Goal: Task Accomplishment & Management: Manage account settings

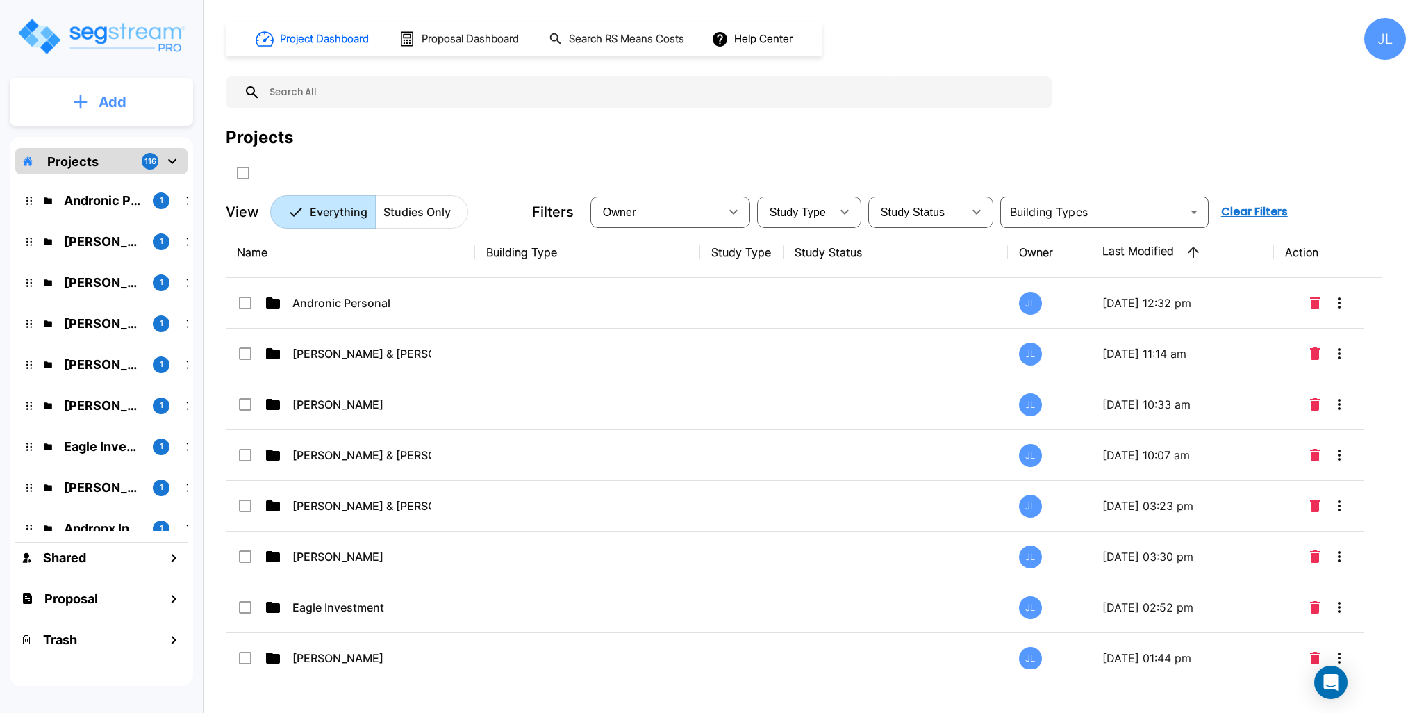
click at [153, 96] on button "Add" at bounding box center [101, 102] width 183 height 40
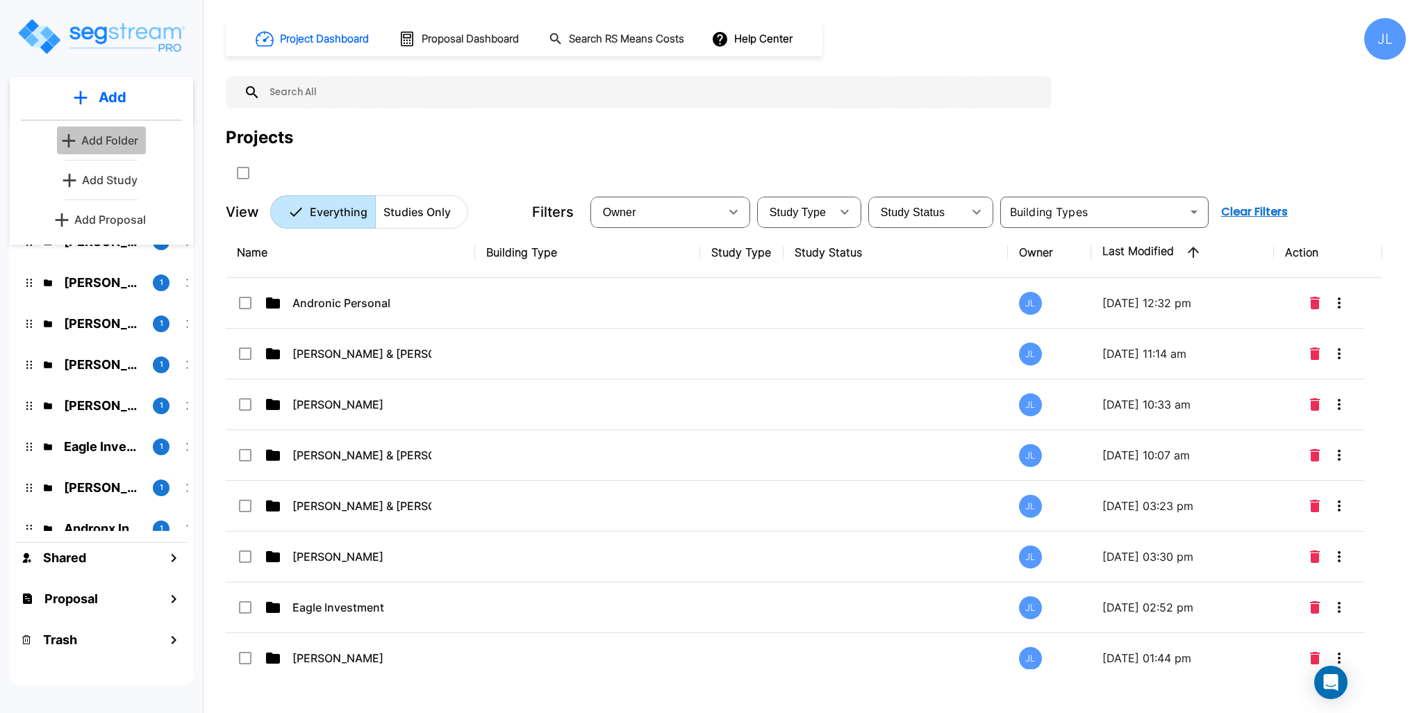
click at [121, 139] on p "Add Folder" at bounding box center [109, 140] width 57 height 17
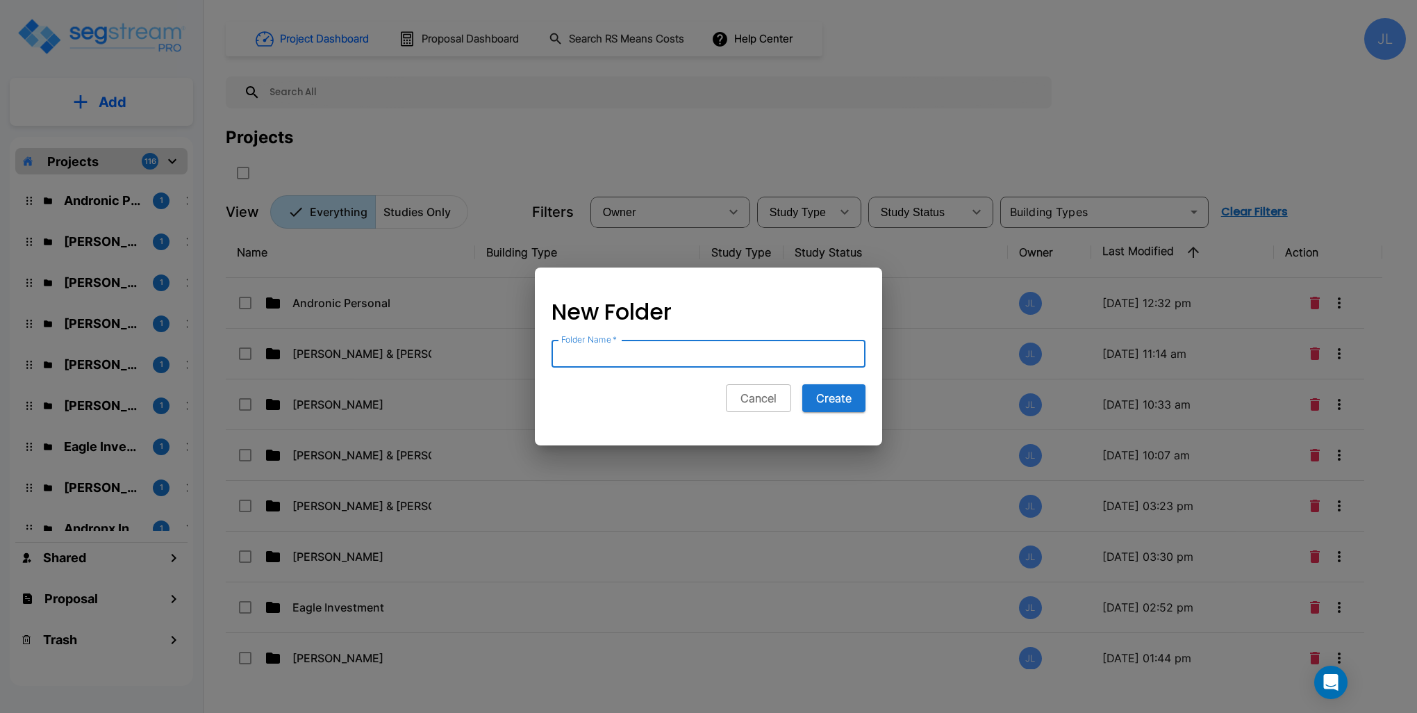
click at [651, 347] on input "Folder Name   *" at bounding box center [708, 354] width 314 height 28
type input "Ray & [PERSON_NAME]"
click at [820, 397] on button "Create" at bounding box center [833, 398] width 63 height 28
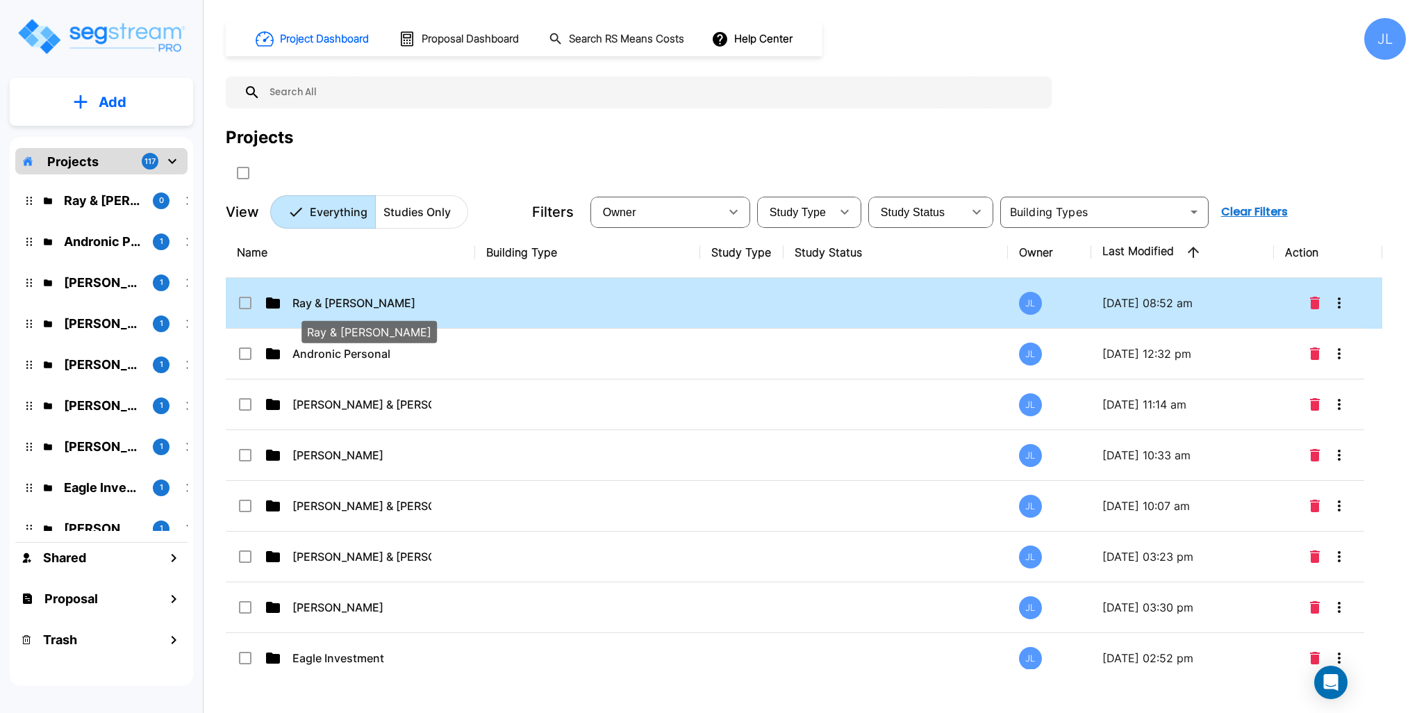
click at [354, 300] on p "Ray & Clare Santiago" at bounding box center [361, 302] width 139 height 17
checkbox input "true"
click at [354, 300] on p "Ray & [PERSON_NAME]" at bounding box center [361, 302] width 139 height 17
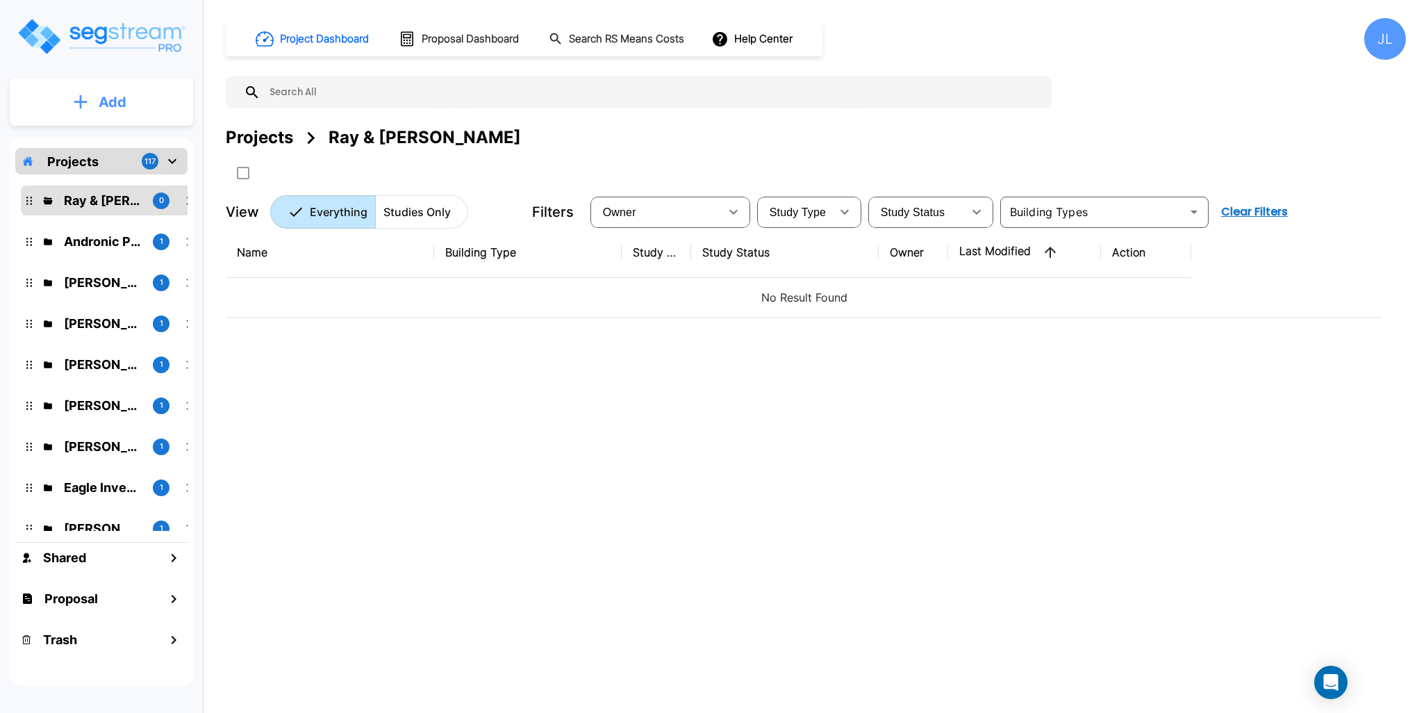
click at [135, 99] on button "Add" at bounding box center [101, 102] width 183 height 40
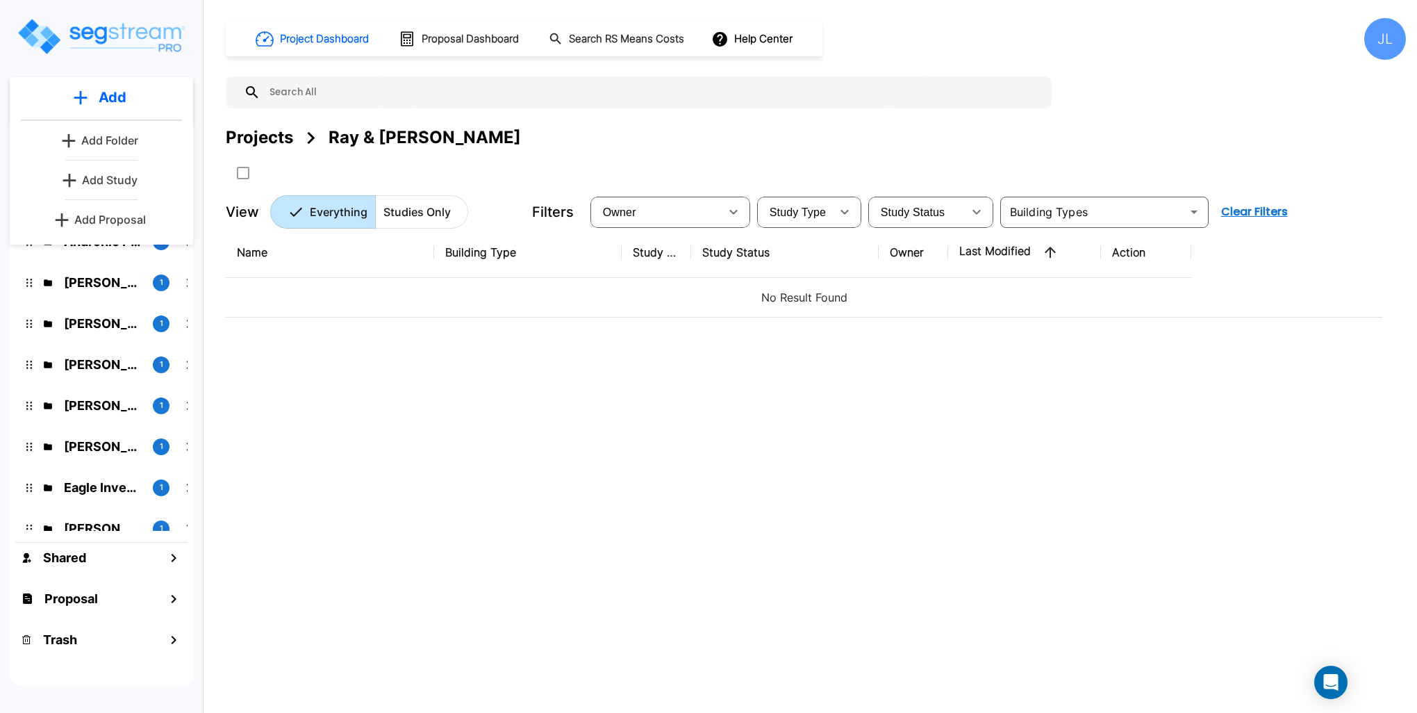
click at [107, 181] on p "Add Study" at bounding box center [110, 180] width 56 height 17
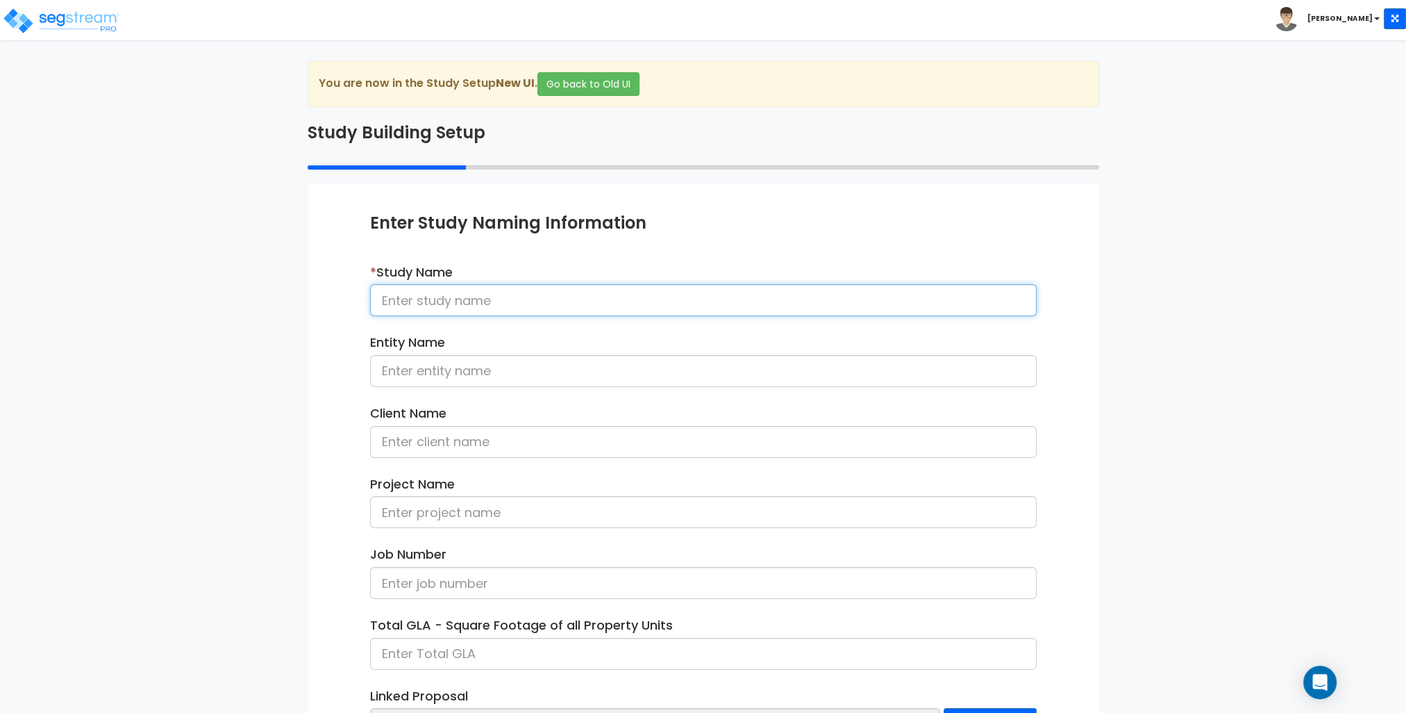
click at [441, 296] on input at bounding box center [703, 300] width 667 height 32
type input "[STREET_ADDRESS][PERSON_NAME]"
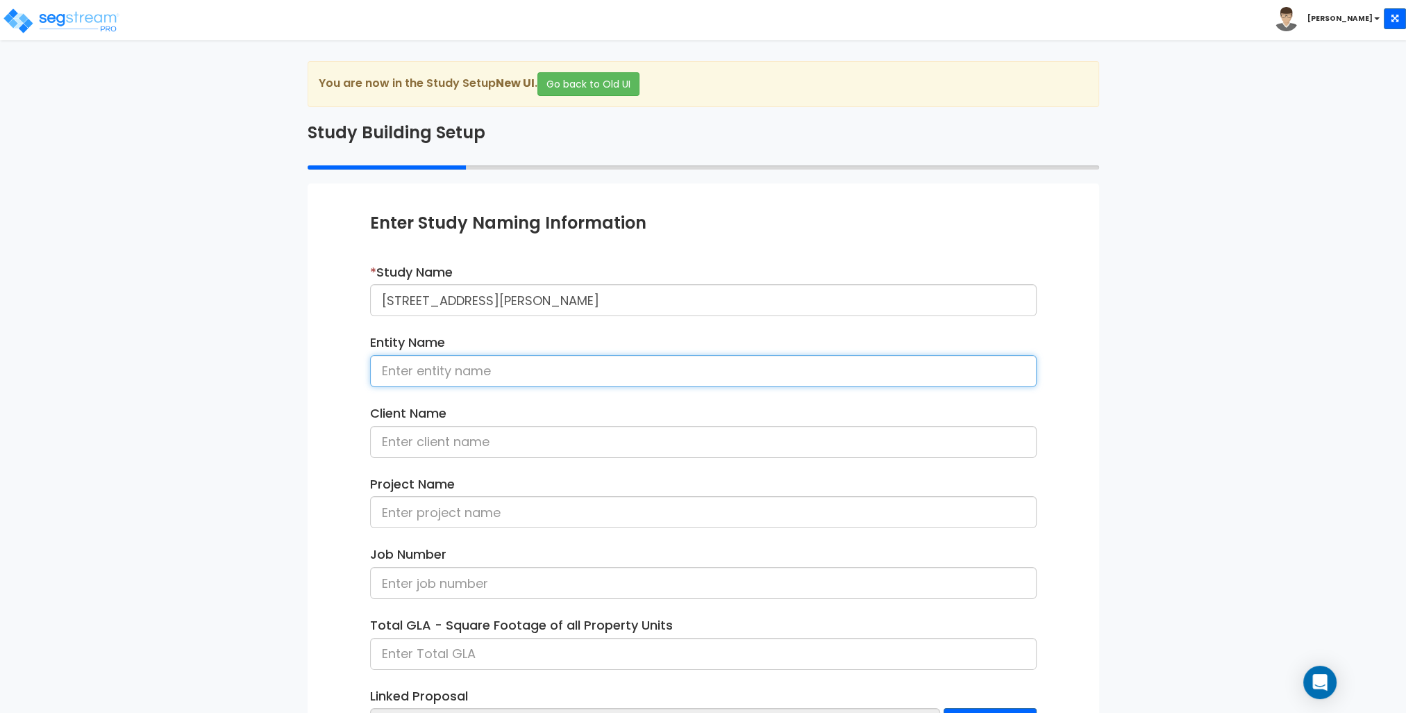
click at [484, 379] on input at bounding box center [703, 371] width 667 height 32
type input "[PERSON_NAME]"
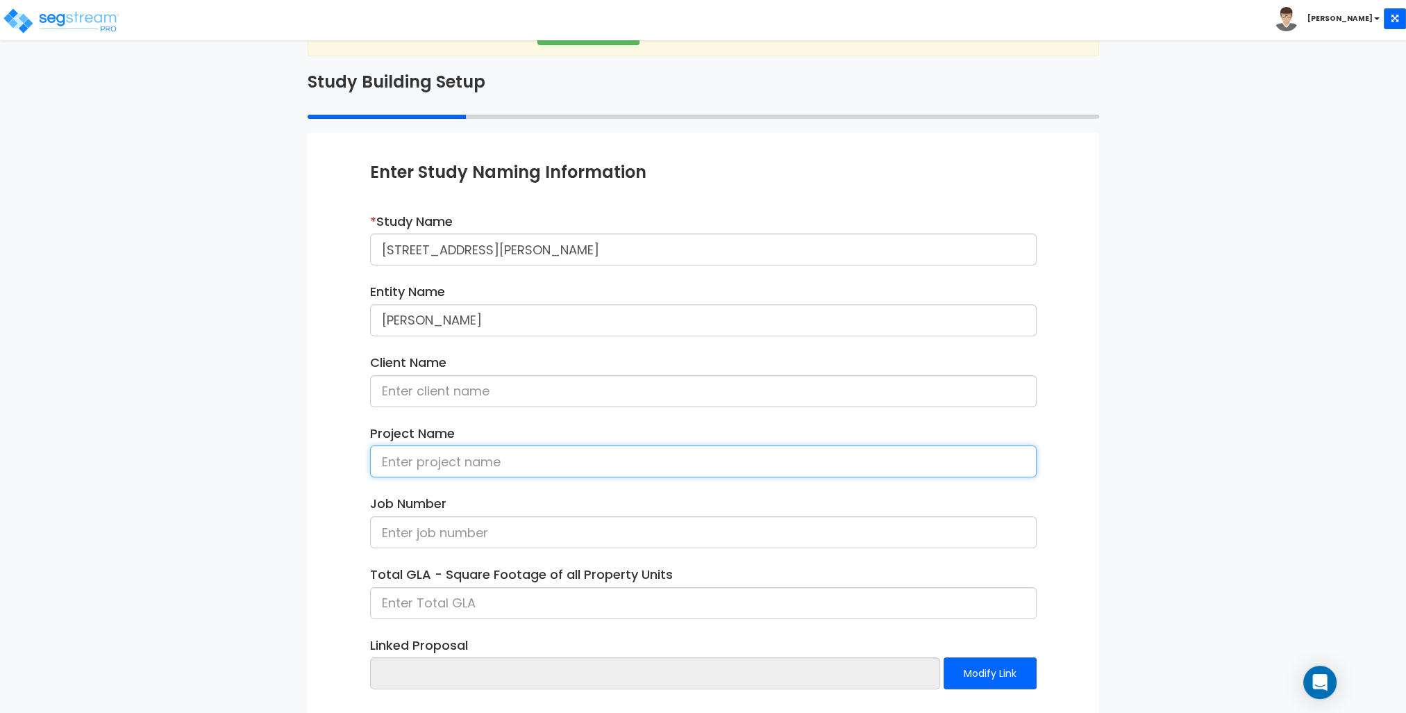
scroll to position [117, 0]
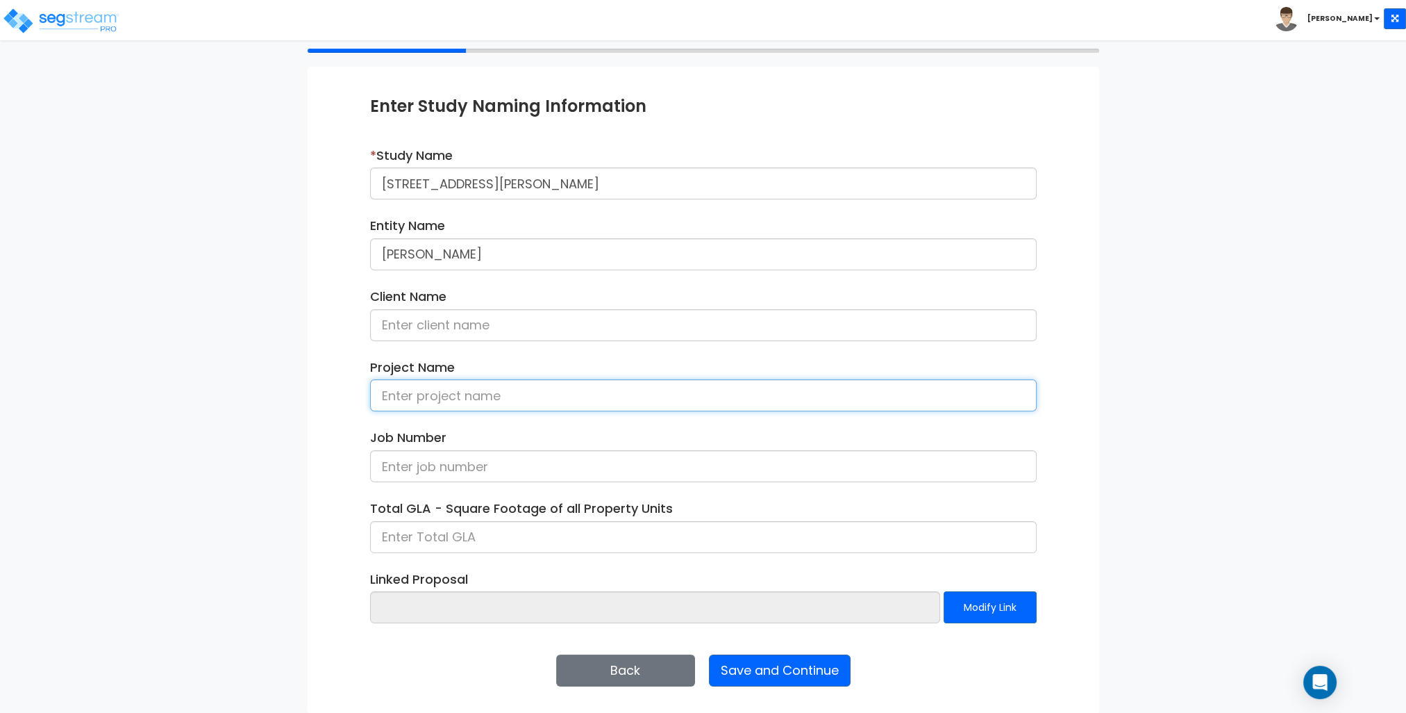
click at [581, 390] on input at bounding box center [703, 395] width 667 height 32
type input "[STREET_ADDRESS][PERSON_NAME]"
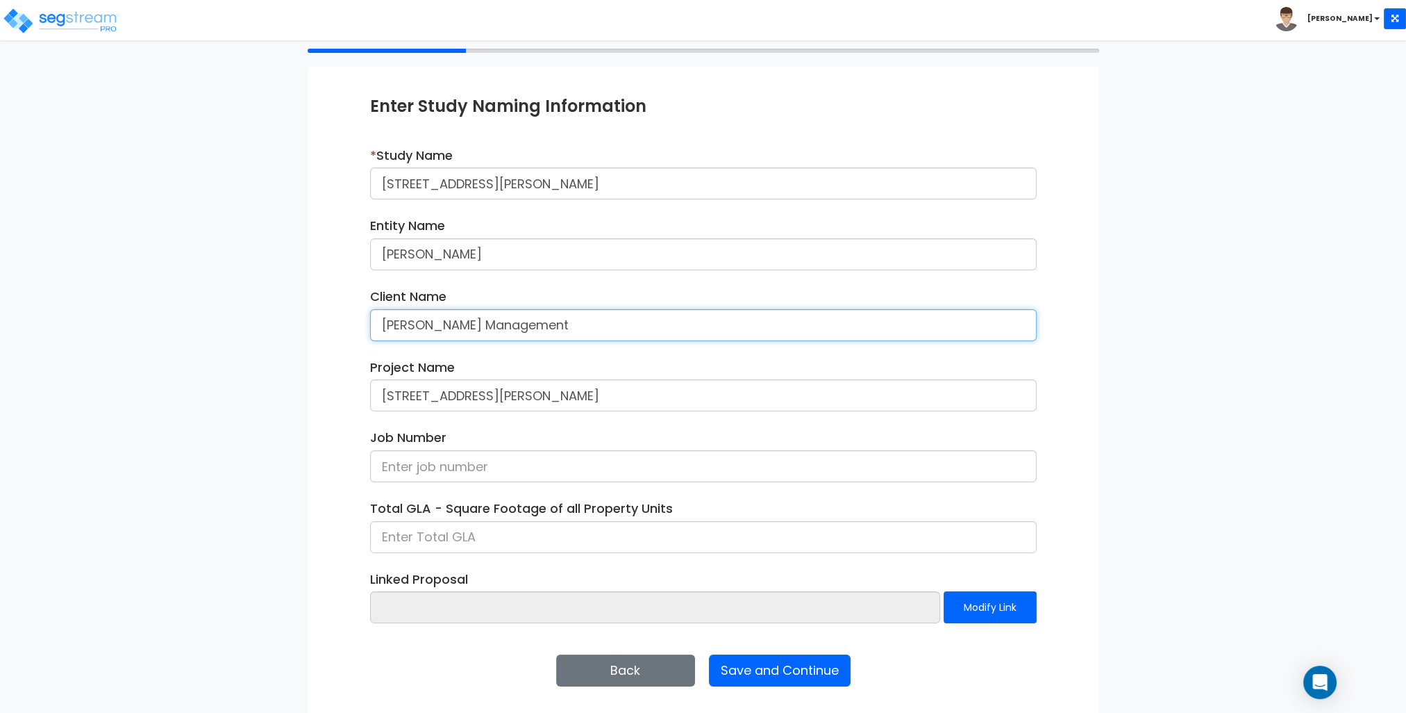
type input "[PERSON_NAME] Management"
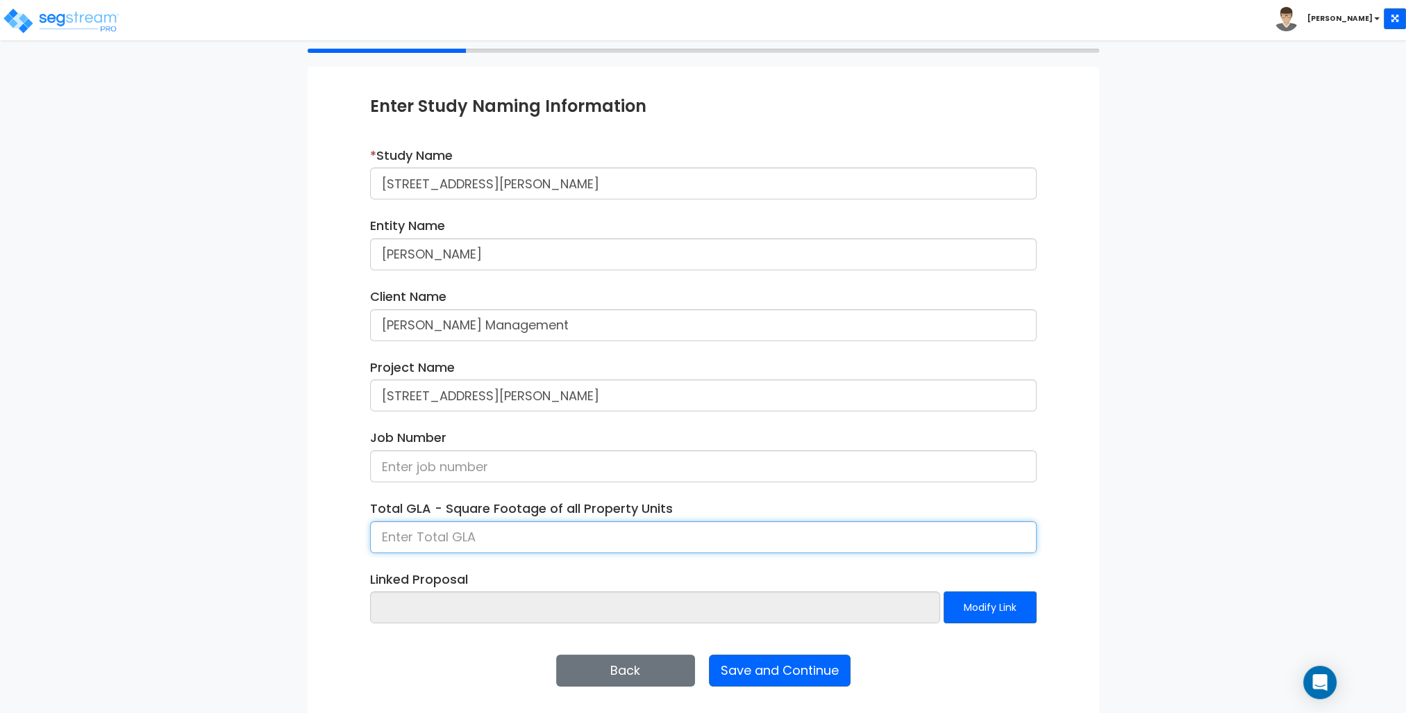
click at [449, 539] on input at bounding box center [703, 537] width 667 height 32
type input "3,767"
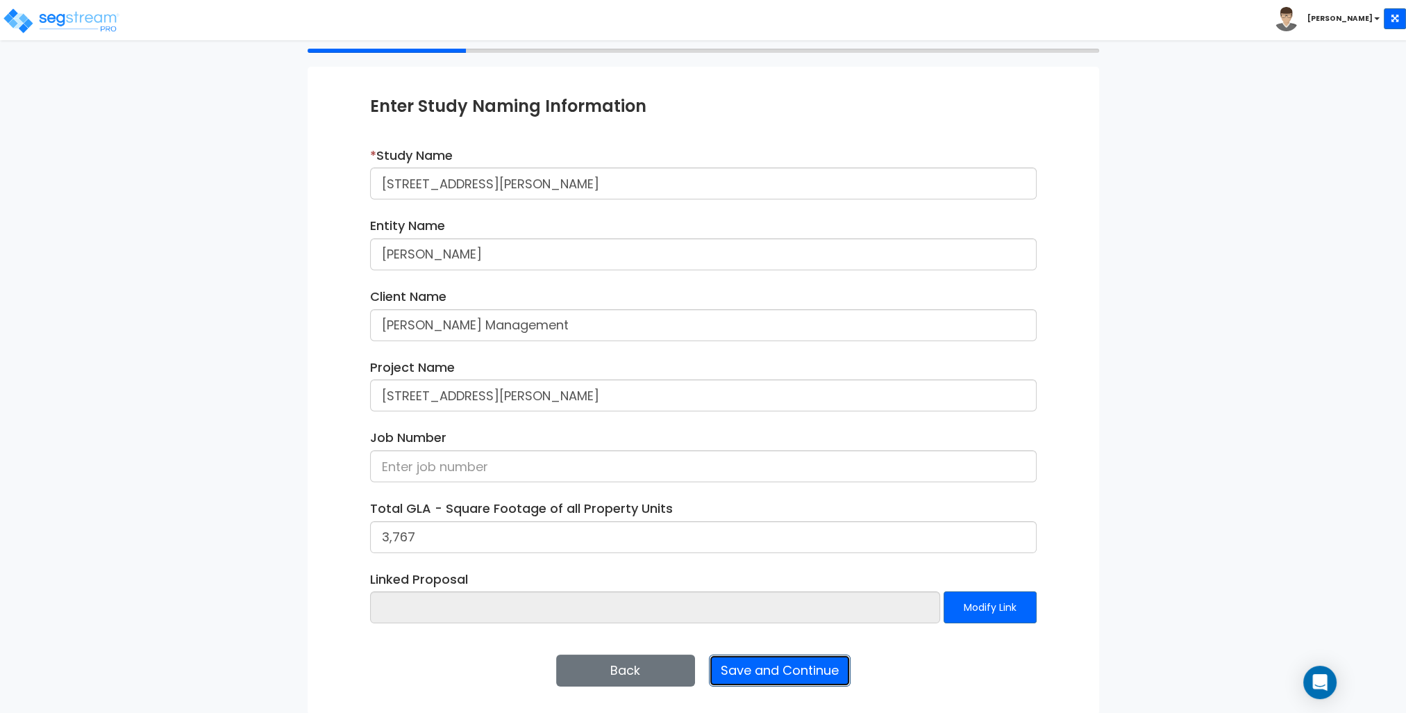
click at [785, 670] on button "Save and Continue" at bounding box center [780, 670] width 142 height 32
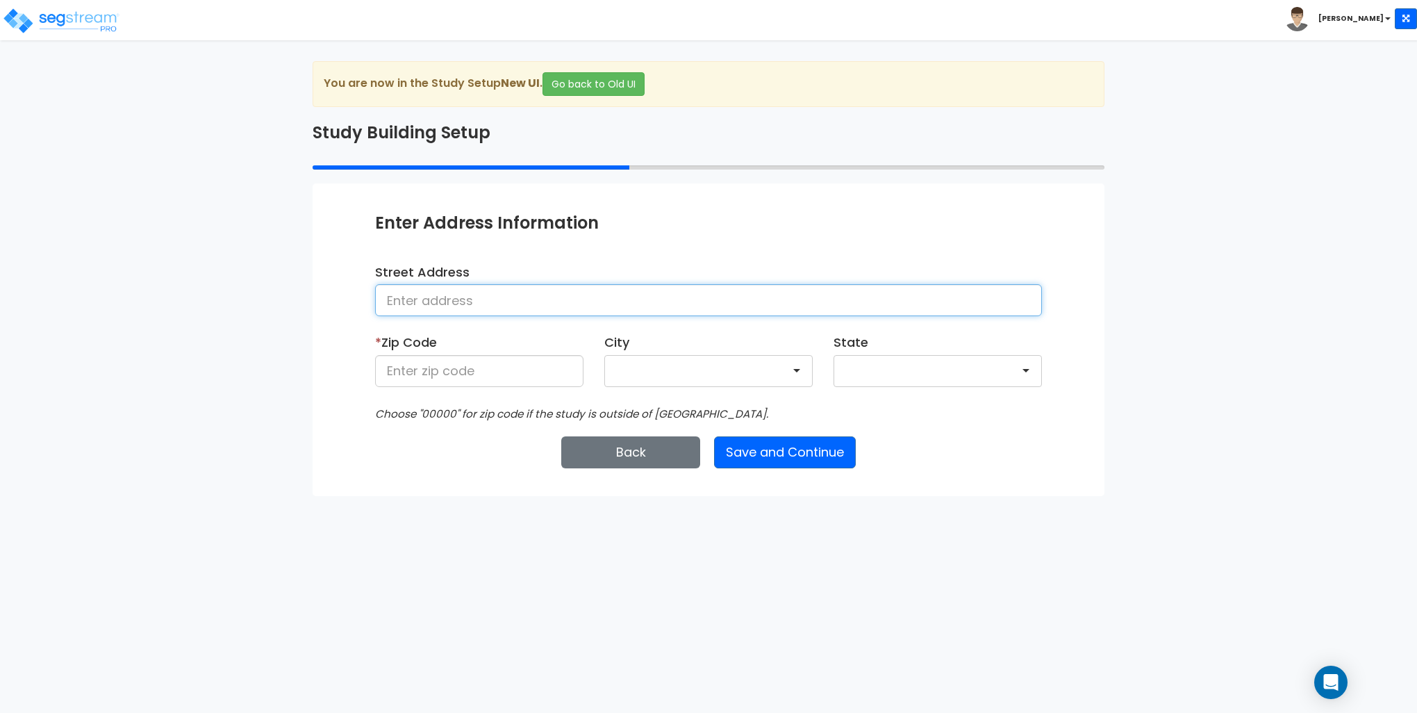
click at [497, 301] on input at bounding box center [708, 300] width 667 height 32
type input "[STREET_ADDRESS][PERSON_NAME]"
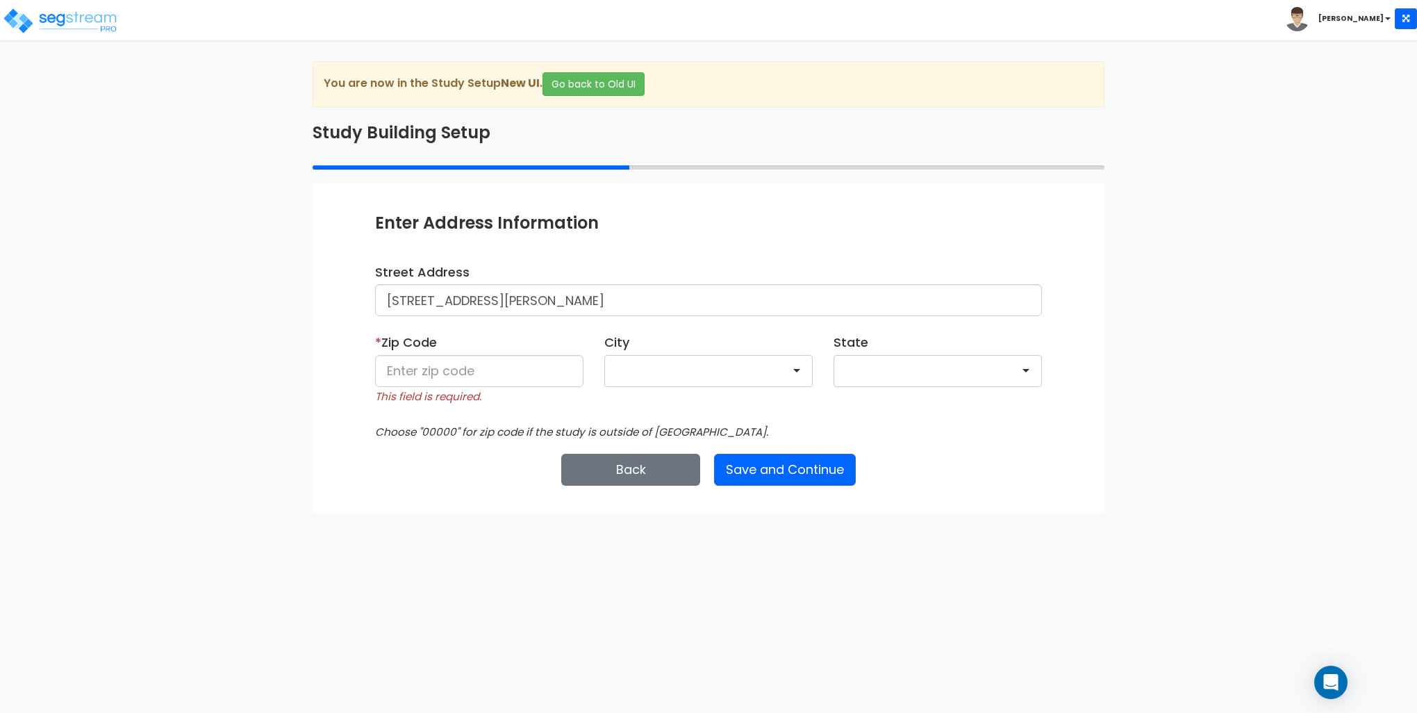
click at [879, 367] on div at bounding box center [937, 371] width 208 height 32
click at [416, 367] on input at bounding box center [479, 371] width 208 height 32
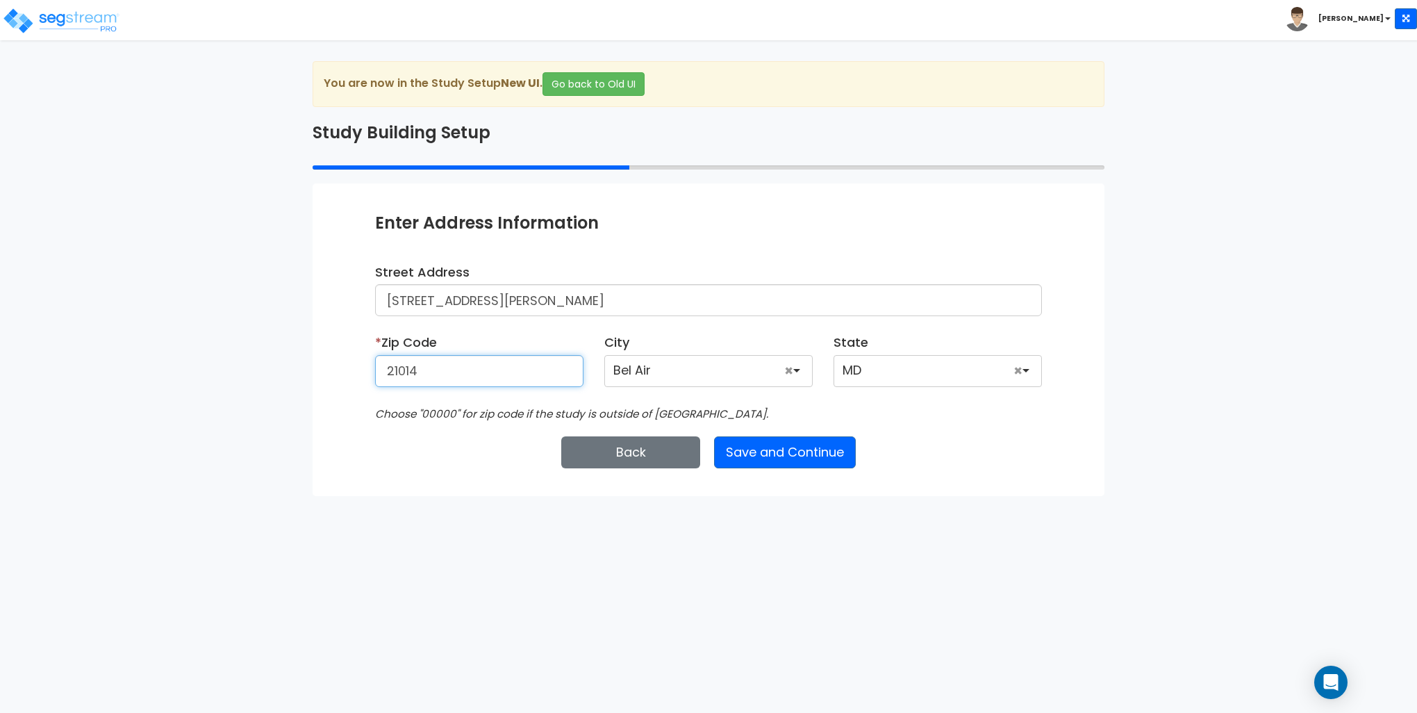
type input "21014"
click at [372, 454] on div "Enter Study Naming Information * Study Name 227 Archer St Bel Air MD 21014 Enti…" at bounding box center [709, 339] width 792 height 312
click at [796, 449] on button "Save and Continue" at bounding box center [785, 452] width 142 height 32
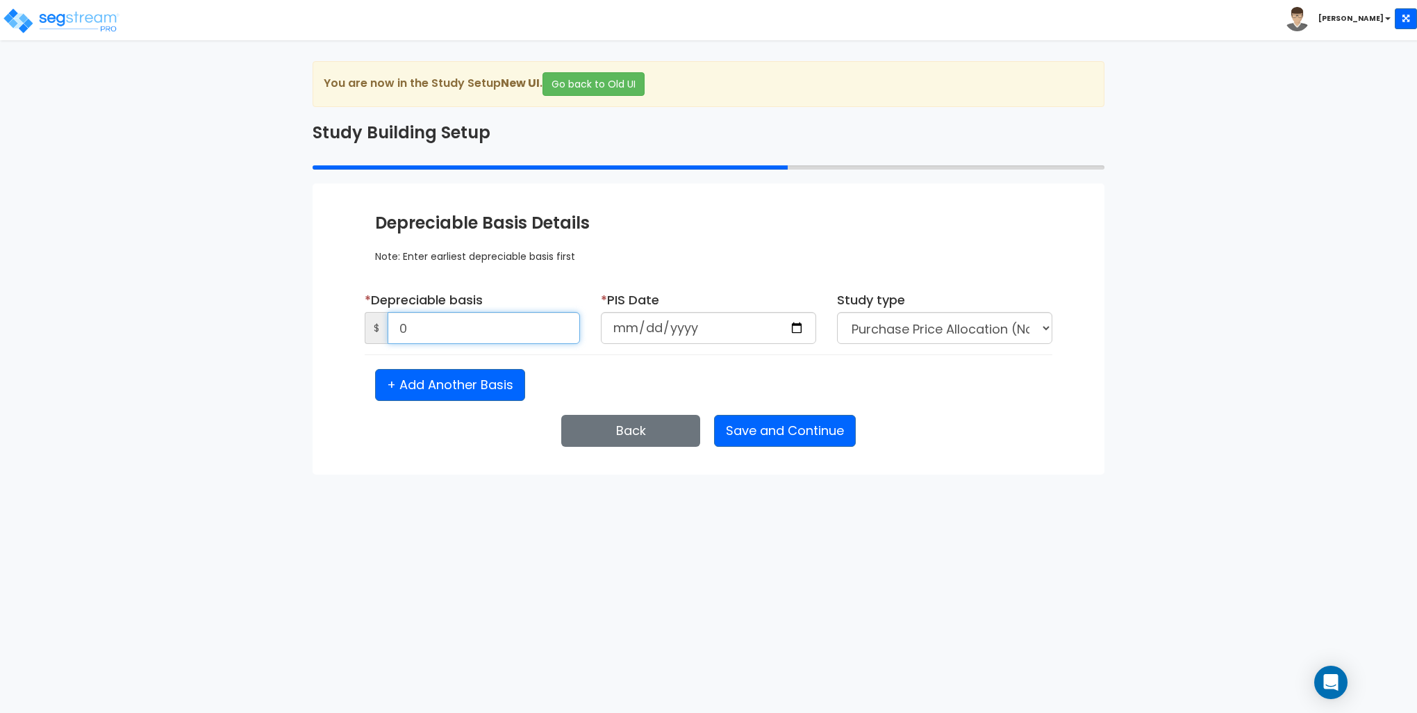
click at [447, 332] on input "0" at bounding box center [484, 328] width 192 height 32
type input "525,568"
click at [638, 320] on input "date" at bounding box center [708, 328] width 215 height 32
type input "[DATE]"
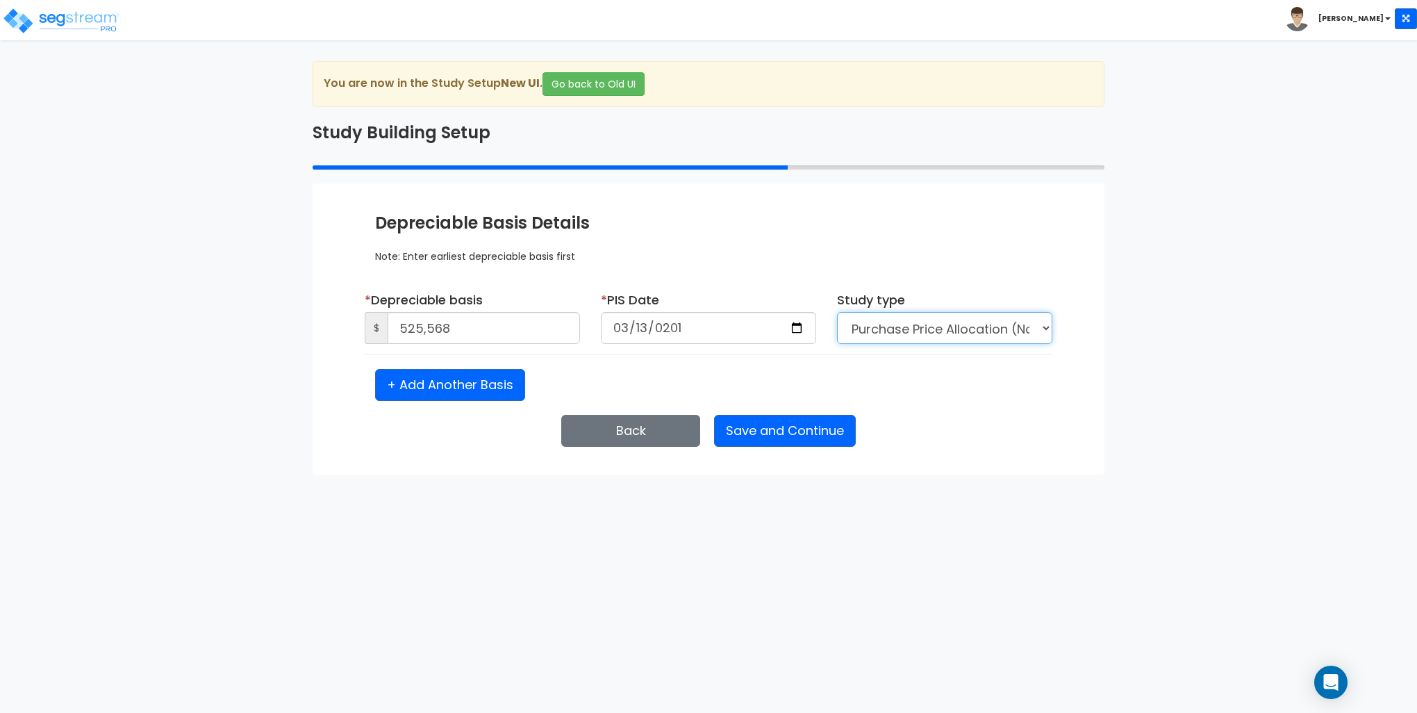
click at [968, 331] on select "Purchase Price Allocation (No Given Costs) New Construction / Reno / TI's (Give…" at bounding box center [944, 328] width 215 height 32
drag, startPoint x: 968, startPoint y: 331, endPoint x: 955, endPoint y: 332, distance: 13.2
click at [968, 331] on select "Purchase Price Allocation (No Given Costs) New Construction / Reno / TI's (Give…" at bounding box center [944, 328] width 215 height 32
click at [769, 429] on button "Save and Continue" at bounding box center [785, 431] width 142 height 32
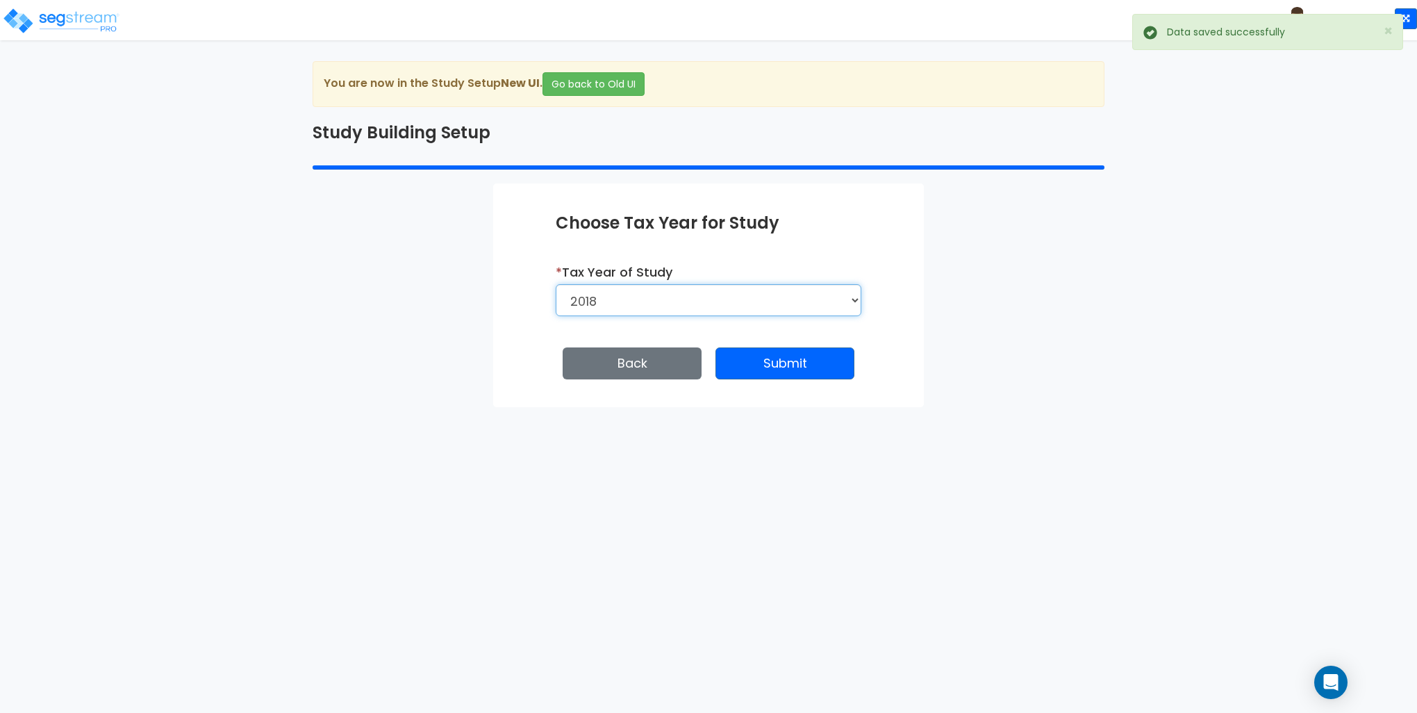
click at [681, 292] on select "2026 2025 2024 2023 2022 2021 2020 2019 2018" at bounding box center [709, 300] width 306 height 32
select select "2024"
click at [556, 284] on select "2026 2025 2024 2023 2022 2021 2020 2019 2018" at bounding box center [709, 300] width 306 height 32
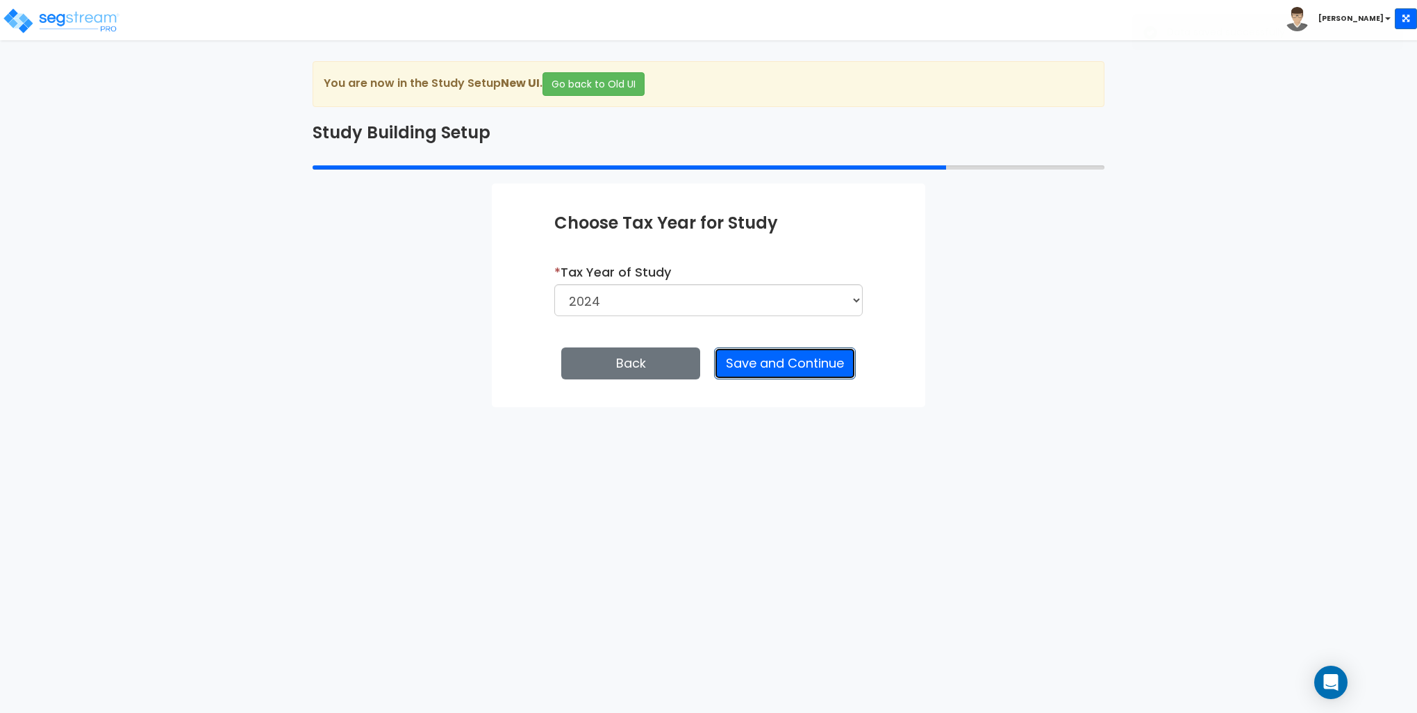
click at [771, 355] on button "Save and Continue" at bounding box center [785, 363] width 142 height 32
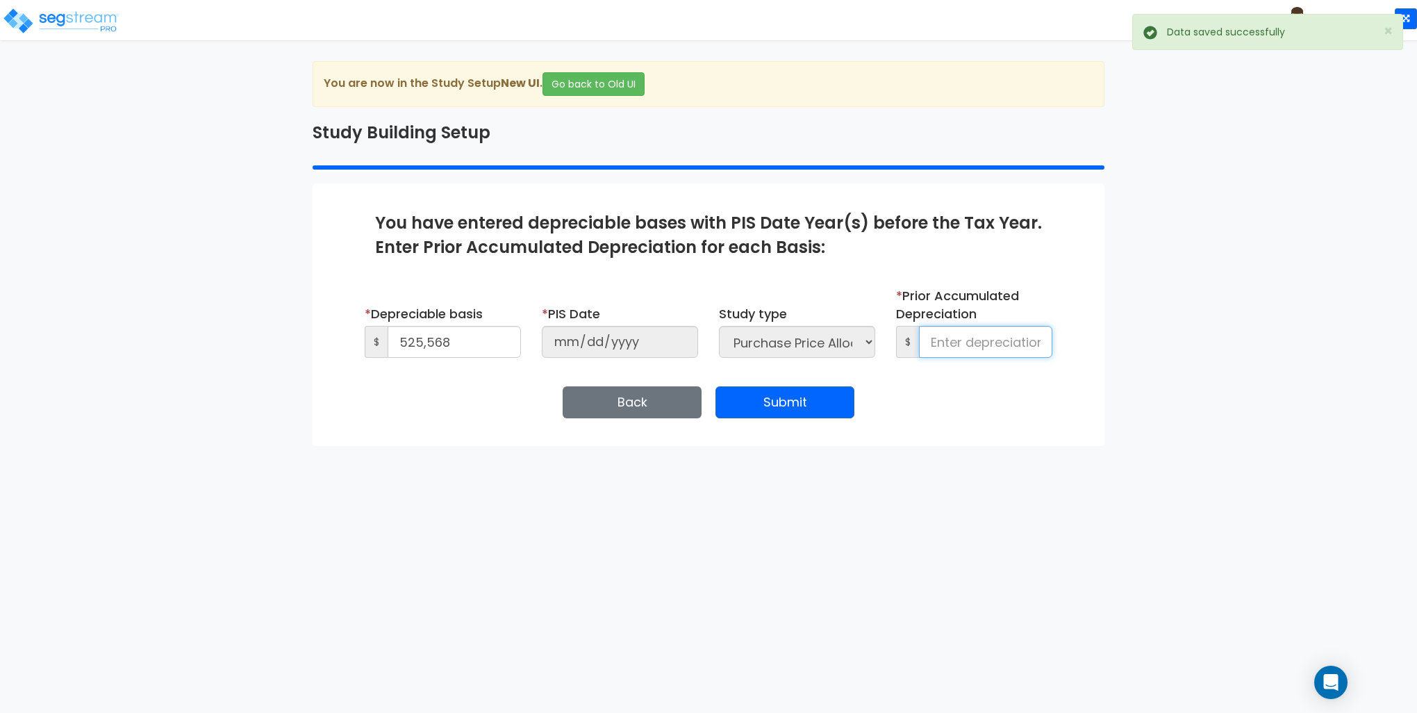
click at [983, 338] on input at bounding box center [985, 342] width 133 height 32
click at [981, 338] on input at bounding box center [985, 342] width 133 height 32
type input "74,432"
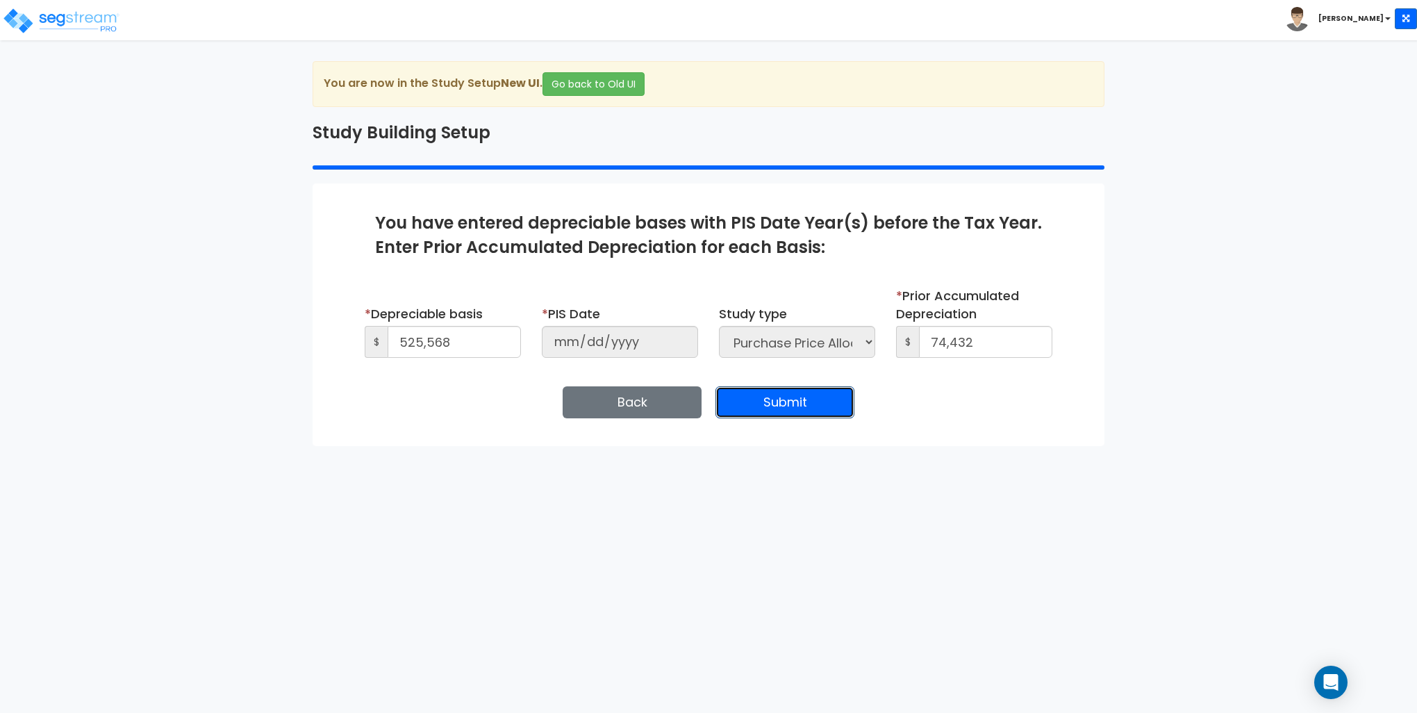
click at [792, 399] on button "Submit" at bounding box center [784, 402] width 139 height 32
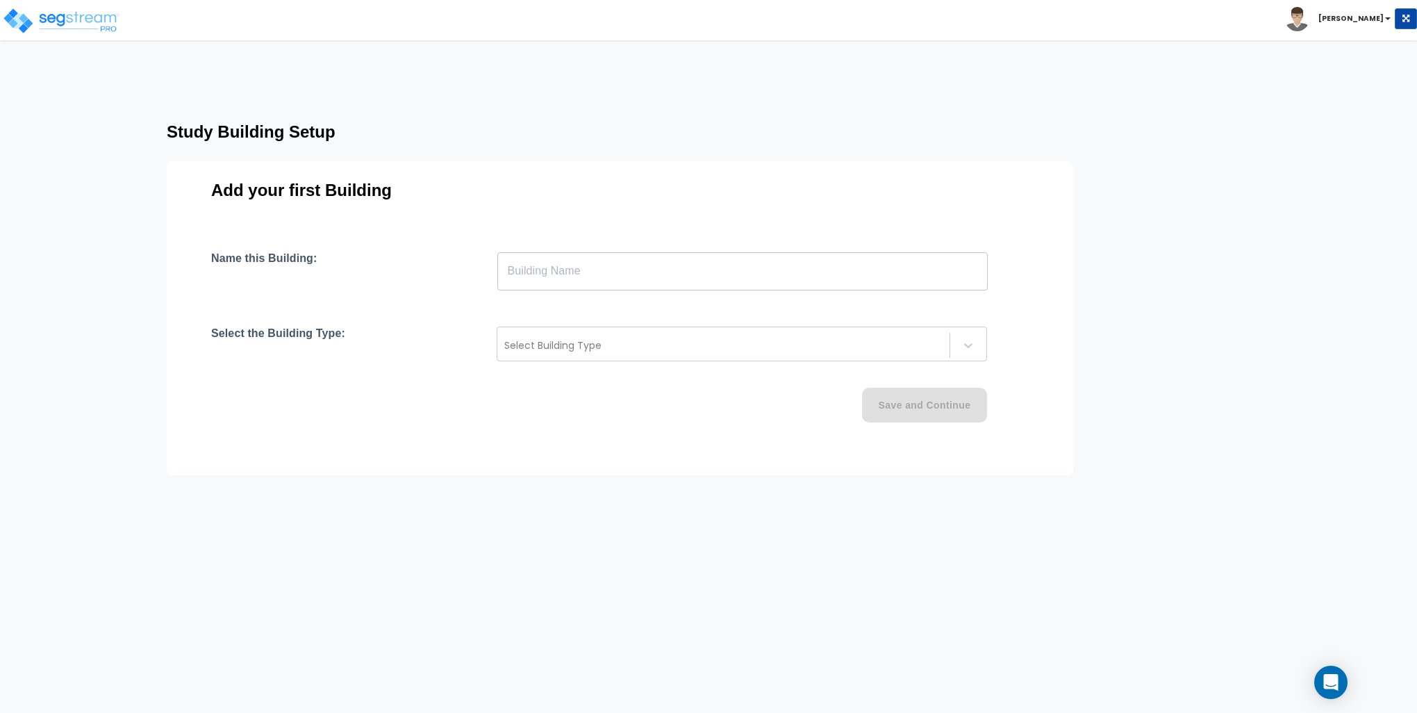
click at [614, 265] on input "text" at bounding box center [742, 270] width 490 height 39
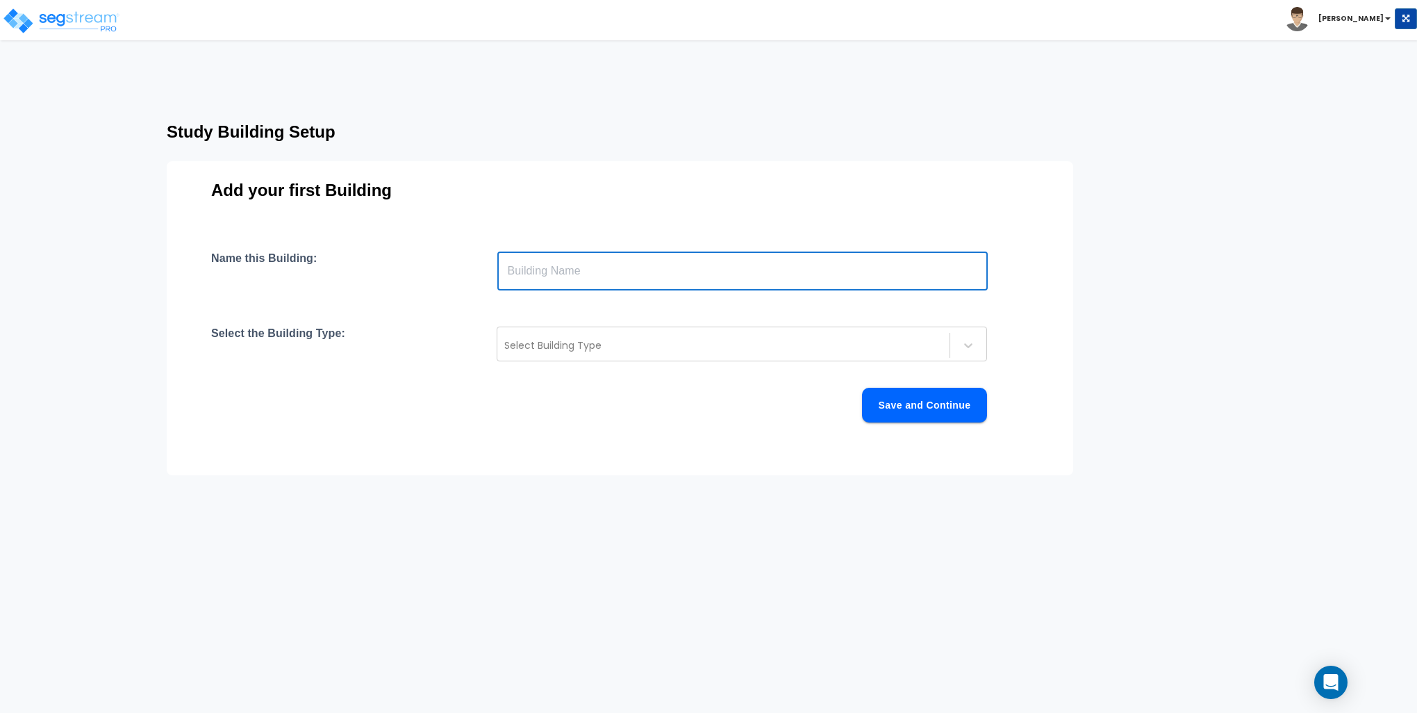
type input "Building"
click at [586, 354] on div "Select Building Type" at bounding box center [723, 345] width 452 height 22
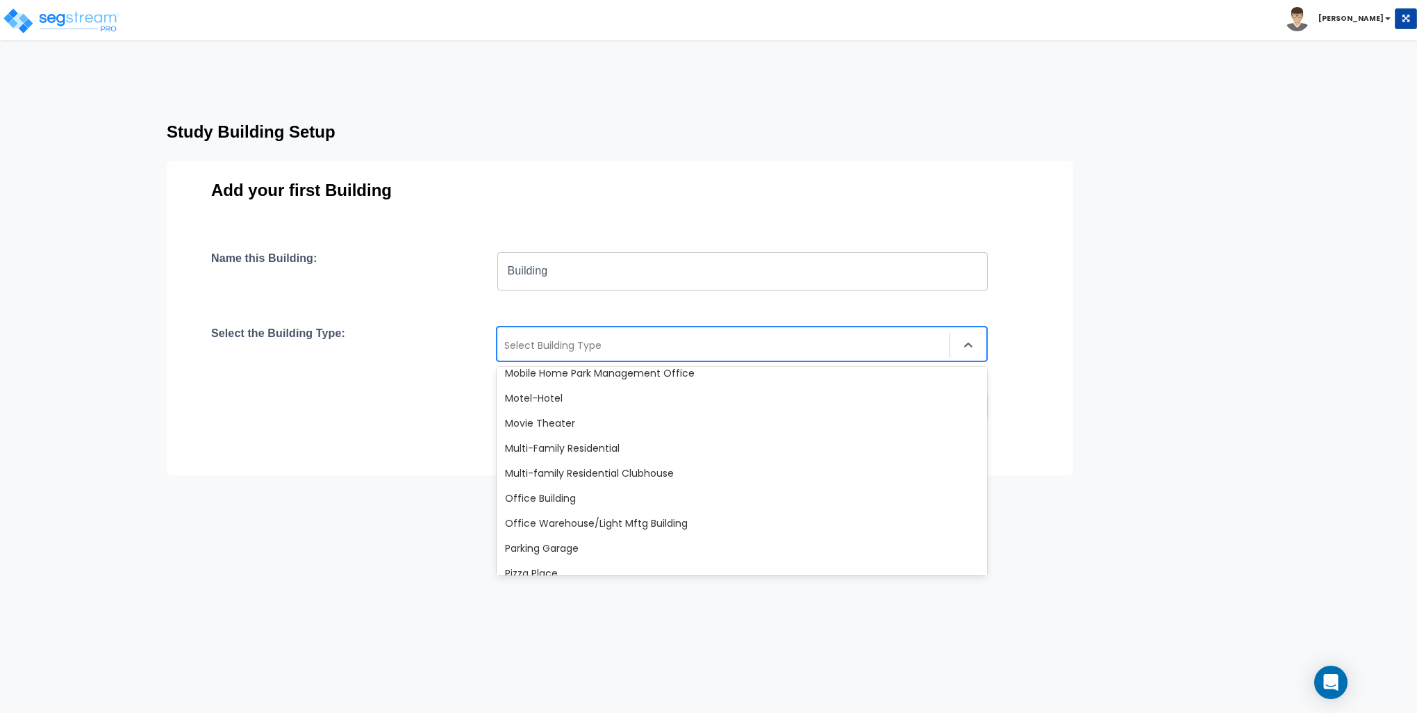
scroll to position [903, 0]
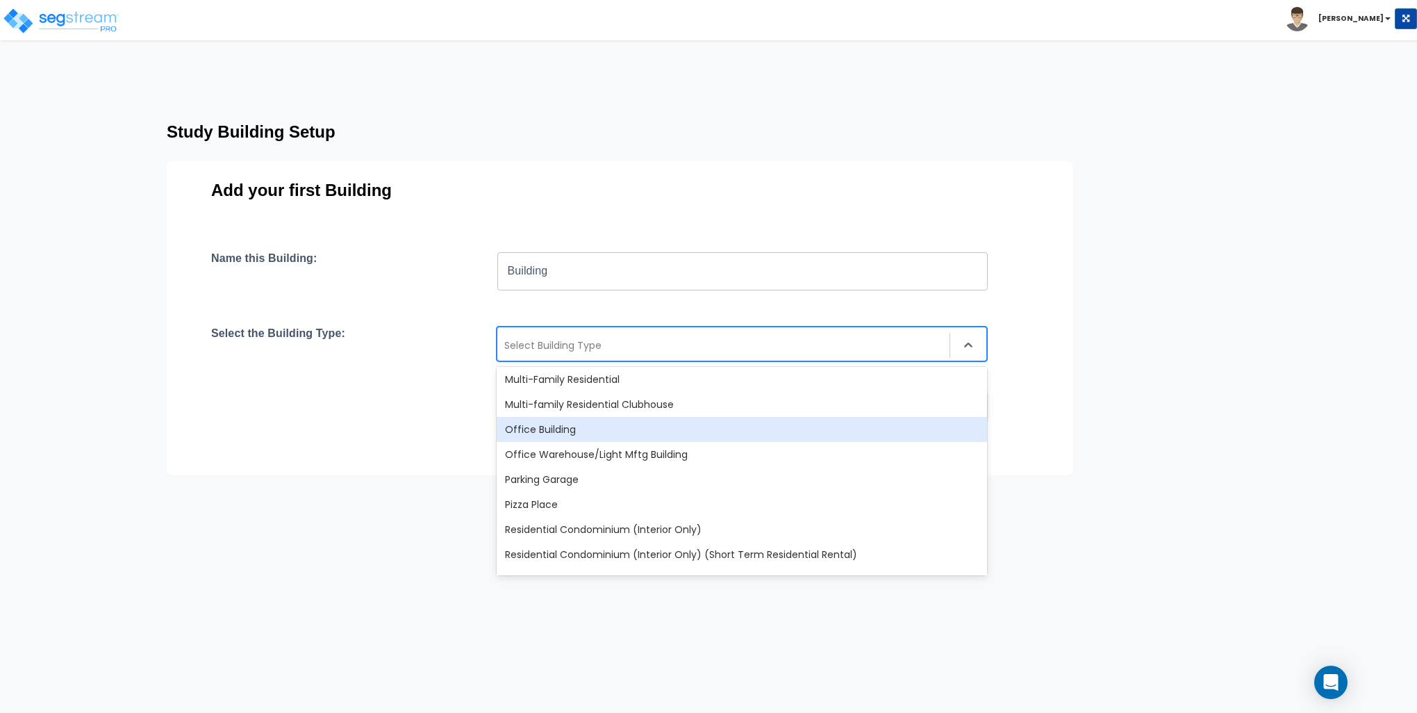
click at [520, 434] on div "Office Building" at bounding box center [742, 429] width 490 height 25
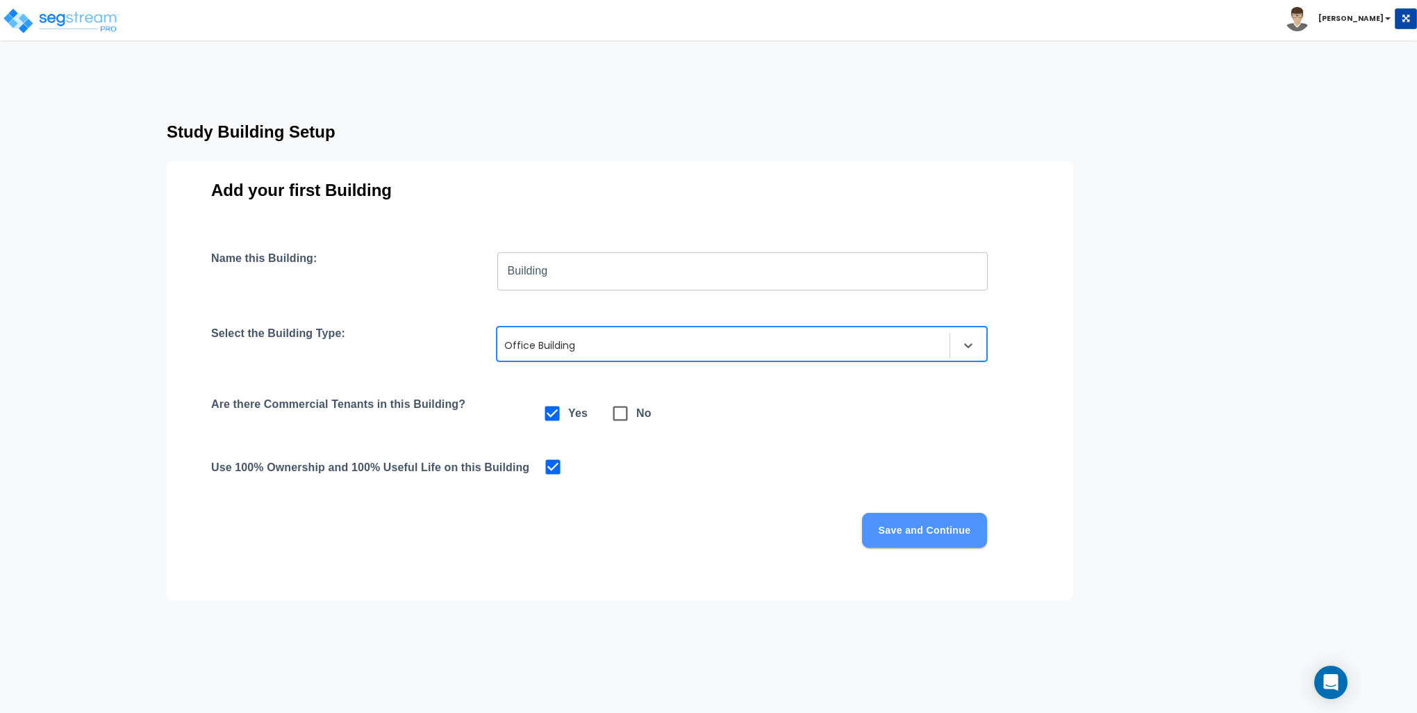
click at [905, 546] on button "Save and Continue" at bounding box center [924, 530] width 125 height 35
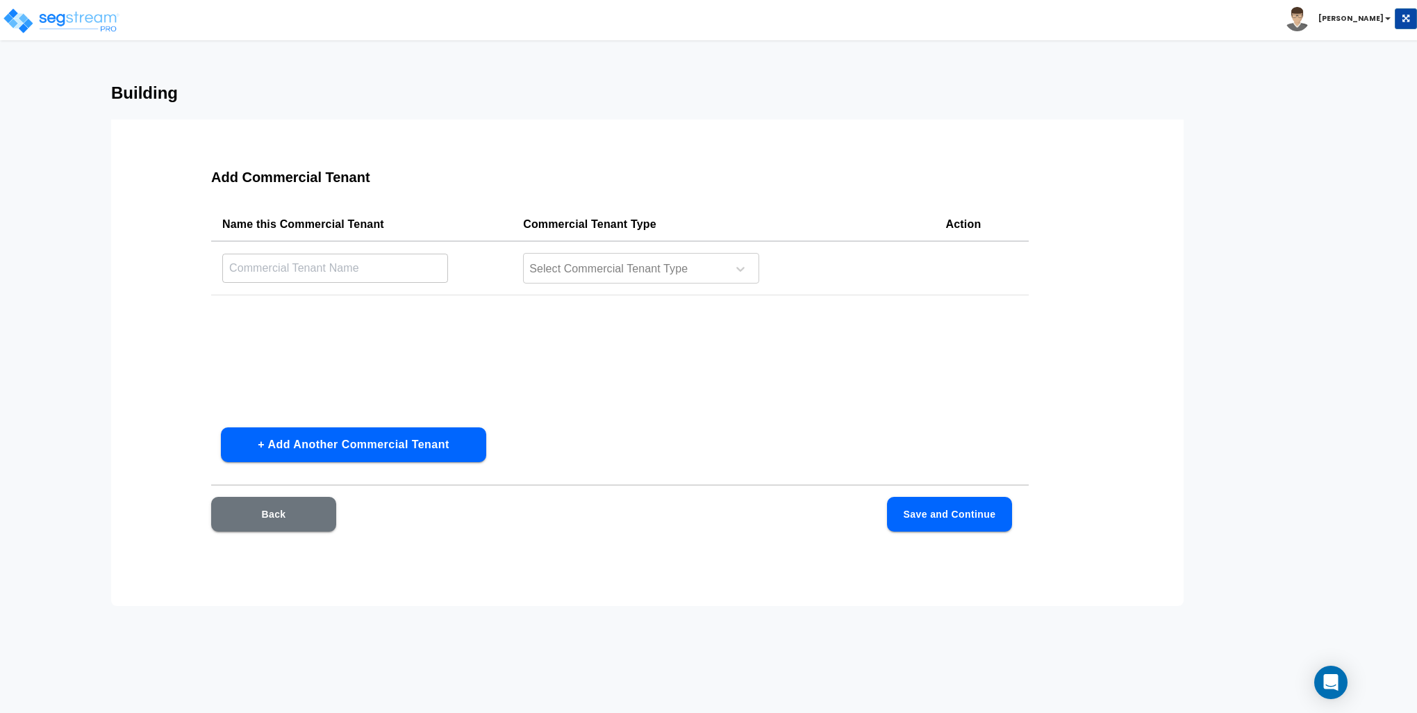
click at [309, 256] on input "text" at bounding box center [335, 268] width 226 height 30
type input "Aveda"
click at [618, 270] on div at bounding box center [623, 269] width 190 height 19
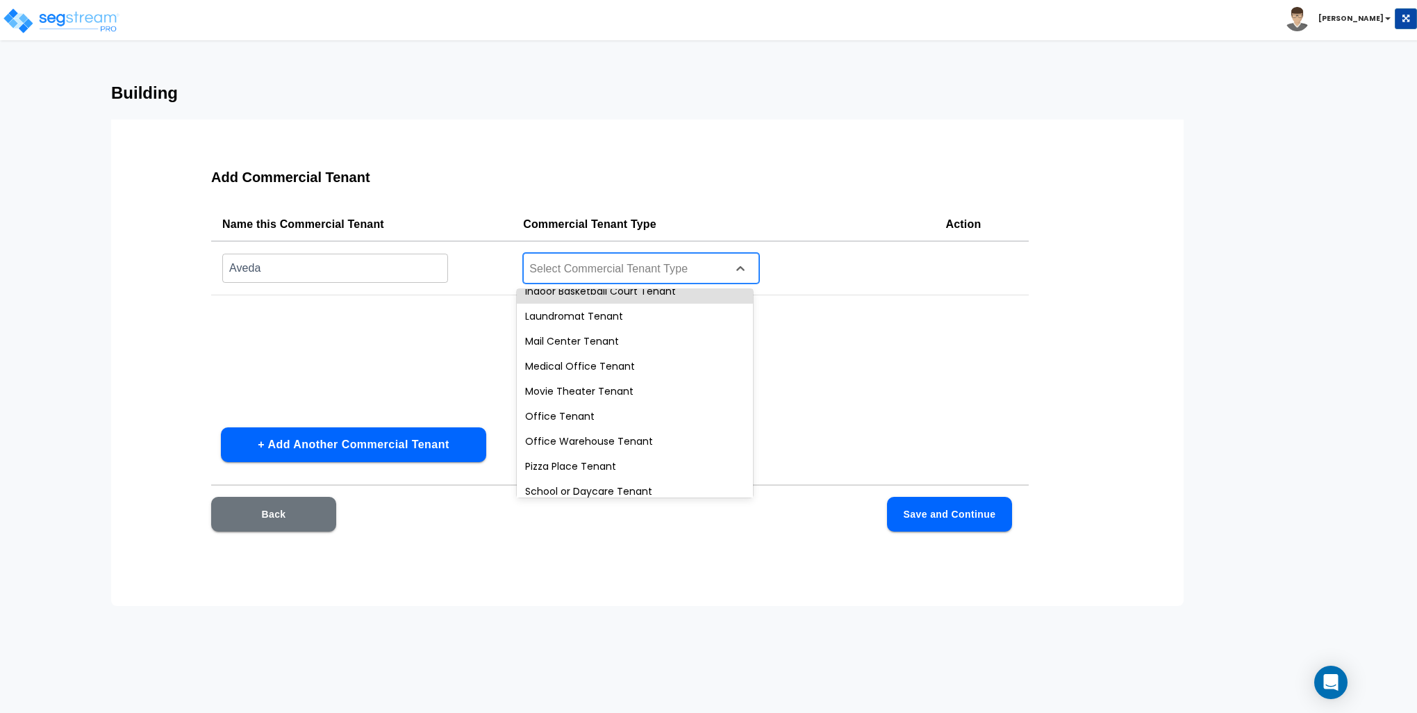
scroll to position [486, 0]
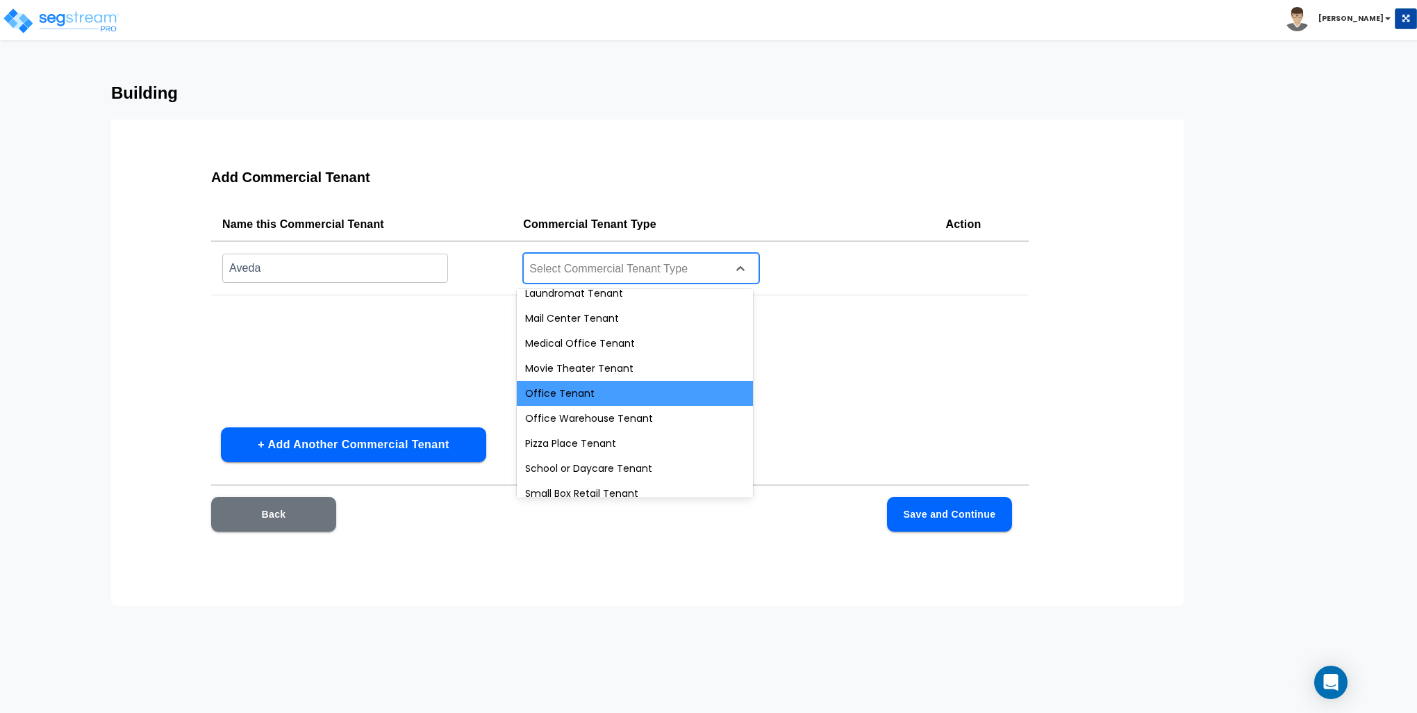
click at [533, 390] on div "Office Tenant" at bounding box center [635, 393] width 236 height 25
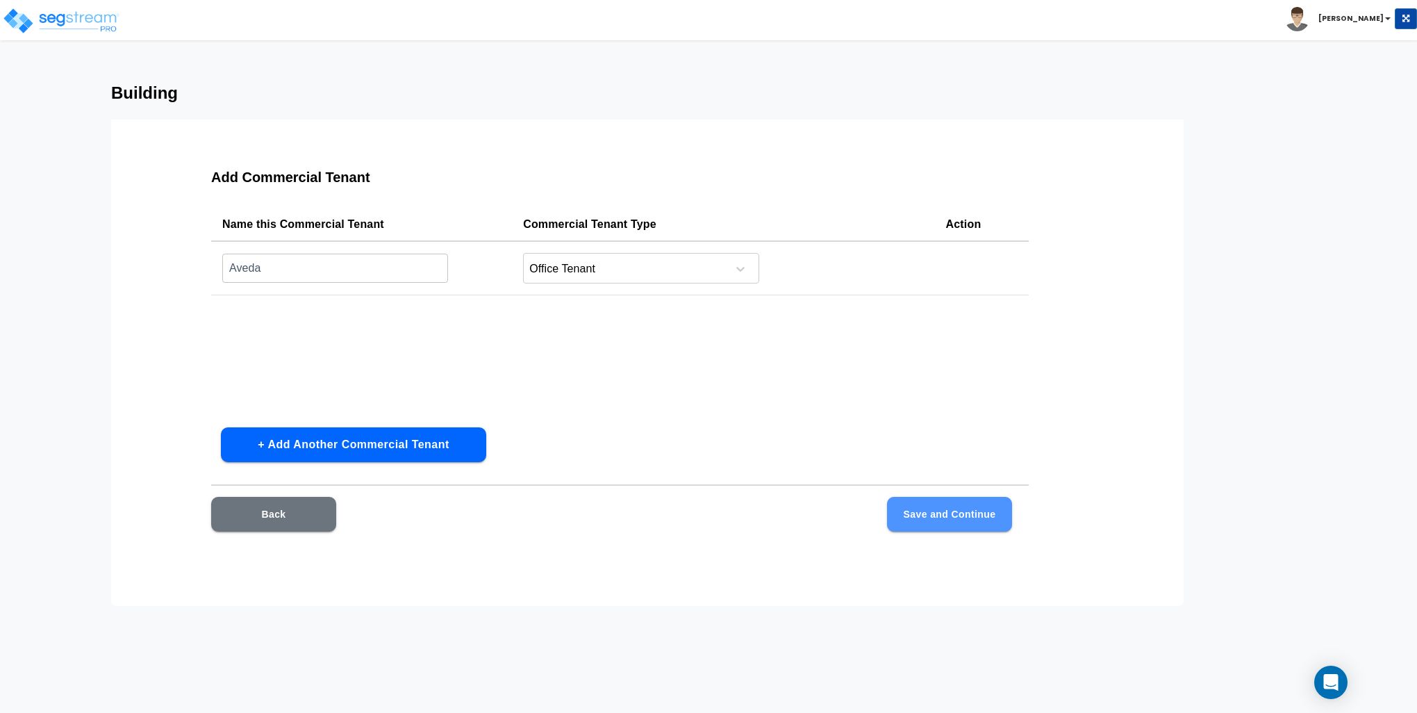
click at [953, 511] on button "Save and Continue" at bounding box center [949, 514] width 125 height 35
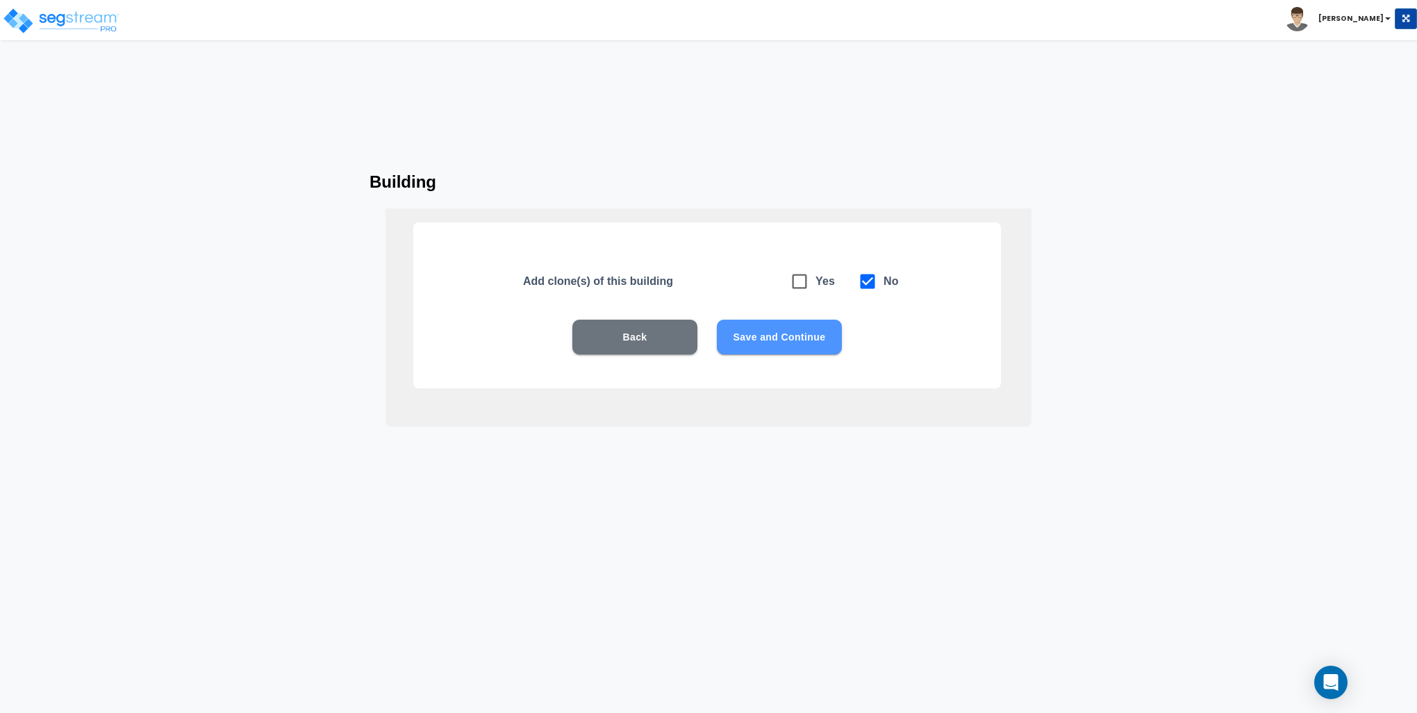
click at [806, 338] on button "Save and Continue" at bounding box center [779, 336] width 125 height 35
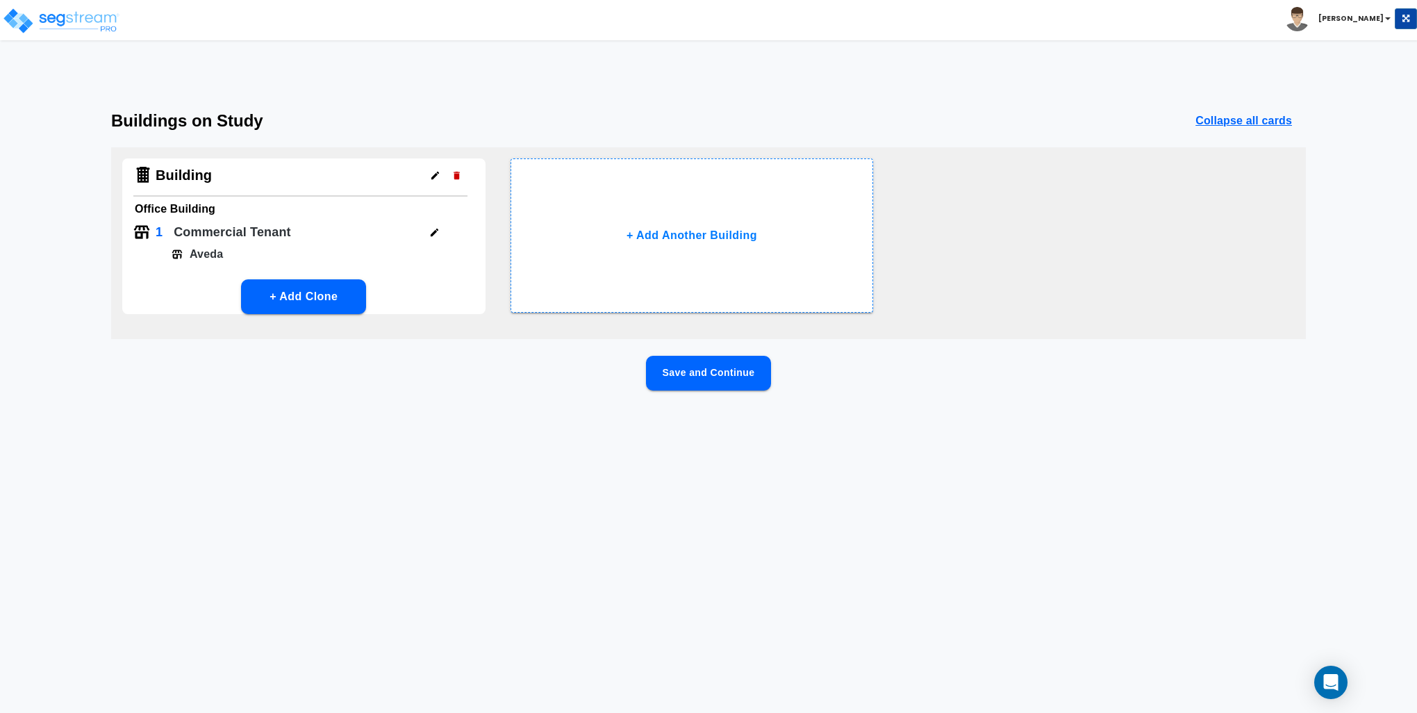
click at [733, 367] on button "Save and Continue" at bounding box center [708, 373] width 125 height 35
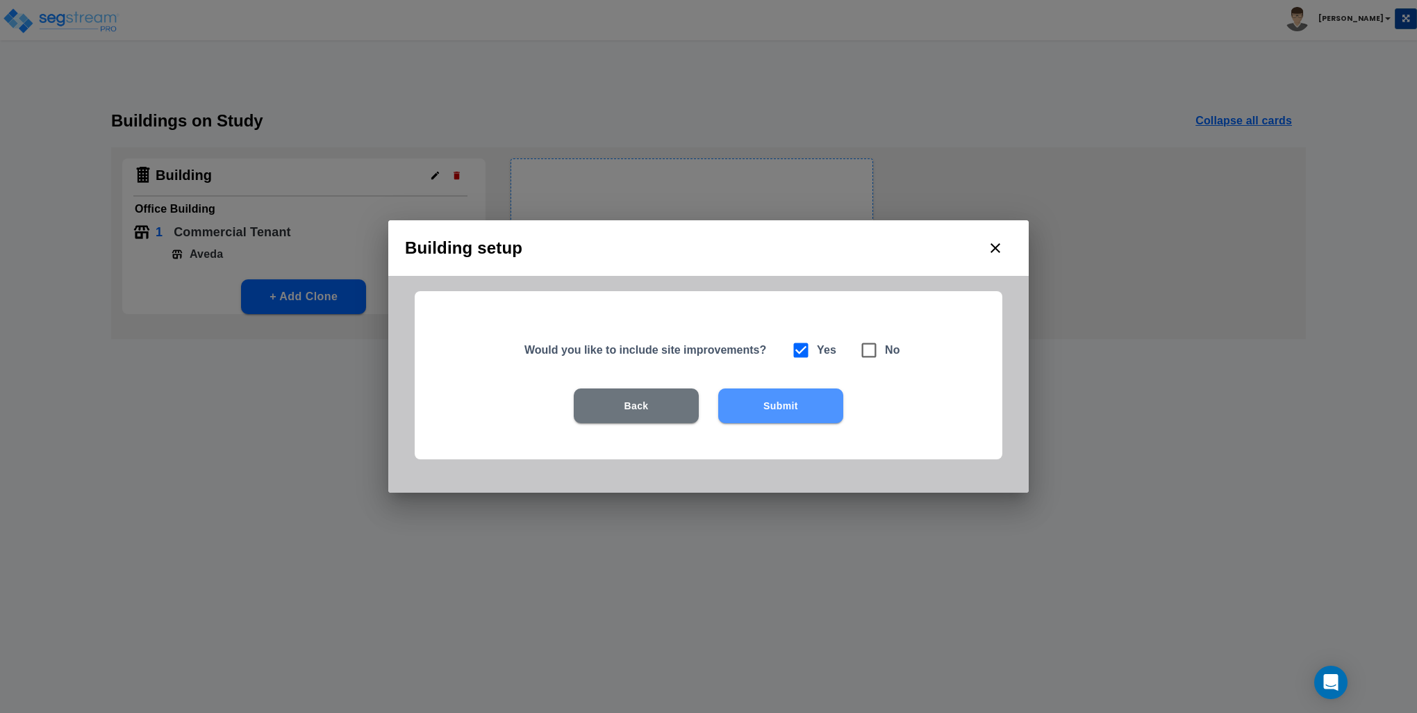
click at [790, 408] on button "Submit" at bounding box center [780, 405] width 125 height 35
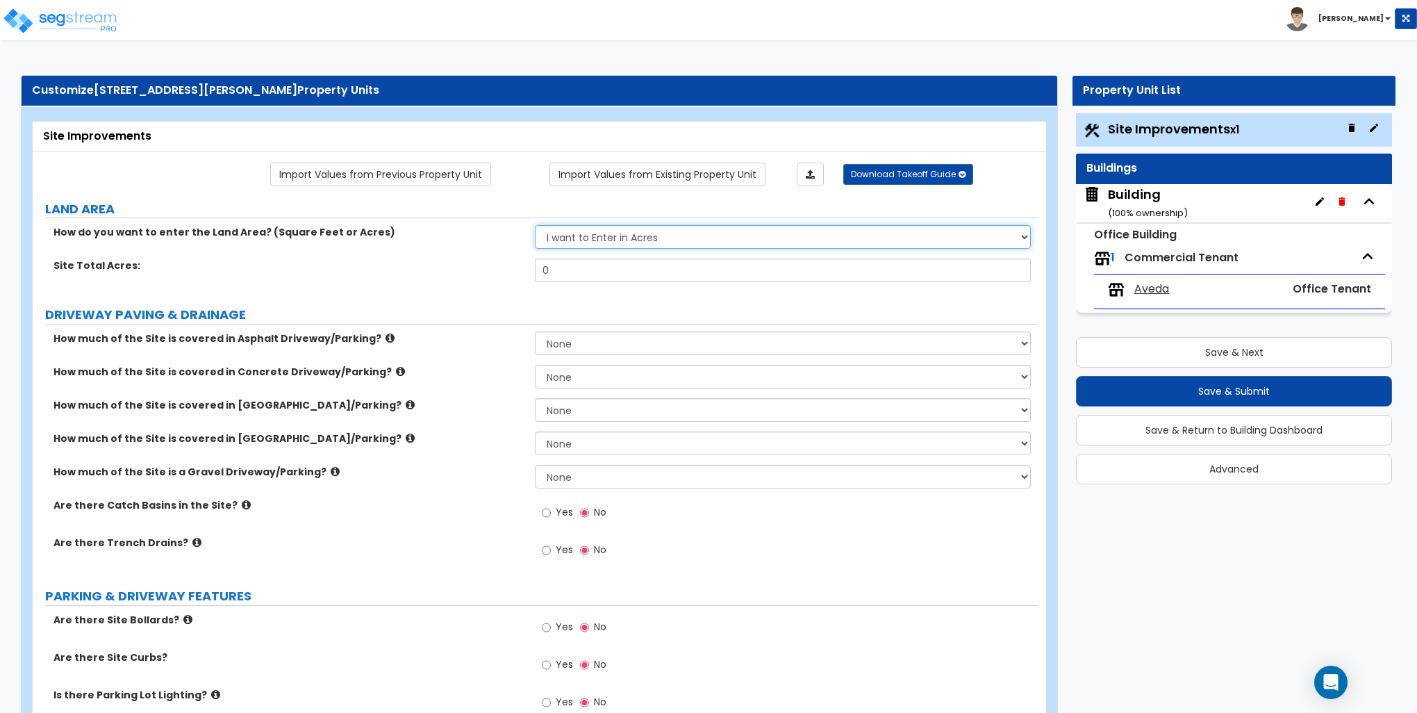
click at [624, 237] on select "I want to Enter in [GEOGRAPHIC_DATA] I want to Enter in Square Feet" at bounding box center [782, 237] width 495 height 24
select select "2"
click at [535, 225] on select "I want to Enter in [GEOGRAPHIC_DATA] I want to Enter in Square Feet" at bounding box center [782, 237] width 495 height 24
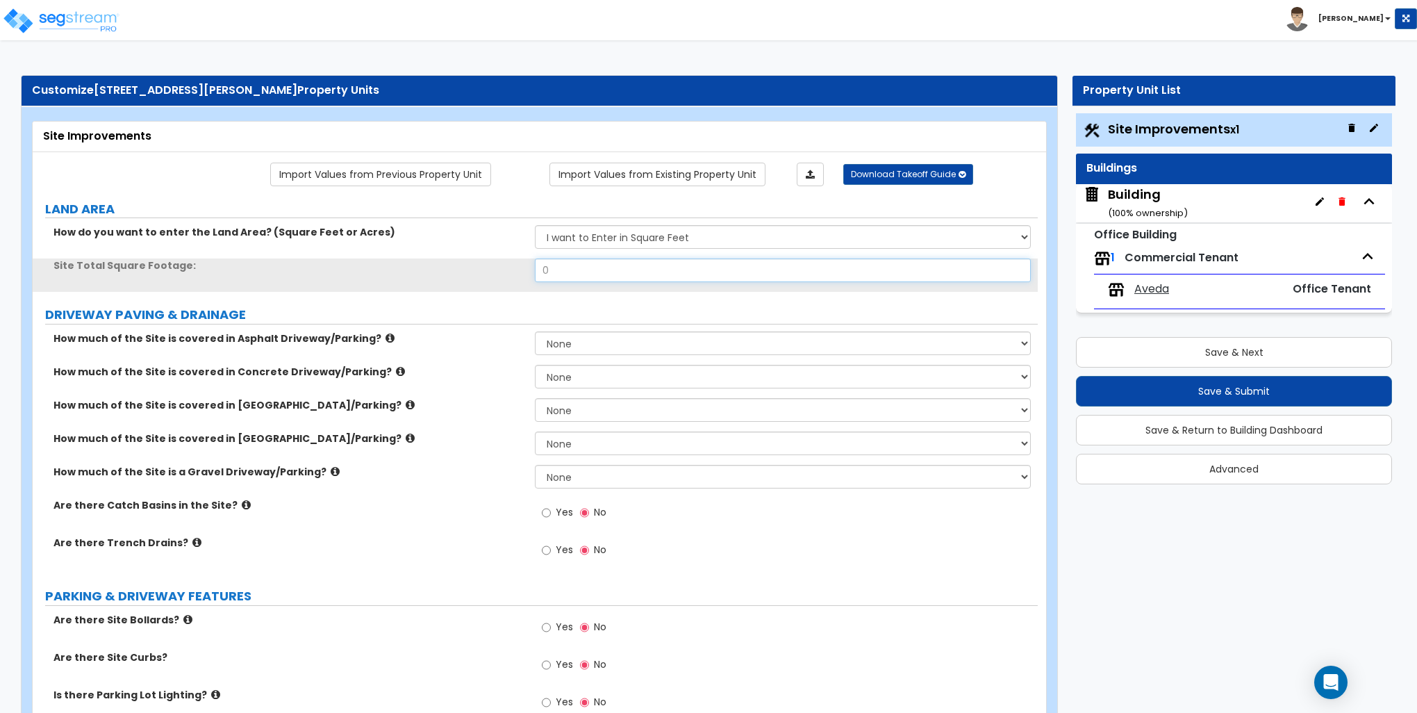
click at [595, 265] on input "0" at bounding box center [782, 270] width 495 height 24
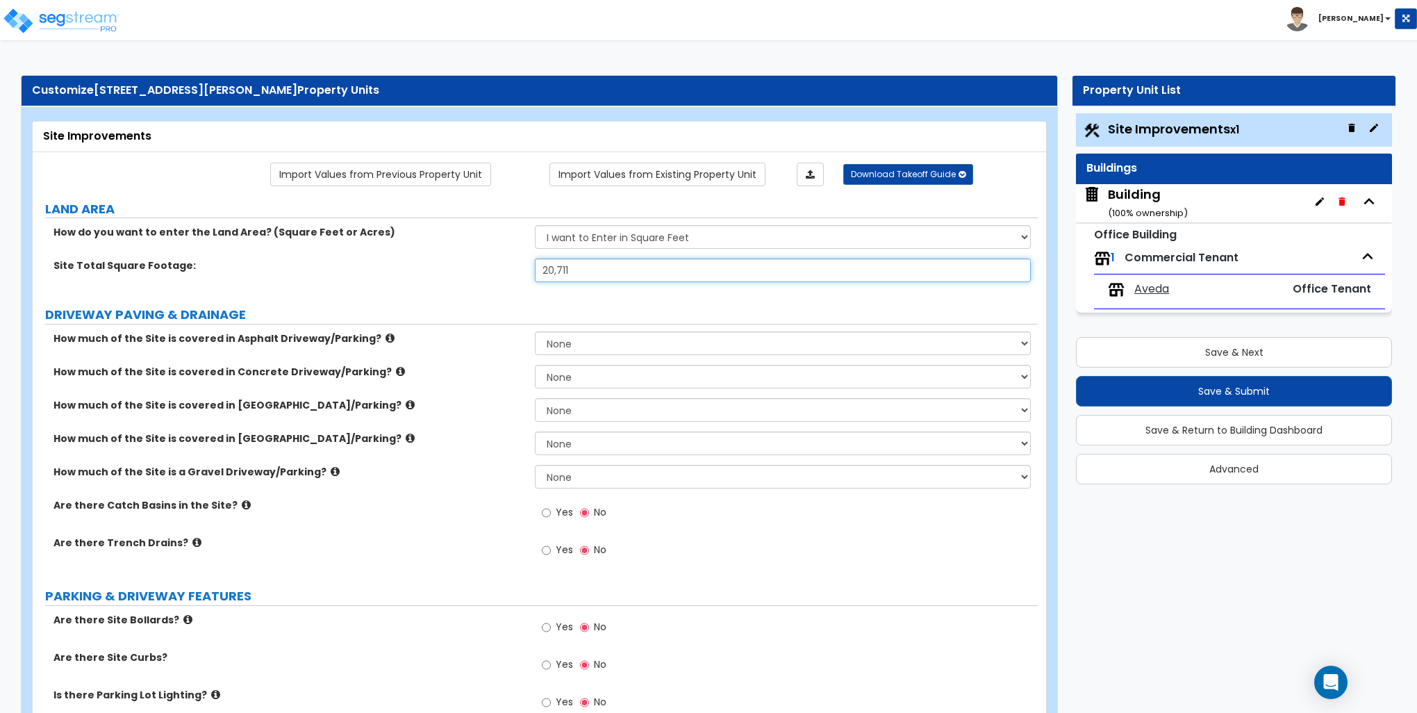
type input "20,711"
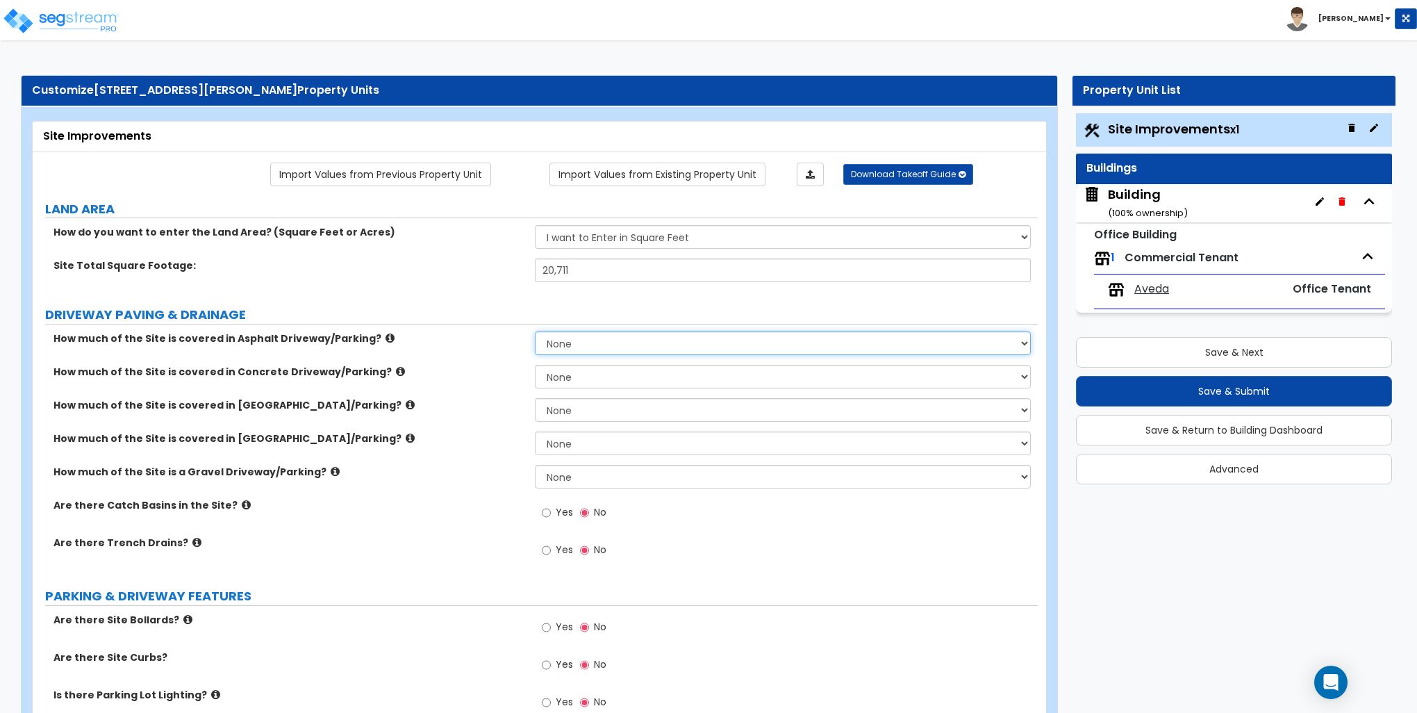
click at [608, 342] on select "None I want to Enter an Approximate Percentage I want to Enter the Square Foota…" at bounding box center [782, 343] width 495 height 24
click at [535, 331] on select "None I want to Enter an Approximate Percentage I want to Enter the Square Foota…" at bounding box center [782, 343] width 495 height 24
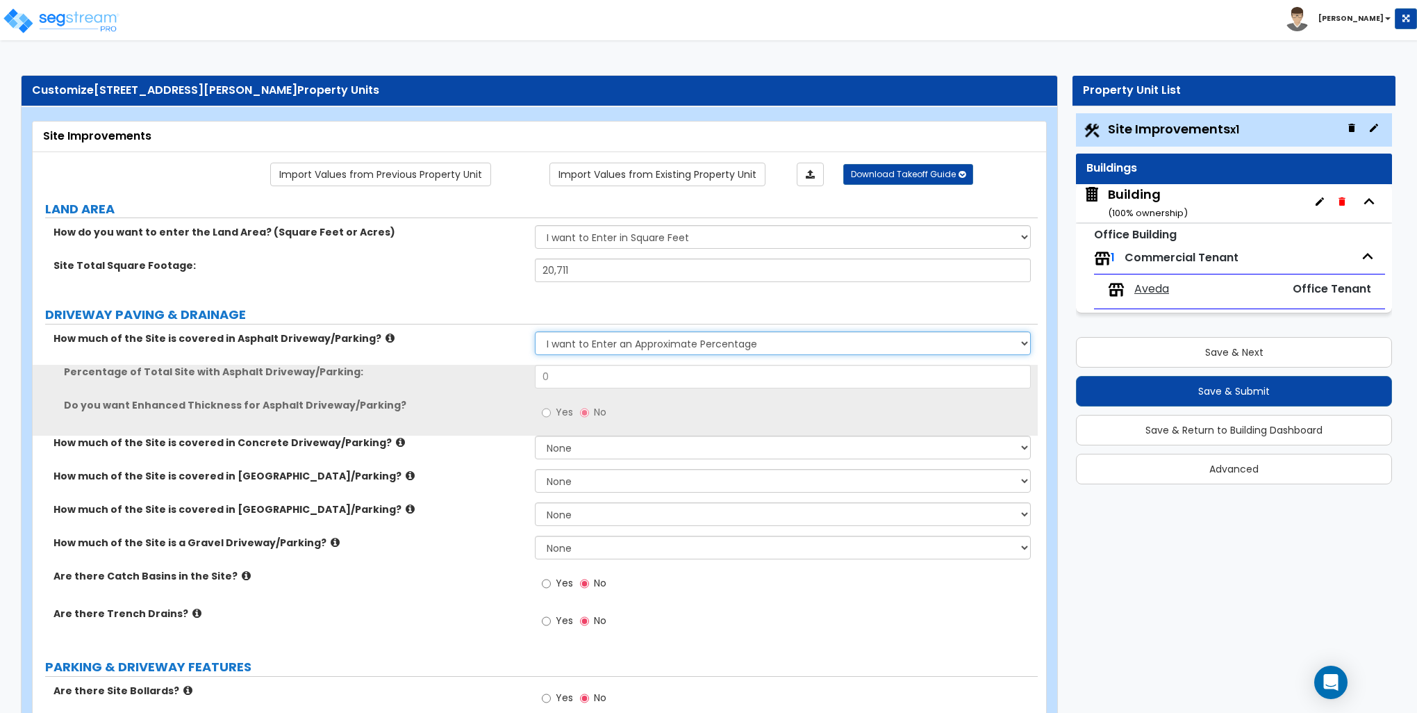
drag, startPoint x: 584, startPoint y: 336, endPoint x: 586, endPoint y: 354, distance: 18.1
click at [585, 336] on select "None I want to Enter an Approximate Percentage I want to Enter the Square Foota…" at bounding box center [782, 343] width 495 height 24
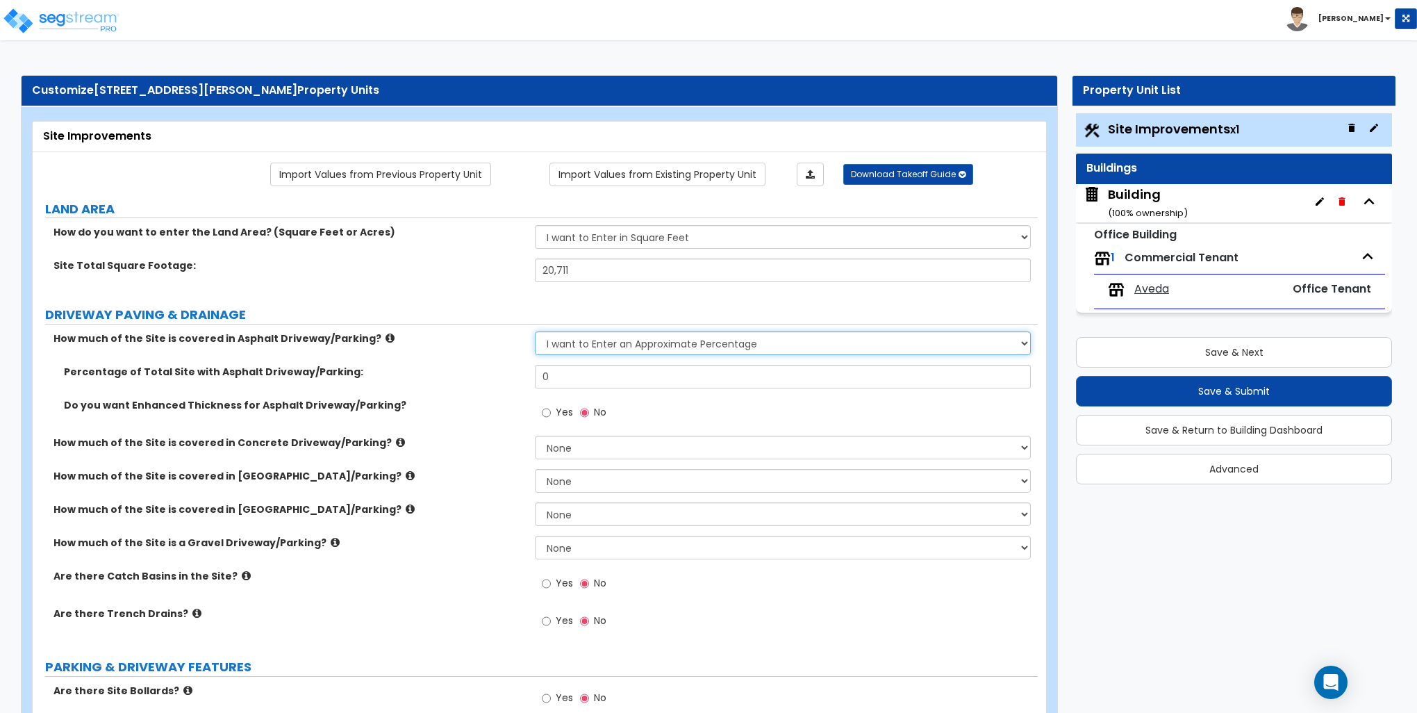
select select "2"
click at [535, 331] on select "None I want to Enter an Approximate Percentage I want to Enter the Square Foota…" at bounding box center [782, 343] width 495 height 24
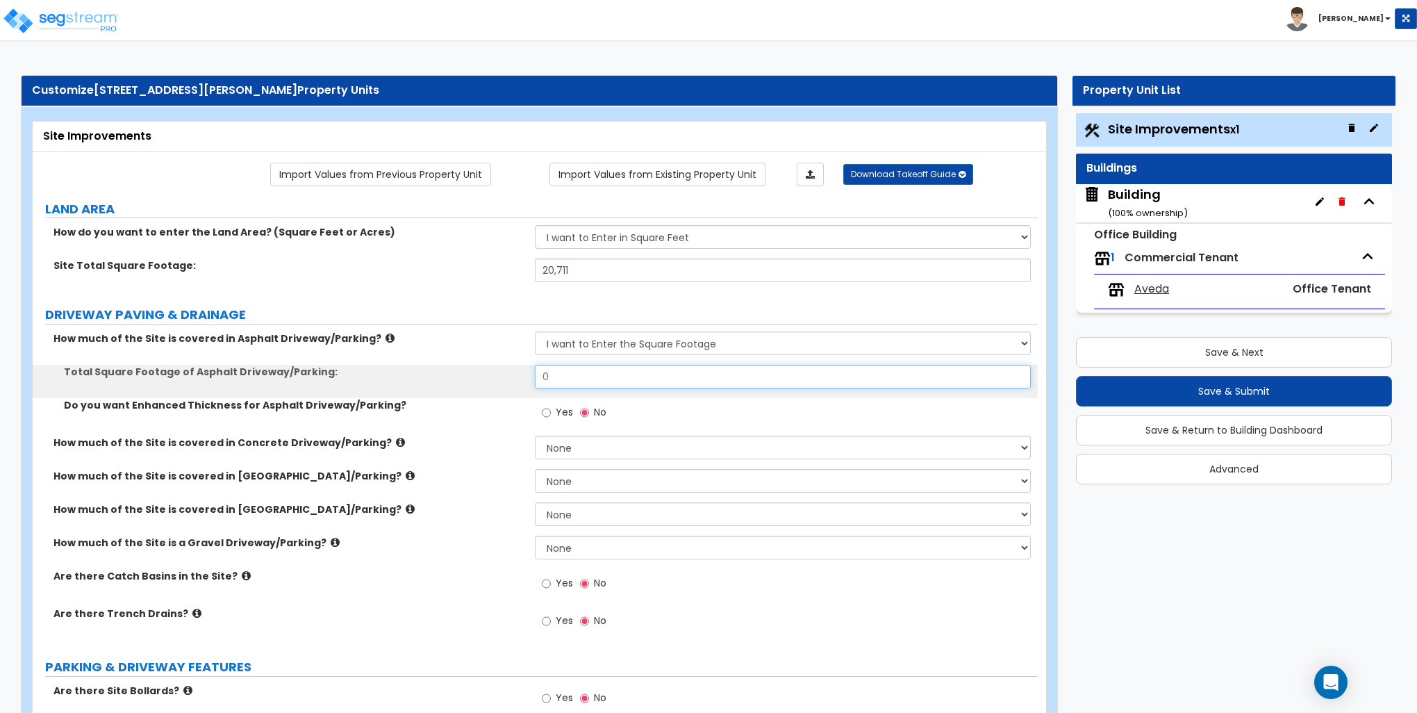
click at [576, 379] on input "0" at bounding box center [782, 377] width 495 height 24
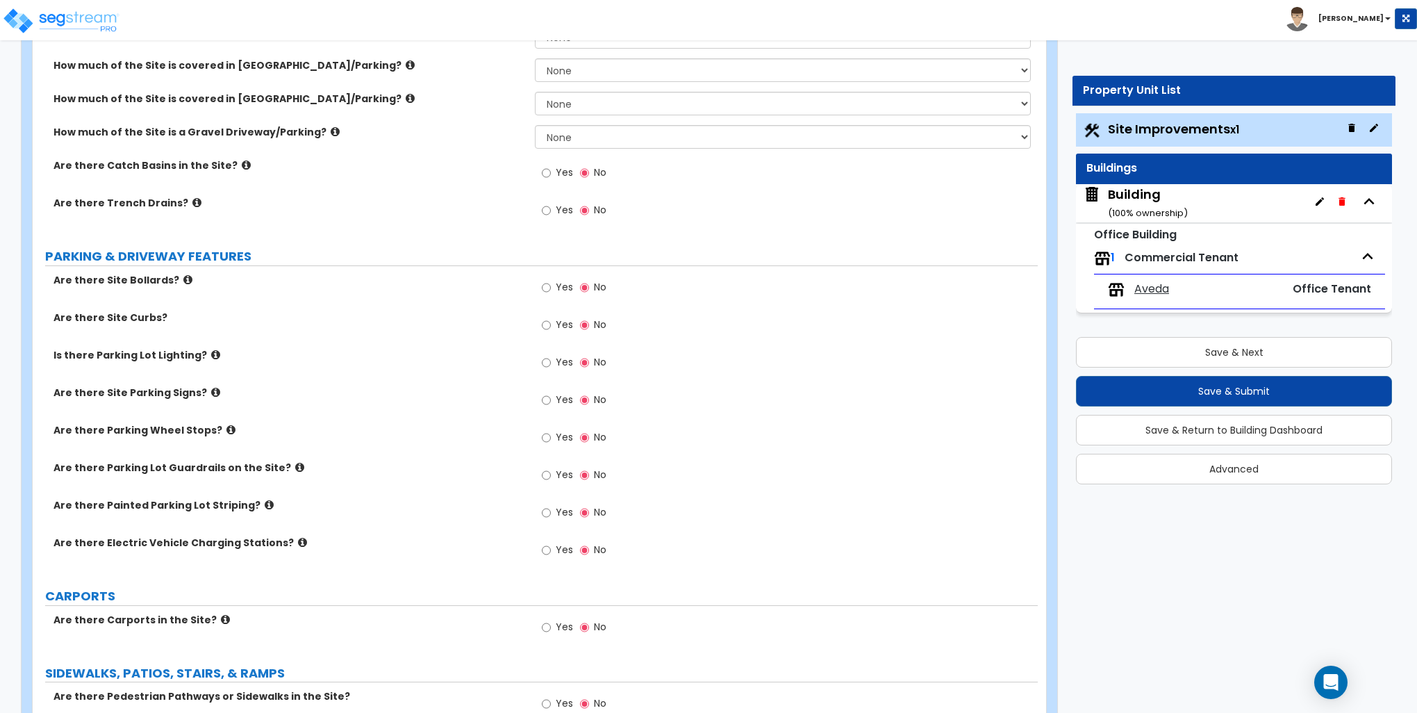
scroll to position [417, 0]
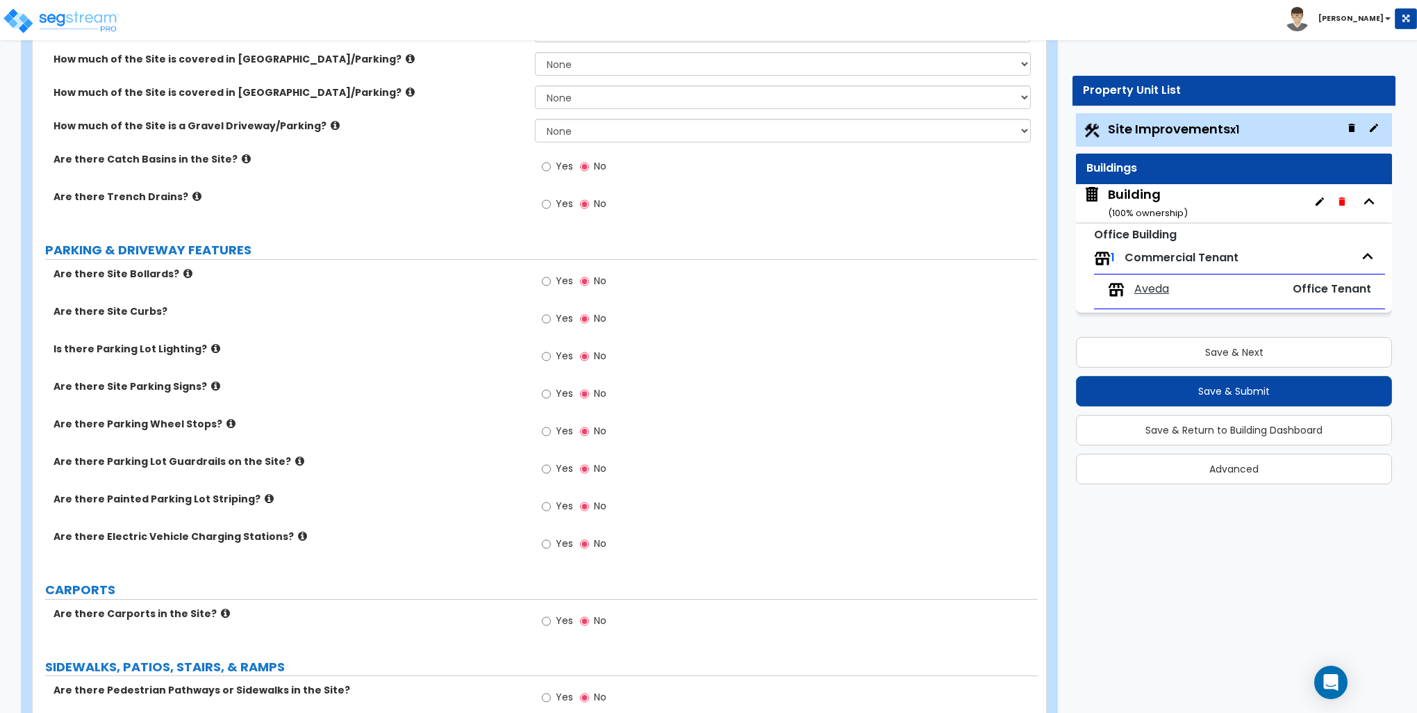
type input "16,601"
click at [545, 355] on input "Yes" at bounding box center [546, 356] width 9 height 15
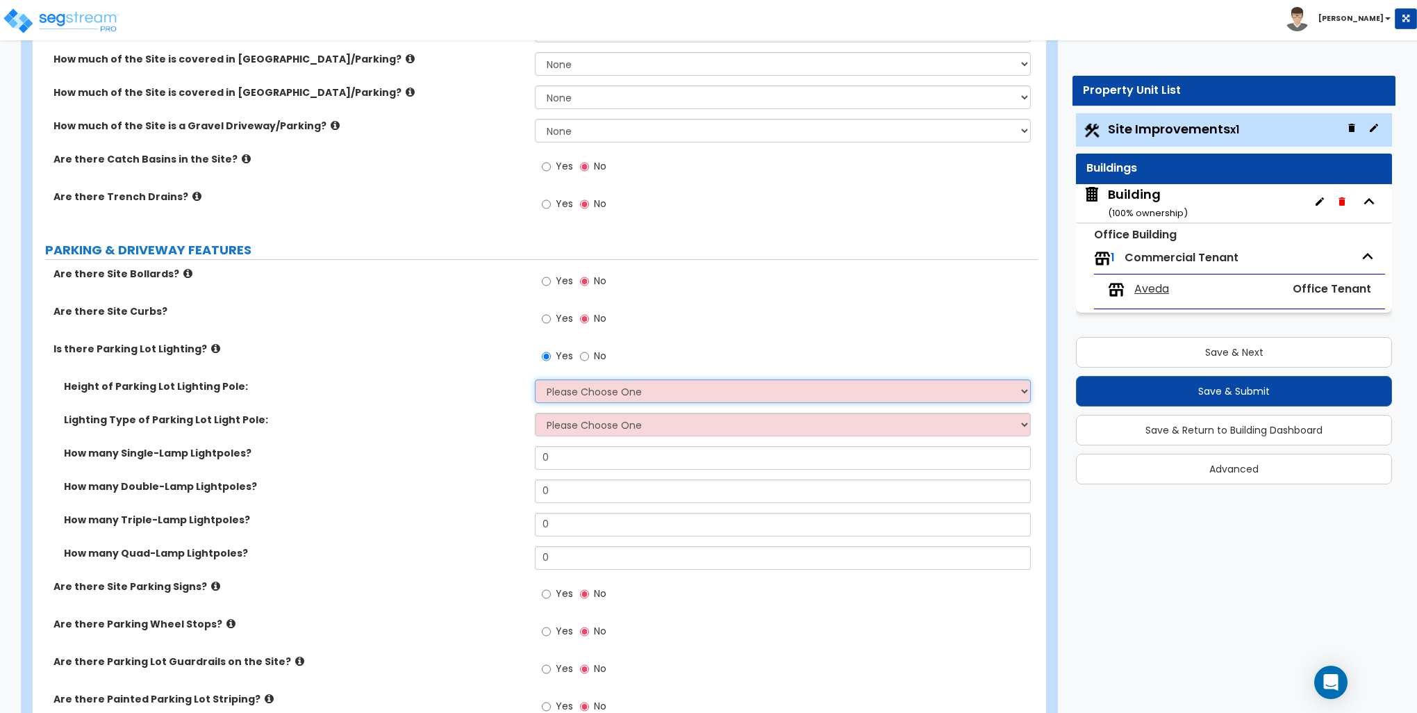
click at [574, 396] on select "Please Choose One 20' high 30' high 40' high" at bounding box center [782, 391] width 495 height 24
click at [580, 350] on input "No" at bounding box center [584, 356] width 9 height 15
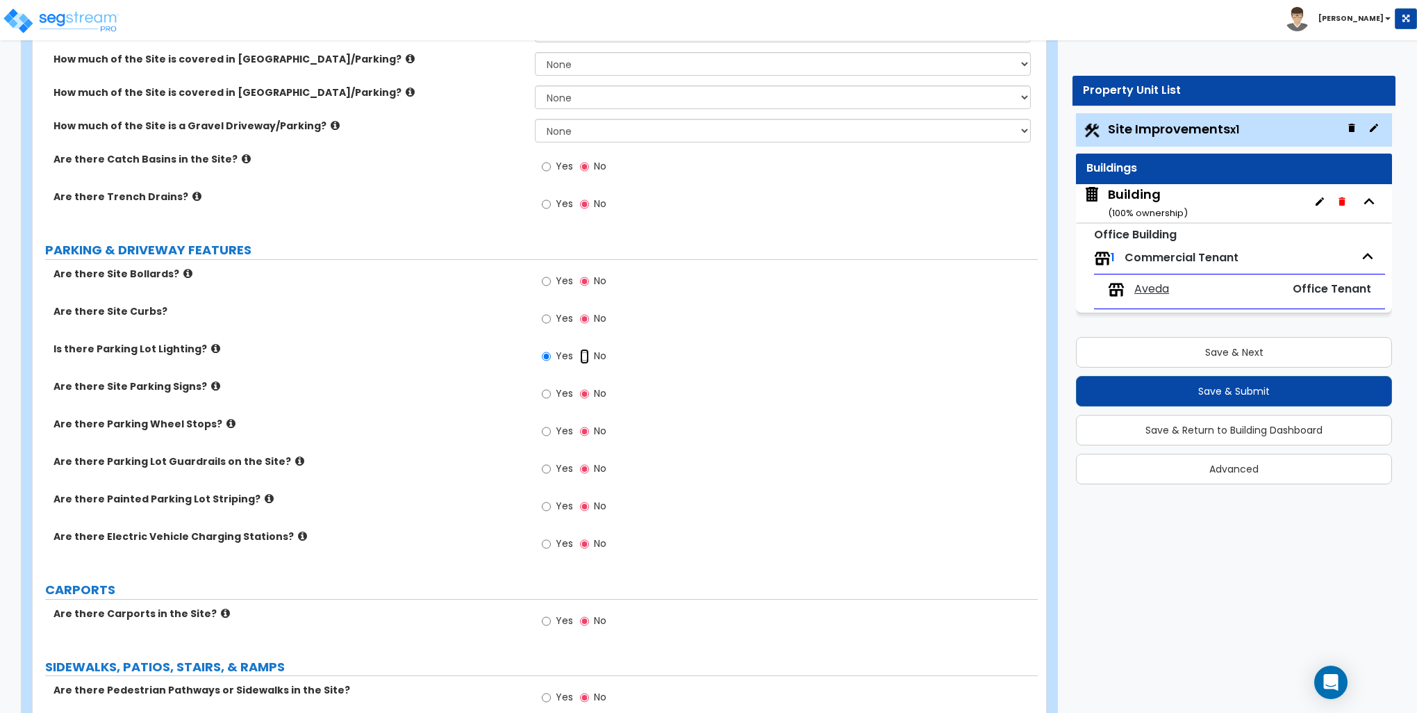
radio input "false"
radio input "true"
click at [548, 504] on input "Yes" at bounding box center [546, 506] width 9 height 15
radio input "true"
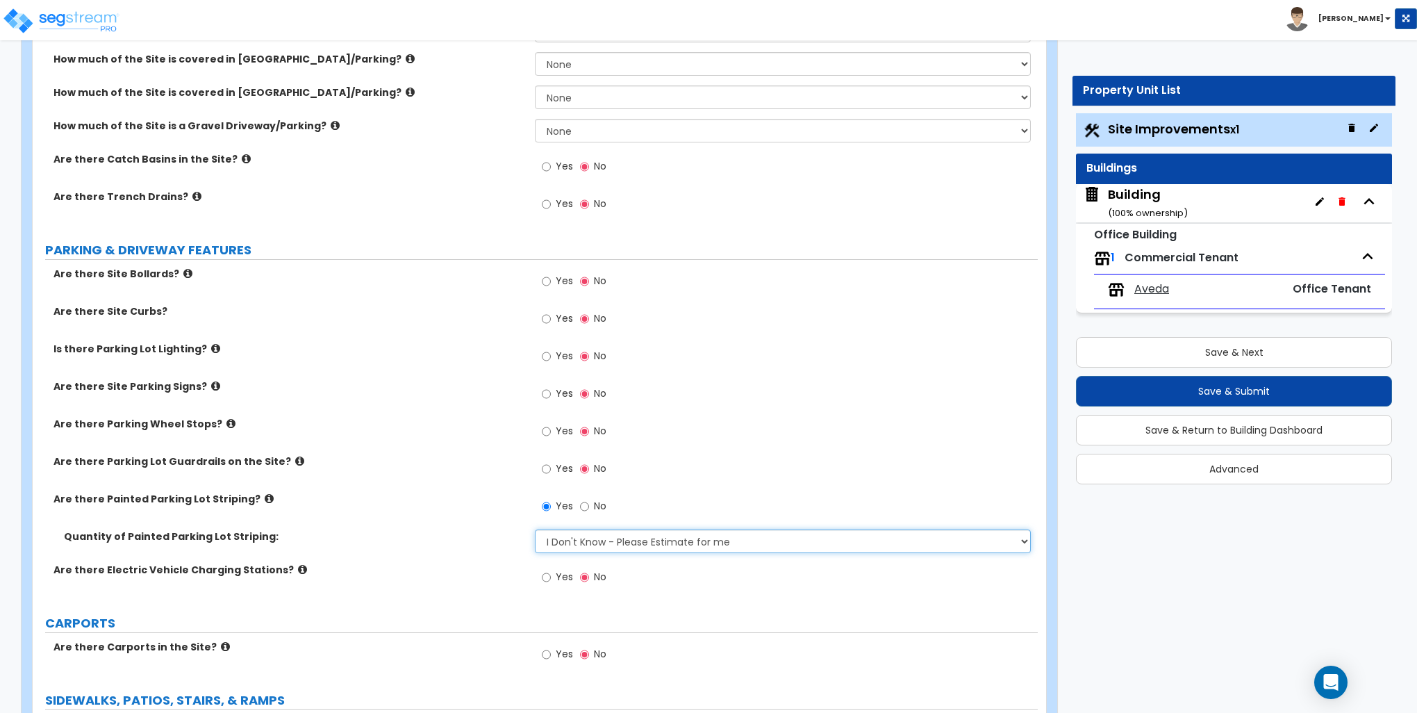
click at [584, 540] on select "I Don't Know - Please Estimate for me I Want to Enter the Number of Parking Spa…" at bounding box center [782, 541] width 495 height 24
select select "1"
click at [535, 529] on select "I Don't Know - Please Estimate for me I Want to Enter the Number of Parking Spa…" at bounding box center [782, 541] width 495 height 24
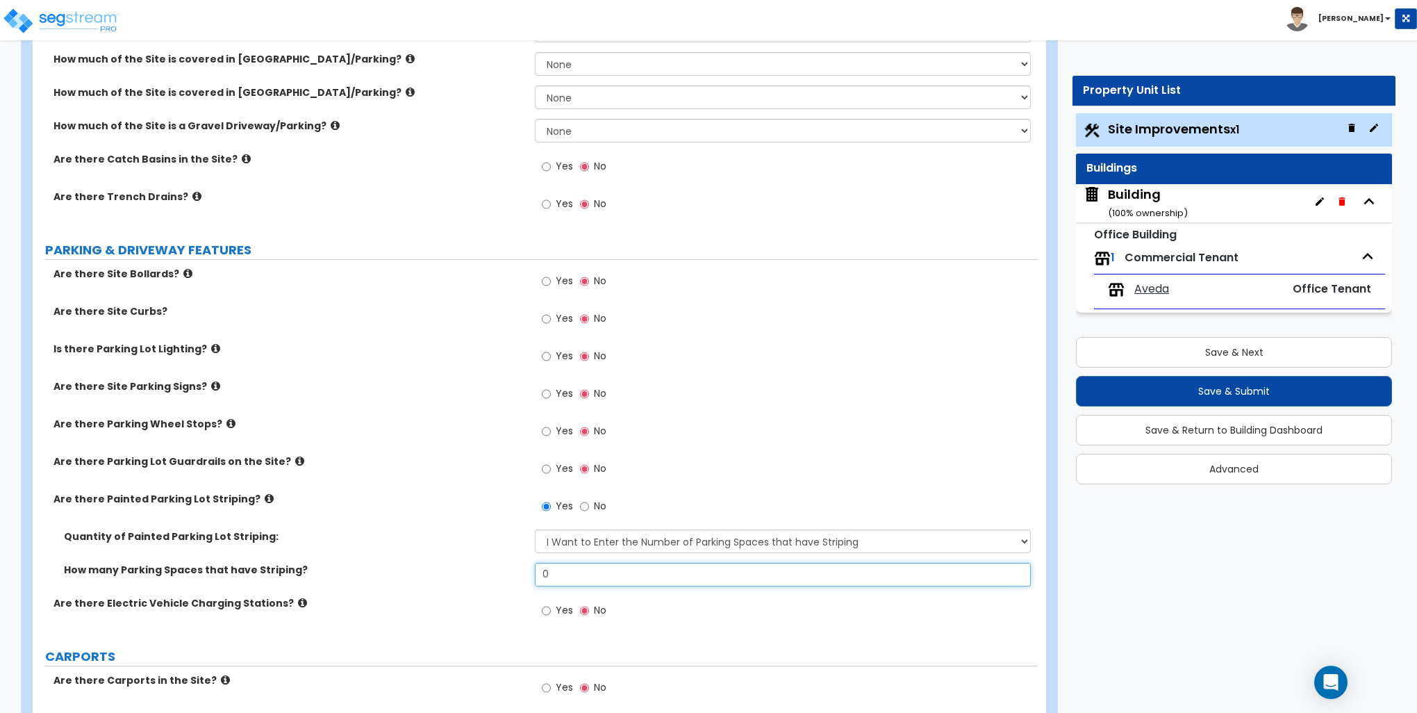
click at [592, 569] on input "0" at bounding box center [782, 575] width 495 height 24
click at [592, 567] on input "0" at bounding box center [782, 575] width 495 height 24
type input "28"
click at [547, 318] on input "Yes" at bounding box center [546, 318] width 9 height 15
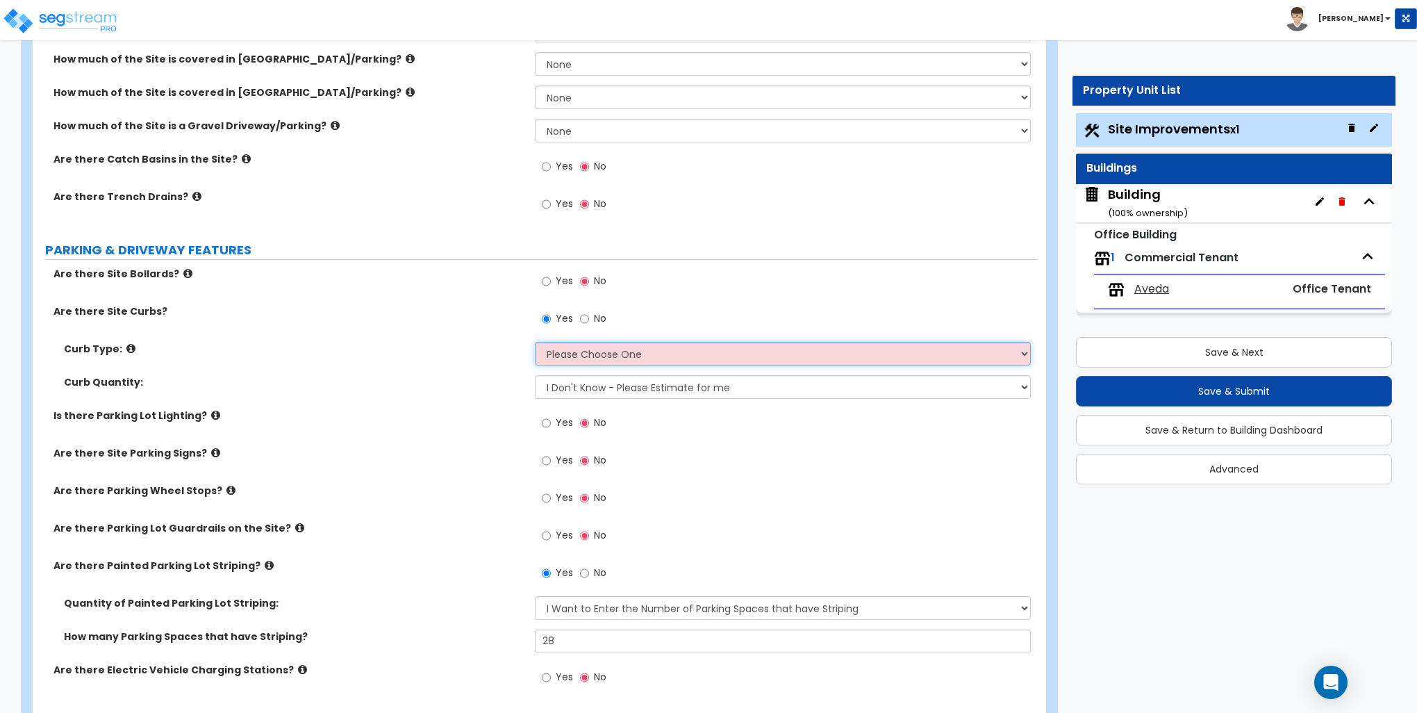
click at [567, 346] on select "Please Choose One Curb (Only) Curb & Gutter Asphalt Berm" at bounding box center [782, 354] width 495 height 24
click at [585, 317] on input "No" at bounding box center [584, 318] width 9 height 15
radio input "false"
radio input "true"
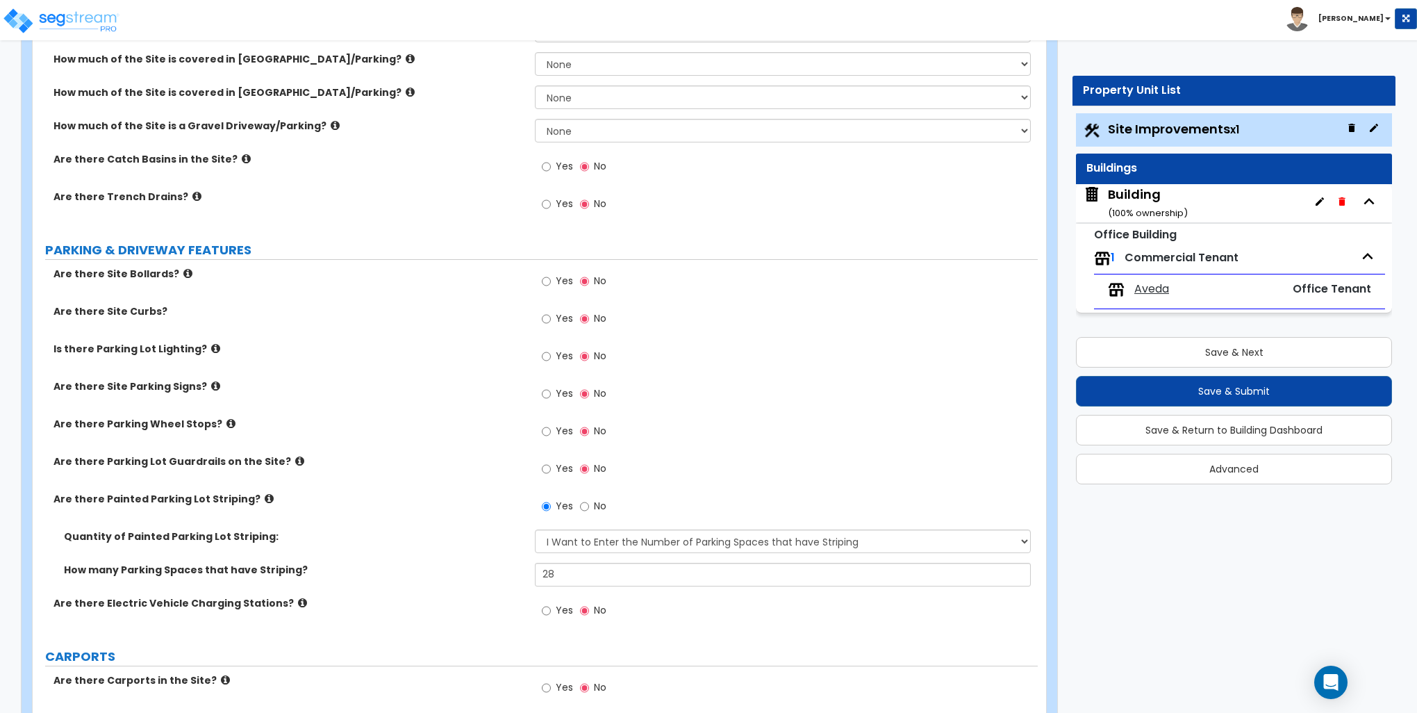
click at [183, 270] on icon at bounding box center [187, 273] width 9 height 10
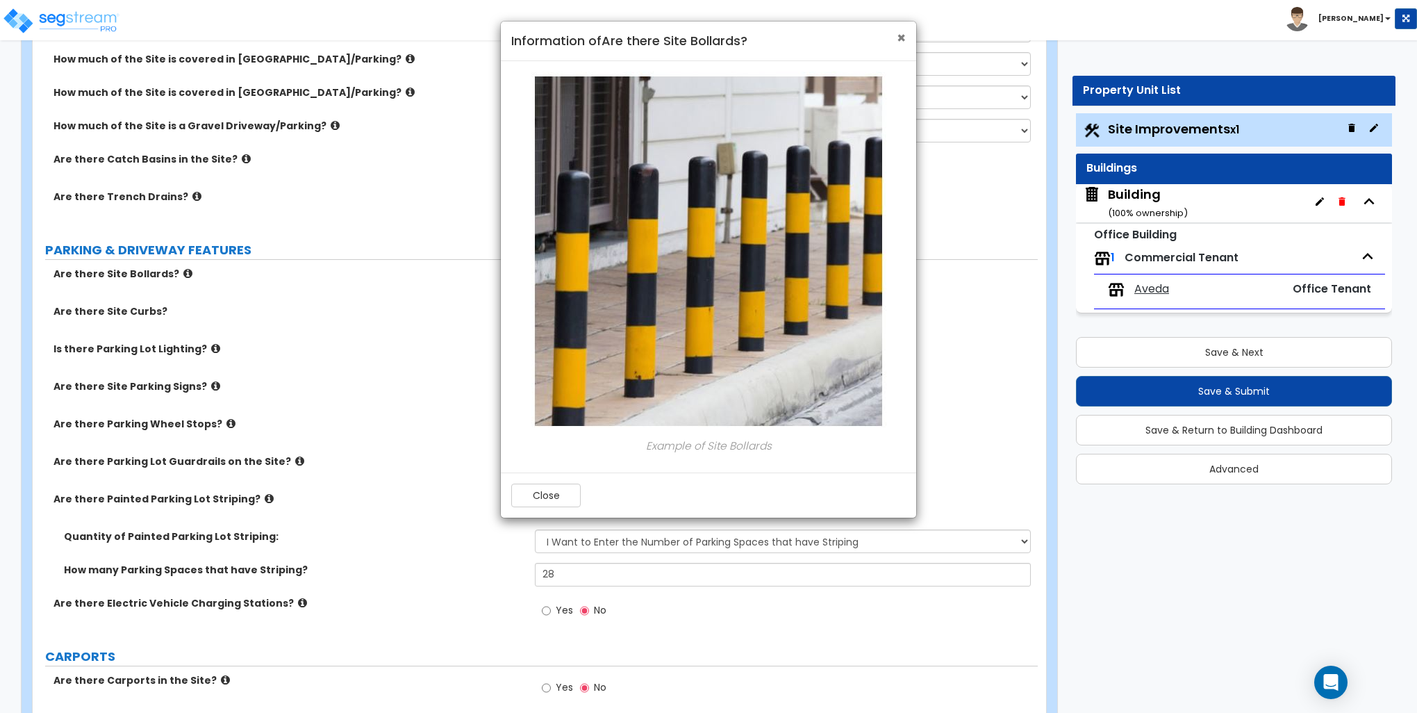
click at [904, 36] on span "×" at bounding box center [901, 38] width 9 height 20
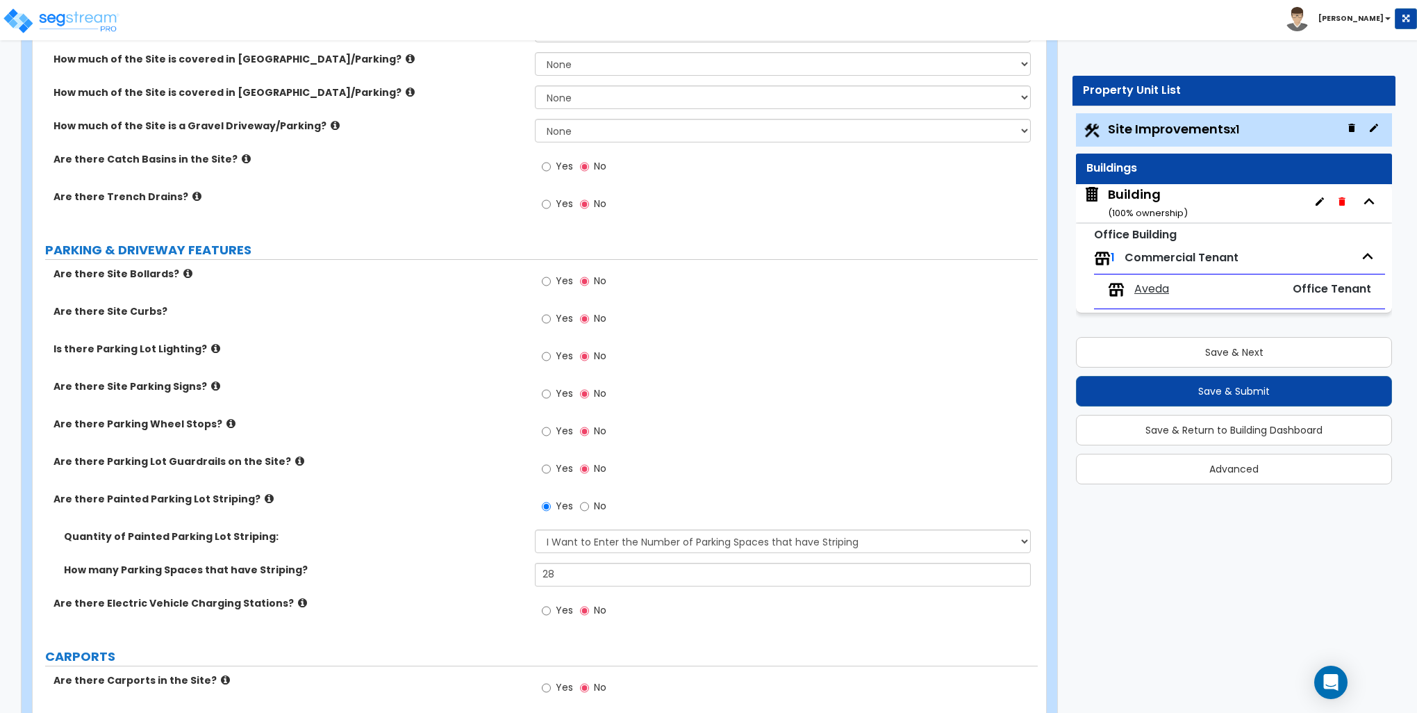
click at [211, 385] on icon at bounding box center [215, 386] width 9 height 10
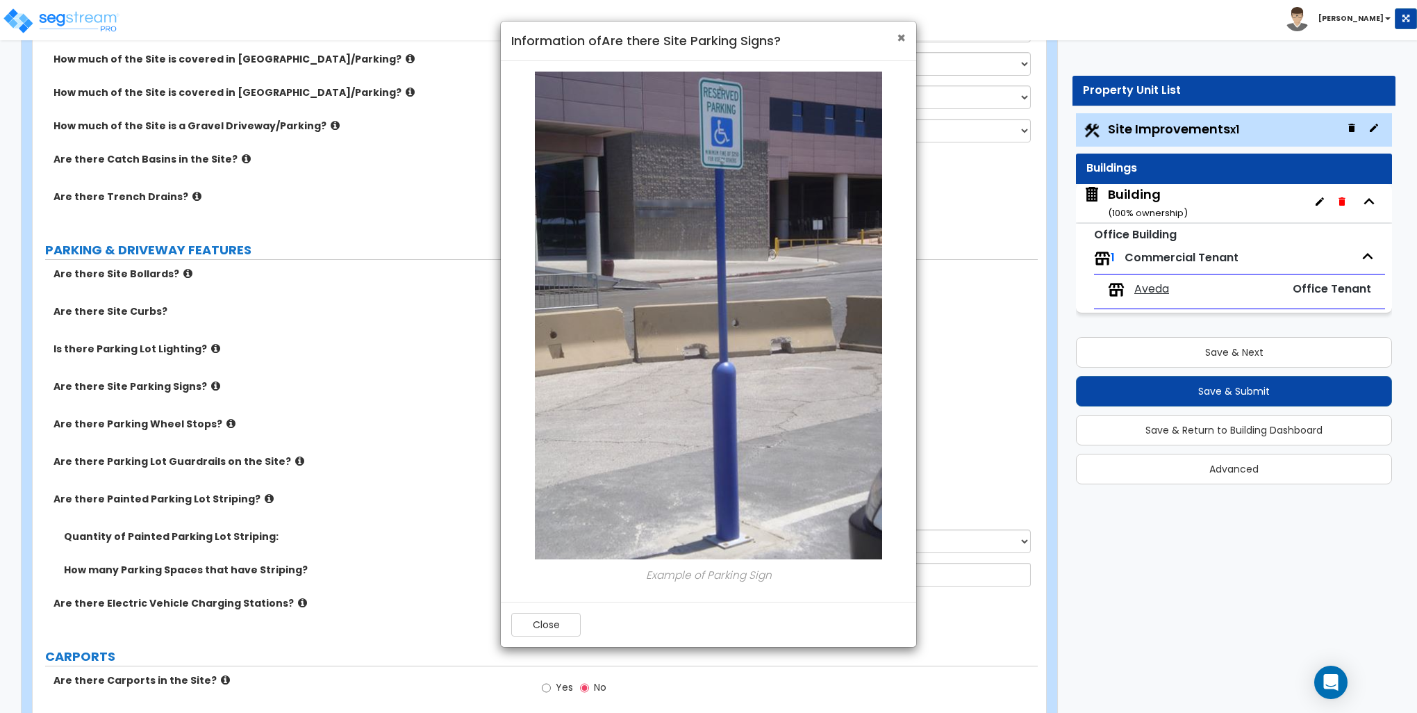
click at [897, 40] on span "×" at bounding box center [901, 38] width 9 height 20
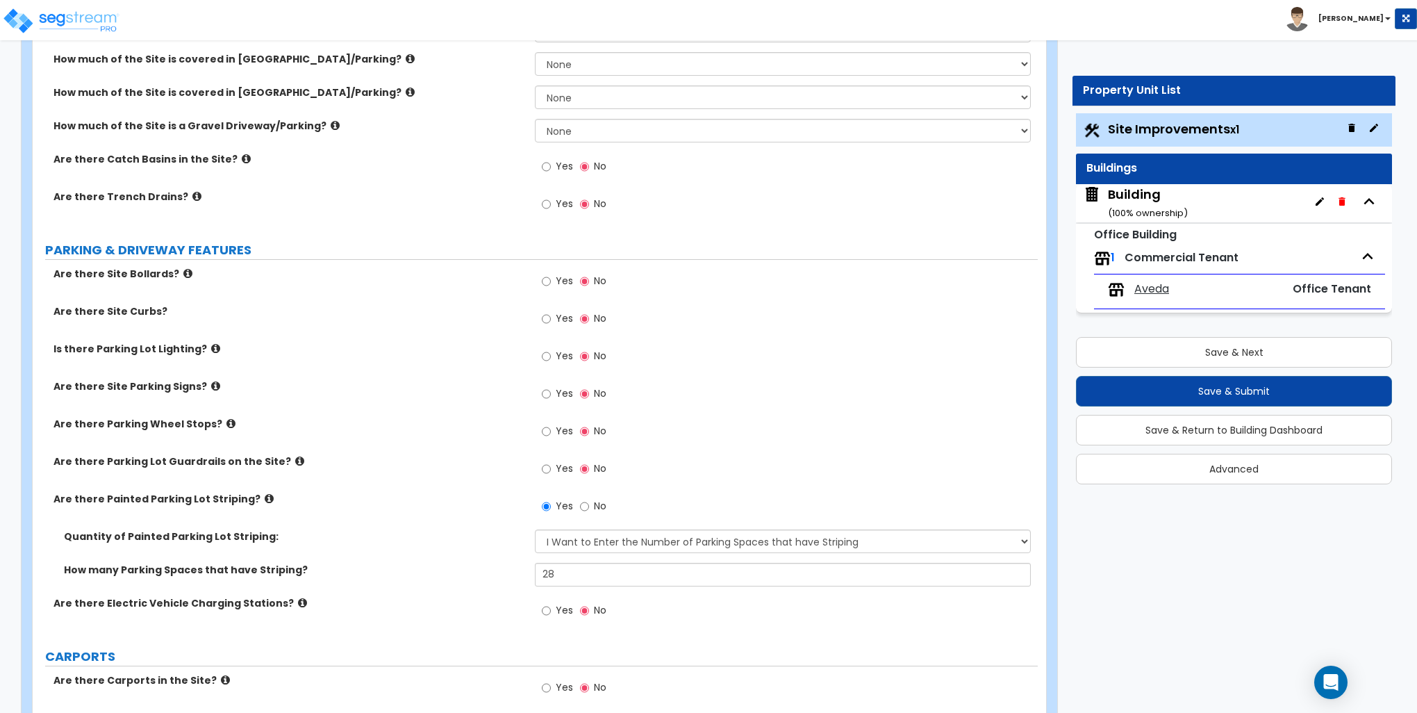
click at [226, 423] on icon at bounding box center [230, 423] width 9 height 10
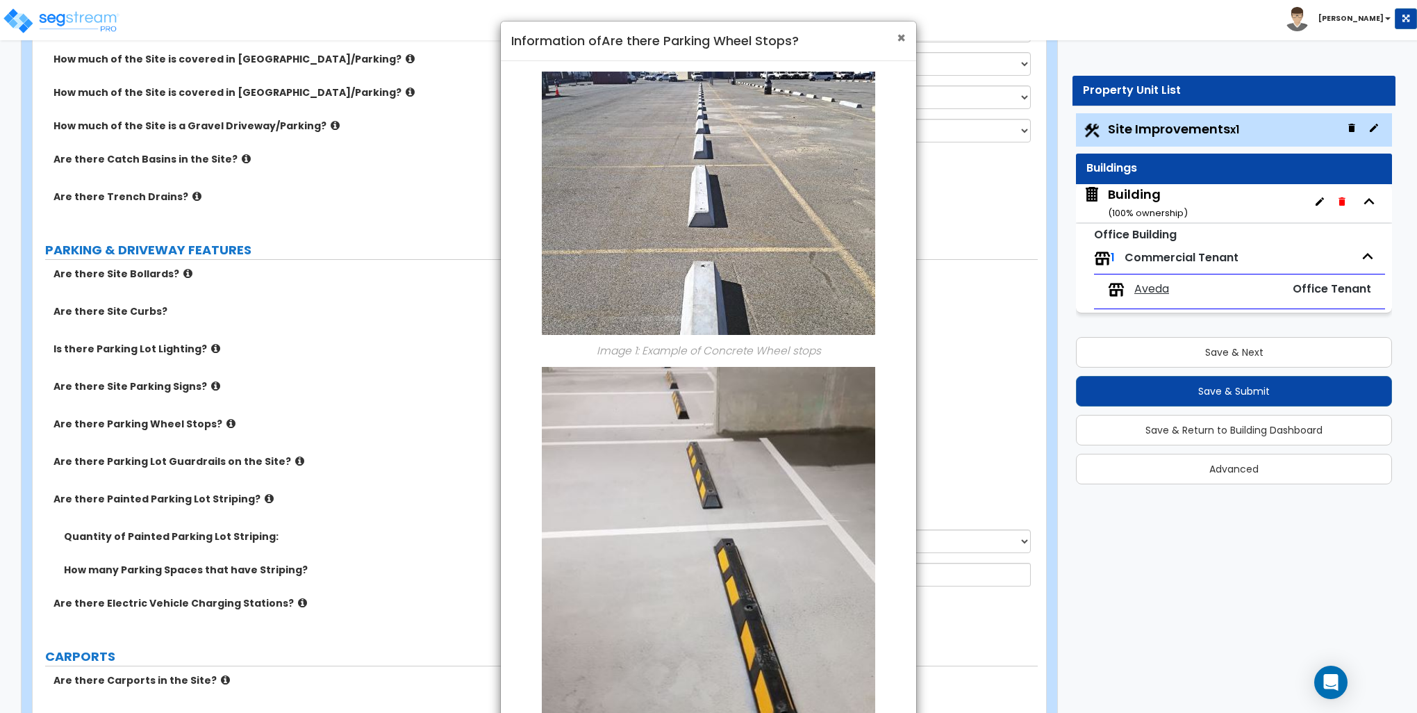
click at [901, 38] on span "×" at bounding box center [901, 38] width 9 height 20
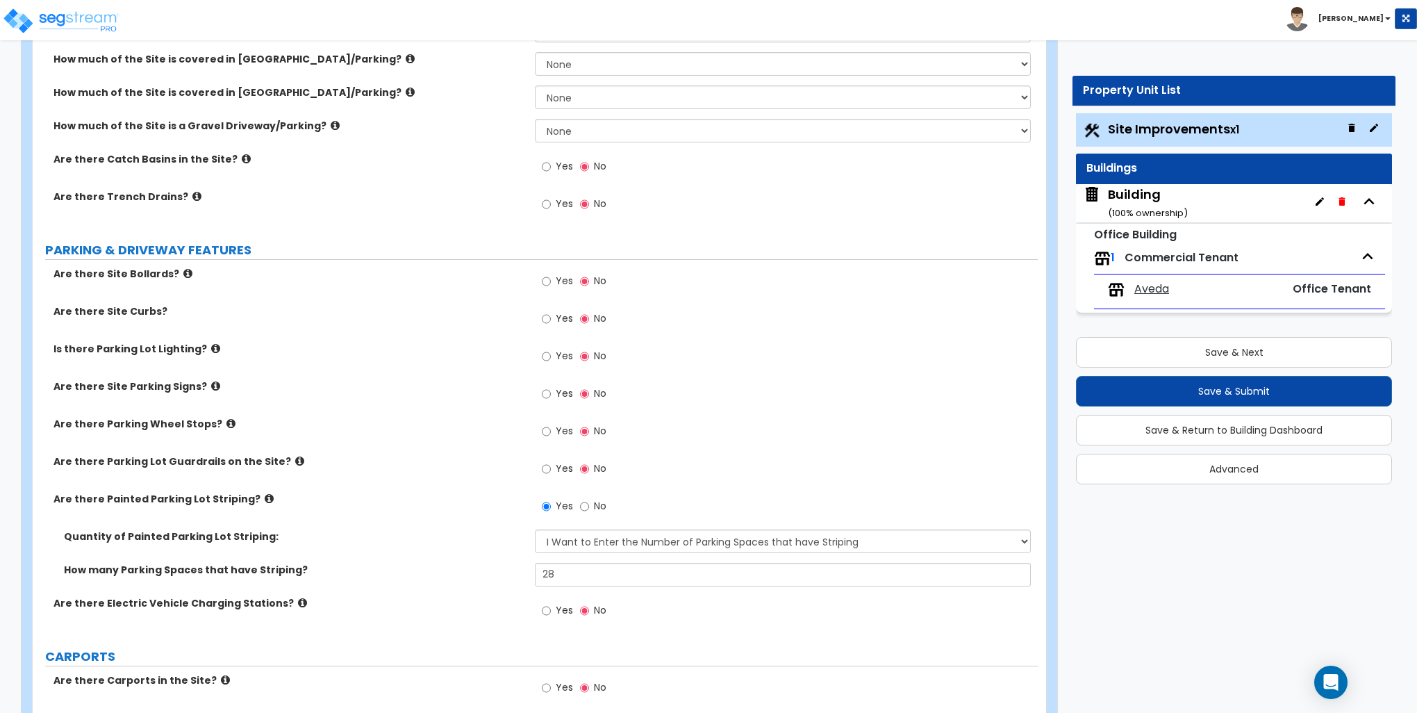
click at [551, 431] on label "Yes" at bounding box center [557, 433] width 31 height 24
click at [551, 431] on input "Yes" at bounding box center [546, 431] width 9 height 15
radio input "true"
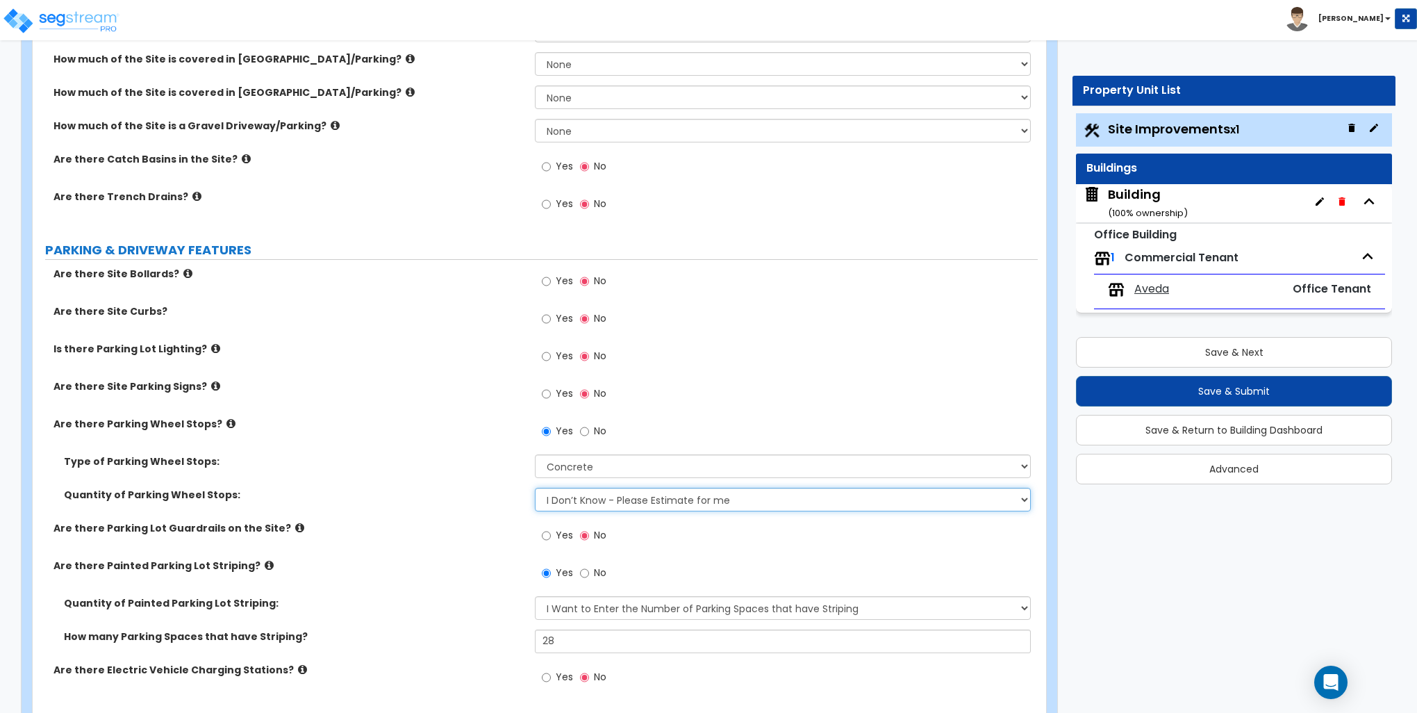
click at [607, 499] on select "I Don’t Know - Please Estimate for me I Want to Enter the Number of Wheel Stops" at bounding box center [782, 500] width 495 height 24
select select "1"
click at [535, 488] on select "I Don’t Know - Please Estimate for me I Want to Enter the Number of Wheel Stops" at bounding box center [782, 500] width 495 height 24
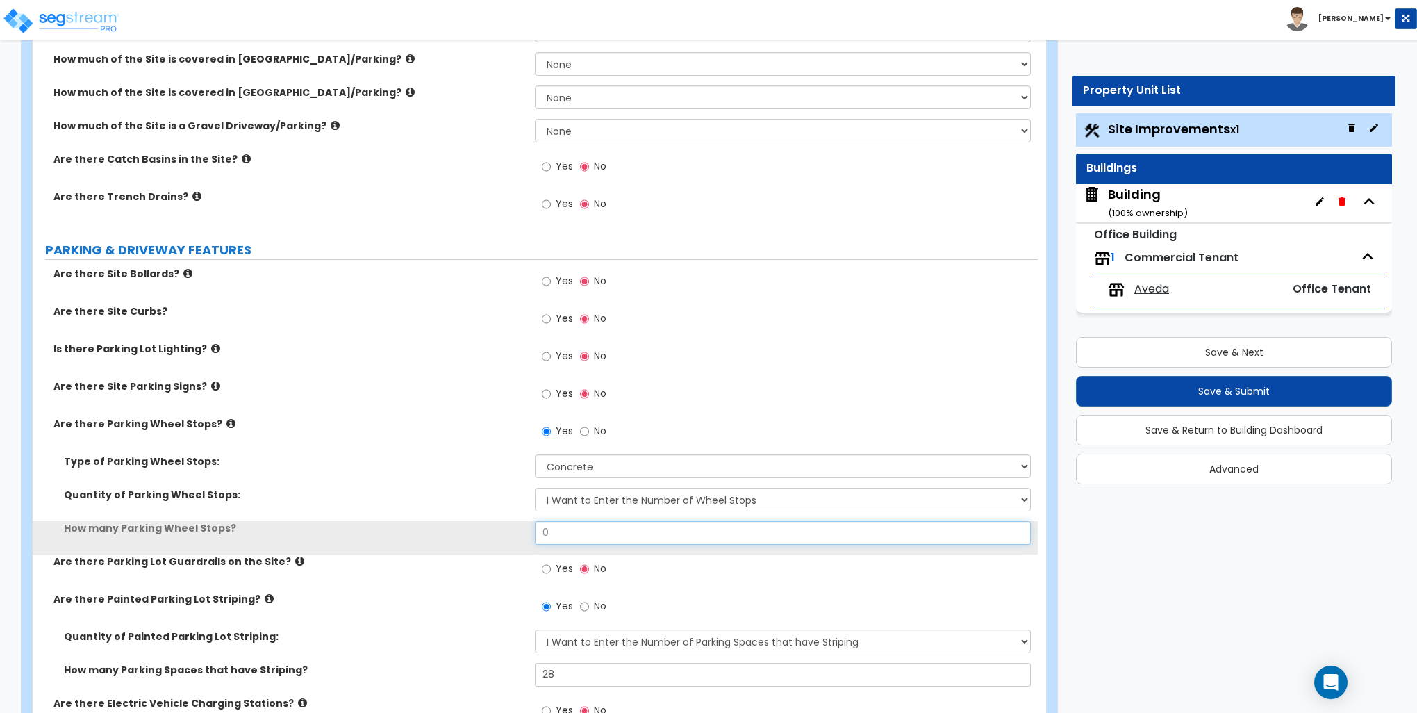
click at [583, 531] on input "0" at bounding box center [782, 533] width 495 height 24
type input "24"
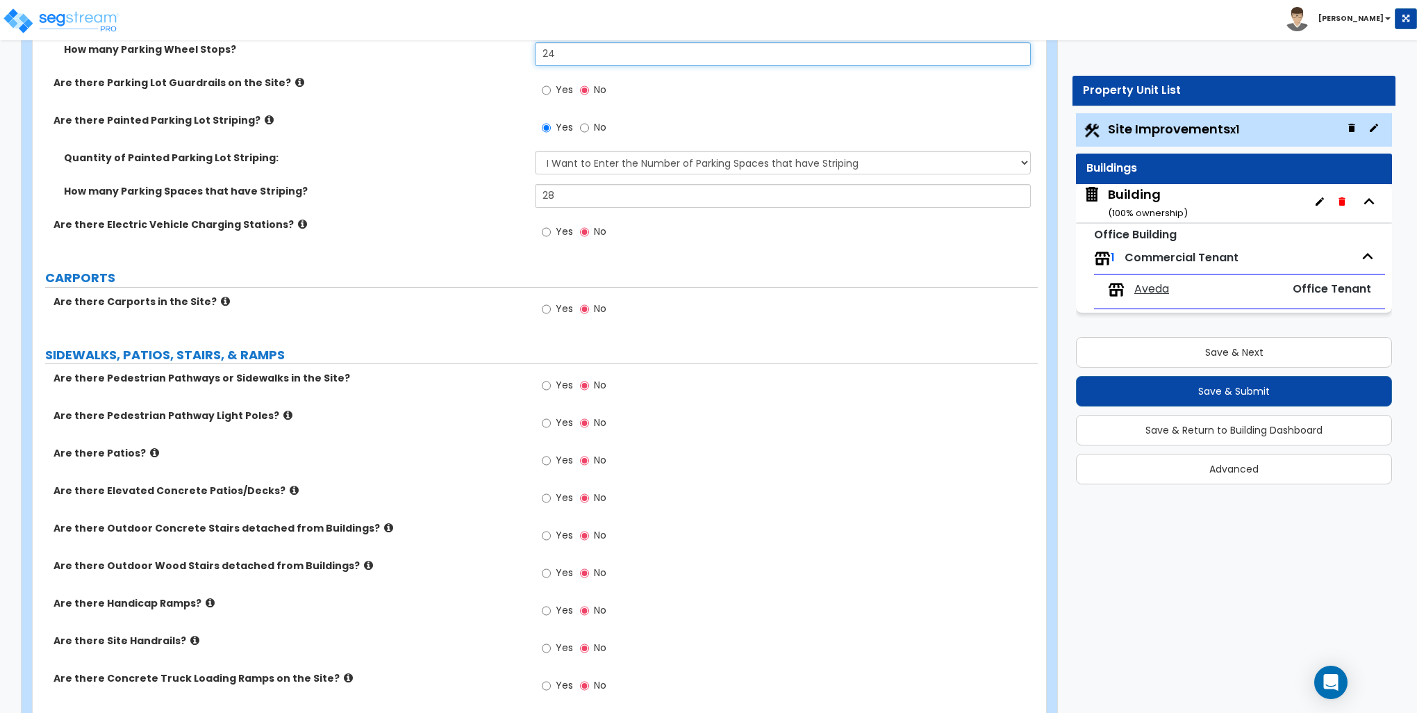
scroll to position [972, 0]
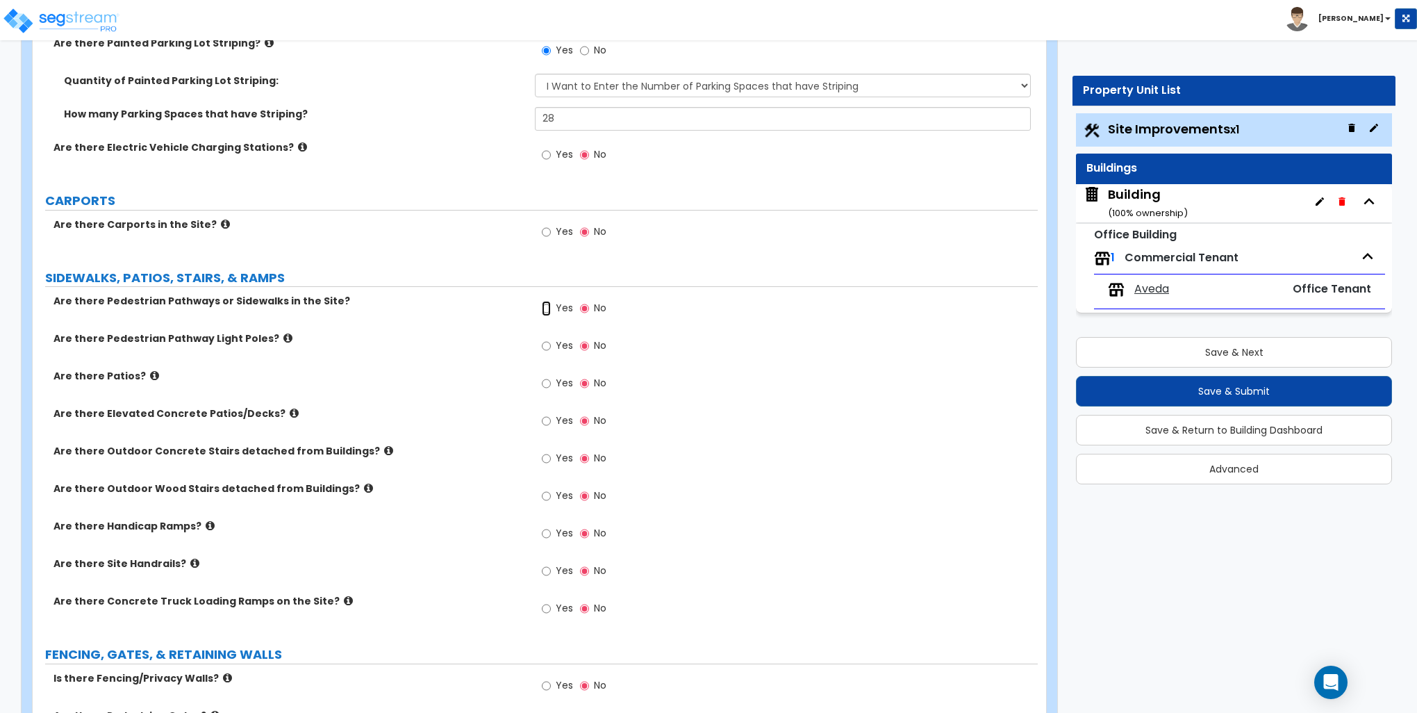
click at [545, 310] on input "Yes" at bounding box center [546, 308] width 9 height 15
radio input "true"
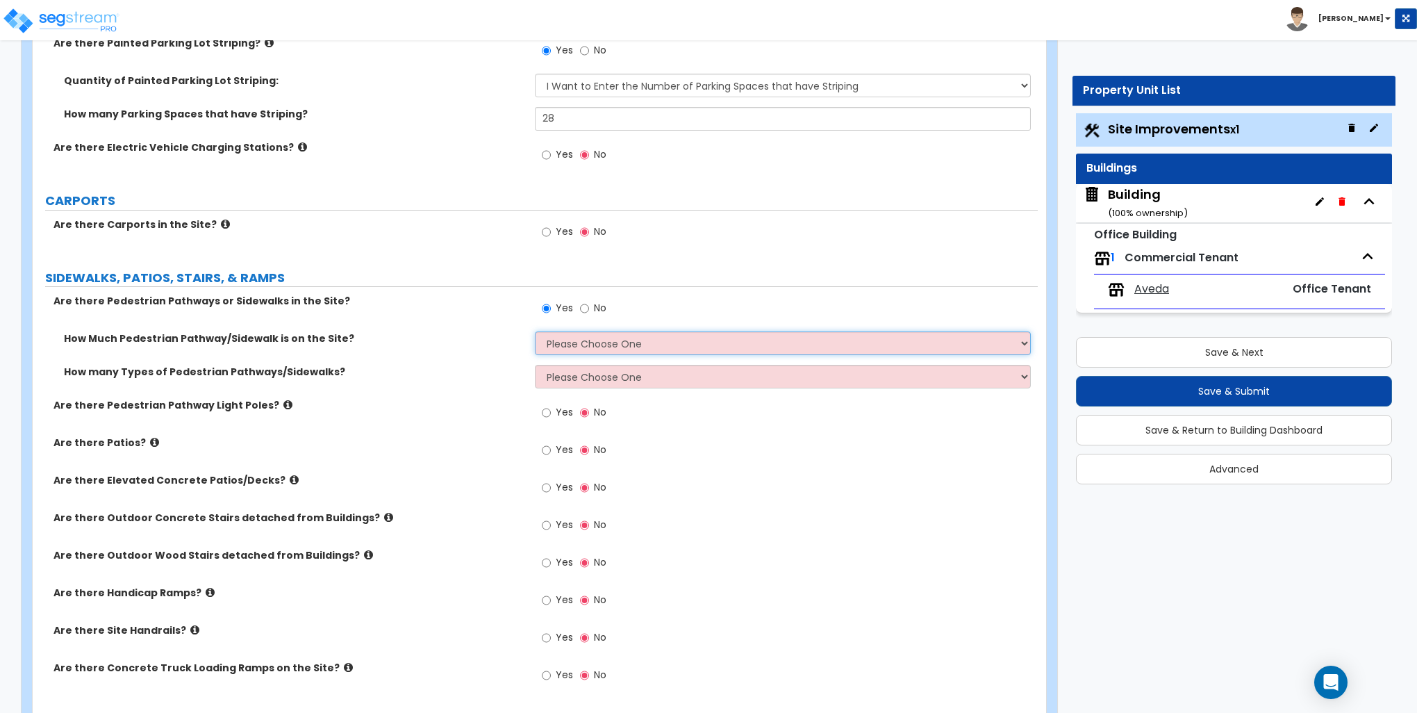
click at [580, 338] on select "Please Choose One I Don't Know, Please Estimate For Me Enter Linear Footage" at bounding box center [782, 343] width 495 height 24
select select "2"
click at [535, 331] on select "Please Choose One I Don't Know, Please Estimate For Me Enter Linear Footage" at bounding box center [782, 343] width 495 height 24
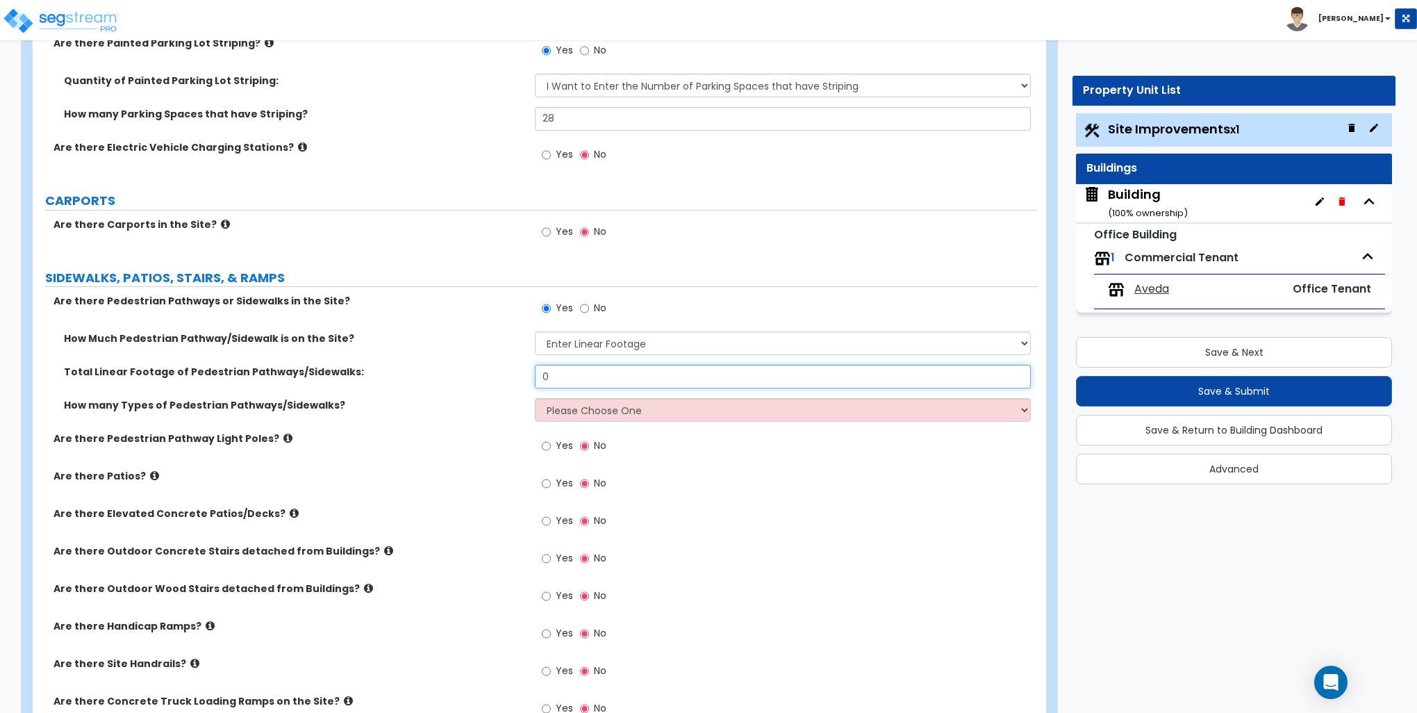
click at [586, 376] on input "0" at bounding box center [782, 377] width 495 height 24
click at [586, 374] on input "0" at bounding box center [782, 377] width 495 height 24
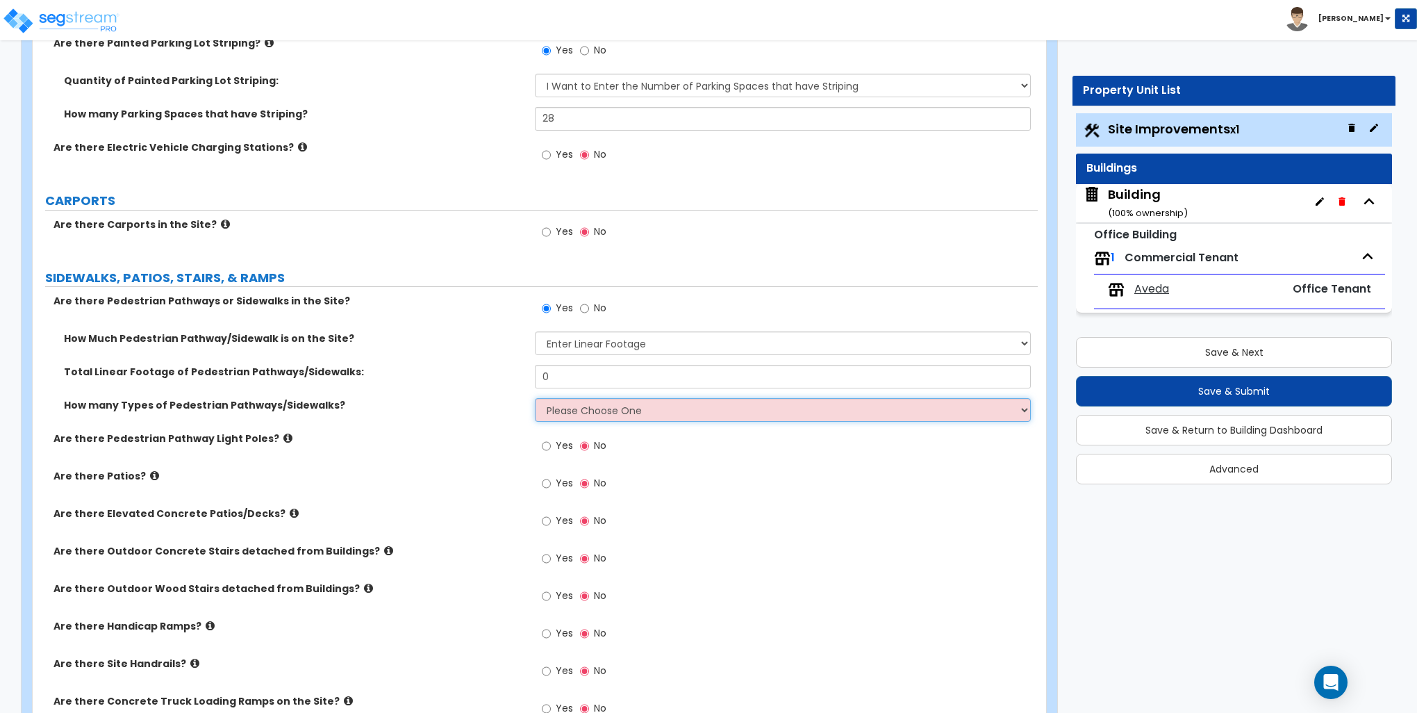
click at [574, 418] on select "Please Choose One 1 2 3" at bounding box center [782, 410] width 495 height 24
select select "1"
click at [535, 398] on select "Please Choose One 1 2 3" at bounding box center [782, 410] width 495 height 24
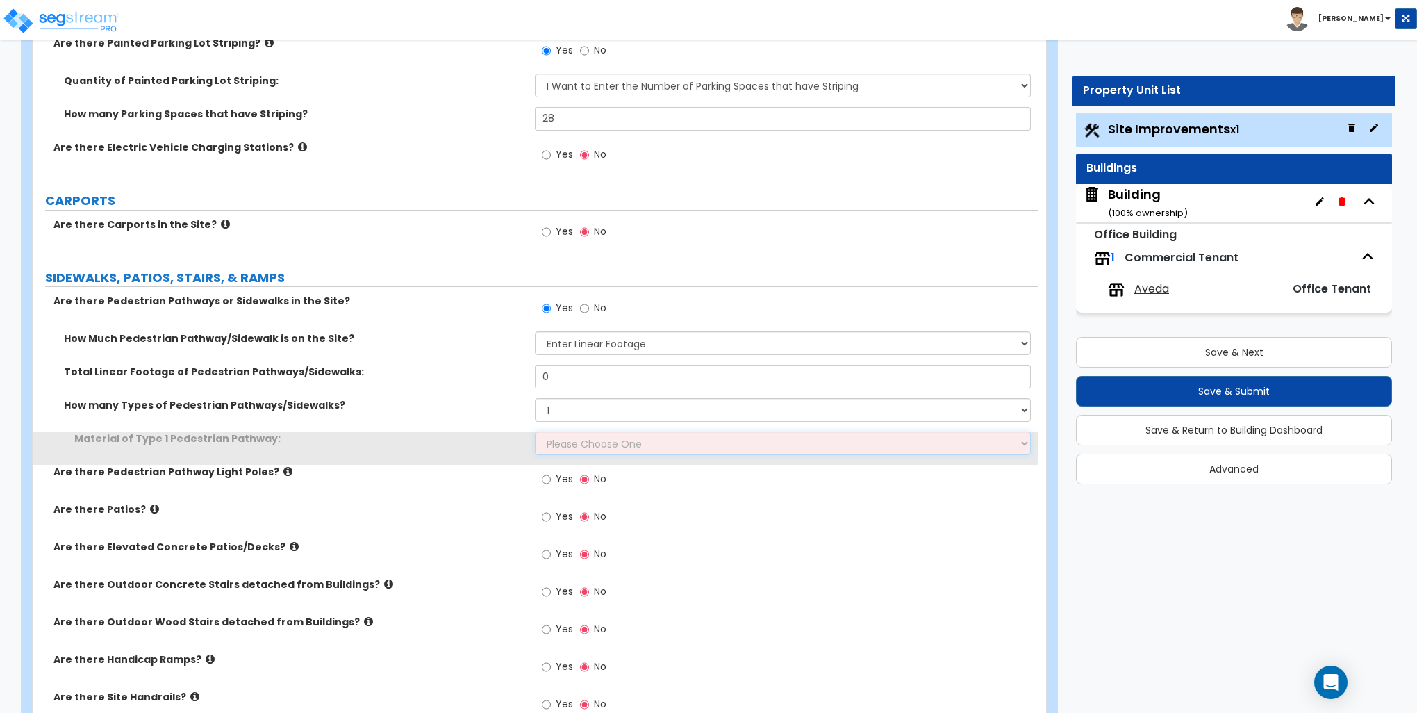
click at [563, 440] on select "Please Choose One Bare Concrete Stamped Concrete Brick Pavers Stone Pavers Wood…" at bounding box center [782, 443] width 495 height 24
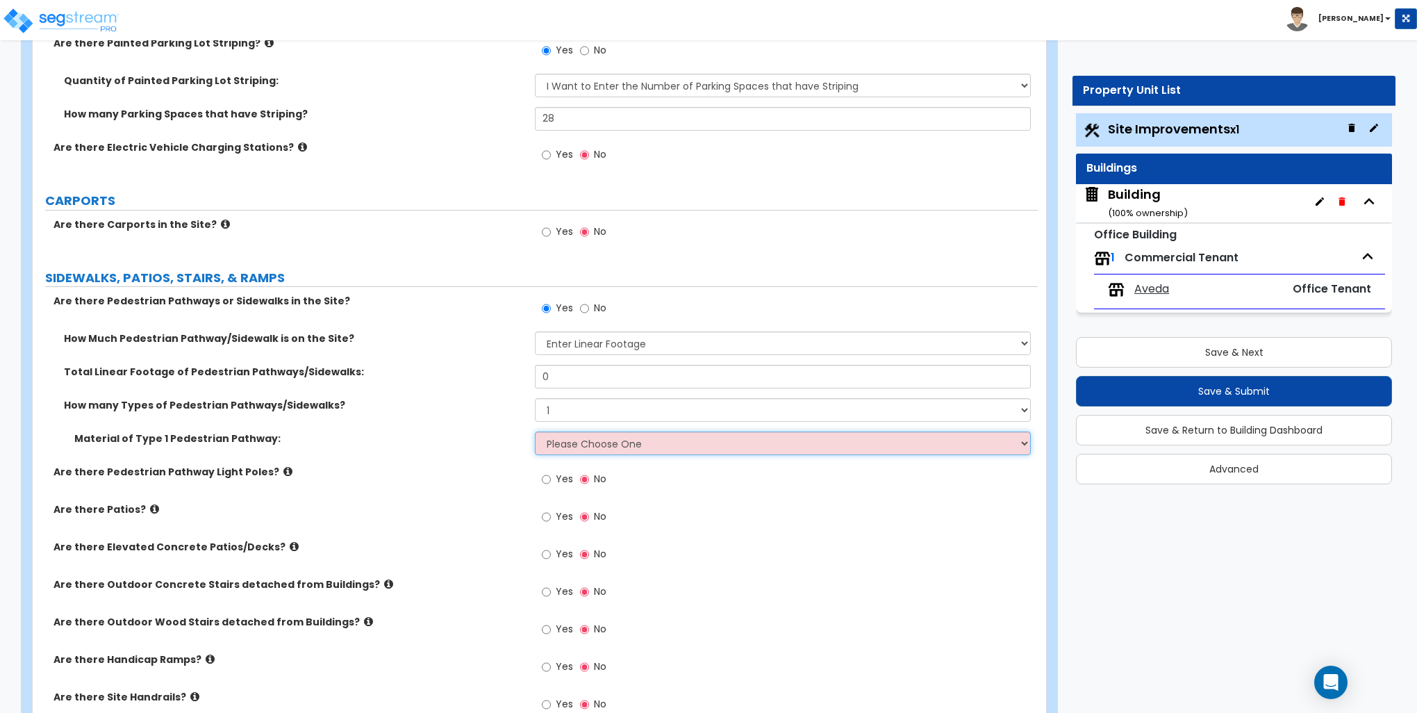
select select "1"
click at [535, 431] on select "Please Choose One Bare Concrete Stamped Concrete Brick Pavers Stone Pavers Wood…" at bounding box center [782, 443] width 495 height 24
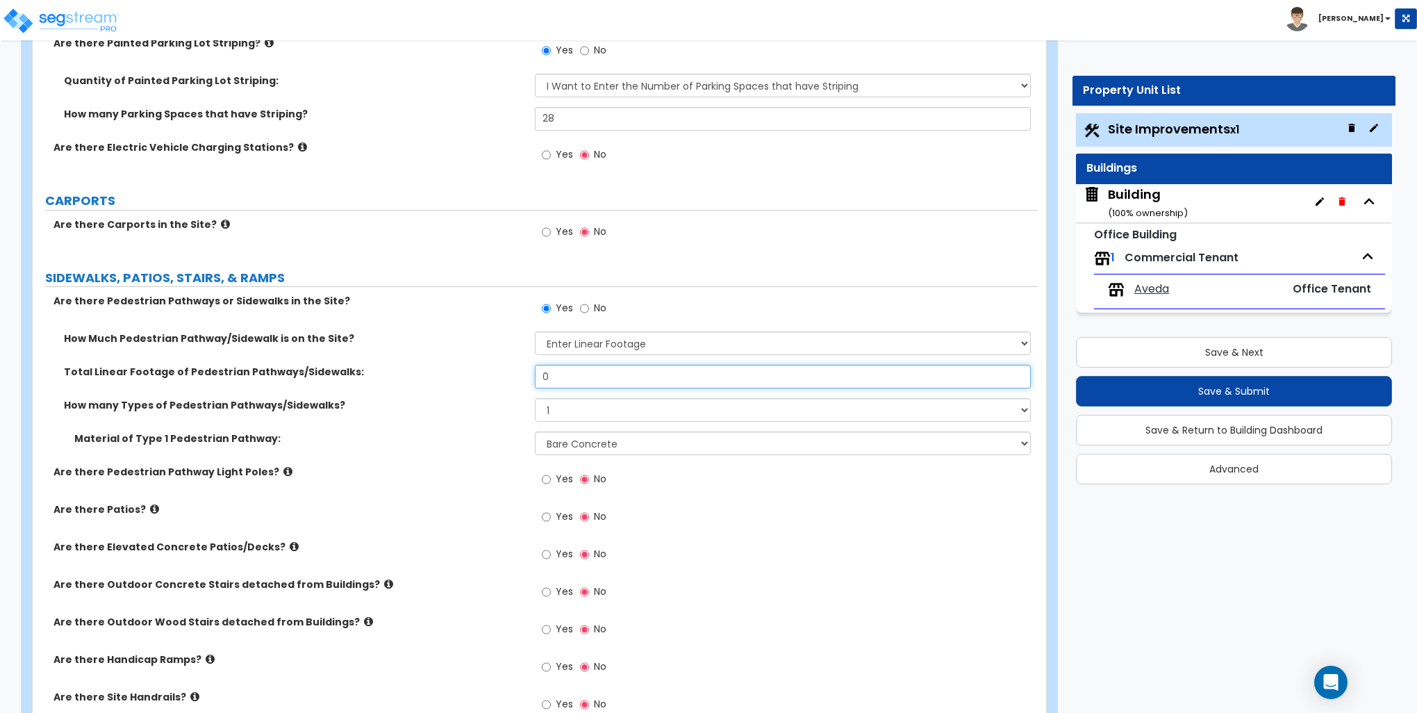
click at [551, 376] on input "0" at bounding box center [782, 377] width 495 height 24
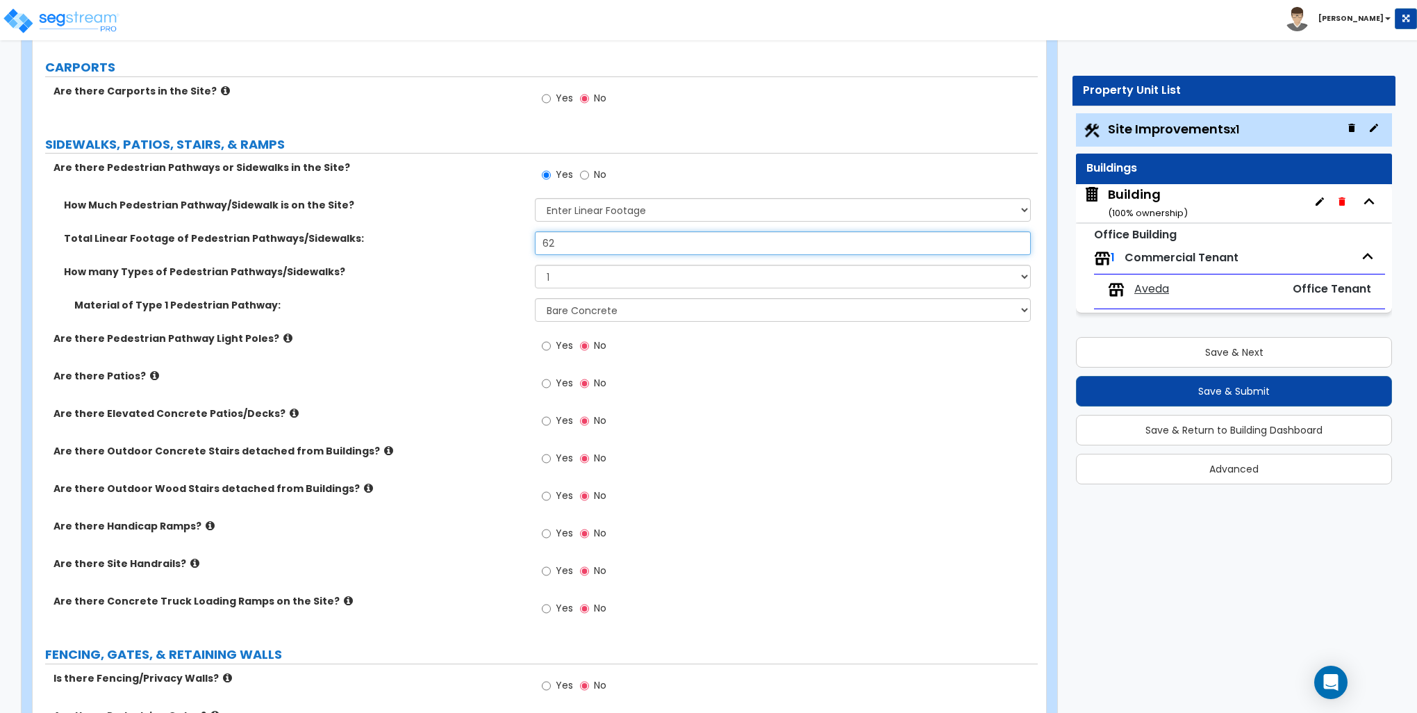
scroll to position [1111, 0]
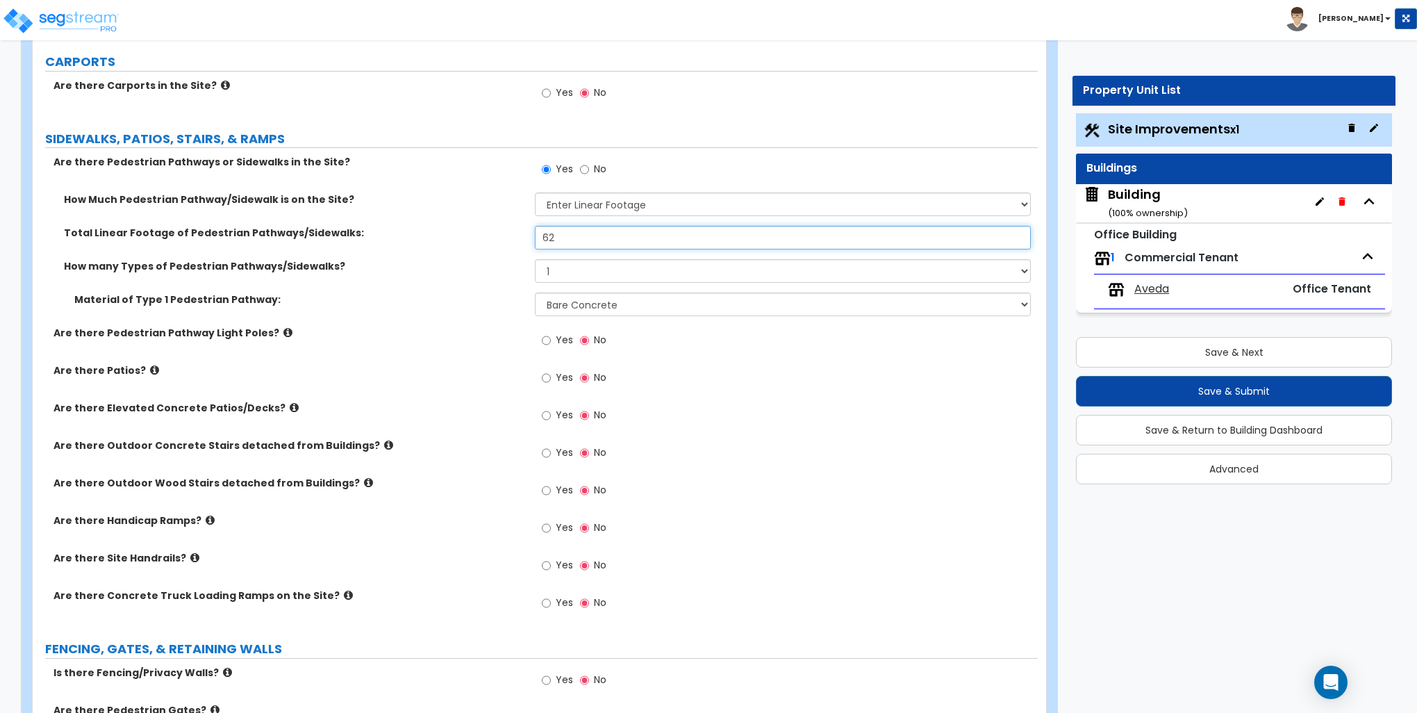
type input "62"
click at [546, 413] on input "Yes" at bounding box center [546, 415] width 9 height 15
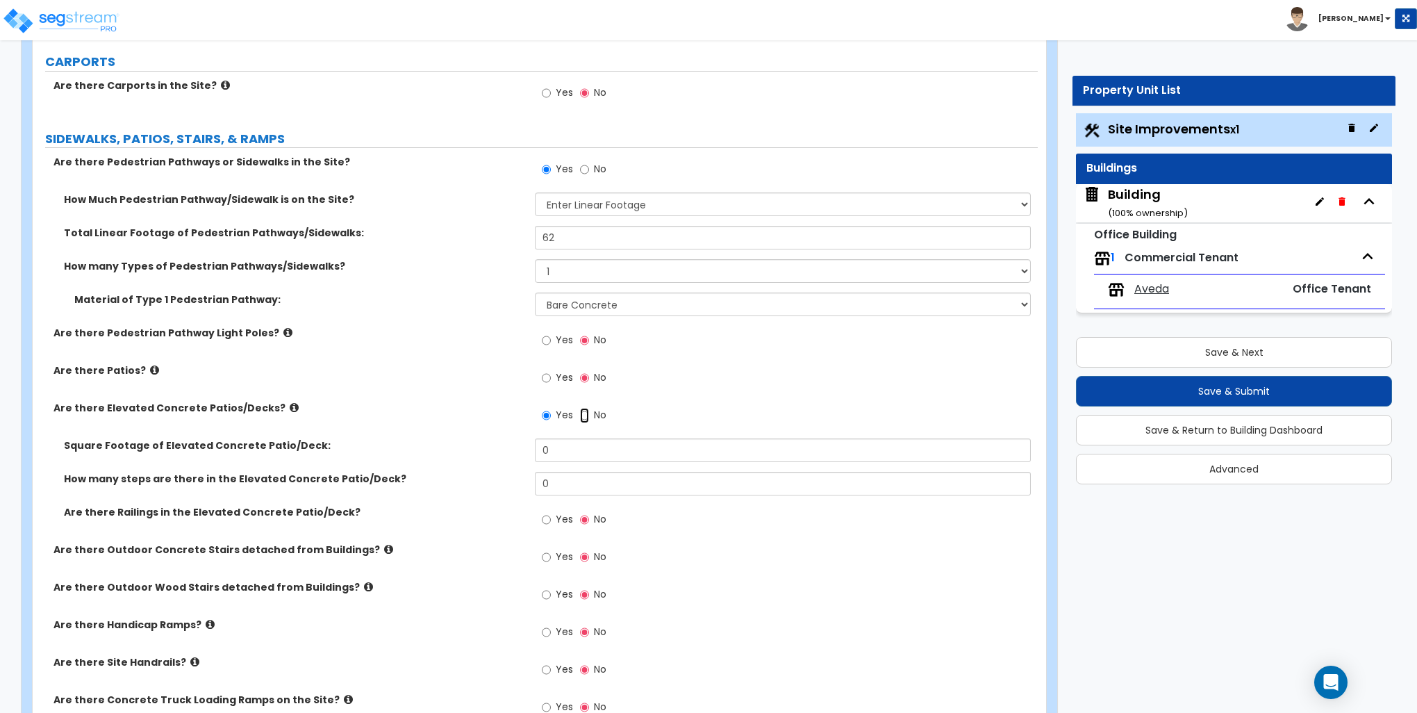
click at [586, 413] on input "No" at bounding box center [584, 415] width 9 height 15
radio input "false"
radio input "true"
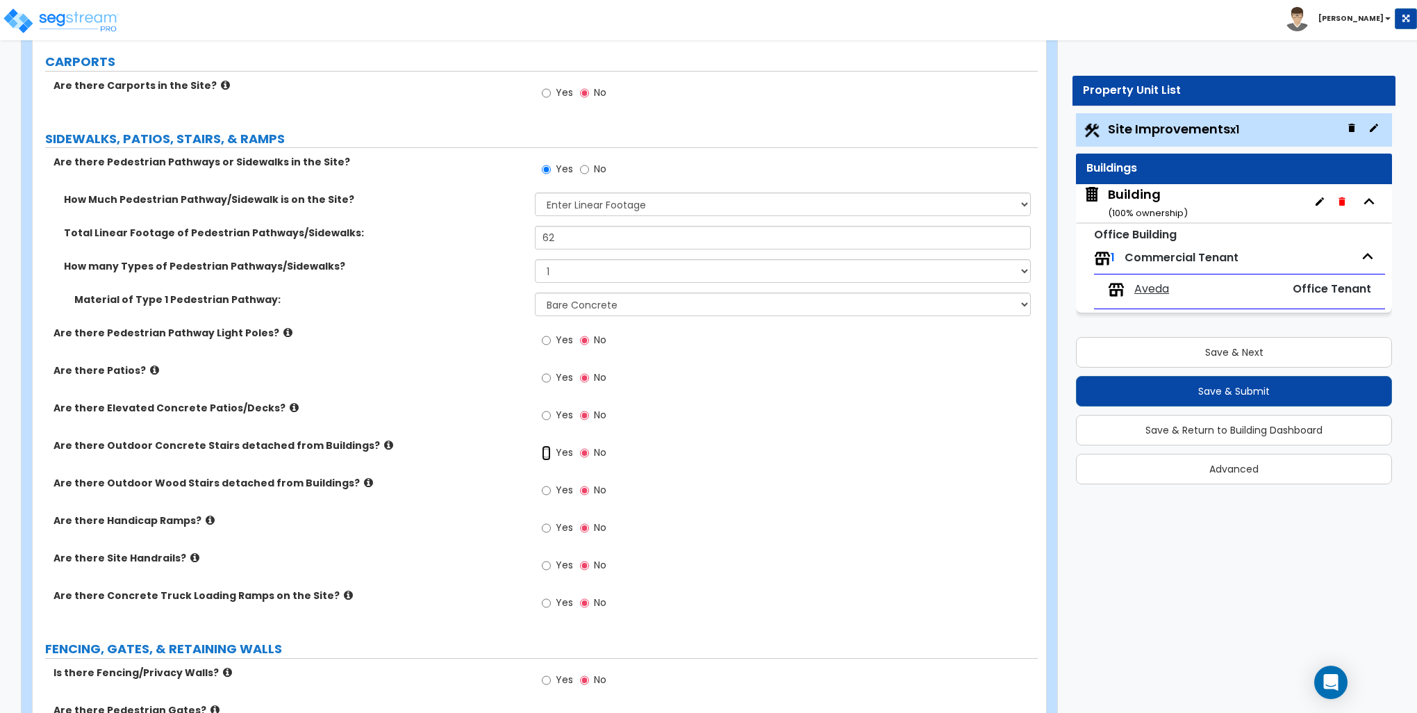
click at [547, 449] on input "Yes" at bounding box center [546, 452] width 9 height 15
radio input "true"
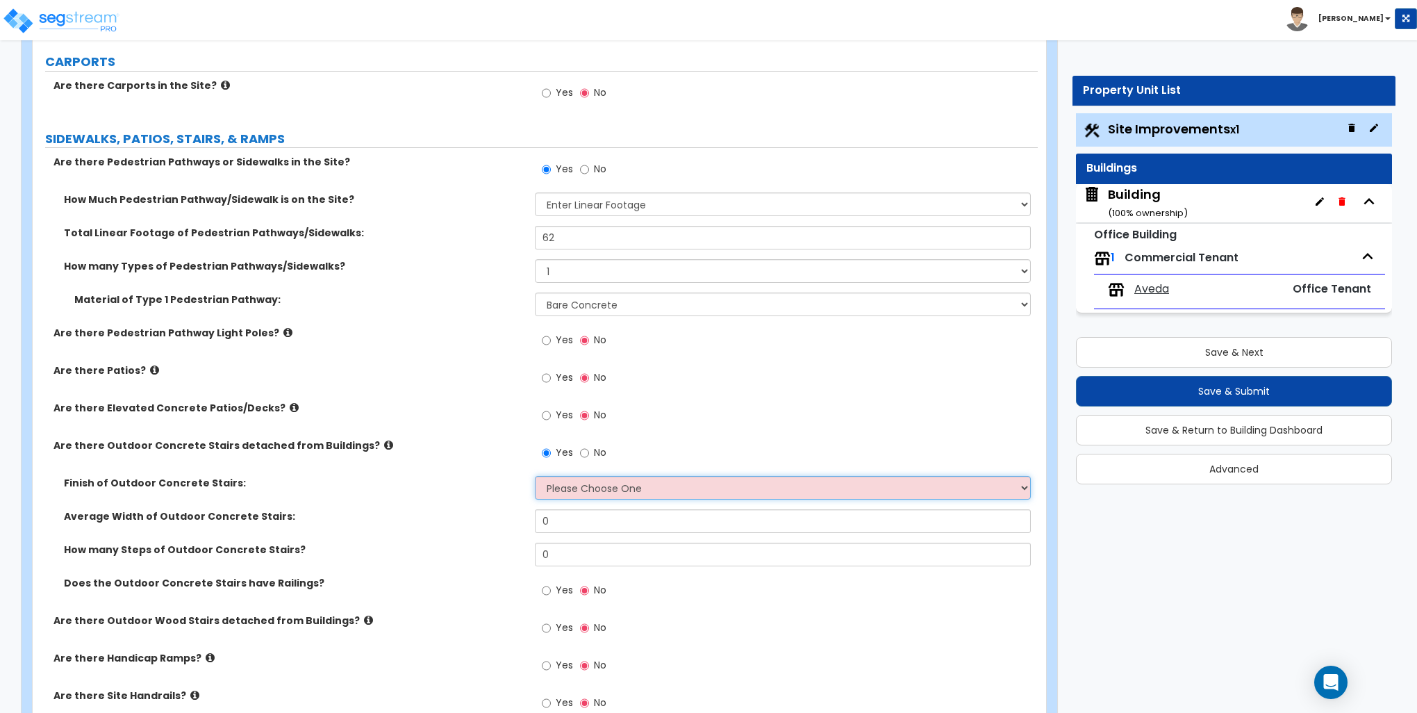
click at [567, 485] on select "Please Choose One Bare Concrete Exposed Aggregate Brick Paved Stone Paved" at bounding box center [782, 488] width 495 height 24
select select "1"
click at [535, 476] on select "Please Choose One Bare Concrete Exposed Aggregate Brick Paved Stone Paved" at bounding box center [782, 488] width 495 height 24
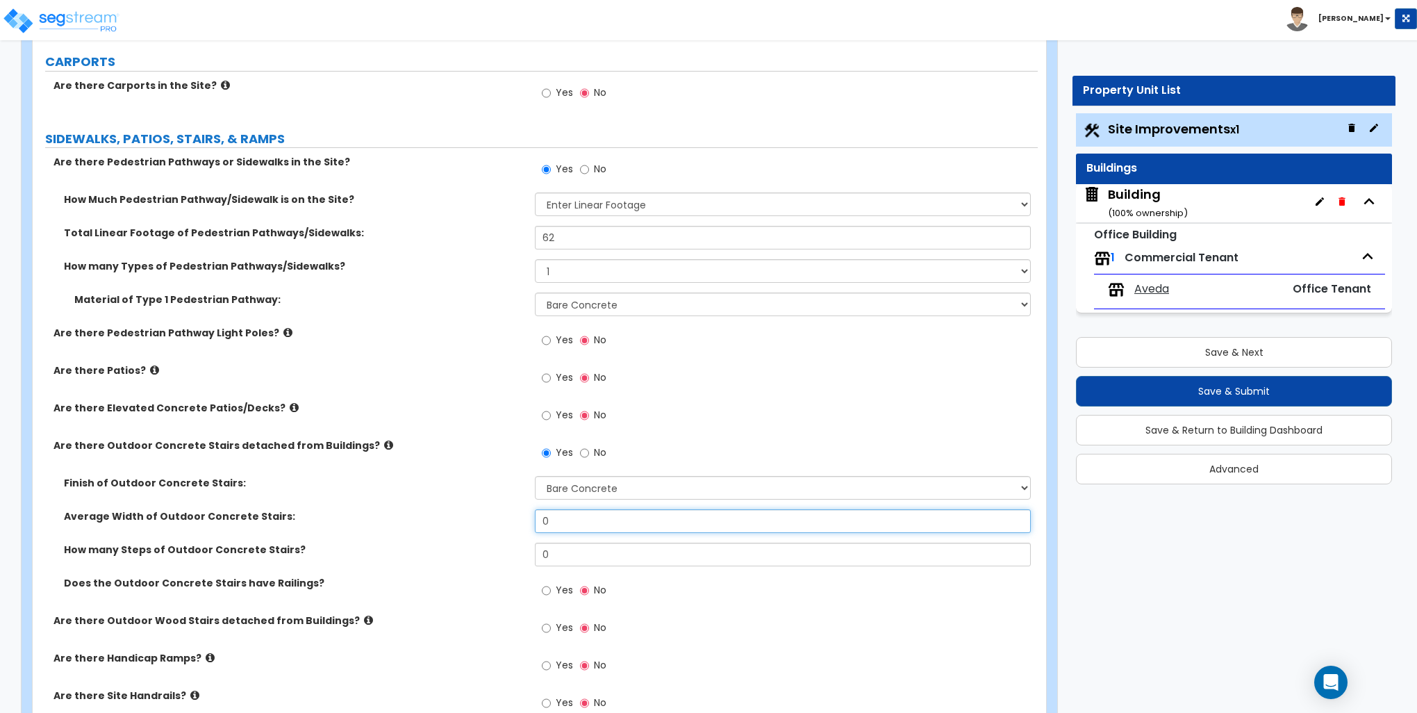
click at [573, 520] on input "0" at bounding box center [782, 521] width 495 height 24
type input "4"
click at [559, 551] on input "0" at bounding box center [782, 554] width 495 height 24
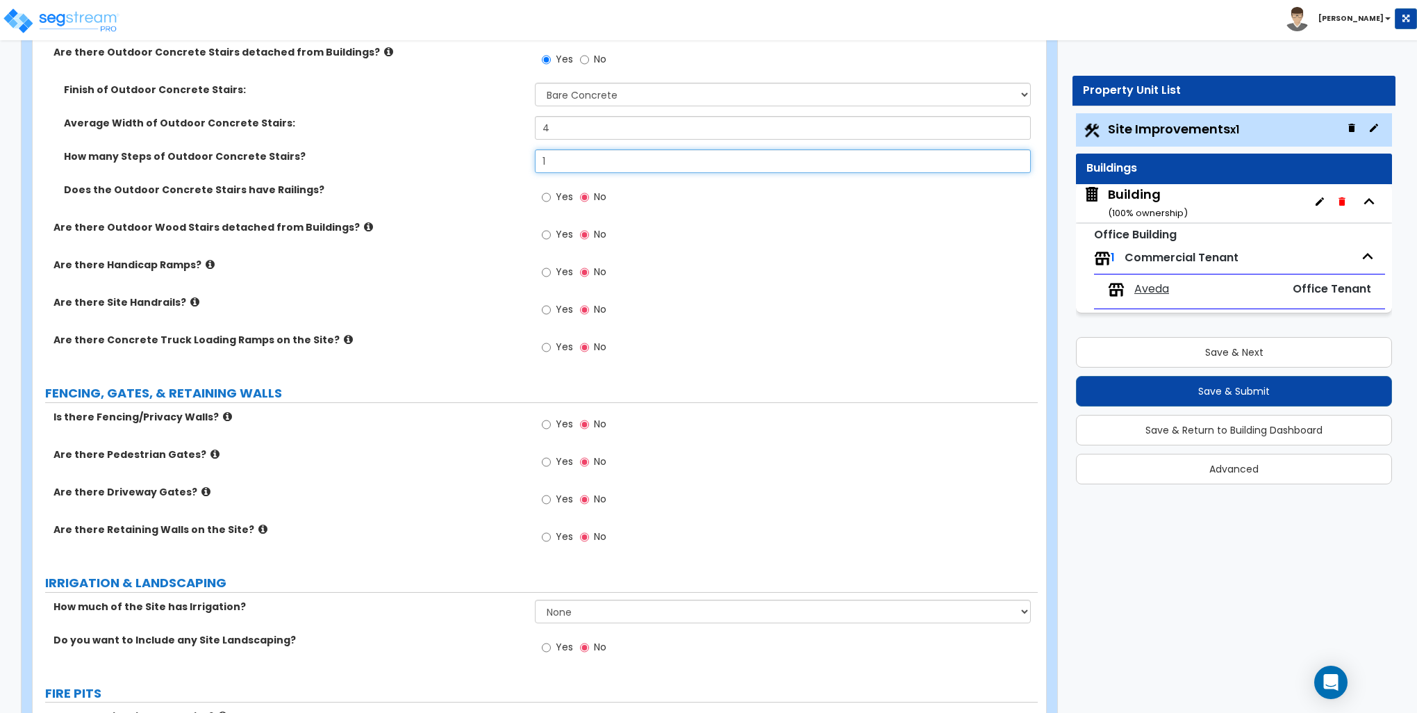
scroll to position [1528, 0]
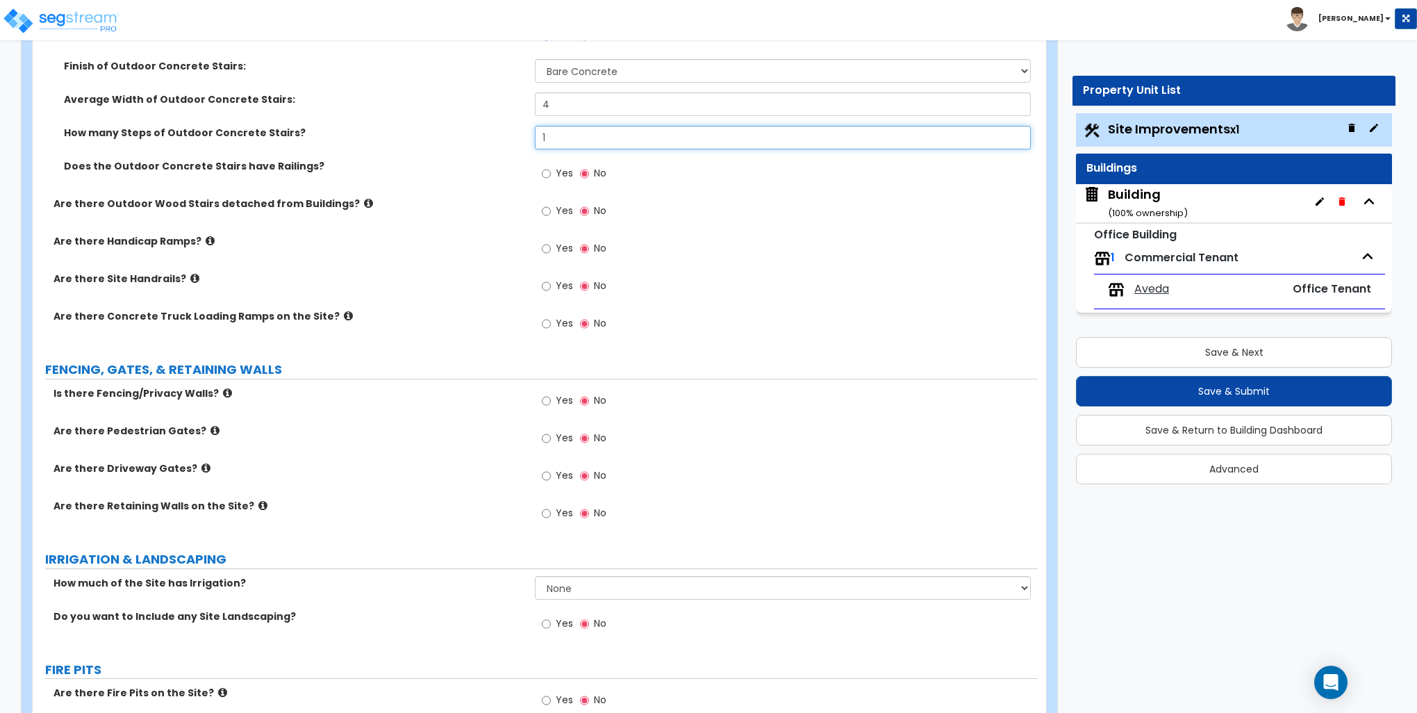
type input "1"
click at [545, 402] on input "Yes" at bounding box center [546, 400] width 9 height 15
radio input "true"
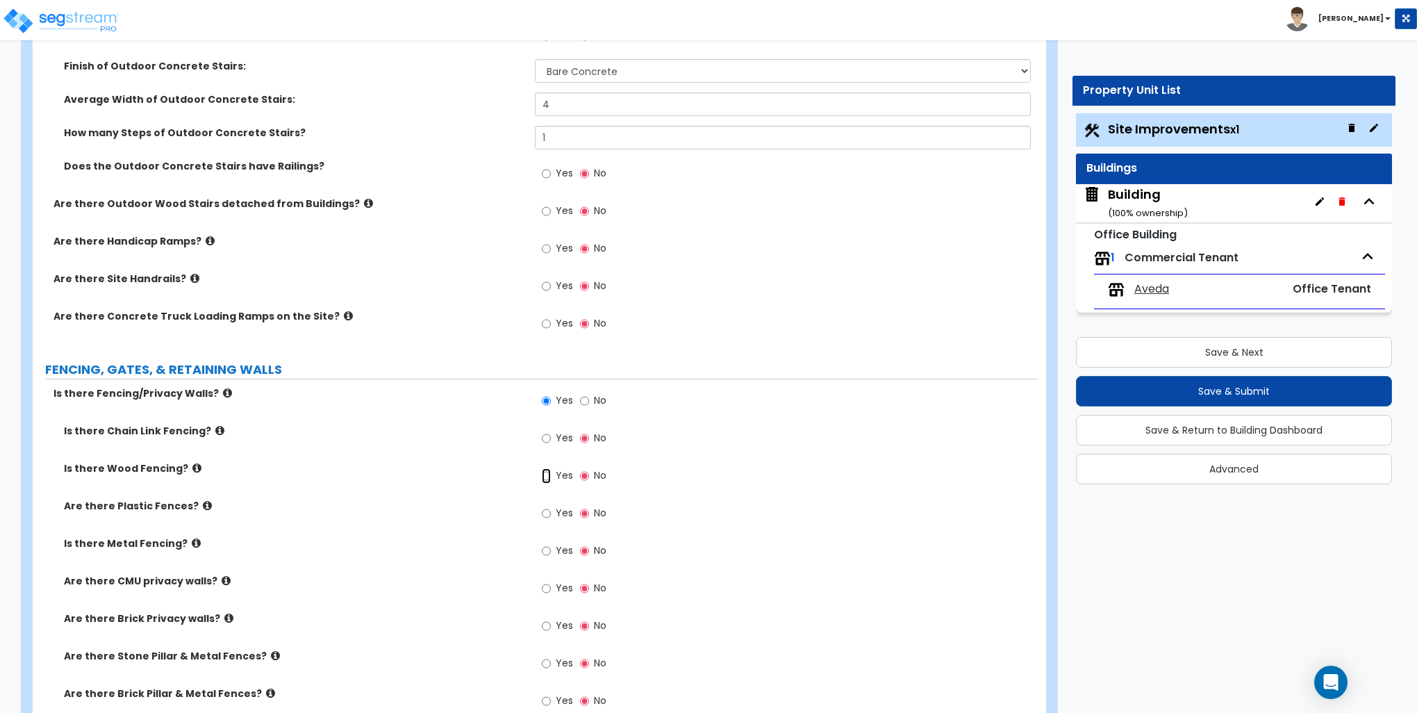
click at [547, 475] on input "Yes" at bounding box center [546, 475] width 9 height 15
radio input "true"
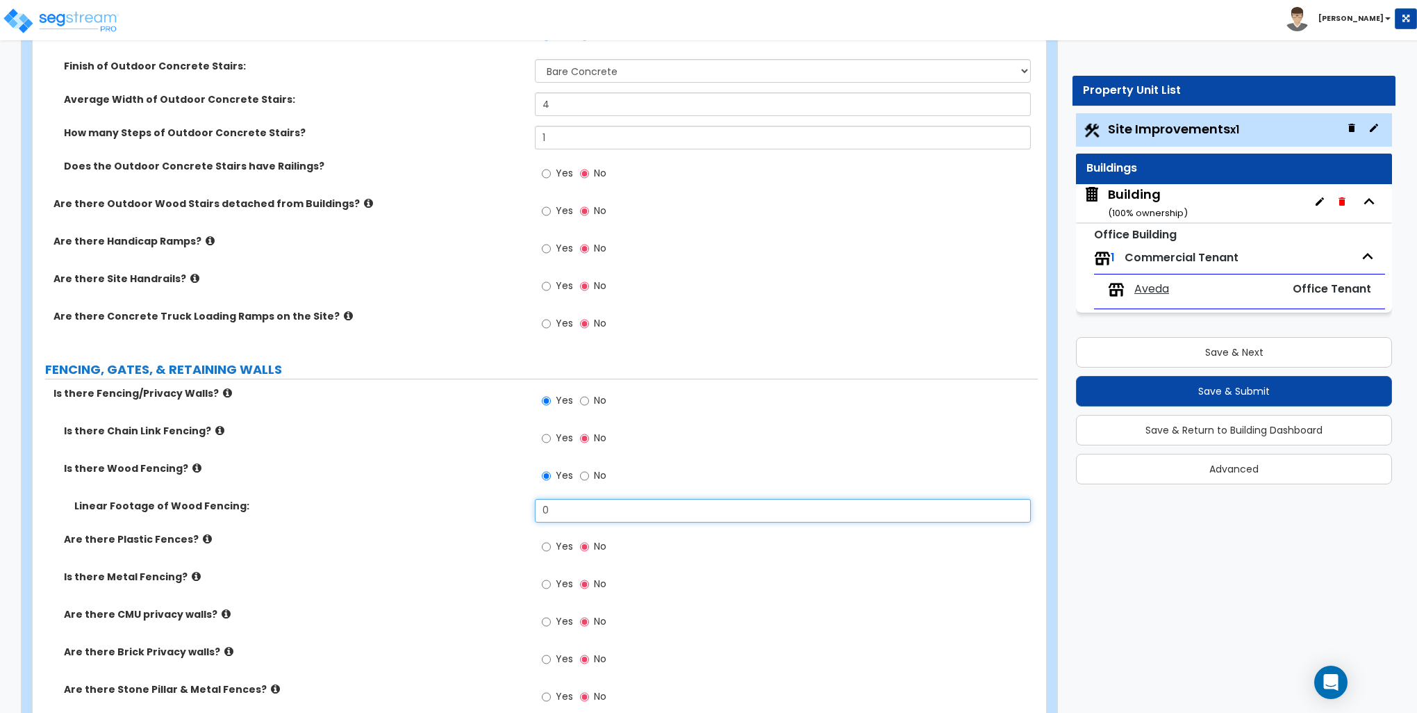
click at [578, 517] on input "0" at bounding box center [782, 511] width 495 height 24
click at [578, 515] on input "0" at bounding box center [782, 511] width 495 height 24
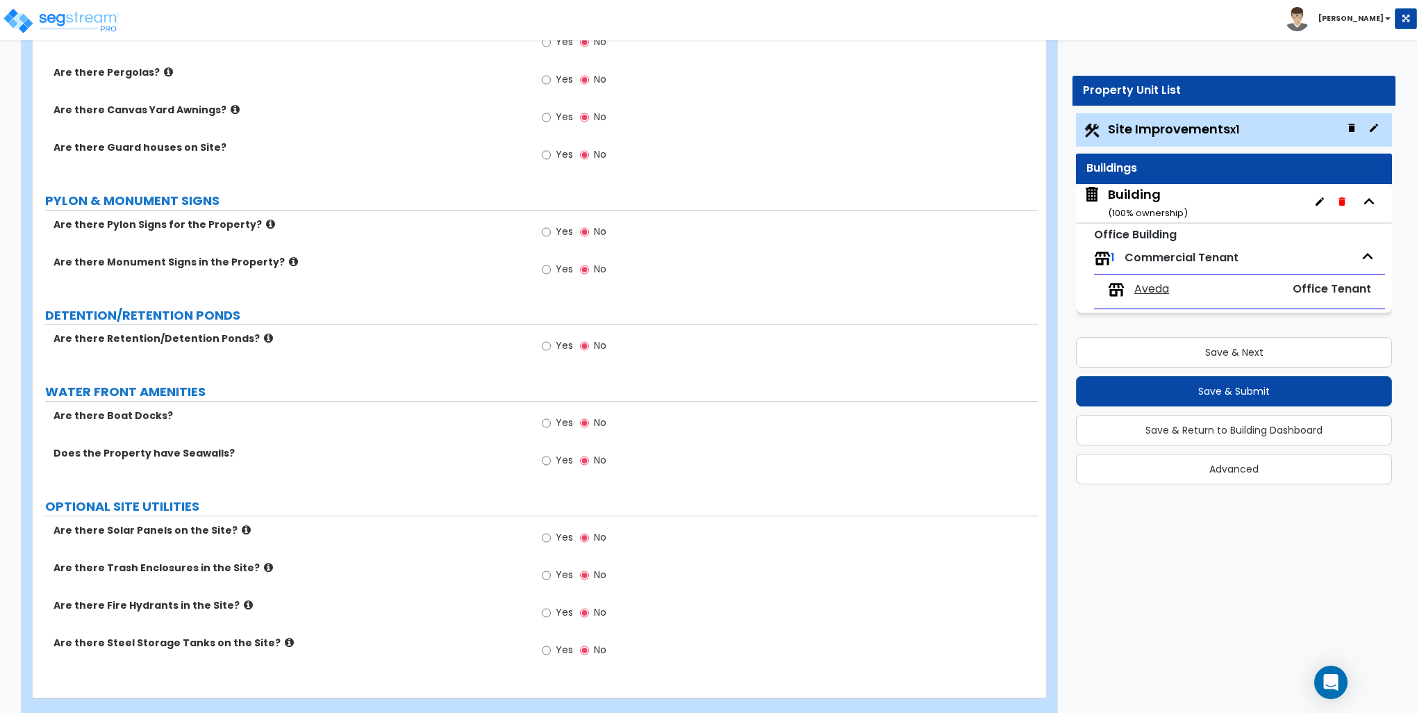
scroll to position [2767, 0]
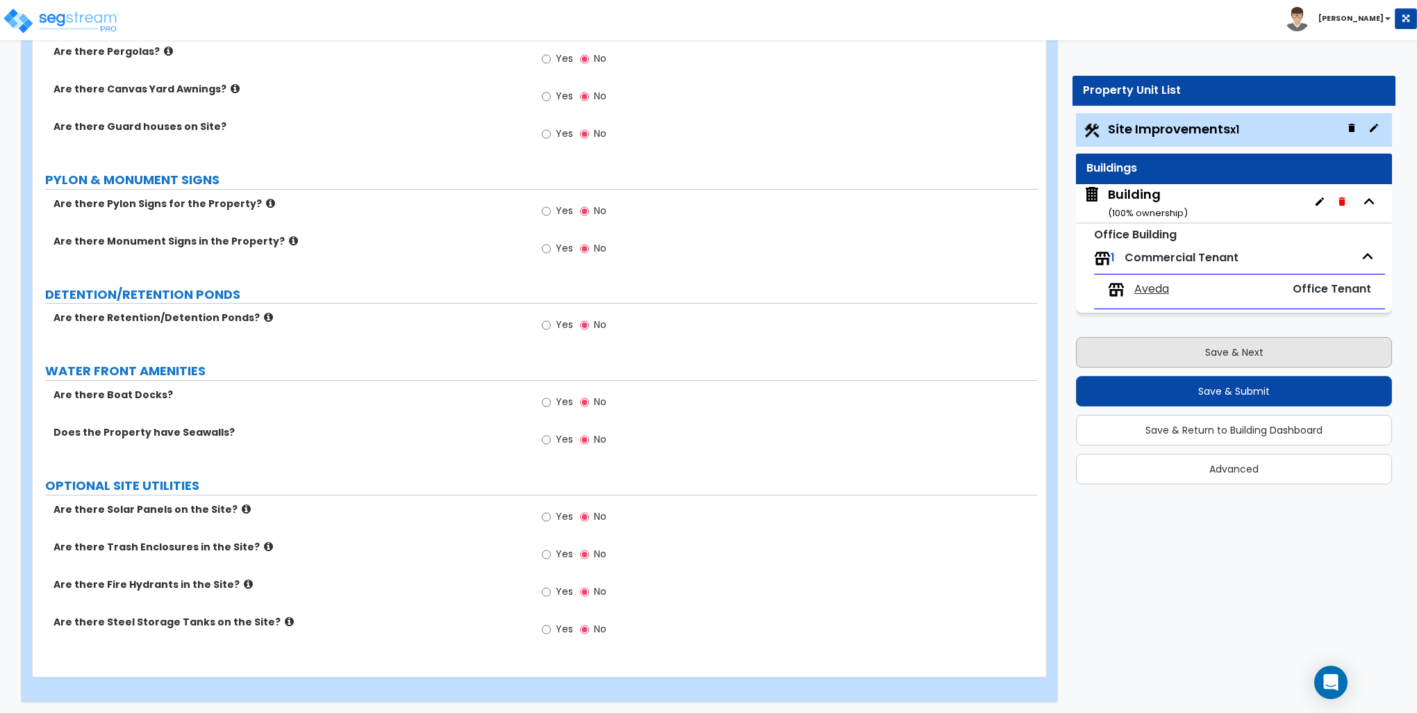
type input "380"
click at [1261, 353] on button "Save & Next" at bounding box center [1234, 352] width 316 height 31
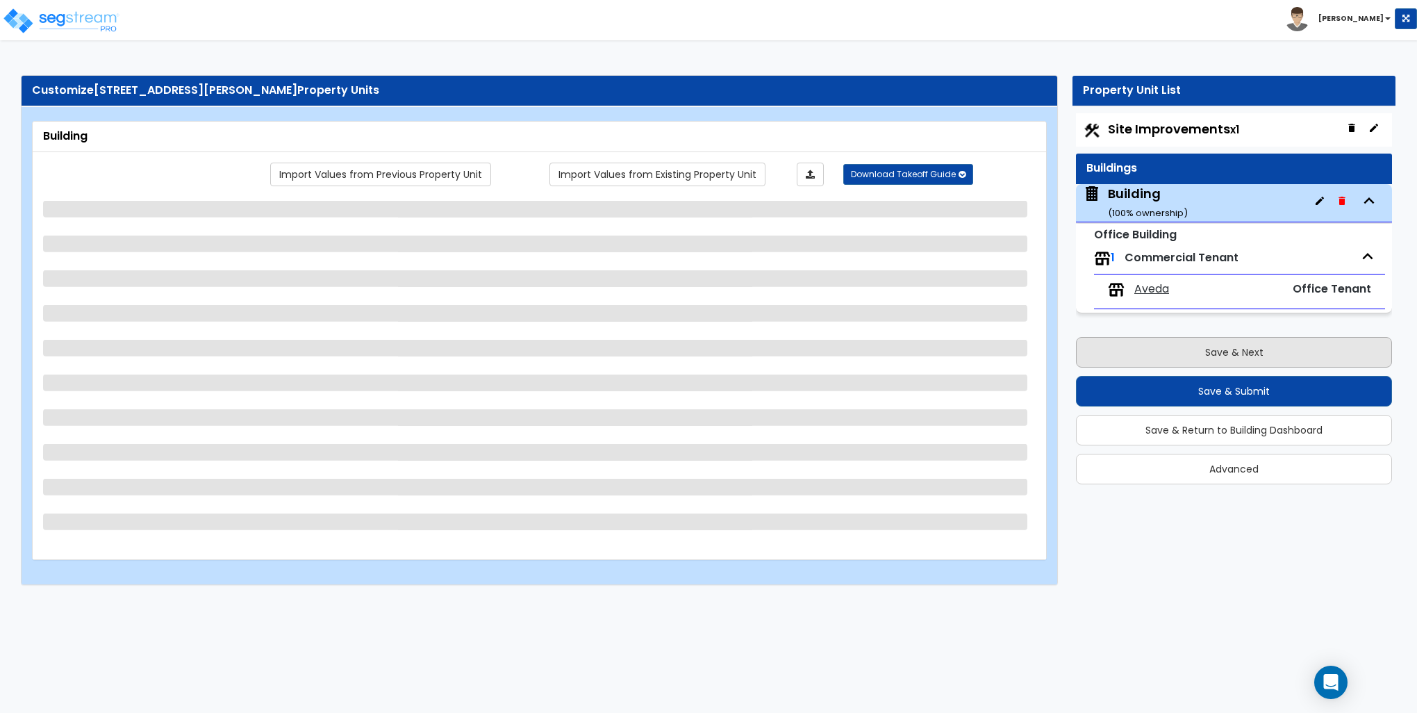
scroll to position [0, 0]
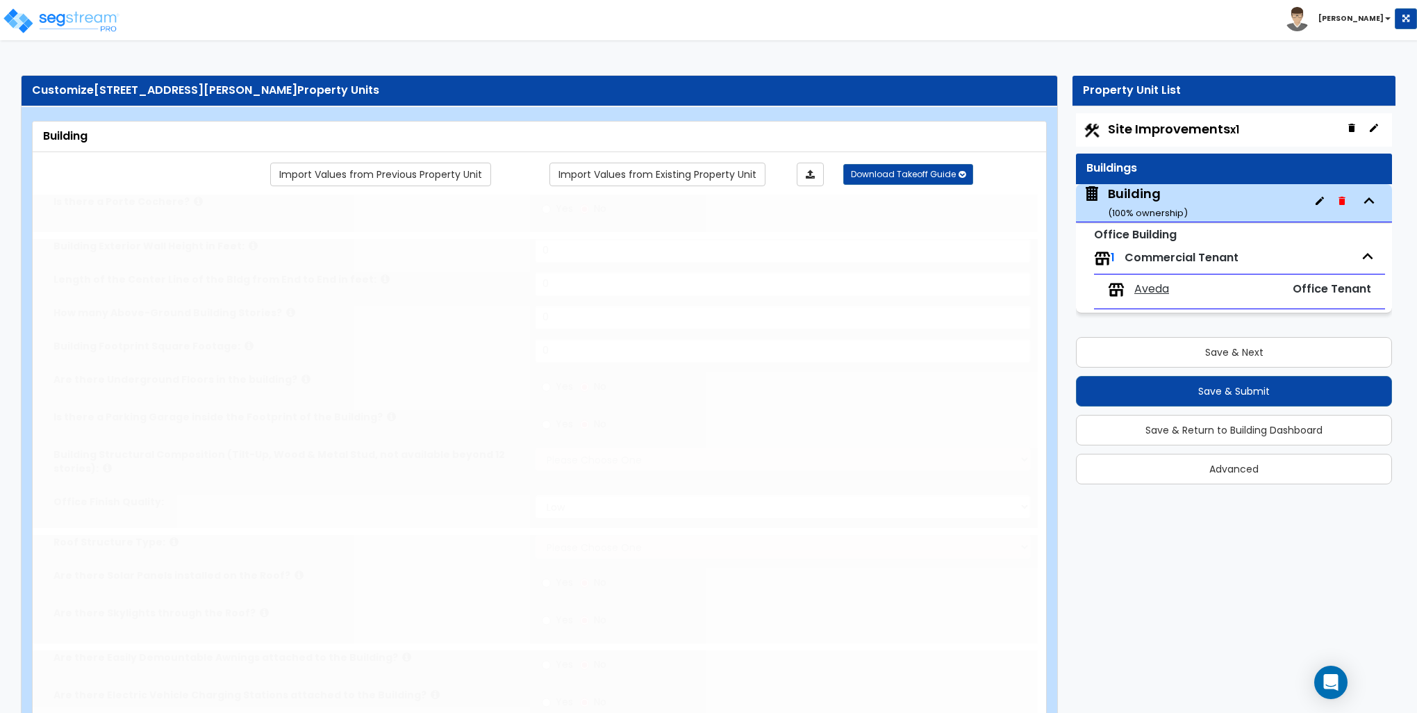
type input "1"
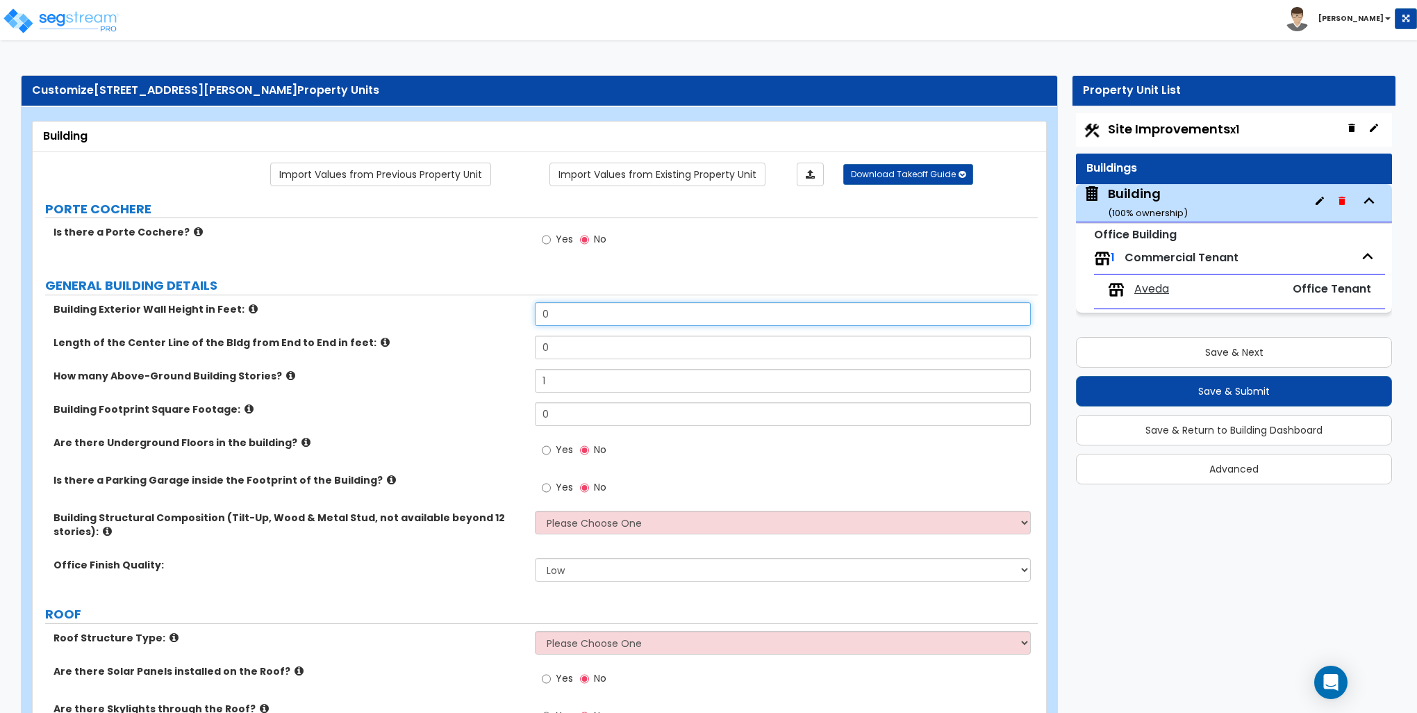
click at [567, 313] on input "0" at bounding box center [782, 314] width 495 height 24
type input "18"
click at [570, 335] on input "0" at bounding box center [782, 347] width 495 height 24
click at [570, 347] on input "0" at bounding box center [782, 347] width 495 height 24
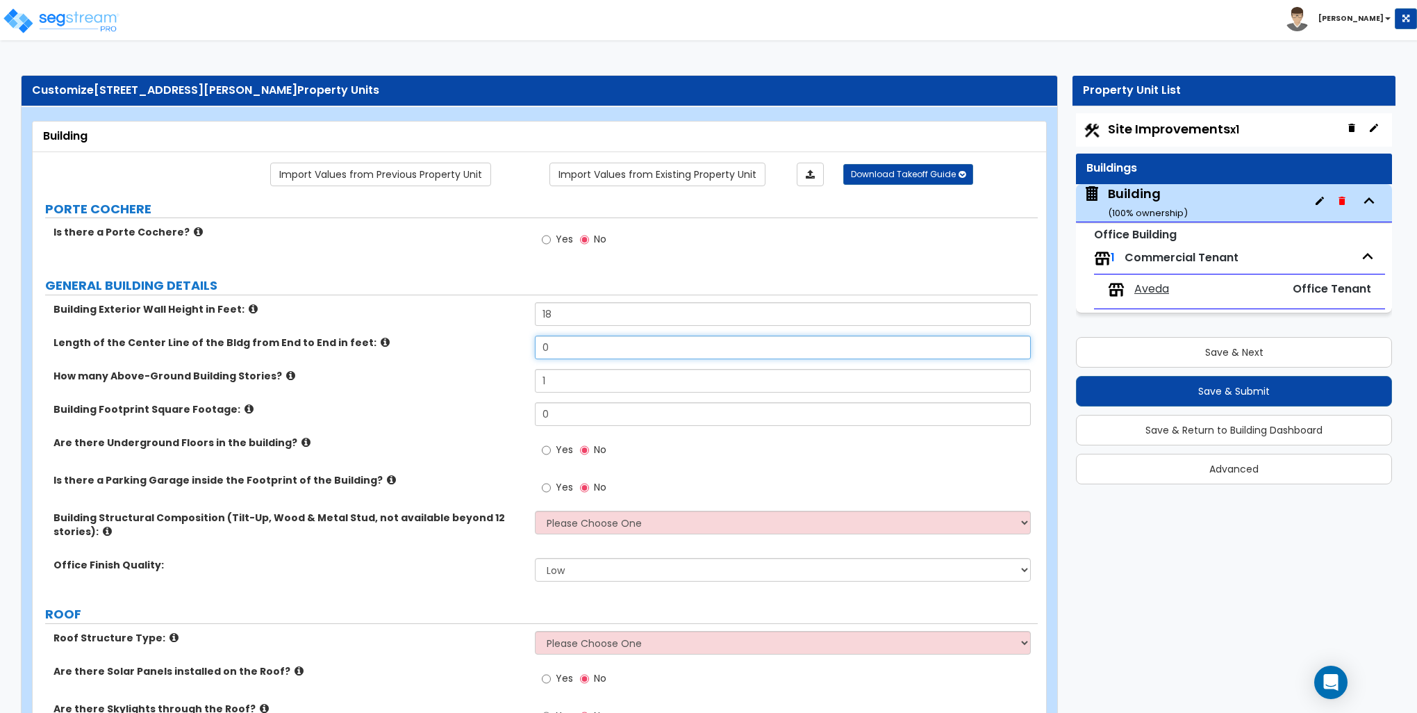
click at [570, 347] on input "0" at bounding box center [782, 347] width 495 height 24
type input "78"
click at [589, 410] on input "0" at bounding box center [782, 414] width 495 height 24
click at [590, 410] on input "0" at bounding box center [782, 414] width 495 height 24
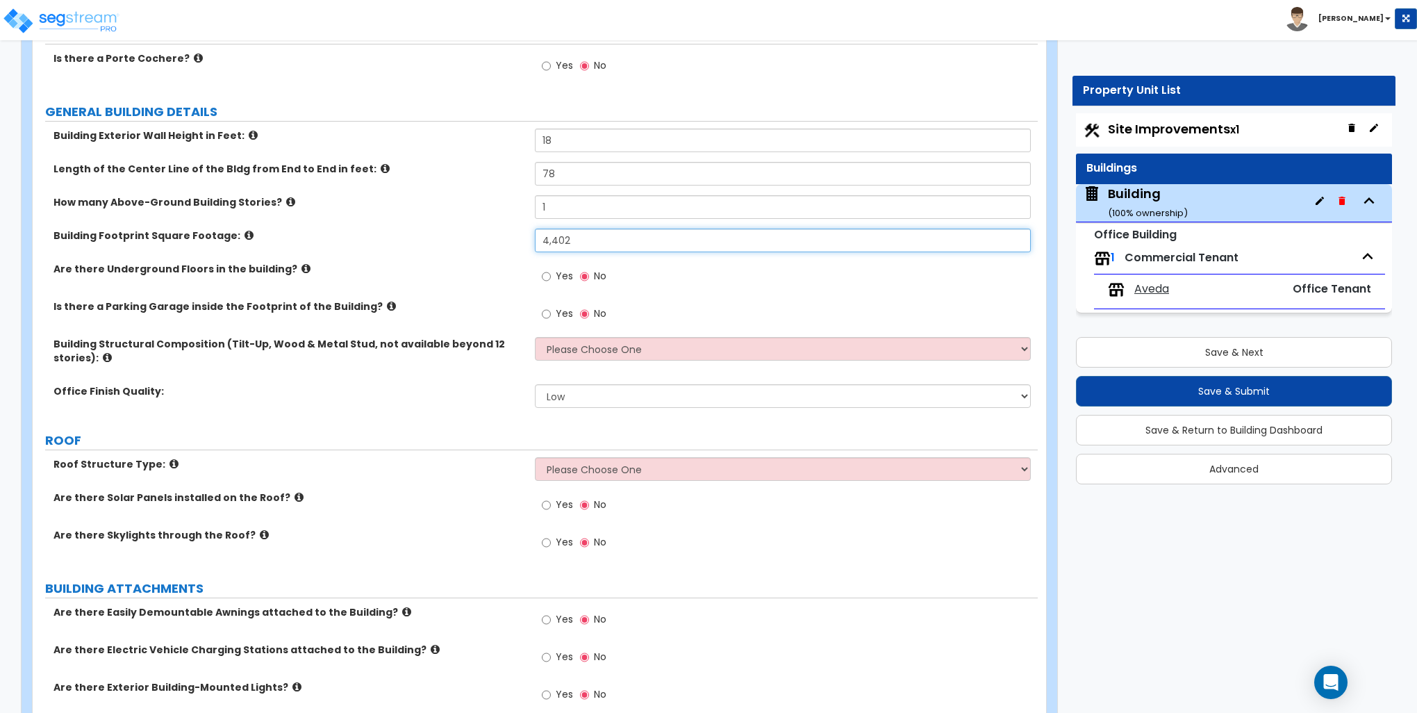
scroll to position [208, 0]
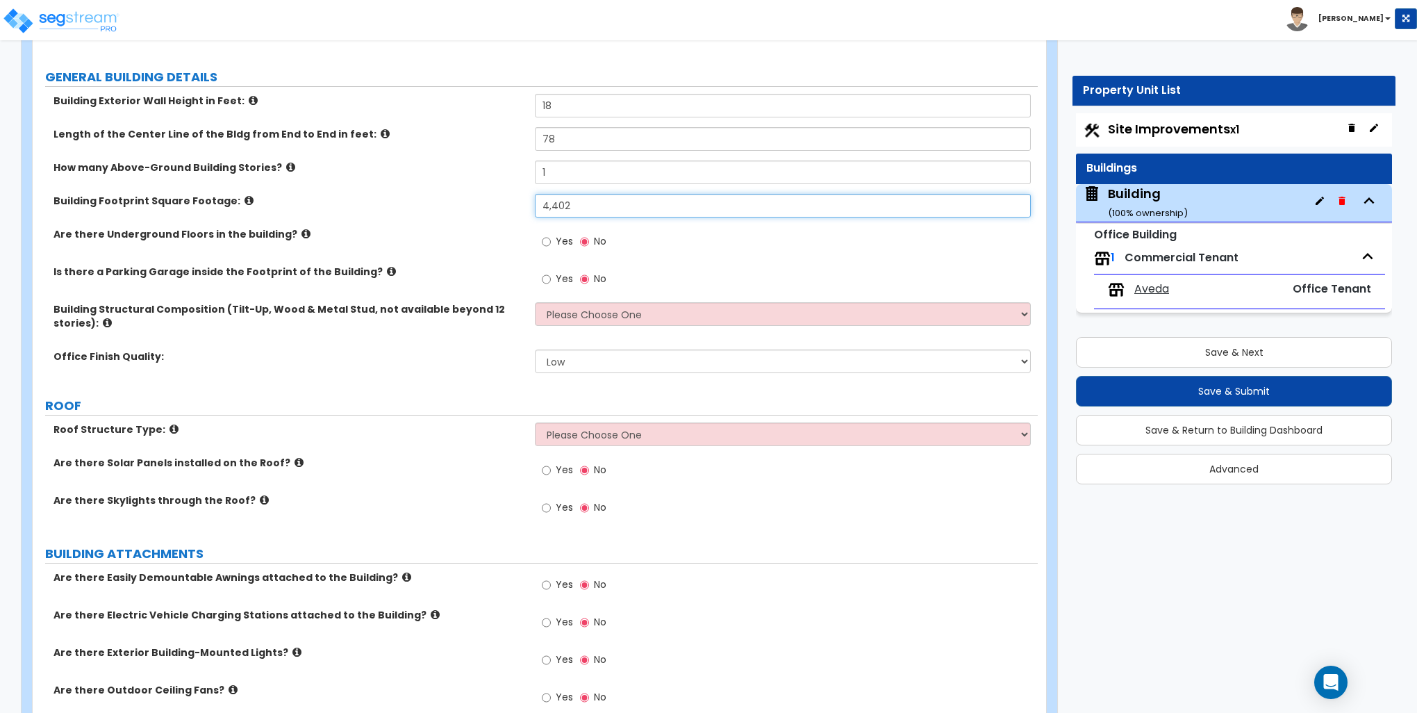
type input "4,402"
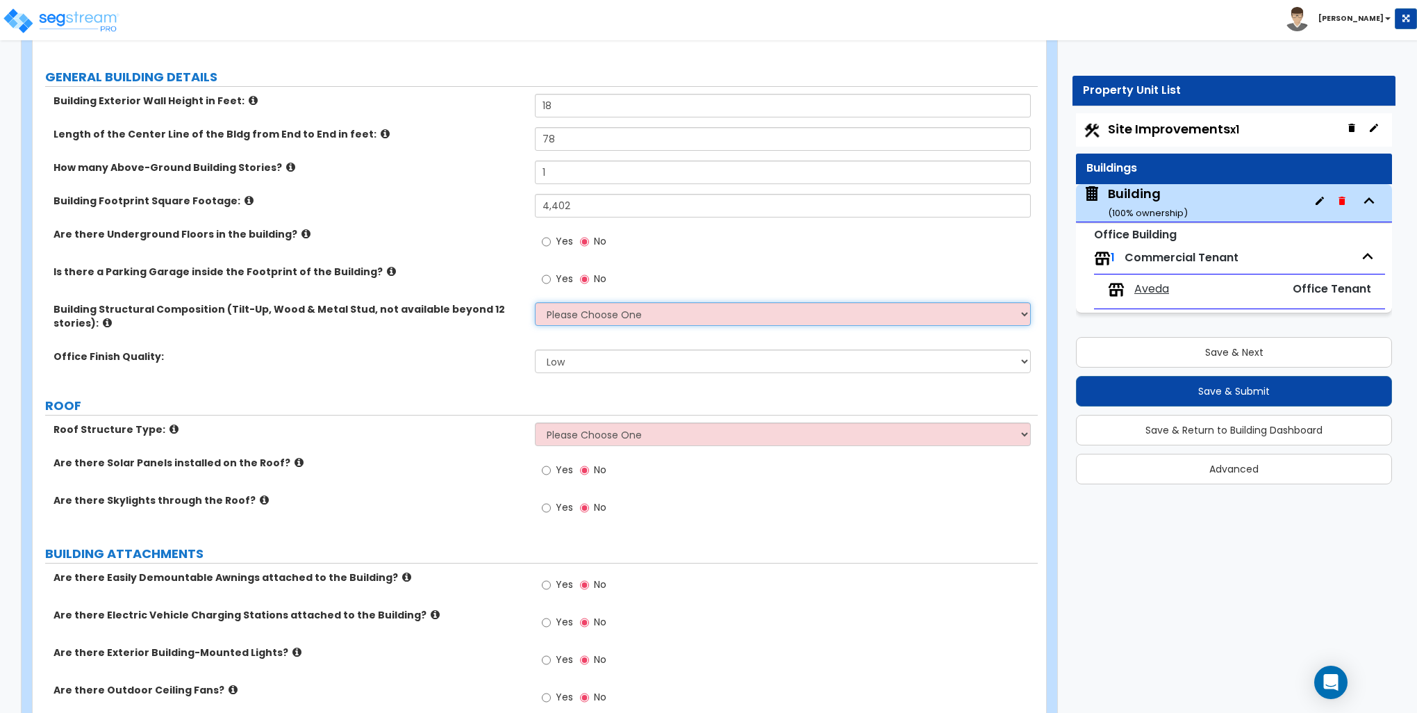
click at [590, 310] on select "Please Choose One Tilt-up Wall Construction Reinforced Concrete Structural Stee…" at bounding box center [782, 314] width 495 height 24
select select "7"
click at [535, 302] on select "Please Choose One Tilt-up Wall Construction Reinforced Concrete Structural Stee…" at bounding box center [782, 314] width 495 height 24
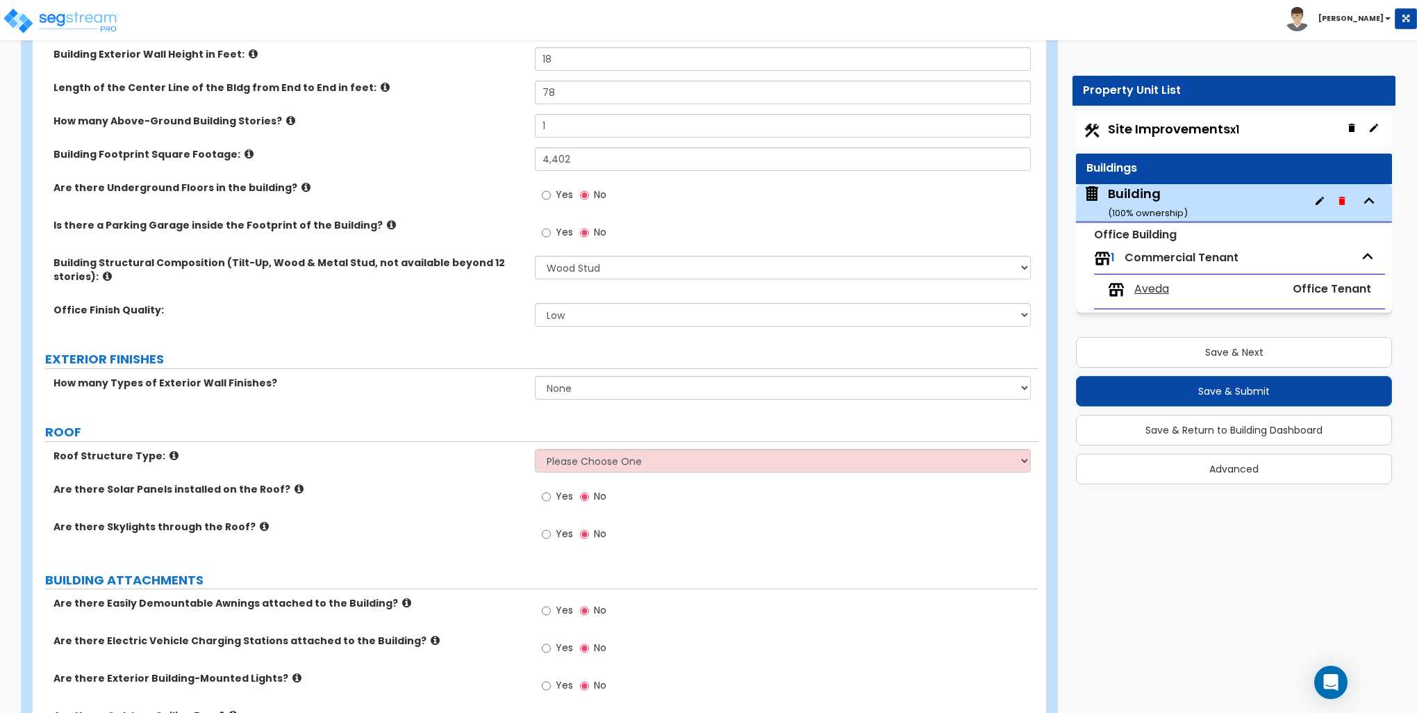
scroll to position [278, 0]
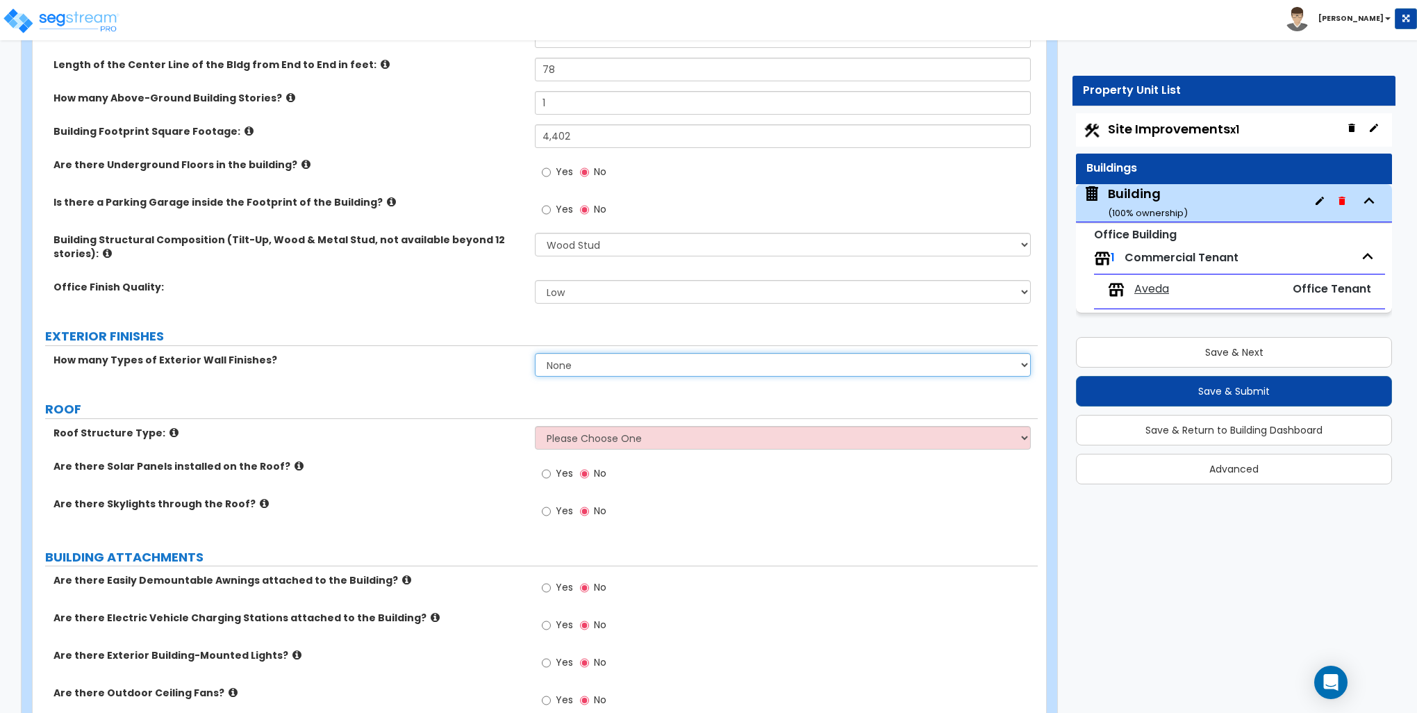
click at [648, 355] on select "None 1 2 3" at bounding box center [782, 365] width 495 height 24
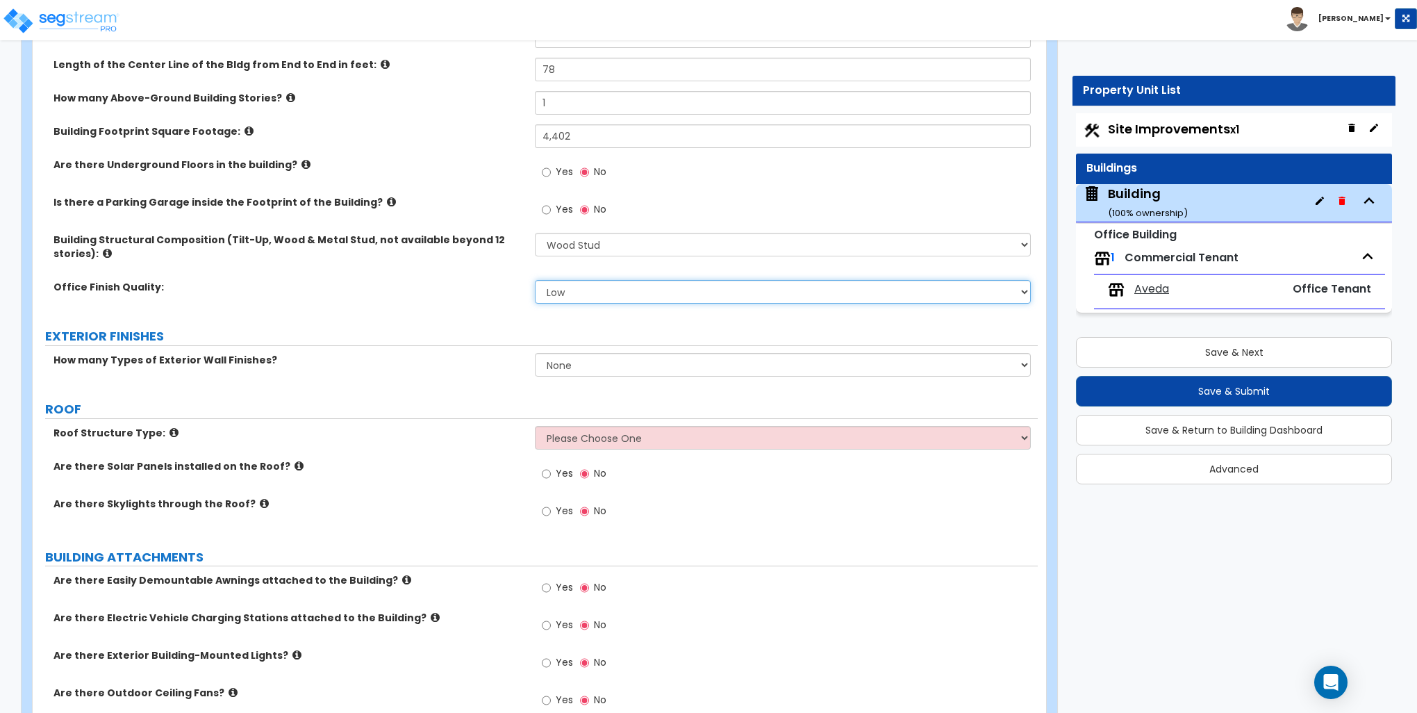
click at [602, 290] on select "Low Average High" at bounding box center [782, 292] width 495 height 24
select select "1"
click at [535, 280] on select "Low Average High" at bounding box center [782, 292] width 495 height 24
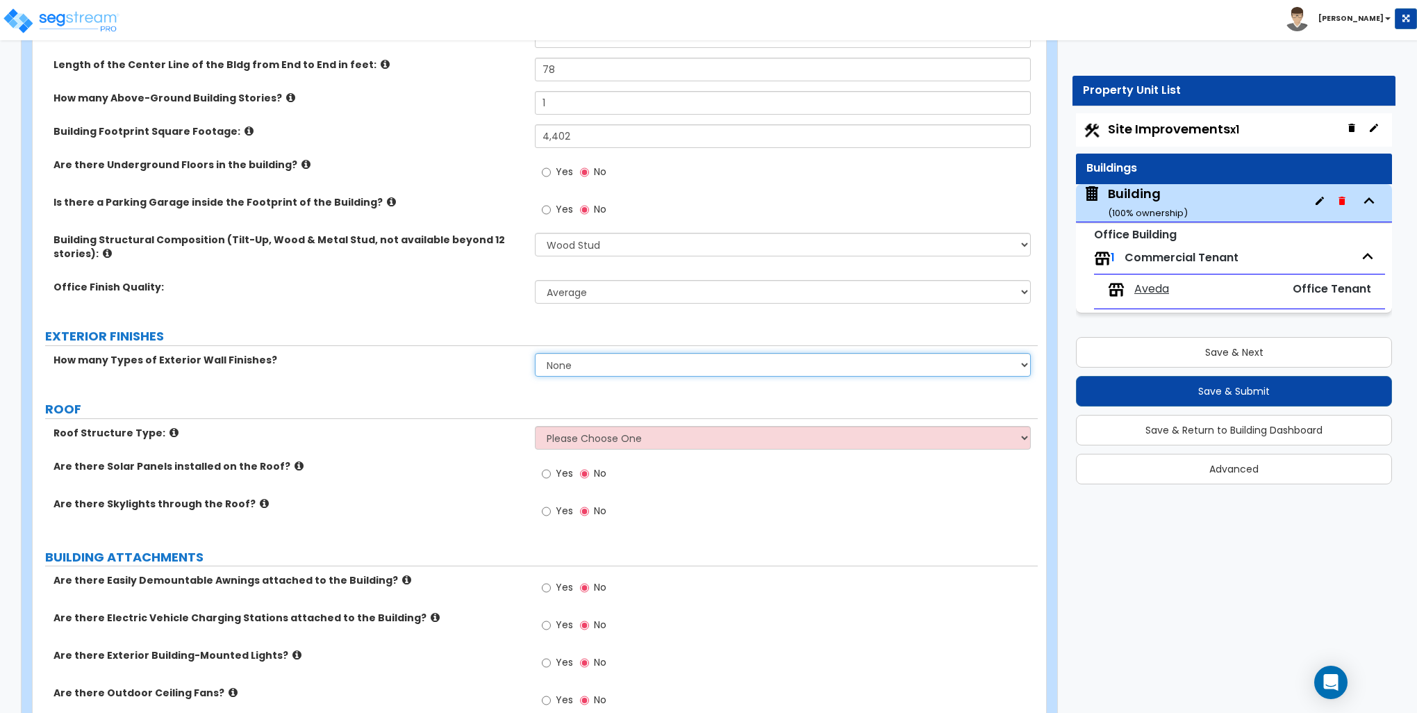
click at [584, 363] on select "None 1 2 3" at bounding box center [782, 365] width 495 height 24
select select "1"
click at [535, 353] on select "None 1 2 3" at bounding box center [782, 365] width 495 height 24
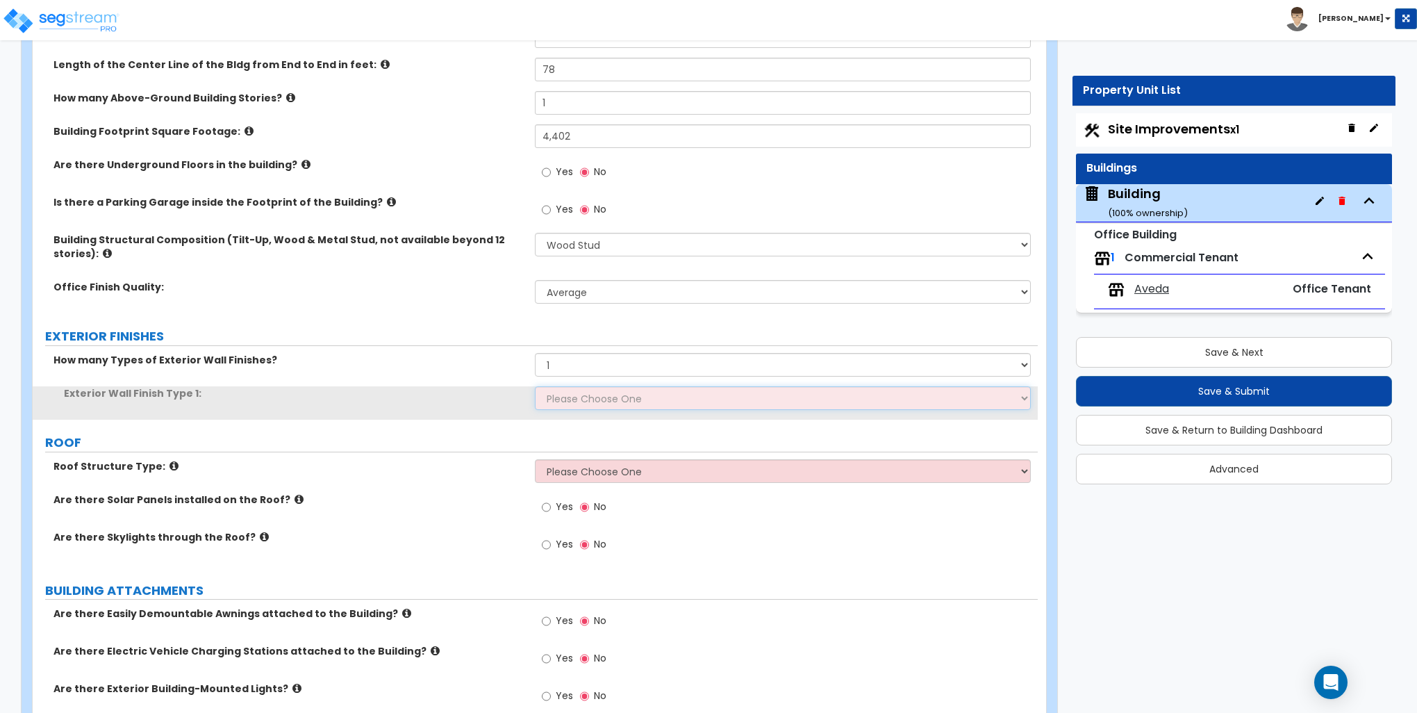
click at [563, 399] on select "Please Choose One No Finish/Shared Wall No Wall Brick Veneer Stone Veneer Wood …" at bounding box center [782, 398] width 495 height 24
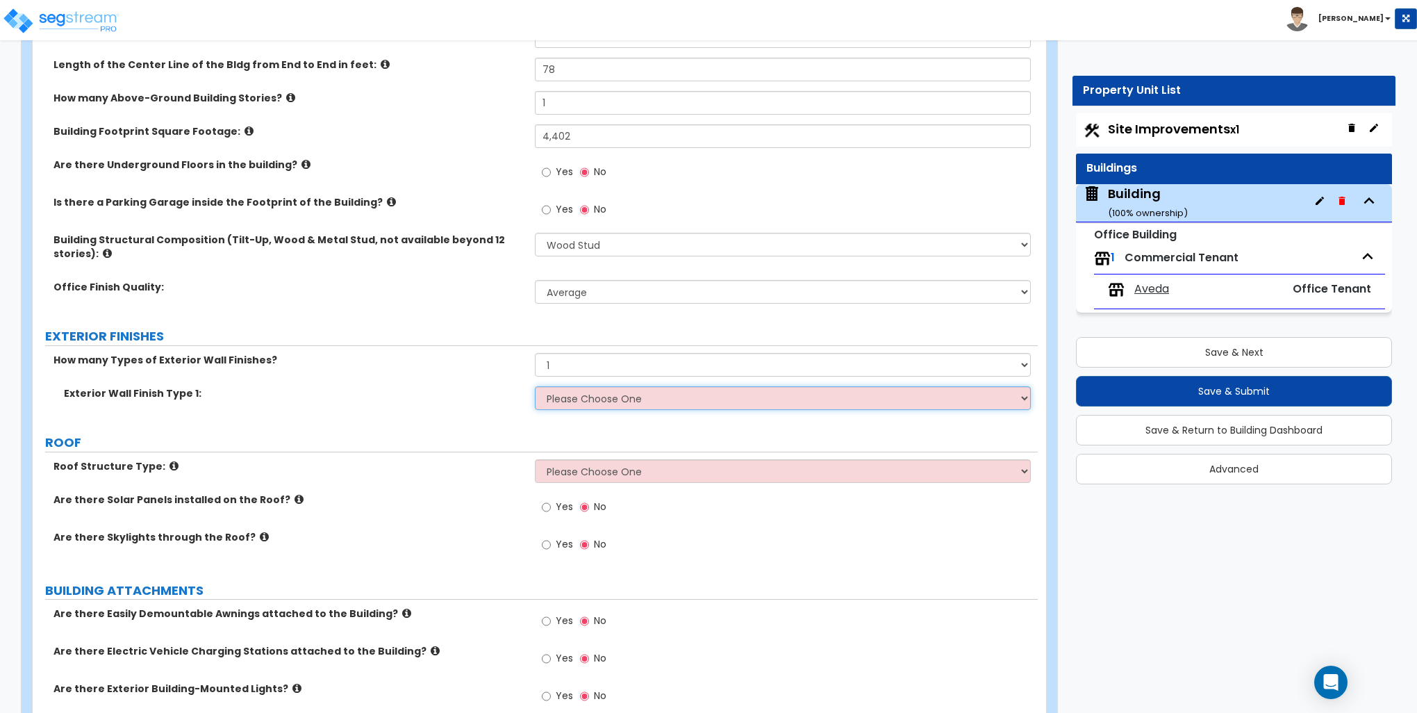
select select "7"
click at [535, 386] on select "Please Choose One No Finish/Shared Wall No Wall Brick Veneer Stone Veneer Wood …" at bounding box center [782, 398] width 495 height 24
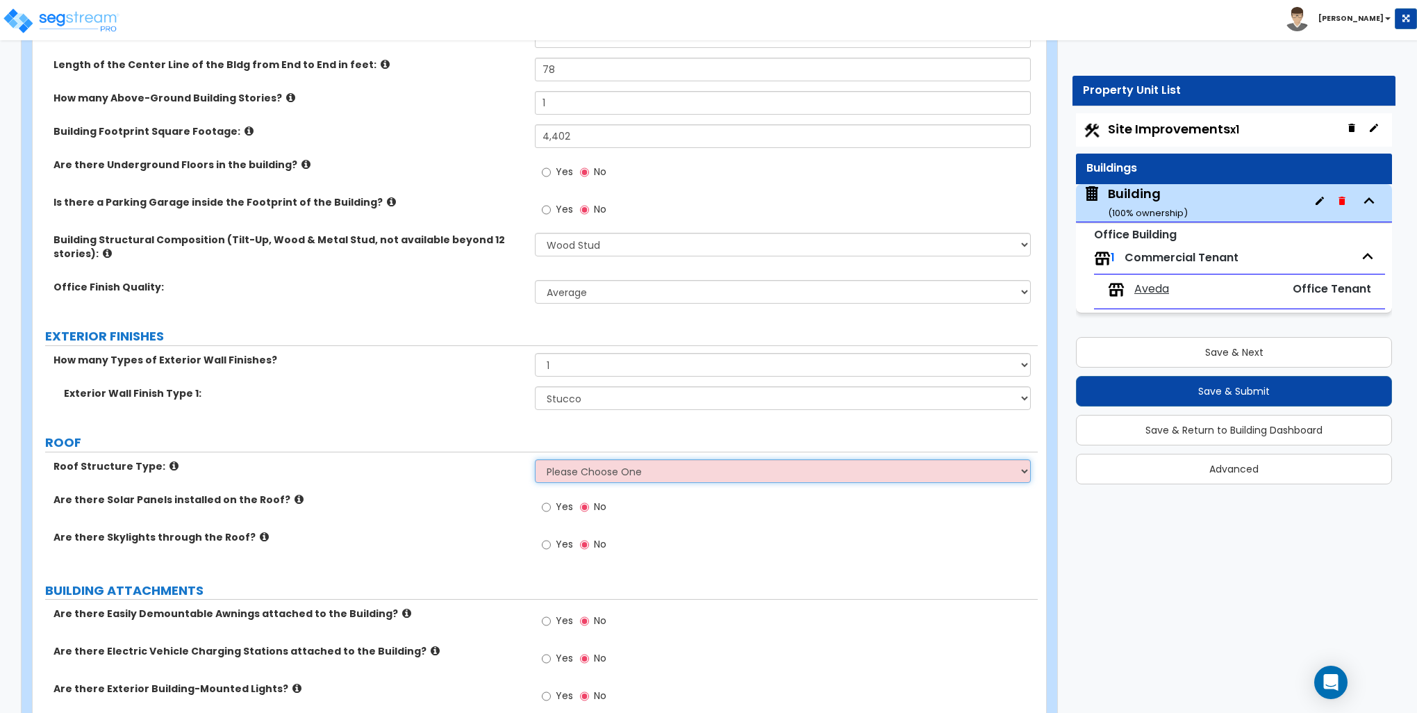
click at [589, 462] on select "Please Choose One Gable Roof Flat Roof Hybrid Gable & Flat Roof" at bounding box center [782, 471] width 495 height 24
select select "1"
click at [535, 459] on select "Please Choose One Gable Roof Flat Roof Hybrid Gable & Flat Roof" at bounding box center [782, 471] width 495 height 24
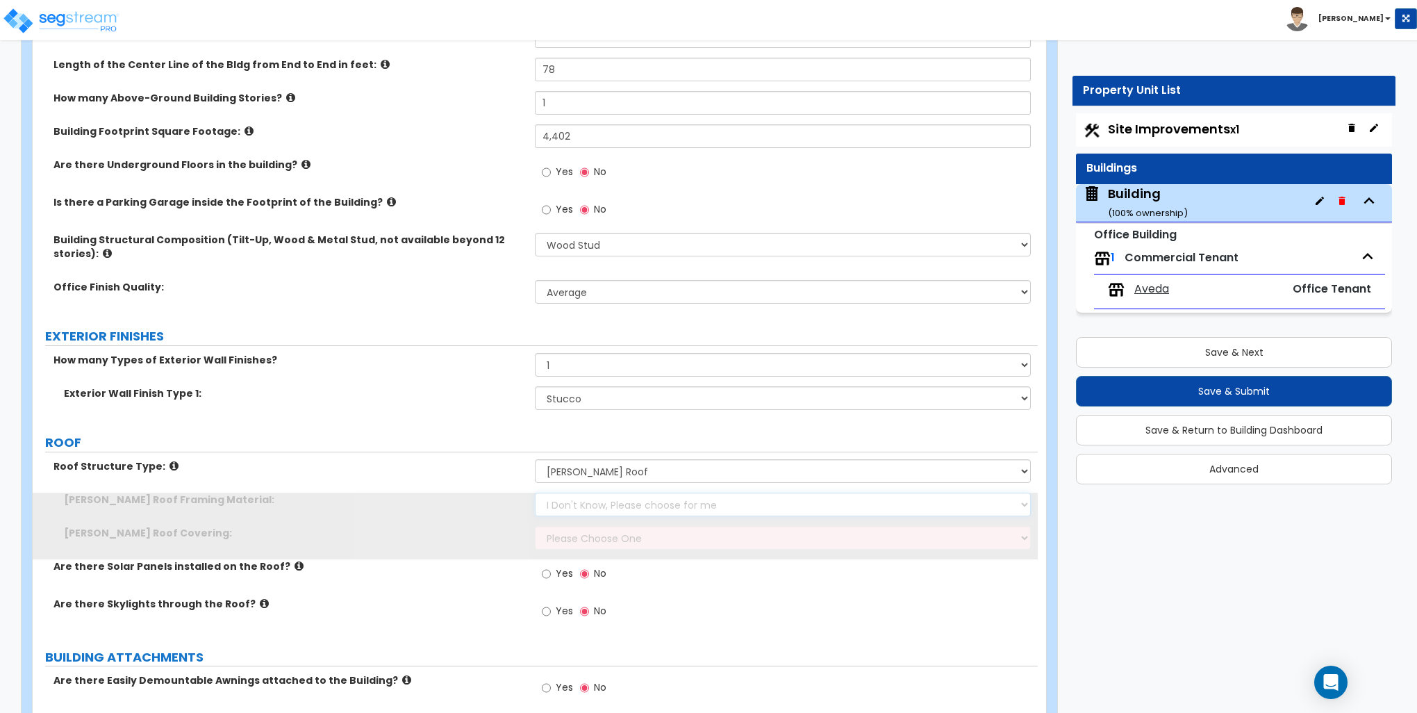
click at [586, 506] on select "I Don't Know, Please choose for me Metal Wood" at bounding box center [782, 504] width 495 height 24
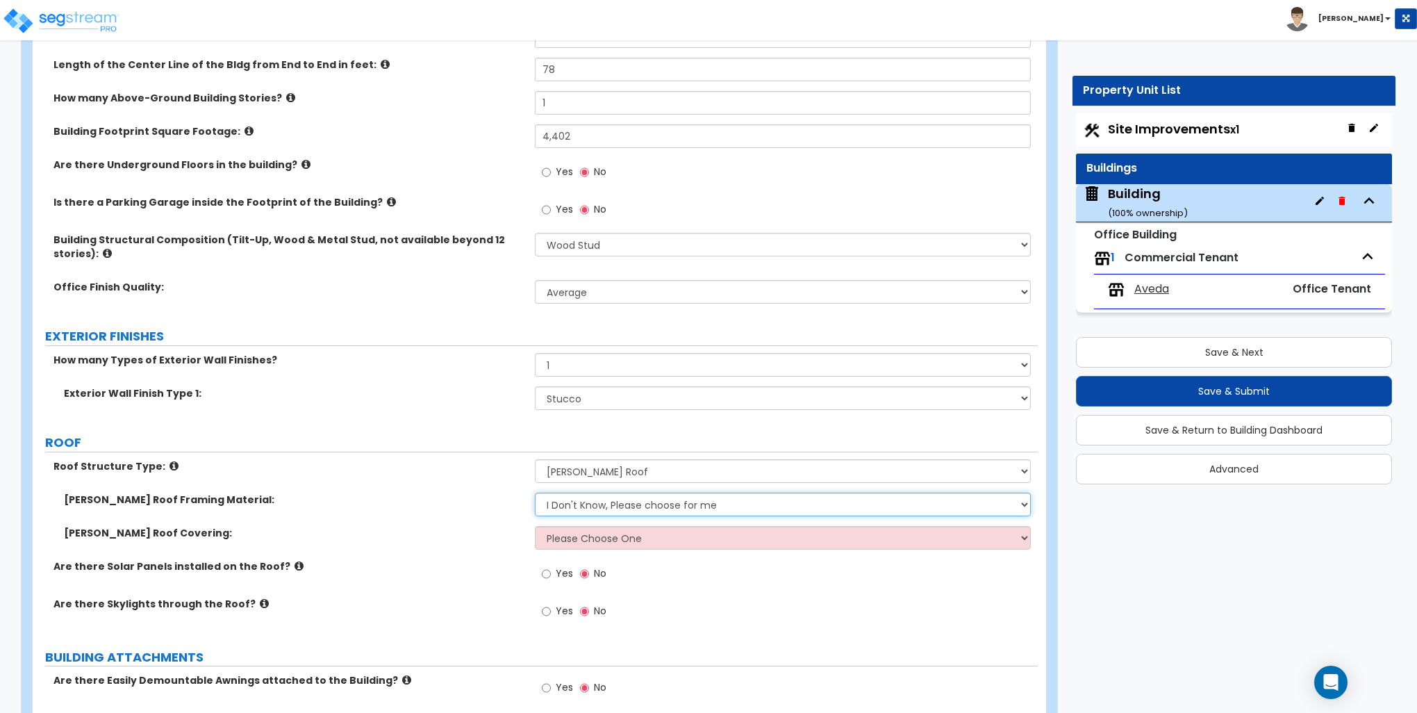
select select "2"
click at [535, 492] on select "I Don't Know, Please choose for me Metal Wood" at bounding box center [782, 504] width 495 height 24
click at [572, 538] on select "Please Choose One Asphalt Shingle Clay Tile Wood Shingle Metal Shingle Standing…" at bounding box center [782, 538] width 495 height 24
select select "1"
click at [535, 526] on select "Please Choose One Asphalt Shingle Clay Tile Wood Shingle Metal Shingle Standing…" at bounding box center [782, 538] width 495 height 24
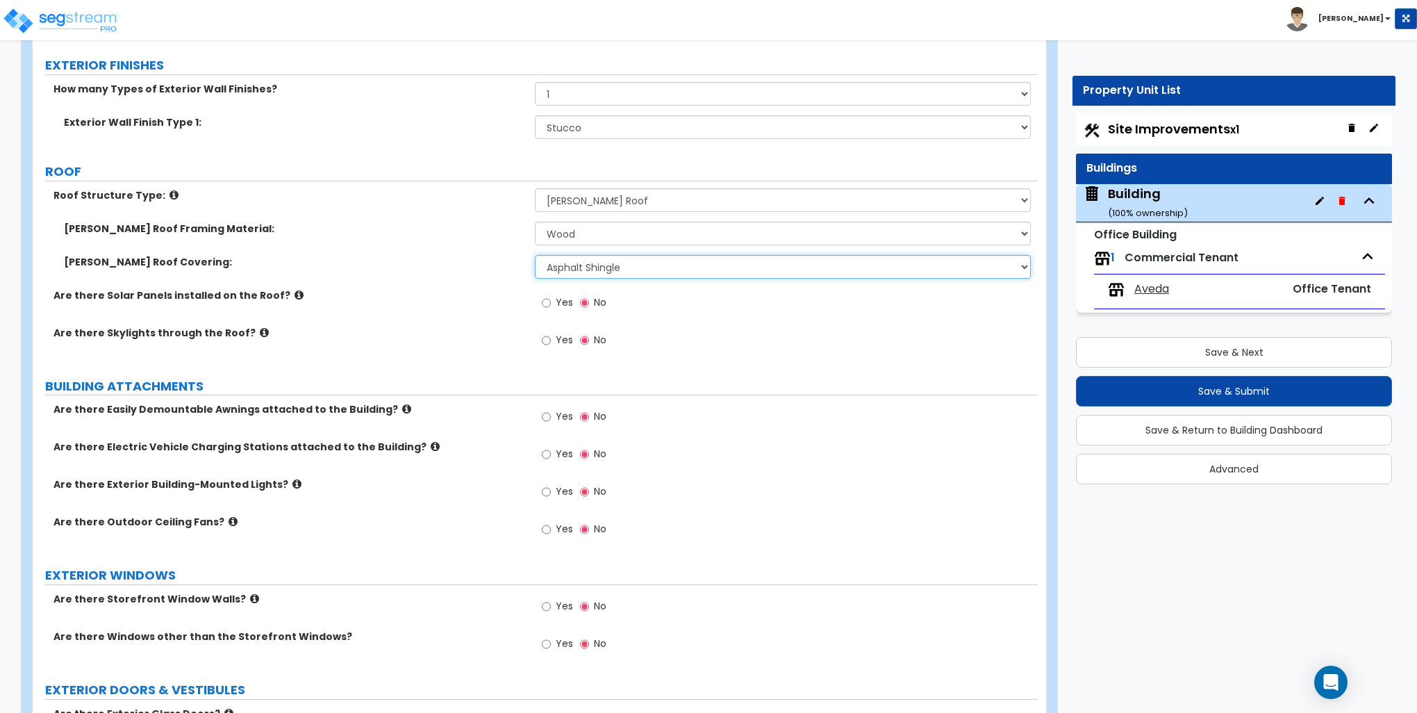
scroll to position [556, 0]
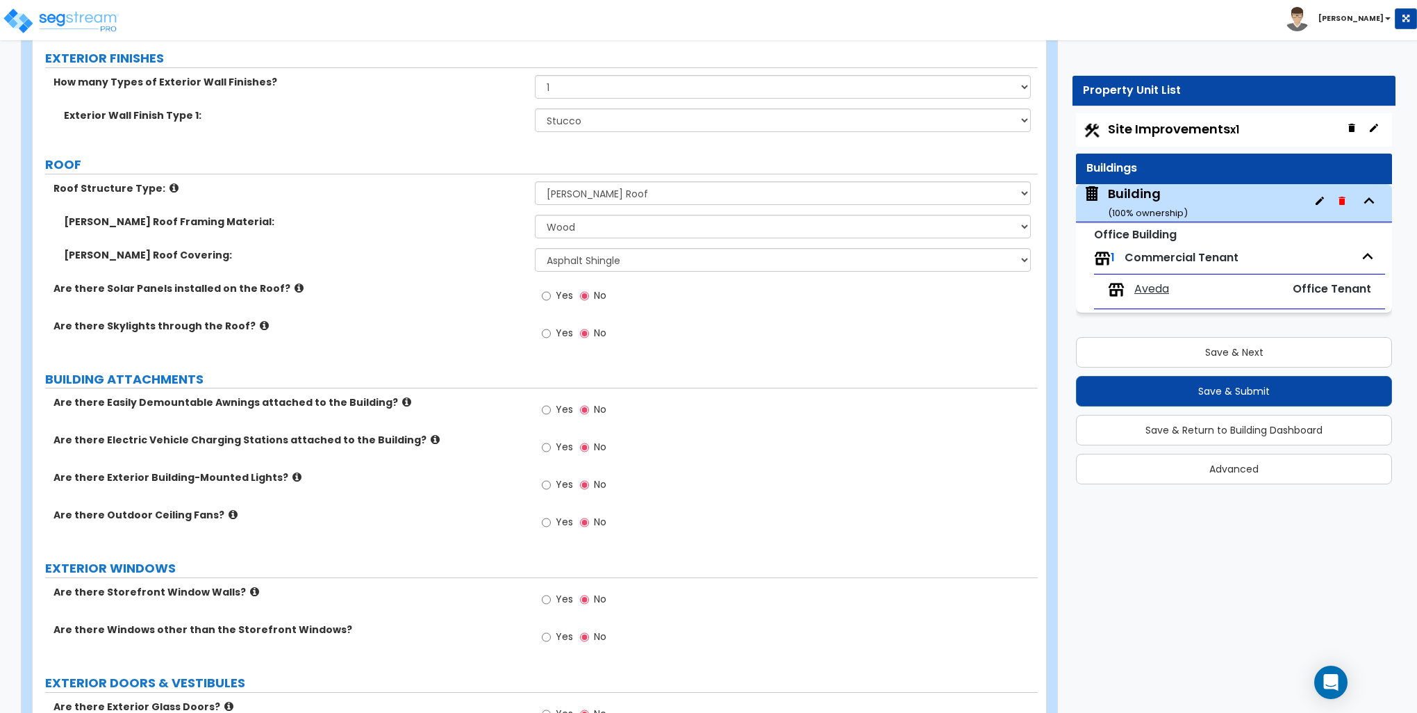
click at [542, 485] on div "Yes No" at bounding box center [574, 486] width 78 height 32
click at [547, 485] on input "Yes" at bounding box center [546, 484] width 9 height 15
radio input "true"
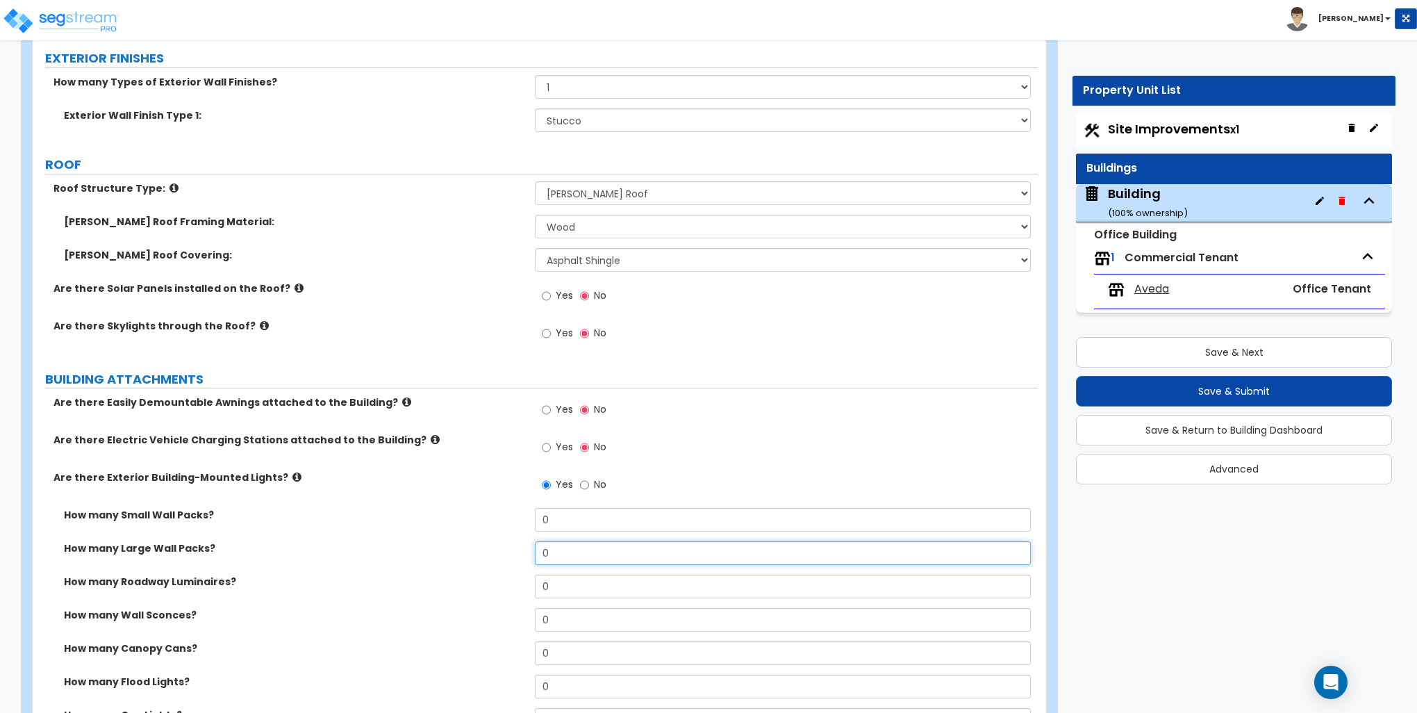
click at [574, 554] on input "0" at bounding box center [782, 553] width 495 height 24
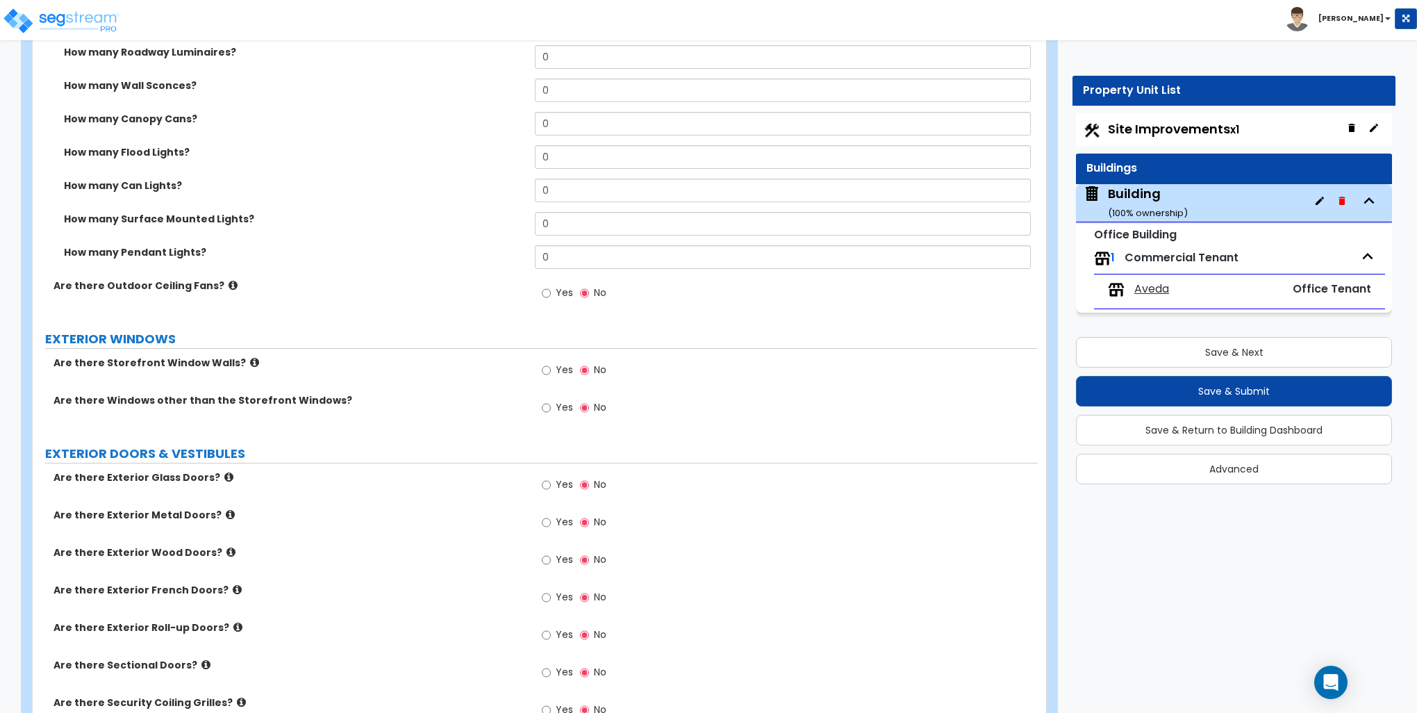
scroll to position [1181, 0]
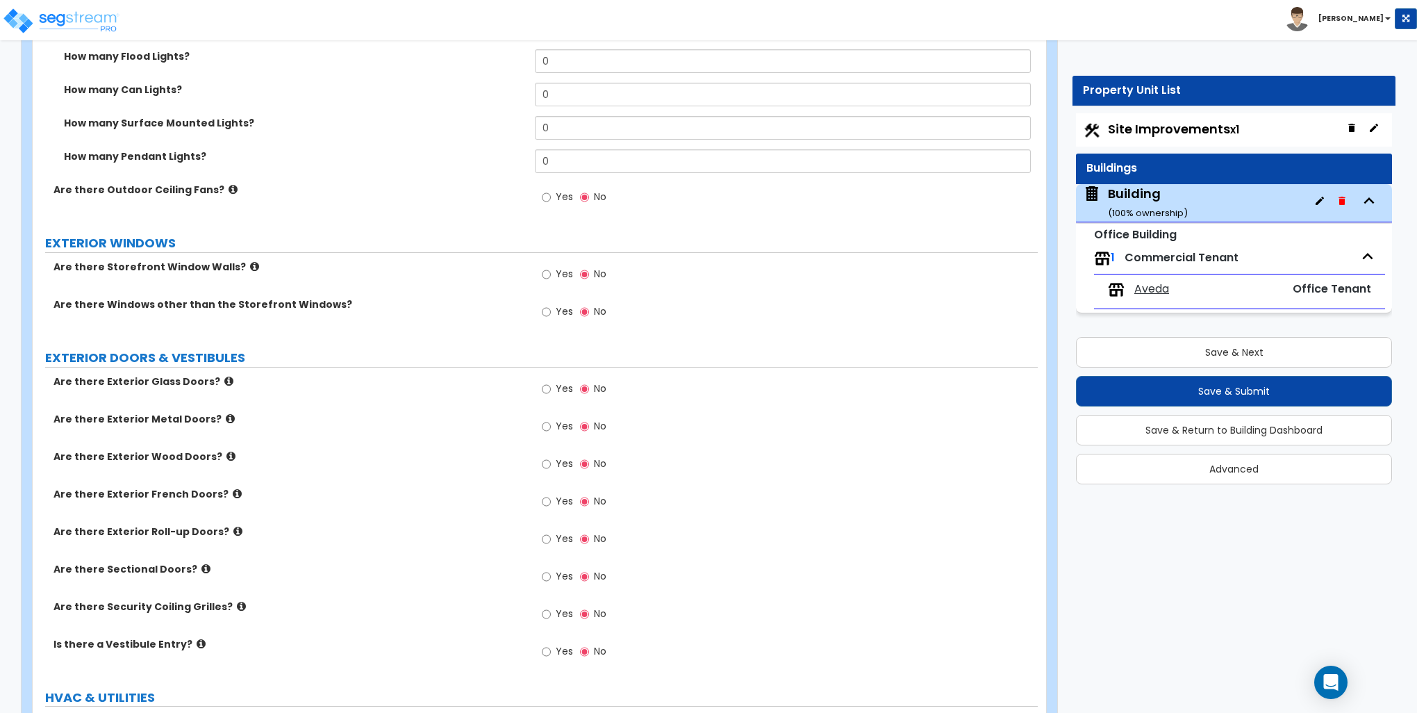
type input "3"
click at [547, 388] on input "Yes" at bounding box center [546, 388] width 9 height 15
radio input "true"
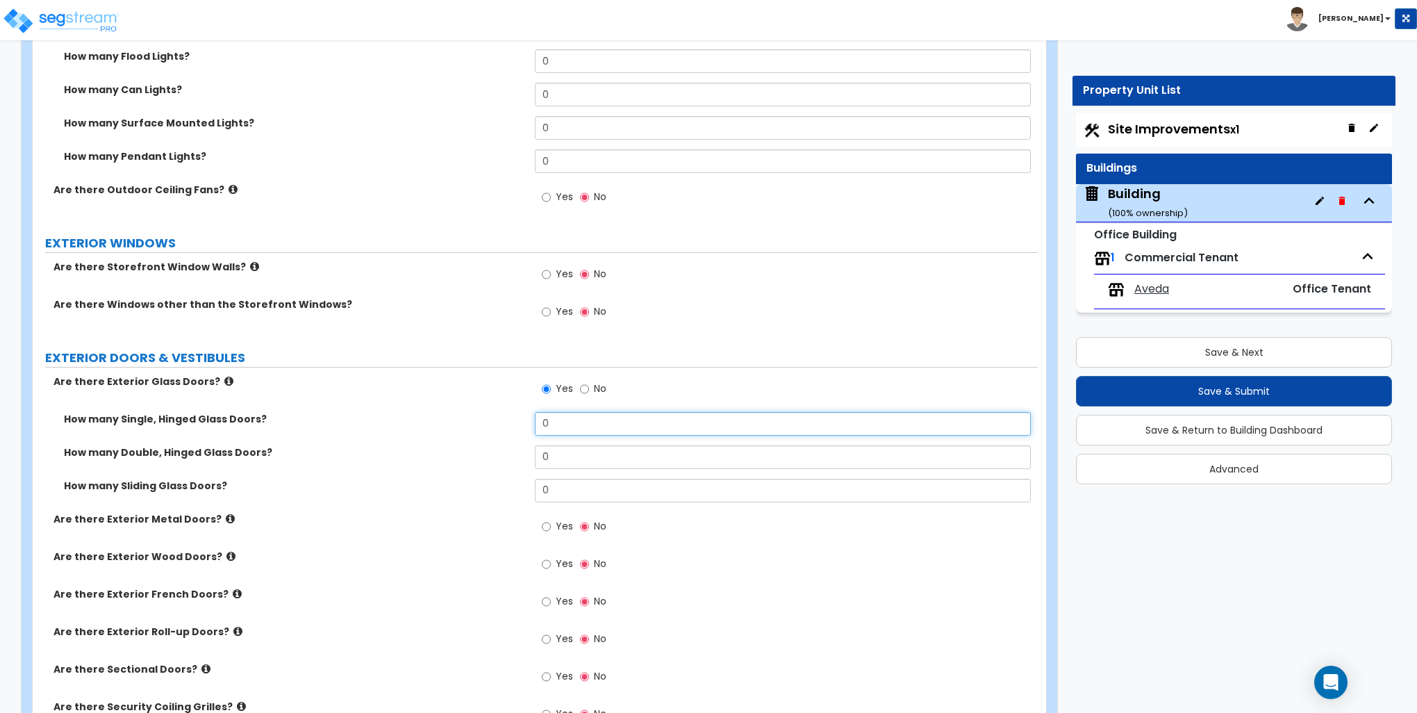
click at [556, 428] on input "0" at bounding box center [782, 424] width 495 height 24
click at [557, 428] on input "0" at bounding box center [782, 424] width 495 height 24
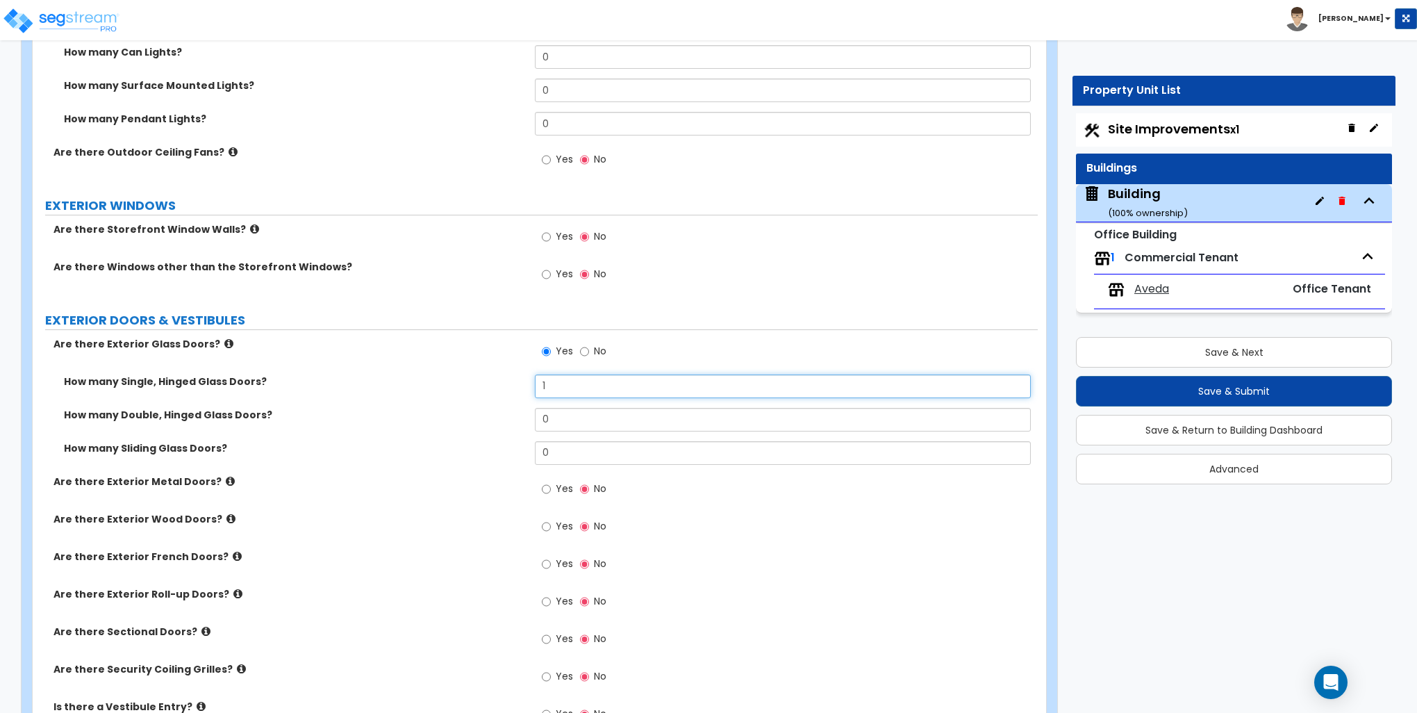
scroll to position [1320, 0]
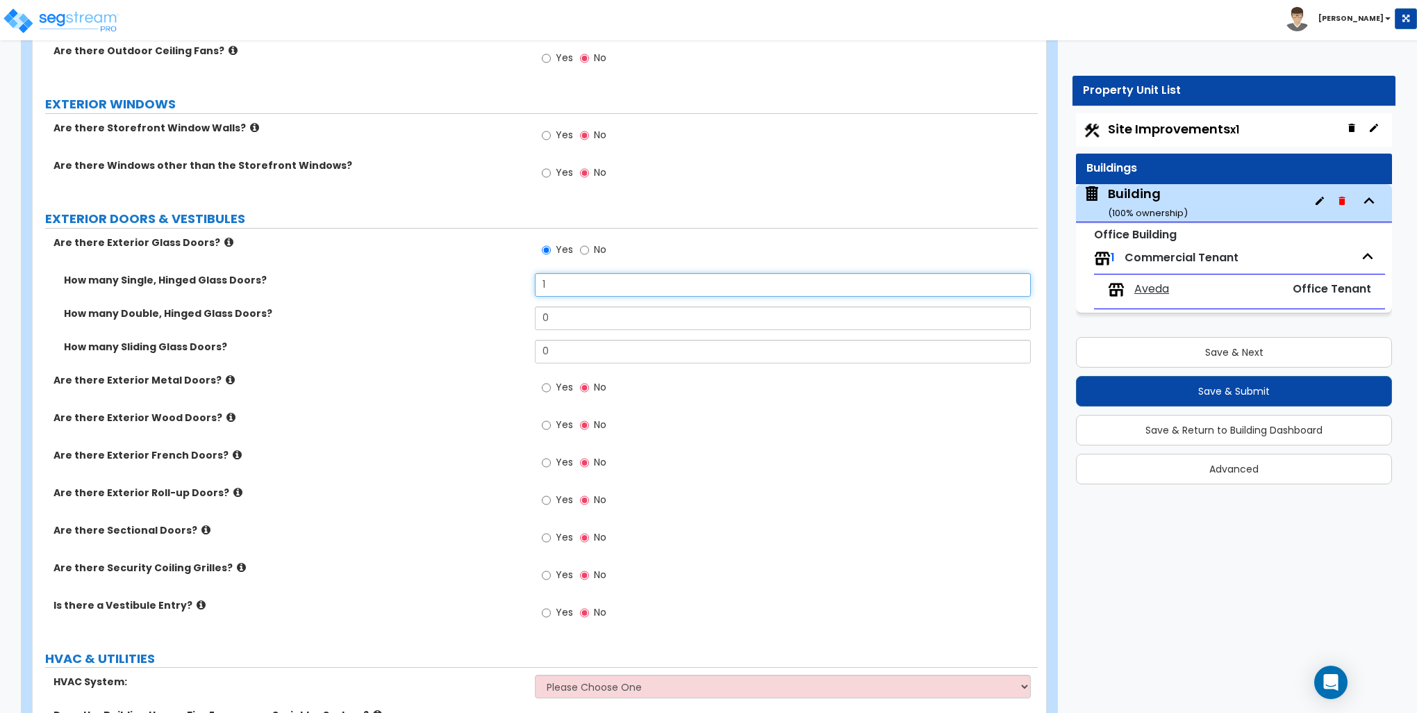
type input "1"
click at [549, 424] on input "Yes" at bounding box center [546, 424] width 9 height 15
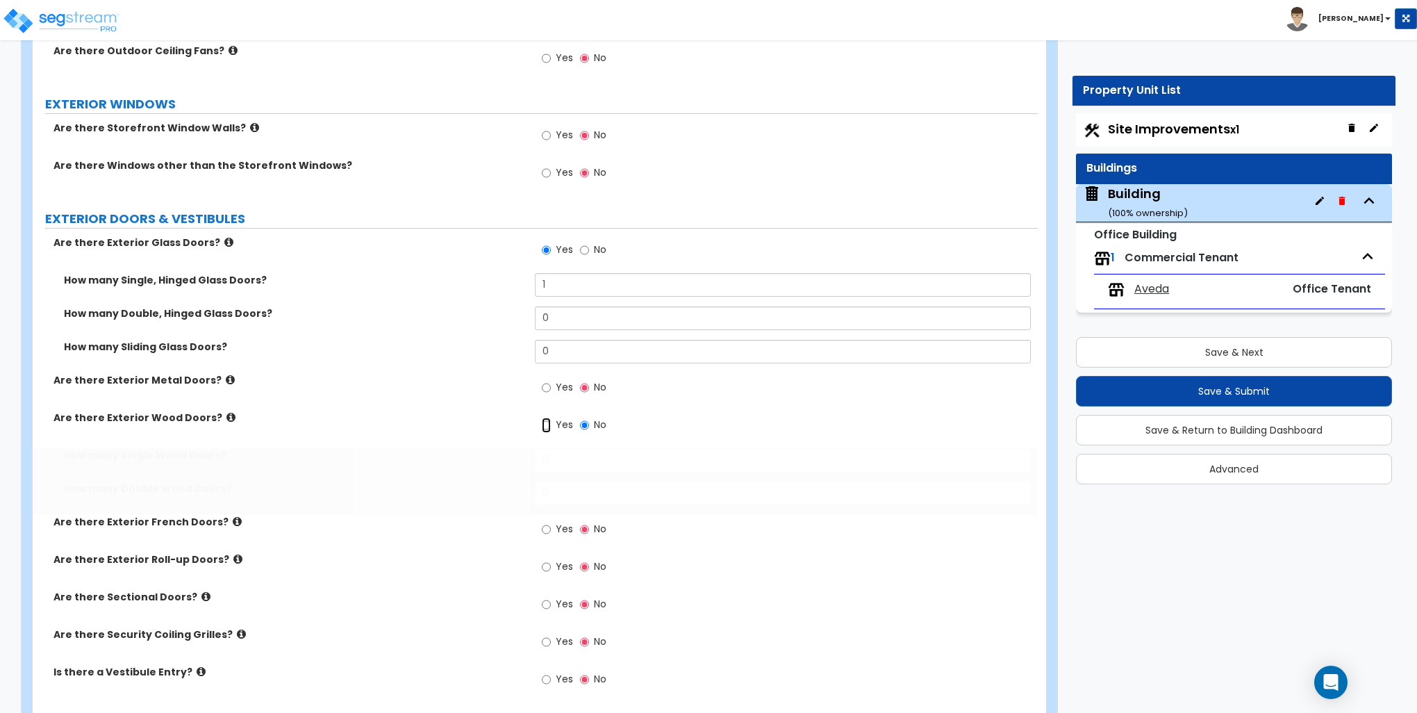
radio input "true"
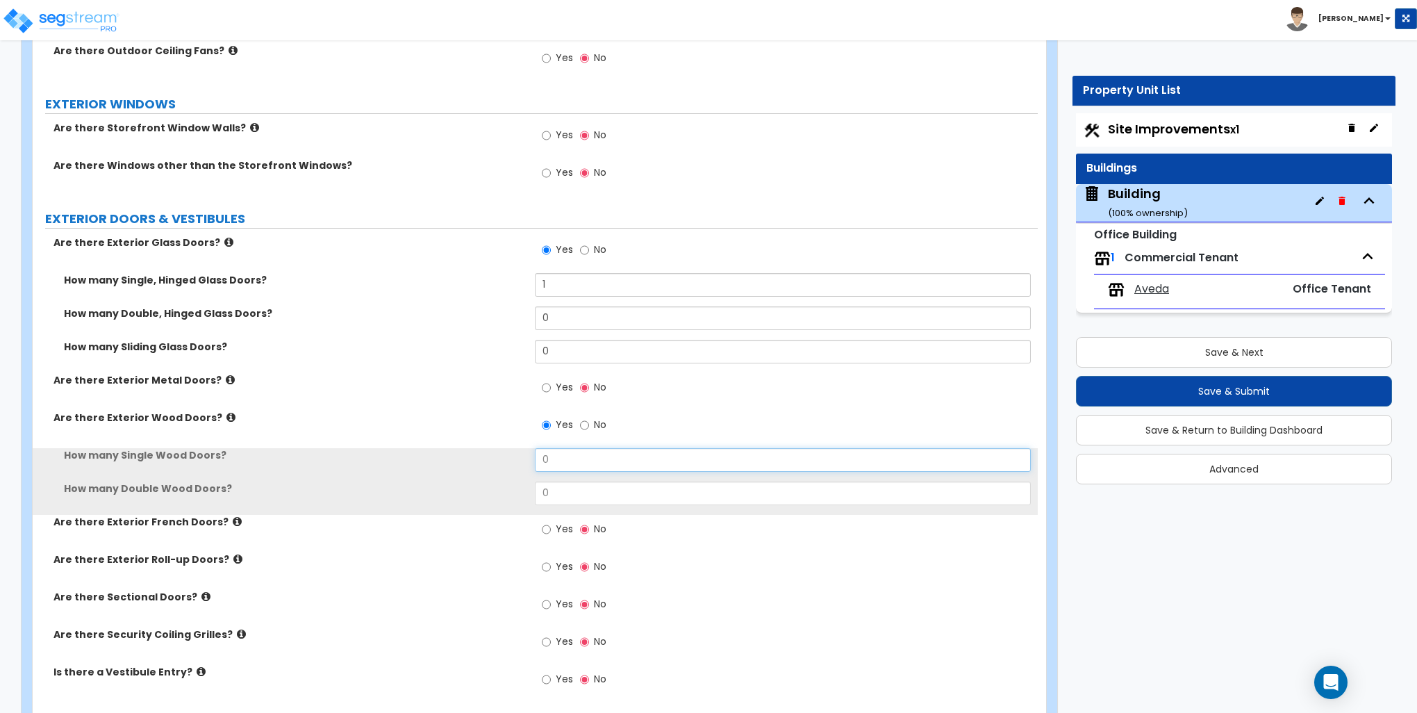
click at [580, 458] on input "0" at bounding box center [782, 460] width 495 height 24
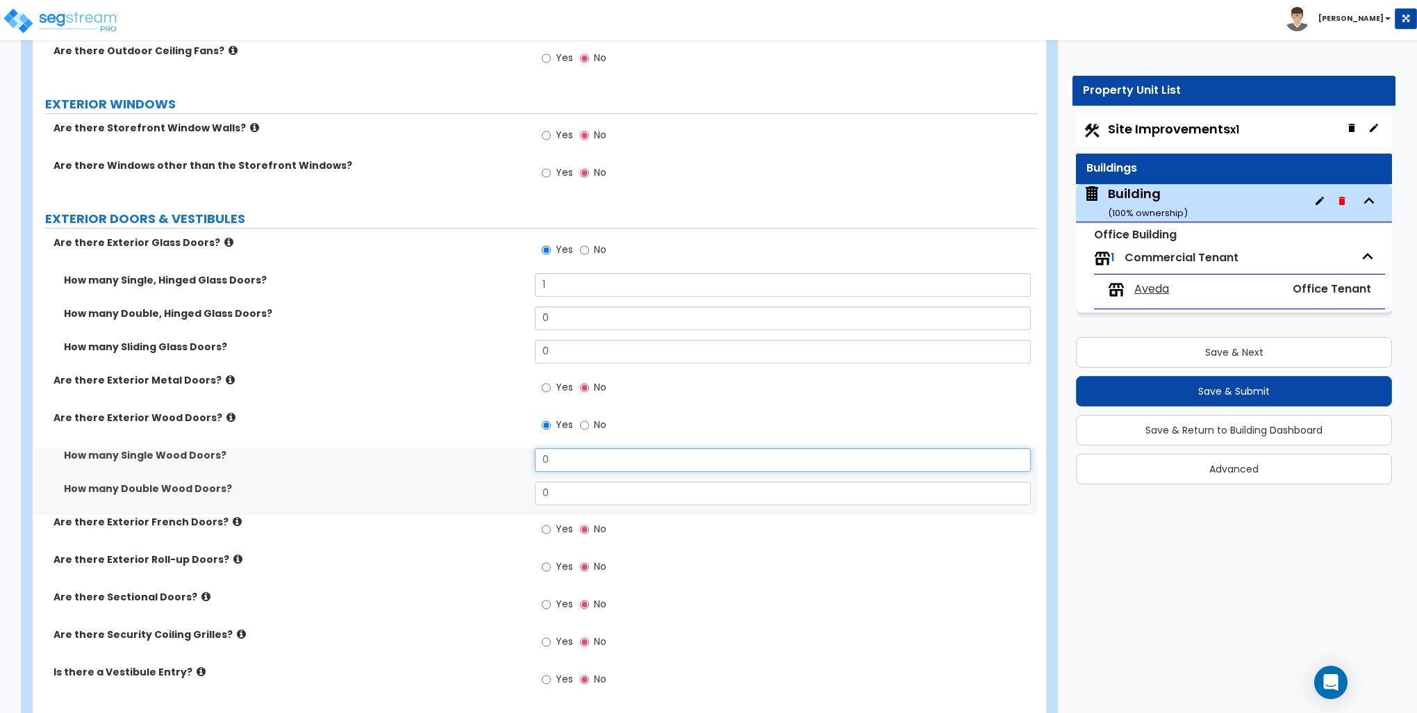
click at [580, 458] on input "0" at bounding box center [782, 460] width 495 height 24
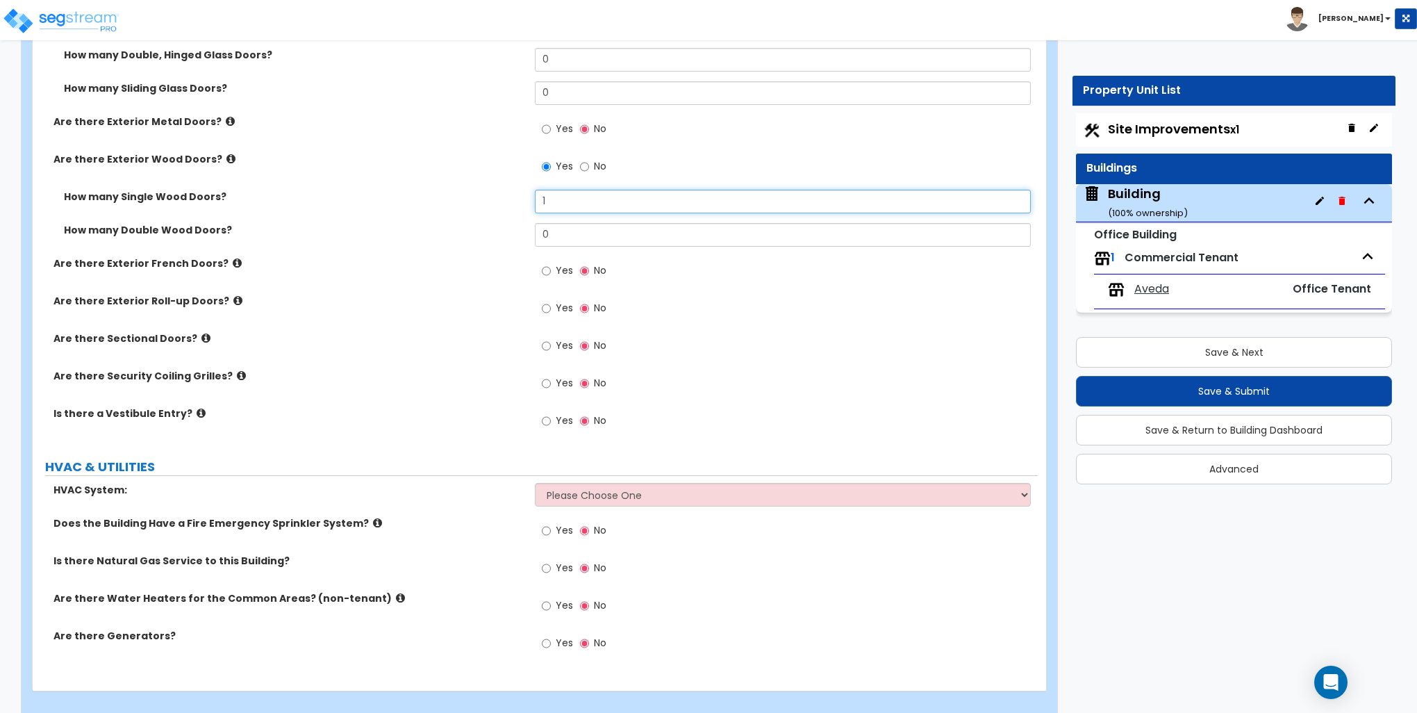
scroll to position [1593, 0]
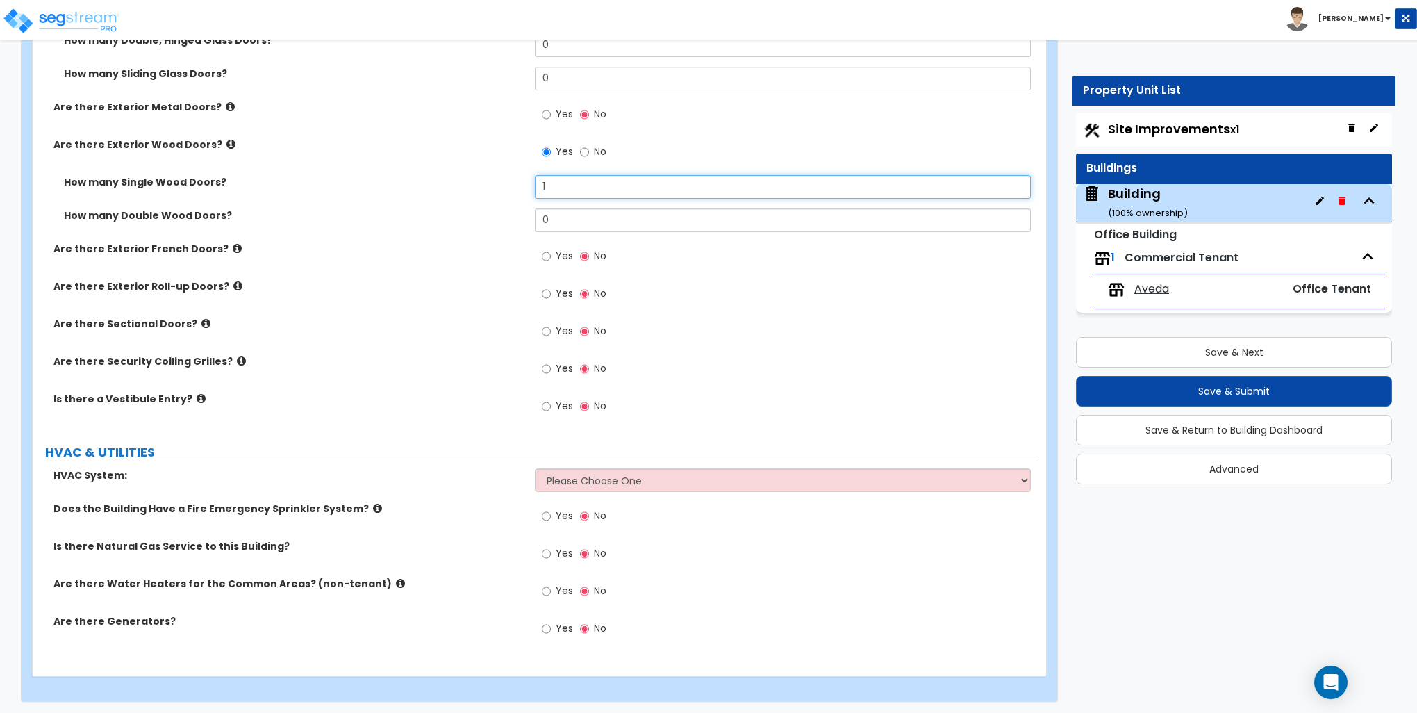
type input "1"
click at [545, 551] on input "Yes" at bounding box center [546, 553] width 9 height 15
radio input "true"
click at [396, 582] on icon at bounding box center [400, 583] width 9 height 10
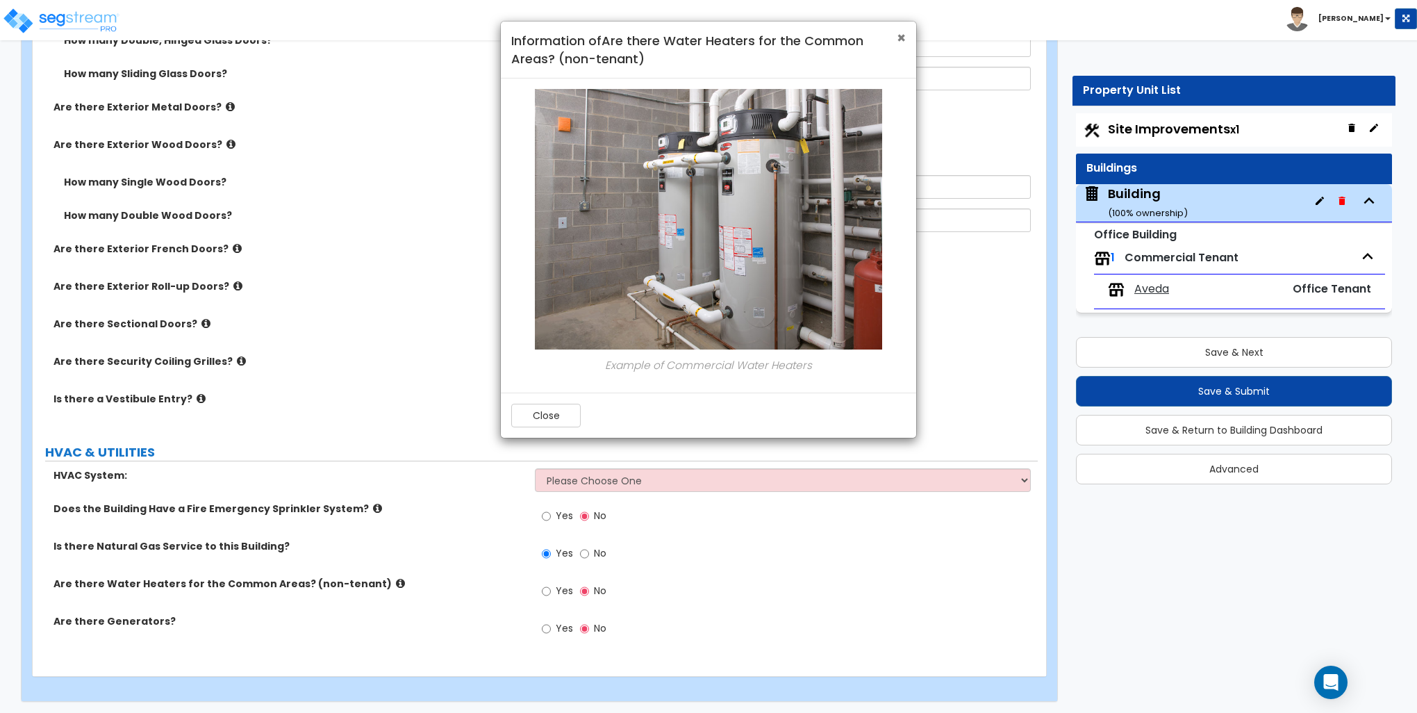
click at [902, 40] on span "×" at bounding box center [901, 38] width 9 height 20
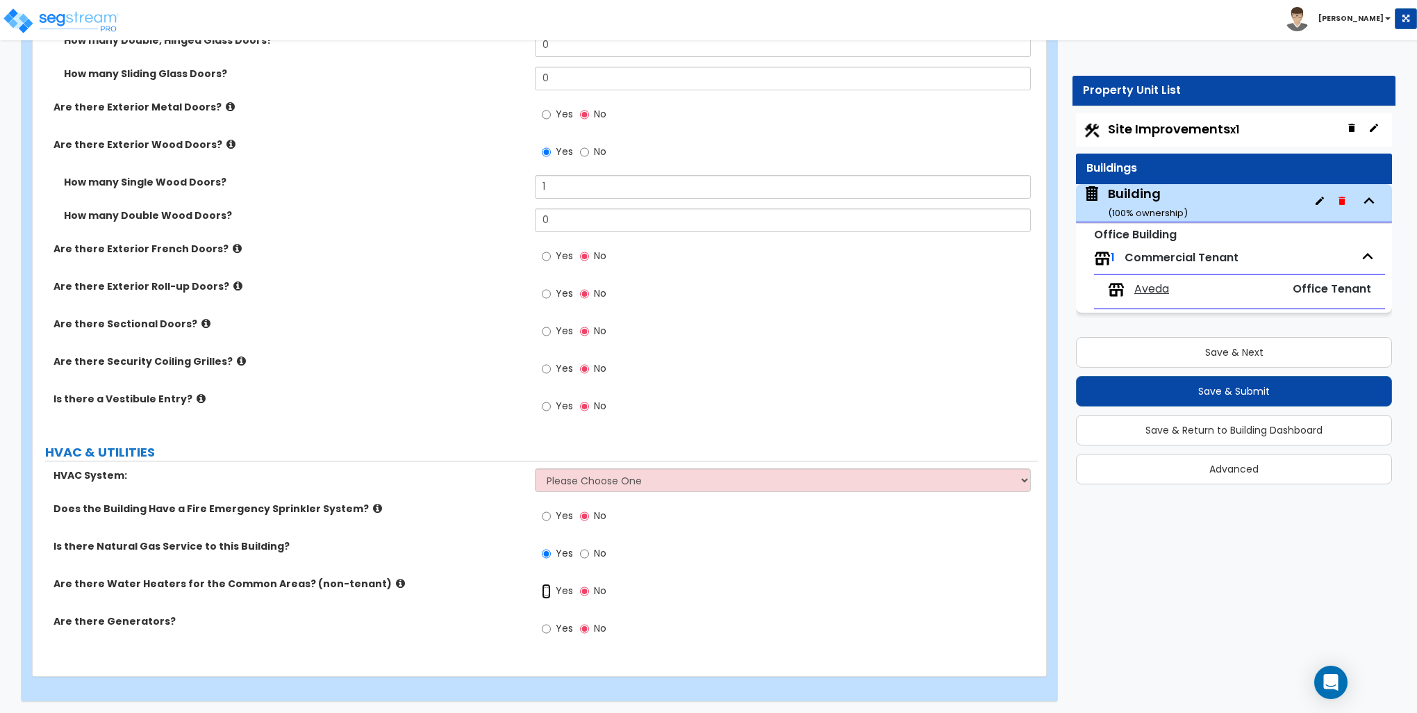
click at [546, 590] on input "Yes" at bounding box center [546, 590] width 9 height 15
radio input "true"
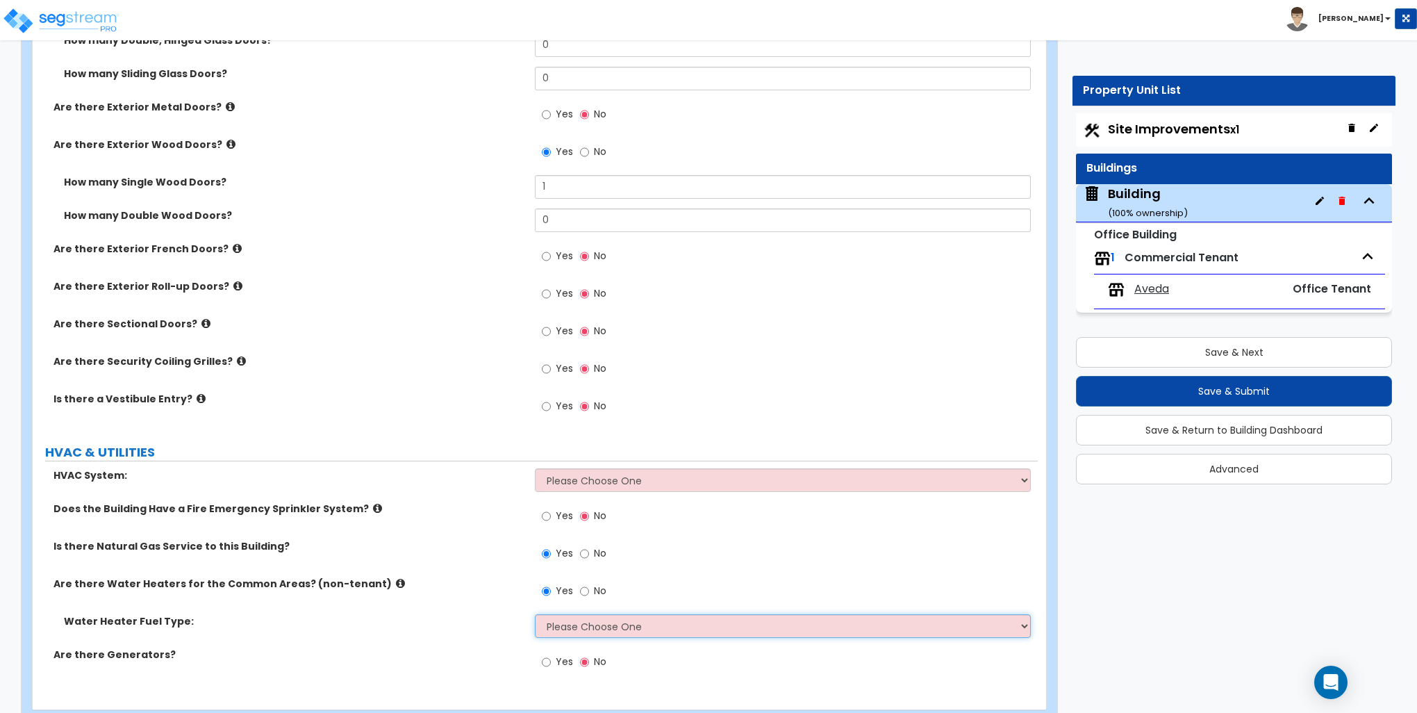
click at [587, 629] on select "Please Choose One Gas Electric" at bounding box center [782, 626] width 495 height 24
select select "2"
click at [535, 614] on select "Please Choose One Gas Electric" at bounding box center [782, 626] width 495 height 24
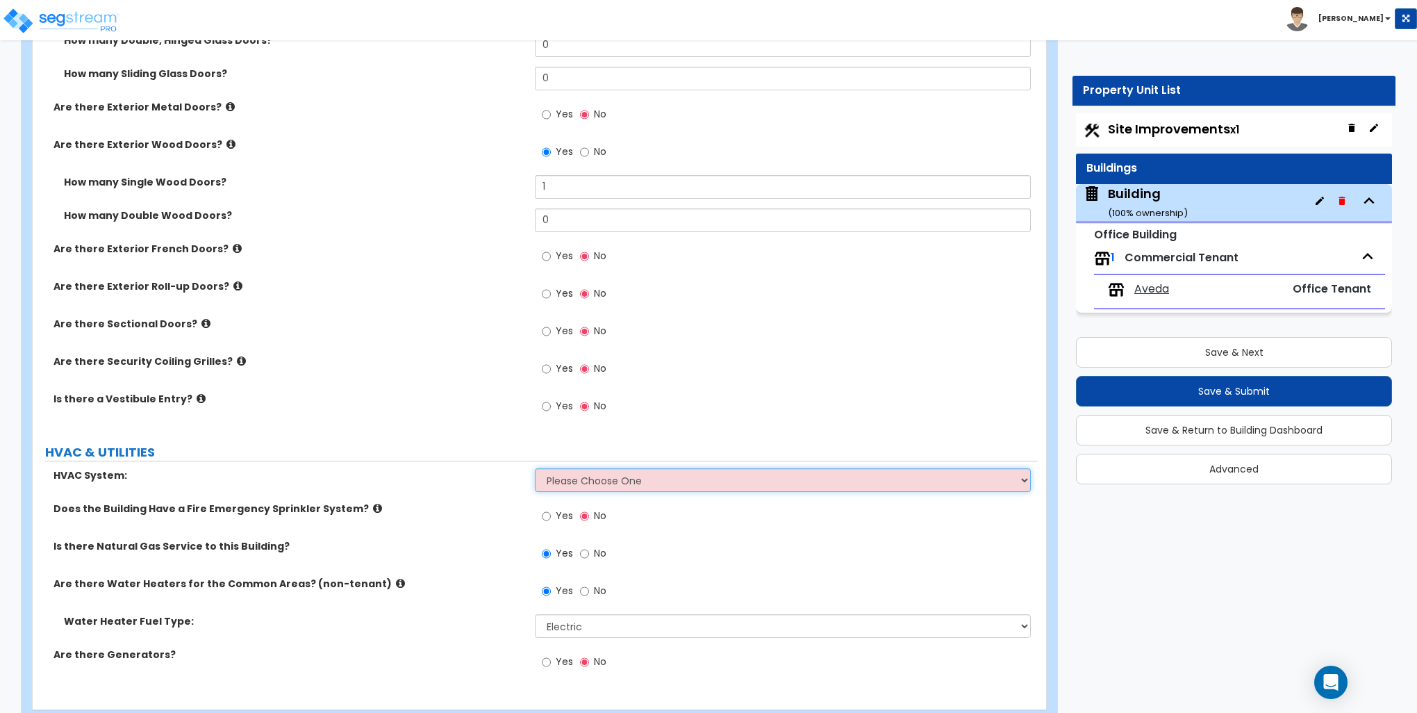
click at [611, 483] on select "Please Choose One Rooftop Unit Furnace-Condenser Forced Air Split Heating/Cooli…" at bounding box center [782, 480] width 495 height 24
select select "3"
click at [535, 468] on select "Please Choose One Rooftop Unit Furnace-Condenser Forced Air Split Heating/Cooli…" at bounding box center [782, 480] width 495 height 24
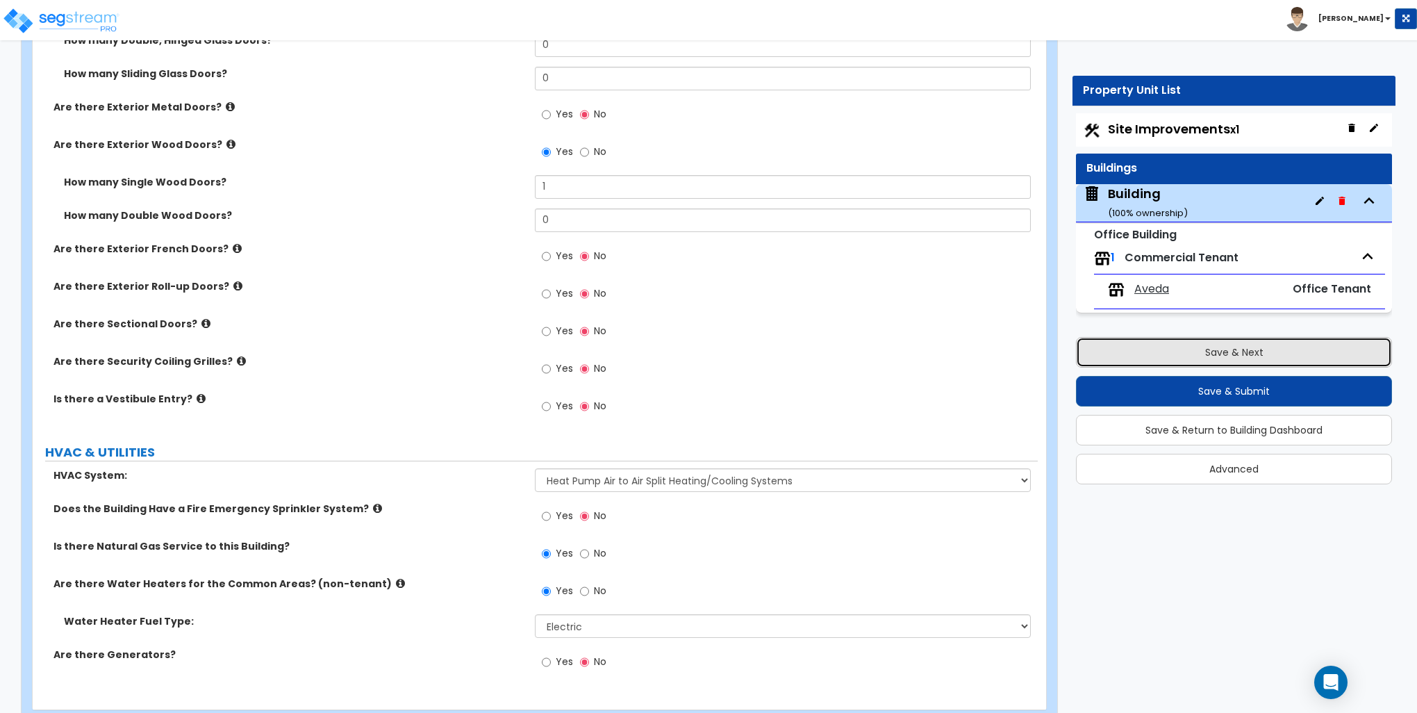
click at [1225, 354] on button "Save & Next" at bounding box center [1234, 352] width 316 height 31
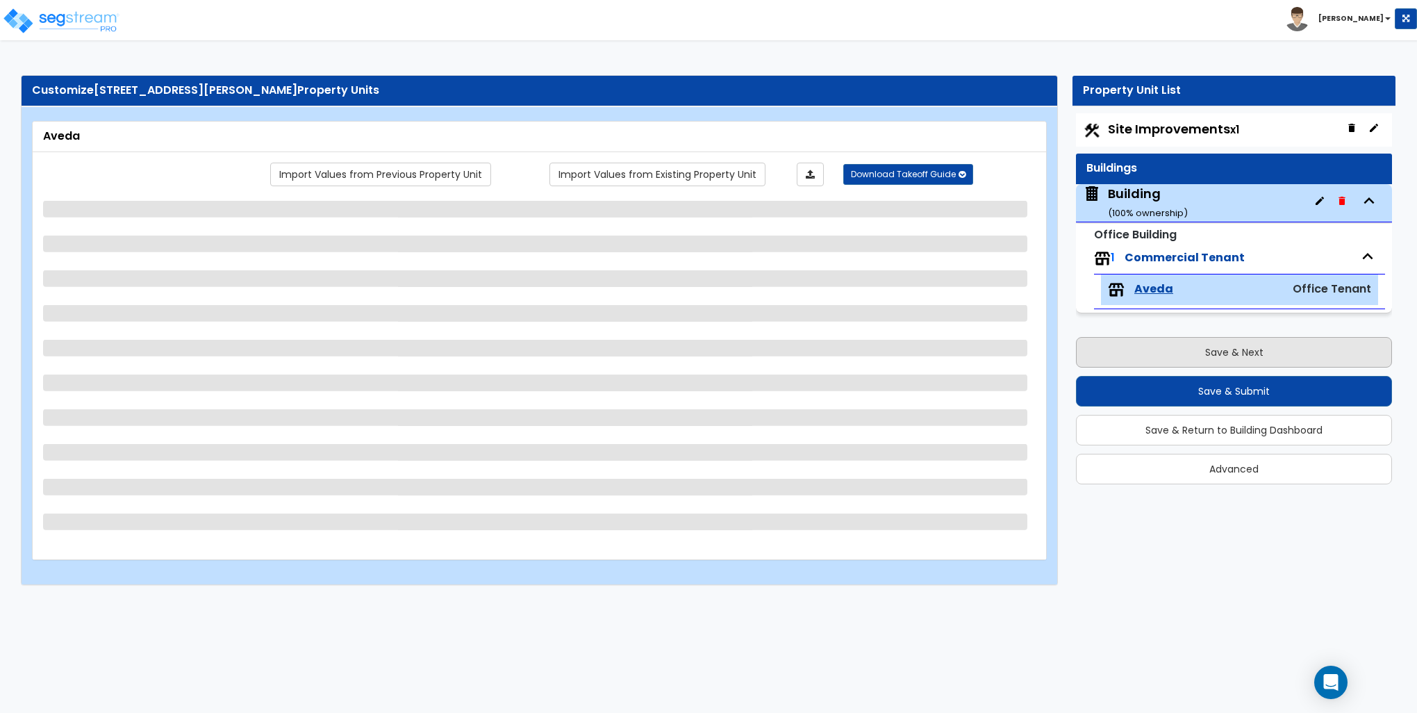
scroll to position [0, 0]
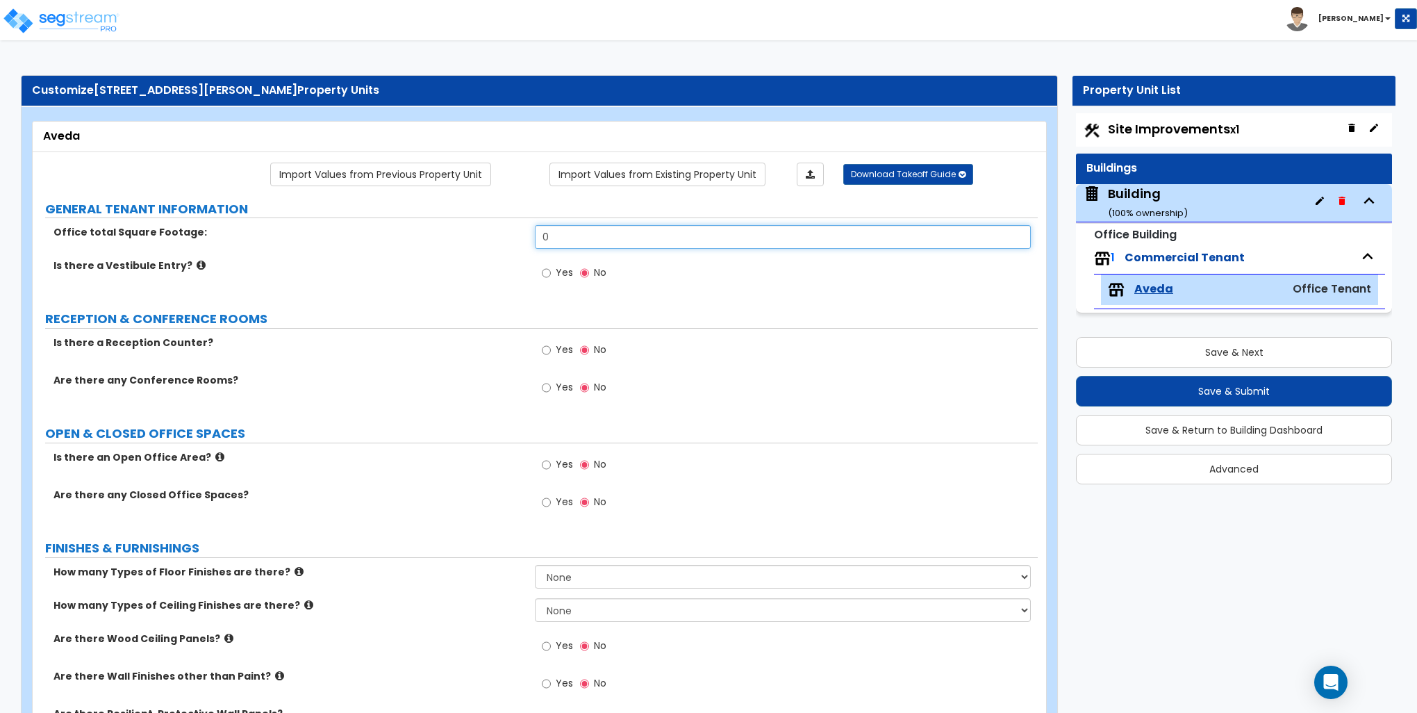
click at [591, 233] on input "0" at bounding box center [782, 237] width 495 height 24
type input "4,032"
click at [215, 452] on icon at bounding box center [219, 456] width 9 height 10
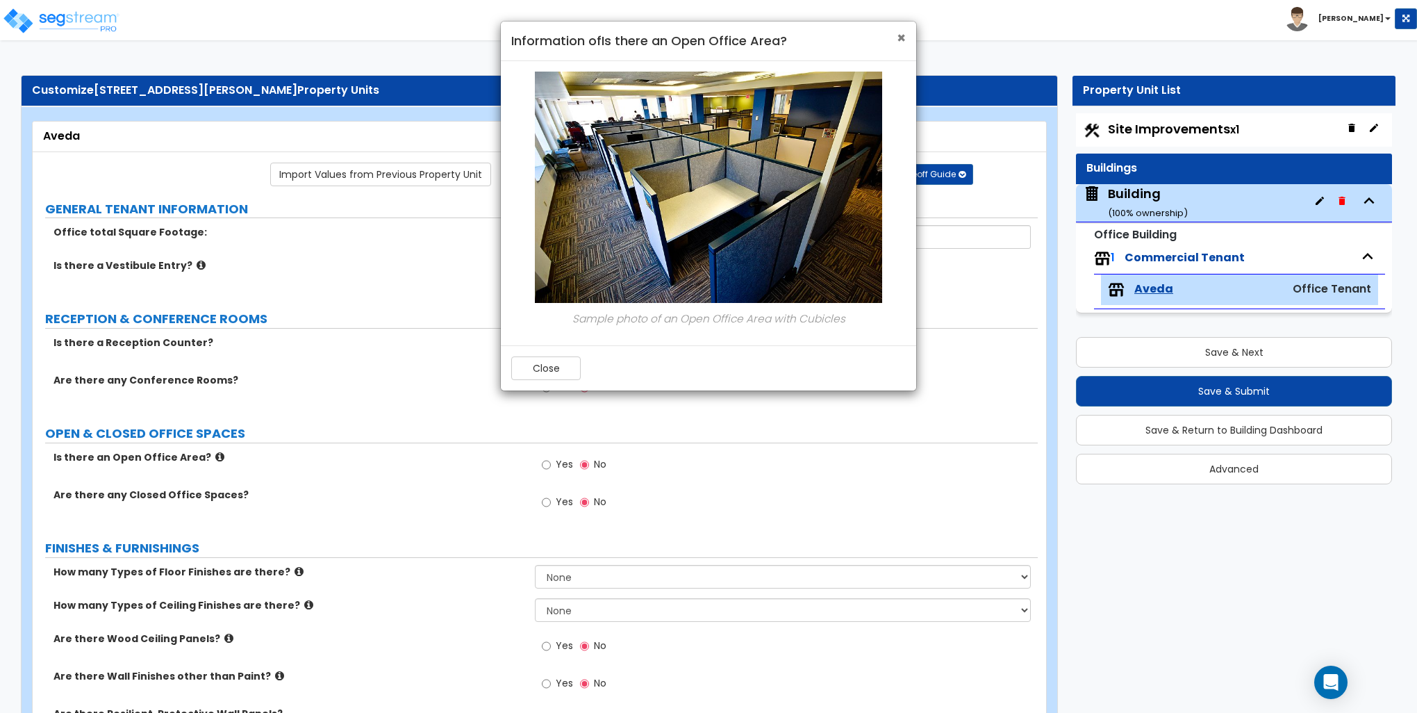
click at [903, 35] on span "×" at bounding box center [901, 38] width 9 height 20
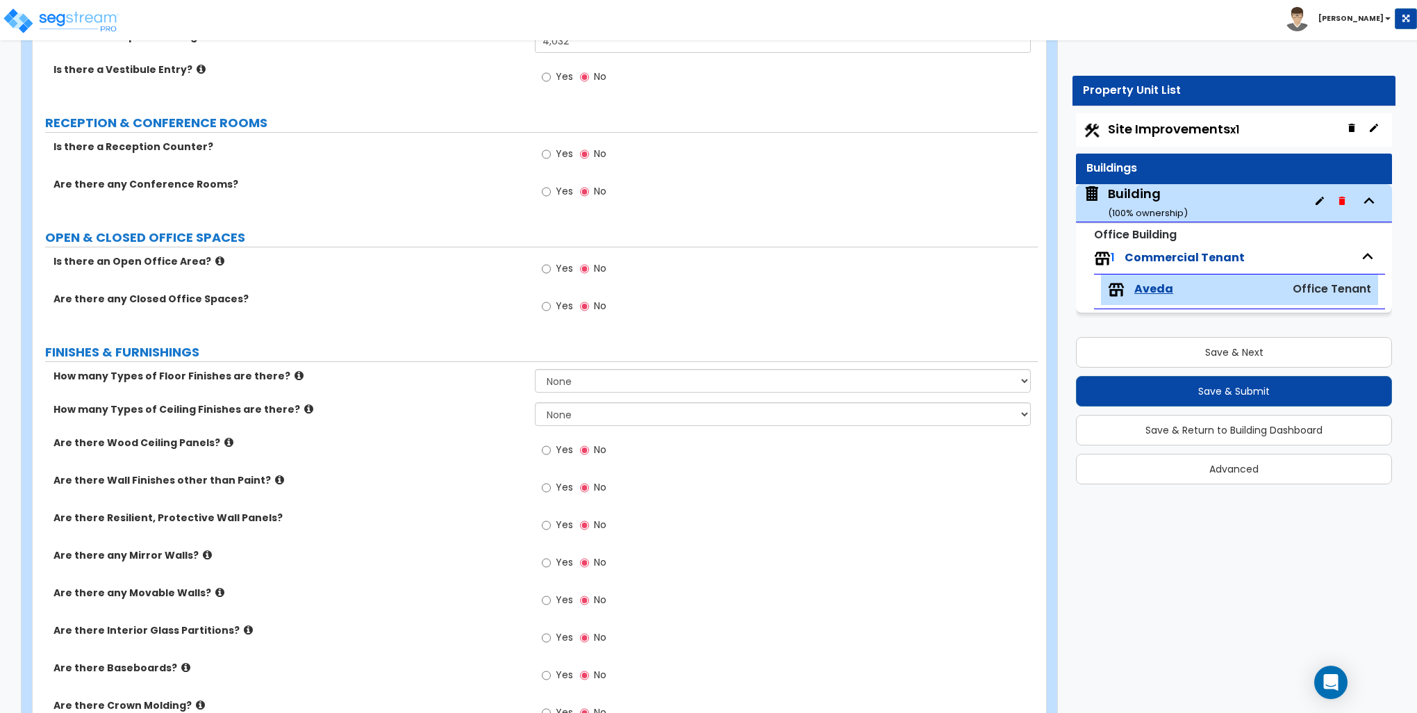
scroll to position [208, 0]
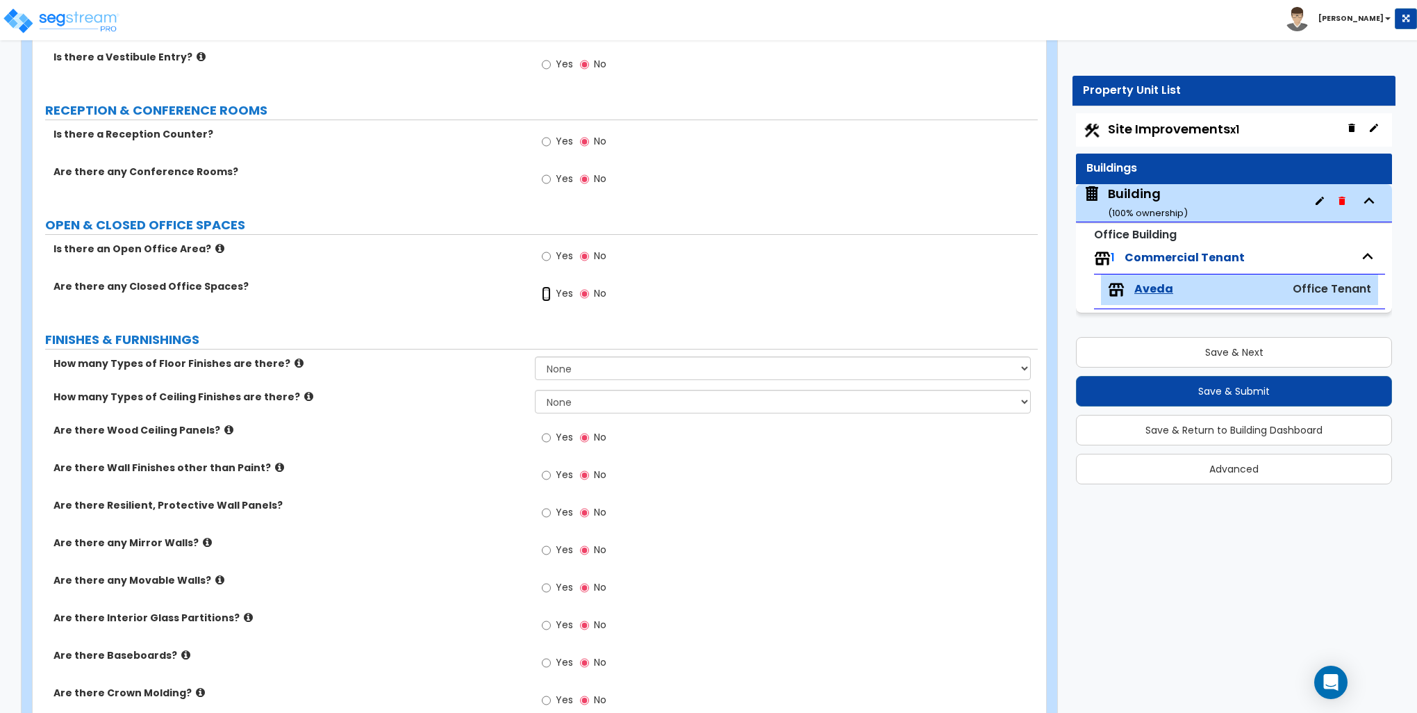
click at [542, 292] on input "Yes" at bounding box center [546, 293] width 9 height 15
radio input "true"
select select "1"
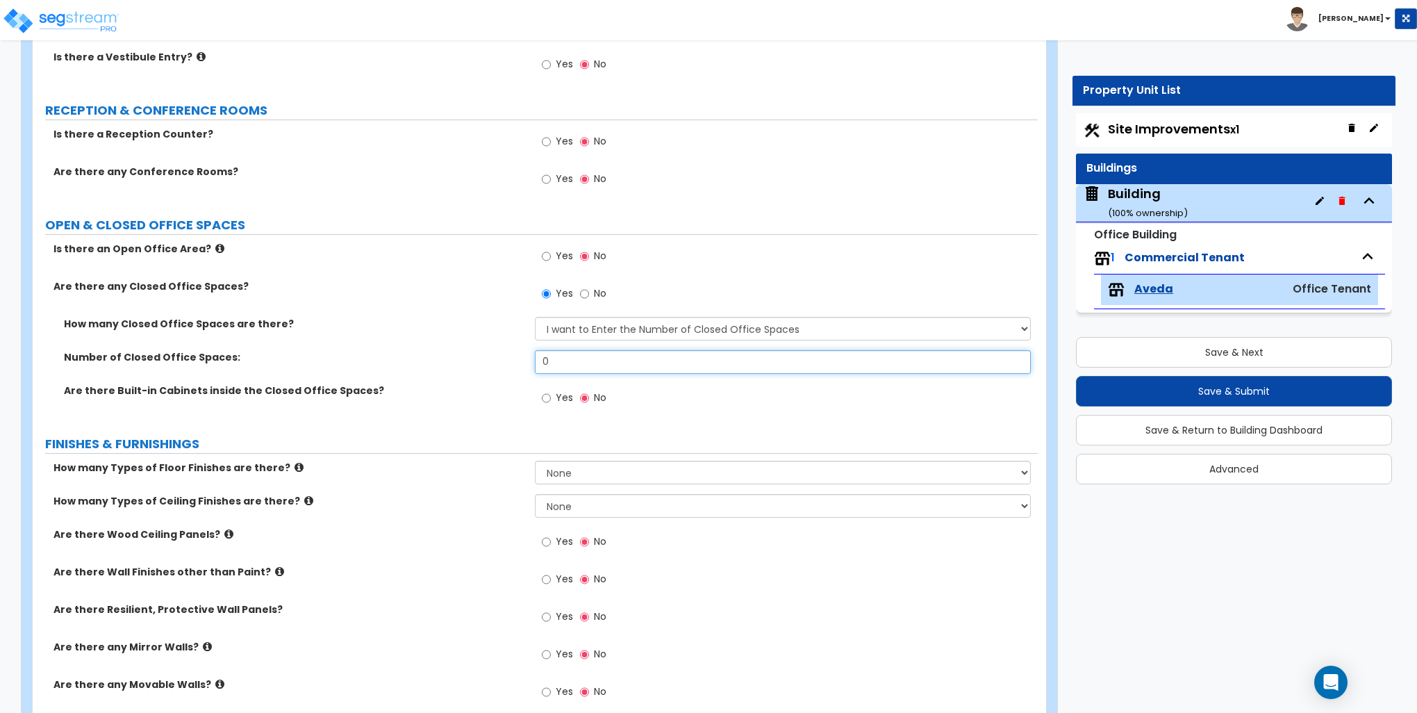
click at [565, 363] on input "0" at bounding box center [782, 362] width 495 height 24
type input "7"
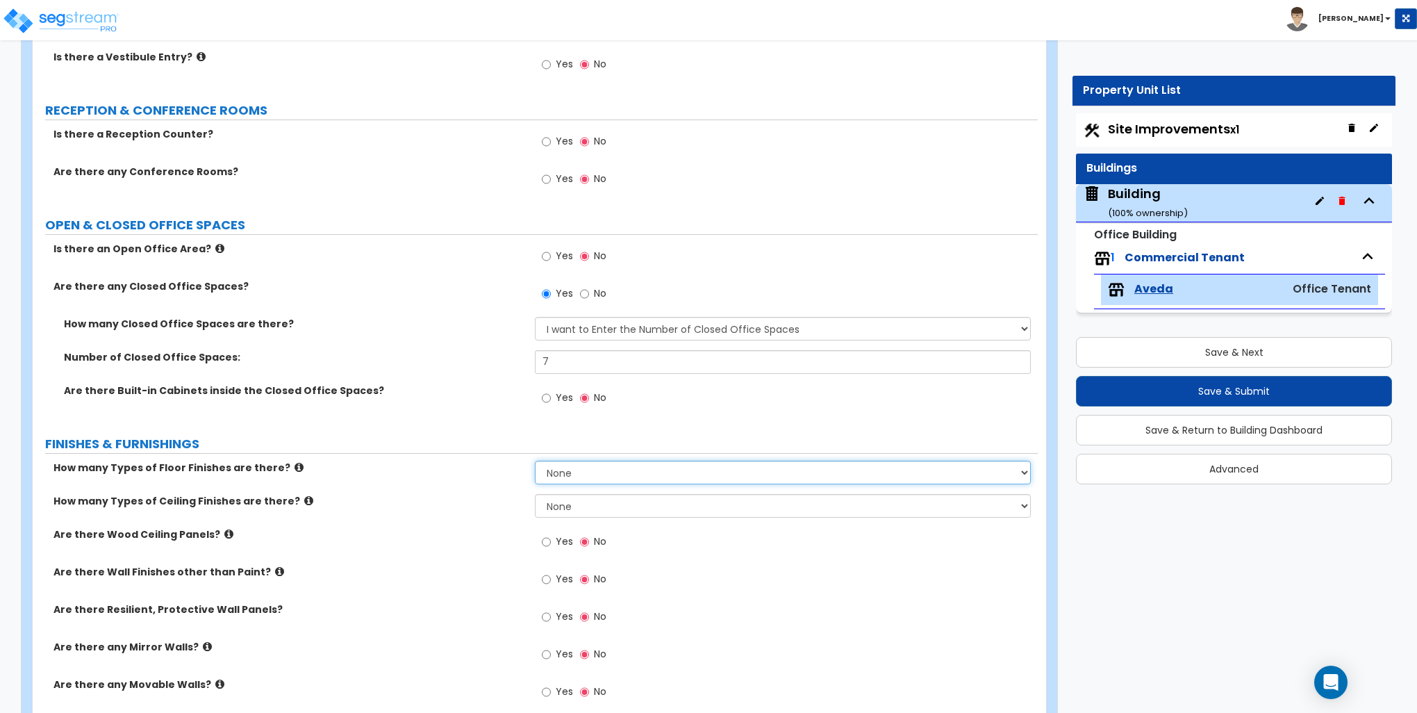
click at [563, 470] on select "None 1 2 3 4" at bounding box center [782, 472] width 495 height 24
select select "2"
click at [535, 460] on select "None 1 2 3 4" at bounding box center [782, 472] width 495 height 24
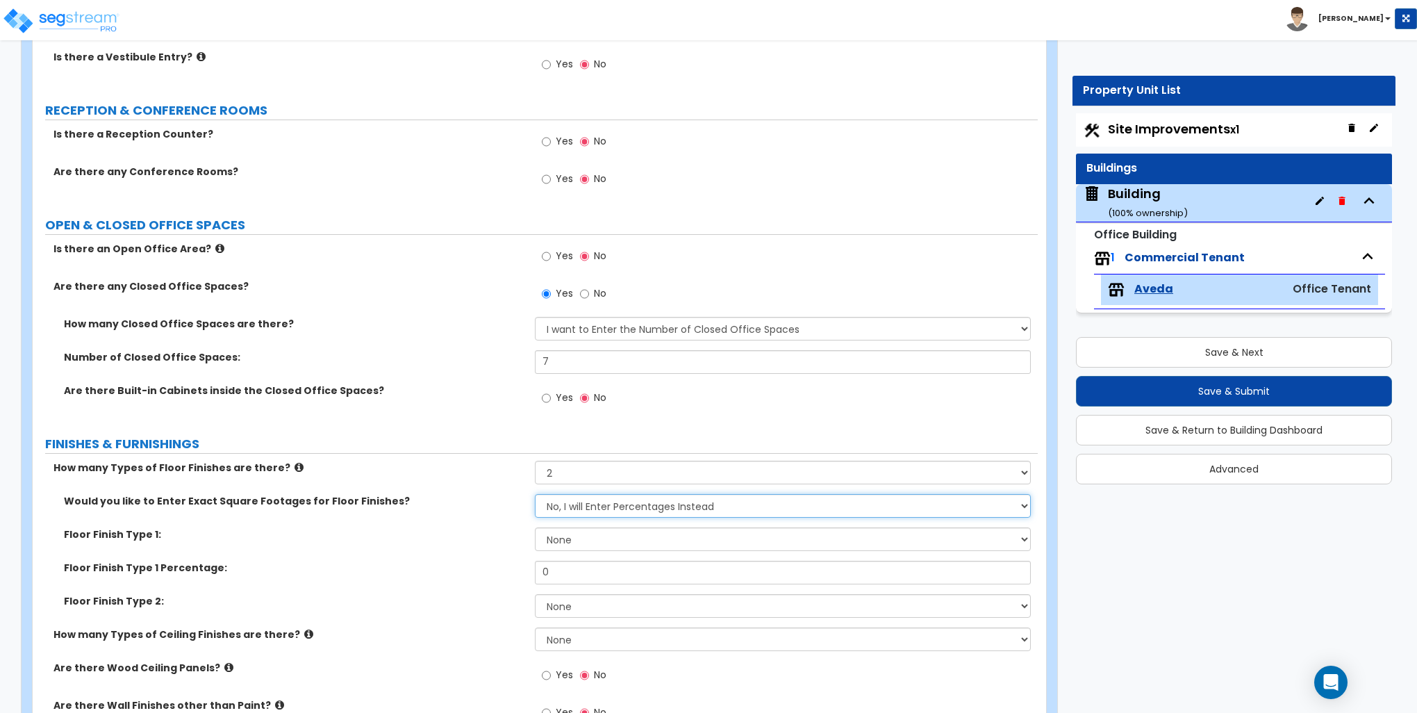
click at [575, 508] on select "No, I will Enter Percentages Instead Yes, I will Enter Exact Square Footages" at bounding box center [782, 506] width 495 height 24
click at [568, 535] on select "None Tile Flooring Marble Flooring Hardwood Flooring Resilient Laminate Floorin…" at bounding box center [782, 539] width 495 height 24
select select "3"
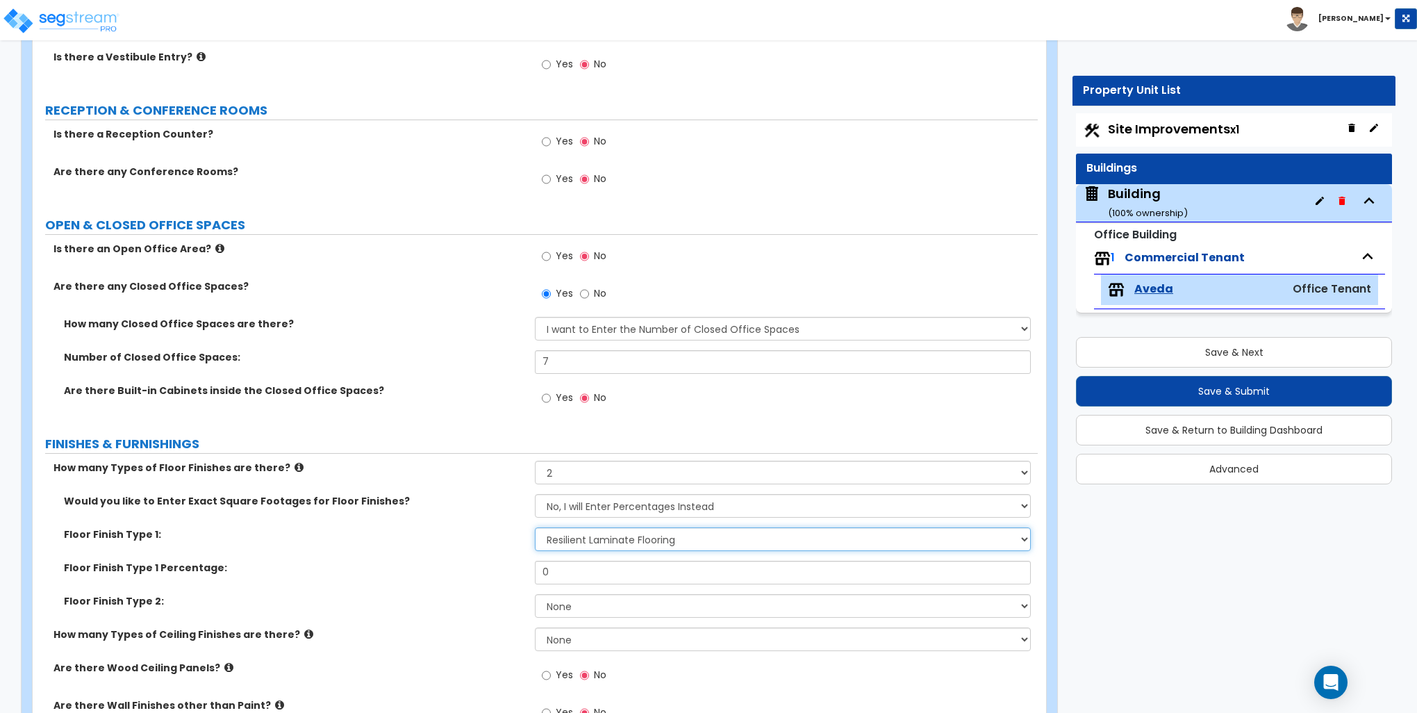
click at [535, 527] on select "None Tile Flooring Marble Flooring Hardwood Flooring Resilient Laminate Floorin…" at bounding box center [782, 539] width 495 height 24
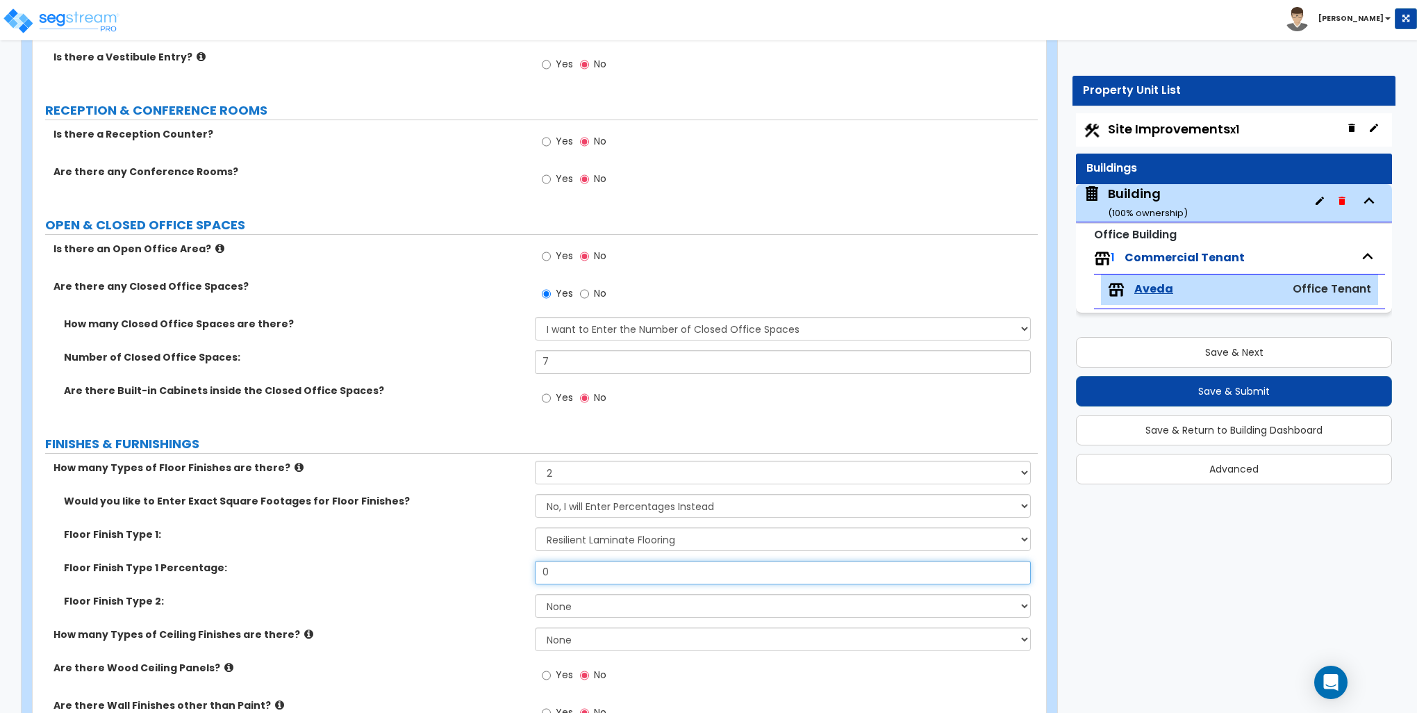
click at [570, 567] on input "0" at bounding box center [782, 572] width 495 height 24
type input "70"
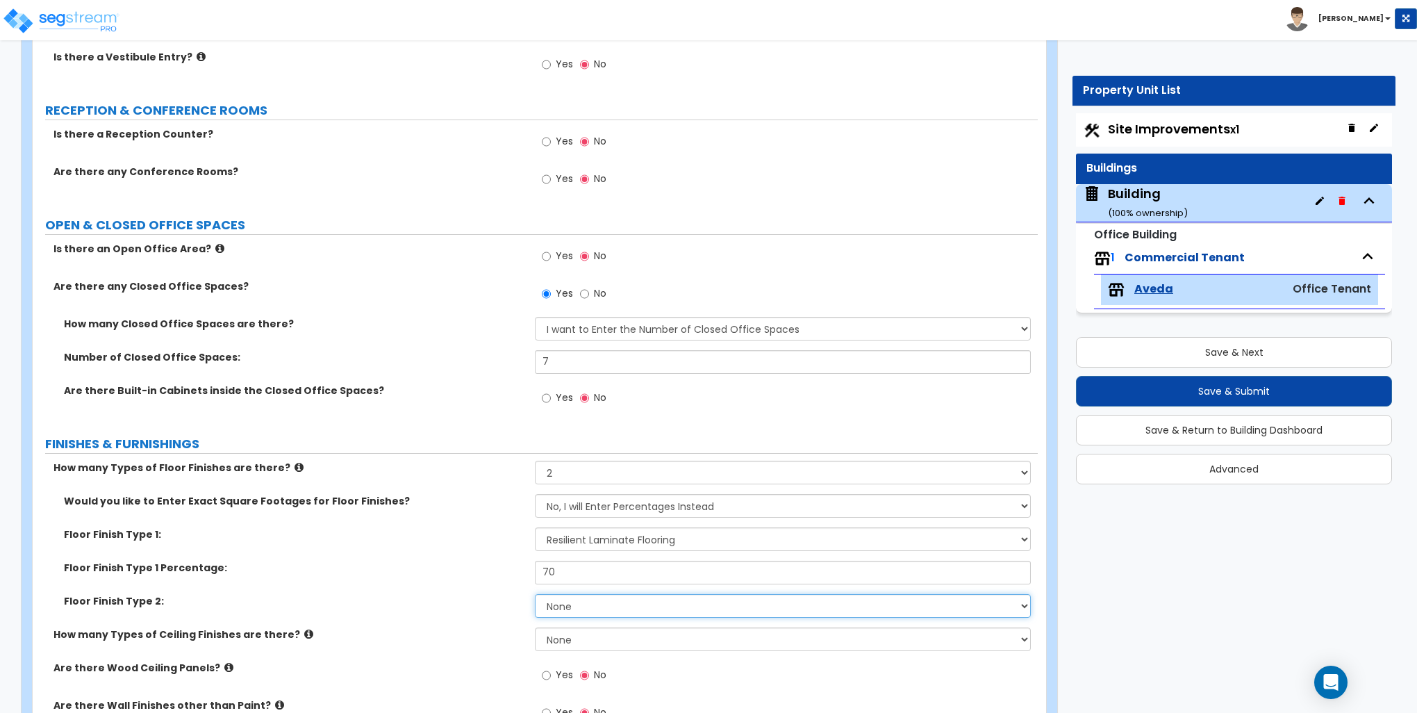
click at [575, 607] on select "None Tile Flooring Marble Flooring Hardwood Flooring Resilient Laminate Floorin…" at bounding box center [782, 606] width 495 height 24
select select "1"
click at [535, 594] on select "None Tile Flooring Marble Flooring Hardwood Flooring Resilient Laminate Floorin…" at bounding box center [782, 606] width 495 height 24
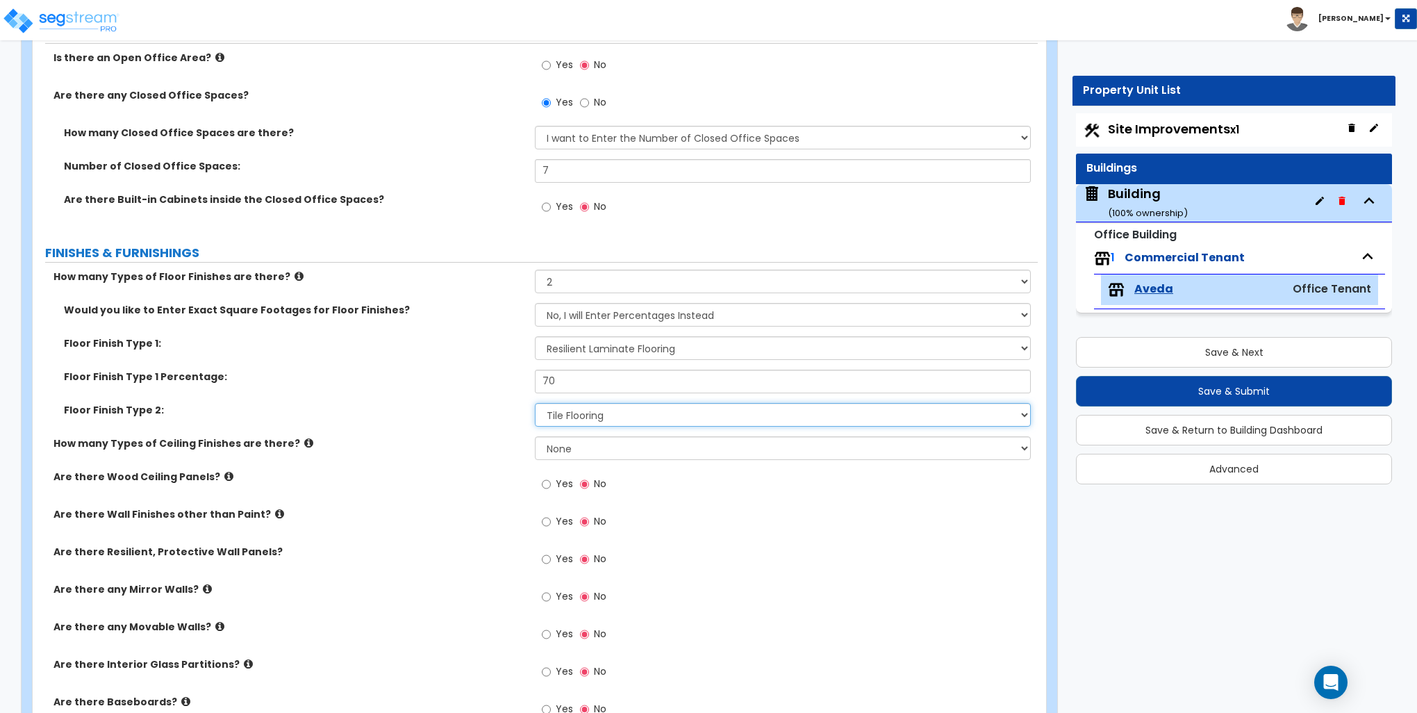
scroll to position [417, 0]
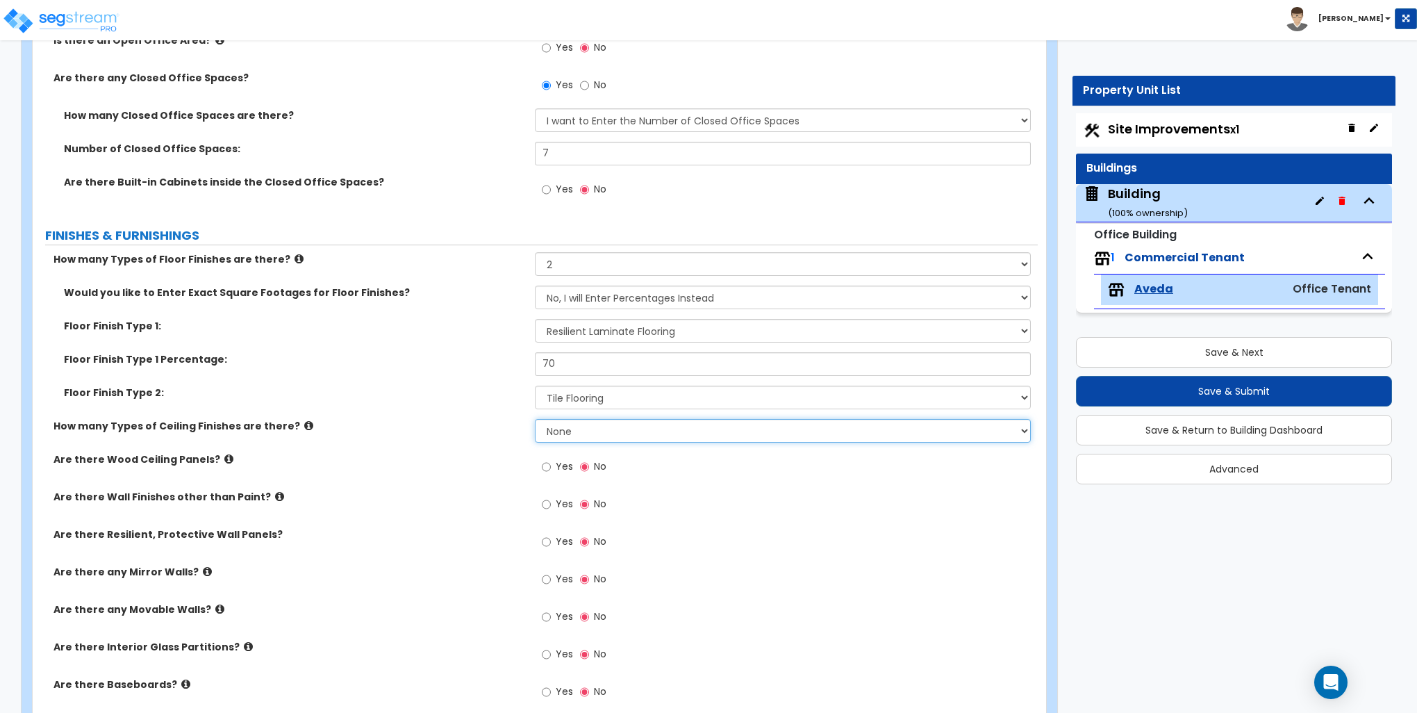
click at [572, 432] on select "None 1 2 3" at bounding box center [782, 431] width 495 height 24
select select "1"
click at [535, 419] on select "None 1 2 3" at bounding box center [782, 431] width 495 height 24
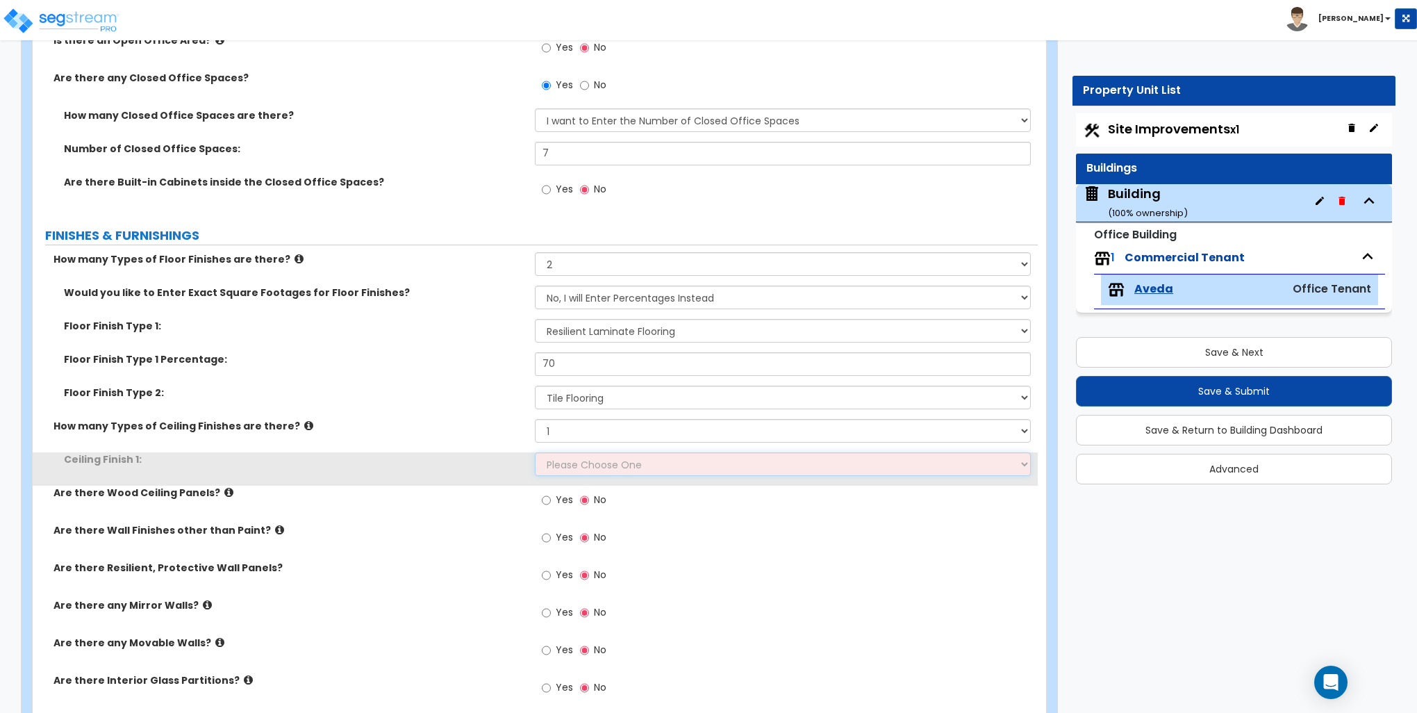
click at [570, 465] on select "Please Choose One Drop Ceiling Open Ceiling Drywall Ceiling" at bounding box center [782, 464] width 495 height 24
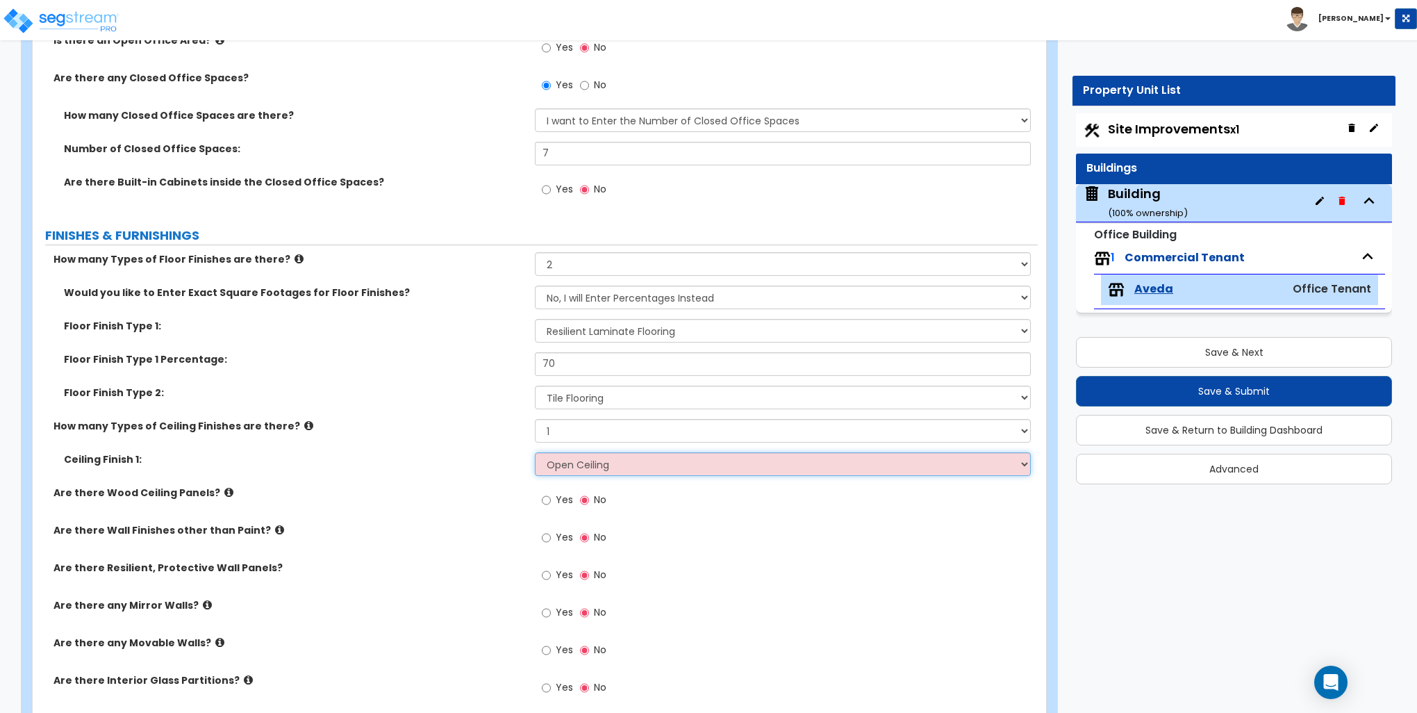
click at [535, 452] on select "Please Choose One Drop Ceiling Open Ceiling Drywall Ceiling" at bounding box center [782, 464] width 495 height 24
click at [588, 463] on select "Please Choose One Drop Ceiling Open Ceiling Drywall Ceiling" at bounding box center [782, 464] width 495 height 24
select select "3"
click at [535, 452] on select "Please Choose One Drop Ceiling Open Ceiling Drywall Ceiling" at bounding box center [782, 464] width 495 height 24
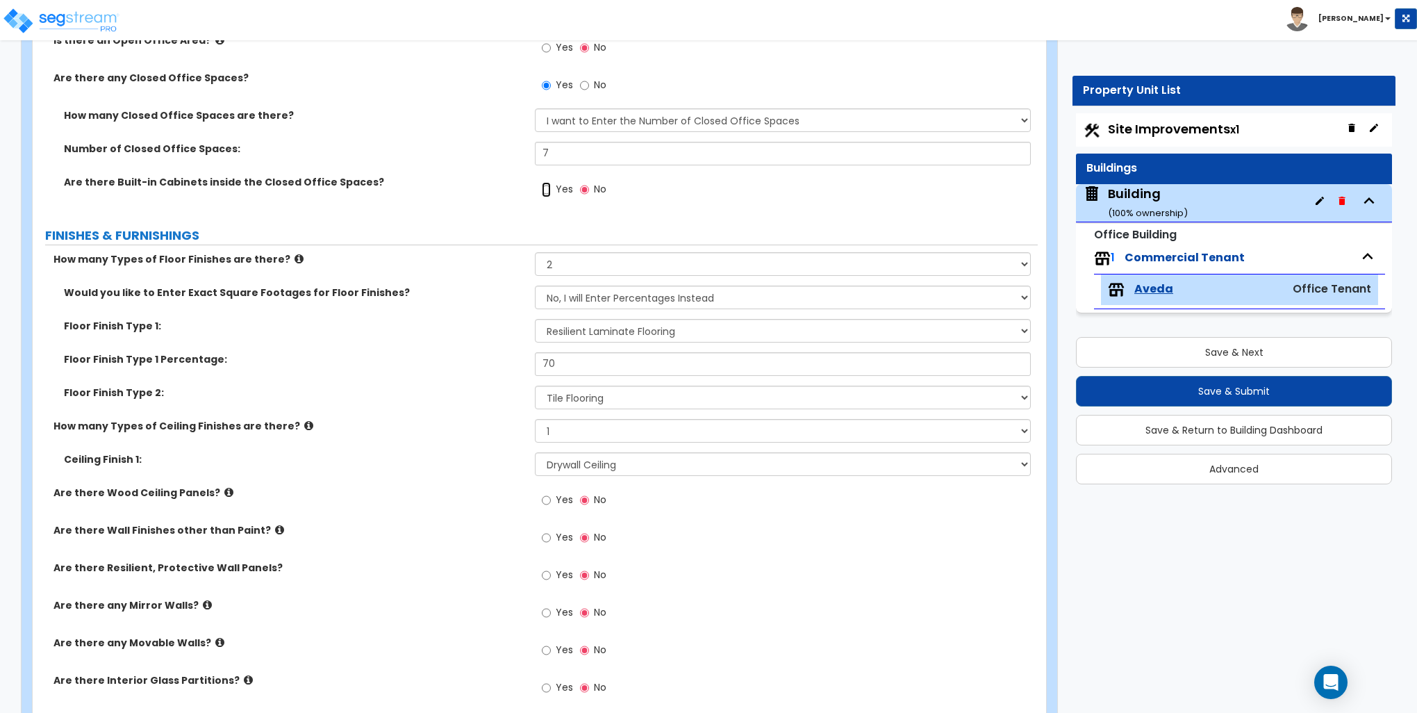
click at [547, 185] on input "Yes" at bounding box center [546, 189] width 9 height 15
radio input "true"
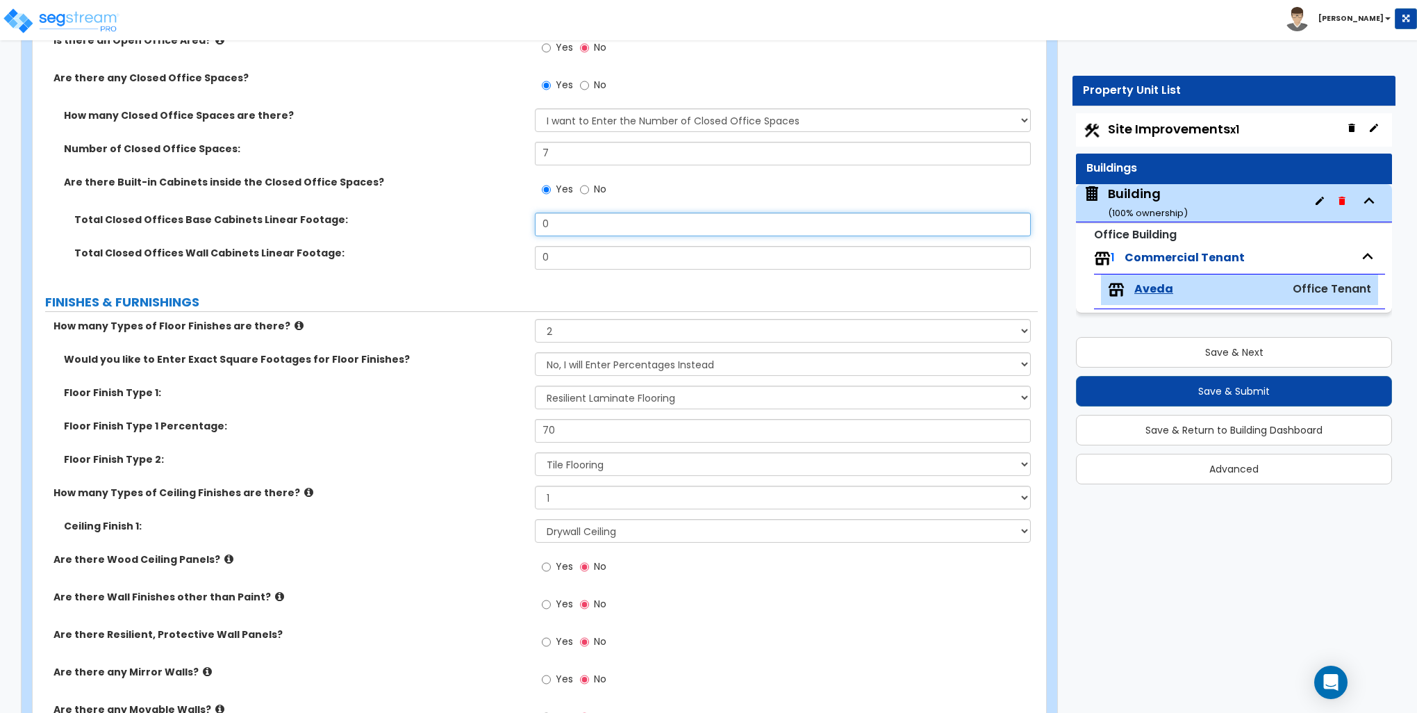
click at [574, 221] on input "0" at bounding box center [782, 225] width 495 height 24
type input "24"
click at [581, 247] on input "0" at bounding box center [782, 258] width 495 height 24
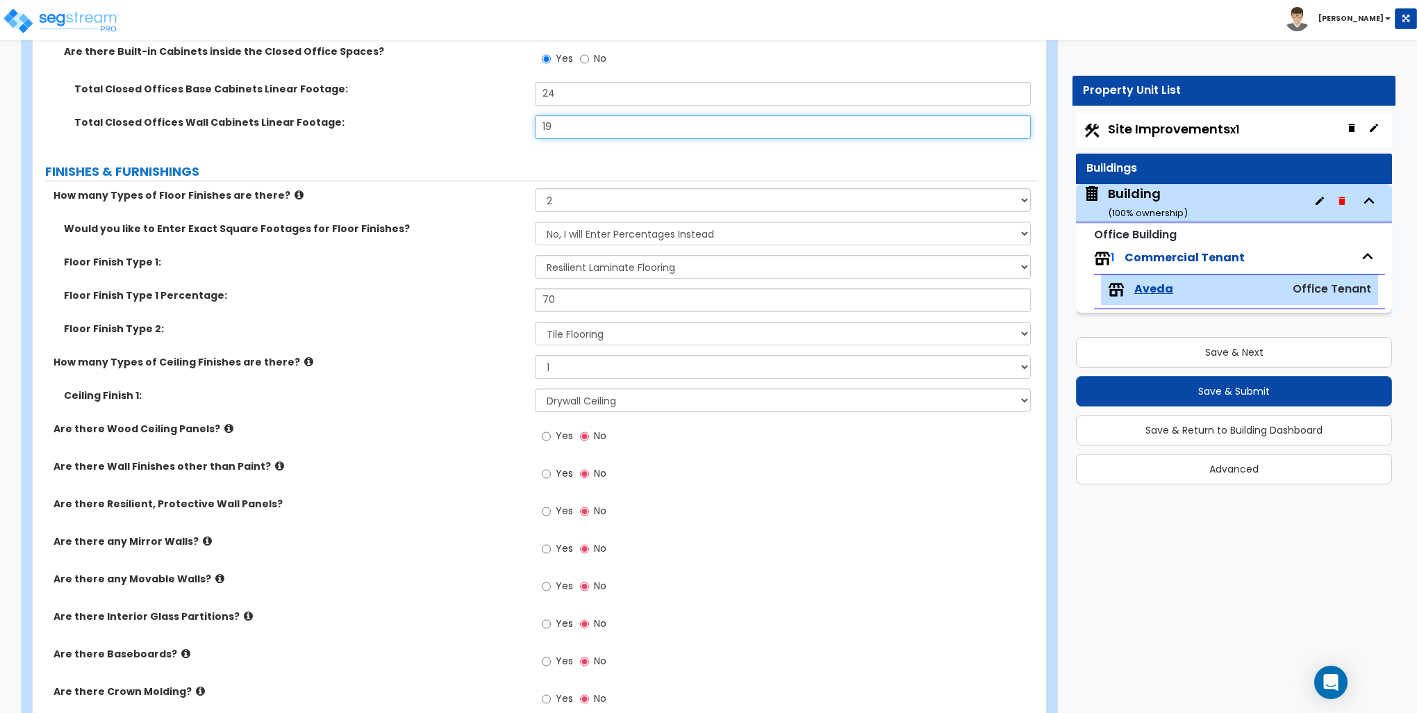
scroll to position [625, 0]
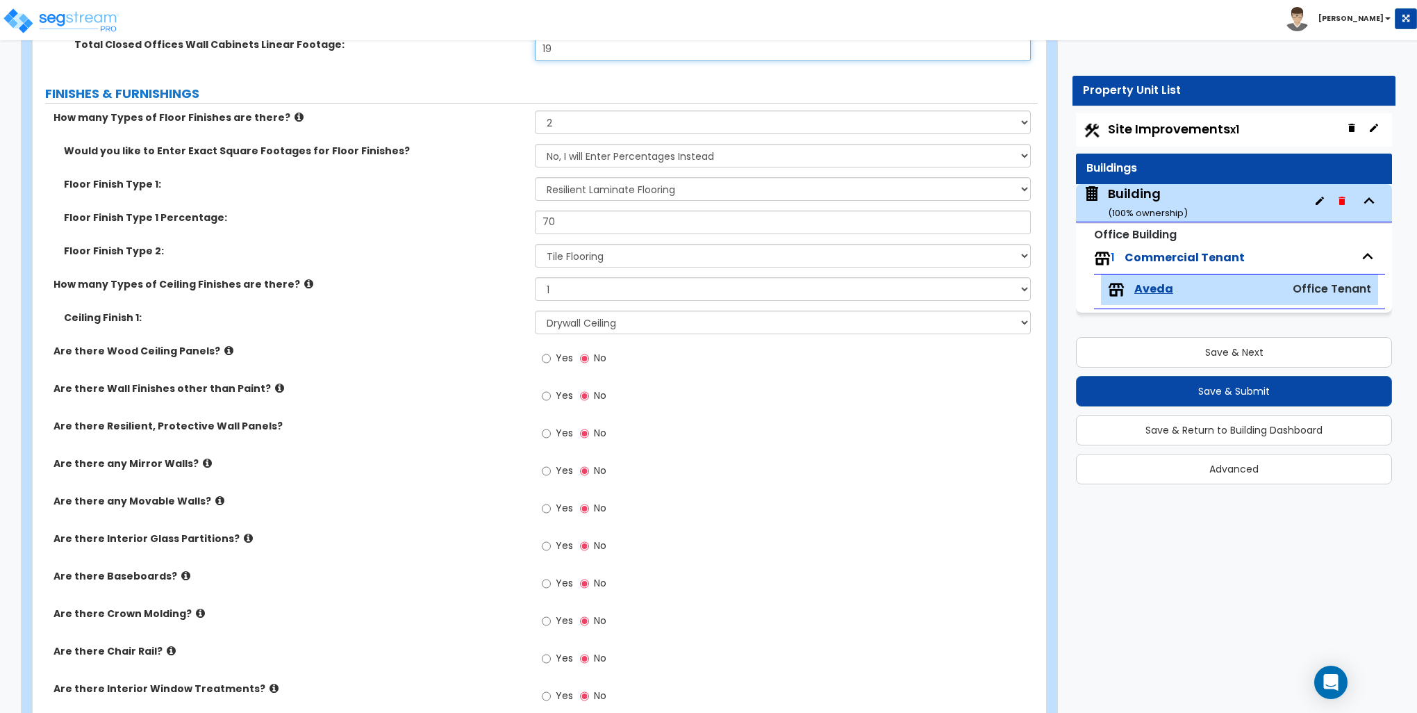
type input "19"
click at [549, 395] on input "Yes" at bounding box center [546, 395] width 9 height 15
radio input "true"
click at [547, 542] on input "Yes" at bounding box center [546, 545] width 9 height 15
radio input "true"
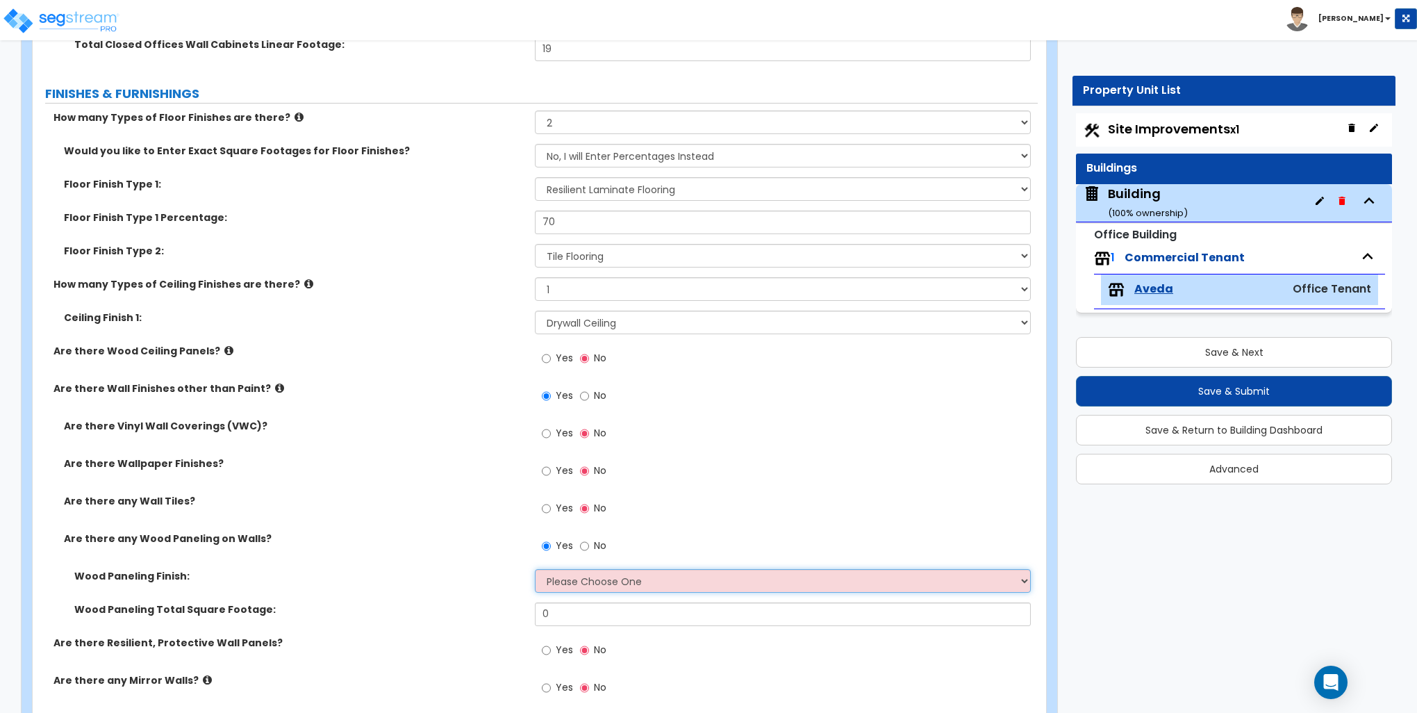
click at [583, 580] on select "Please Choose One Birch Mahogany Oak or Cherry Rosewood Teak I Don't Know, Plea…" at bounding box center [782, 581] width 495 height 24
select select "4"
click at [535, 569] on select "Please Choose One Birch Mahogany Oak or Cherry Rosewood Teak I Don't Know, Plea…" at bounding box center [782, 581] width 495 height 24
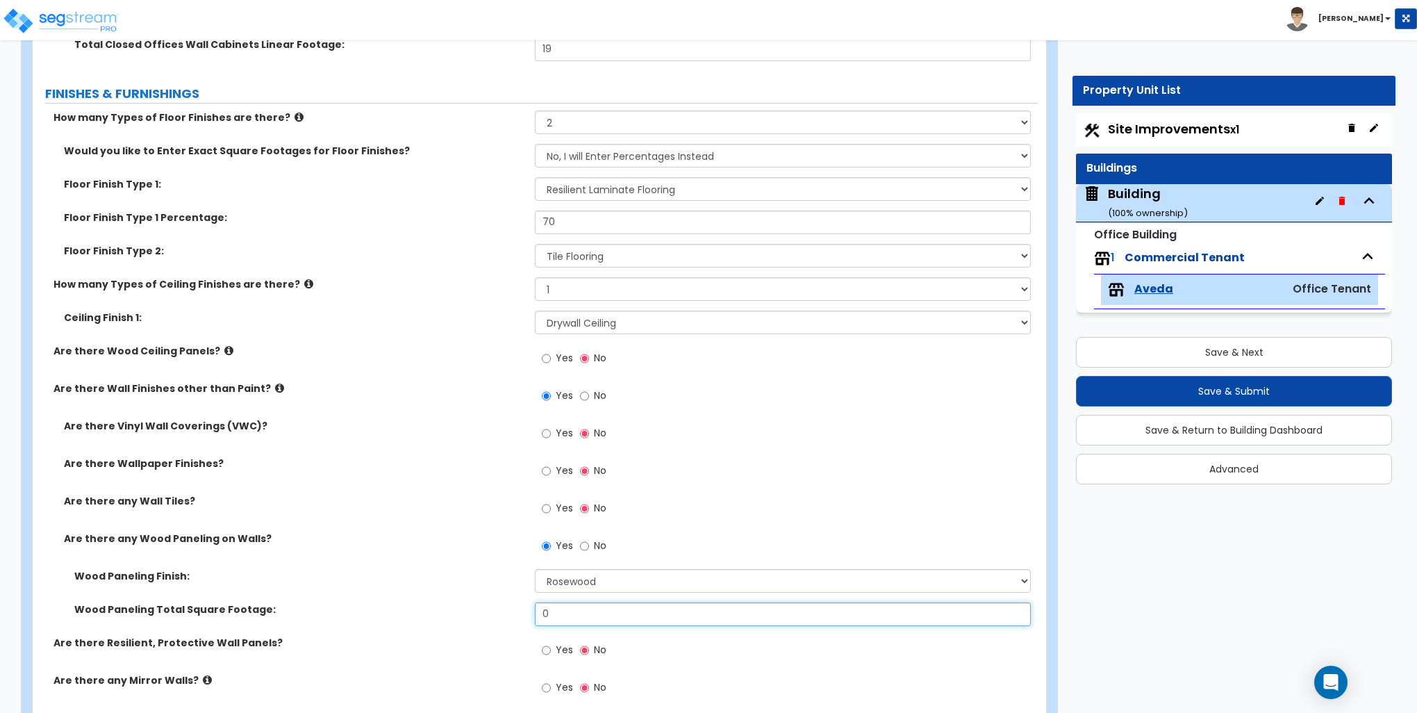
click at [565, 621] on input "0" at bounding box center [782, 614] width 495 height 24
click at [564, 618] on input "0" at bounding box center [782, 614] width 495 height 24
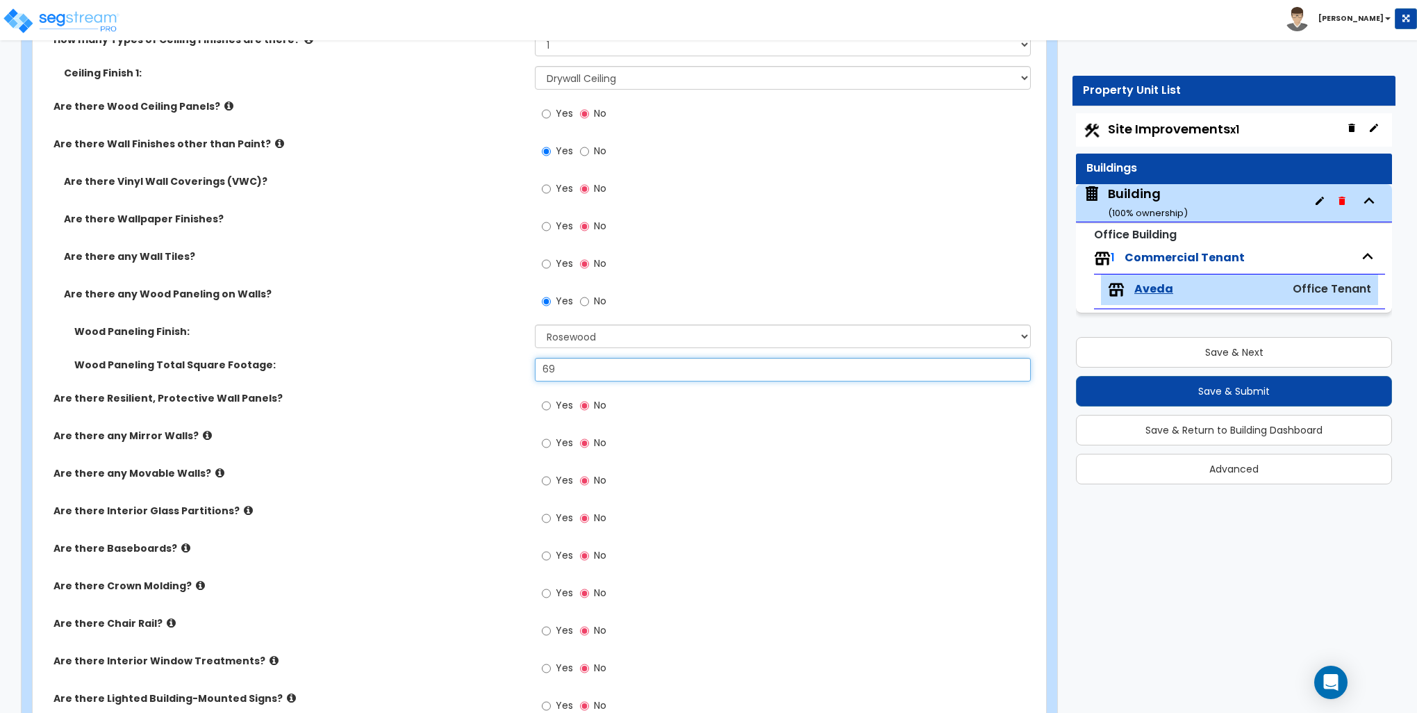
scroll to position [903, 0]
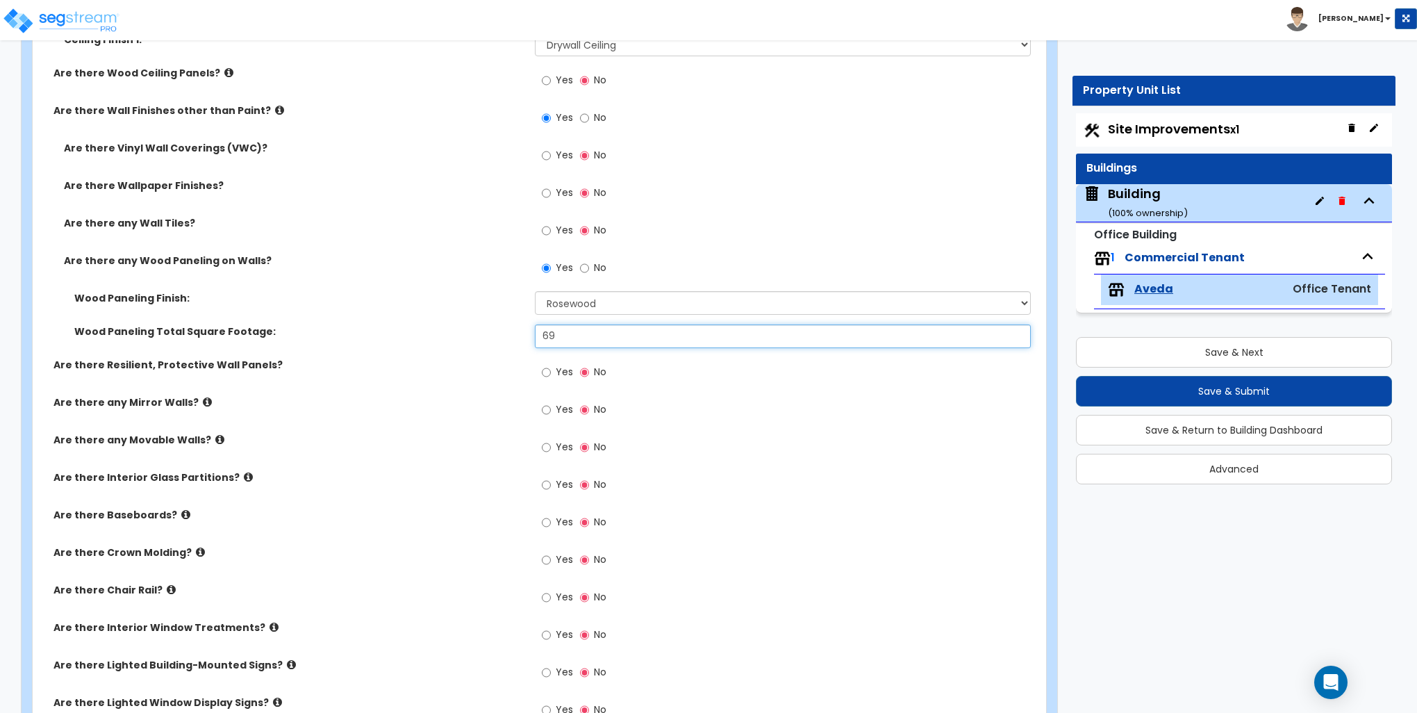
type input "69"
click at [551, 517] on label "Yes" at bounding box center [557, 524] width 31 height 24
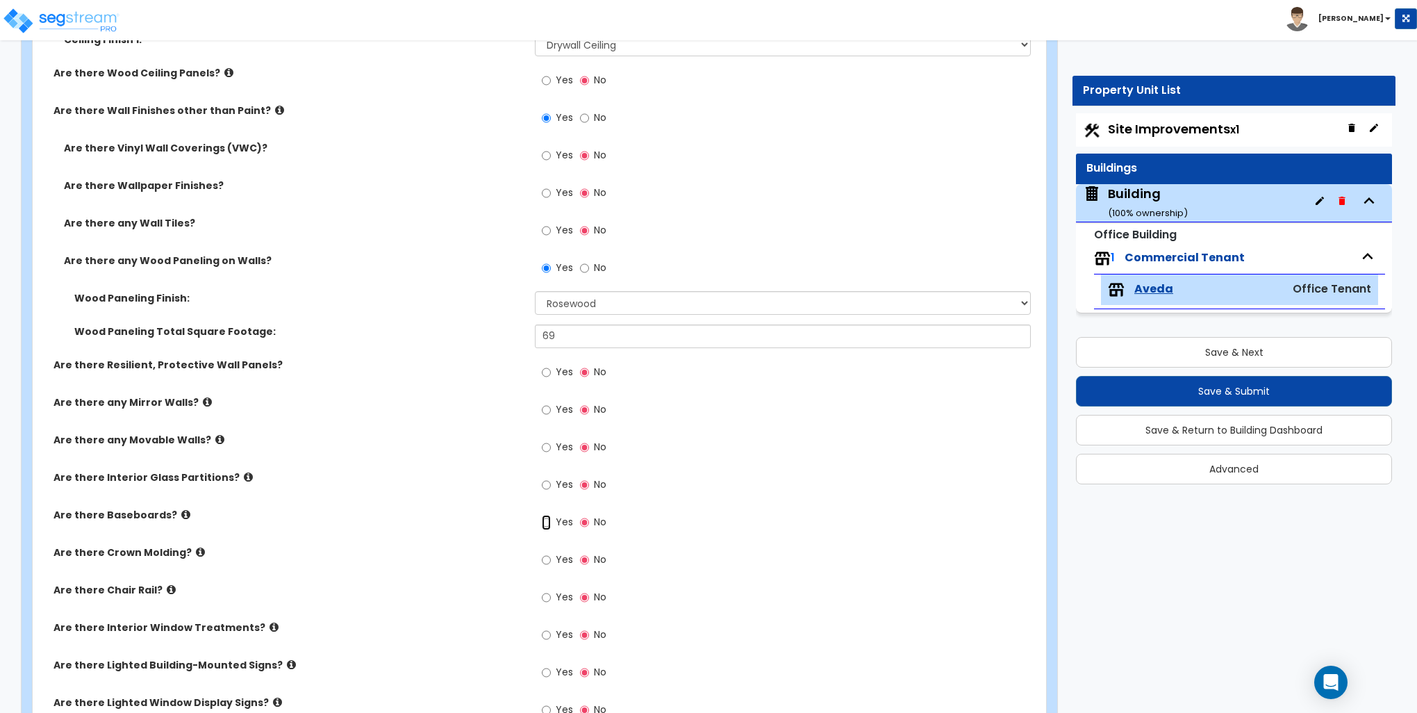
click at [551, 517] on input "Yes" at bounding box center [546, 522] width 9 height 15
radio input "true"
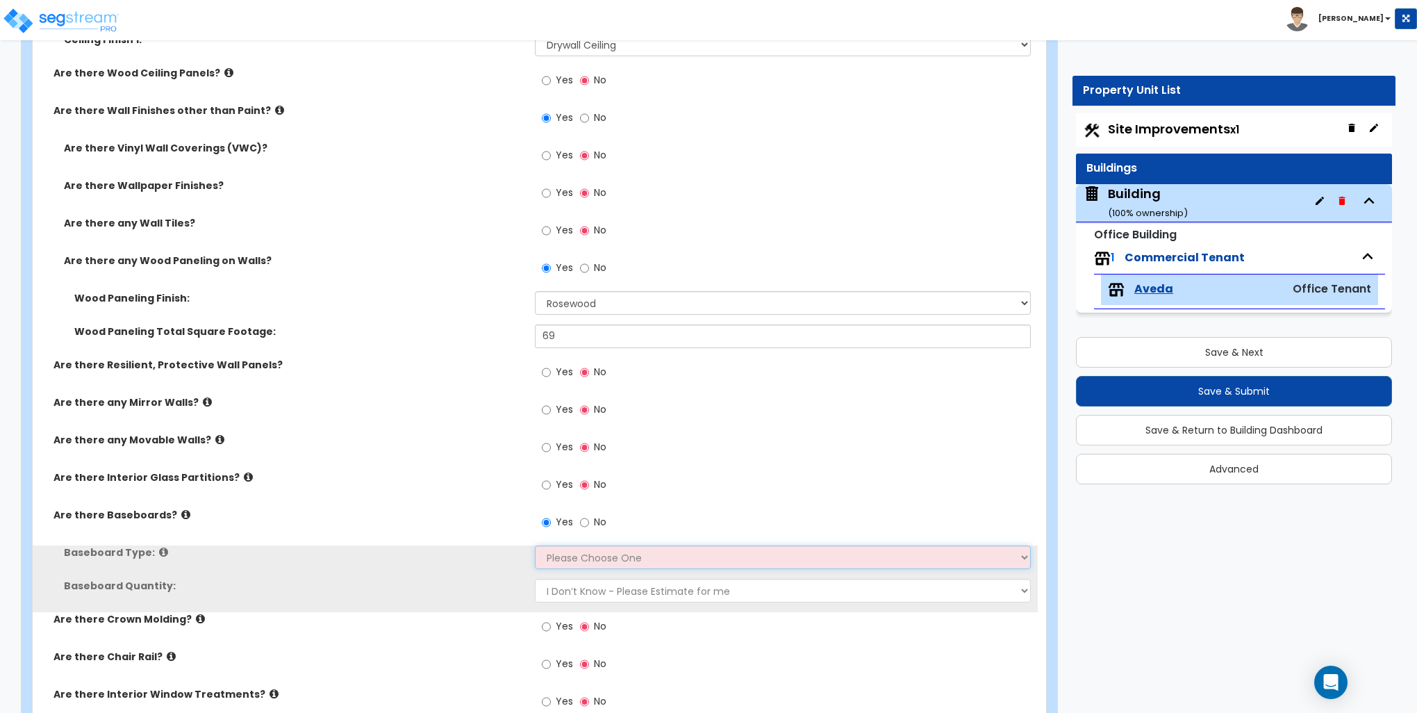
click at [575, 549] on select "Please Choose One Wood Vinyl Carpet Tile" at bounding box center [782, 557] width 495 height 24
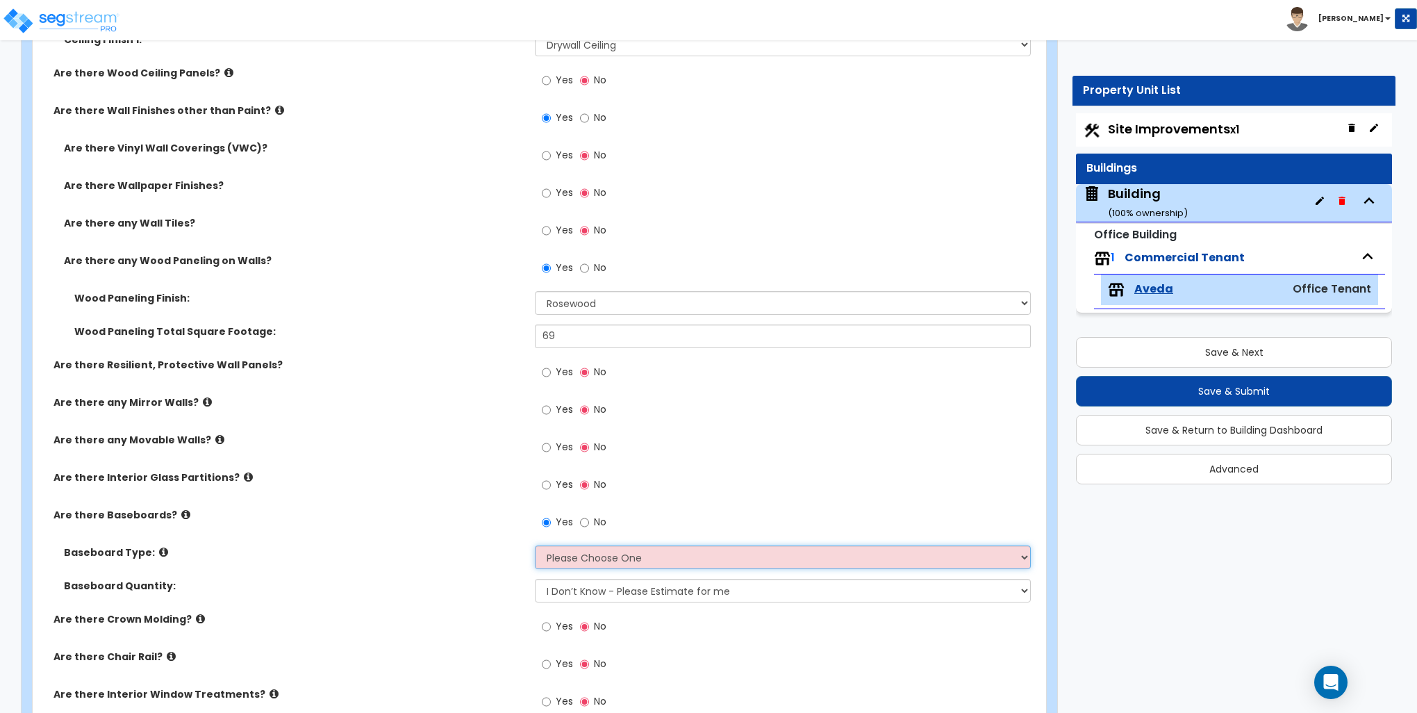
select select "1"
click at [535, 545] on select "Please Choose One Wood Vinyl Carpet Tile" at bounding box center [782, 557] width 495 height 24
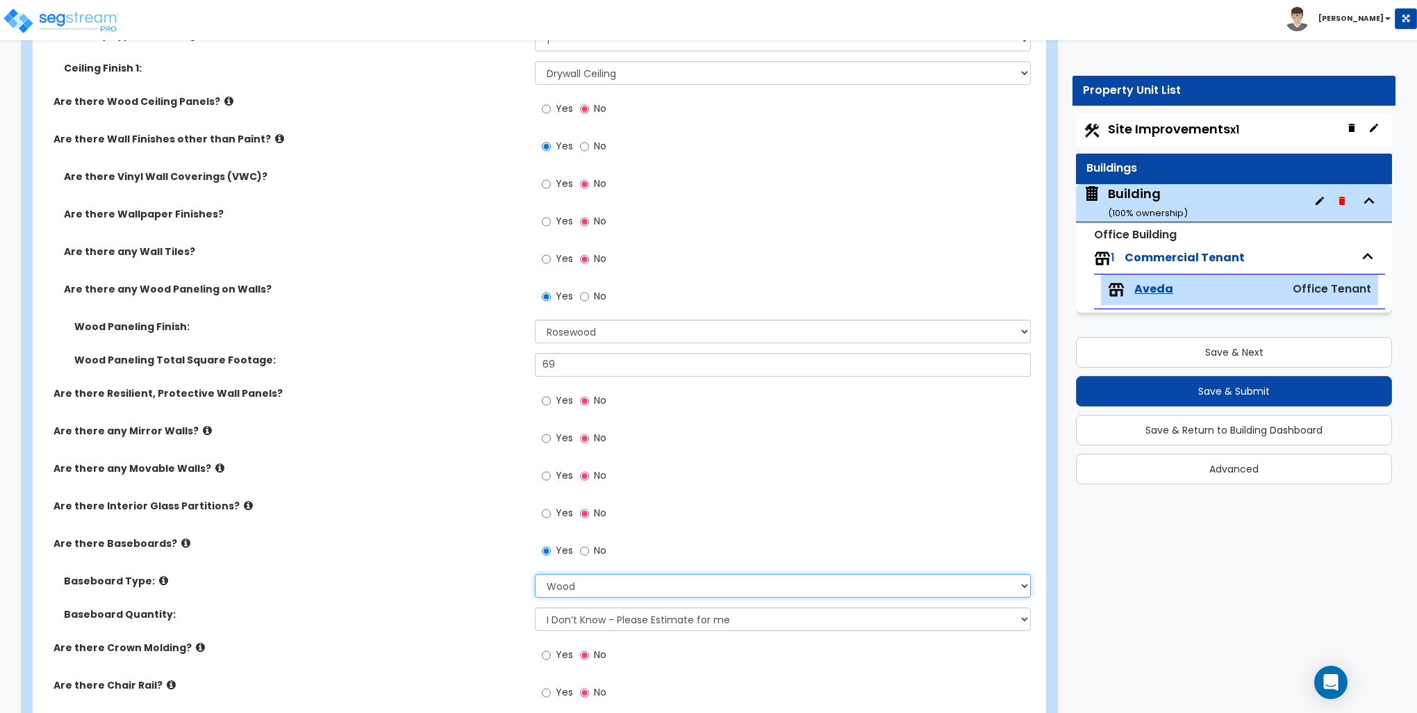
scroll to position [833, 0]
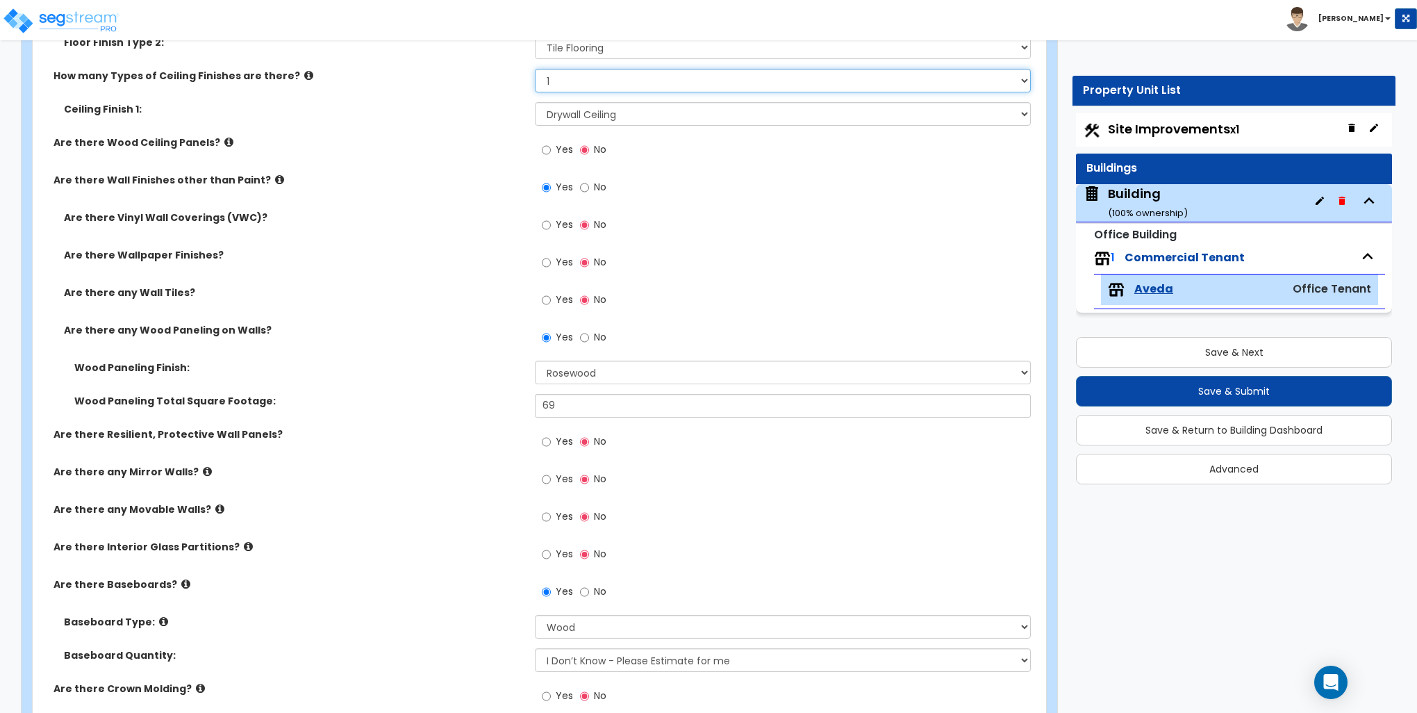
click at [561, 73] on select "None 1 2 3" at bounding box center [782, 81] width 495 height 24
select select "2"
click at [535, 69] on select "None 1 2 3" at bounding box center [782, 81] width 495 height 24
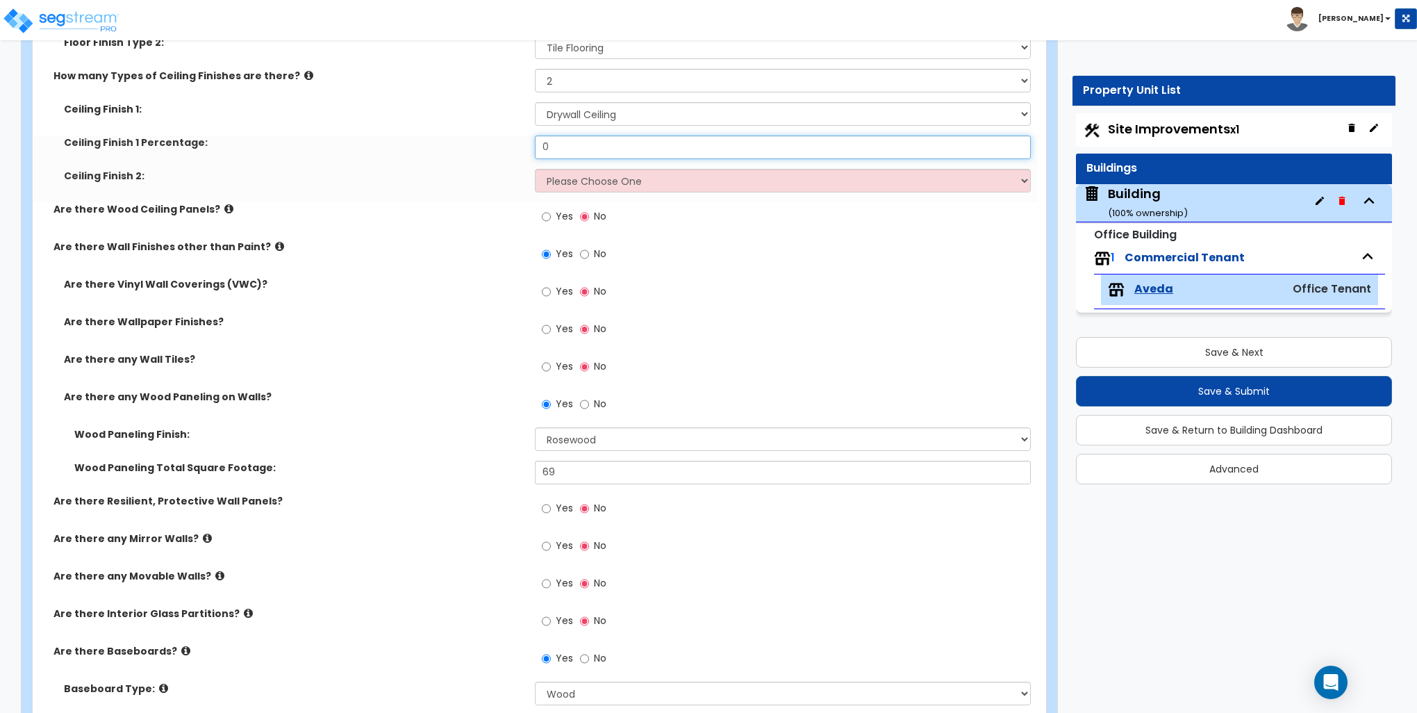
click at [572, 143] on input "0" at bounding box center [782, 147] width 495 height 24
type input "70"
click at [579, 178] on select "Please Choose One Drop Ceiling Open Ceiling Drywall Ceiling" at bounding box center [782, 181] width 495 height 24
select select "1"
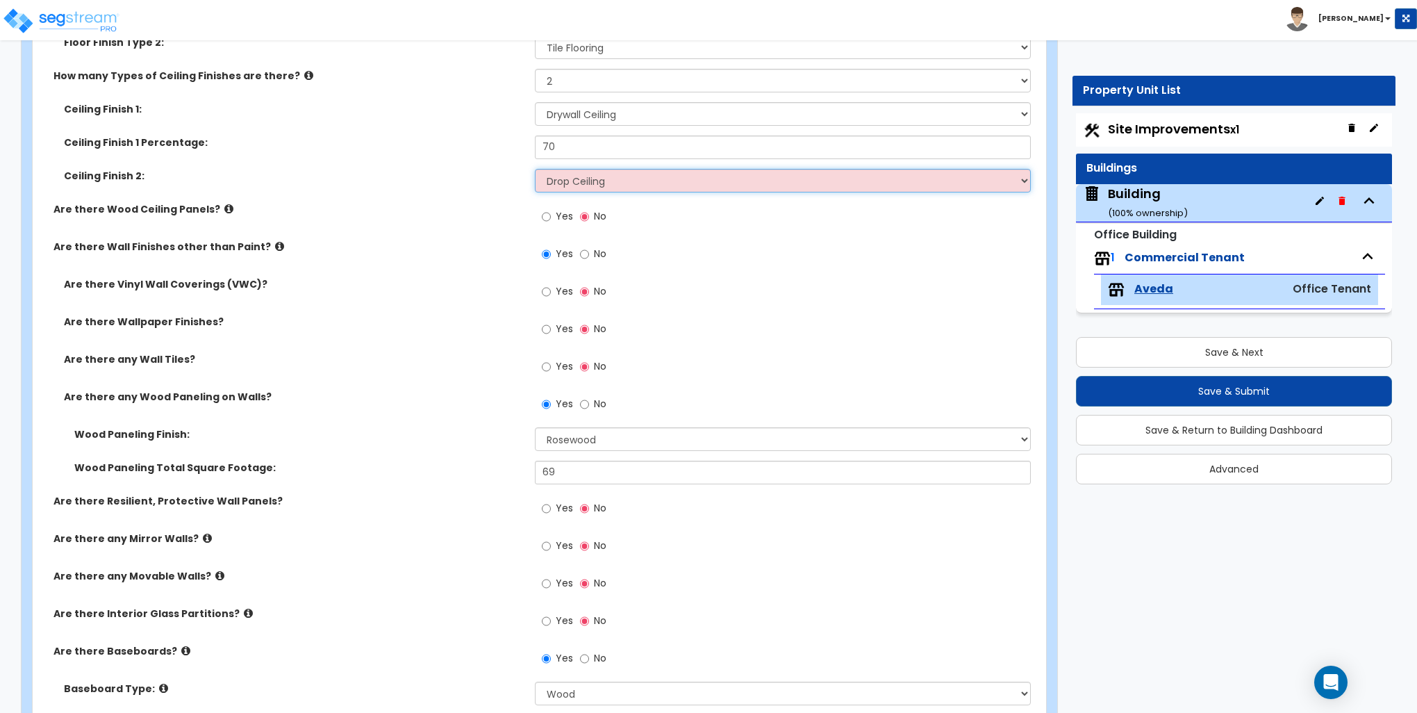
click at [535, 169] on select "Please Choose One Drop Ceiling Open Ceiling Drywall Ceiling" at bounding box center [782, 181] width 495 height 24
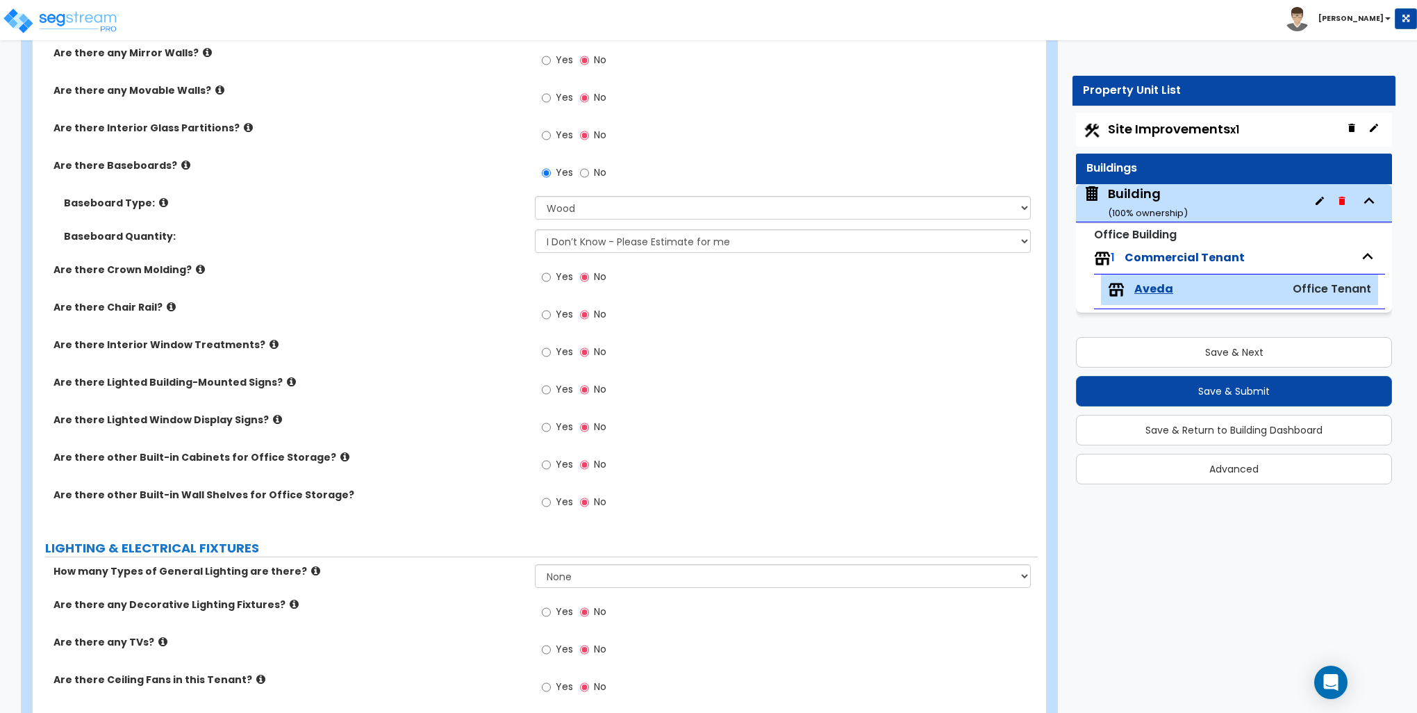
scroll to position [1320, 0]
click at [287, 377] on icon at bounding box center [291, 381] width 9 height 10
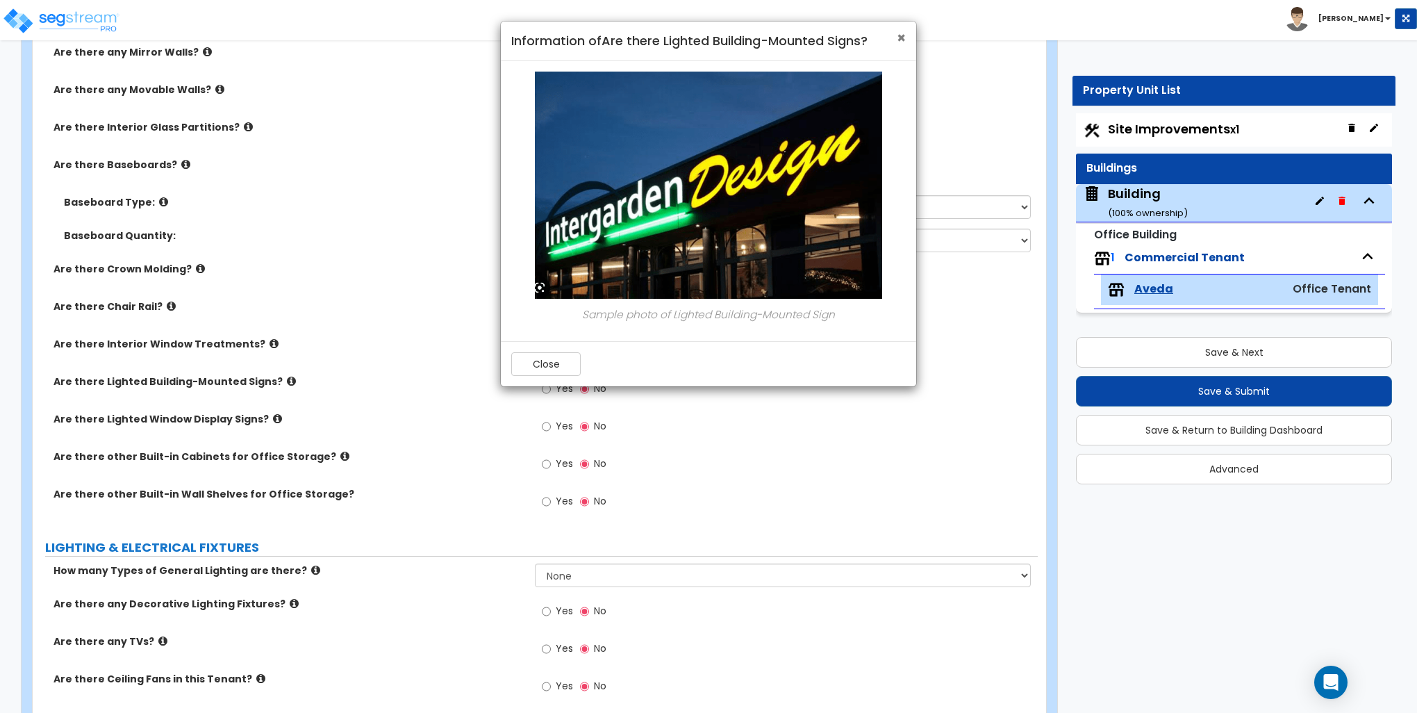
click at [905, 35] on span "×" at bounding box center [901, 38] width 9 height 20
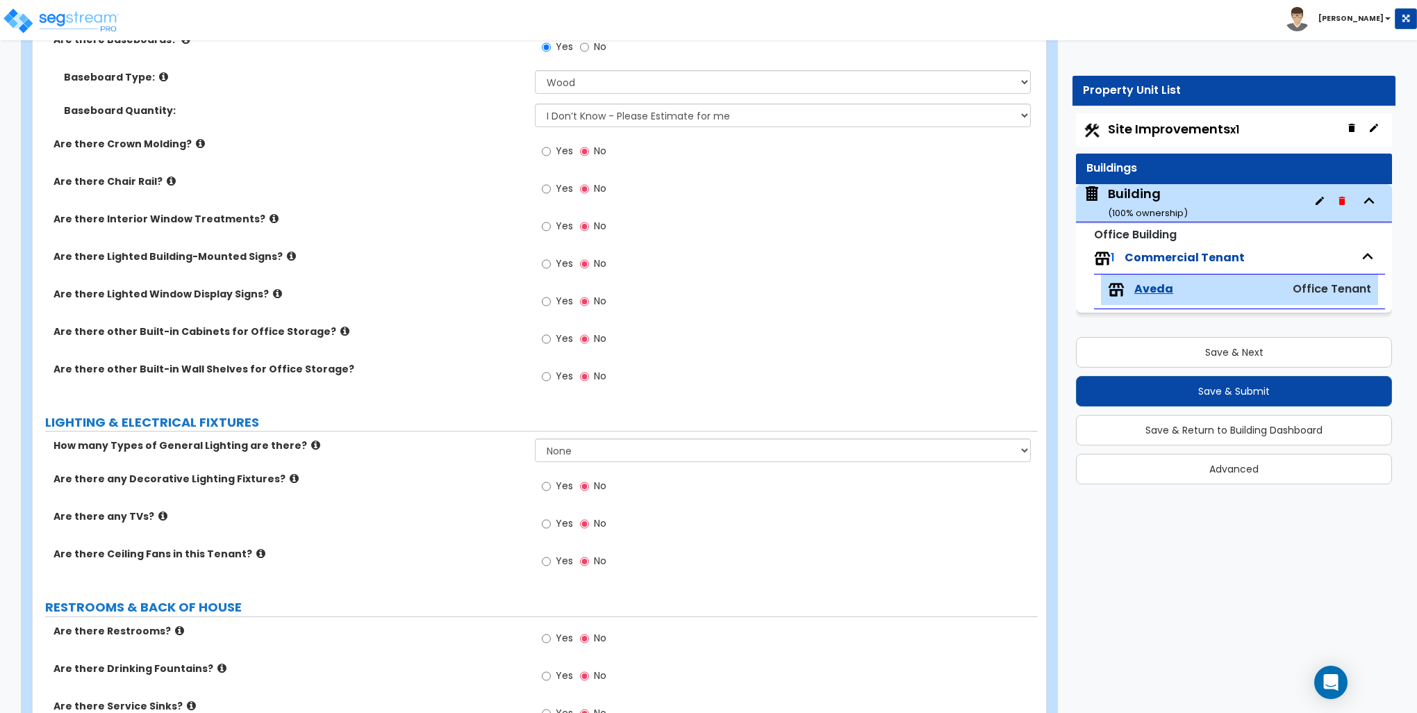
scroll to position [1459, 0]
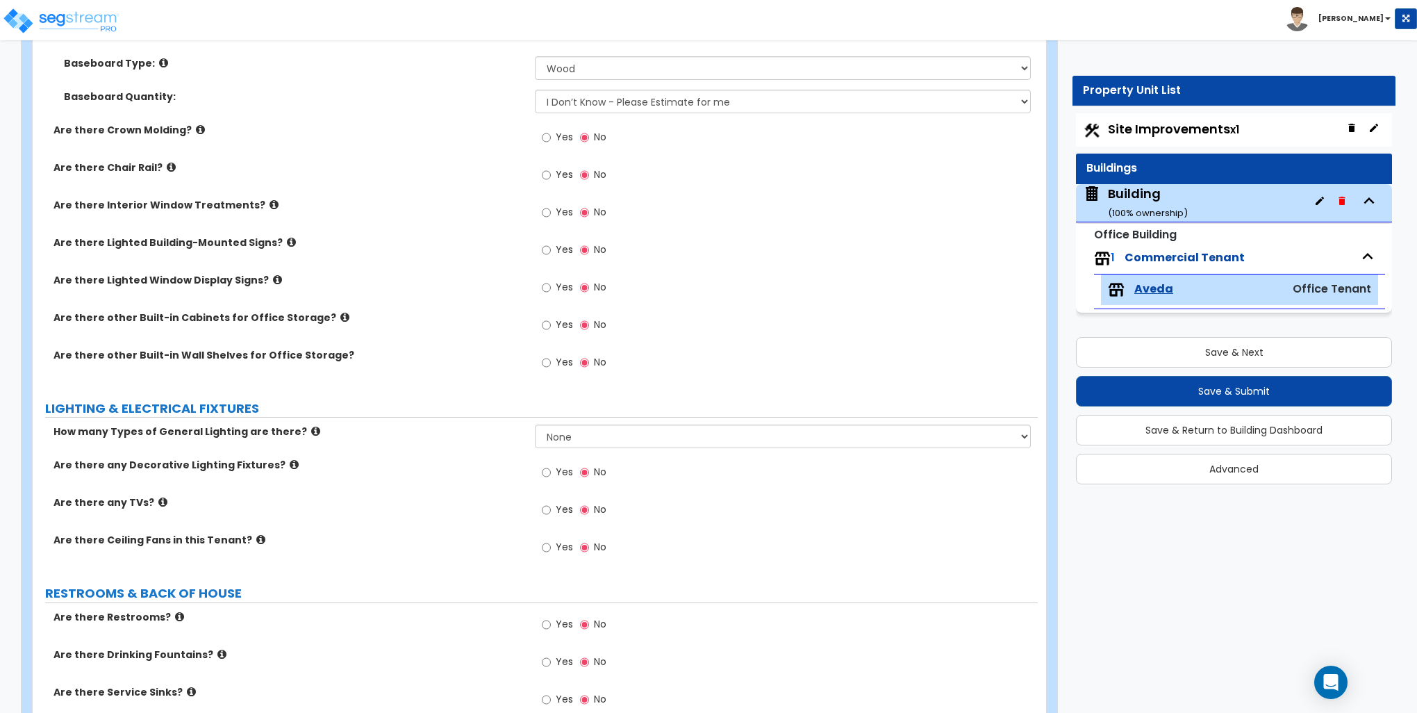
click at [340, 315] on icon at bounding box center [344, 317] width 9 height 10
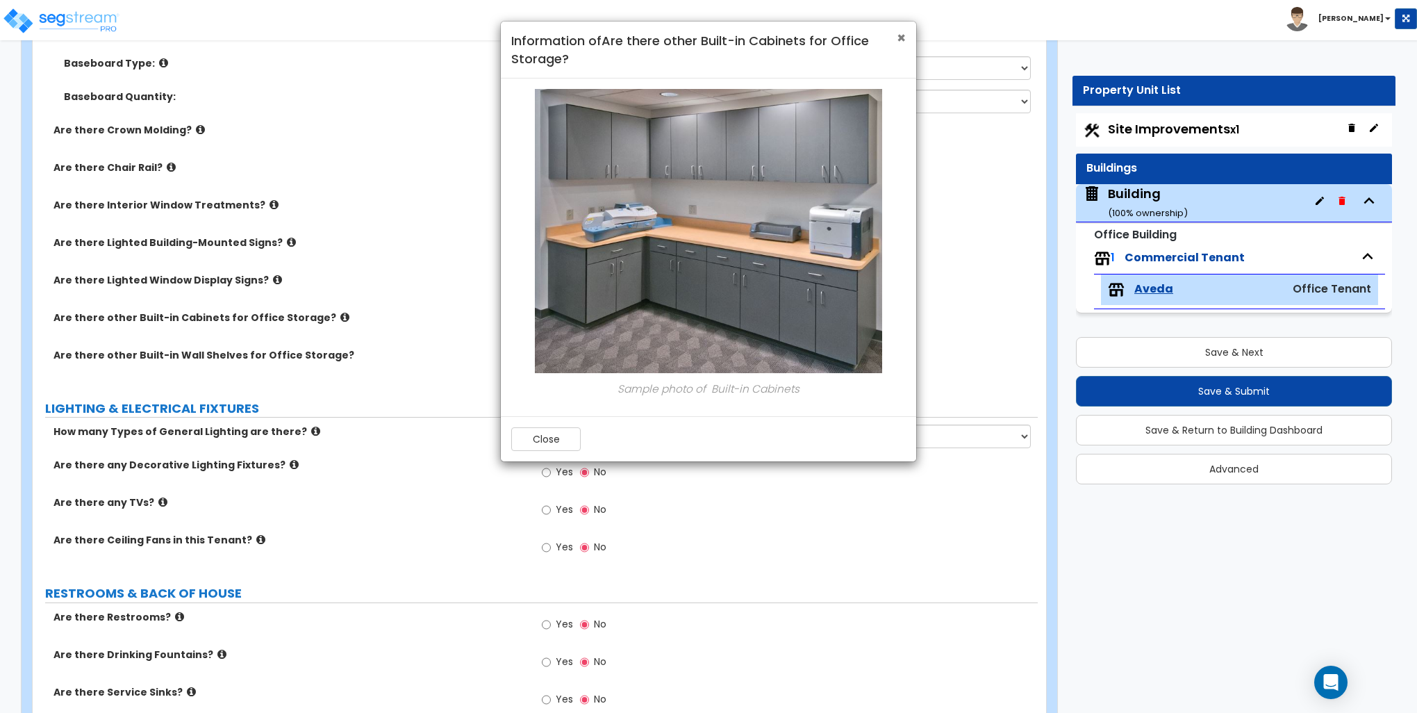
click at [901, 38] on span "×" at bounding box center [901, 38] width 9 height 20
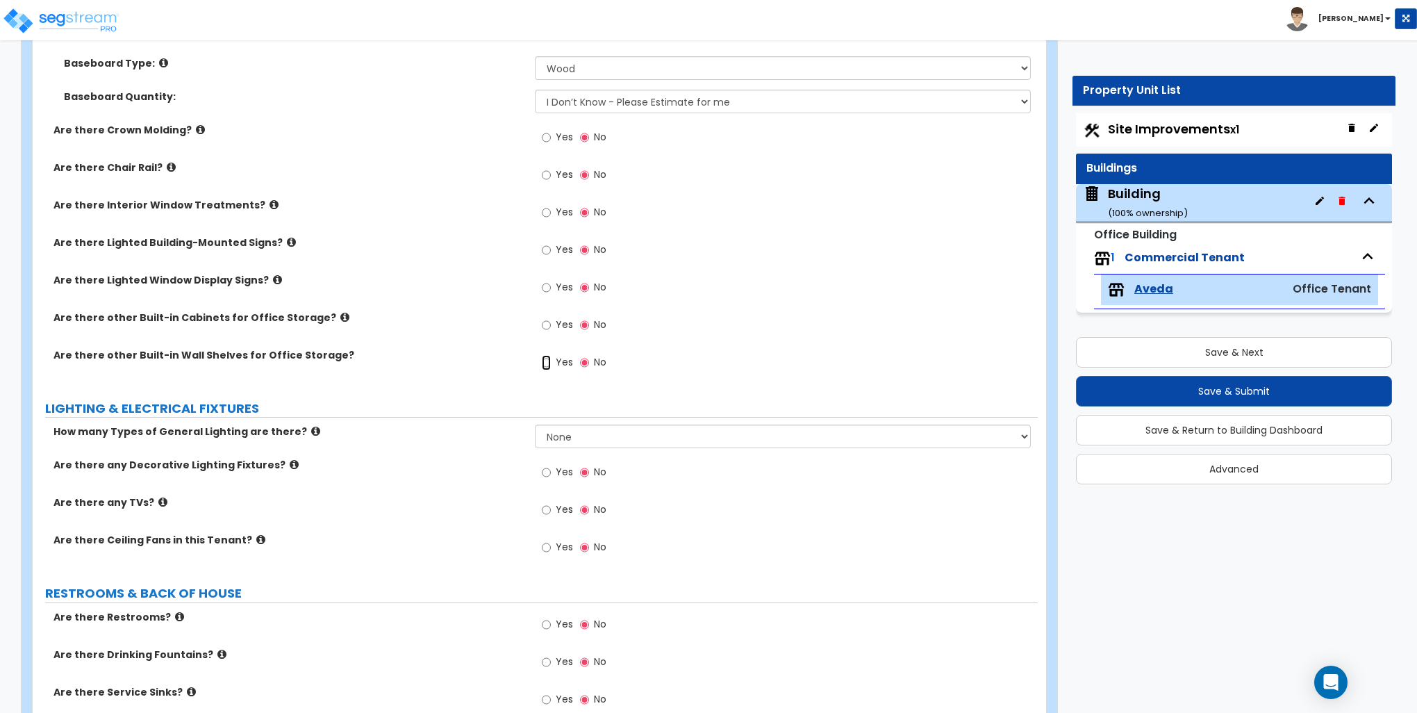
click at [545, 362] on input "Yes" at bounding box center [546, 362] width 9 height 15
radio input "true"
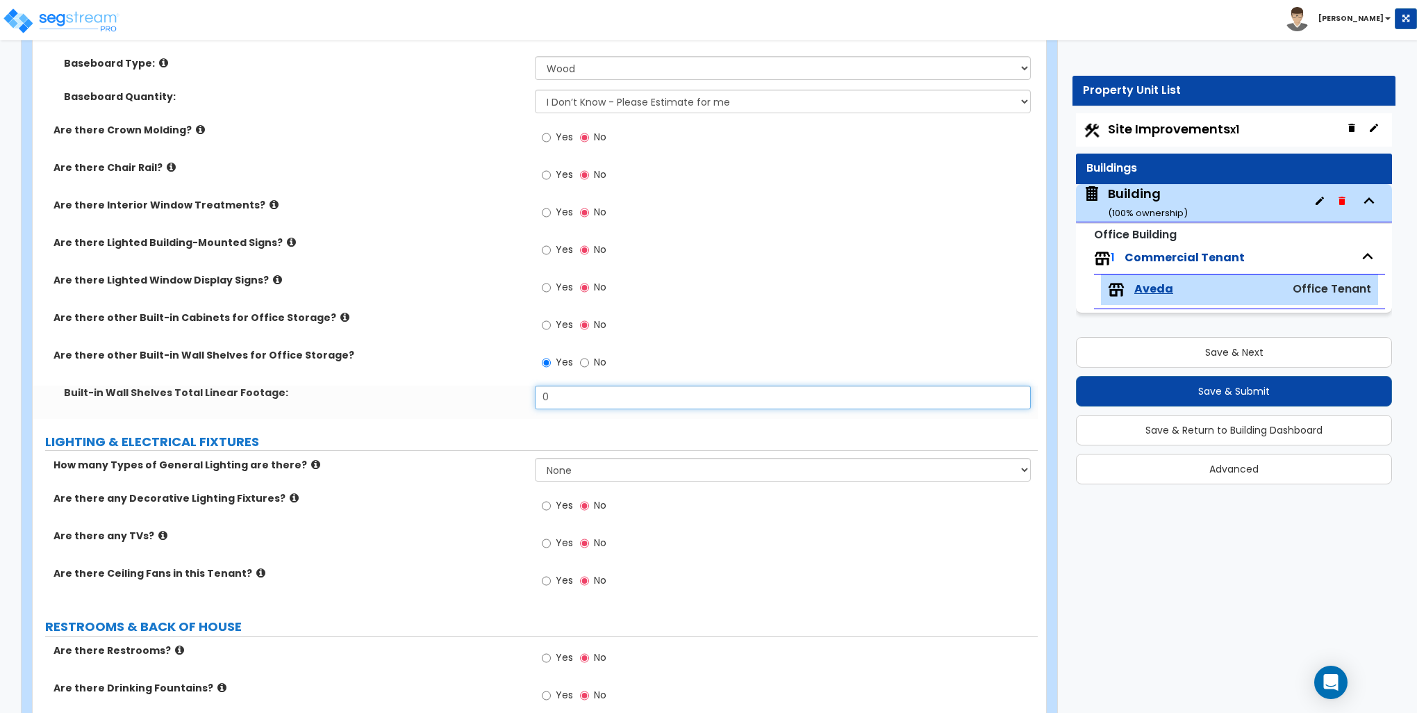
click at [565, 399] on input "0" at bounding box center [782, 397] width 495 height 24
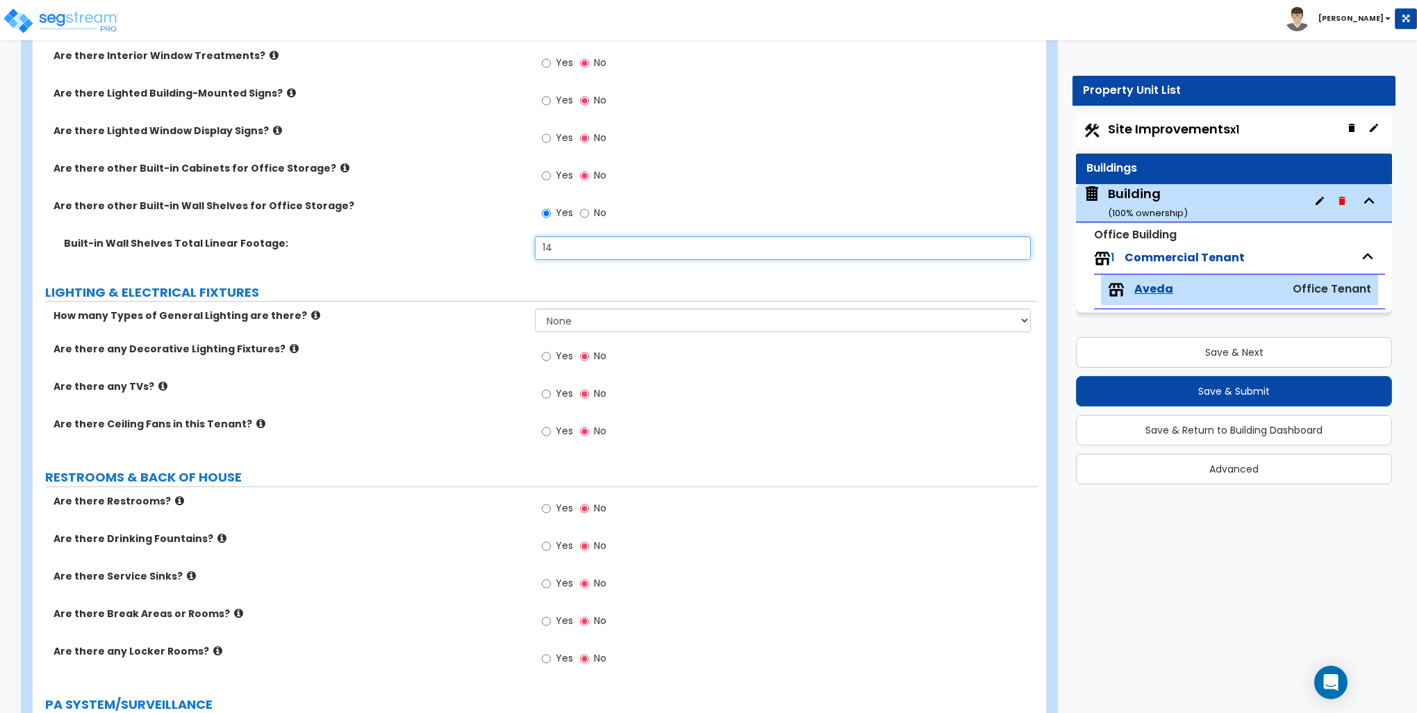
scroll to position [1667, 0]
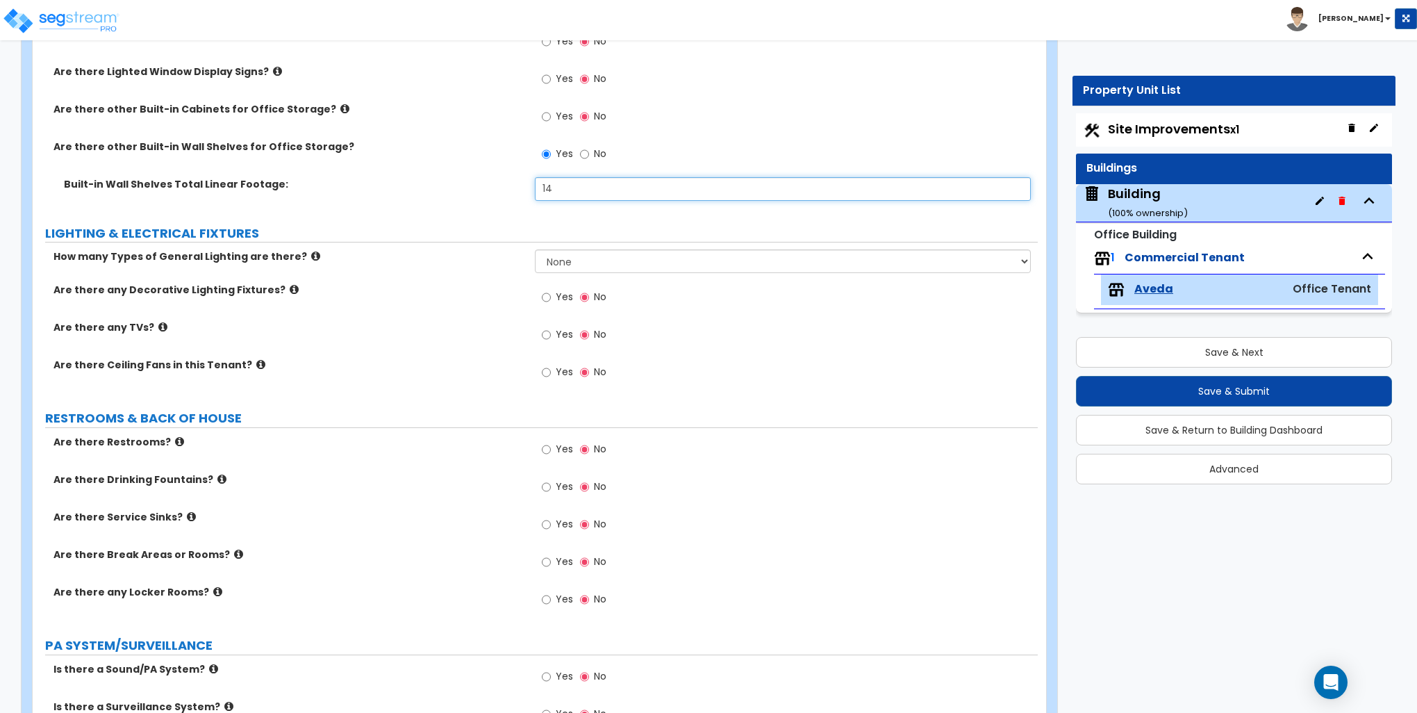
type input "14"
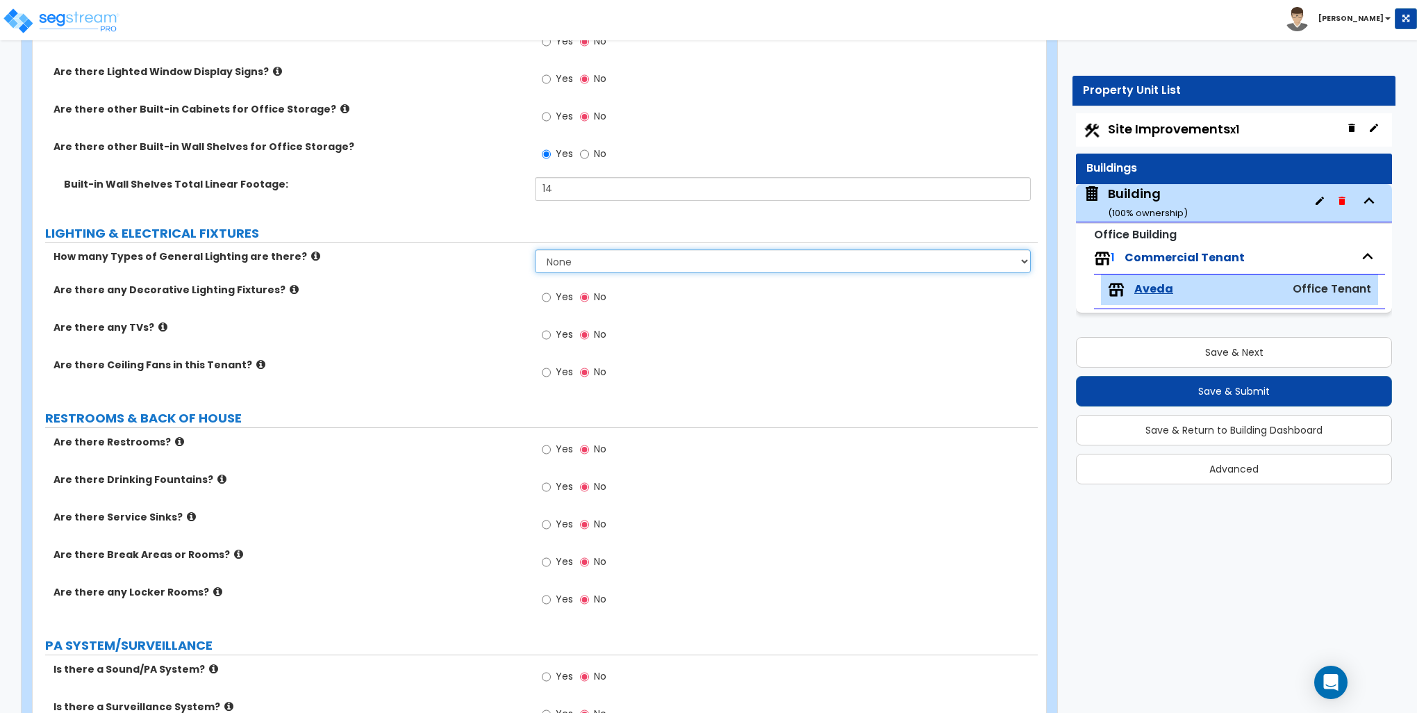
click at [564, 265] on select "None 1 2 3" at bounding box center [782, 261] width 495 height 24
select select "2"
click at [535, 249] on select "None 1 2 3" at bounding box center [782, 261] width 495 height 24
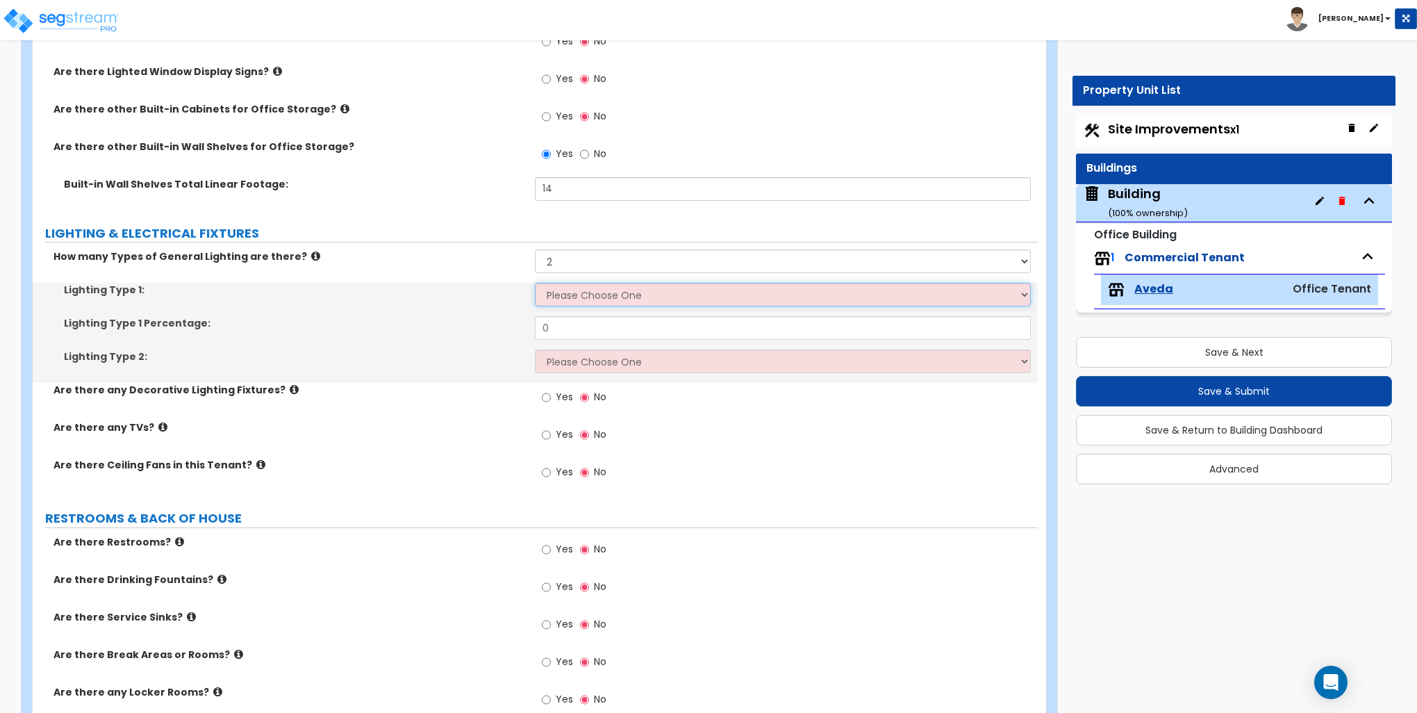
click at [578, 293] on select "Please Choose One LED Surface-Mounted LED Recessed Fluorescent Surface-Mounted …" at bounding box center [782, 295] width 495 height 24
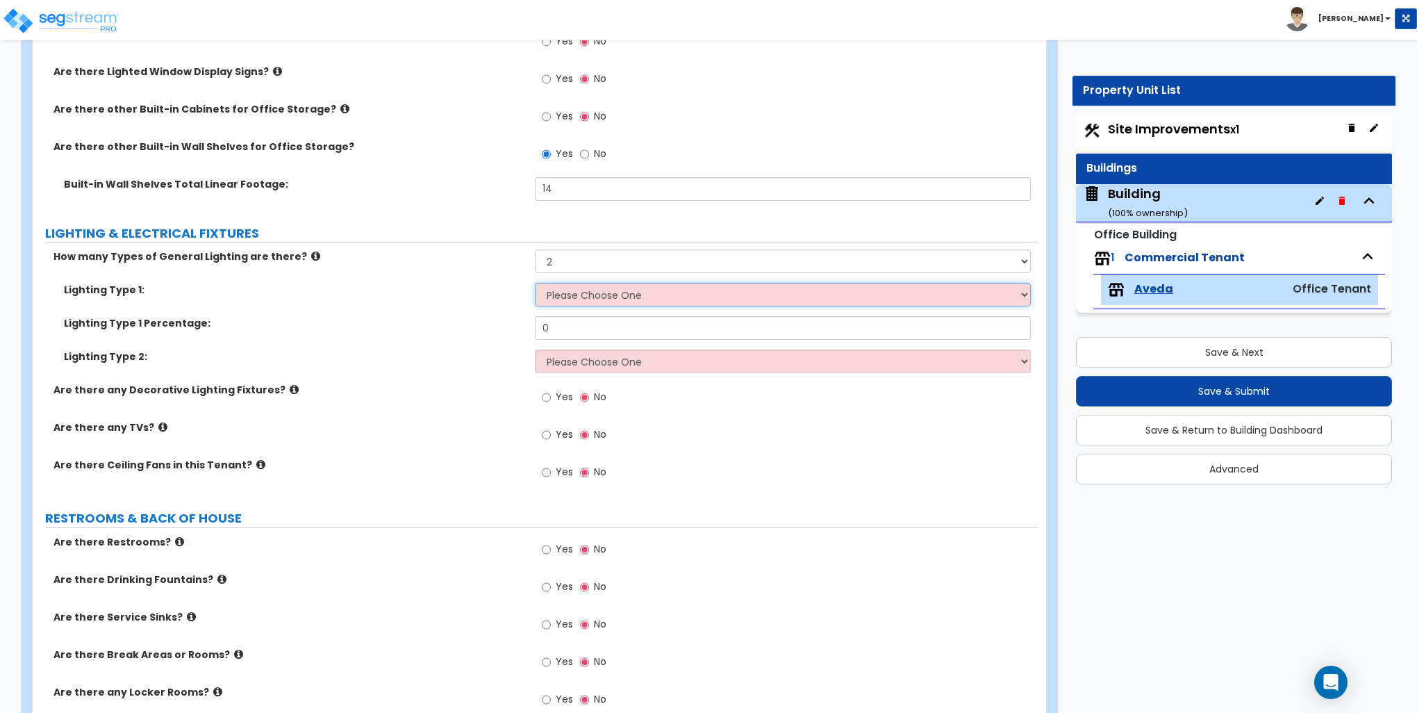
select select "1"
click at [535, 283] on select "Please Choose One LED Surface-Mounted LED Recessed Fluorescent Surface-Mounted …" at bounding box center [782, 295] width 495 height 24
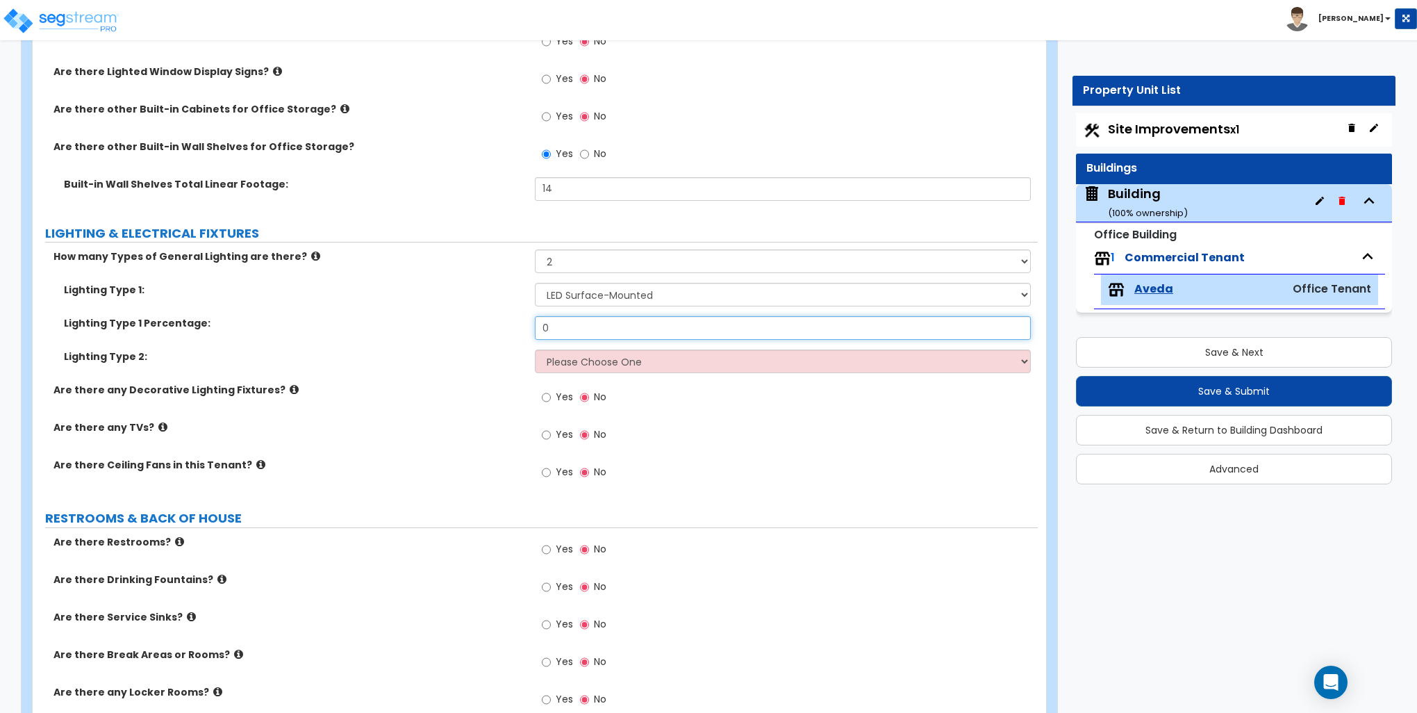
click at [575, 327] on input "0" at bounding box center [782, 328] width 495 height 24
type input "60"
click at [579, 363] on select "Please Choose One LED Surface-Mounted LED Recessed Fluorescent Surface-Mounted …" at bounding box center [782, 361] width 495 height 24
select select "2"
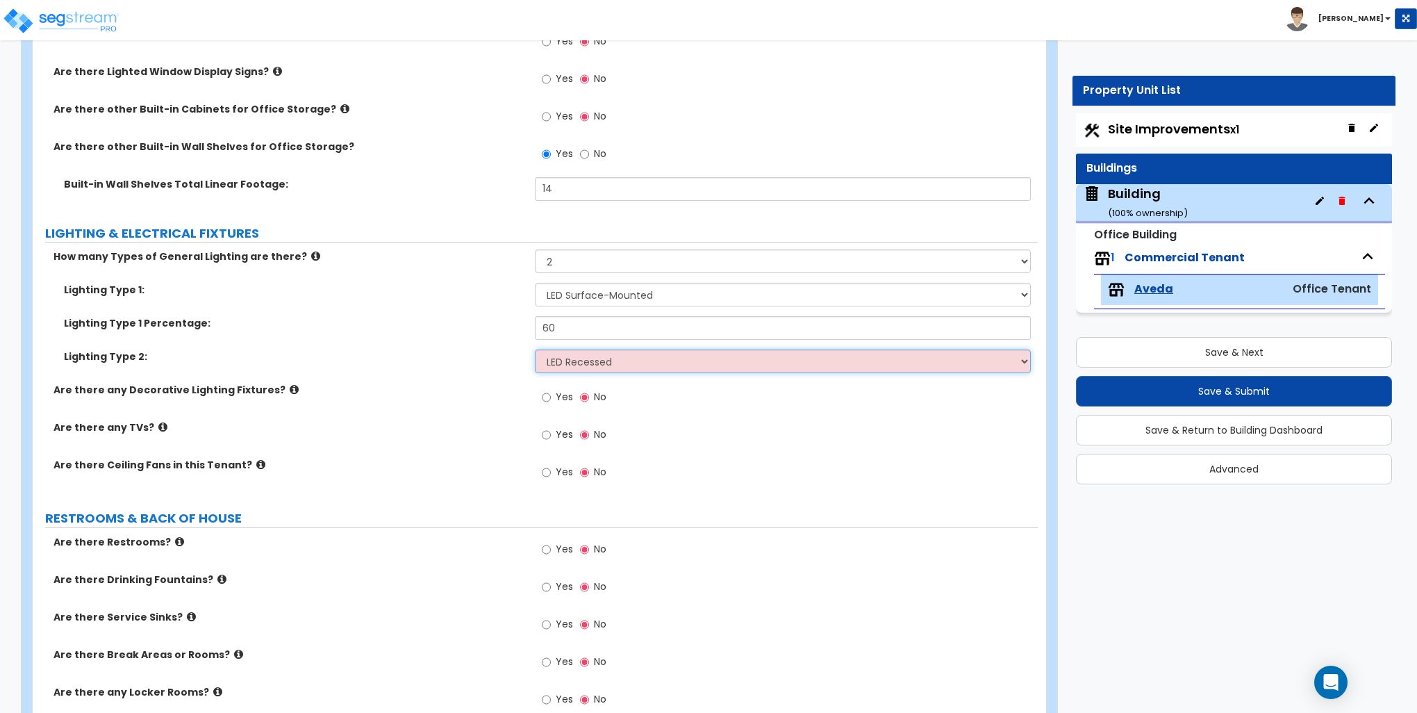
click at [535, 349] on select "Please Choose One LED Surface-Mounted LED Recessed Fluorescent Surface-Mounted …" at bounding box center [782, 361] width 495 height 24
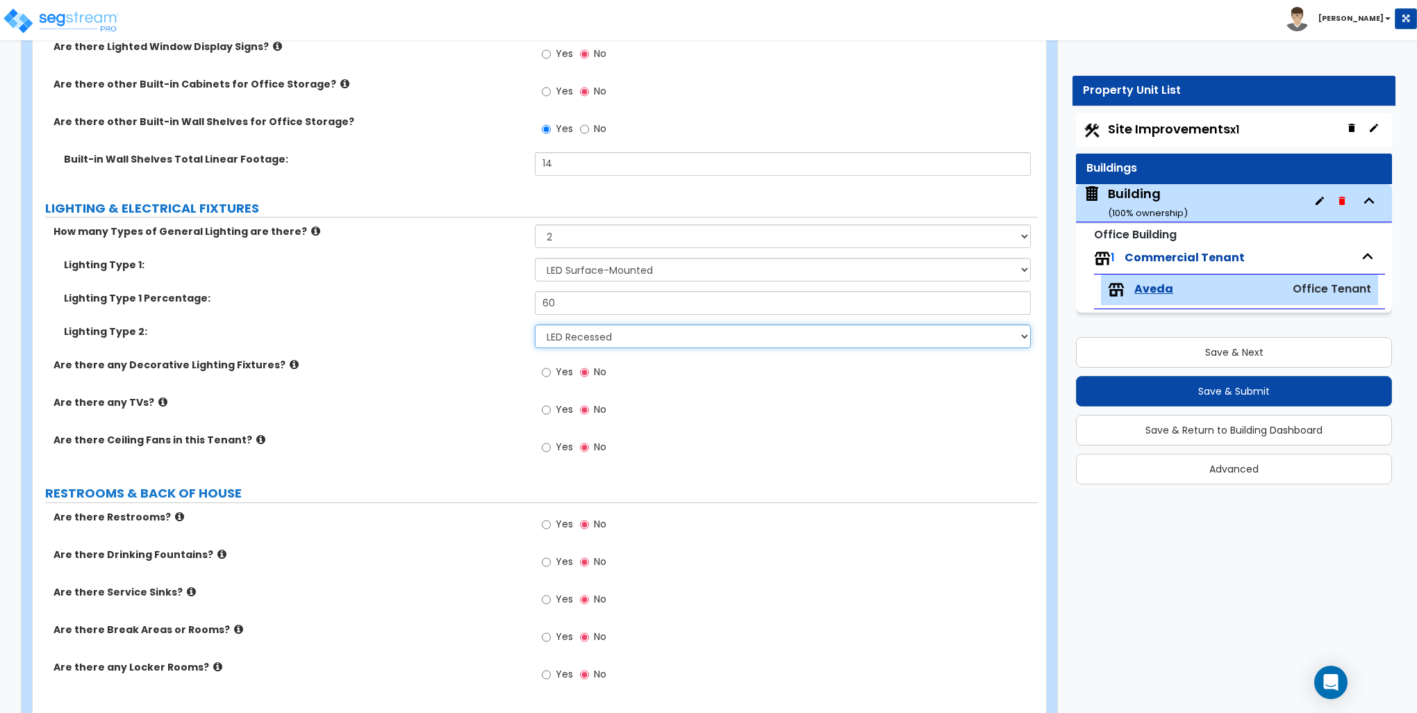
scroll to position [1736, 0]
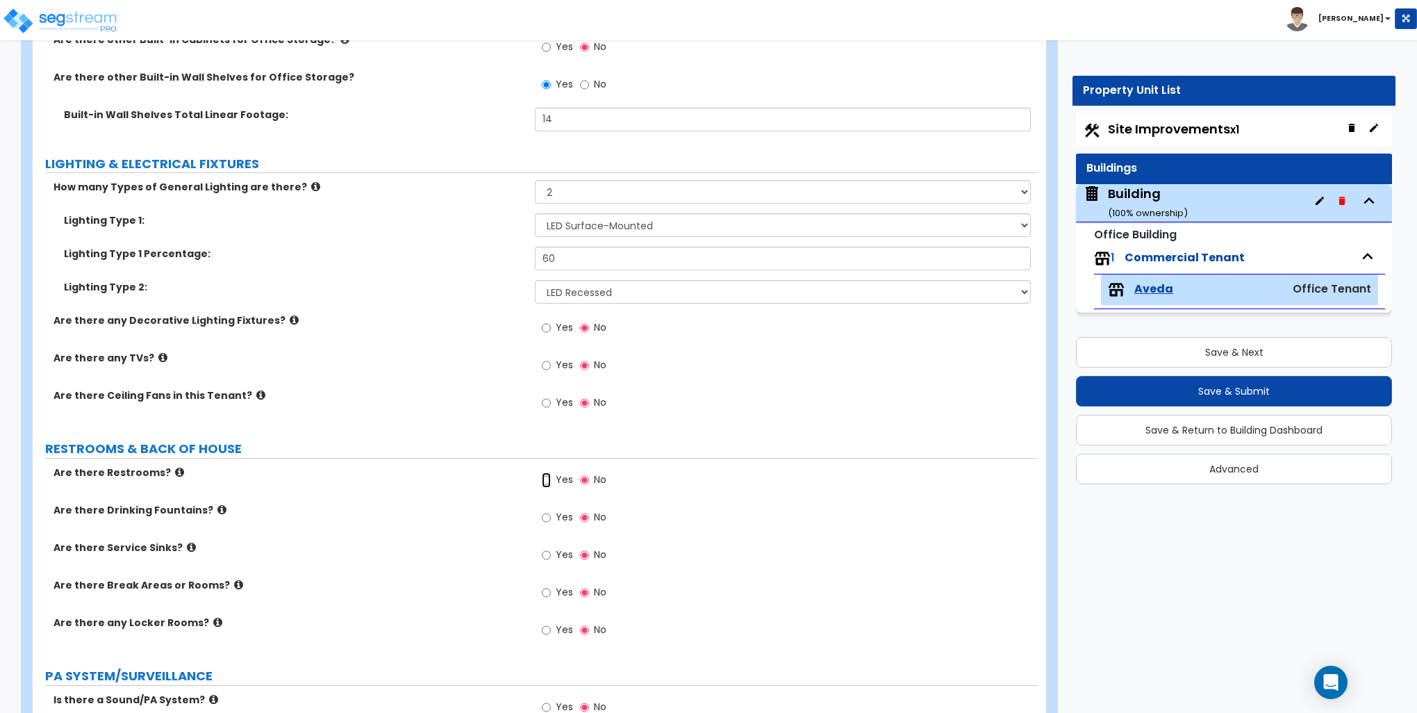
click at [545, 476] on input "Yes" at bounding box center [546, 479] width 9 height 15
radio input "true"
click at [545, 517] on input "Yes" at bounding box center [546, 517] width 9 height 15
radio input "true"
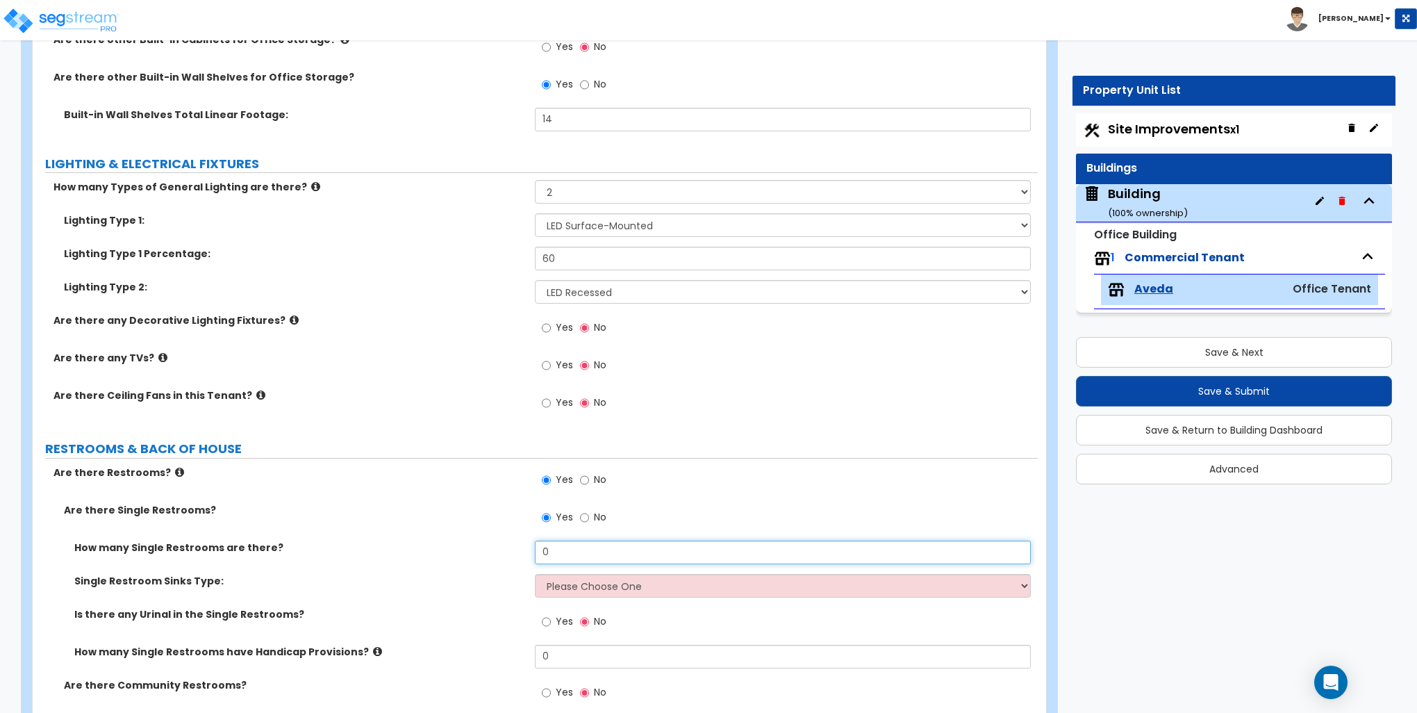
click at [561, 546] on input "0" at bounding box center [782, 552] width 495 height 24
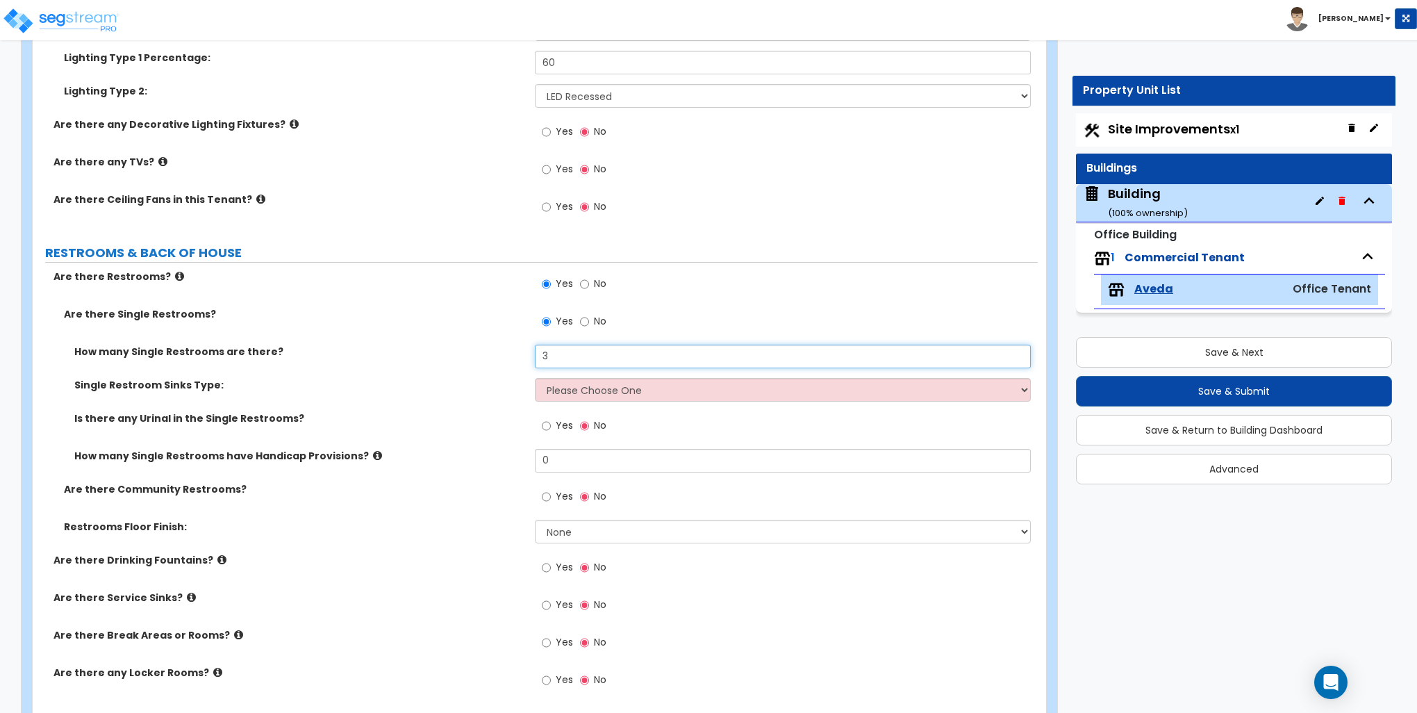
scroll to position [1945, 0]
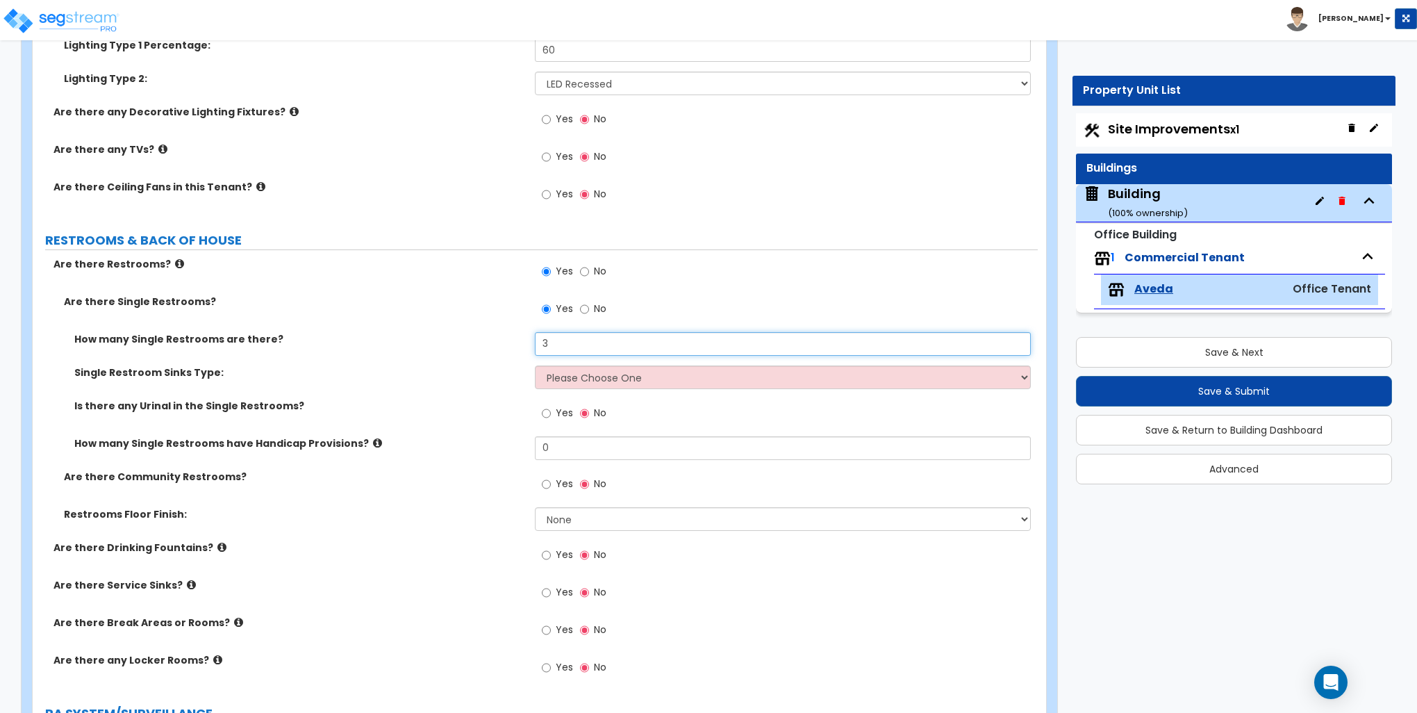
type input "3"
click at [566, 376] on select "Please Choose One Wall-mounted Vanity-mounted" at bounding box center [782, 377] width 495 height 24
select select "1"
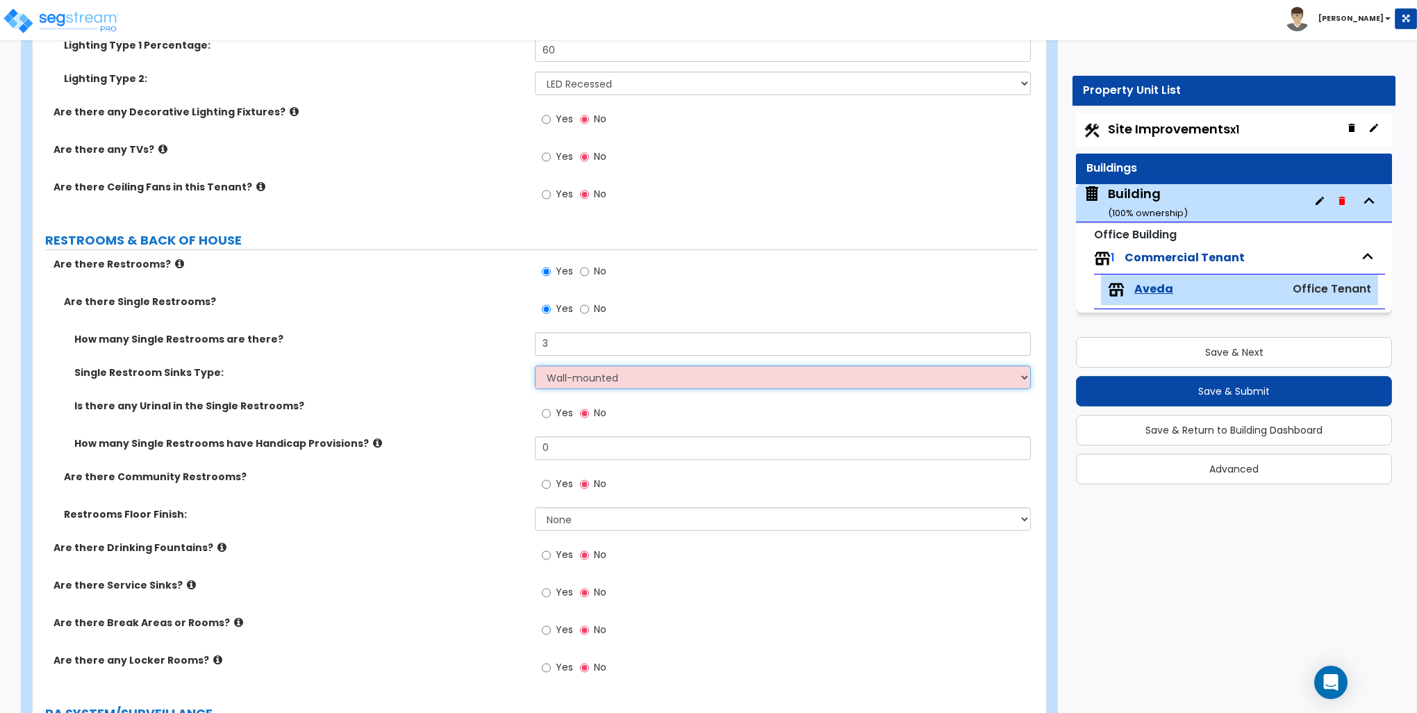
click at [535, 365] on select "Please Choose One Wall-mounted Vanity-mounted" at bounding box center [782, 377] width 495 height 24
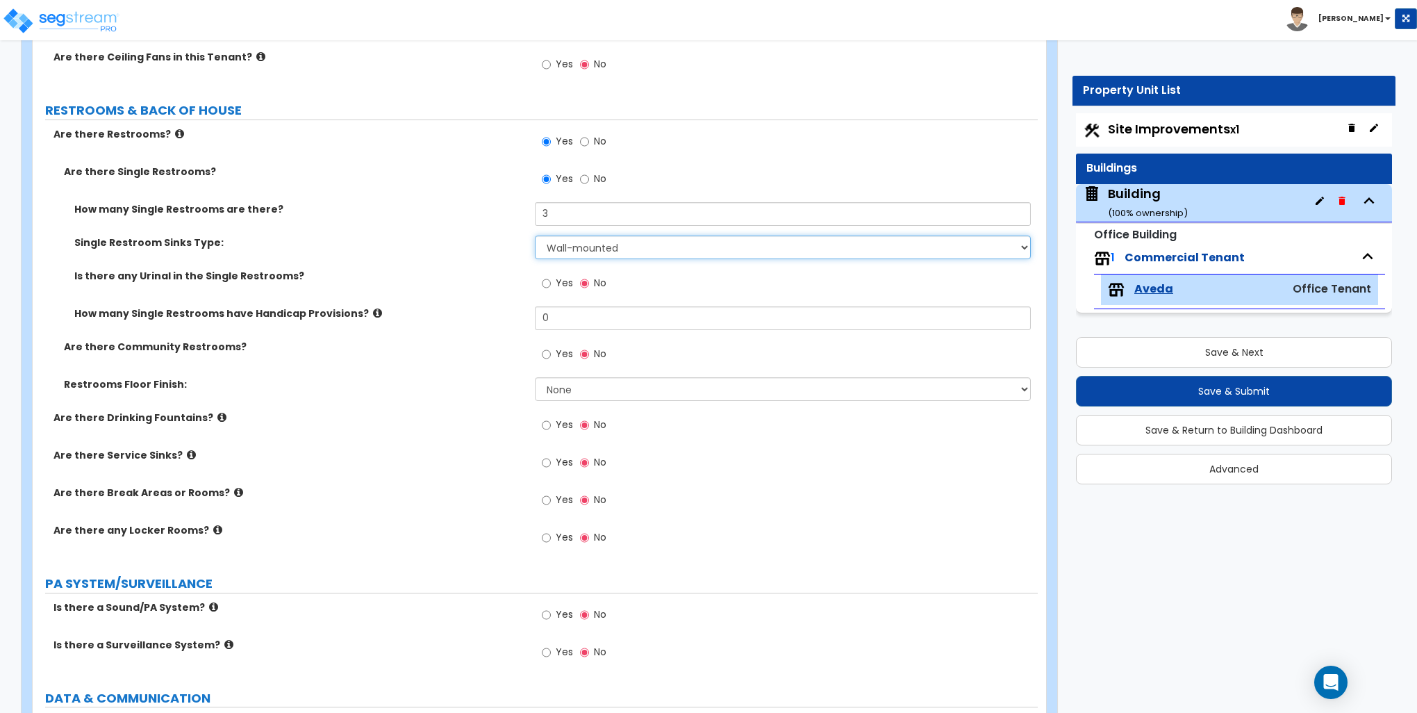
scroll to position [2084, 0]
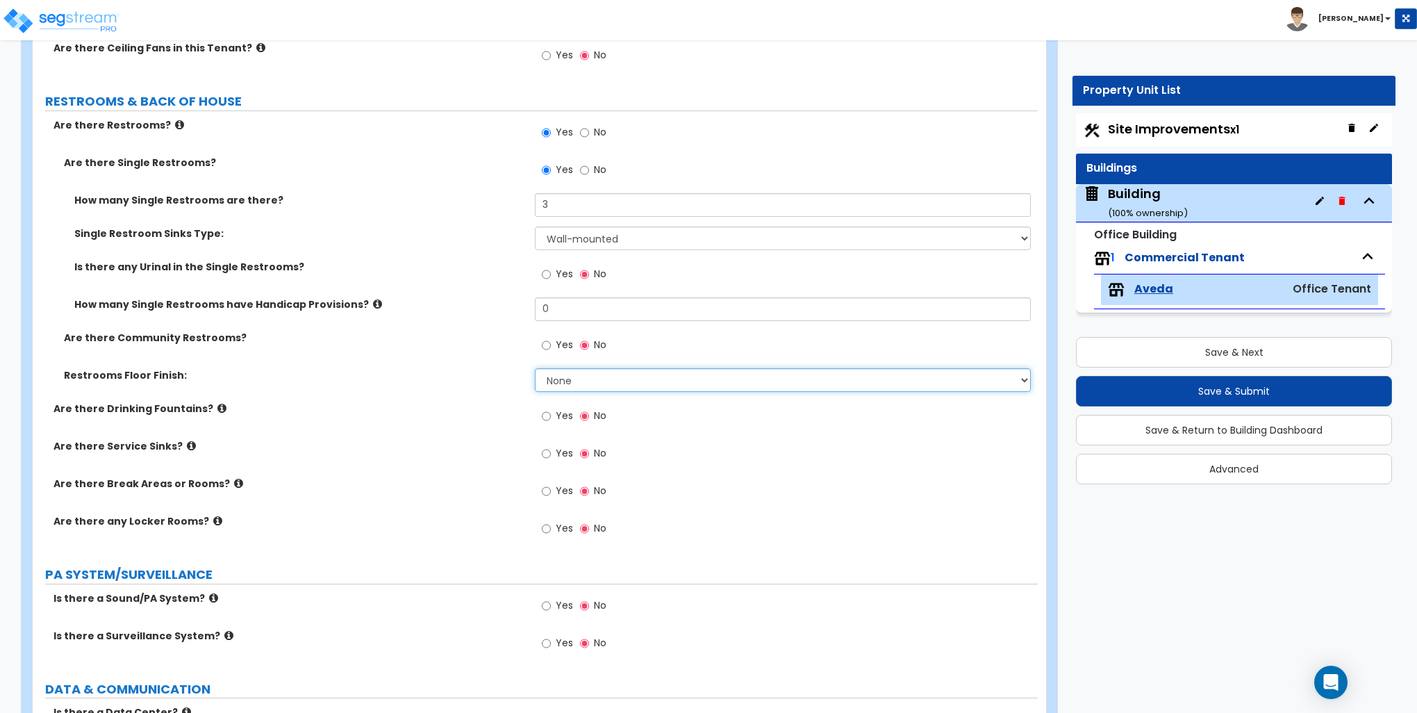
click at [586, 376] on select "None Tile Flooring Resilient Laminate Flooring VCT Flooring Sheet Vinyl Flooring" at bounding box center [782, 380] width 495 height 24
select select "1"
click at [535, 368] on select "None Tile Flooring Resilient Laminate Flooring VCT Flooring Sheet Vinyl Flooring" at bounding box center [782, 380] width 495 height 24
click at [553, 415] on label "Yes" at bounding box center [557, 418] width 31 height 24
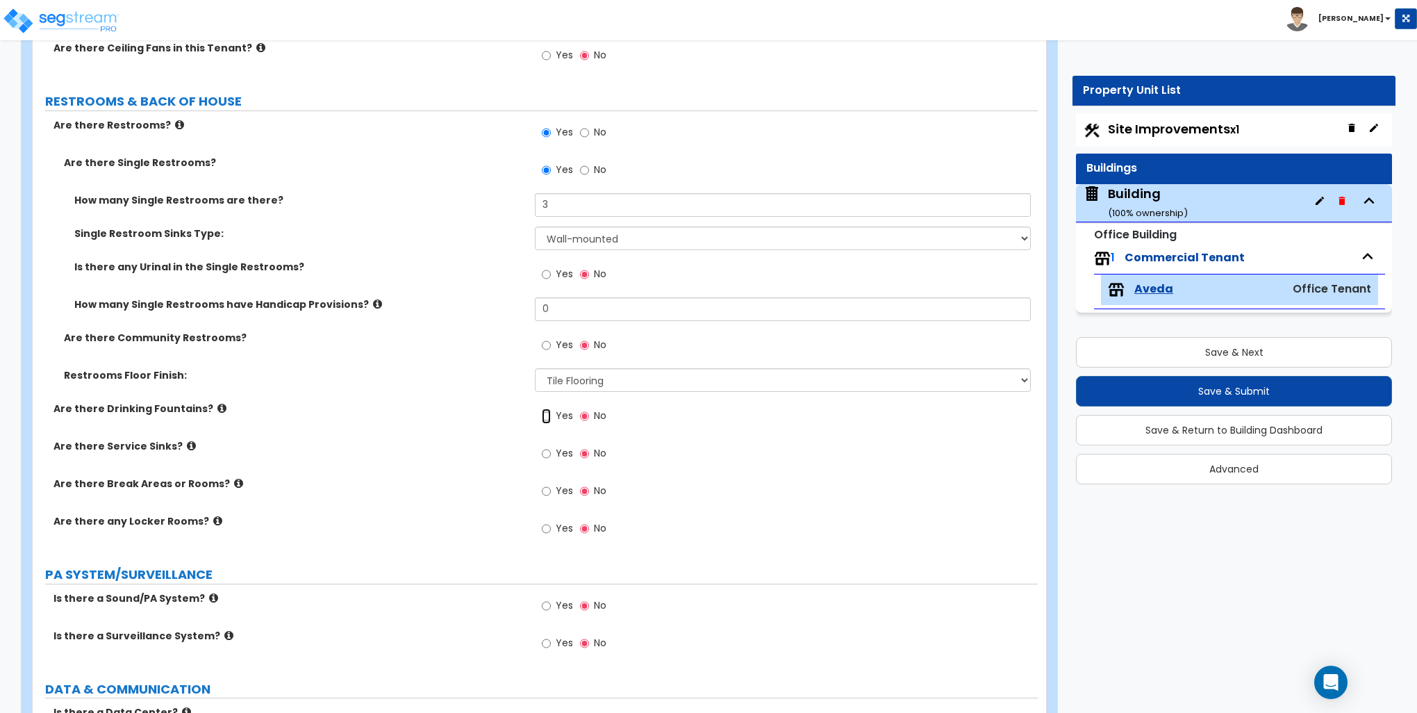
click at [551, 415] on input "Yes" at bounding box center [546, 415] width 9 height 15
radio input "true"
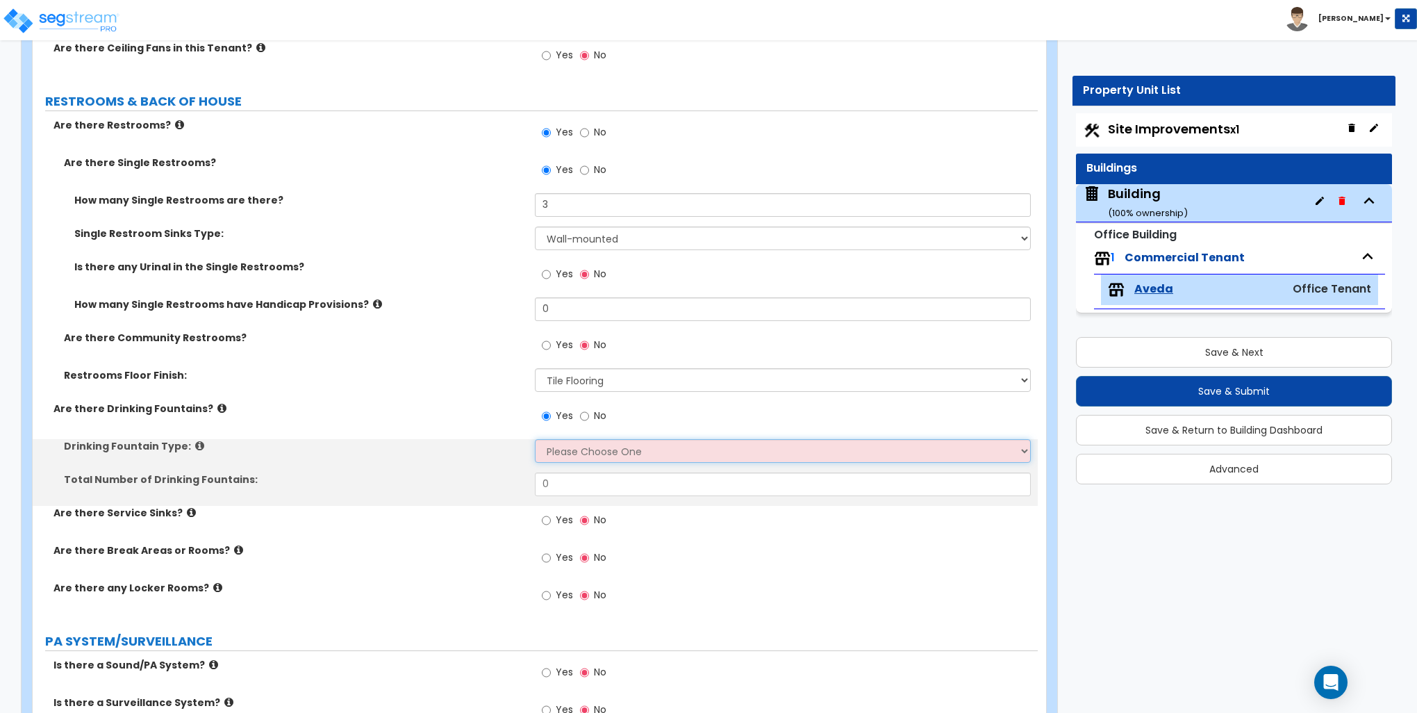
click at [566, 447] on select "Please Choose One Wall-mounted Floor-mounted" at bounding box center [782, 451] width 495 height 24
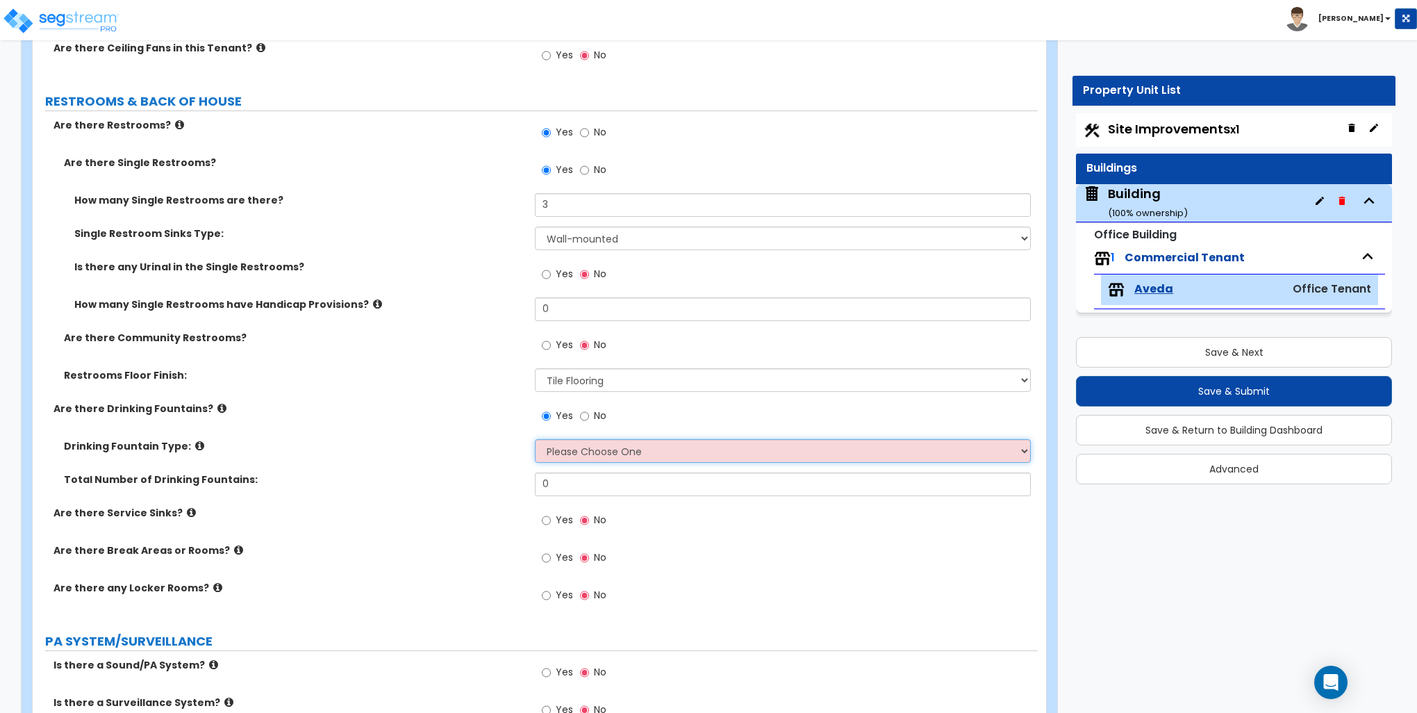
select select "1"
click at [535, 439] on select "Please Choose One Wall-mounted Floor-mounted" at bounding box center [782, 451] width 495 height 24
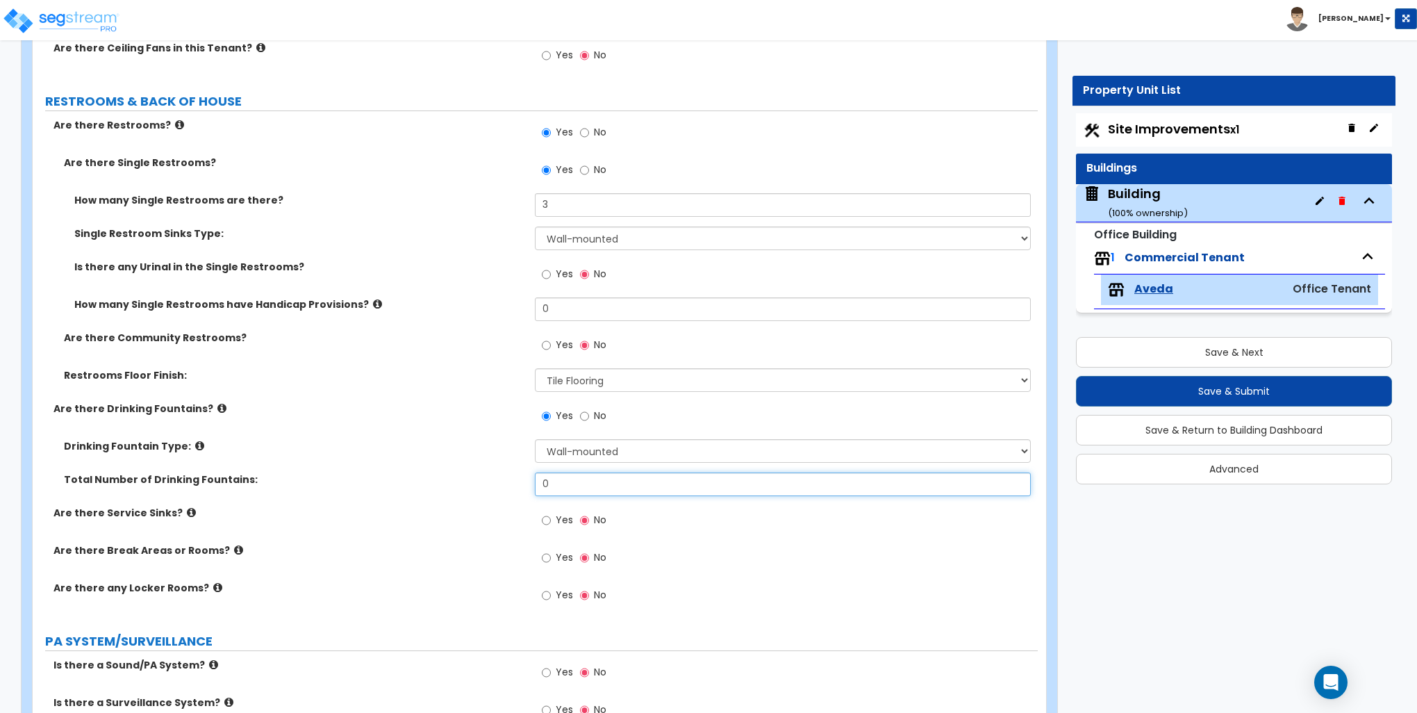
click at [572, 479] on input "0" at bounding box center [782, 484] width 495 height 24
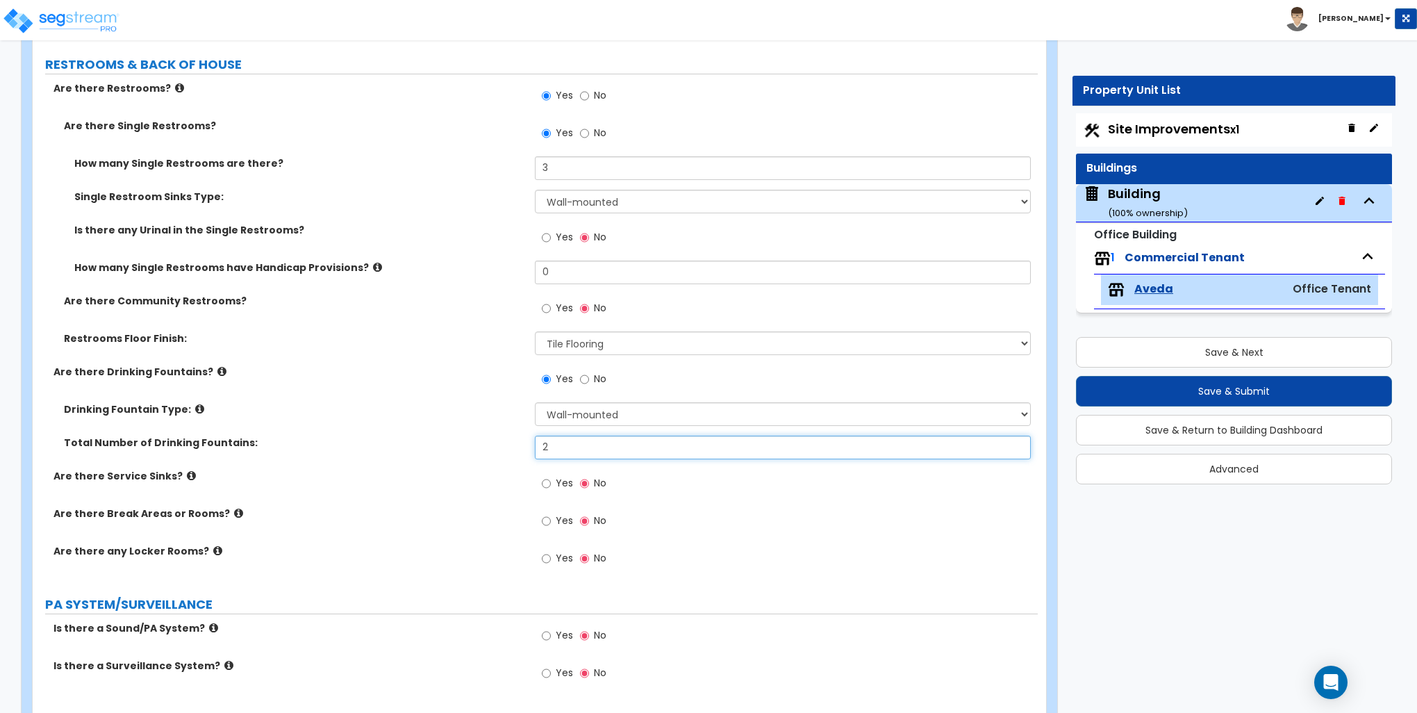
scroll to position [2153, 0]
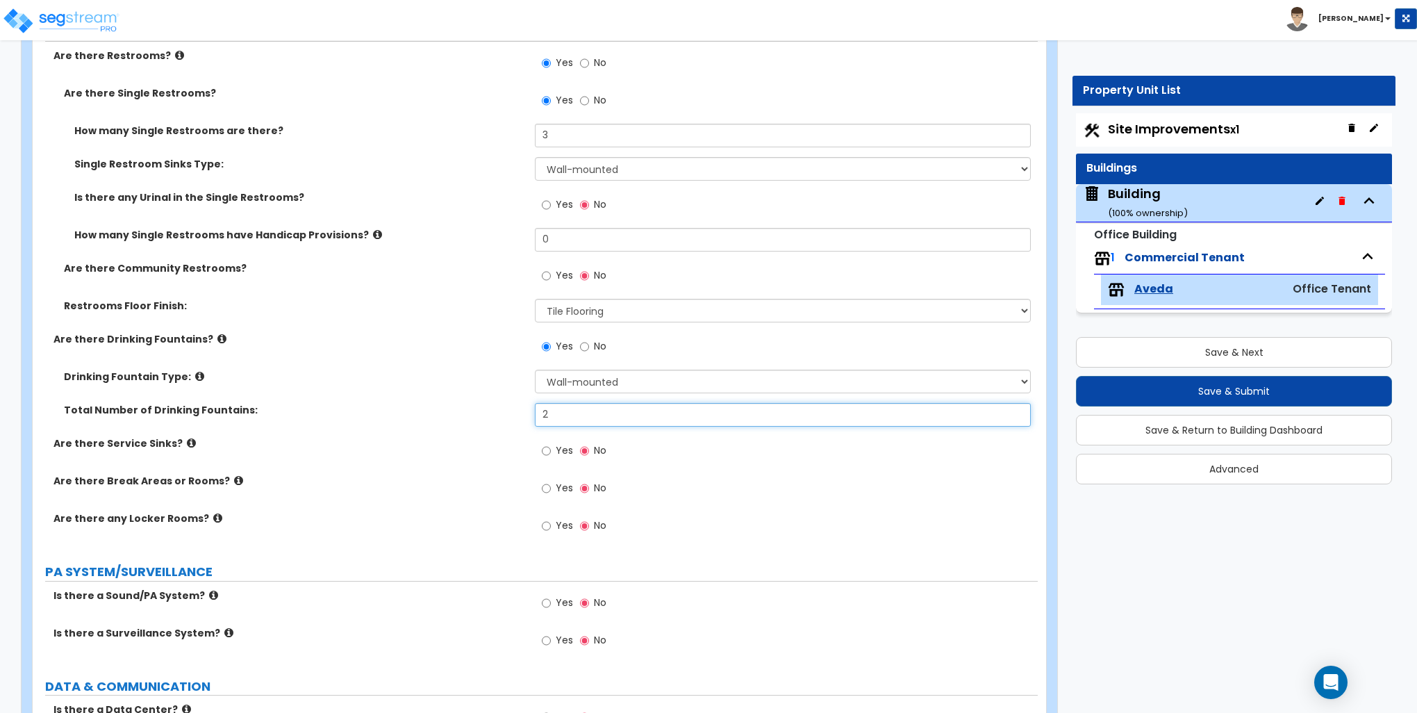
type input "2"
click at [547, 448] on input "Yes" at bounding box center [546, 450] width 9 height 15
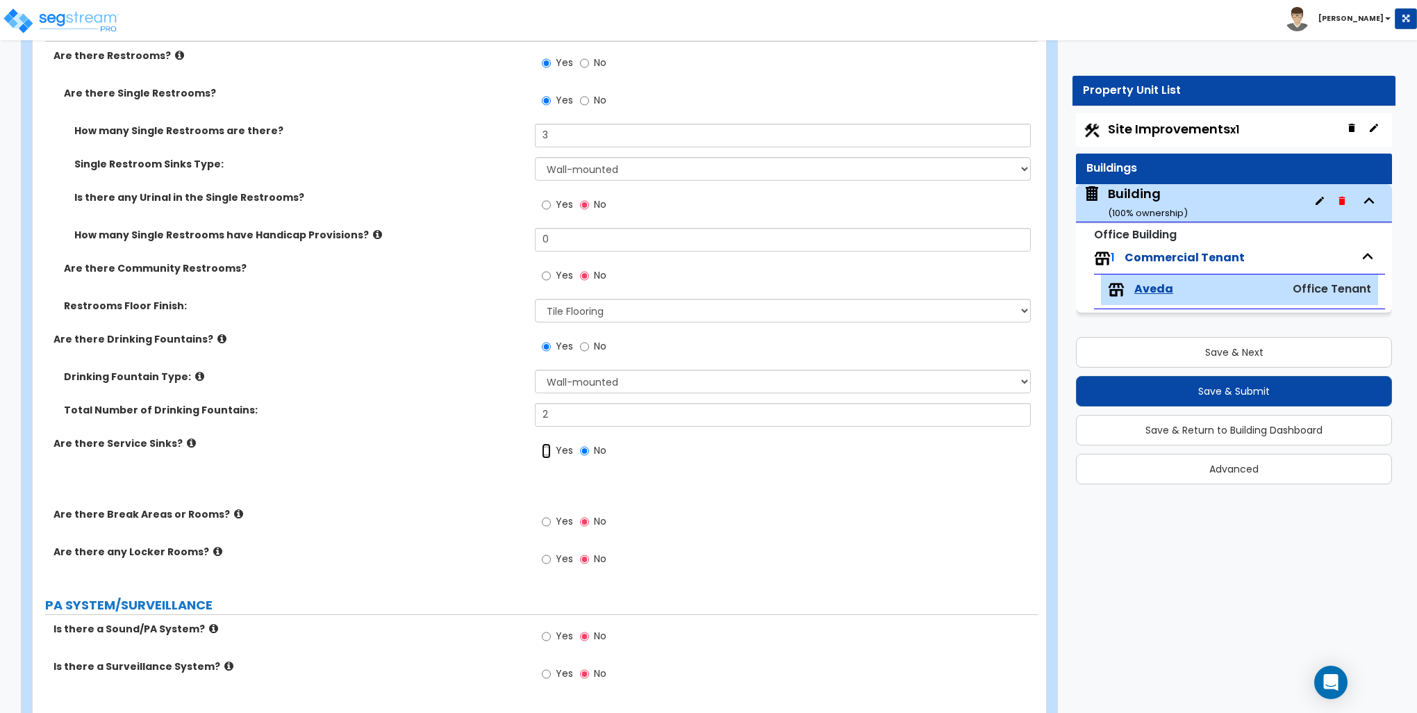
radio input "true"
click at [559, 484] on input "0" at bounding box center [782, 486] width 495 height 24
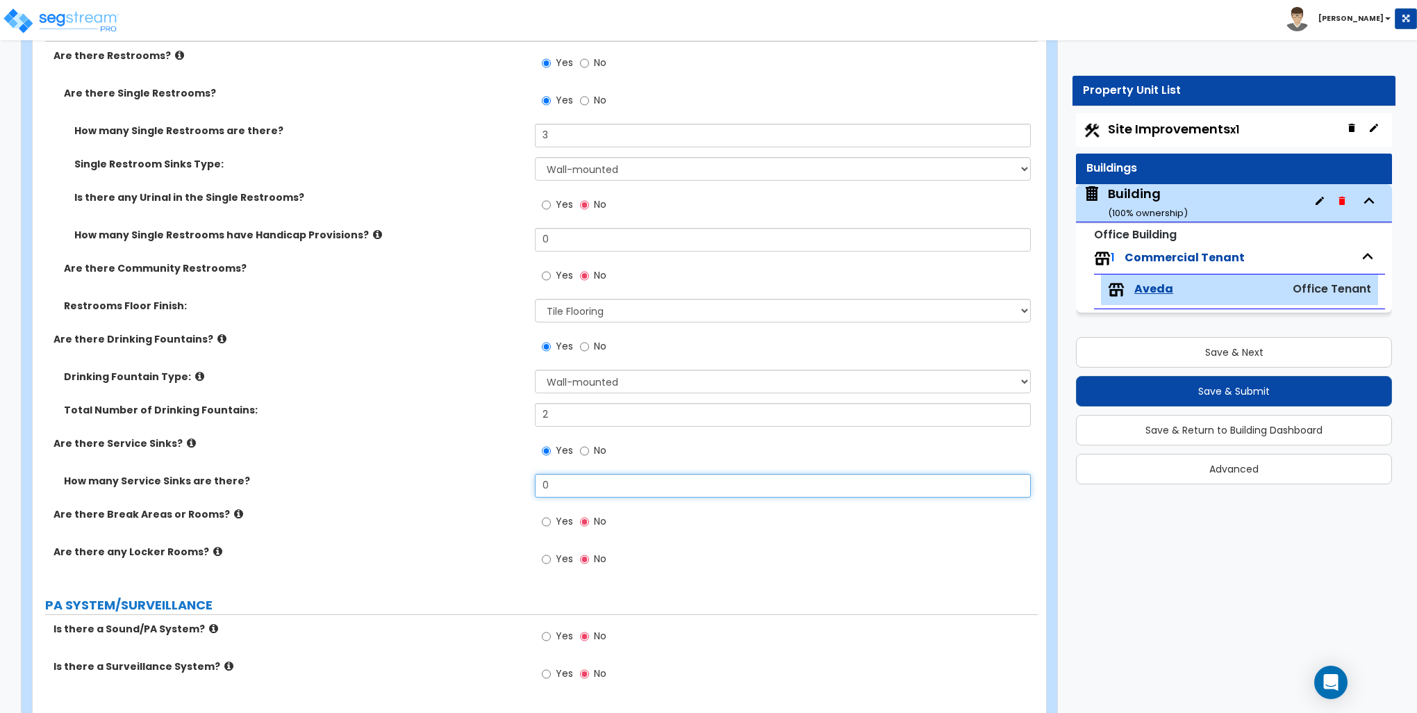
click at [559, 484] on input "0" at bounding box center [782, 486] width 495 height 24
type input "1"
click at [542, 522] on input "Yes" at bounding box center [546, 521] width 9 height 15
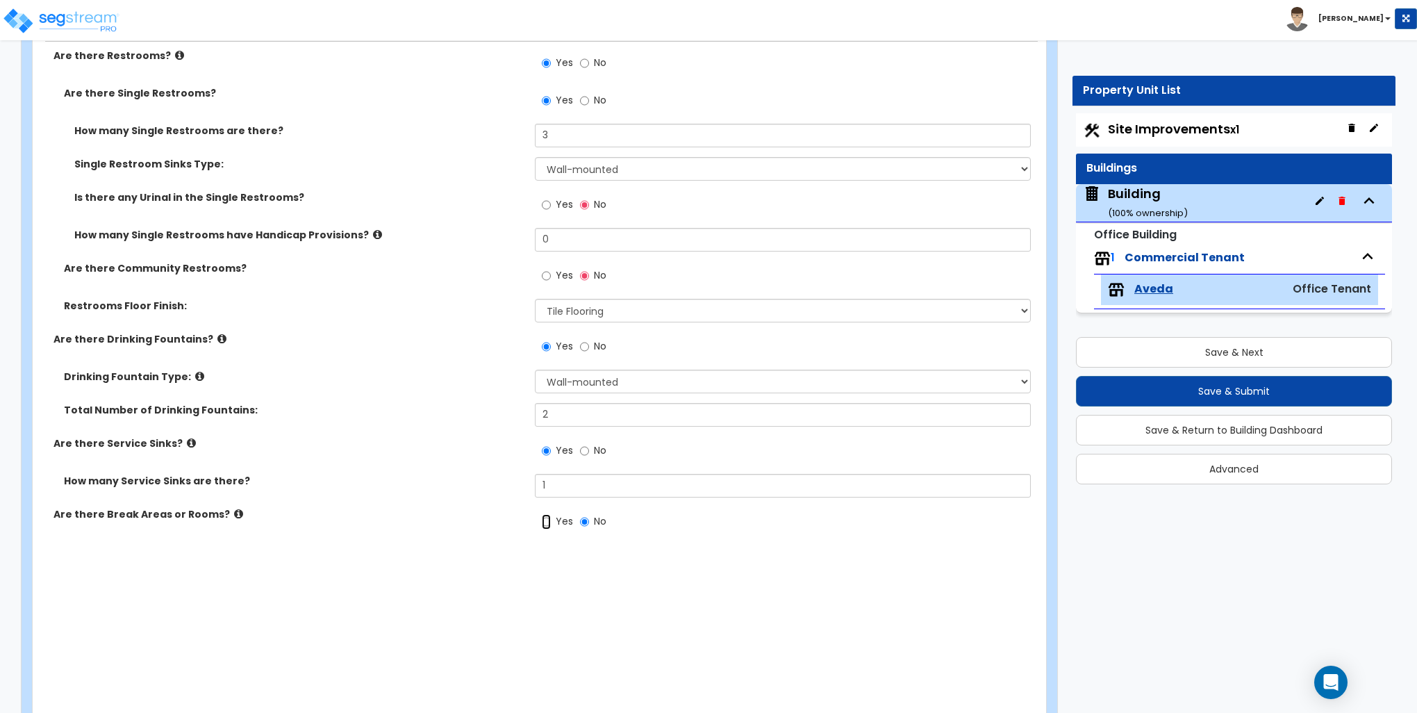
radio input "true"
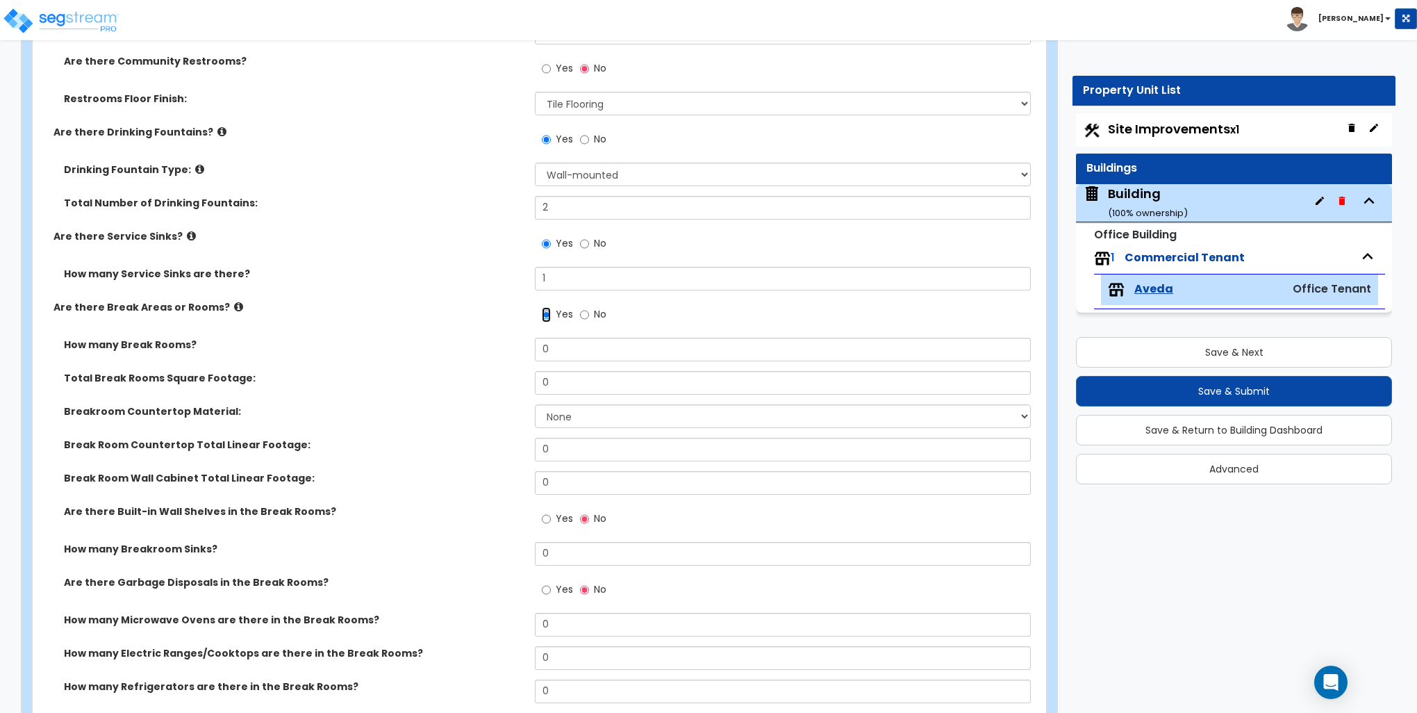
scroll to position [2361, 0]
click at [577, 347] on input "0" at bounding box center [782, 348] width 495 height 24
type input "1"
click at [647, 376] on input "0" at bounding box center [782, 381] width 495 height 24
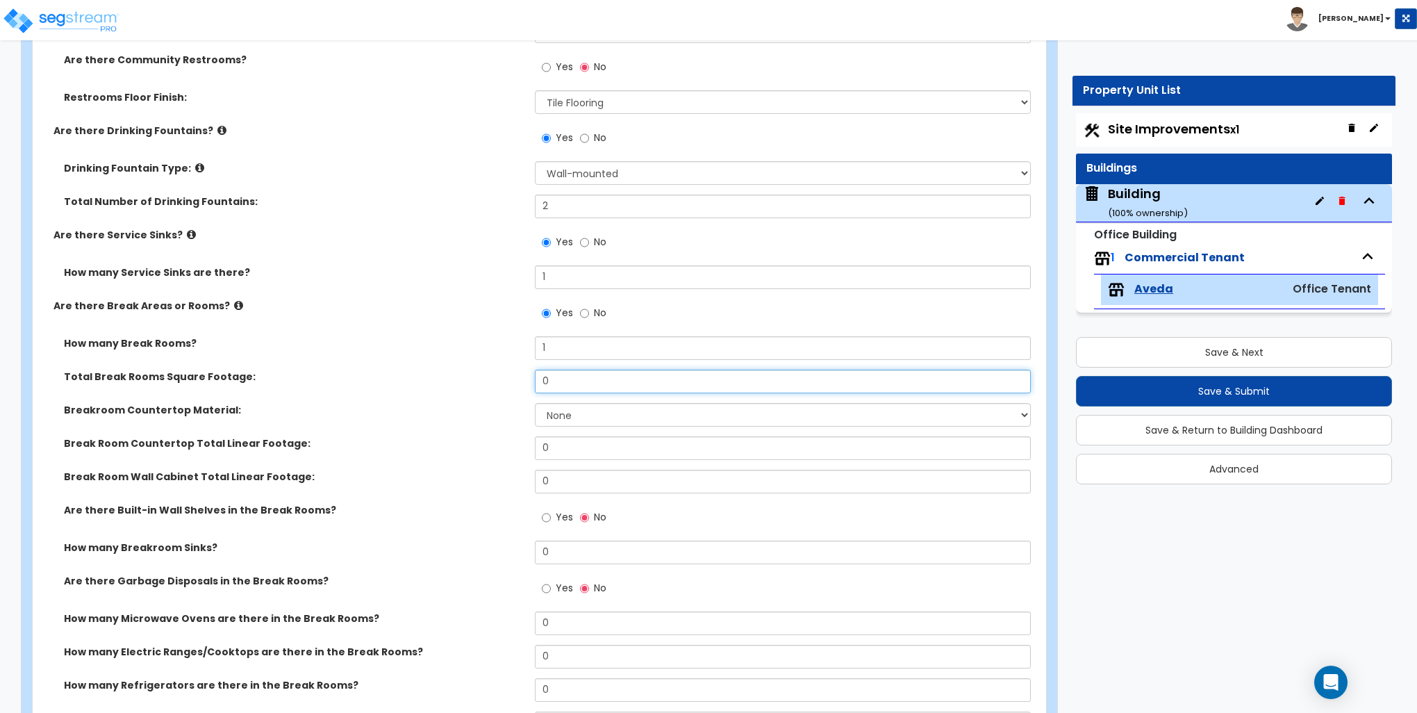
click at [647, 376] on input "0" at bounding box center [782, 381] width 495 height 24
type input "266"
drag, startPoint x: 571, startPoint y: 418, endPoint x: 570, endPoint y: 410, distance: 7.8
click at [571, 417] on select "None Plastic Laminate Solid Surface Stone Quartz Marble Tile Wood Stainless Ste…" at bounding box center [782, 415] width 495 height 24
select select "8"
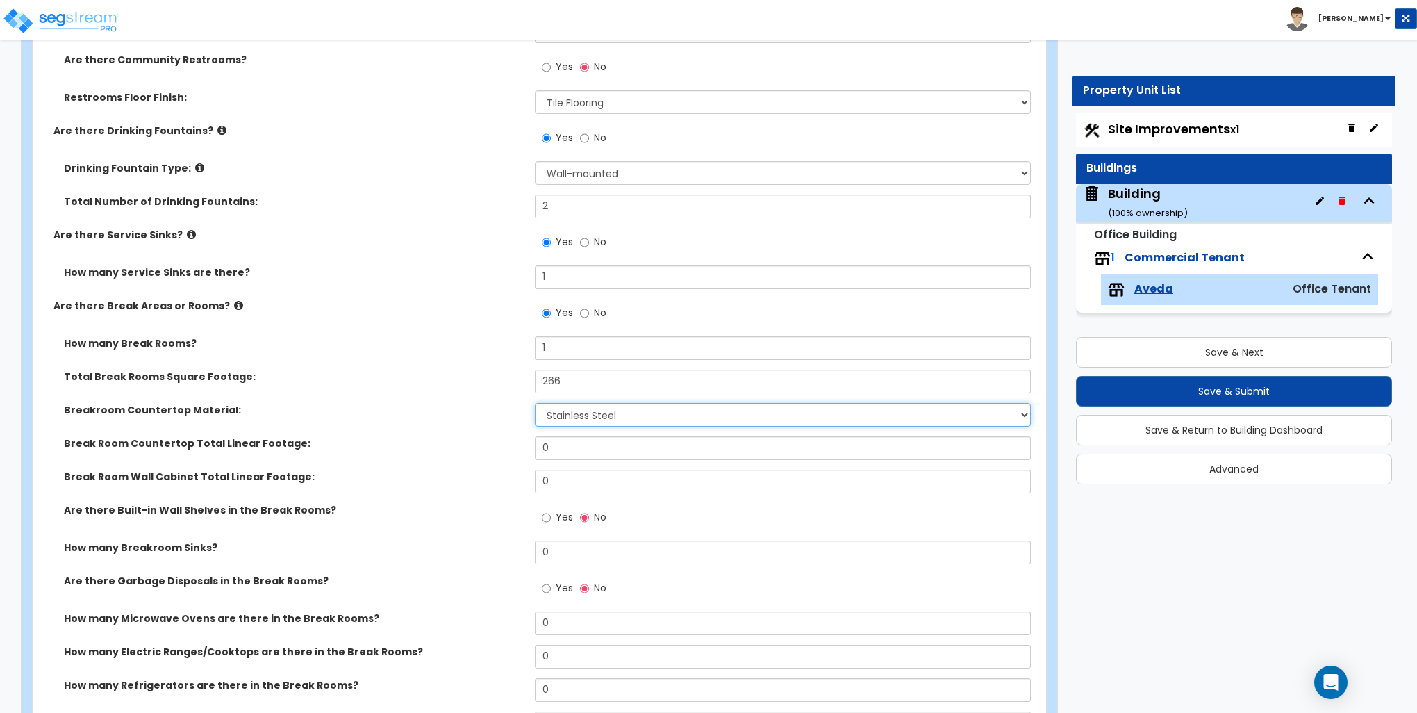
click at [535, 403] on select "None Plastic Laminate Solid Surface Stone Quartz Marble Tile Wood Stainless Ste…" at bounding box center [782, 415] width 495 height 24
click at [571, 447] on input "0" at bounding box center [782, 448] width 495 height 24
type input "12"
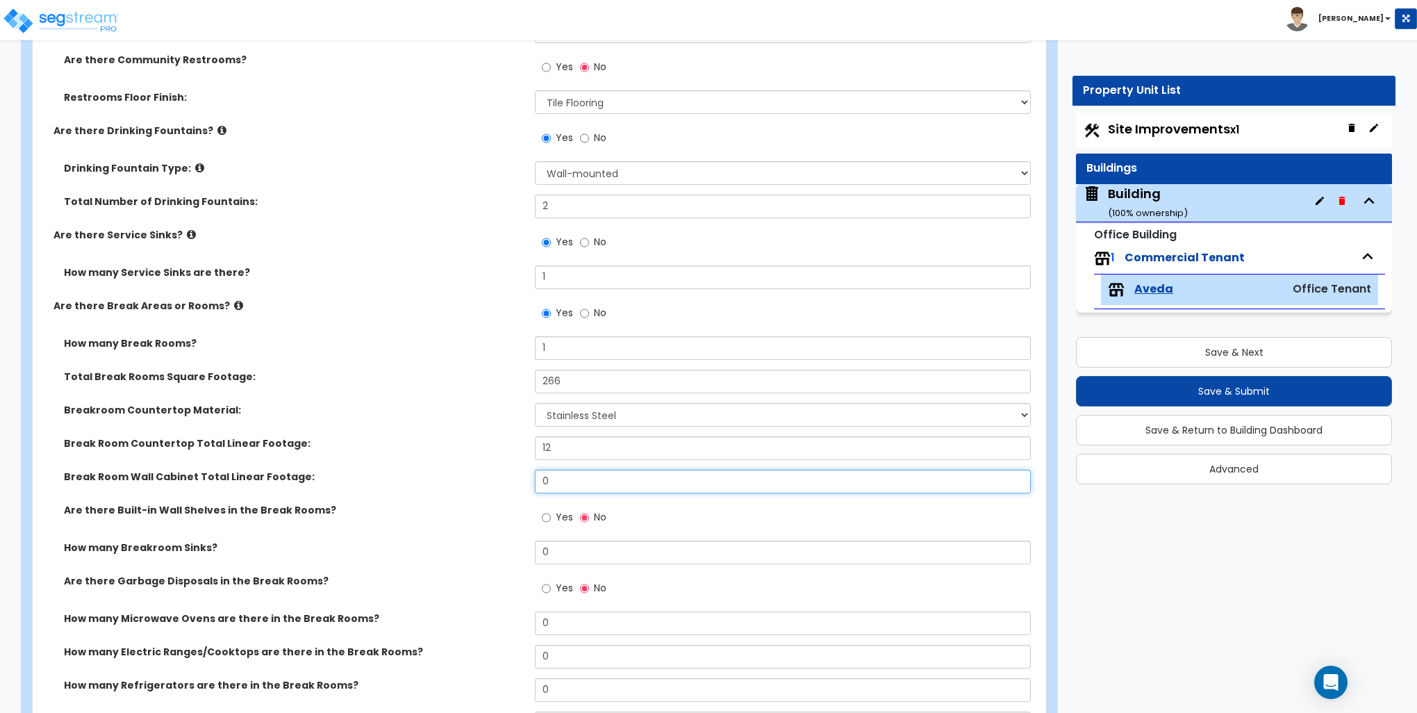
click at [559, 476] on input "0" at bounding box center [782, 482] width 495 height 24
click at [560, 475] on input "0" at bounding box center [782, 482] width 495 height 24
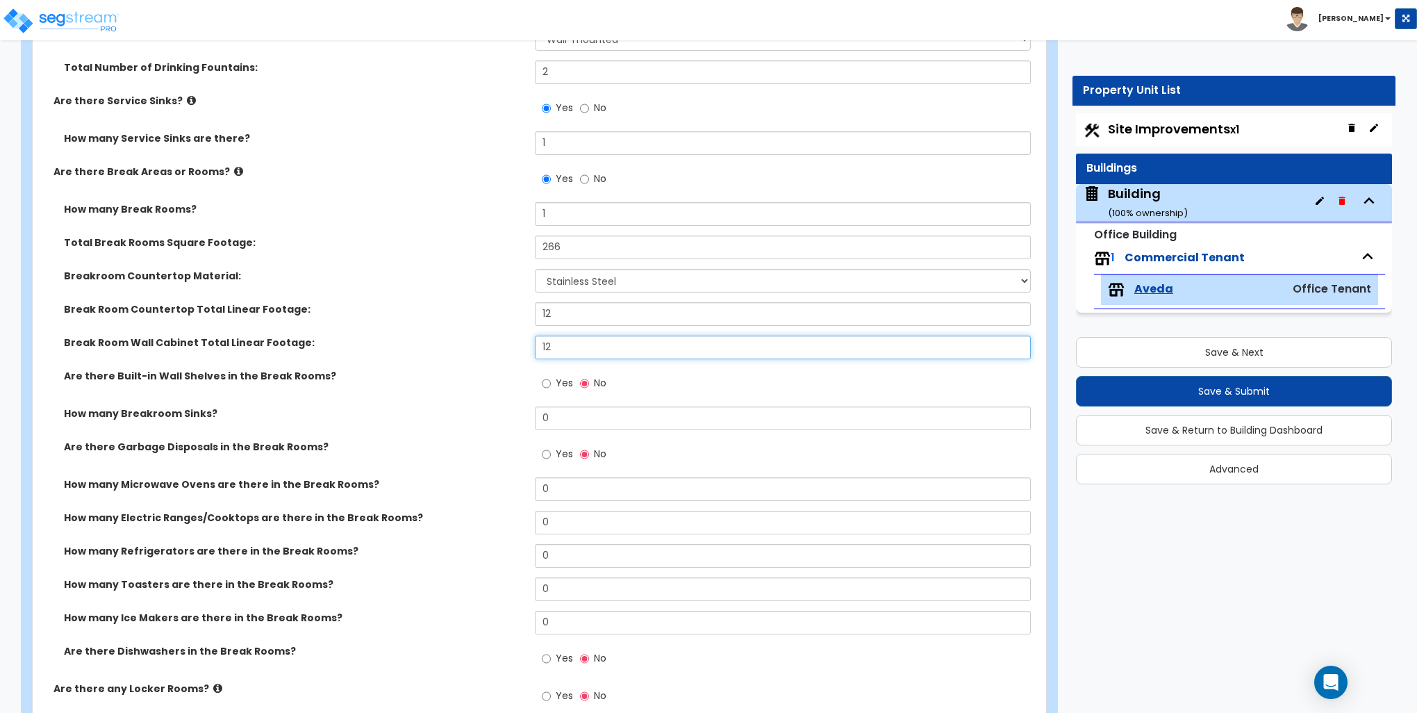
scroll to position [2500, 0]
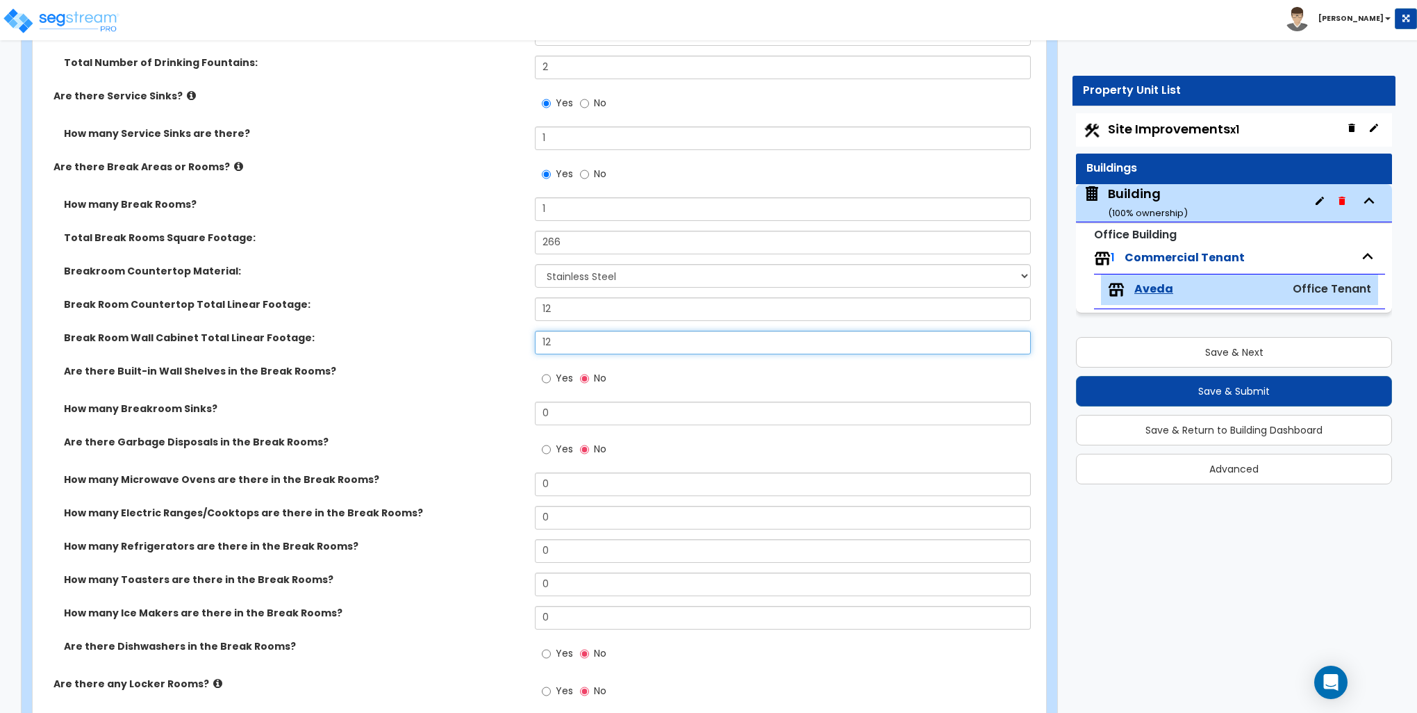
type input "12"
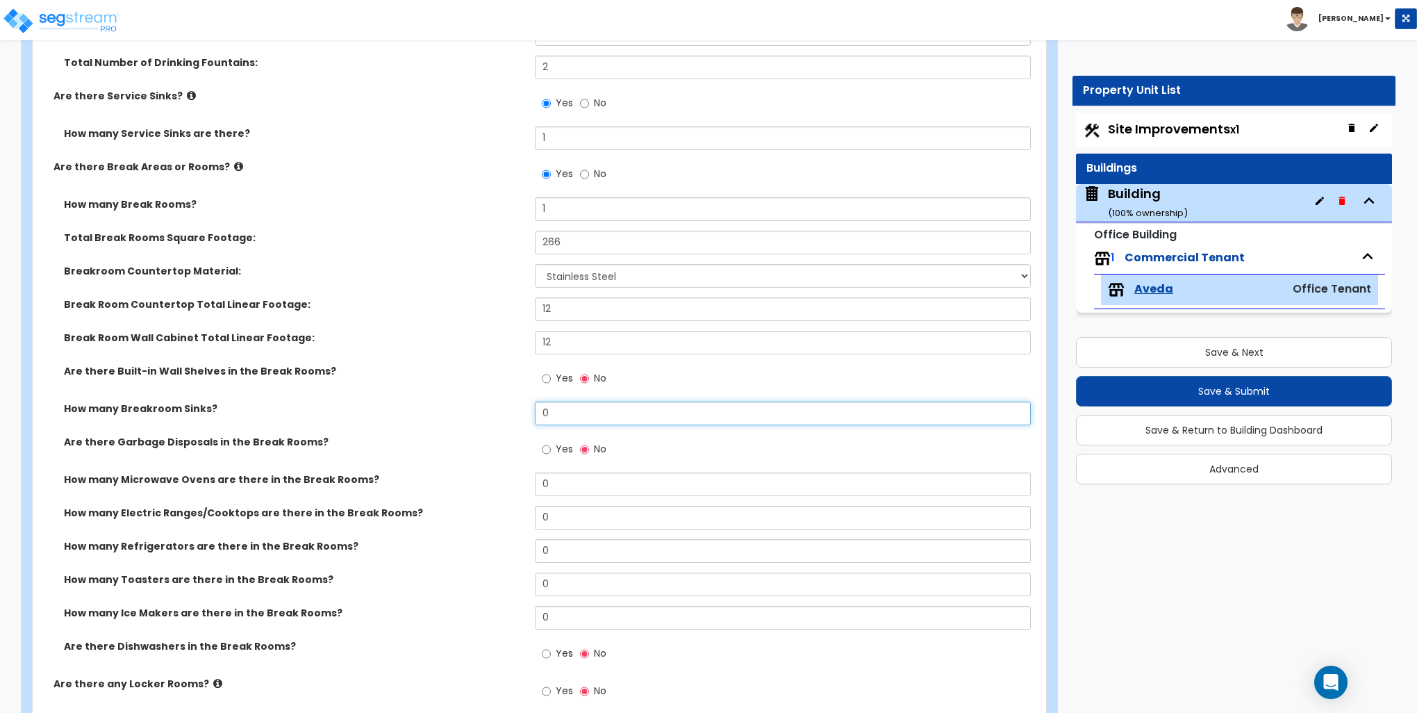
click at [545, 413] on input "0" at bounding box center [782, 413] width 495 height 24
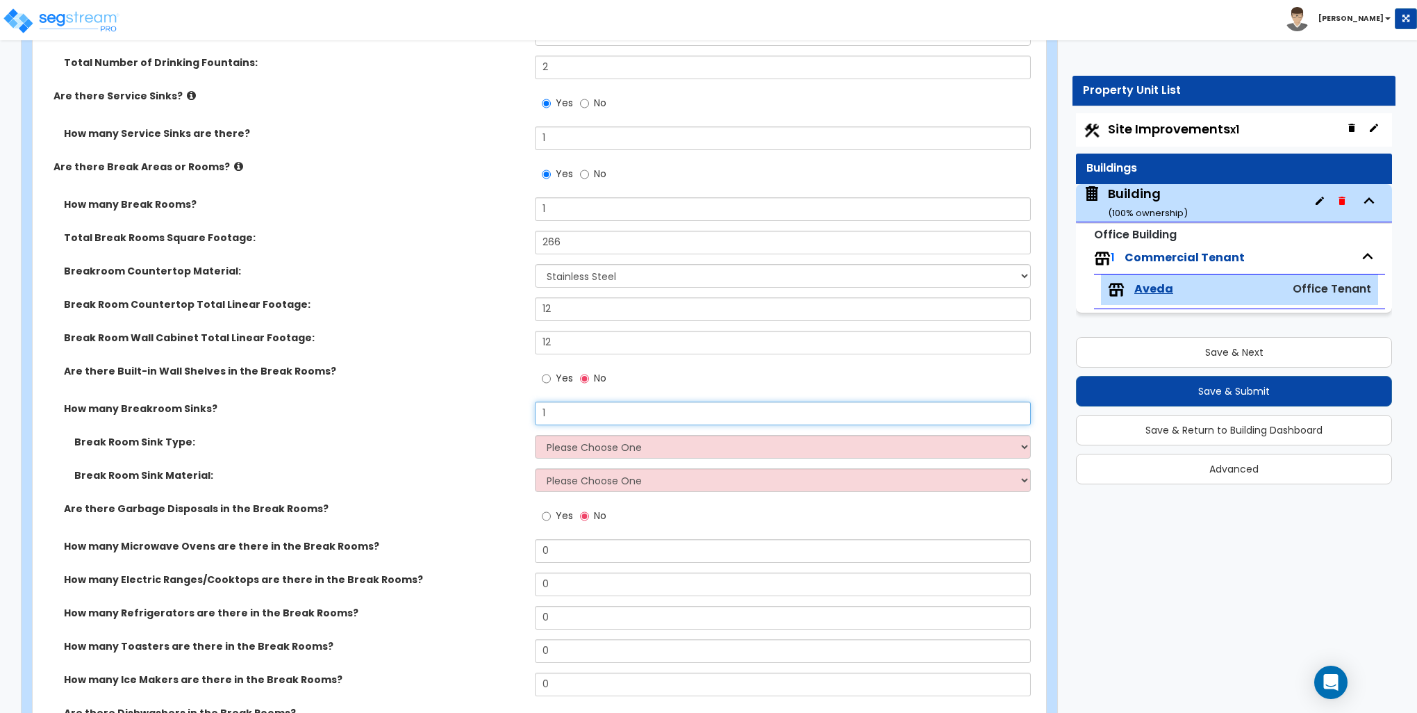
type input "1"
click at [574, 448] on select "Please Choose One Single Sink Double Sink" at bounding box center [782, 447] width 495 height 24
select select "1"
click at [535, 435] on select "Please Choose One Single Sink Double Sink" at bounding box center [782, 447] width 495 height 24
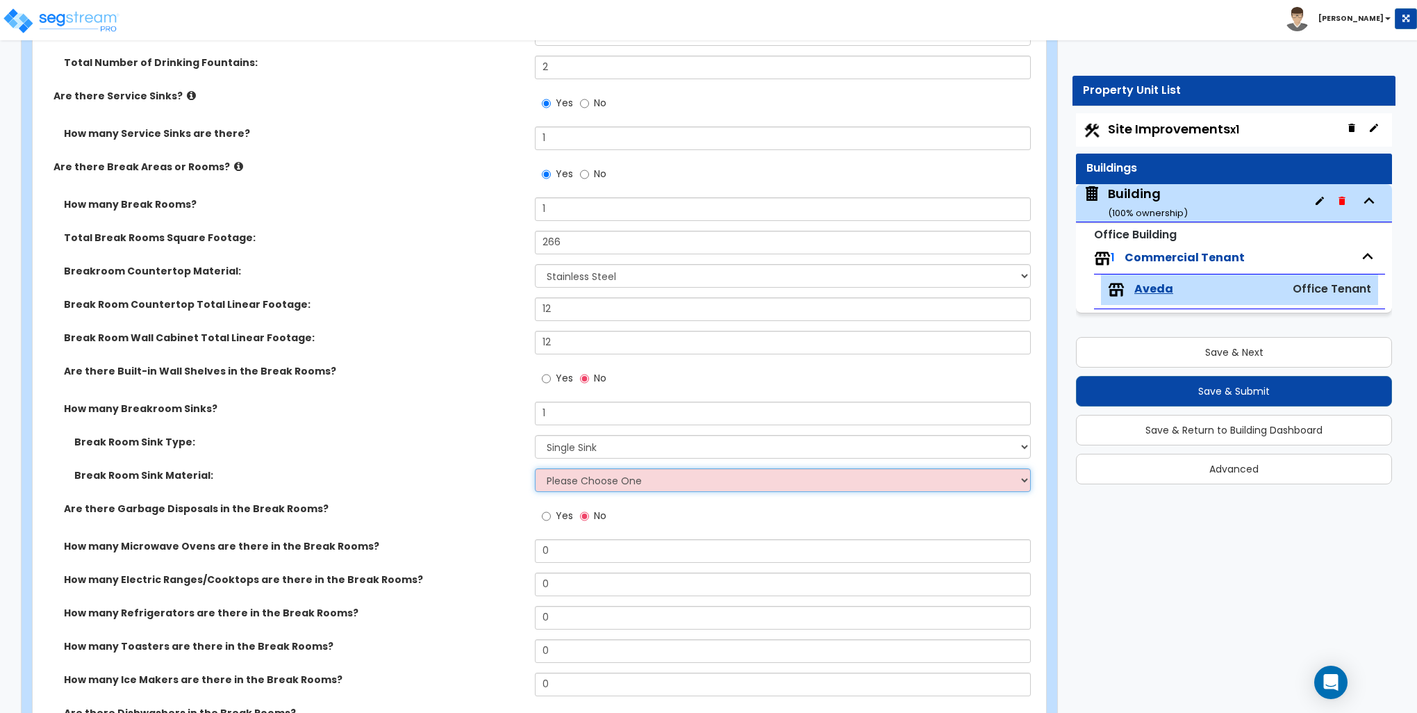
click at [575, 476] on select "Please Choose One Stainless Steel Porcelain Enamel Cast Iron" at bounding box center [782, 480] width 495 height 24
select select "1"
click at [535, 468] on select "Please Choose One Stainless Steel Porcelain Enamel Cast Iron" at bounding box center [782, 480] width 495 height 24
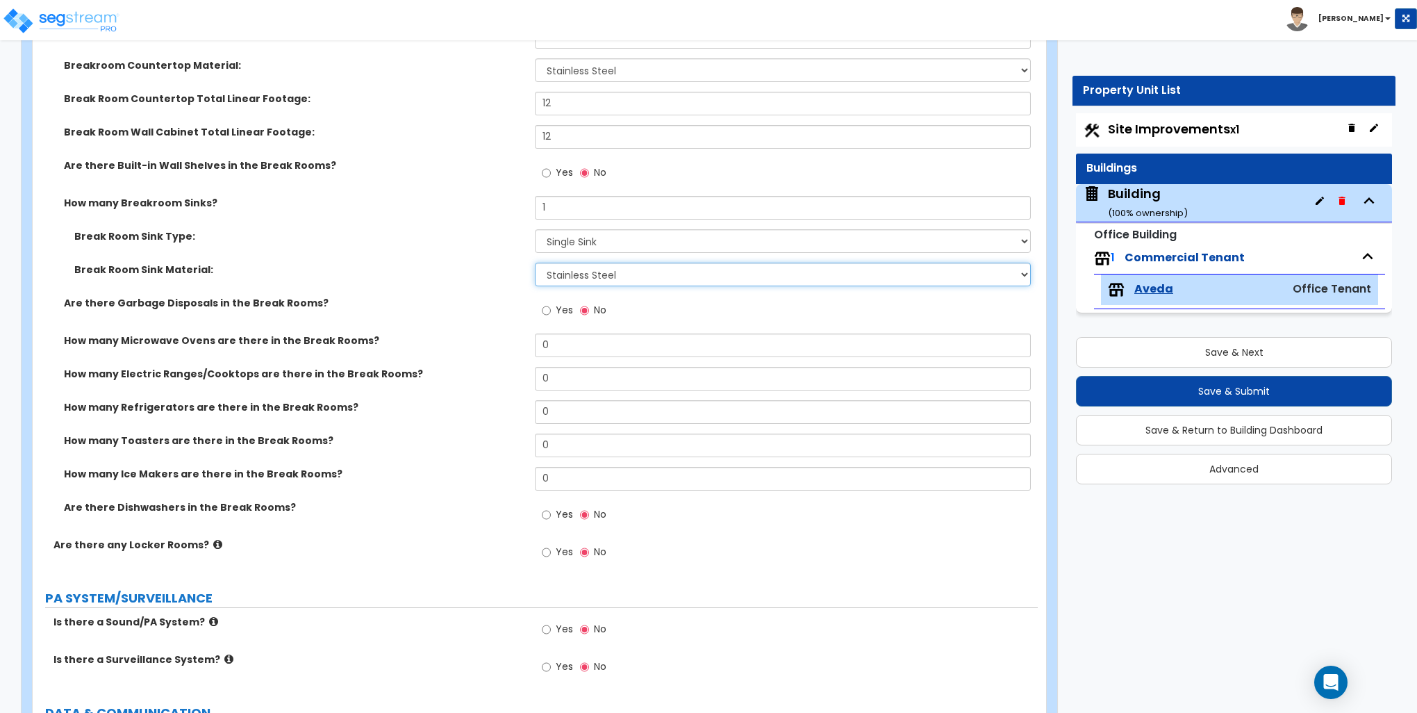
scroll to position [2709, 0]
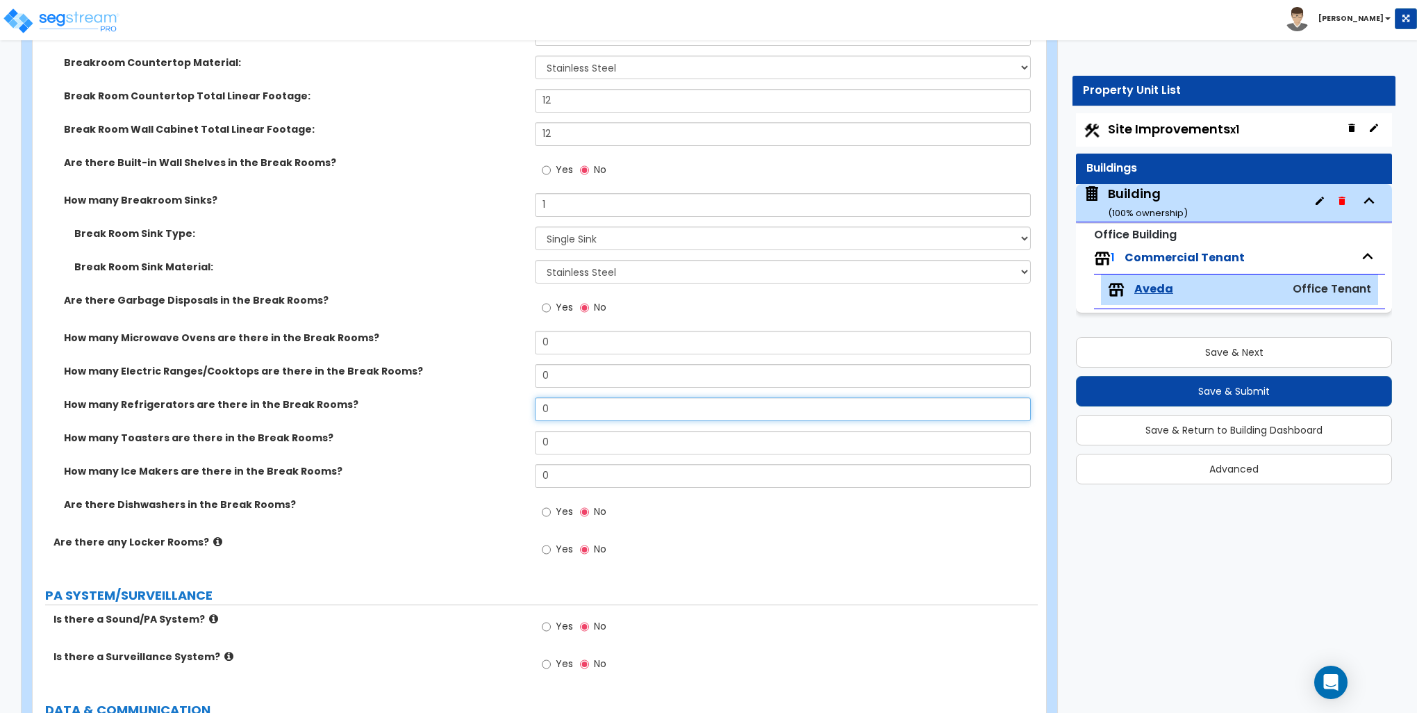
click at [570, 407] on input "0" at bounding box center [782, 409] width 495 height 24
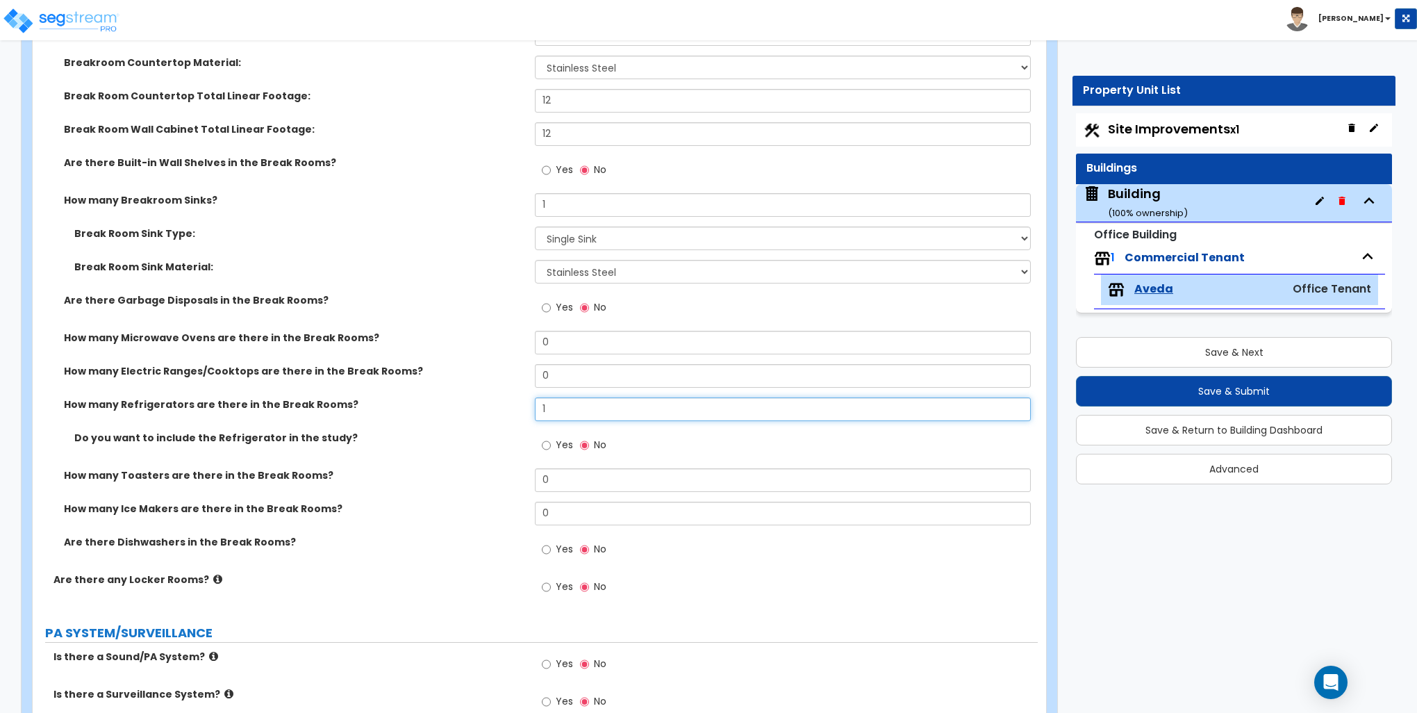
type input "1"
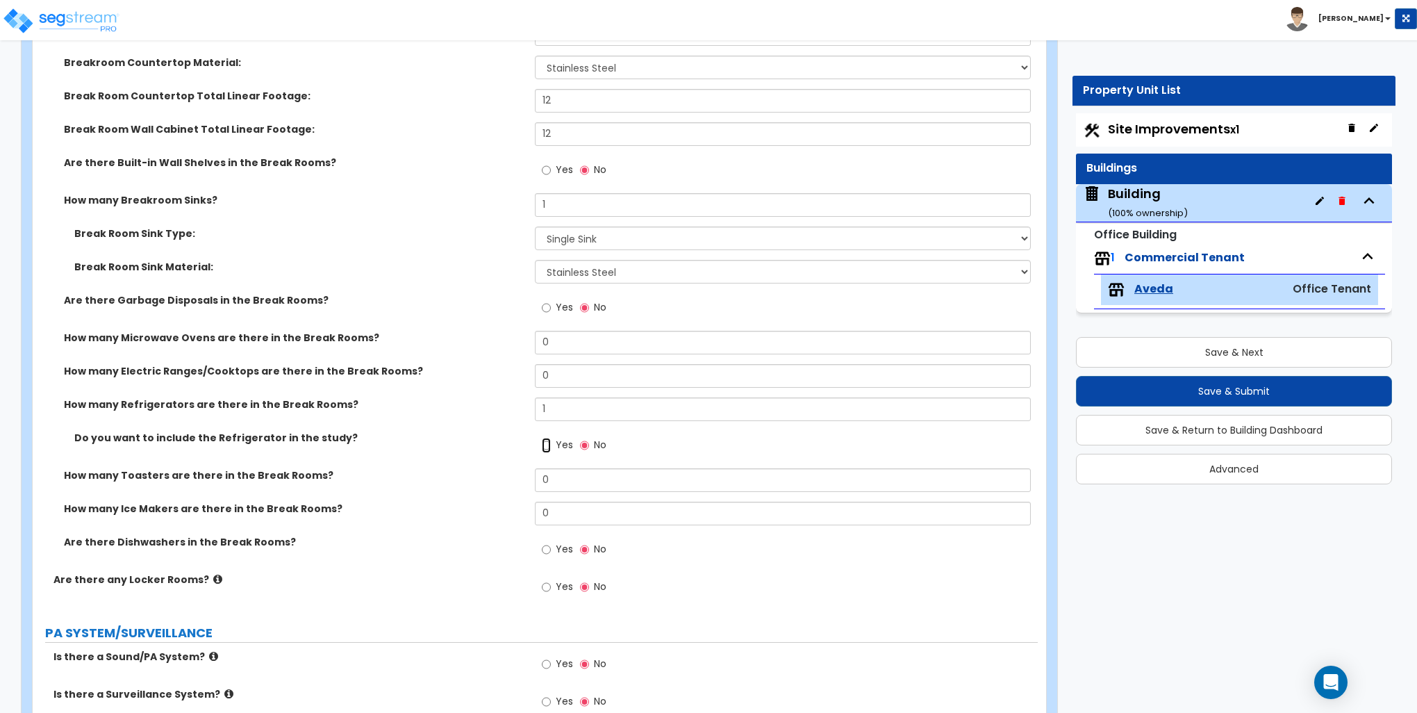
click at [549, 442] on input "Yes" at bounding box center [546, 445] width 9 height 15
radio input "true"
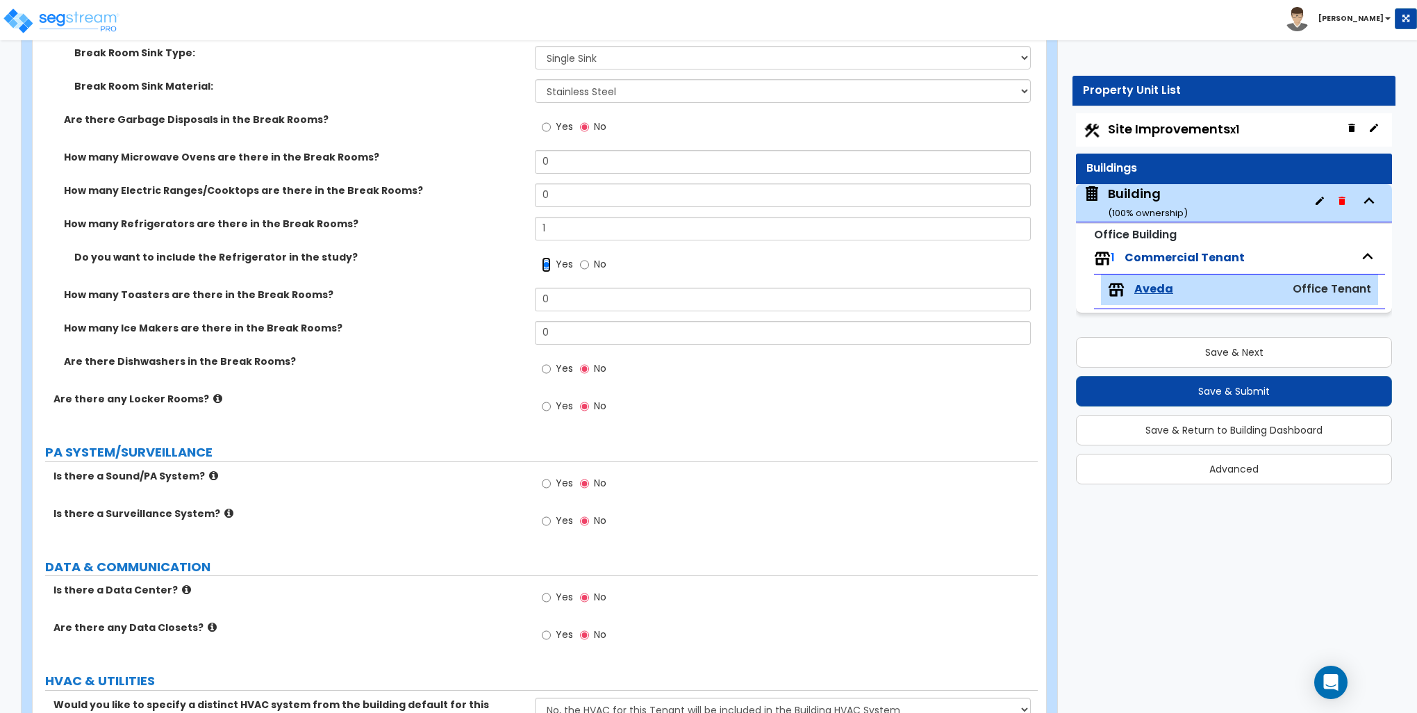
scroll to position [2917, 0]
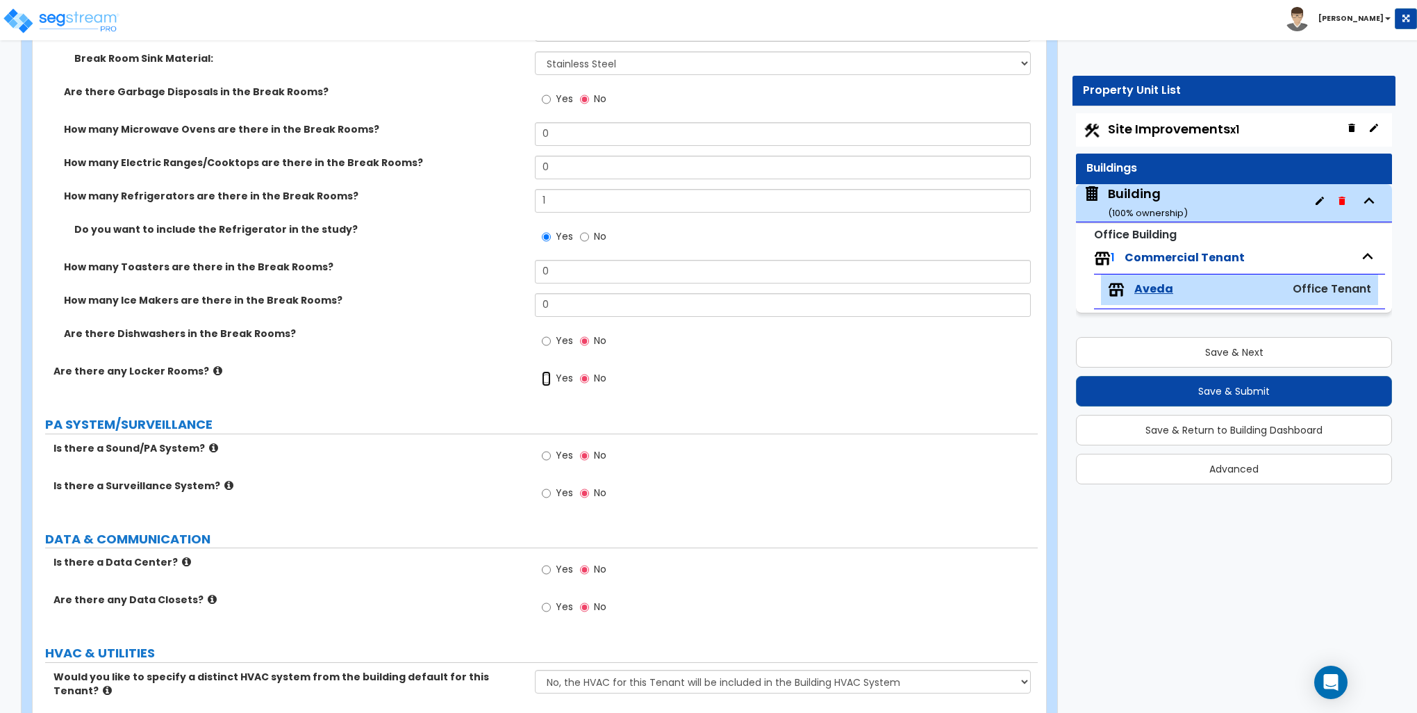
click at [550, 374] on input "Yes" at bounding box center [546, 378] width 9 height 15
radio input "true"
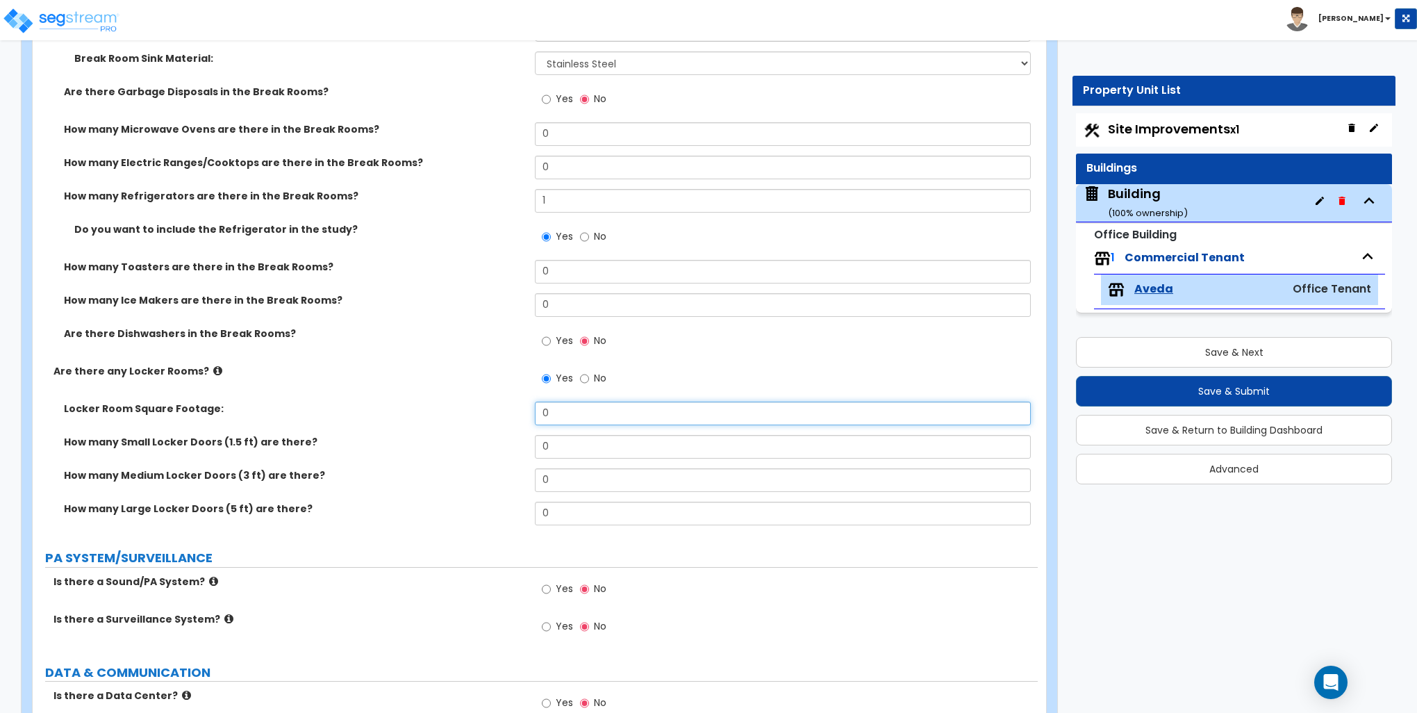
click at [583, 413] on input "0" at bounding box center [782, 413] width 495 height 24
type input "200"
click at [565, 508] on input "0" at bounding box center [782, 513] width 495 height 24
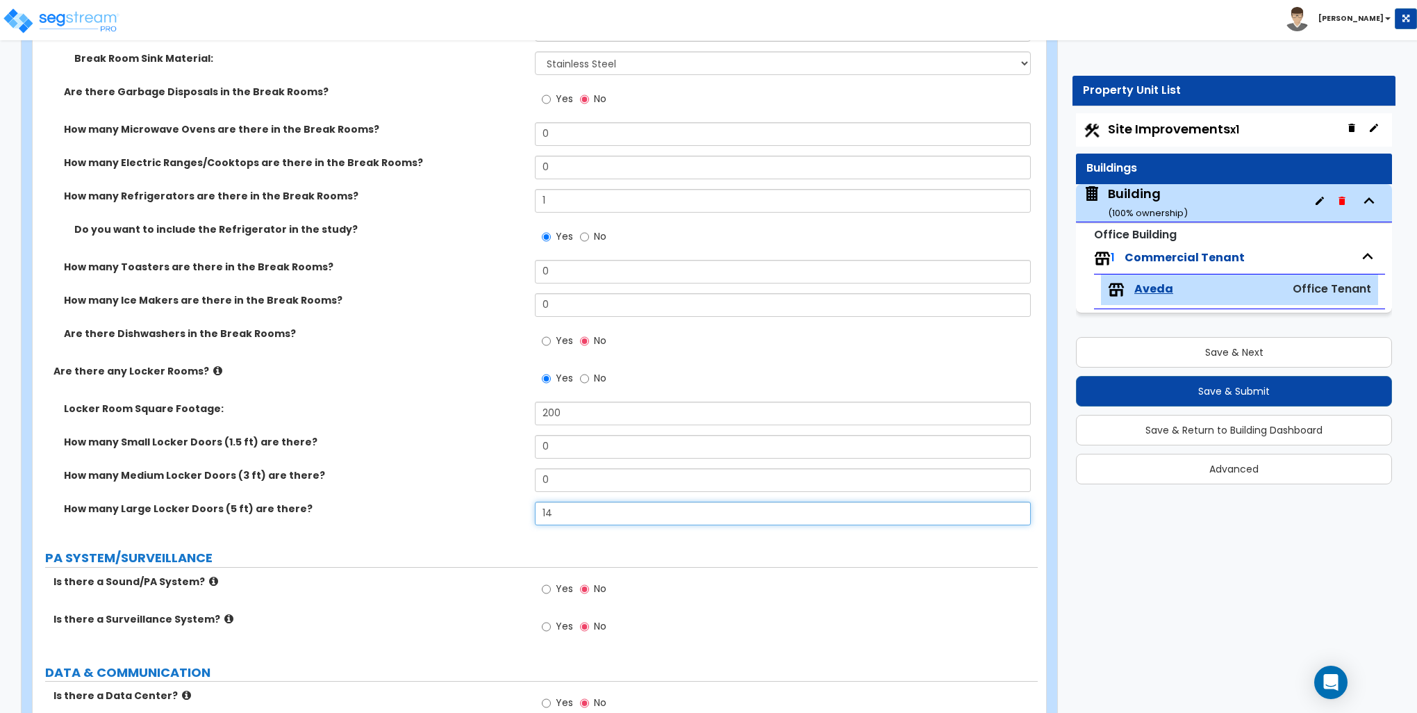
type input "14"
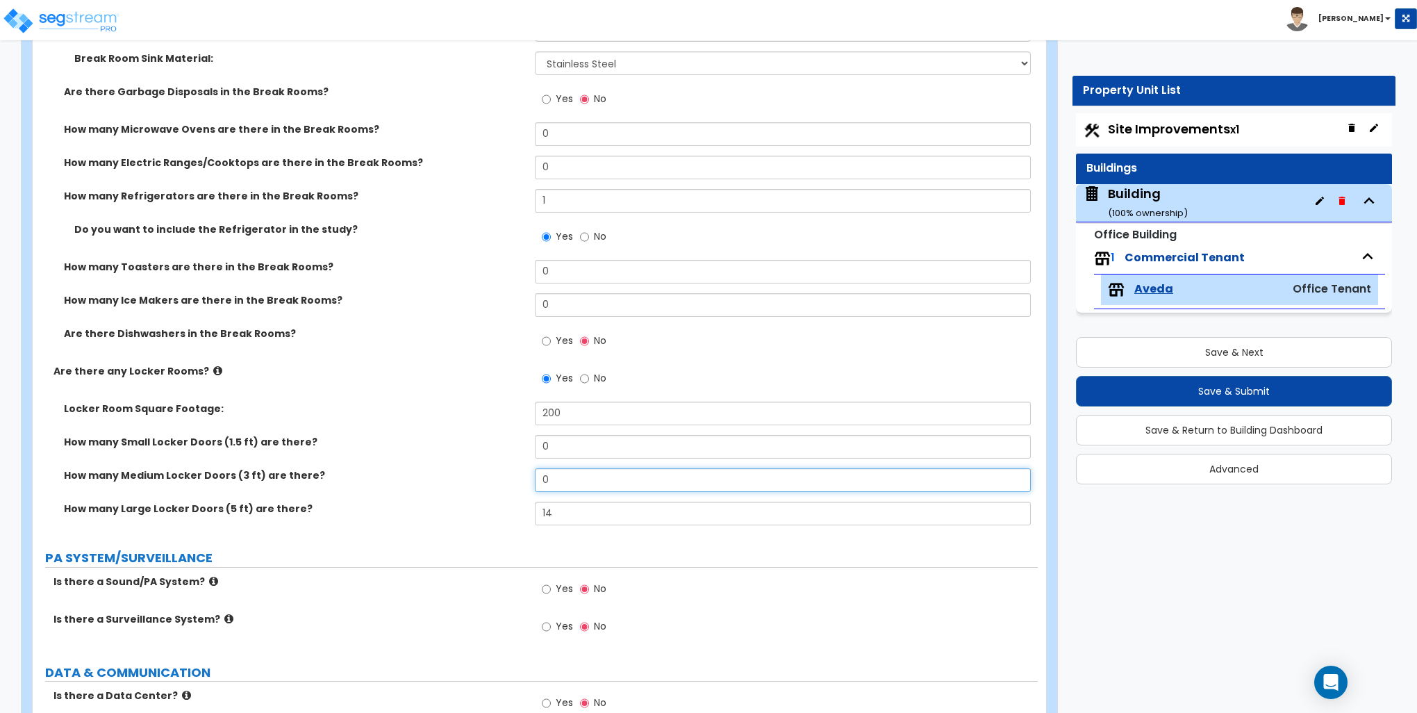
click at [558, 470] on input "0" at bounding box center [782, 480] width 495 height 24
click at [586, 478] on input "26" at bounding box center [782, 480] width 495 height 24
type input "54"
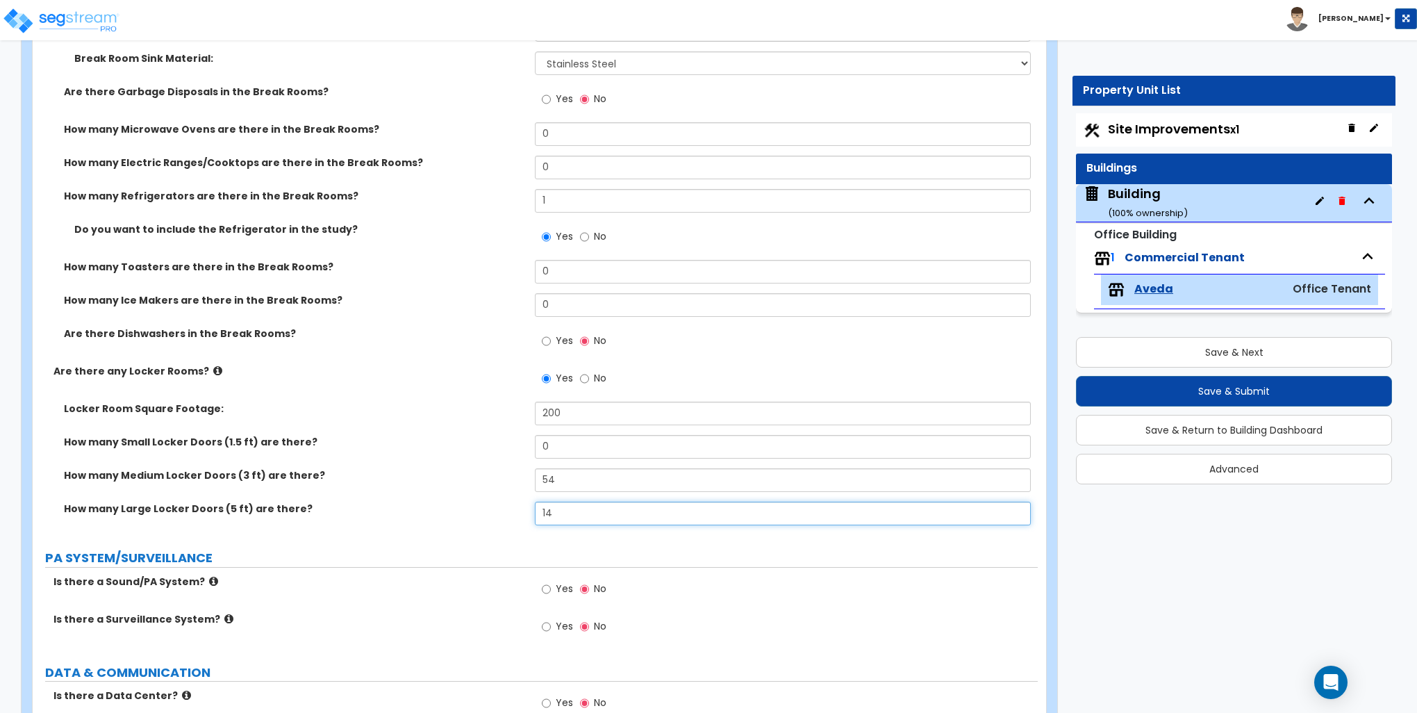
click at [567, 517] on input "14" at bounding box center [782, 513] width 495 height 24
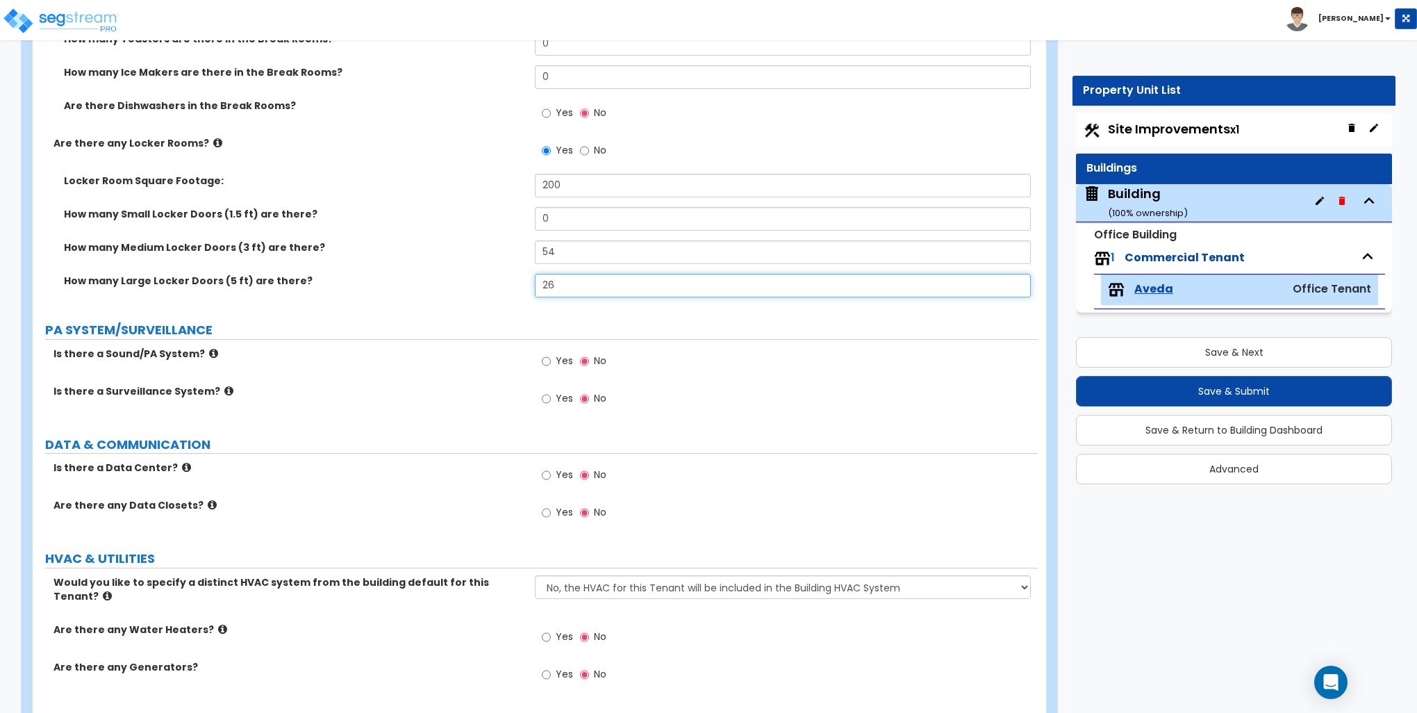
scroll to position [3177, 0]
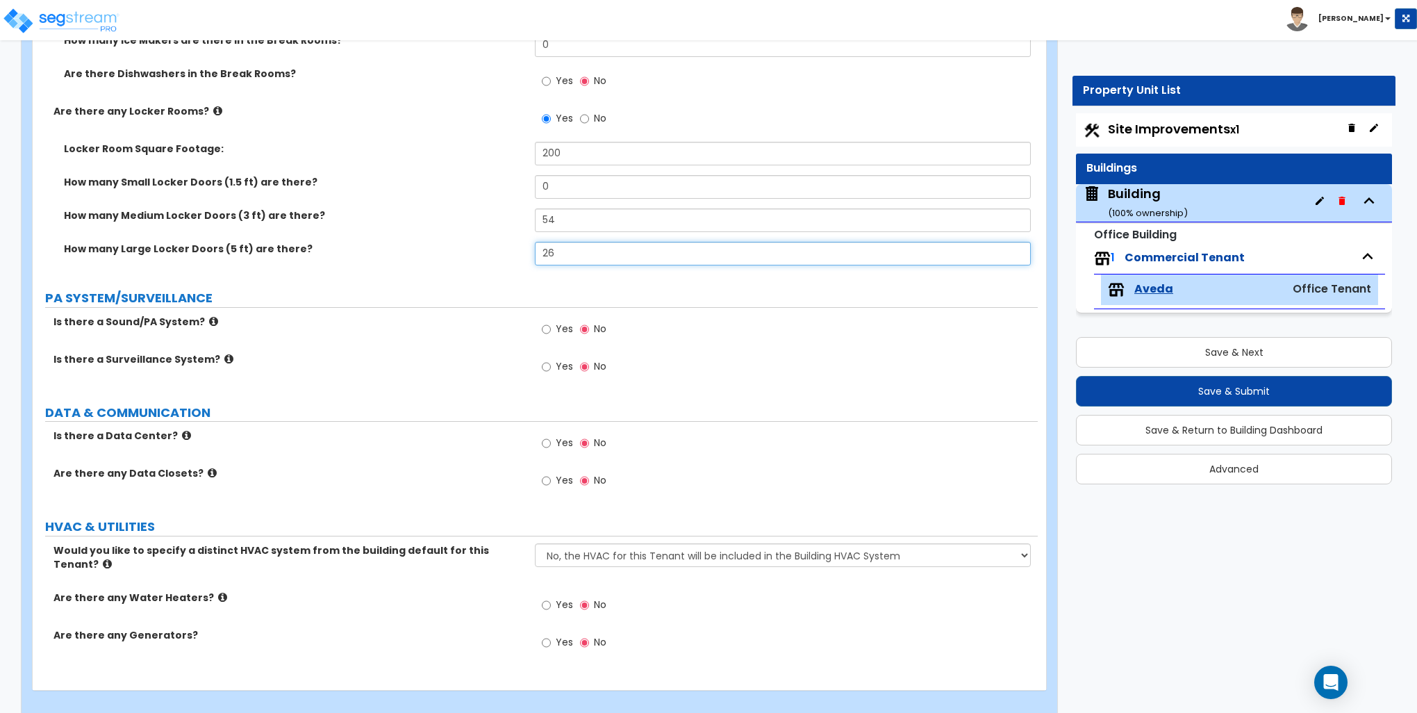
type input "26"
click at [544, 368] on input "Yes" at bounding box center [546, 366] width 9 height 15
radio input "true"
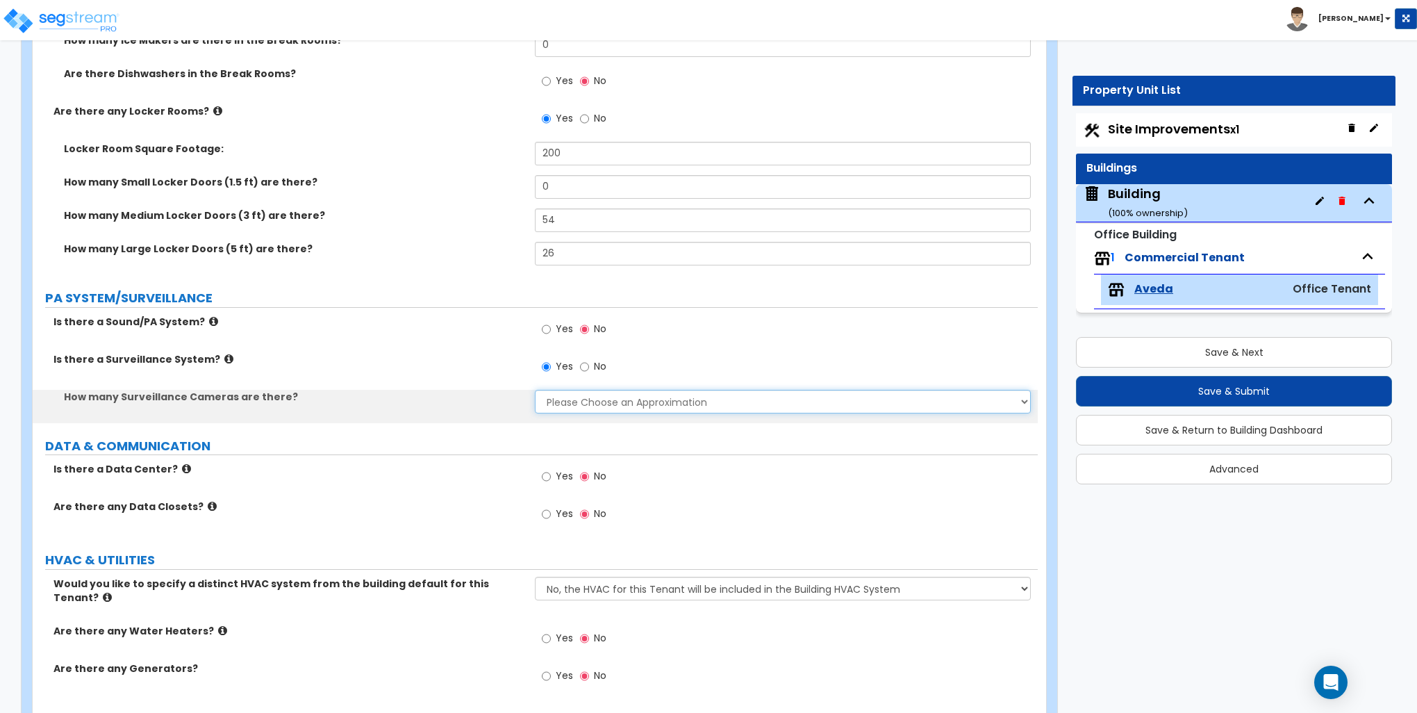
click at [561, 399] on select "Please Choose an Approximation Barely Noticed Any Noticed a Couple Frequently S…" at bounding box center [782, 402] width 495 height 24
select select "3"
click at [535, 390] on select "Please Choose an Approximation Barely Noticed Any Noticed a Couple Frequently S…" at bounding box center [782, 402] width 495 height 24
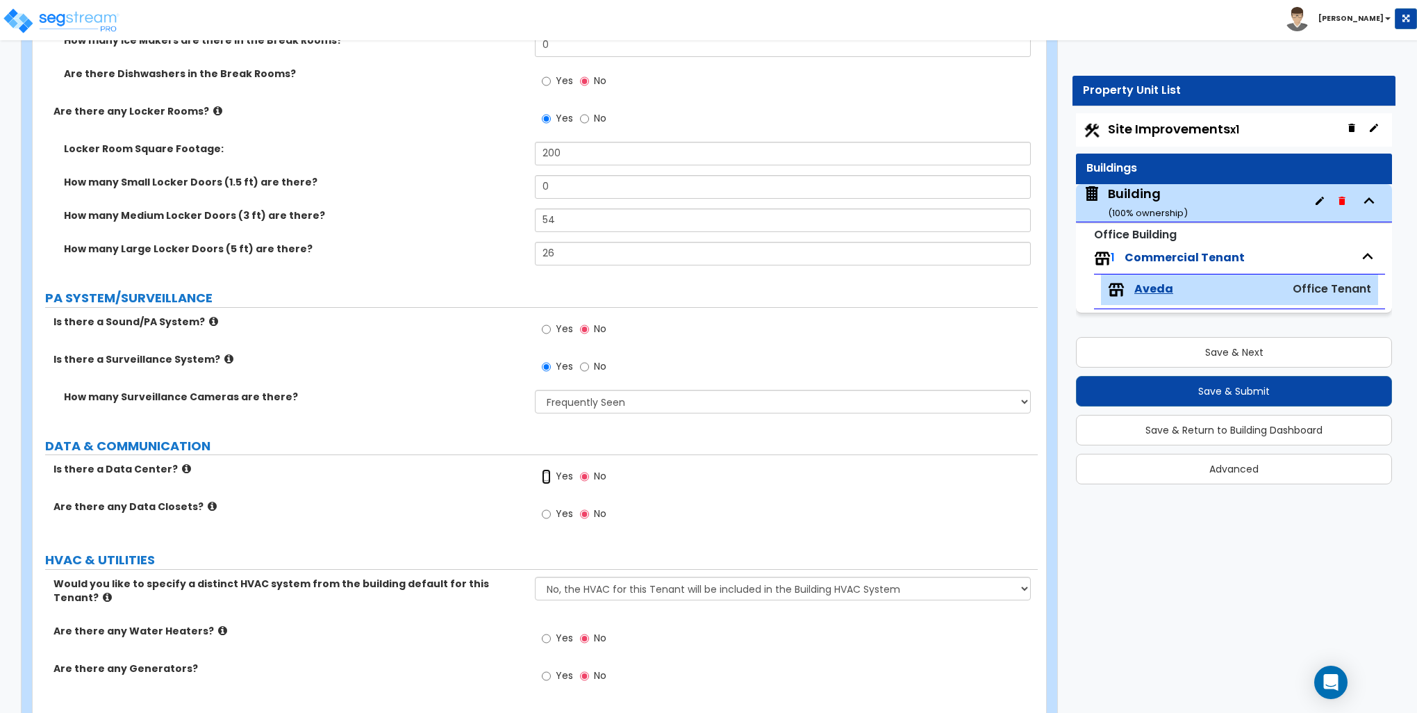
click at [545, 476] on input "Yes" at bounding box center [546, 476] width 9 height 15
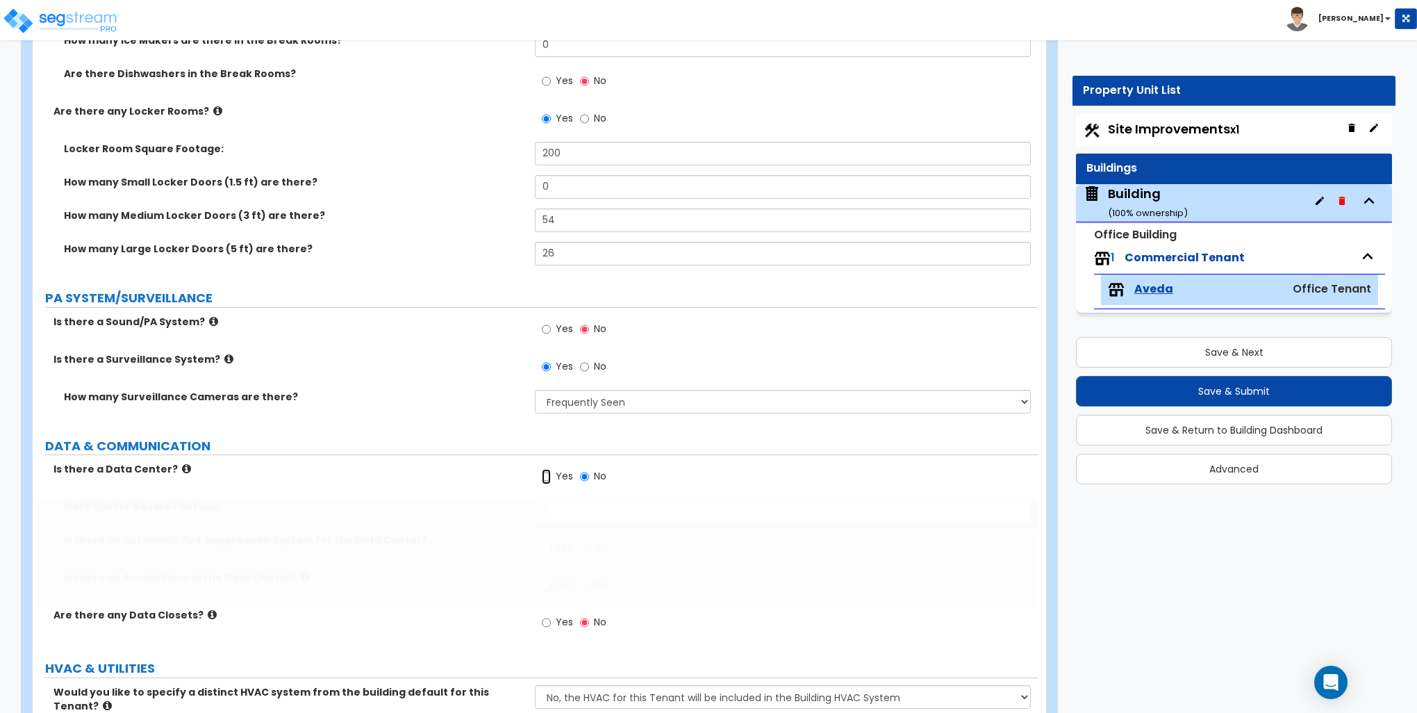
radio input "true"
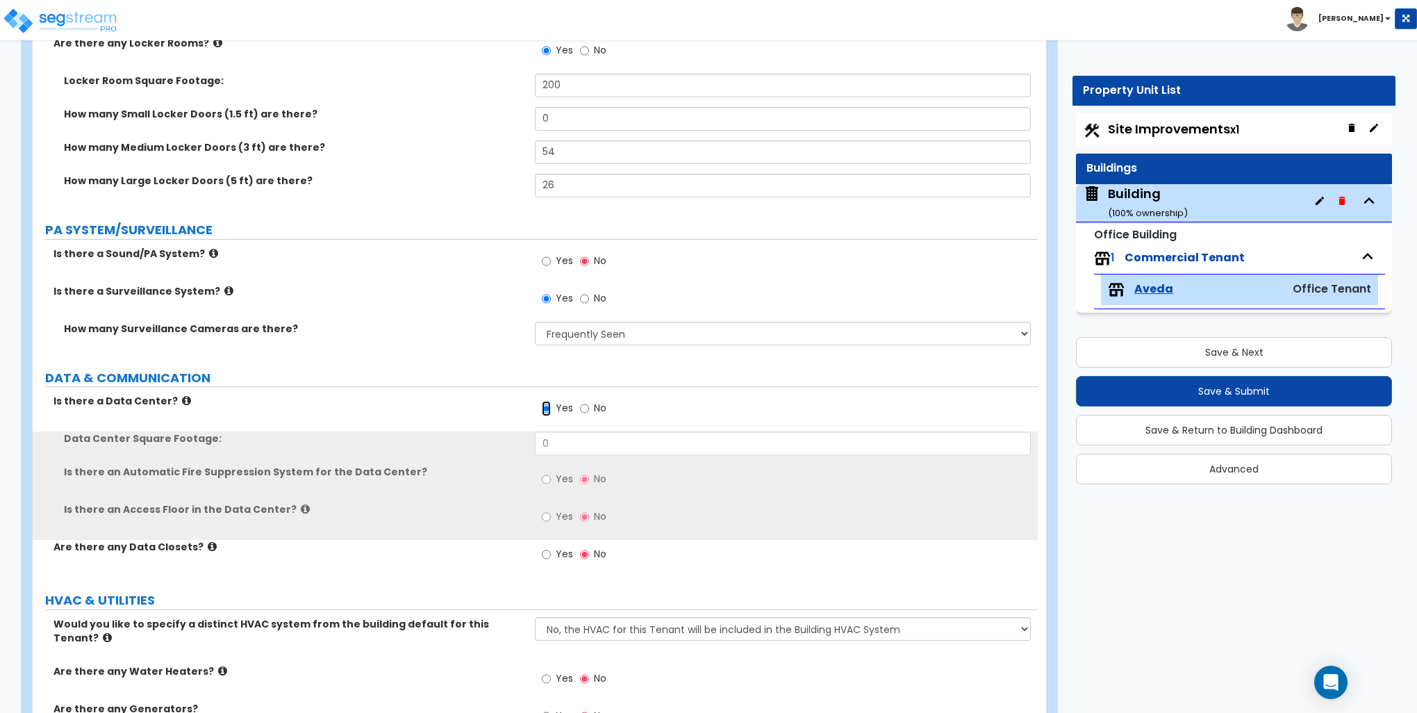
scroll to position [3316, 0]
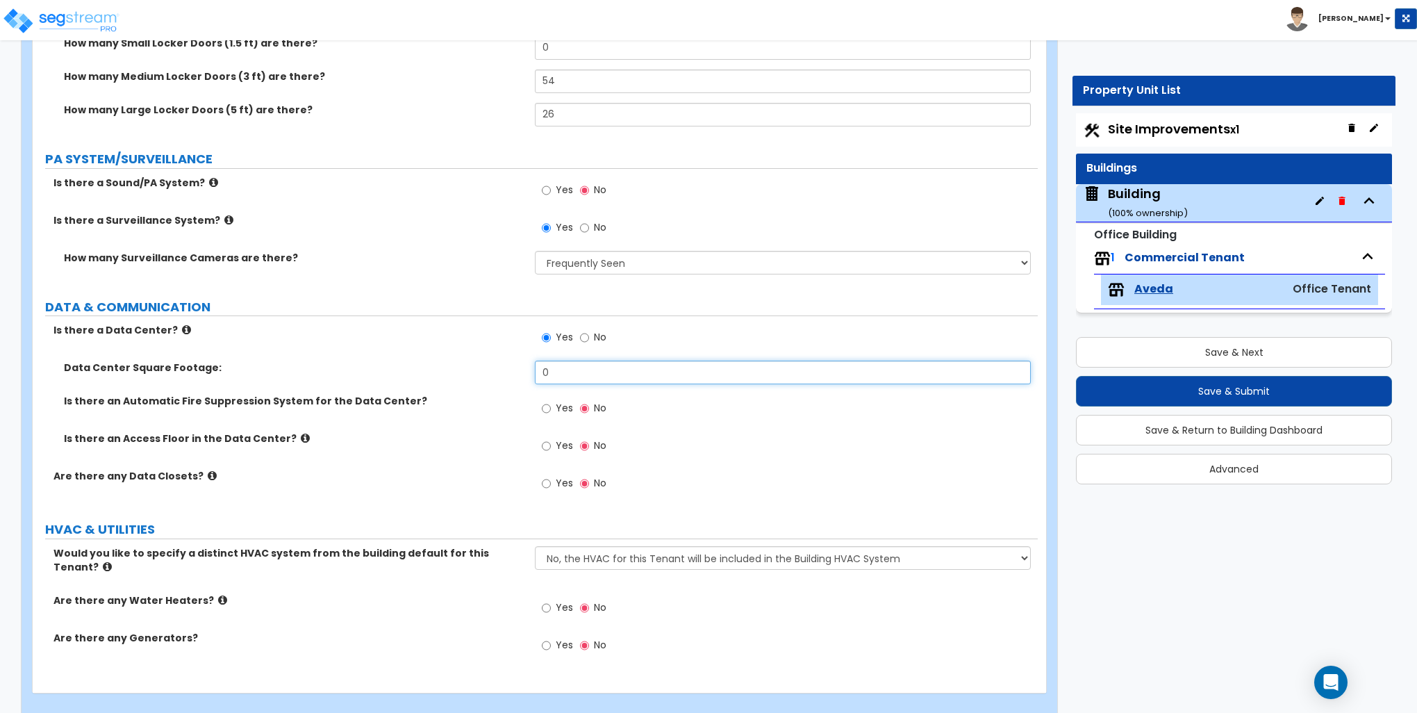
click at [565, 369] on input "0" at bounding box center [782, 372] width 495 height 24
type input "60"
click at [301, 435] on icon at bounding box center [305, 438] width 9 height 10
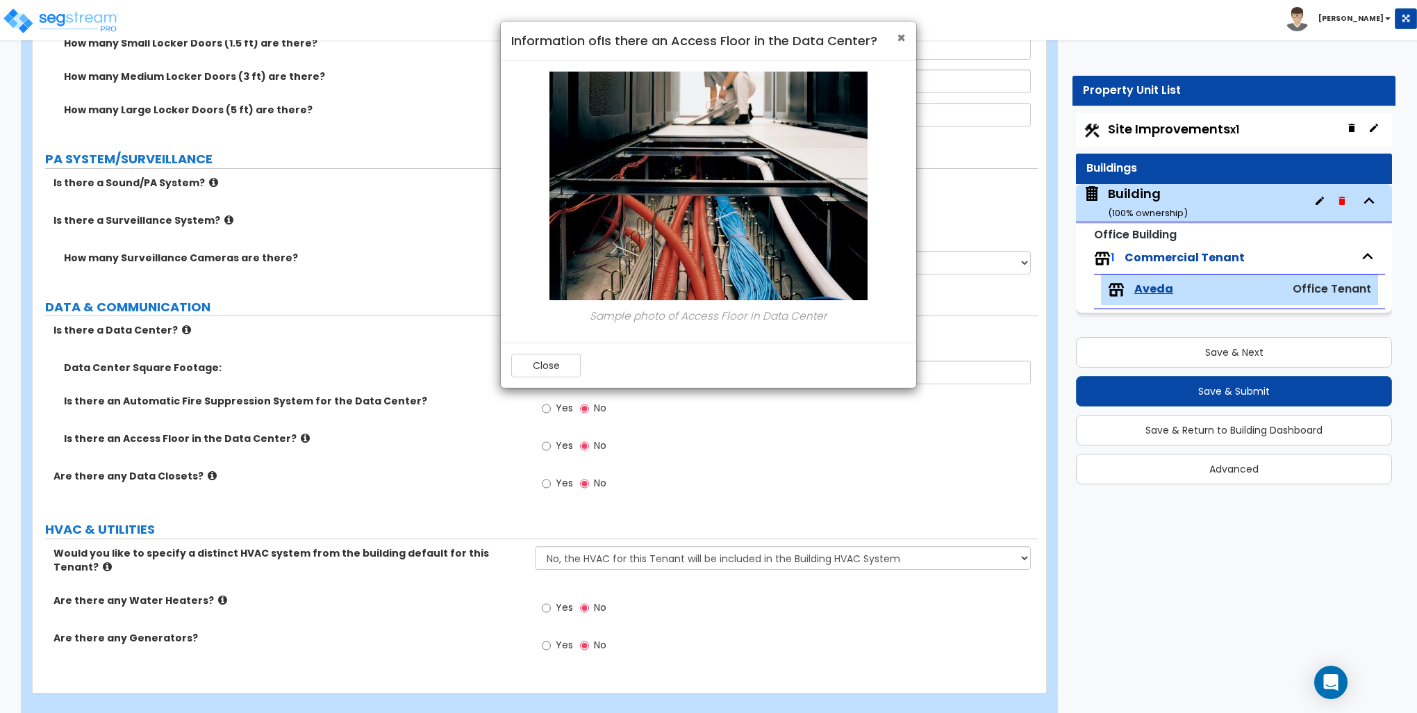
click at [903, 35] on span "×" at bounding box center [901, 38] width 9 height 20
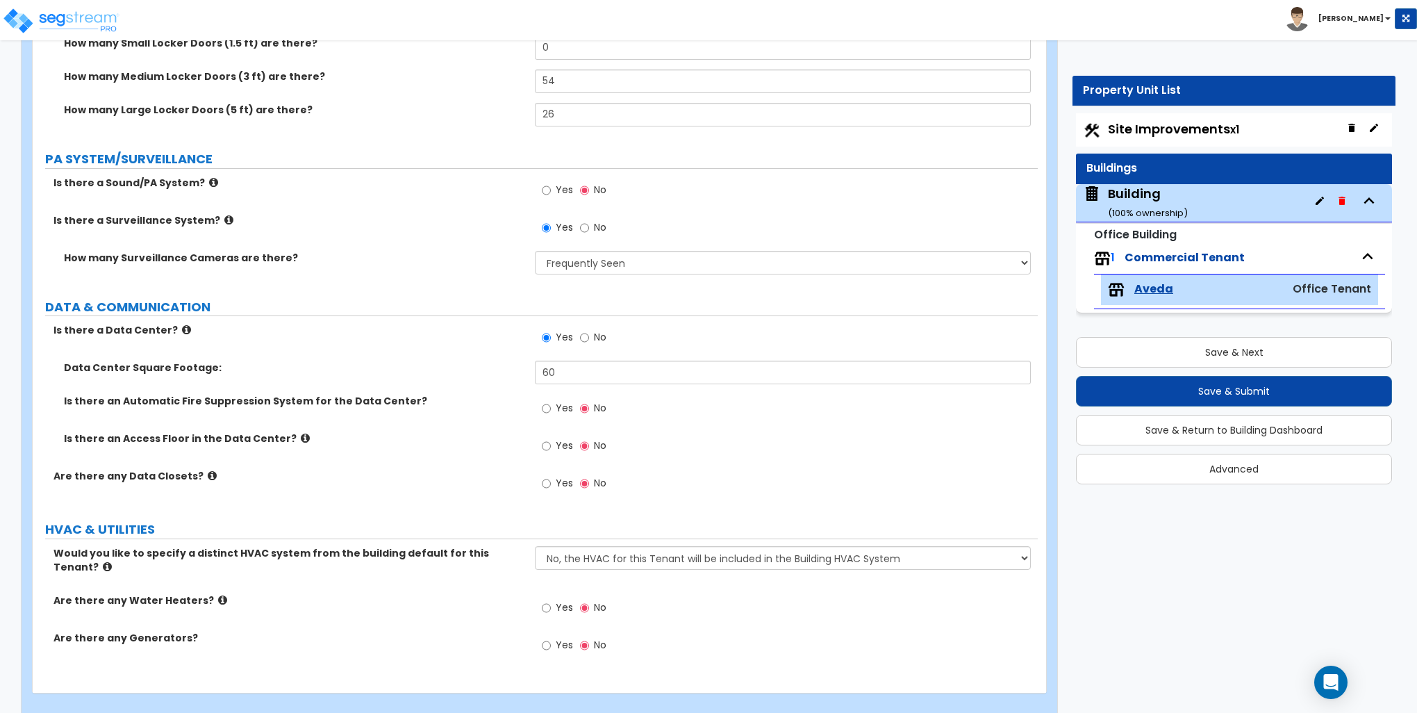
scroll to position [3319, 0]
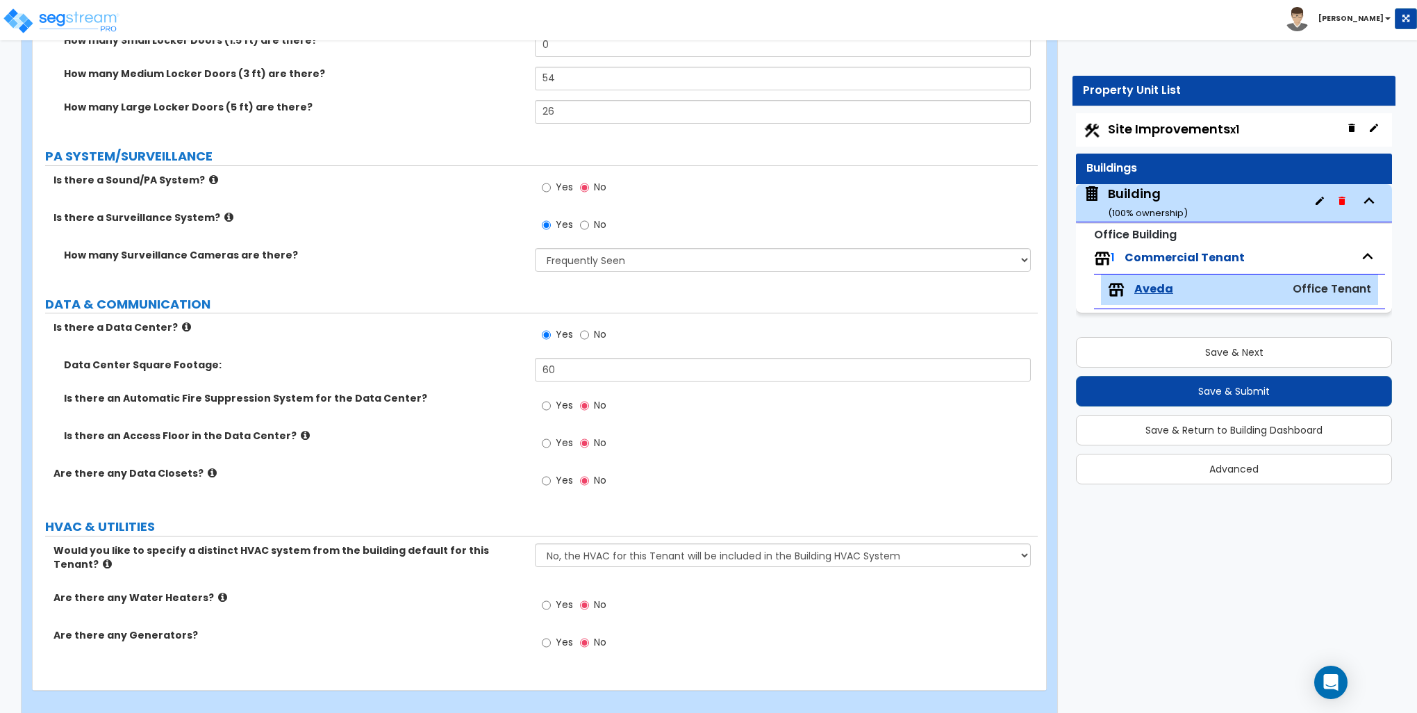
click at [208, 472] on icon at bounding box center [212, 472] width 9 height 10
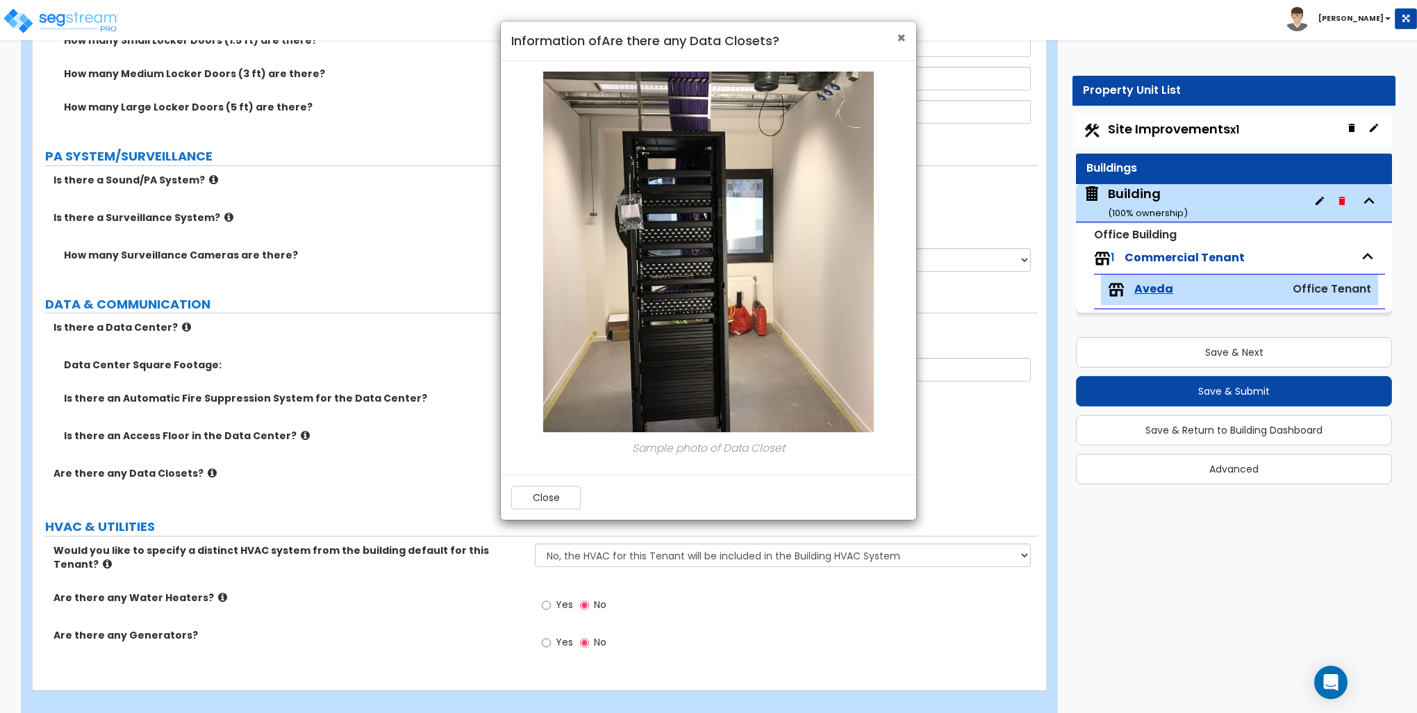
click at [899, 33] on span "×" at bounding box center [901, 38] width 9 height 20
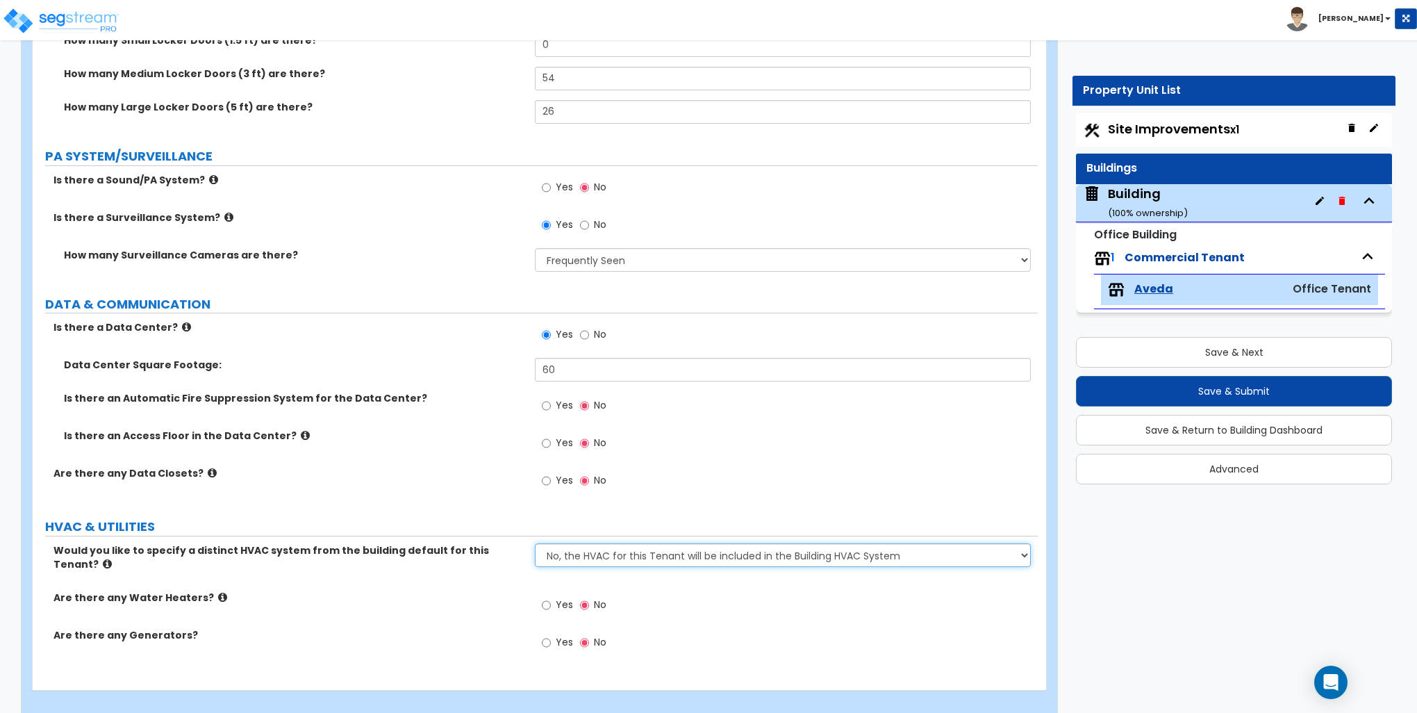
click at [615, 554] on select "No, the HVAC for this Tenant will be included in the Building HVAC System Yes, …" at bounding box center [782, 555] width 495 height 24
click at [404, 600] on div "Are there any Water Heaters? Yes No" at bounding box center [535, 609] width 1005 height 38
click at [547, 597] on input "Yes" at bounding box center [546, 604] width 9 height 15
radio input "true"
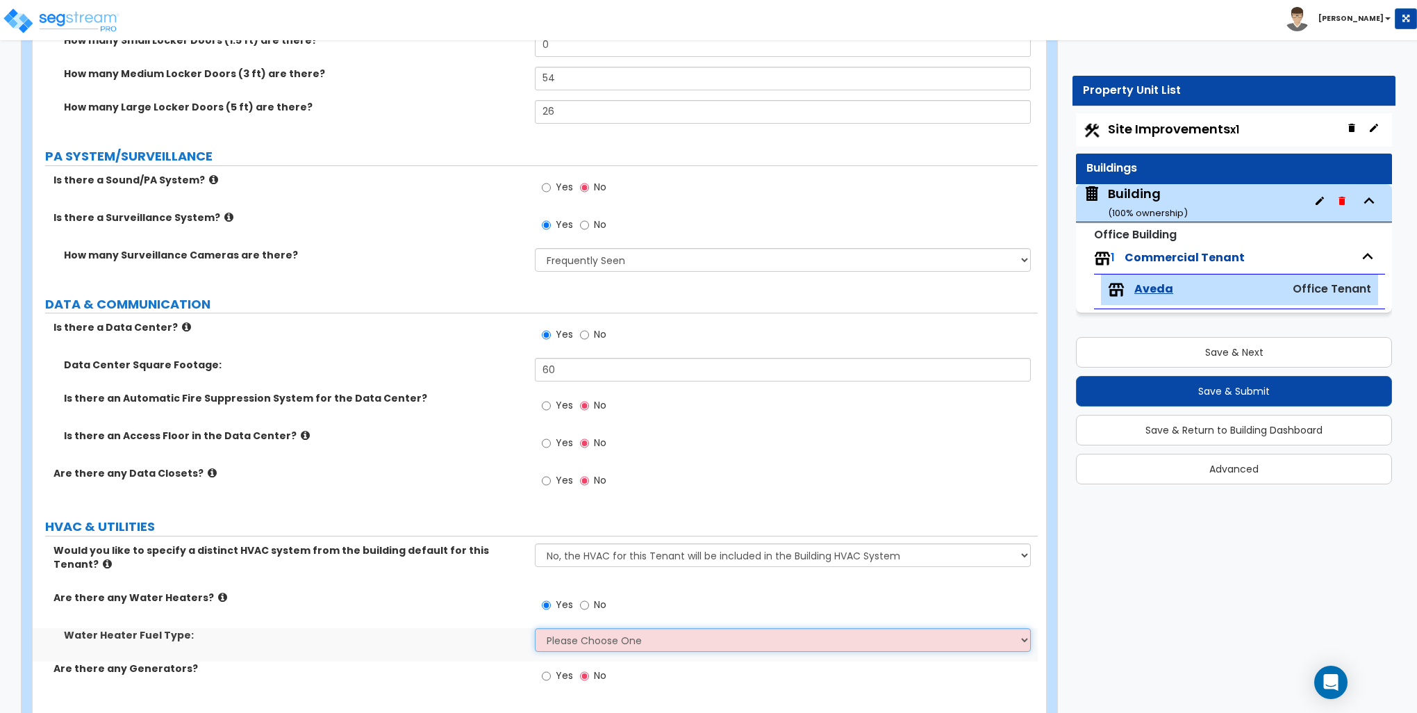
click at [581, 628] on select "Please Choose One Gas Electric" at bounding box center [782, 640] width 495 height 24
select select "2"
click at [535, 628] on select "Please Choose One Gas Electric" at bounding box center [782, 640] width 495 height 24
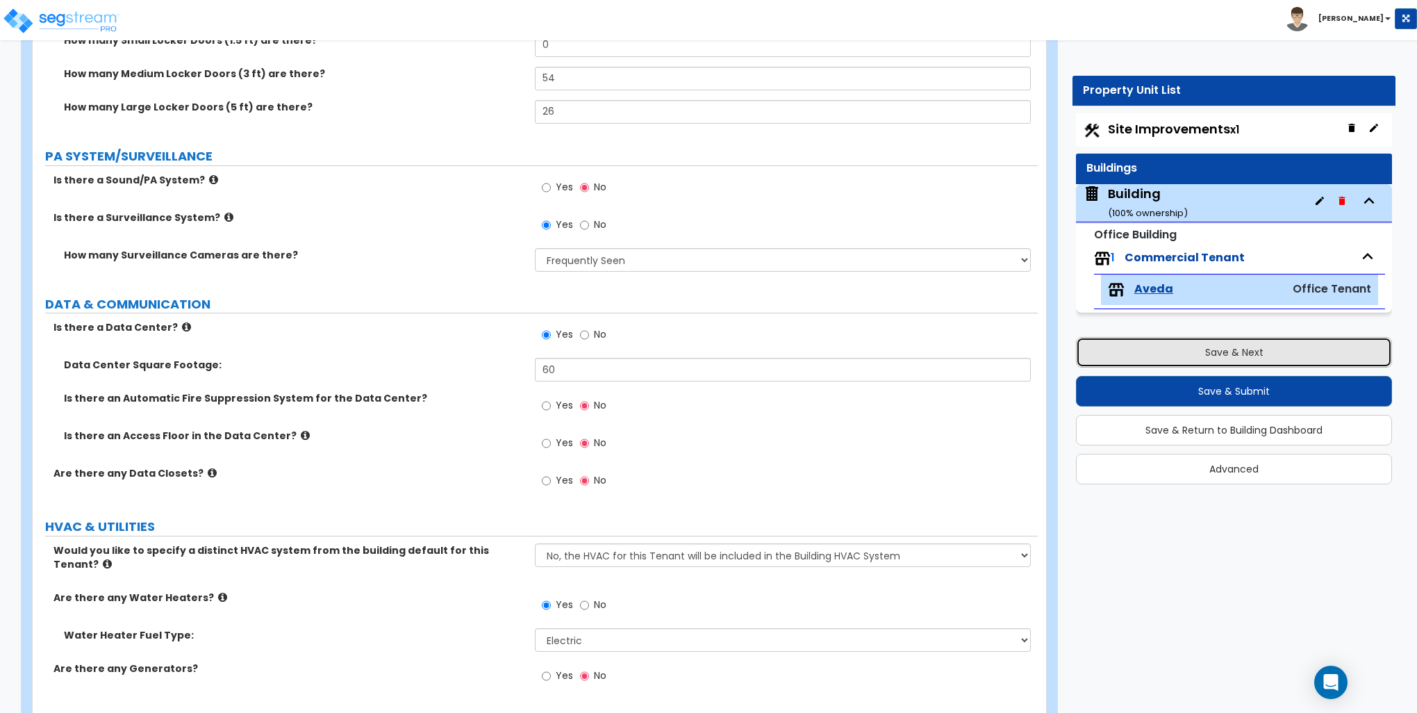
drag, startPoint x: 1218, startPoint y: 352, endPoint x: 1076, endPoint y: 352, distance: 142.4
click at [1220, 352] on button "Save & Next" at bounding box center [1234, 352] width 316 height 31
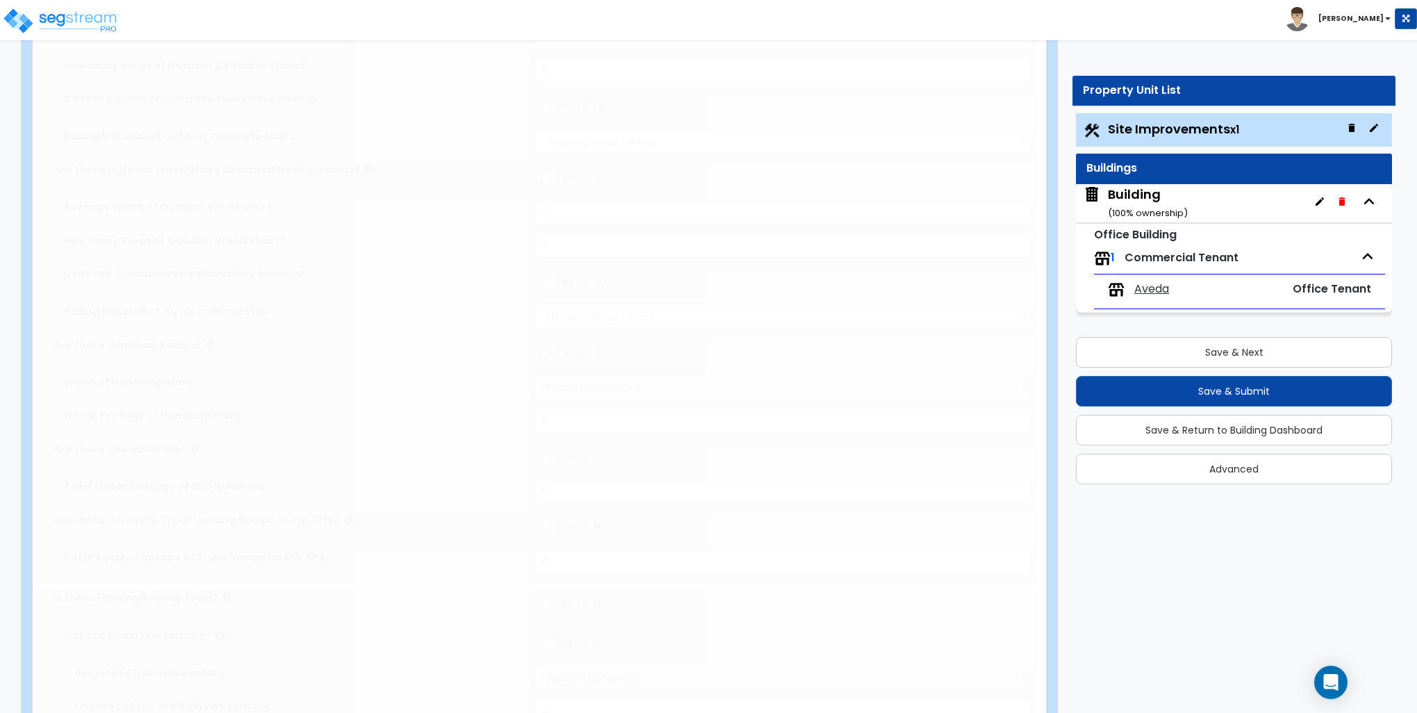
select select "2"
type input "20711"
select select "2"
type input "16601"
radio input "true"
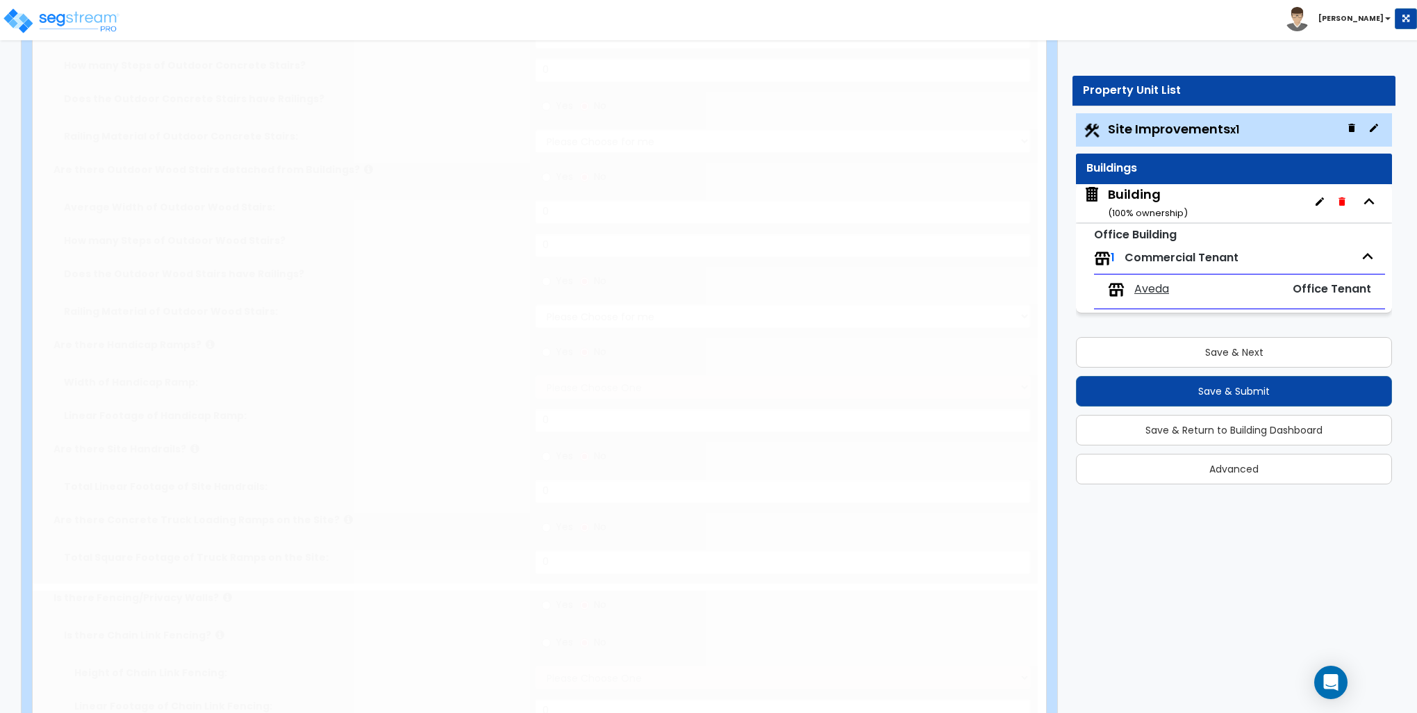
select select "1"
type input "24"
radio input "true"
select select "1"
type input "28"
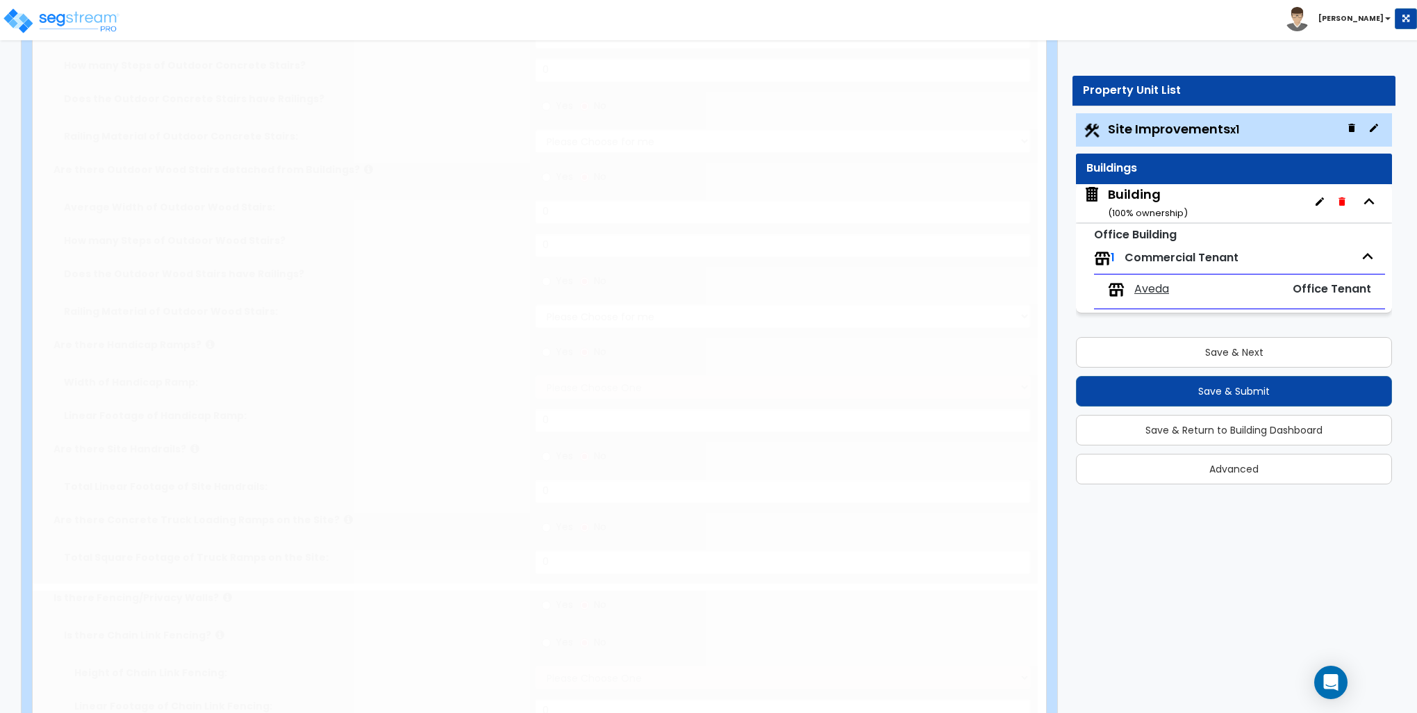
radio input "true"
select select "2"
type input "62"
select select "1"
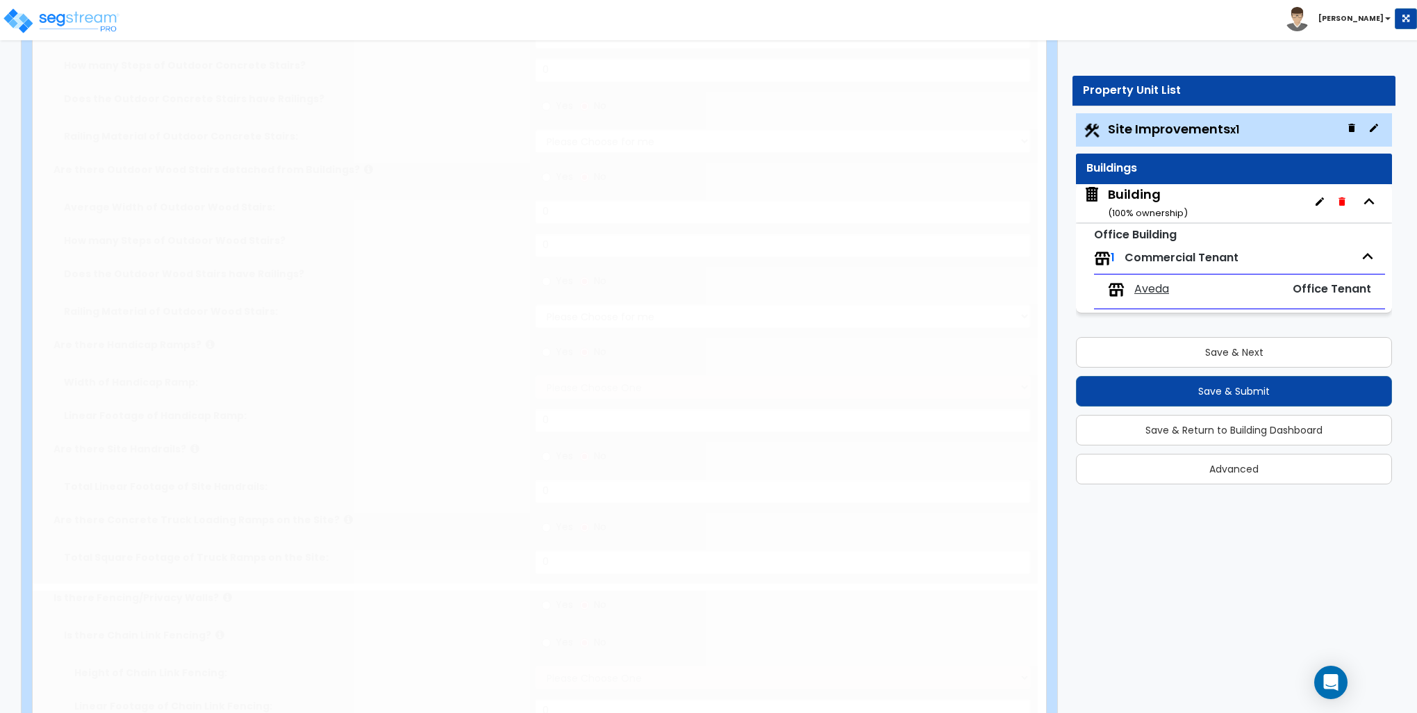
radio input "true"
select select "1"
type input "4"
type input "1"
radio input "true"
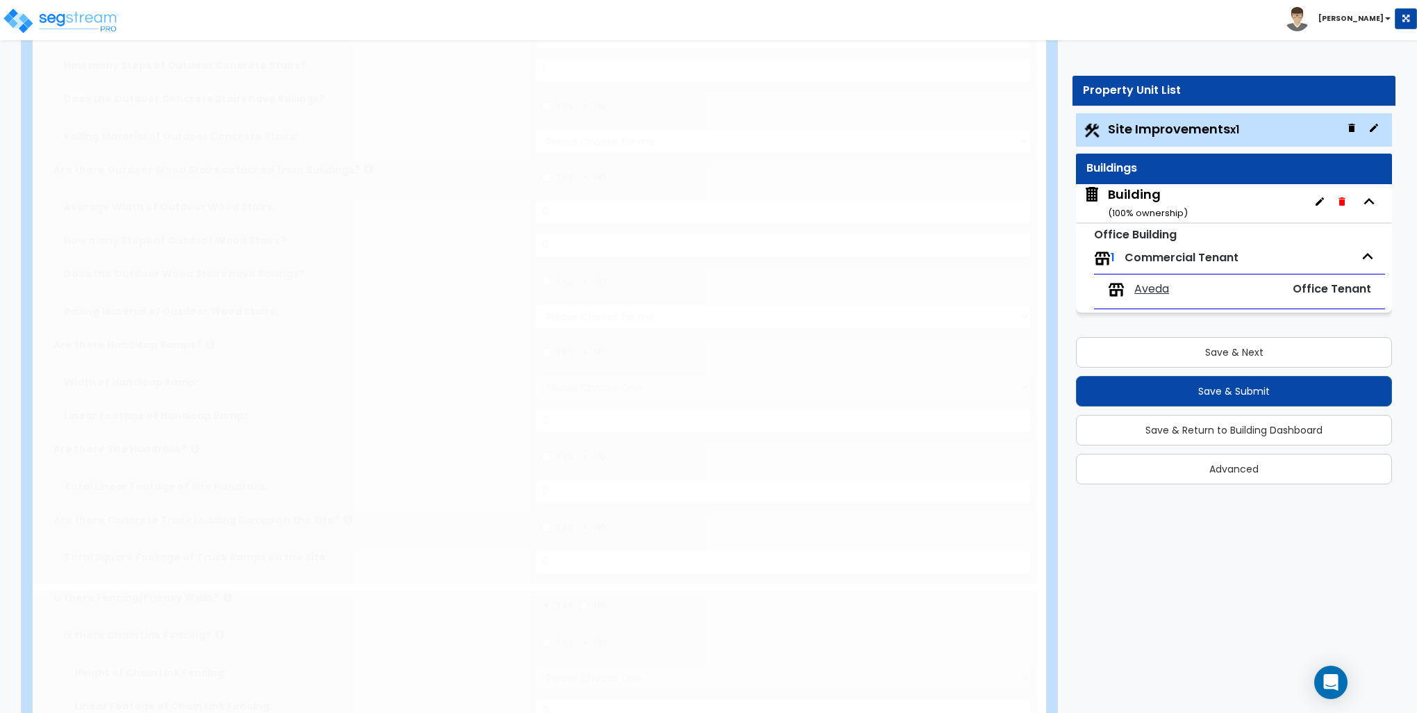
radio input "true"
type input "380"
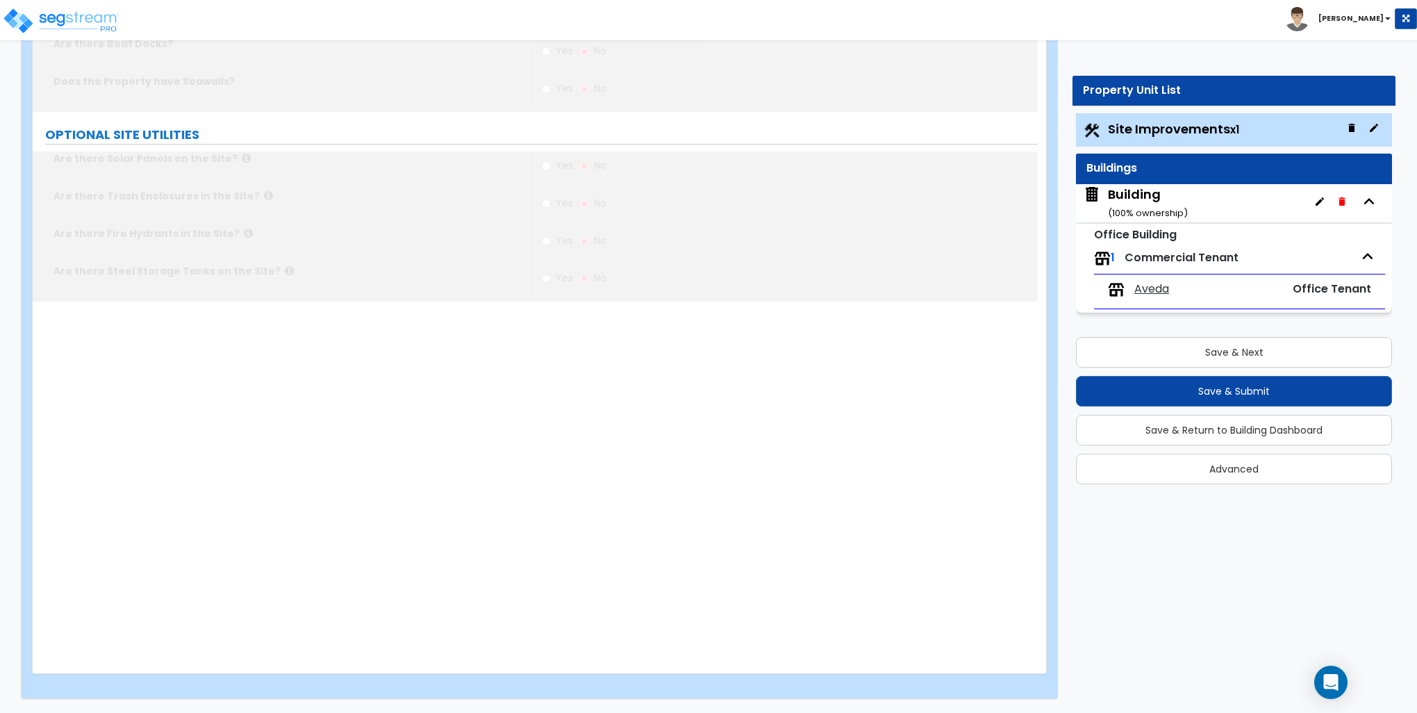
scroll to position [0, 0]
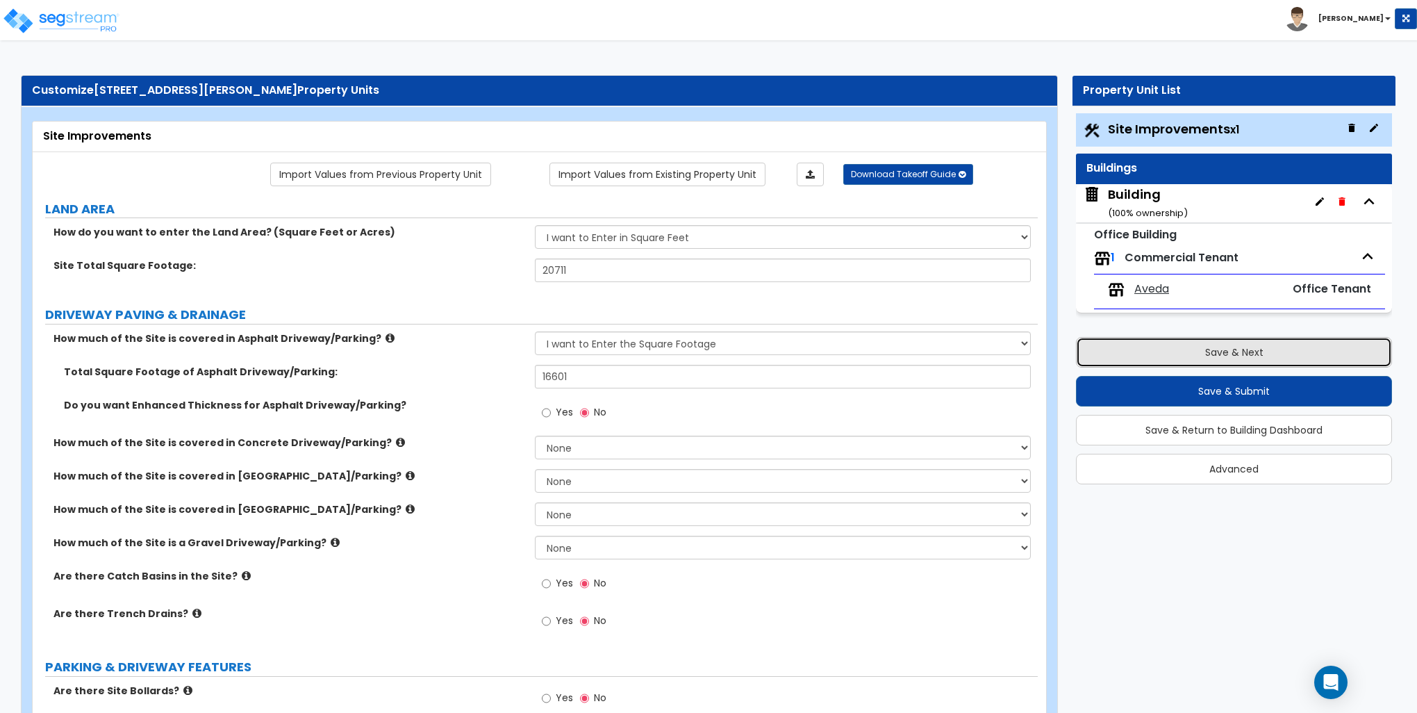
click at [1262, 353] on button "Save & Next" at bounding box center [1234, 352] width 316 height 31
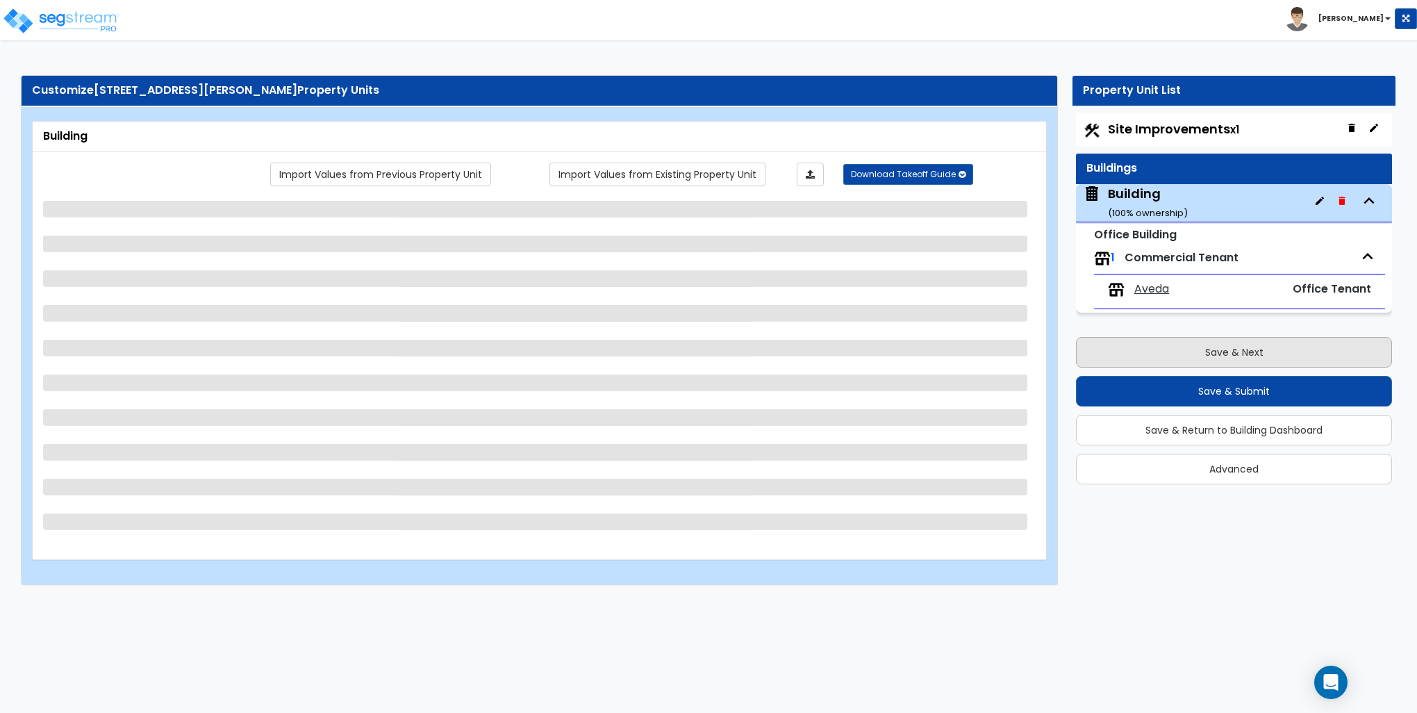
select select "7"
select select "1"
select select "7"
select select "1"
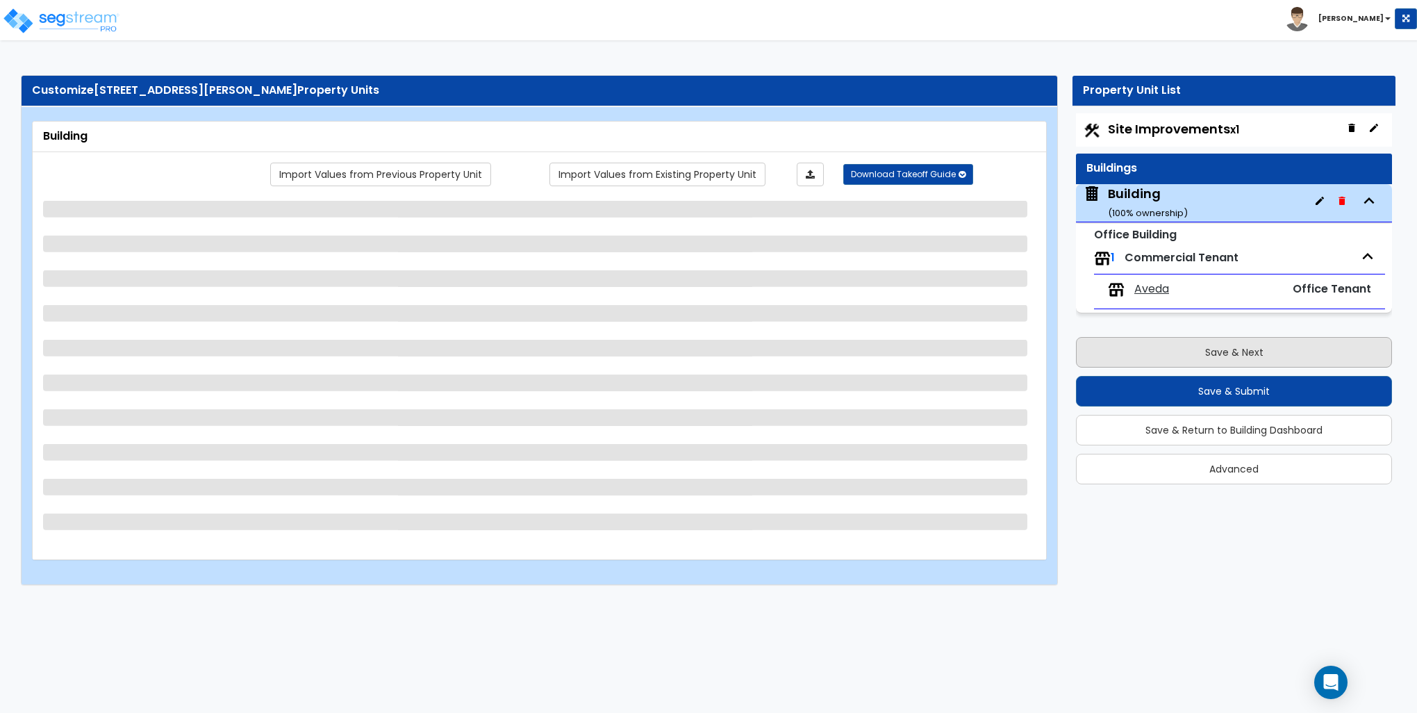
select select "2"
select select "1"
select select "3"
select select "2"
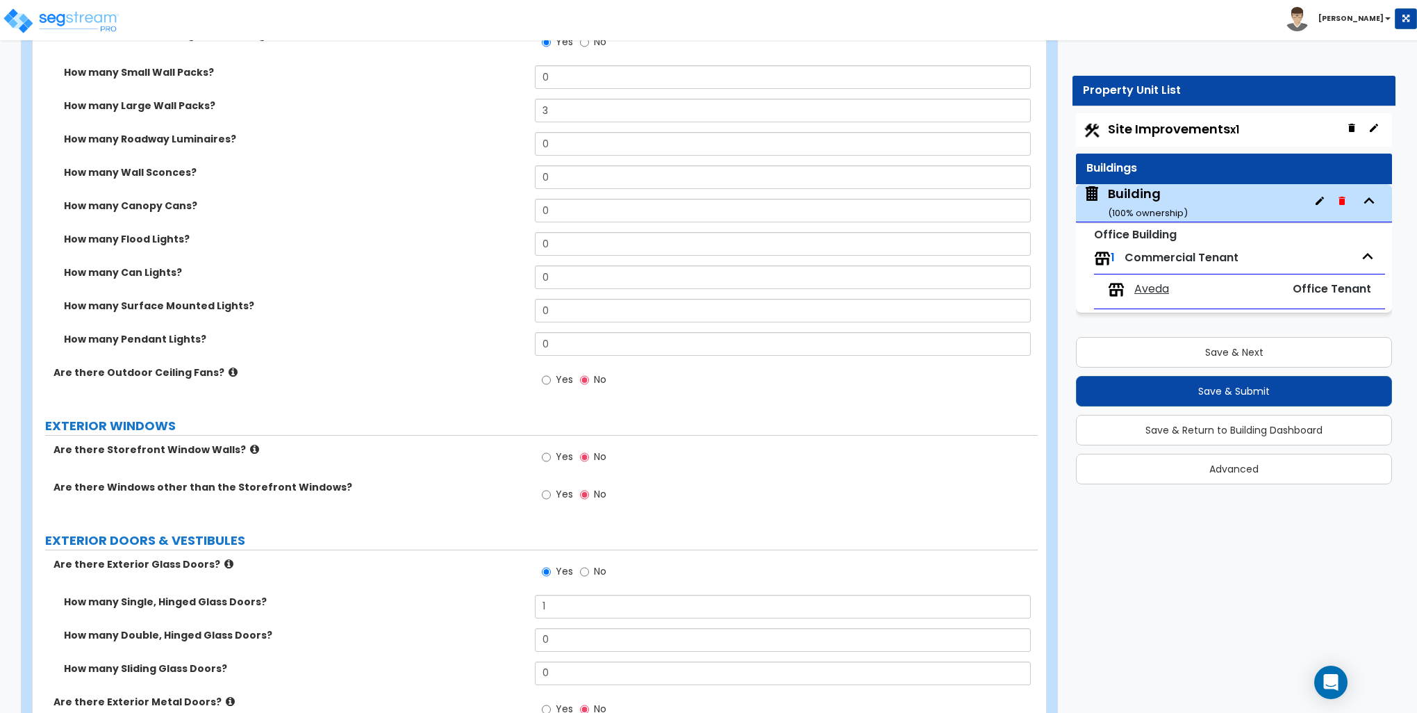
scroll to position [1042, 0]
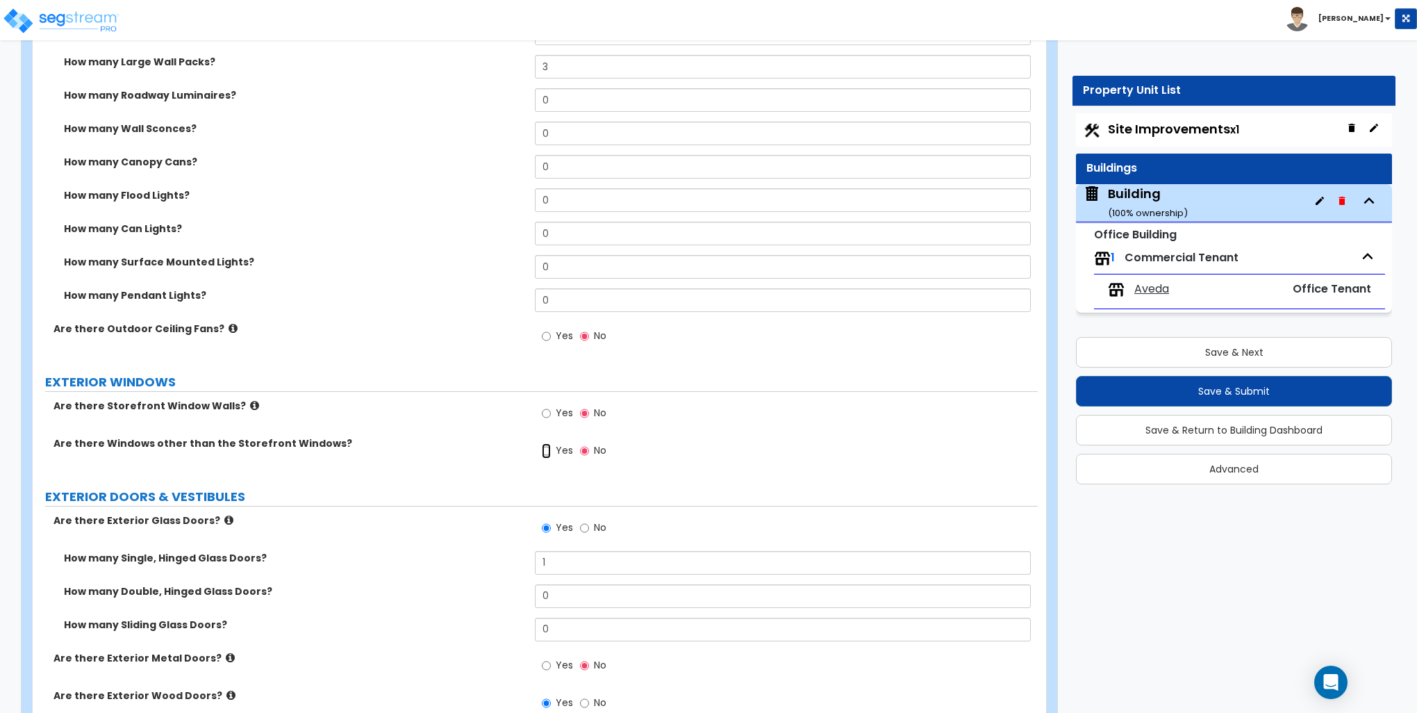
click at [542, 449] on input "Yes" at bounding box center [546, 450] width 9 height 15
radio input "true"
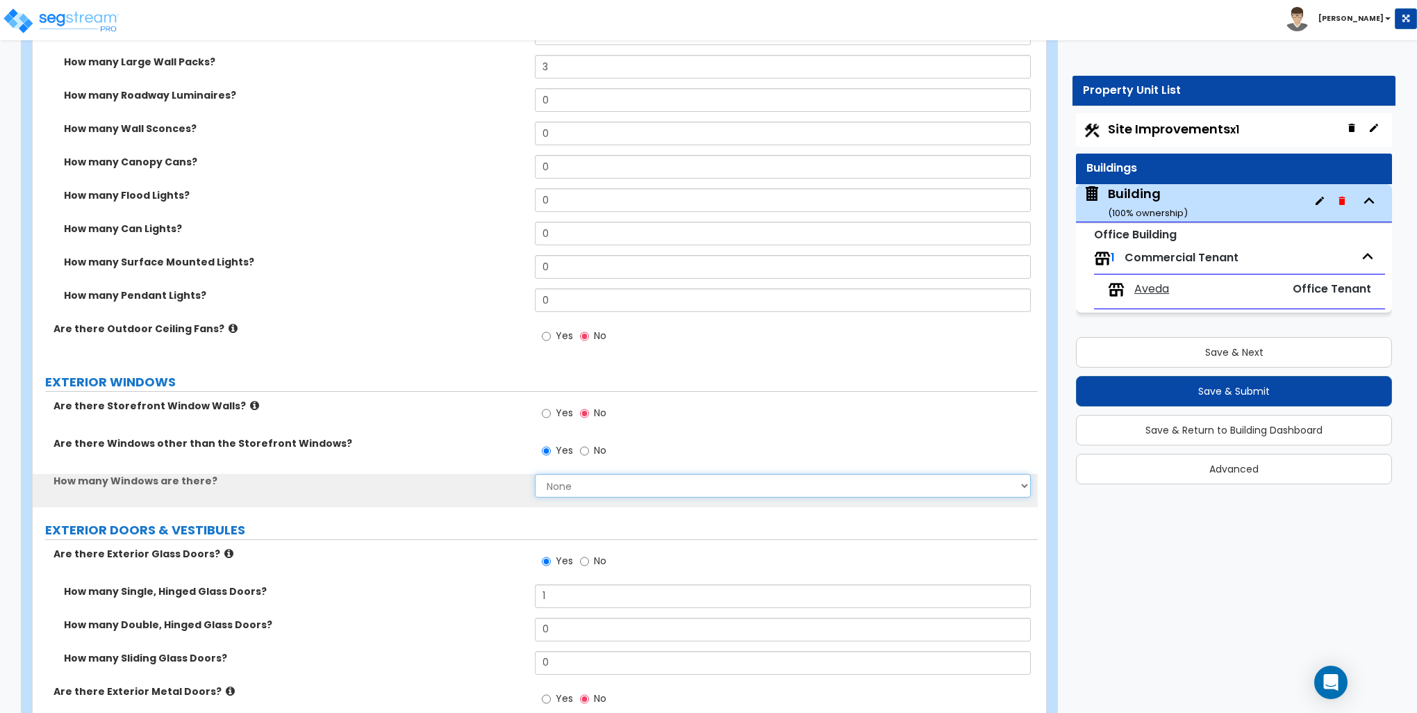
click at [563, 487] on select "None I want to enter a Percentage of the Exterior Windows I want to enter the N…" at bounding box center [782, 486] width 495 height 24
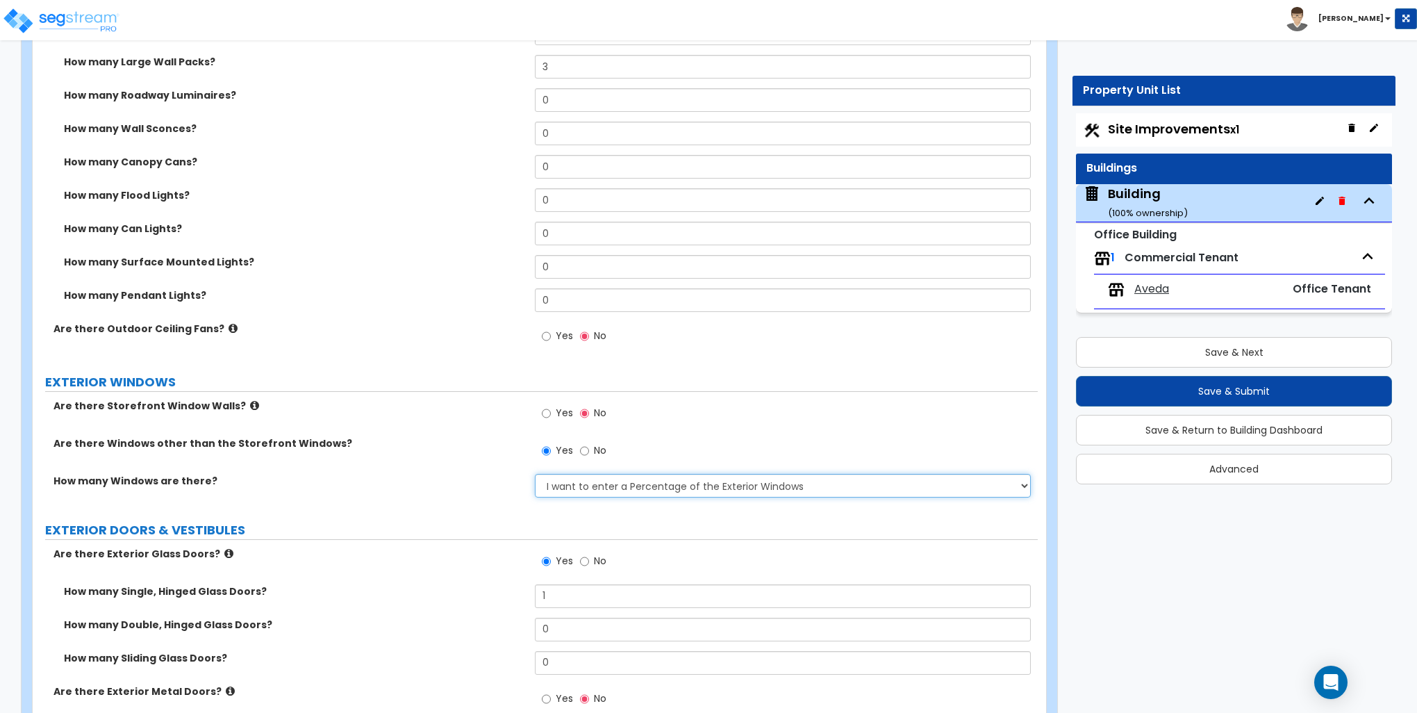
click at [535, 474] on select "None I want to enter a Percentage of the Exterior Windows I want to enter the N…" at bounding box center [782, 486] width 495 height 24
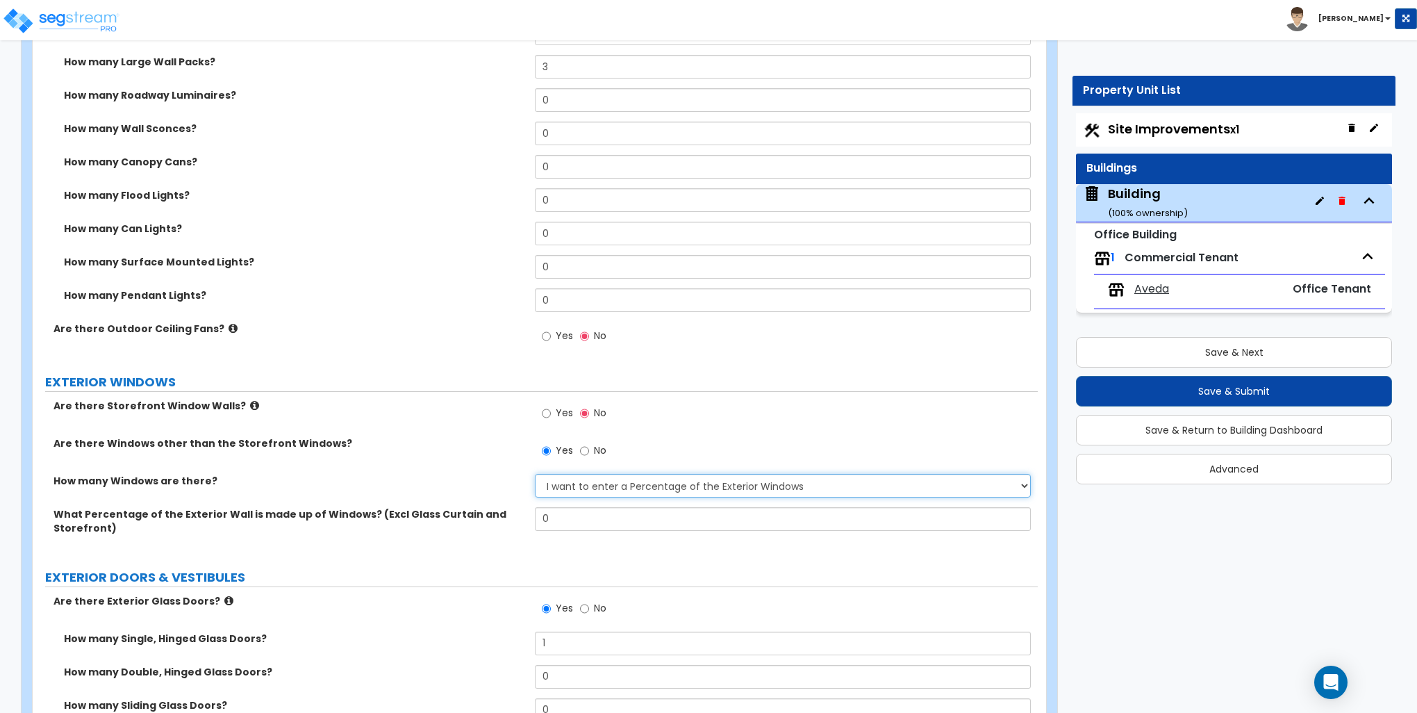
click at [590, 474] on select "None I want to enter a Percentage of the Exterior Windows I want to enter the N…" at bounding box center [782, 486] width 495 height 24
select select "2"
click at [535, 474] on select "None I want to enter a Percentage of the Exterior Windows I want to enter the N…" at bounding box center [782, 486] width 495 height 24
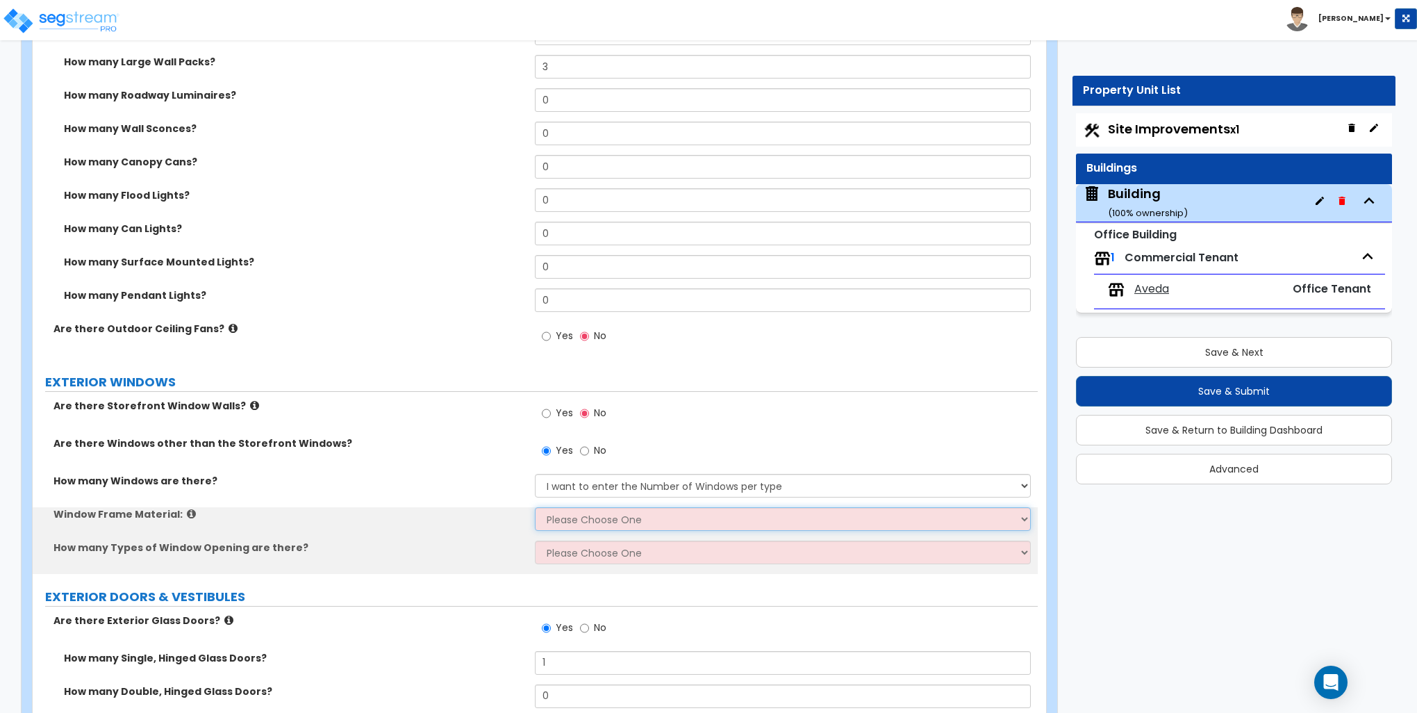
click at [581, 523] on select "Please Choose One Vinyl Aluminum Wood" at bounding box center [782, 519] width 495 height 24
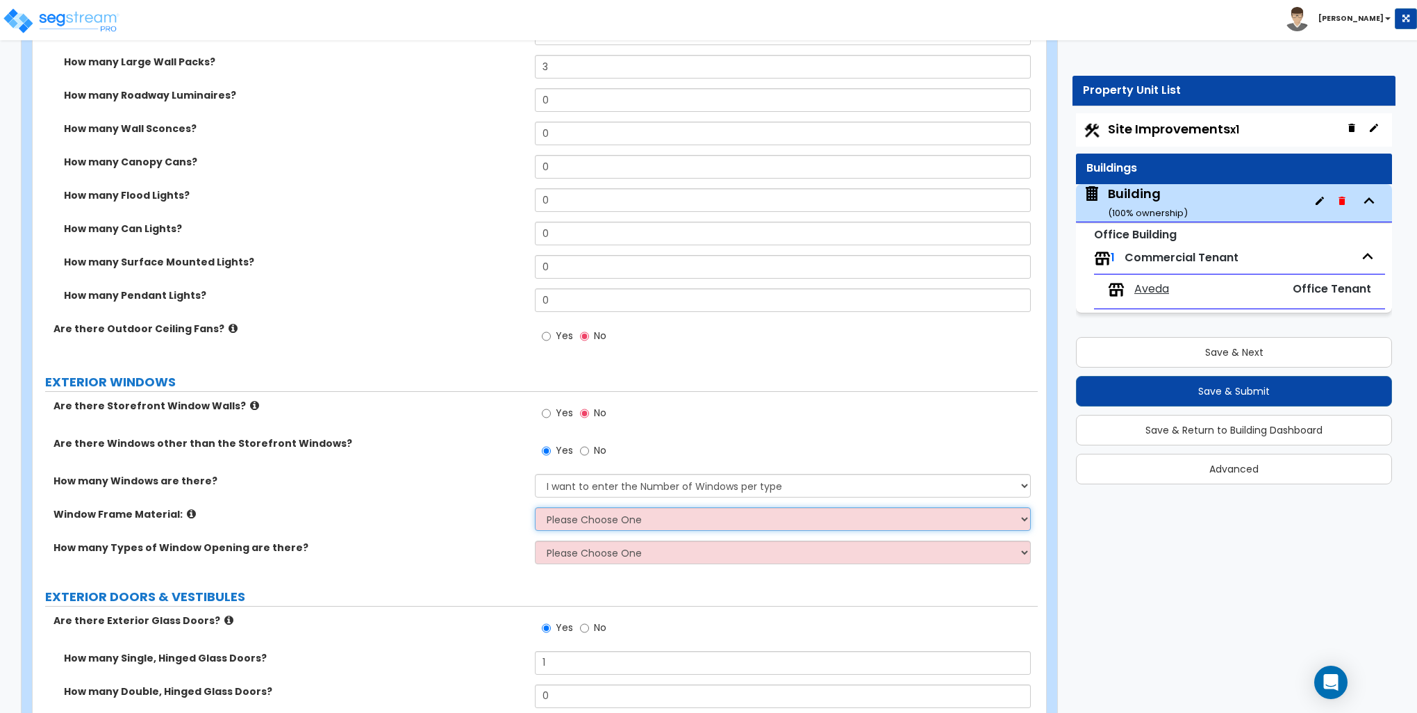
select select "1"
click at [535, 507] on select "Please Choose One Vinyl Aluminum Wood" at bounding box center [782, 519] width 495 height 24
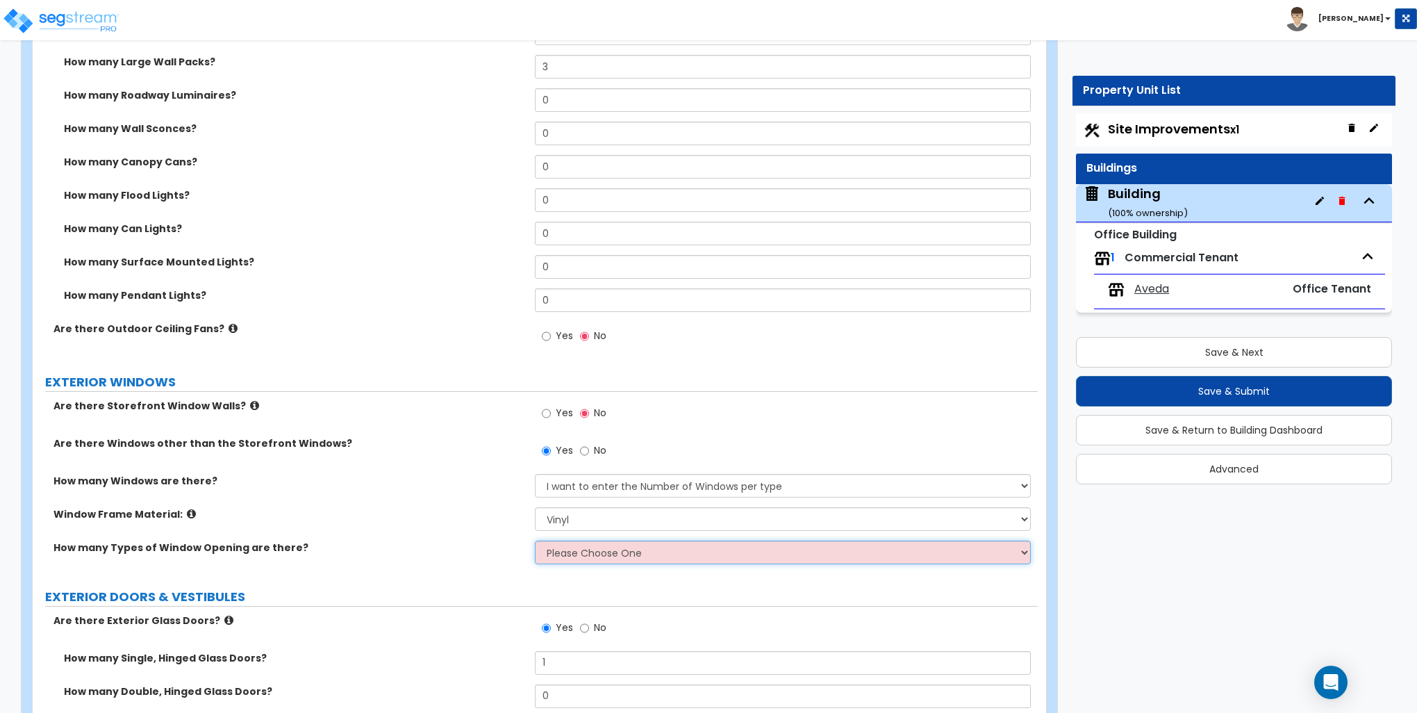
click at [586, 549] on select "Please Choose One 1 2 3 4" at bounding box center [782, 552] width 495 height 24
select select "1"
click at [535, 540] on select "Please Choose One 1 2 3 4" at bounding box center [782, 552] width 495 height 24
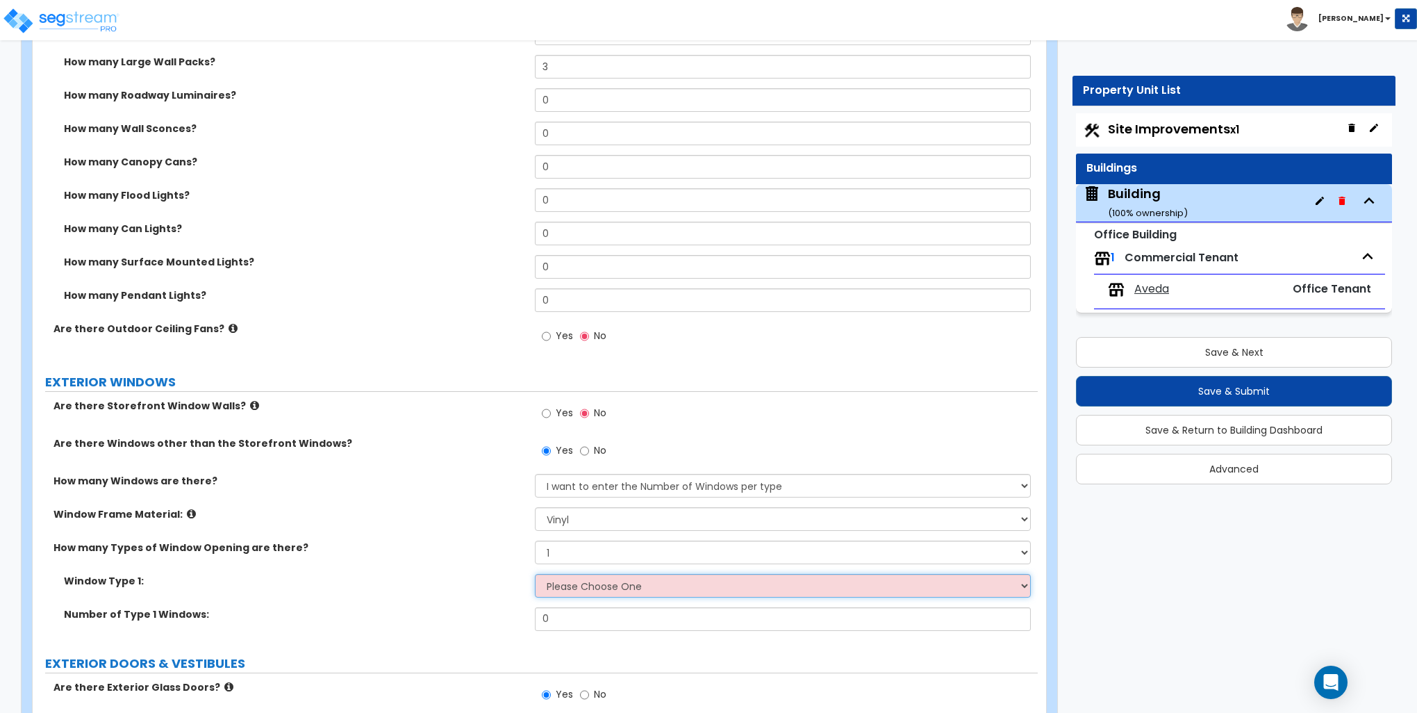
click at [580, 582] on select "Please Choose One Sliding Picture/Fixed Double/Single Hung Awning Swing" at bounding box center [782, 586] width 495 height 24
select select "2"
click at [535, 574] on select "Please Choose One Sliding Picture/Fixed Double/Single Hung Awning Swing" at bounding box center [782, 586] width 495 height 24
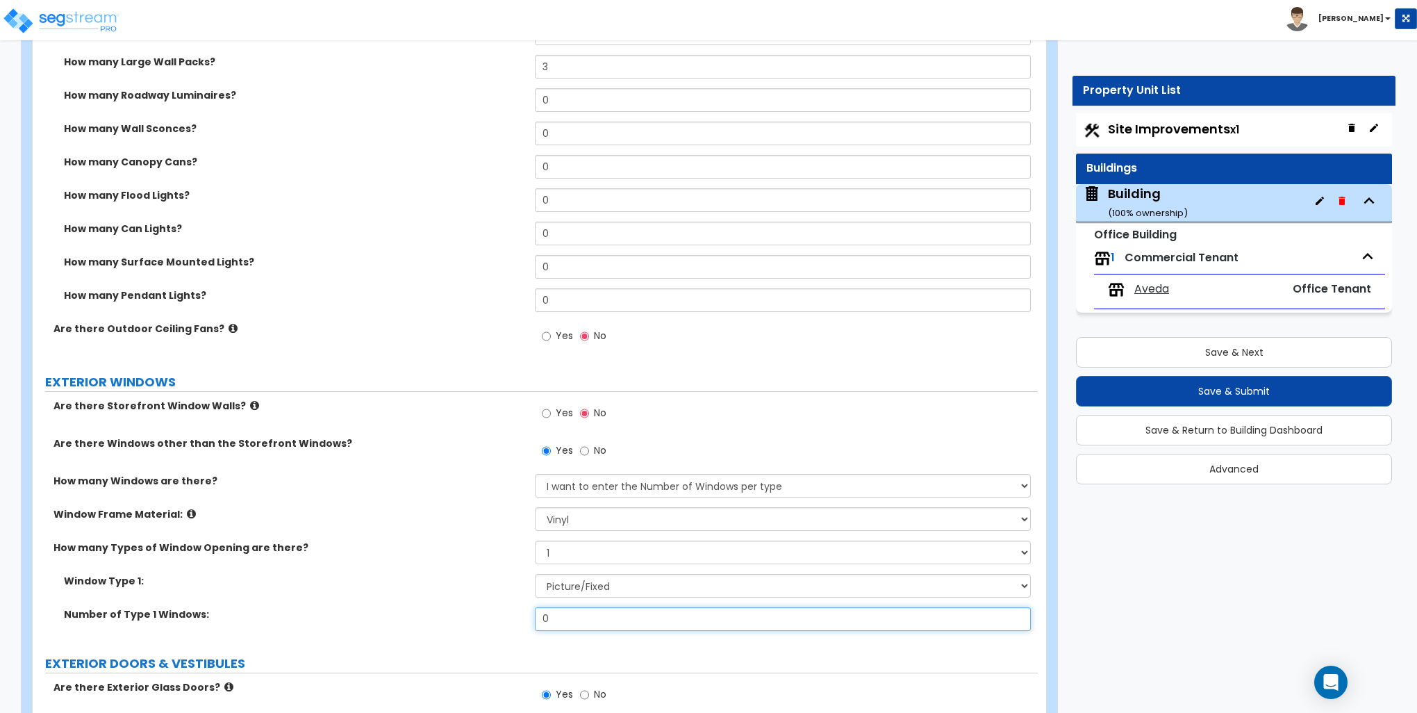
click at [589, 609] on input "0" at bounding box center [782, 619] width 495 height 24
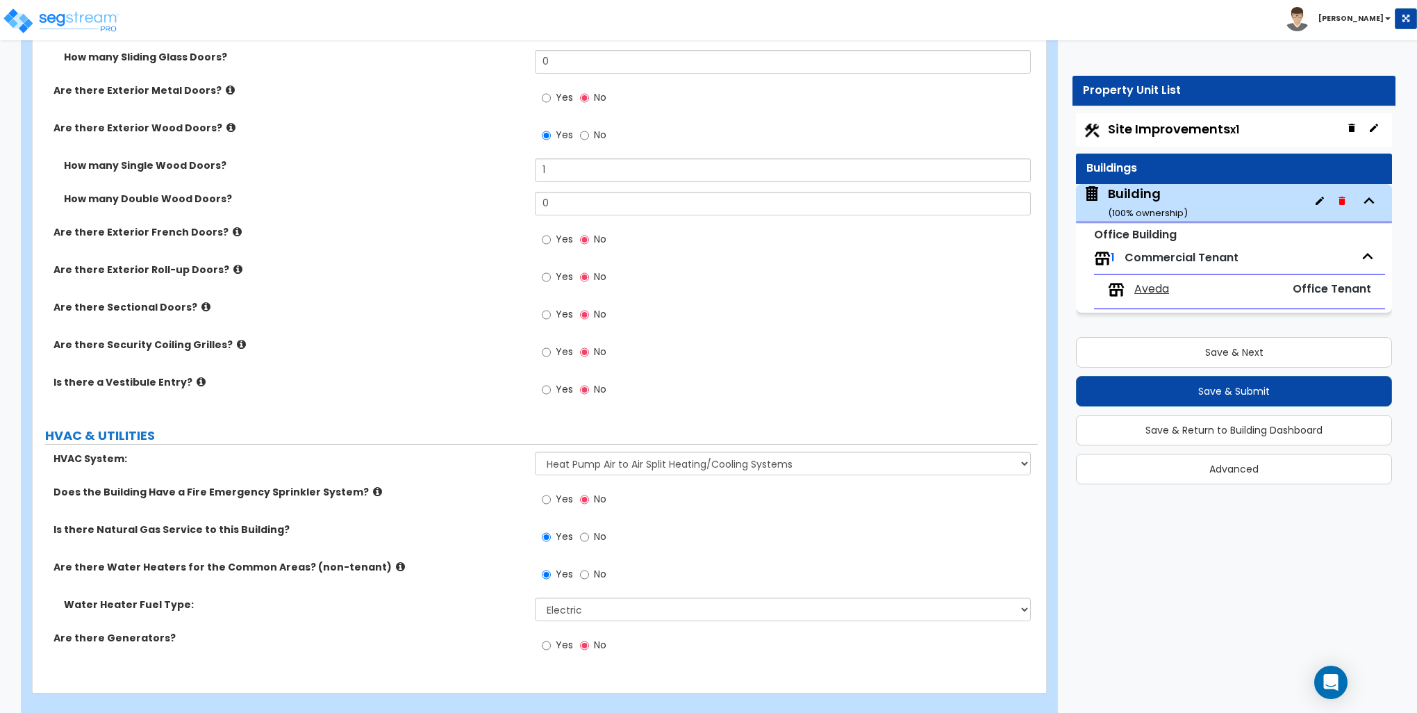
scroll to position [1793, 0]
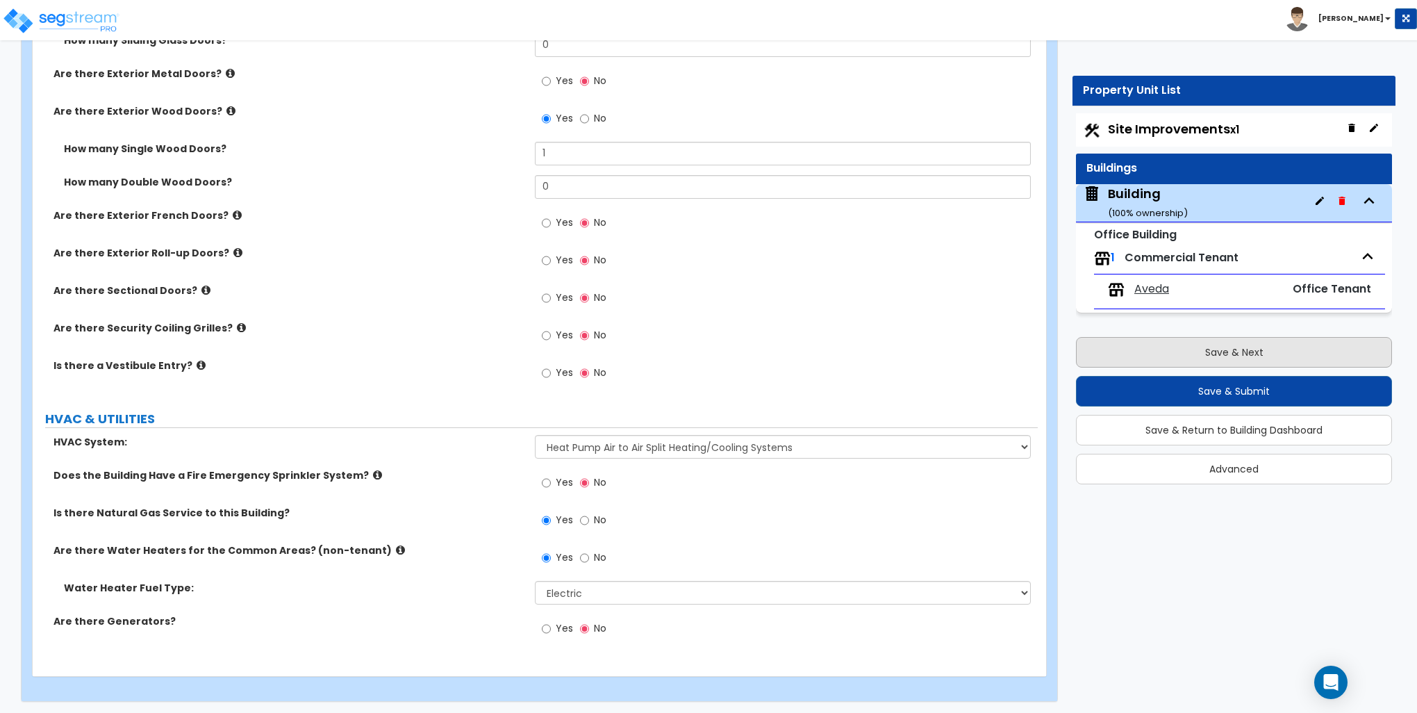
type input "1"
click at [1239, 354] on button "Save & Next" at bounding box center [1234, 352] width 316 height 31
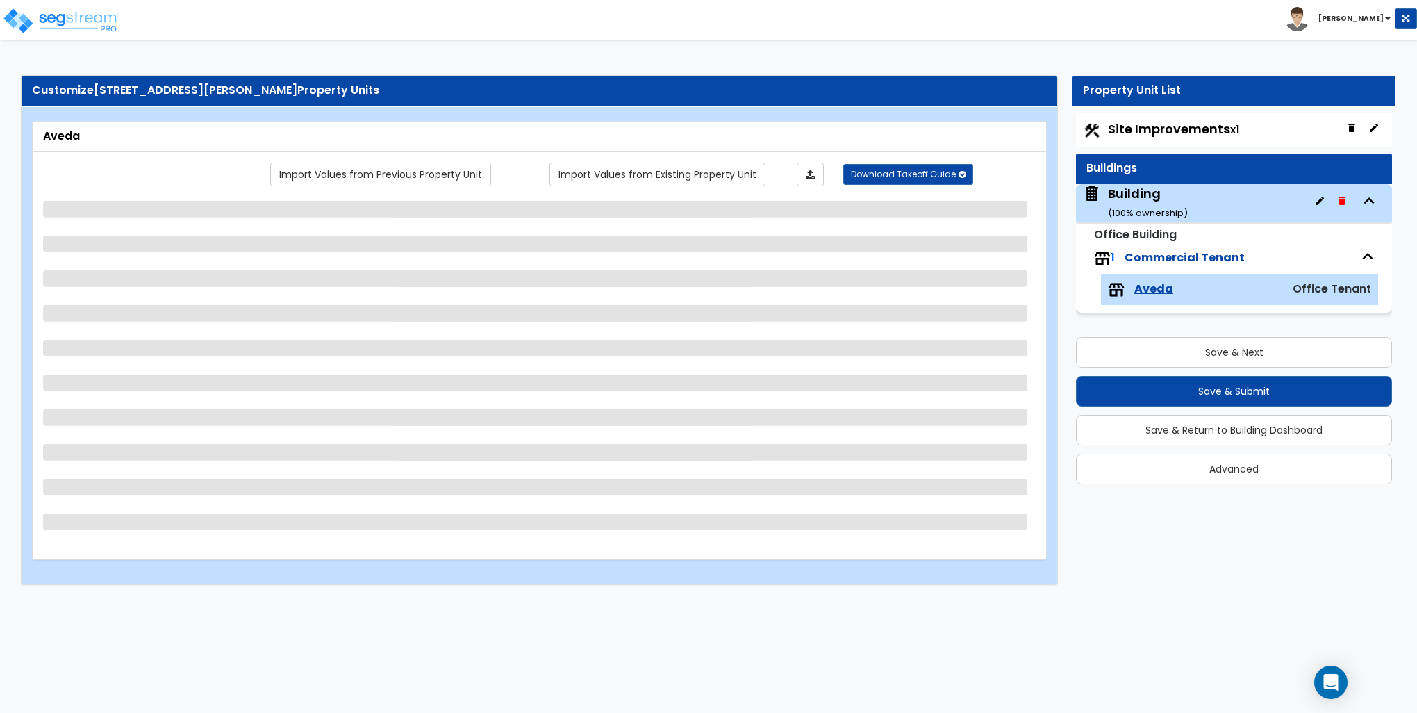
scroll to position [0, 0]
select select "1"
select select "2"
select select "3"
select select "1"
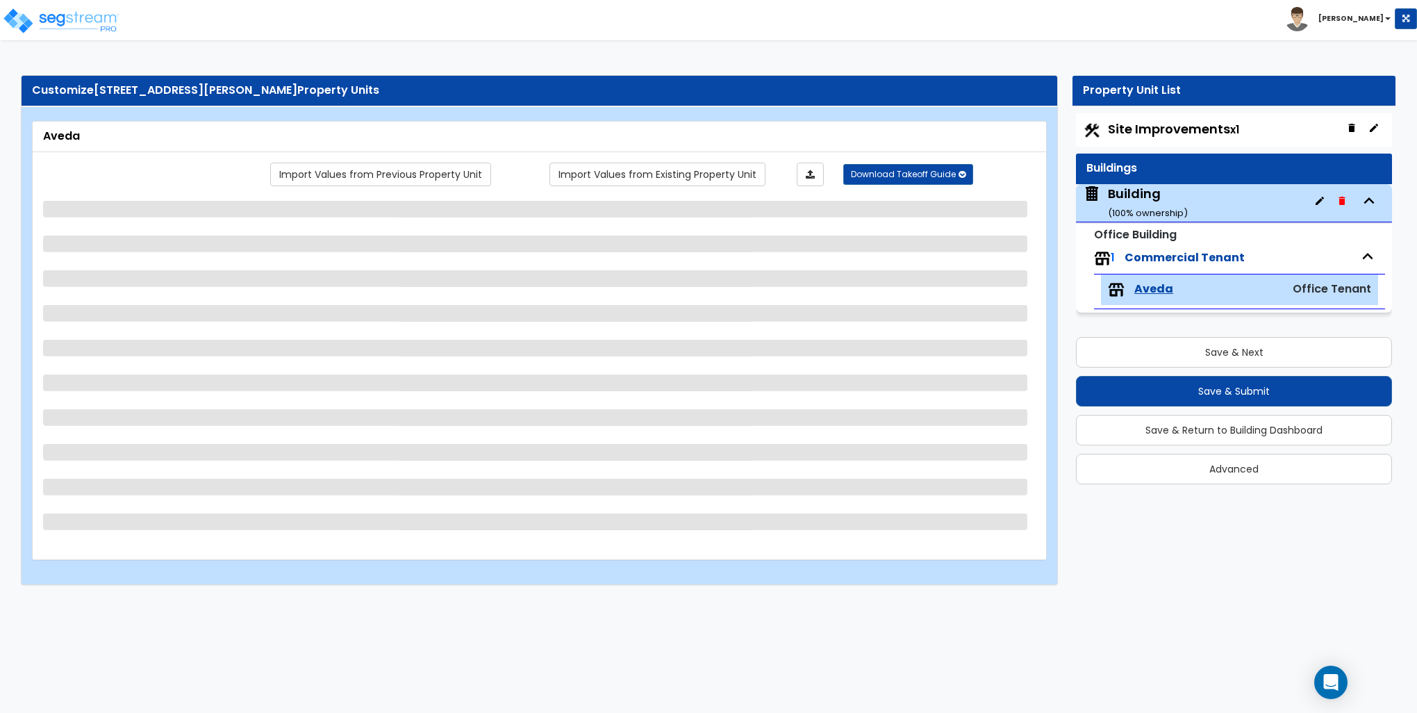
select select "2"
select select "3"
select select "1"
select select "4"
select select "1"
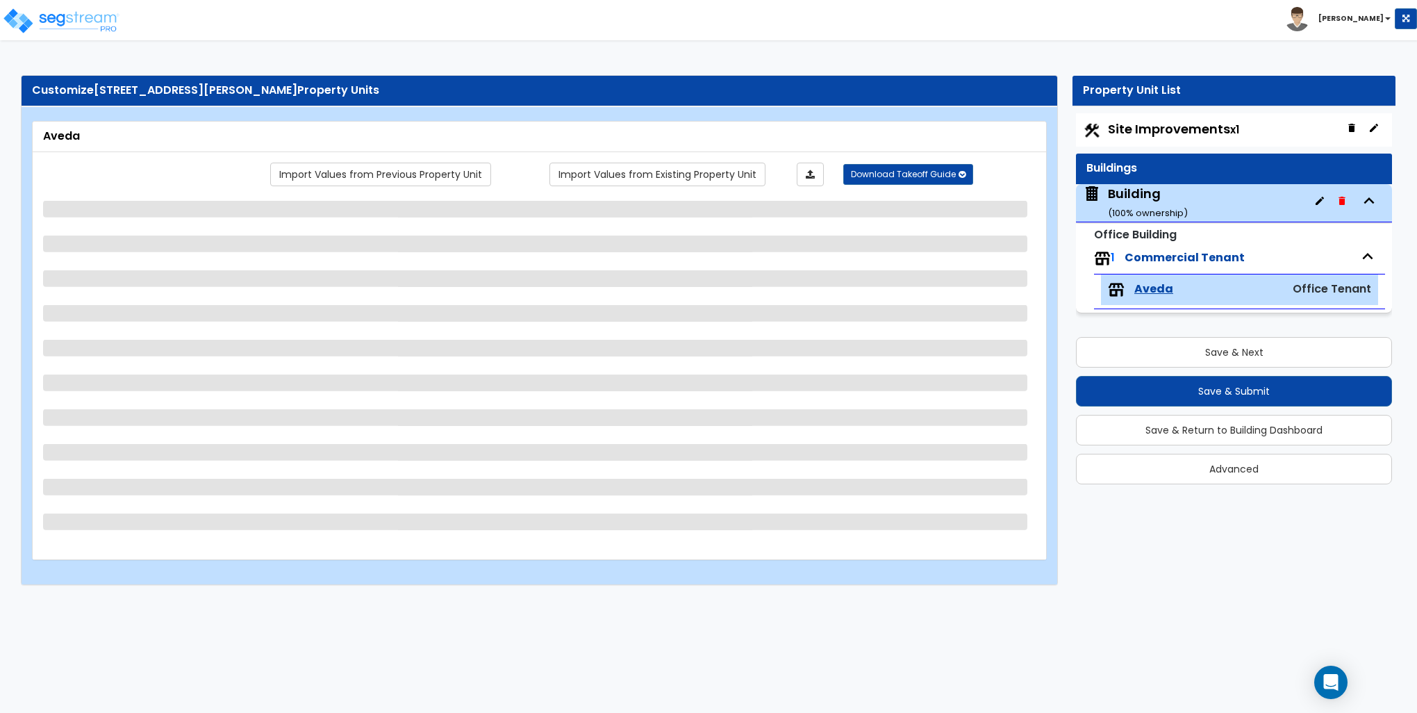
select select "2"
select select "1"
select select "2"
select select "1"
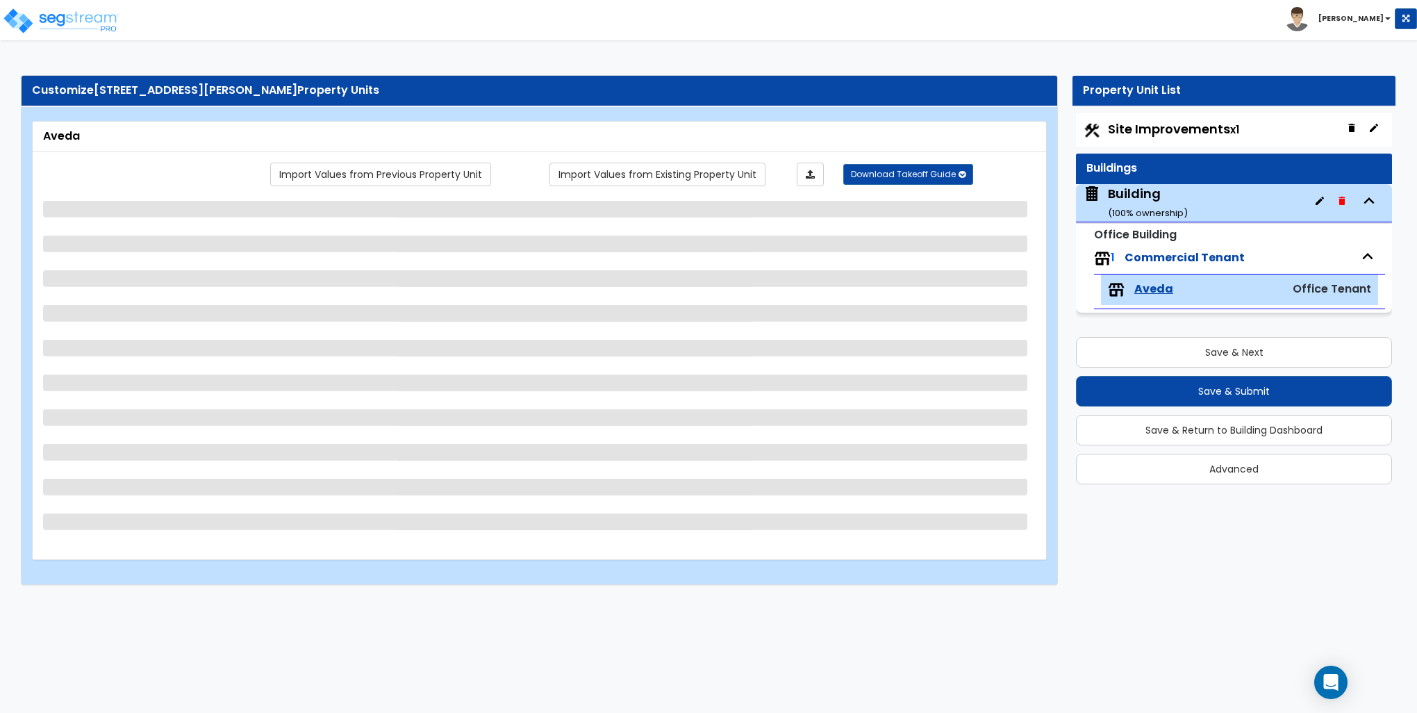
select select "1"
select select "8"
select select "1"
select select "3"
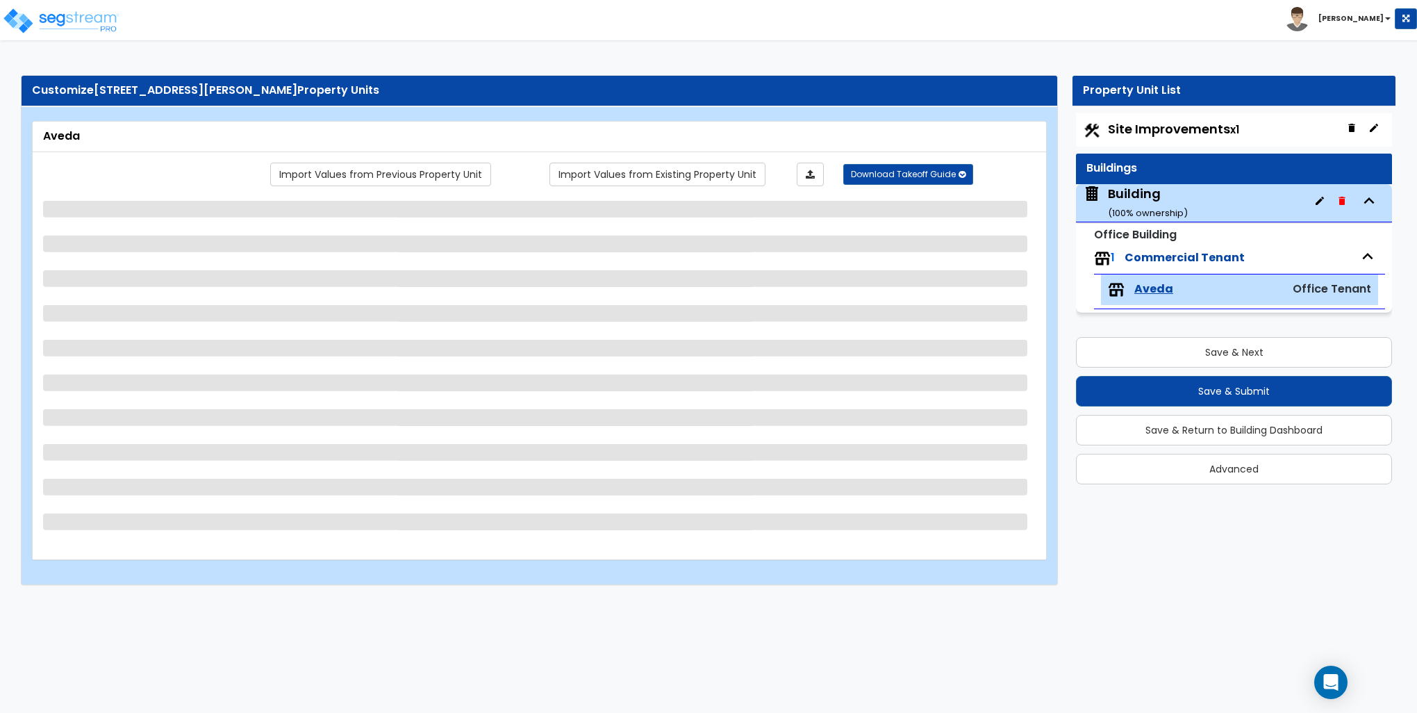
select select "2"
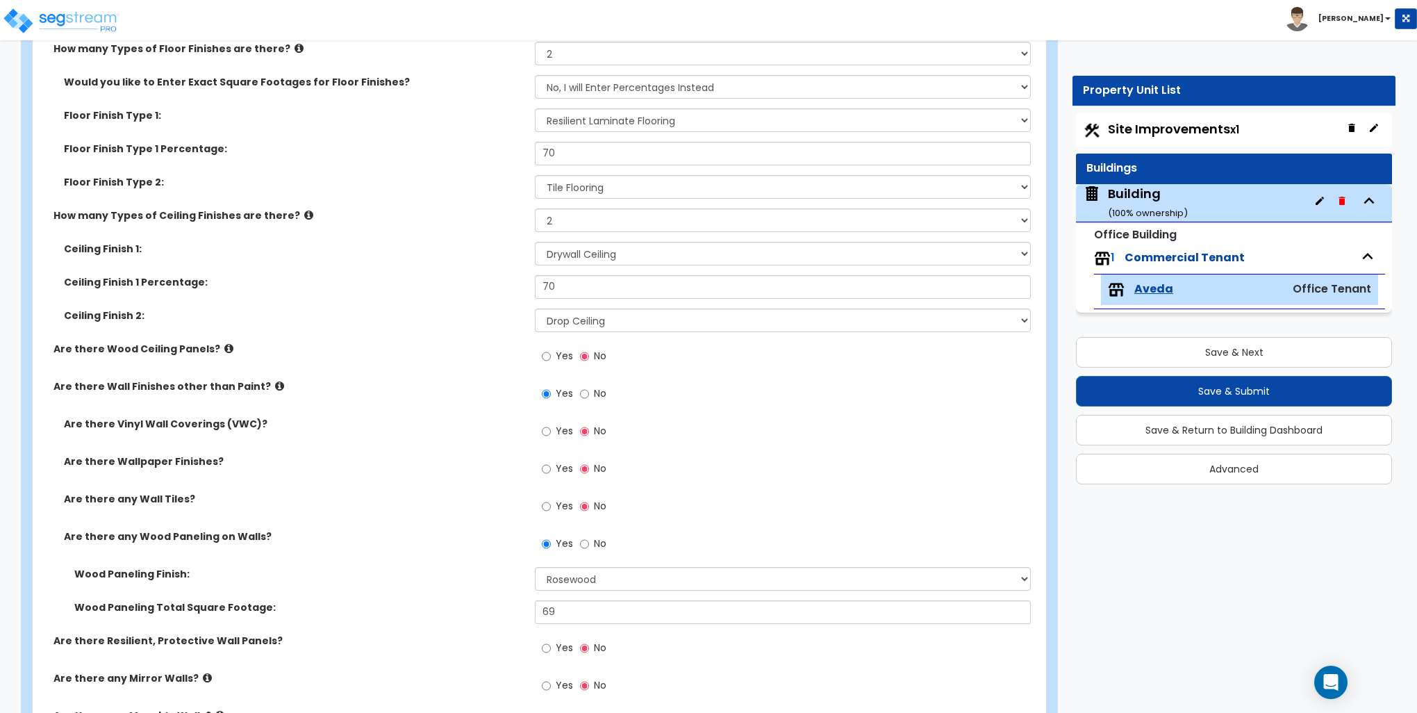
scroll to position [695, 0]
click at [547, 470] on input "Yes" at bounding box center [546, 467] width 9 height 15
radio input "true"
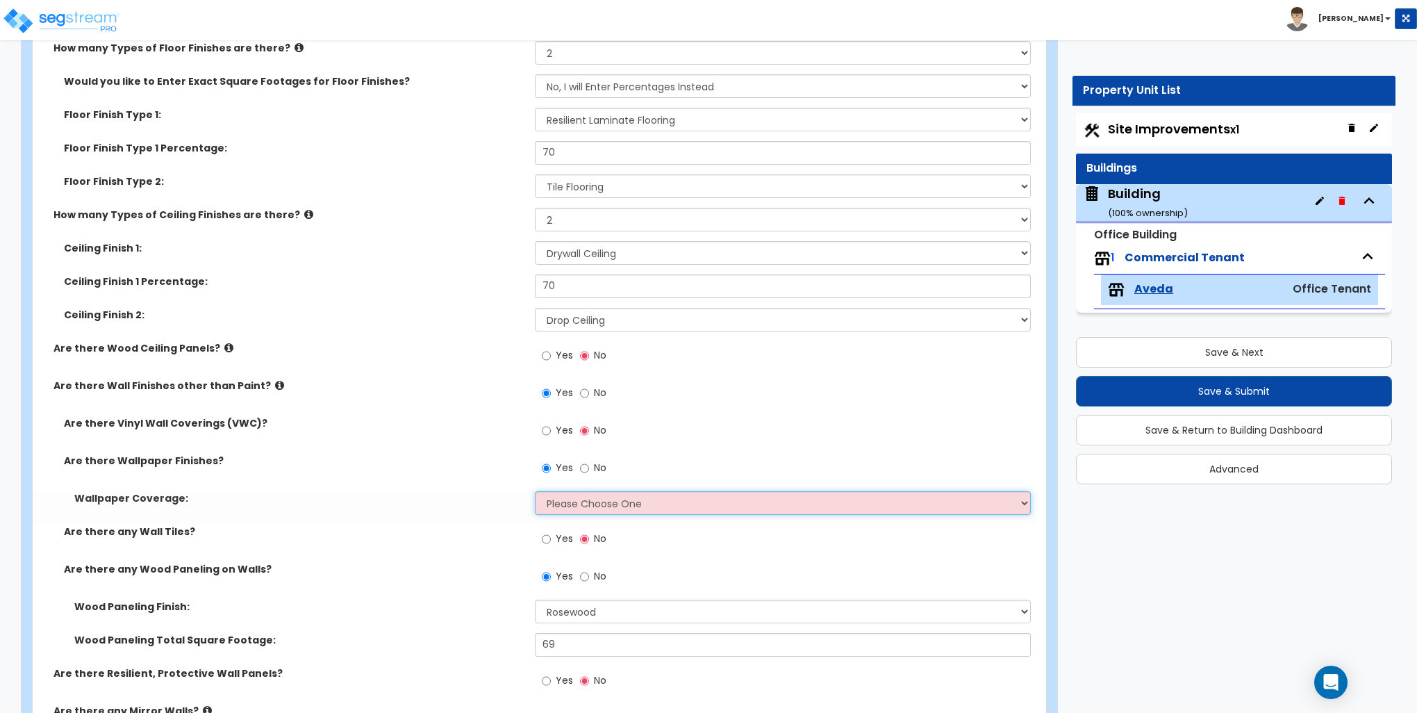
click at [556, 504] on select "Please Choose One Only a Small Portion of Walls are Covered Several Walls are C…" at bounding box center [782, 503] width 495 height 24
select select "5"
click at [535, 491] on select "Please Choose One Only a Small Portion of Walls are Covered Several Walls are C…" at bounding box center [782, 503] width 495 height 24
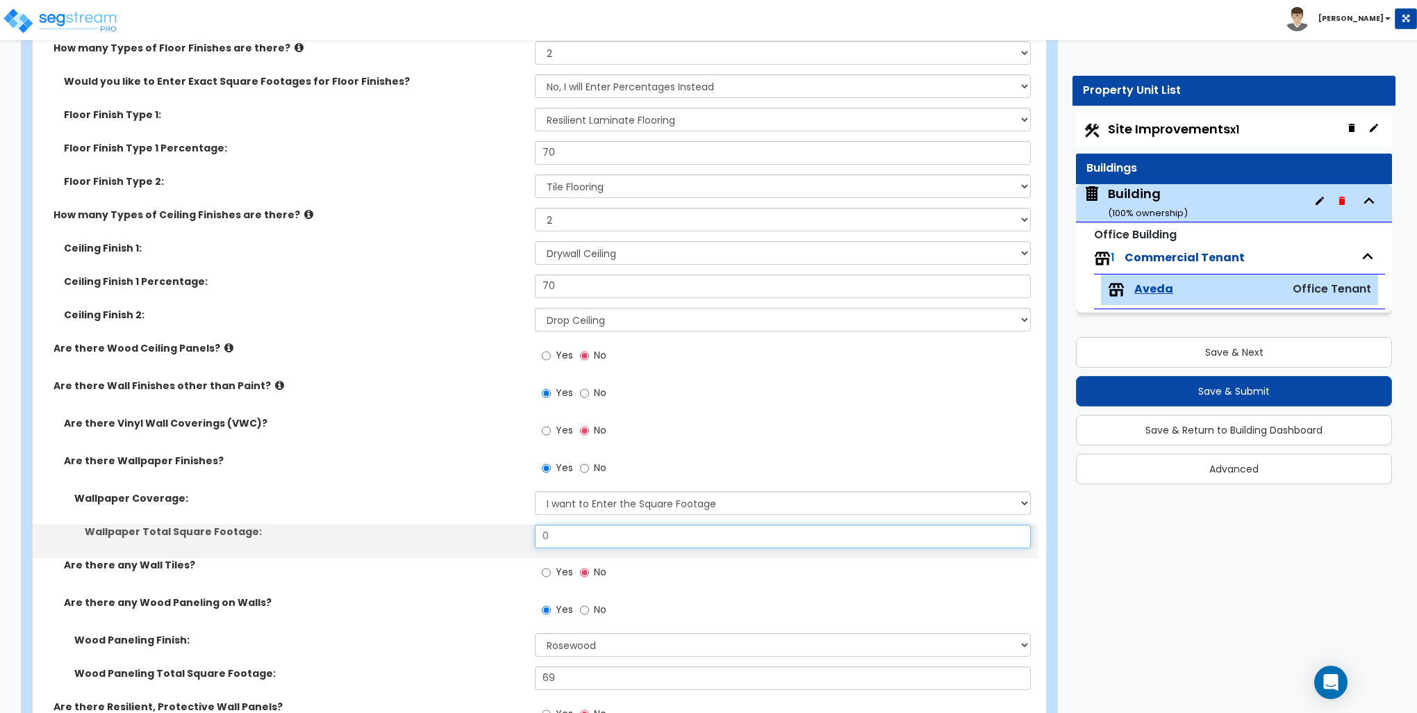
click at [584, 533] on input "0" at bounding box center [782, 536] width 495 height 24
click at [583, 533] on input "0" at bounding box center [782, 536] width 495 height 24
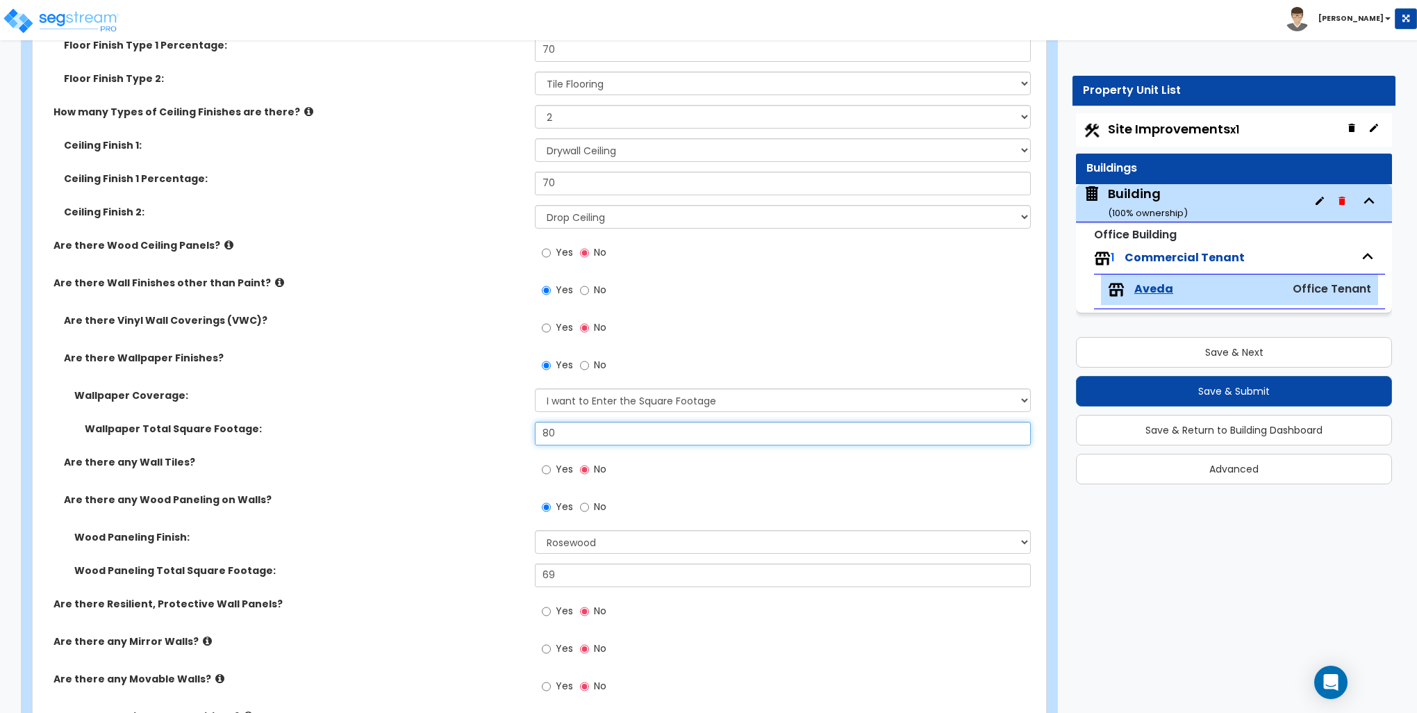
scroll to position [833, 0]
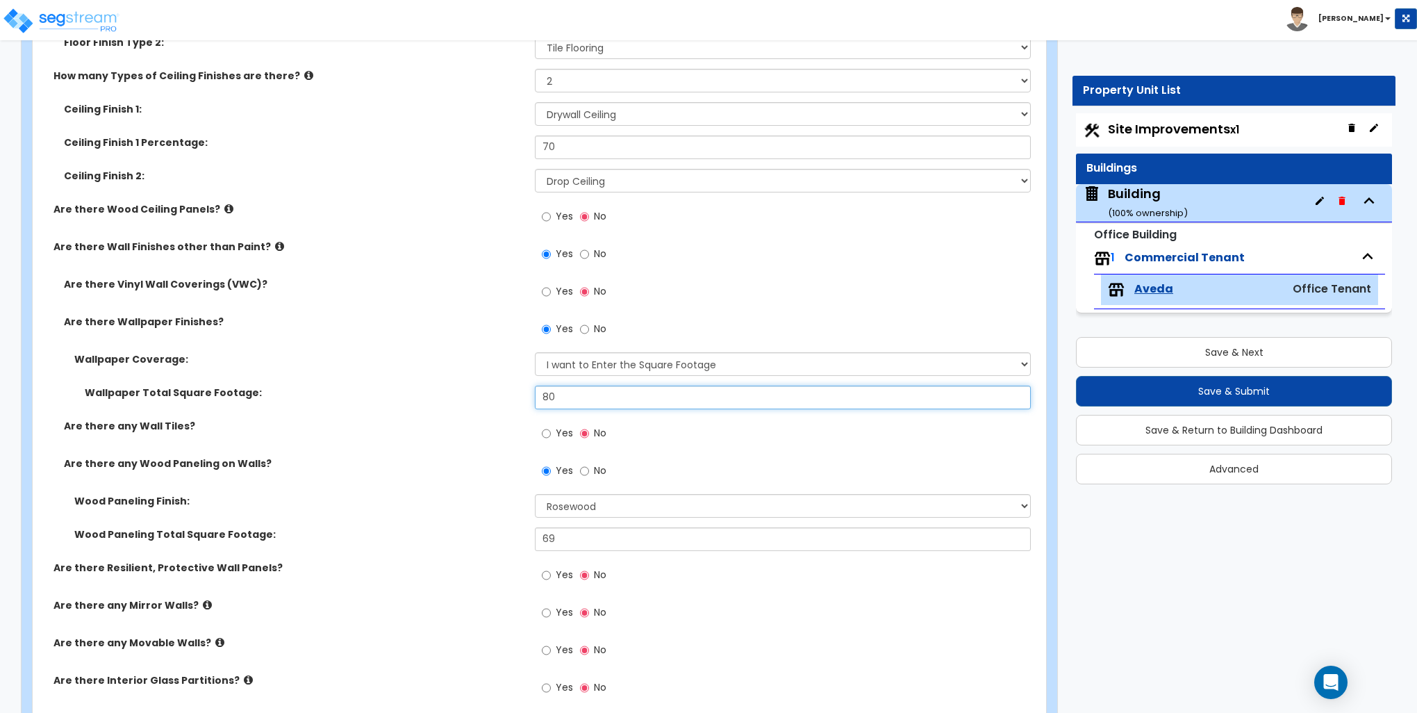
type input "80"
click at [547, 572] on input "Yes" at bounding box center [546, 574] width 9 height 15
radio input "true"
click at [311, 603] on icon at bounding box center [315, 604] width 9 height 10
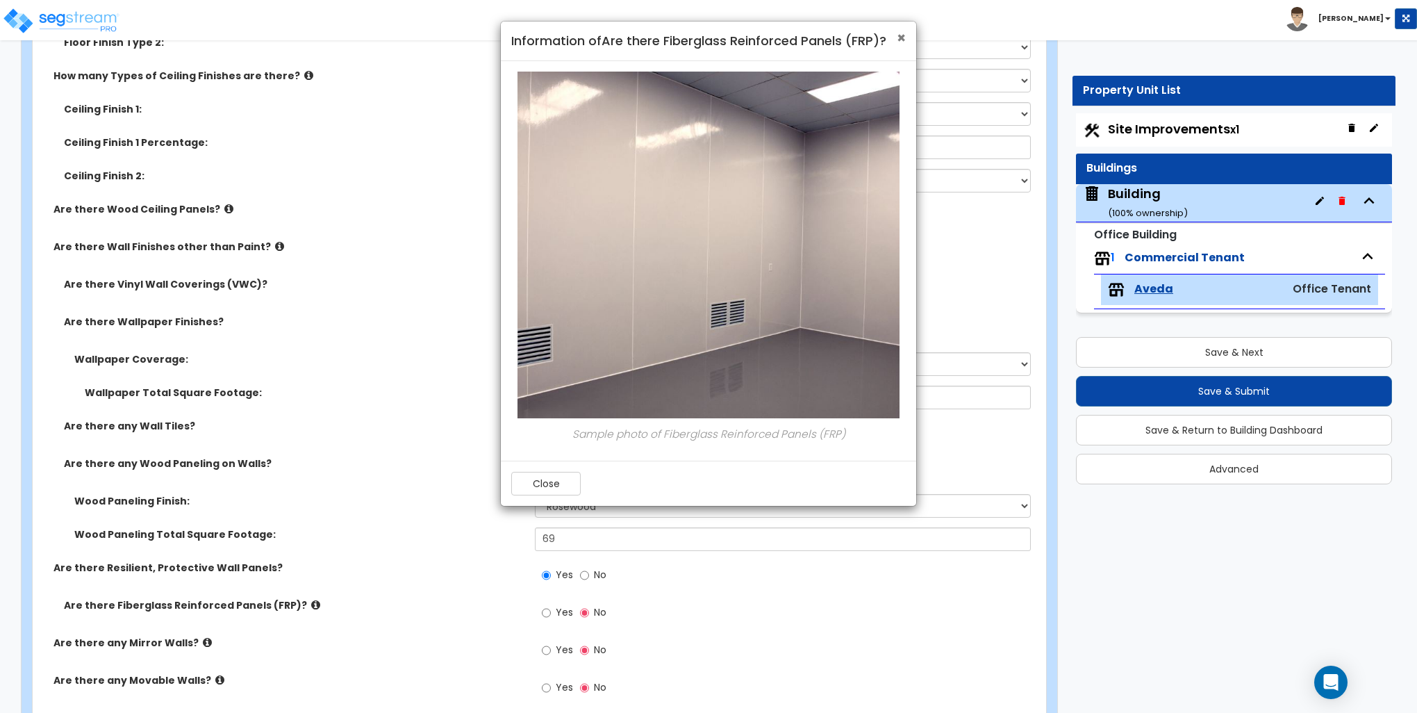
click at [901, 37] on span "×" at bounding box center [901, 38] width 9 height 20
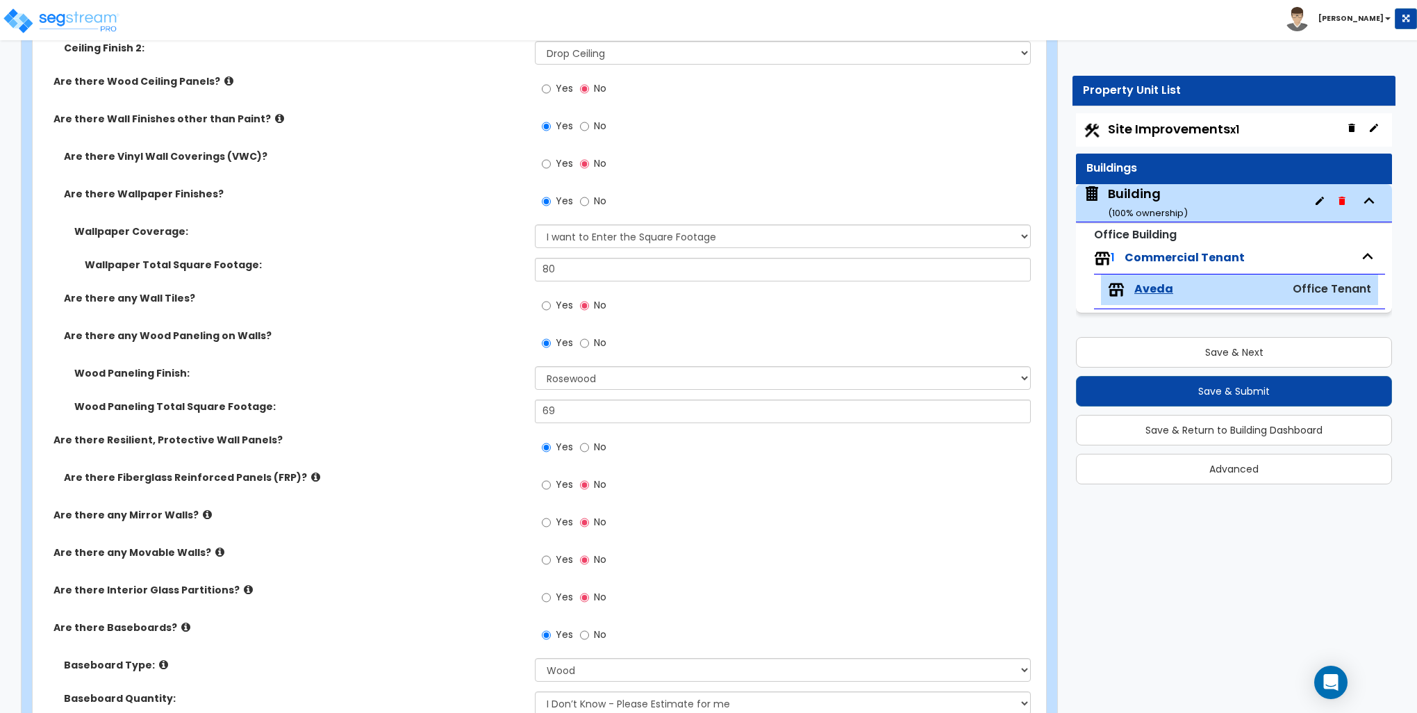
scroll to position [972, 0]
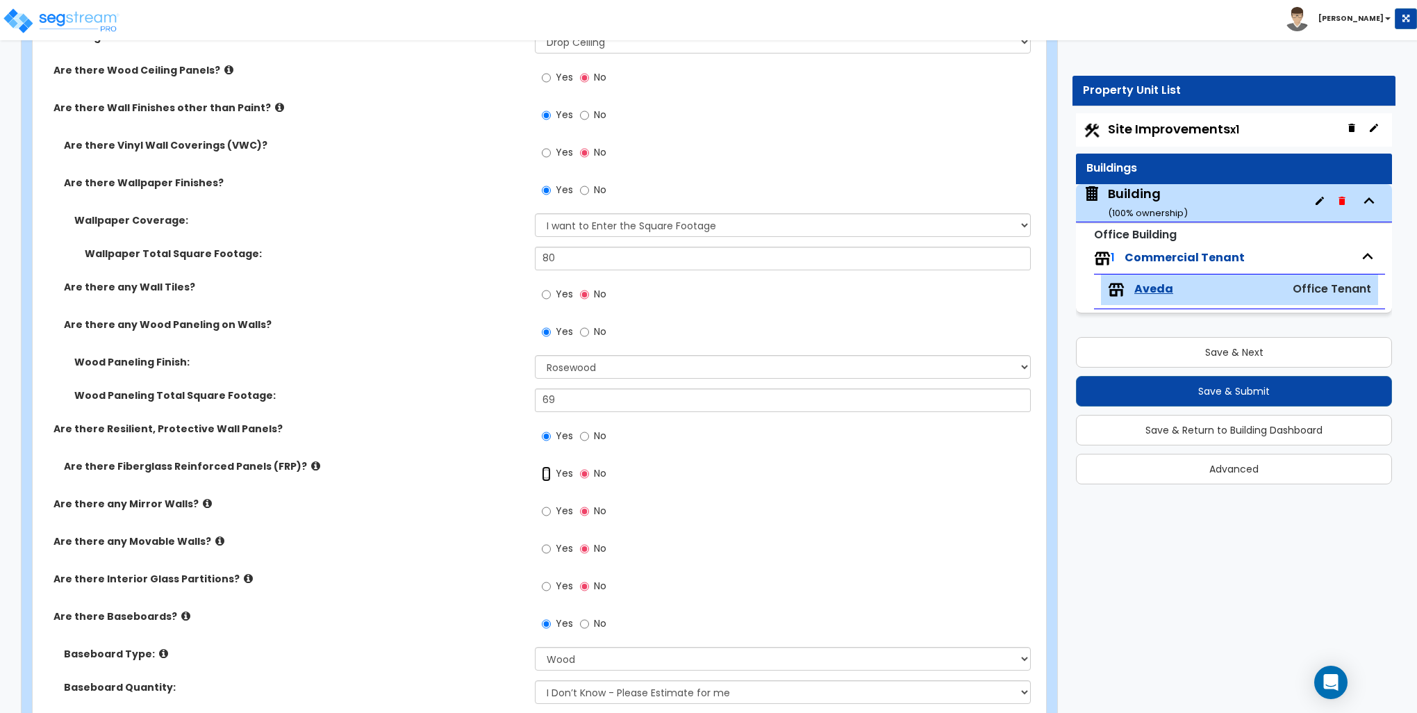
click at [545, 476] on input "Yes" at bounding box center [546, 473] width 9 height 15
radio input "true"
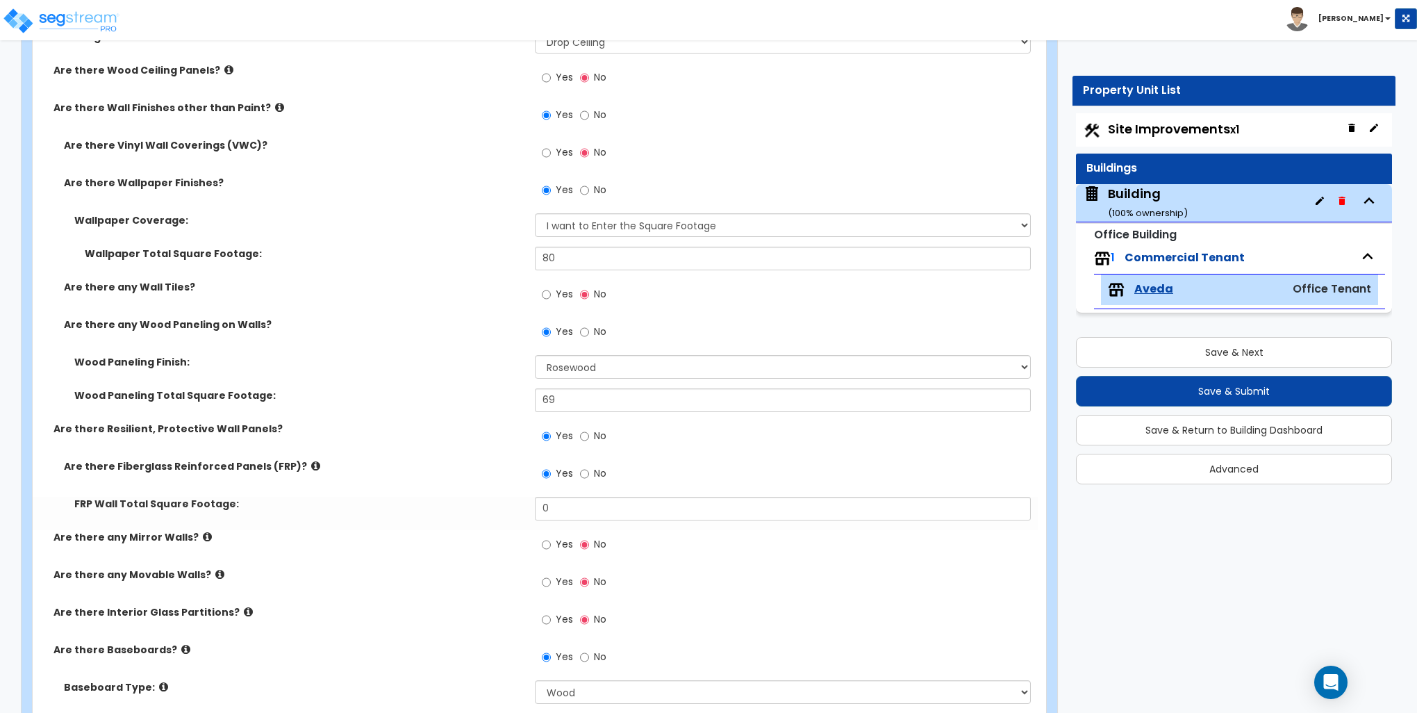
click at [558, 519] on div "FRP Wall Total Square Footage: 0" at bounding box center [535, 513] width 1005 height 33
click at [558, 506] on input "0" at bounding box center [782, 509] width 495 height 24
type input "60"
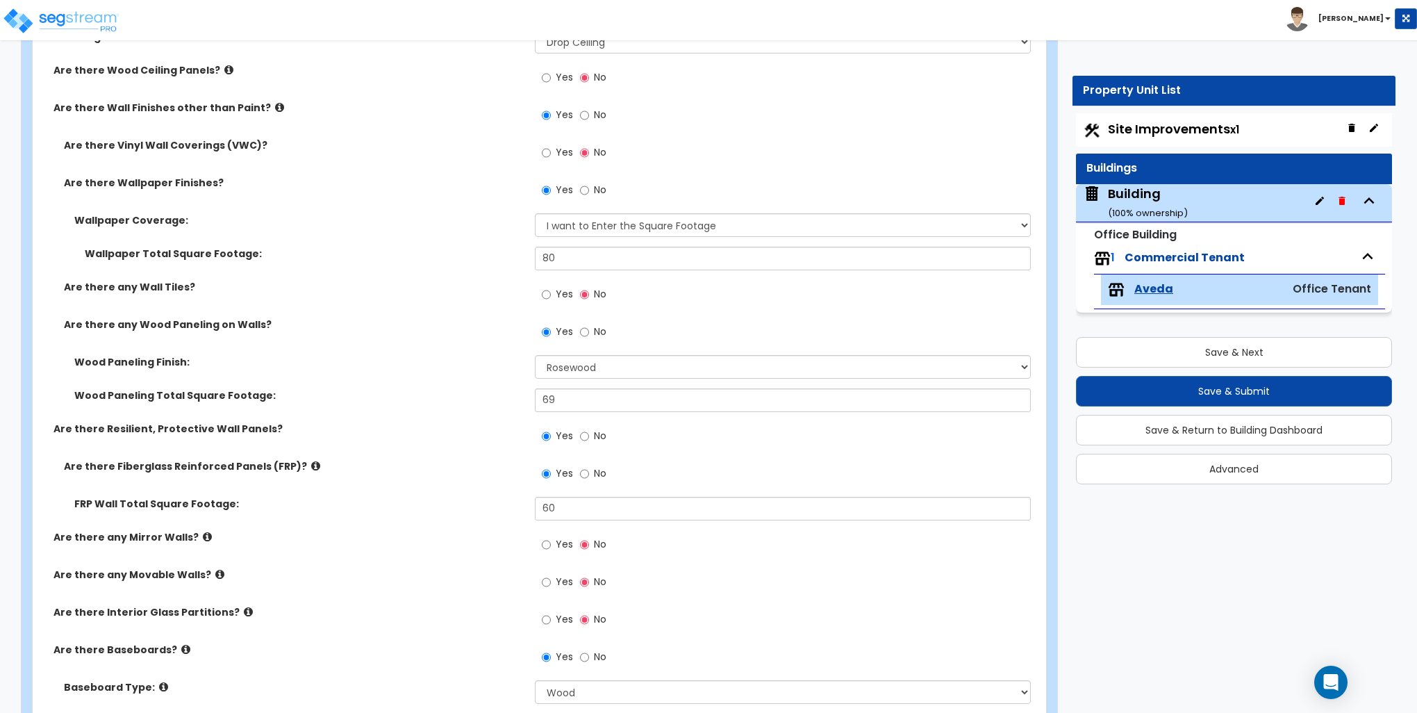
click at [436, 518] on div "FRP Wall Total Square Footage: 60" at bounding box center [535, 513] width 1005 height 33
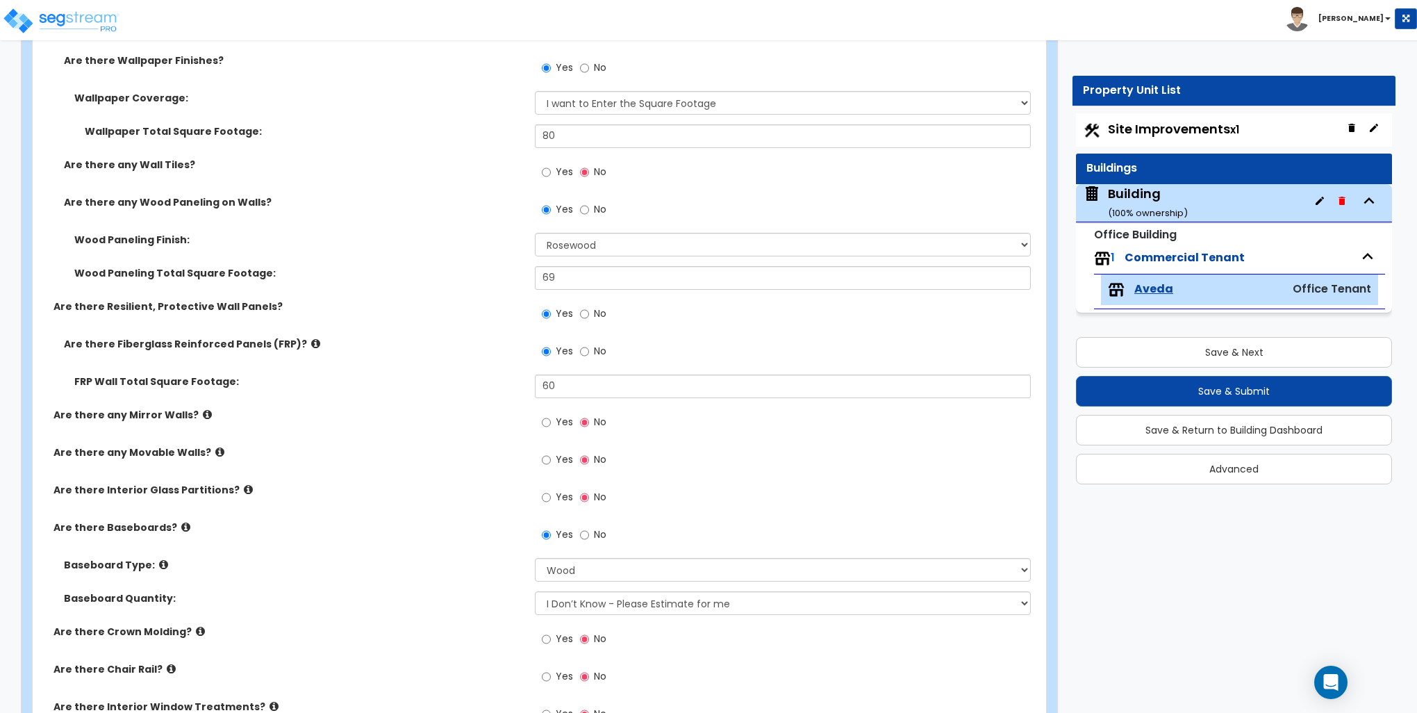
scroll to position [1111, 0]
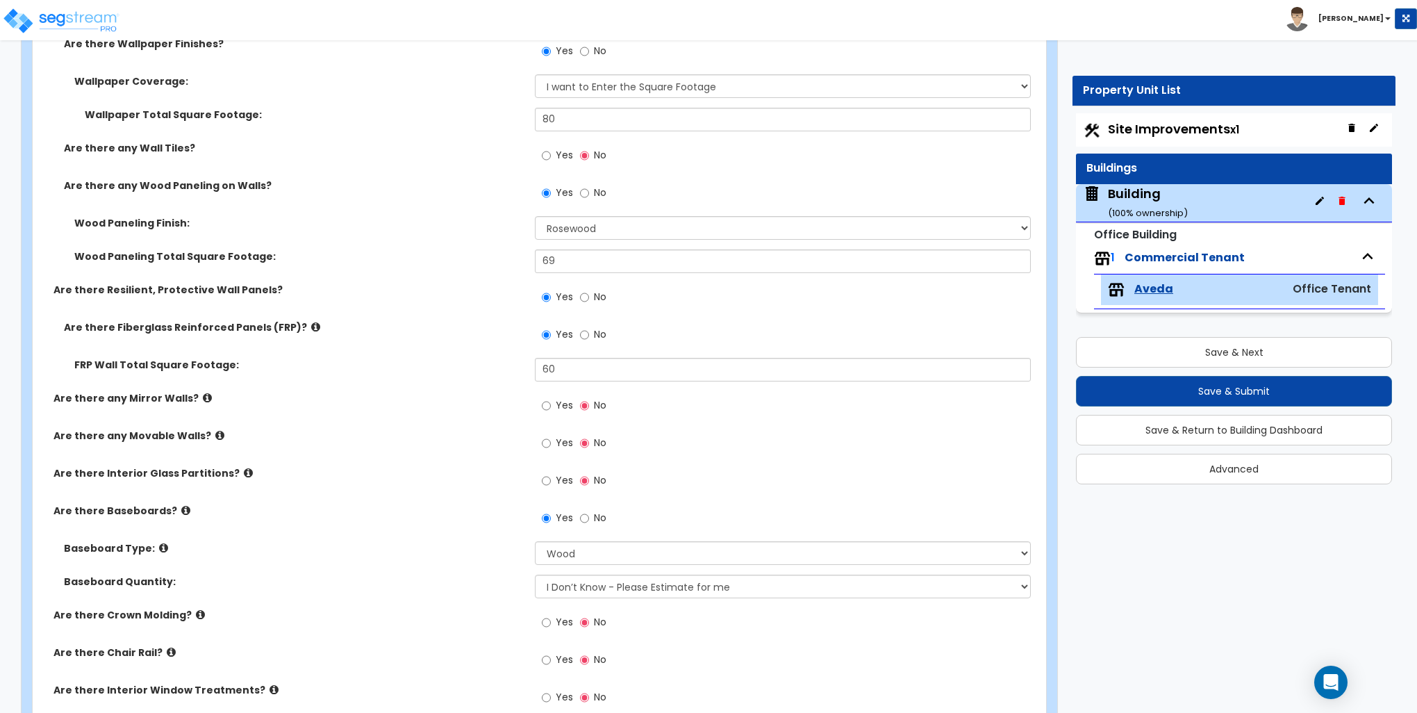
click at [244, 471] on icon at bounding box center [248, 472] width 9 height 10
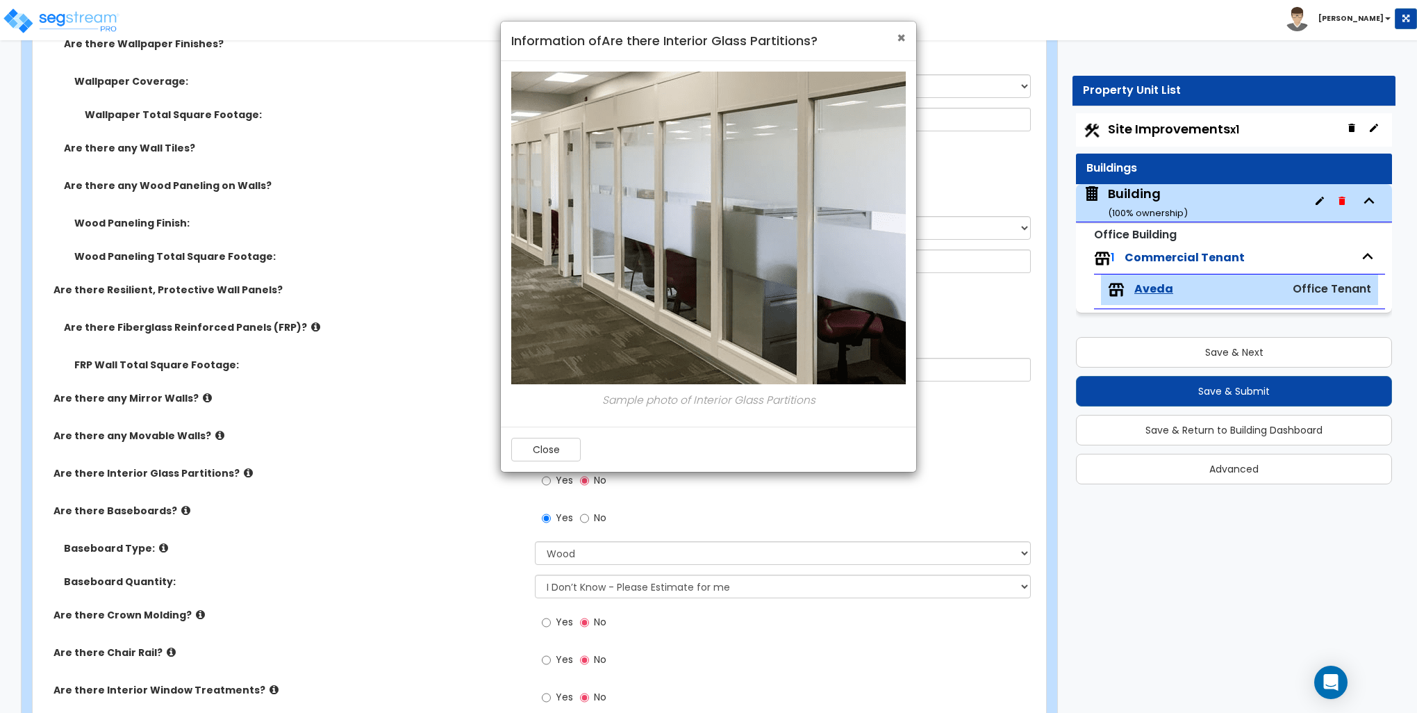
click at [903, 39] on span "×" at bounding box center [901, 38] width 9 height 20
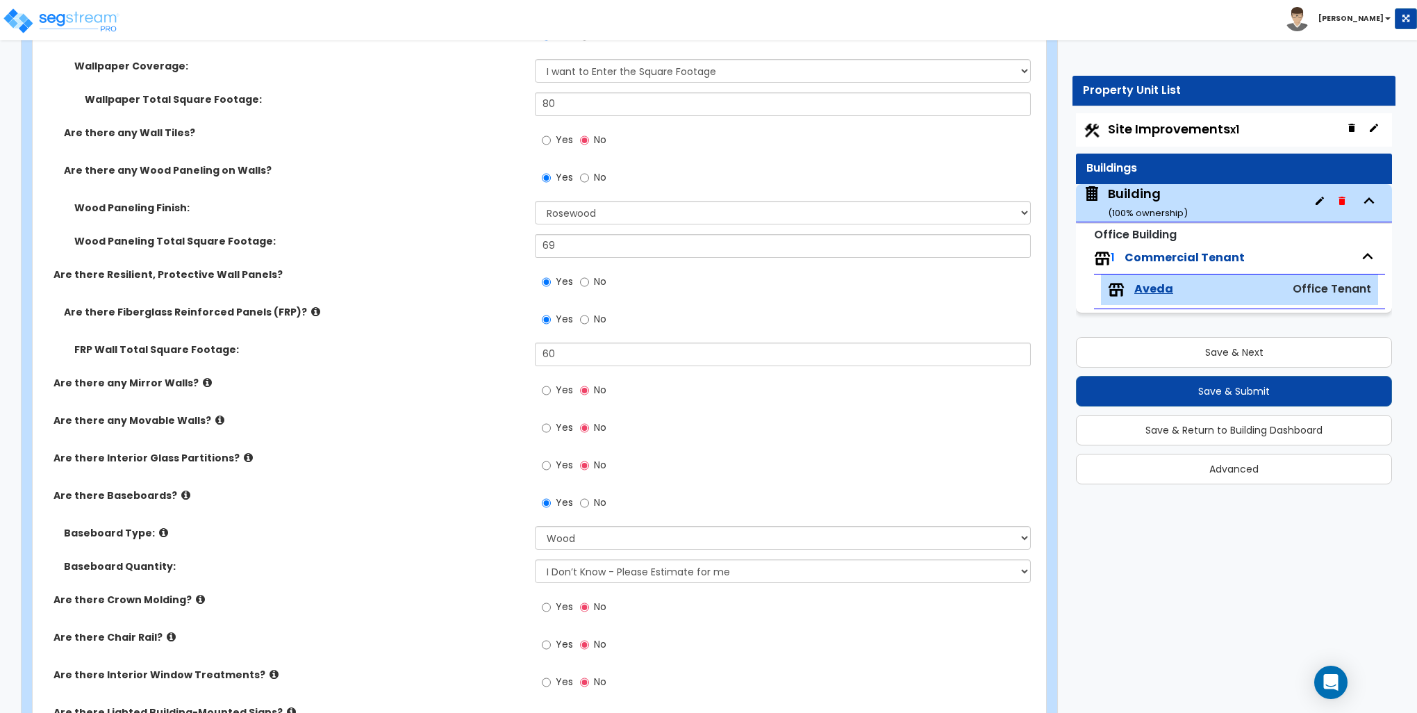
scroll to position [1042, 0]
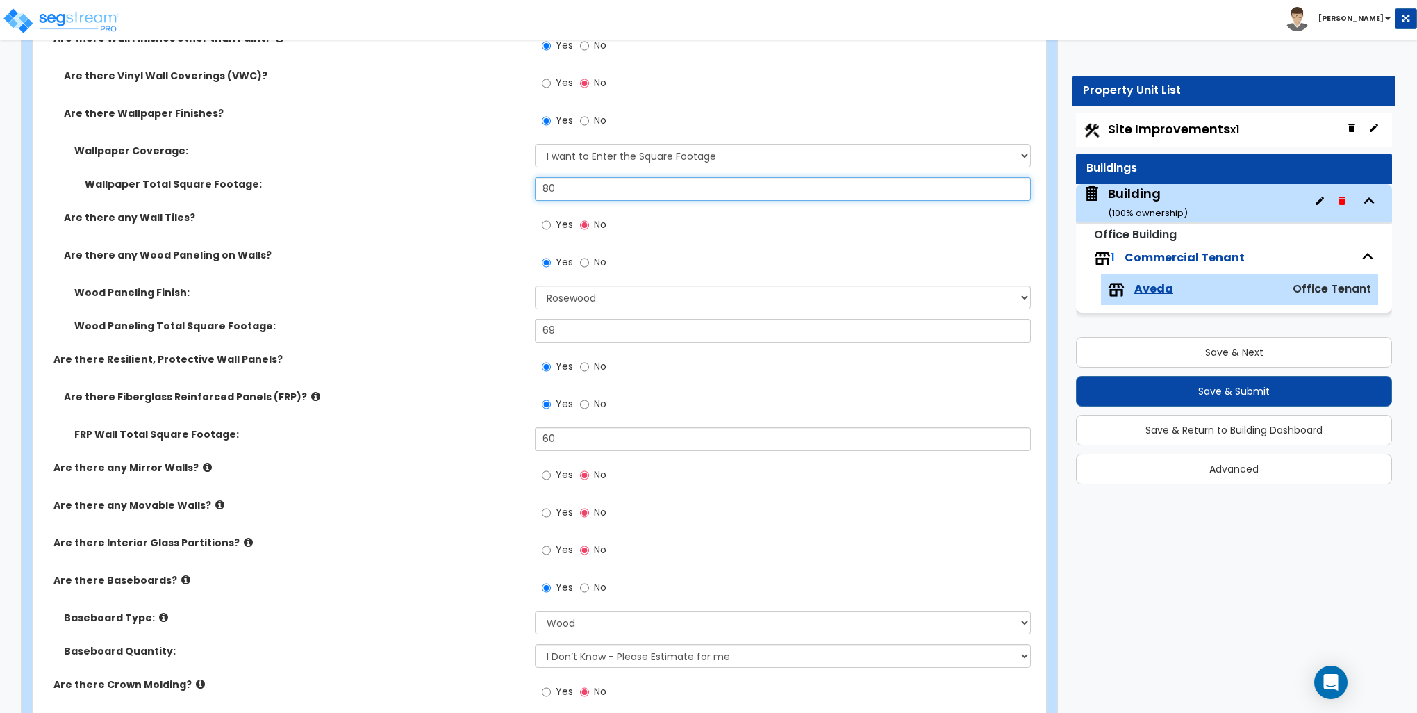
click at [574, 190] on input "80" at bounding box center [782, 189] width 495 height 24
type input "120"
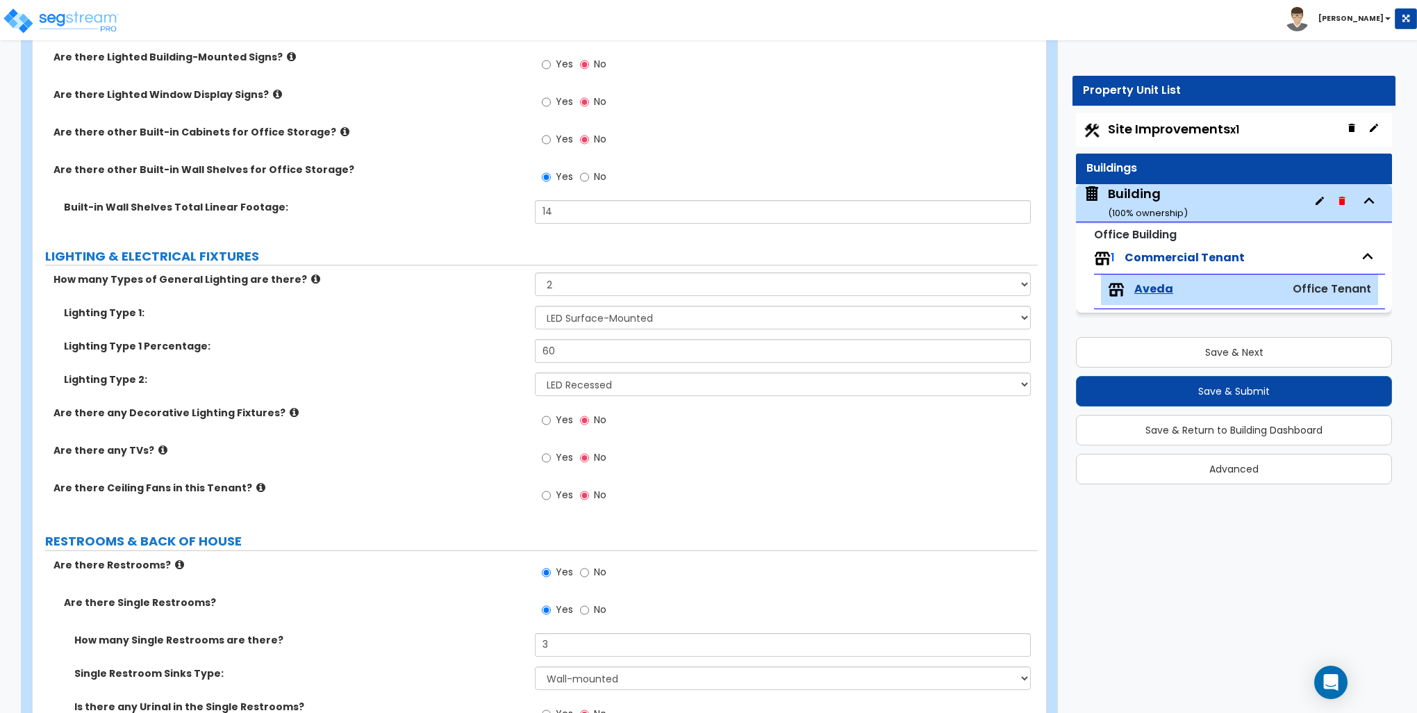
scroll to position [1806, 0]
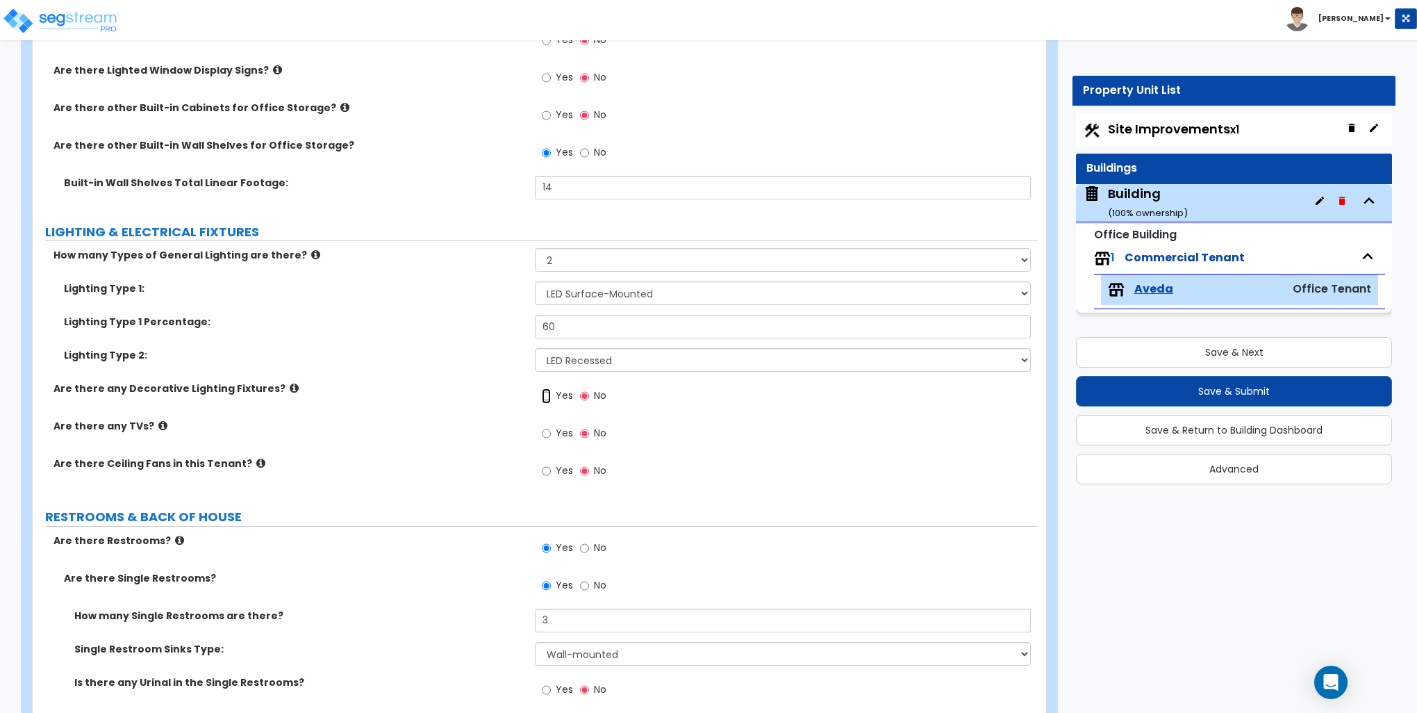
click at [545, 396] on input "Yes" at bounding box center [546, 395] width 9 height 15
radio input "true"
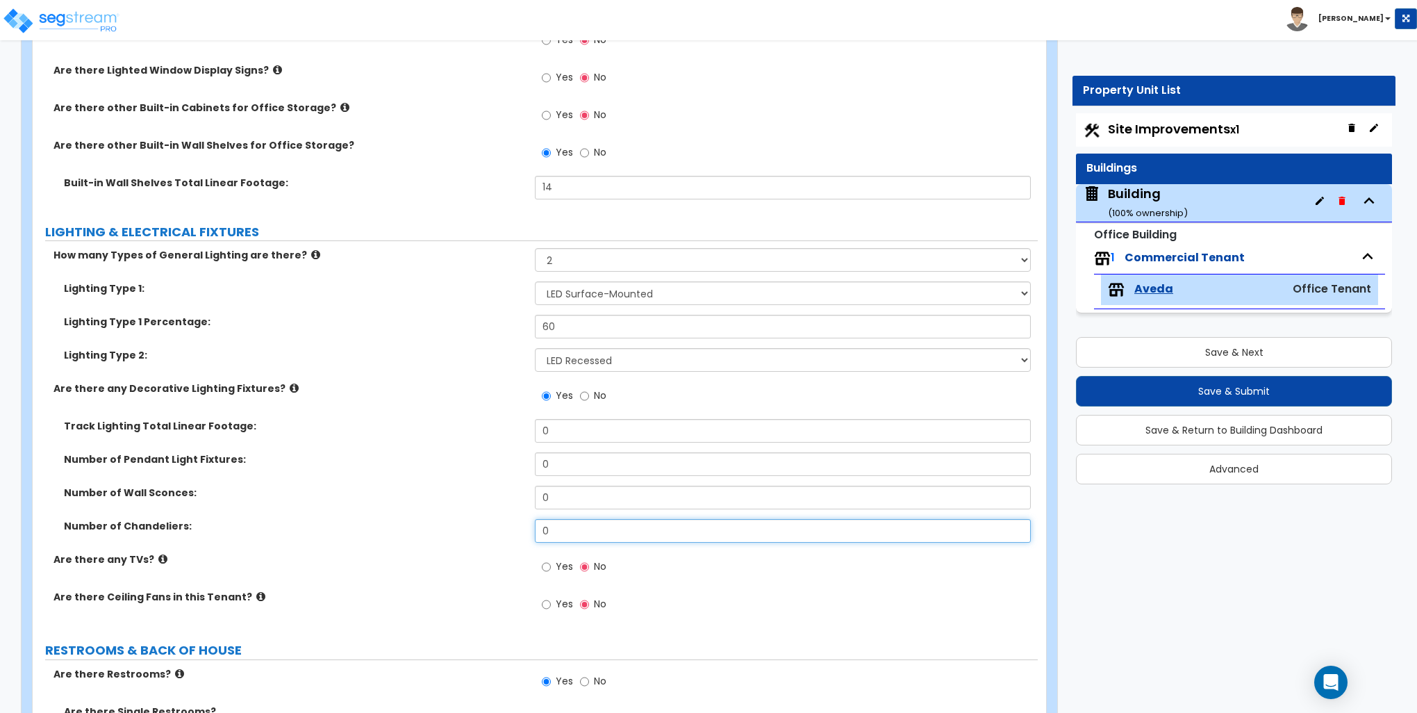
click at [558, 520] on input "0" at bounding box center [782, 531] width 495 height 24
click at [559, 531] on input "0" at bounding box center [782, 531] width 495 height 24
click at [560, 531] on input "0" at bounding box center [782, 531] width 495 height 24
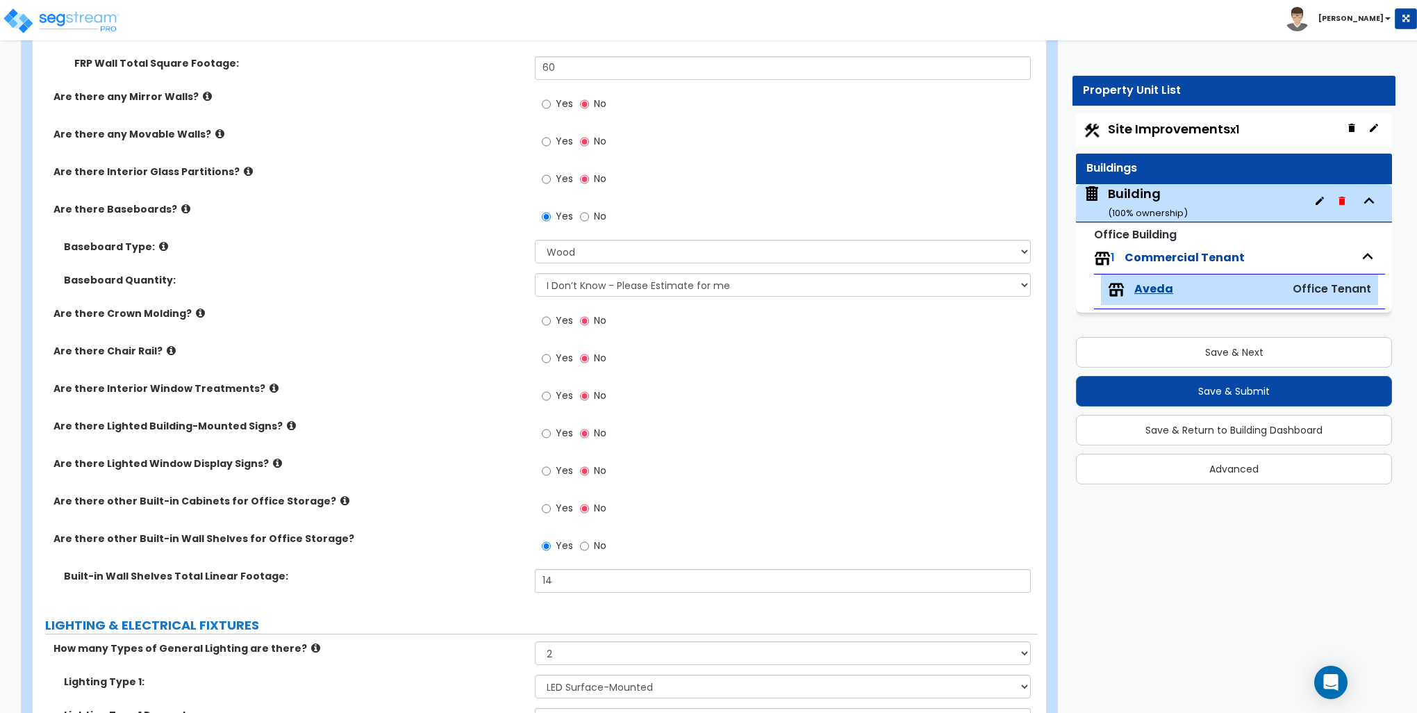
scroll to position [1389, 0]
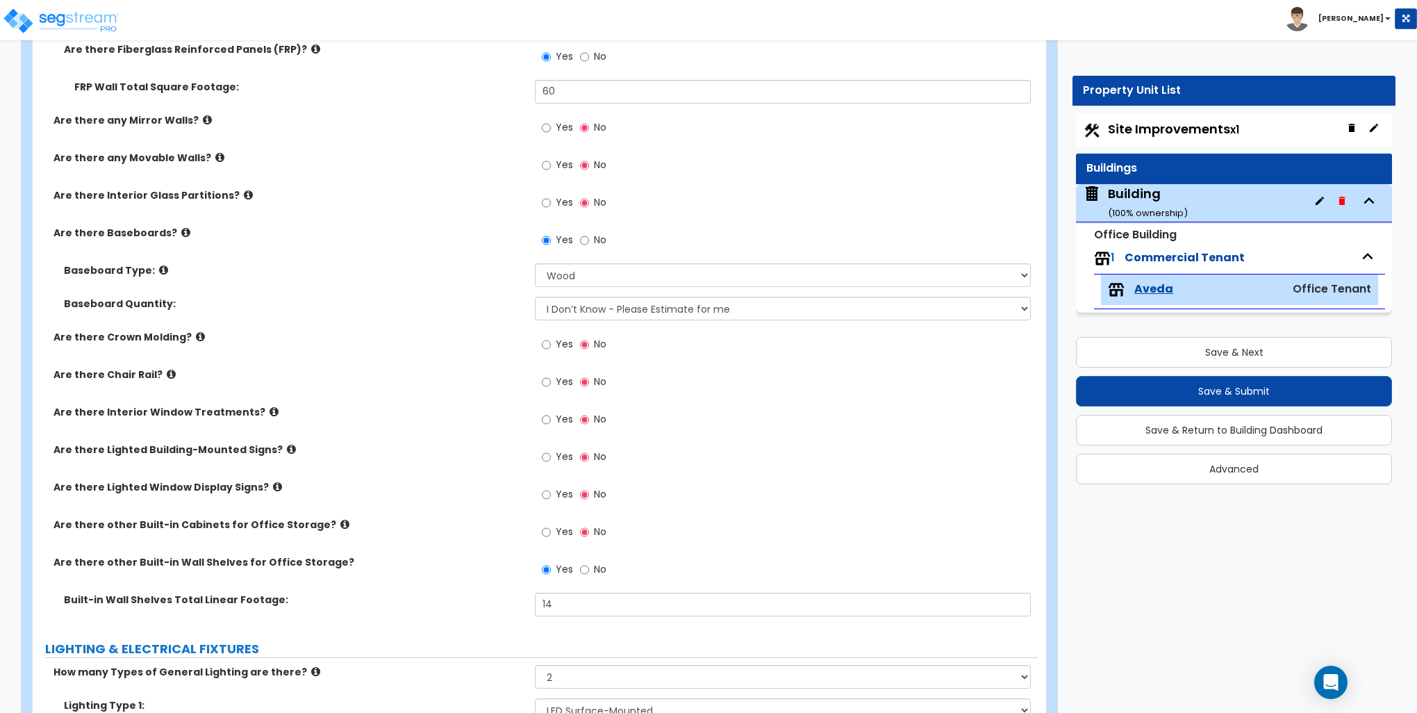
type input "1"
click at [545, 417] on input "Yes" at bounding box center [546, 419] width 9 height 15
radio input "true"
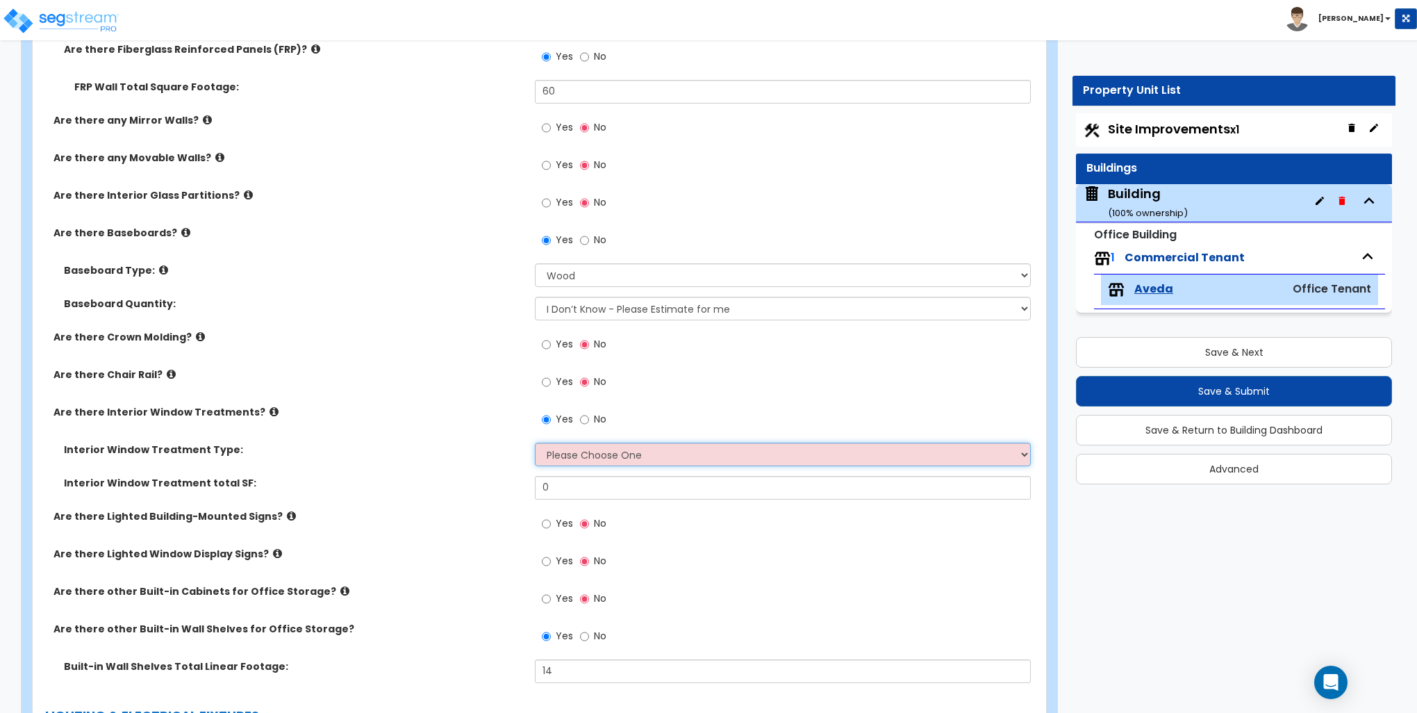
click at [572, 460] on select "Please Choose One Vertical Blinds Window Shades Venetian Blinds Wood Shutters" at bounding box center [782, 454] width 495 height 24
select select "3"
click at [535, 442] on select "Please Choose One Vertical Blinds Window Shades Venetian Blinds Wood Shutters" at bounding box center [782, 454] width 495 height 24
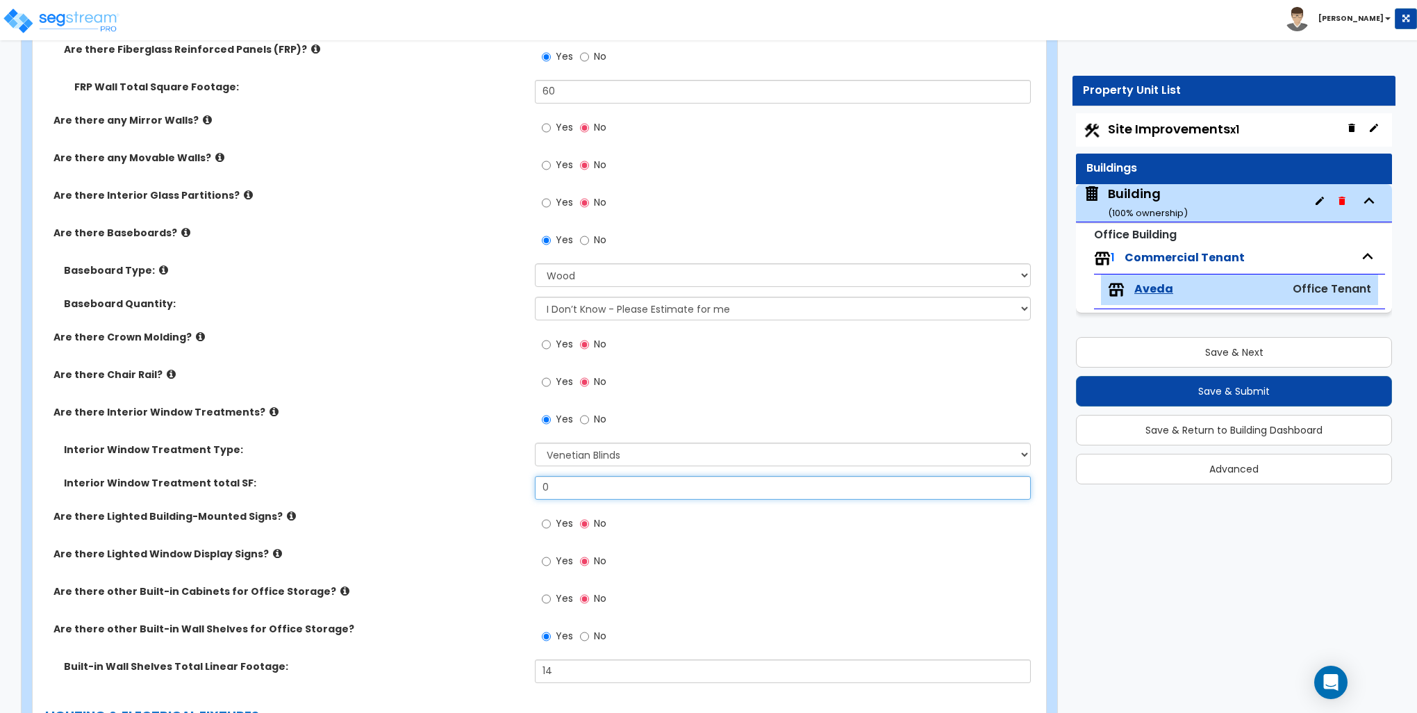
click at [571, 485] on input "0" at bounding box center [782, 488] width 495 height 24
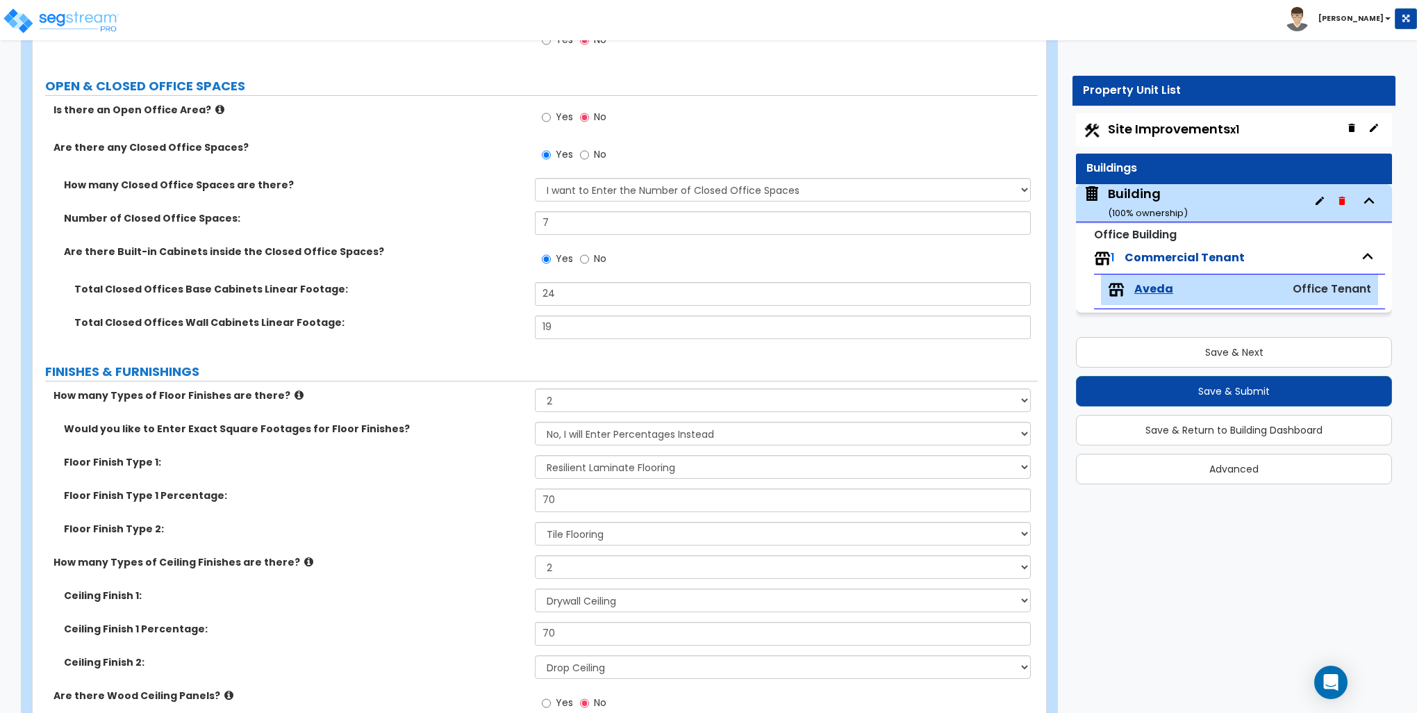
scroll to position [486, 0]
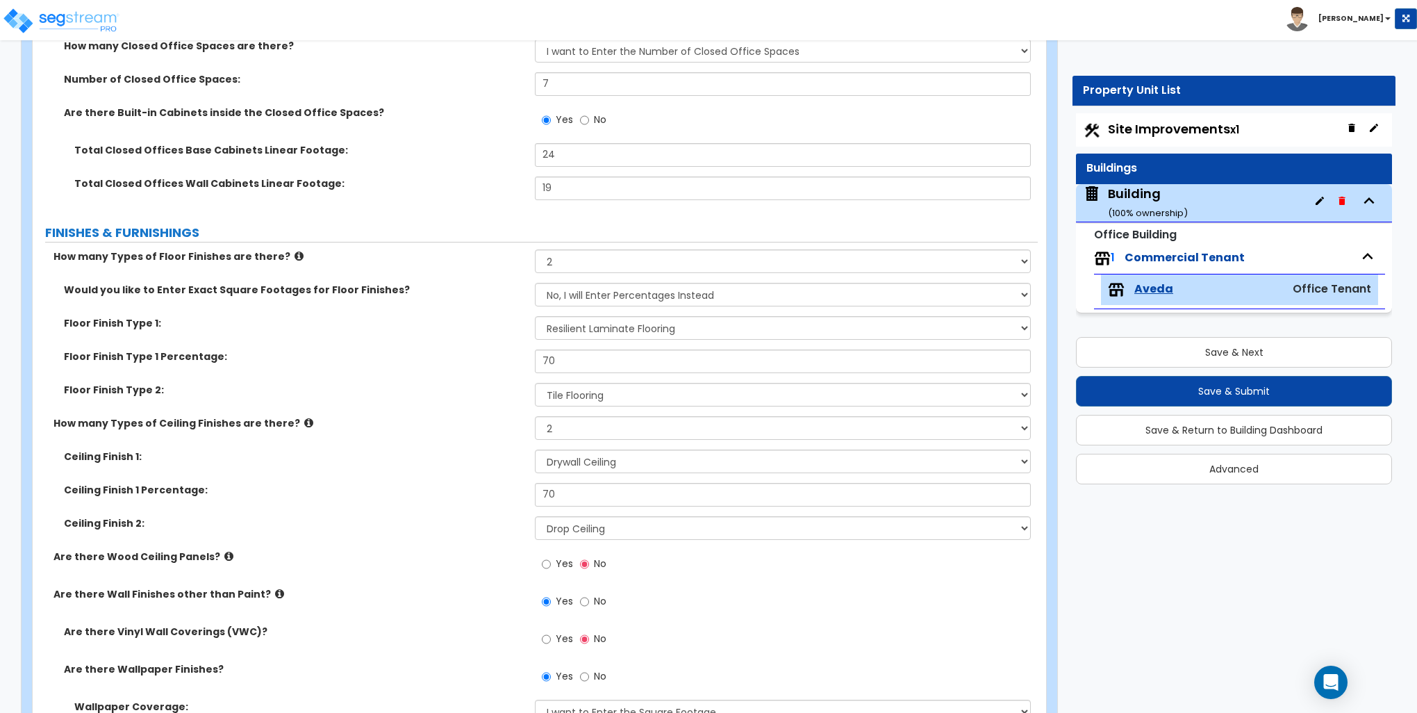
type input "160"
click at [563, 255] on select "None 1 2 3 4" at bounding box center [782, 261] width 495 height 24
select select "3"
click at [535, 249] on select "None 1 2 3 4" at bounding box center [782, 261] width 495 height 24
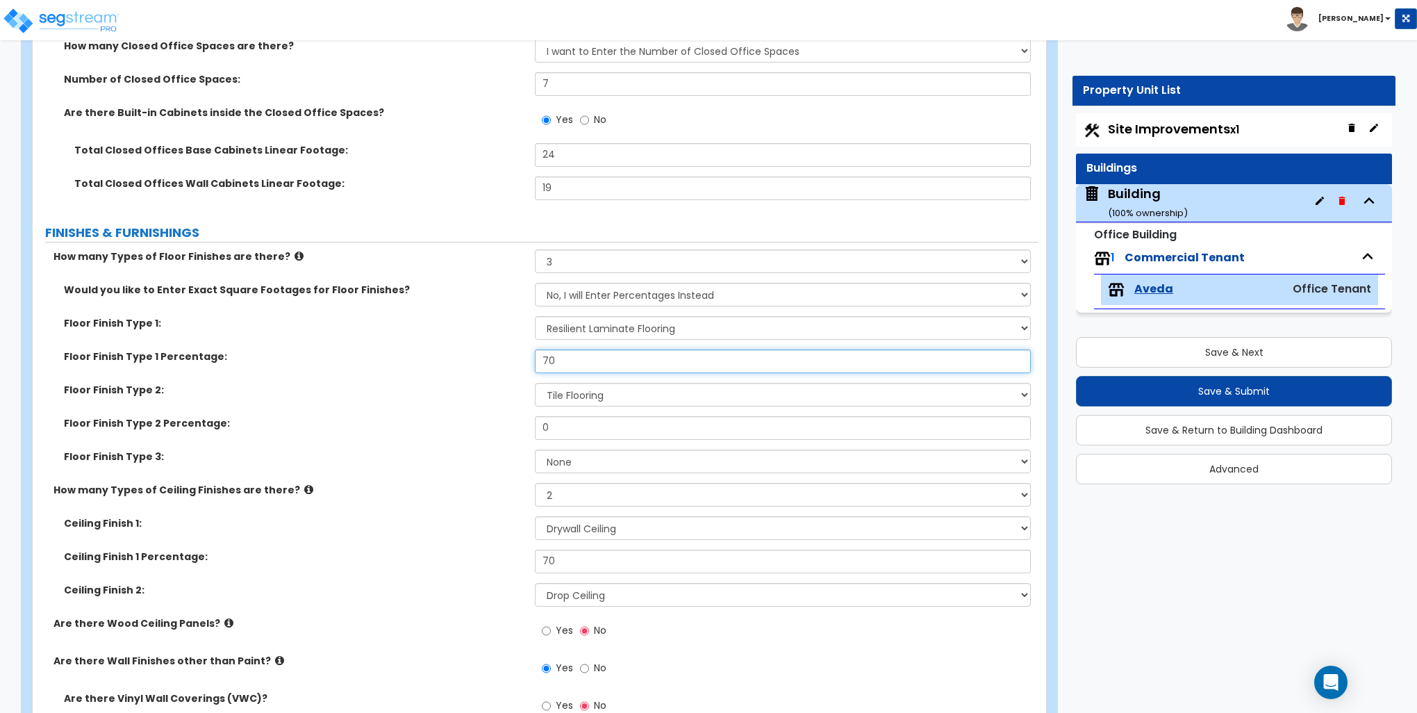
click at [578, 354] on input "70" at bounding box center [782, 361] width 495 height 24
type input "60"
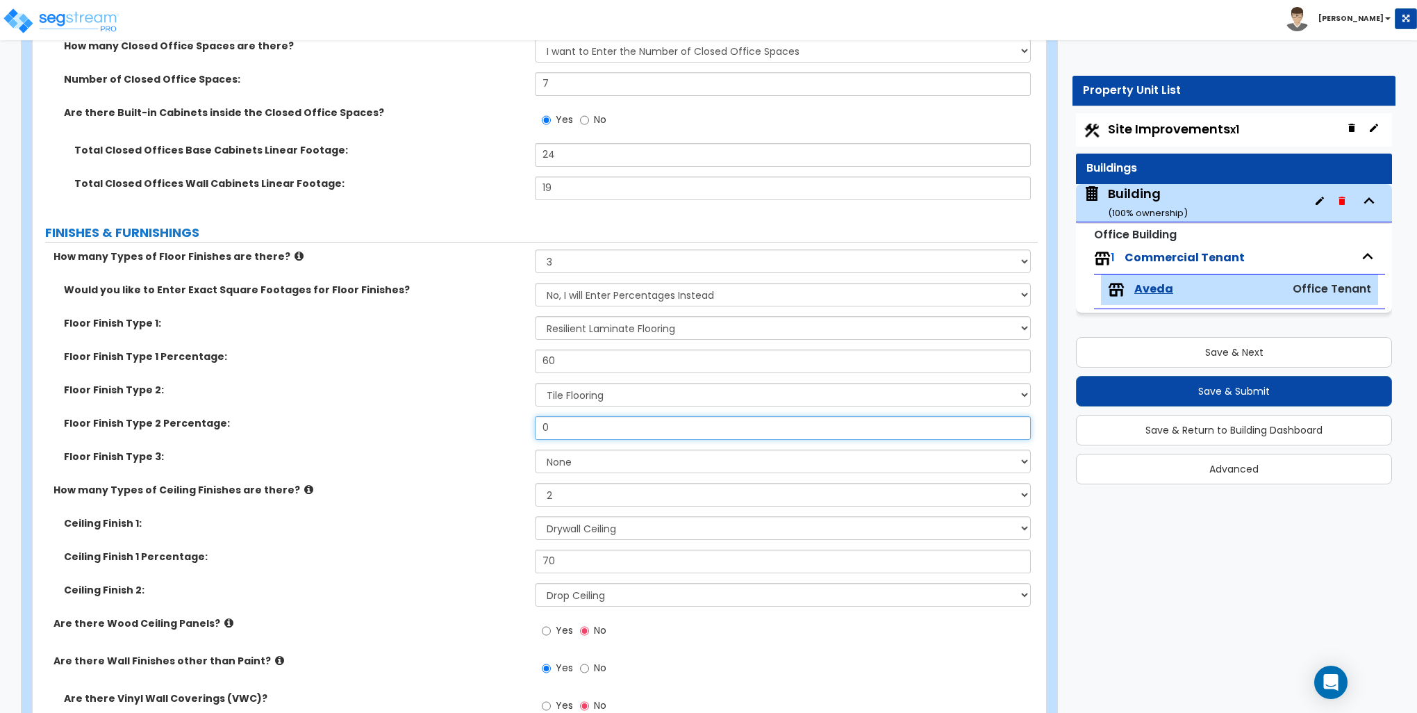
click at [567, 426] on input "0" at bounding box center [782, 428] width 495 height 24
type input "25"
click at [546, 463] on select "None Tile Flooring Marble Flooring Hardwood Flooring Resilient Laminate Floorin…" at bounding box center [782, 461] width 495 height 24
select select "5"
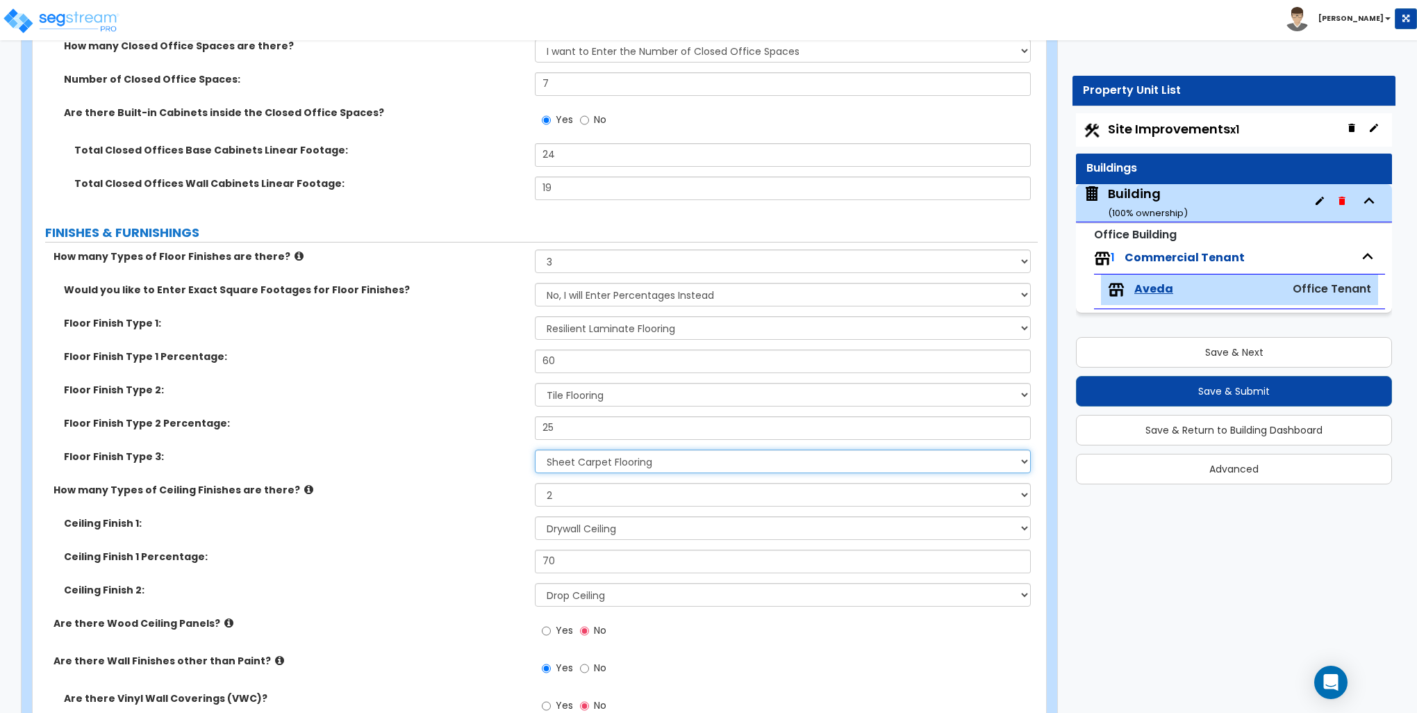
click at [535, 449] on select "None Tile Flooring Marble Flooring Hardwood Flooring Resilient Laminate Floorin…" at bounding box center [782, 461] width 495 height 24
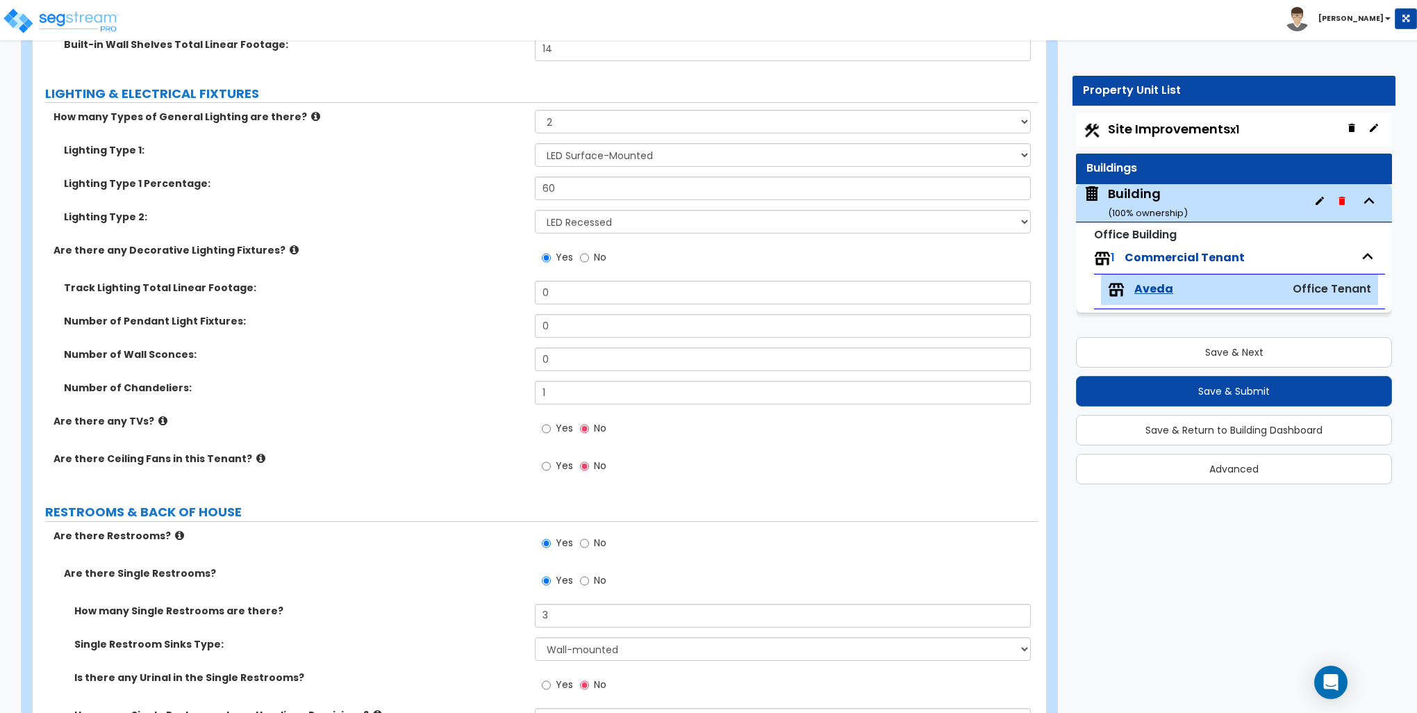
scroll to position [2084, 0]
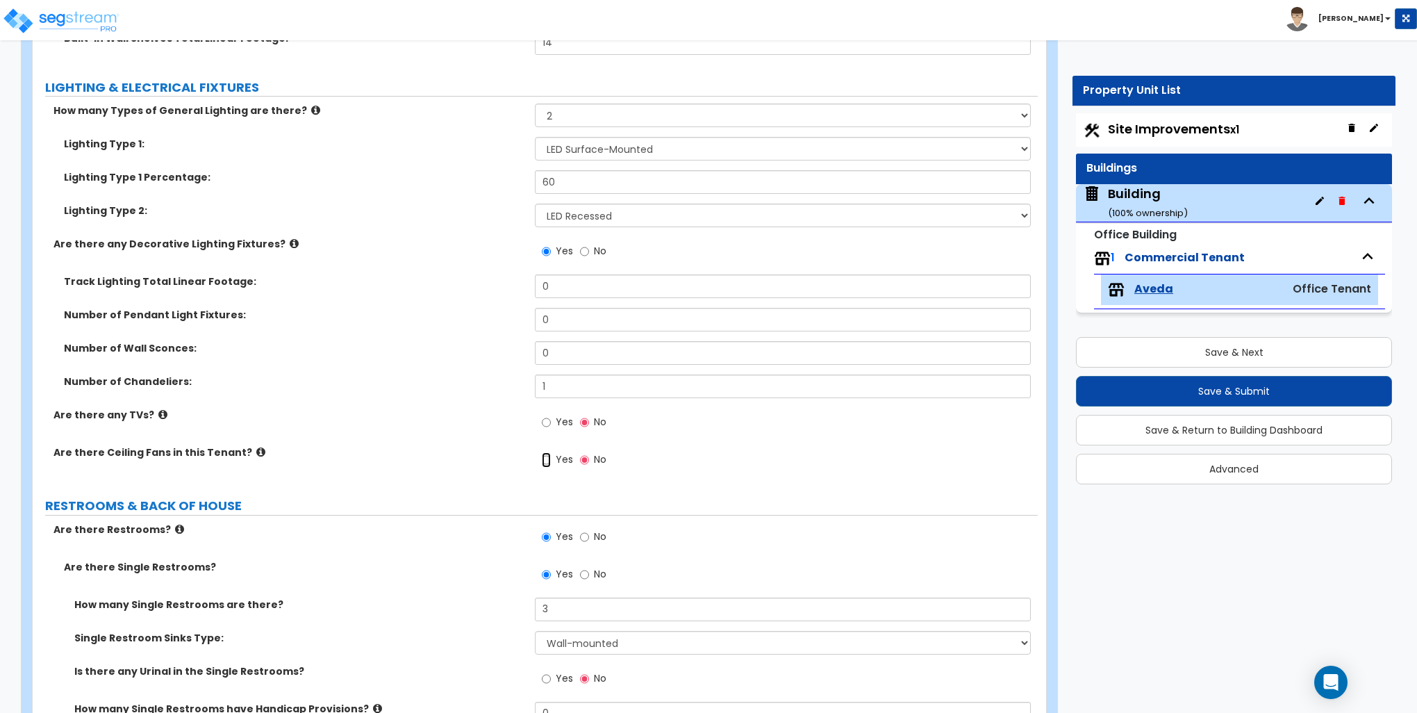
click at [548, 460] on input "Yes" at bounding box center [546, 459] width 9 height 15
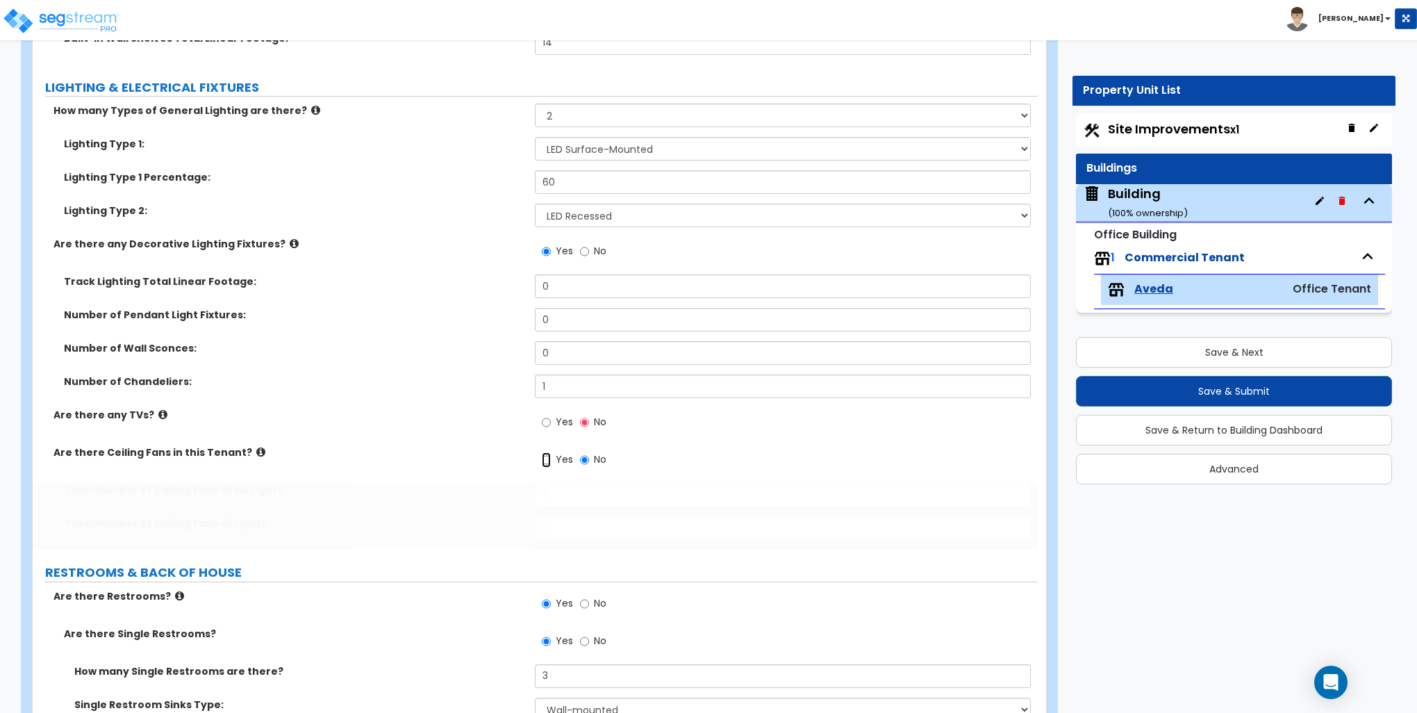
radio input "true"
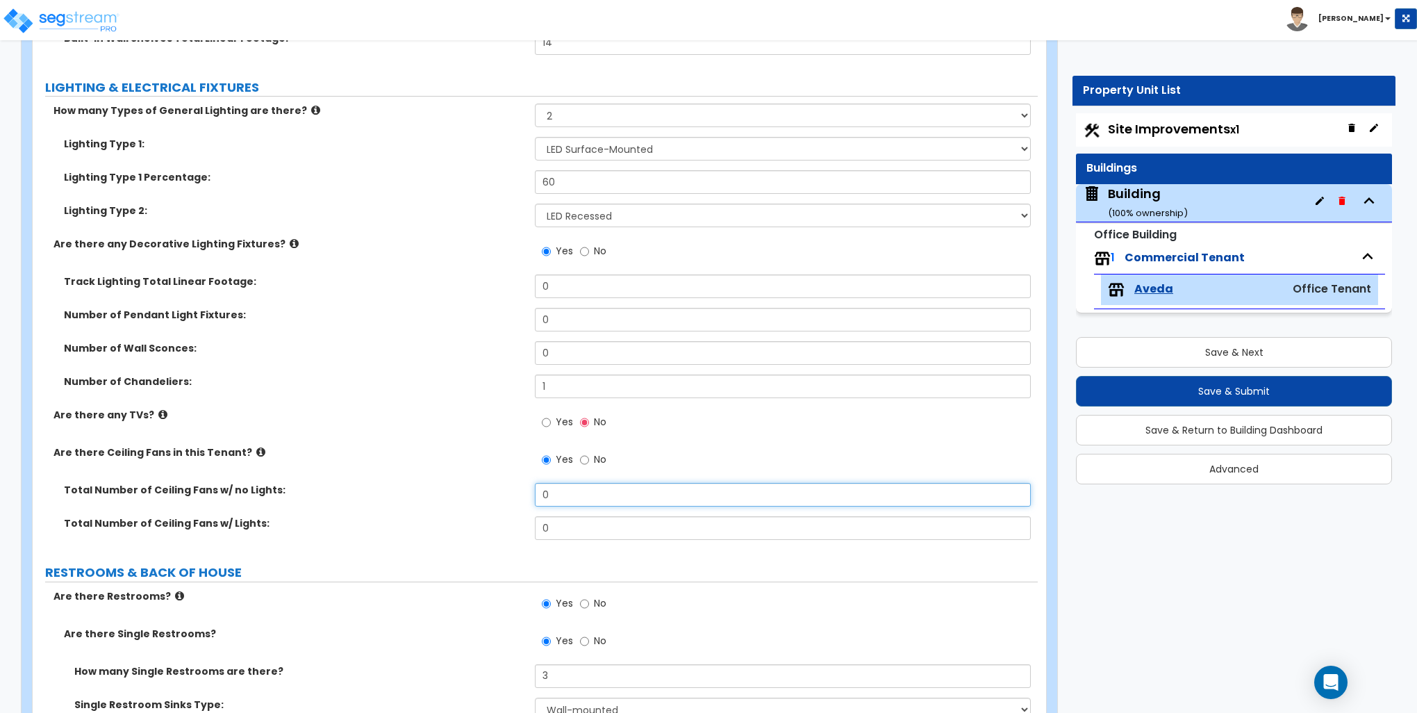
click at [566, 495] on input "0" at bounding box center [782, 495] width 495 height 24
click at [565, 494] on input "0" at bounding box center [782, 495] width 495 height 24
type input "3"
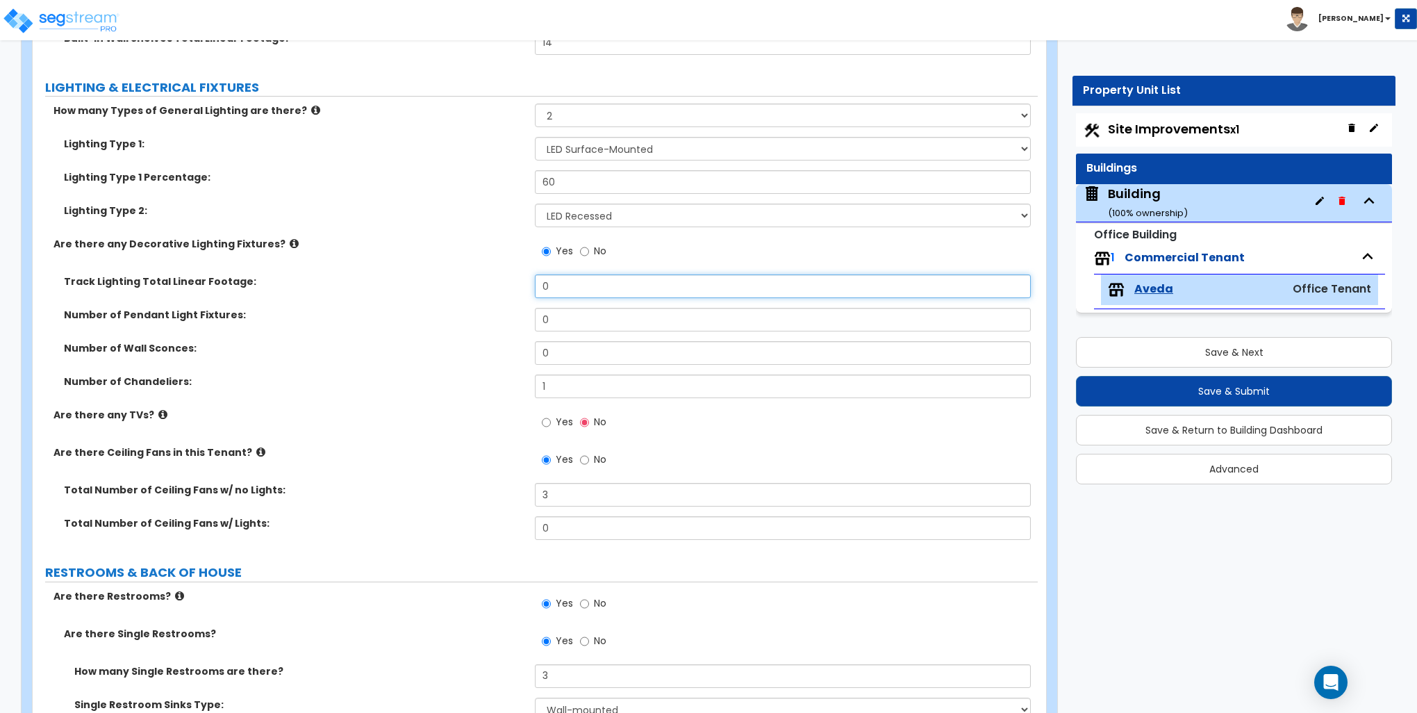
click at [572, 280] on input "0" at bounding box center [782, 286] width 495 height 24
type input "12"
click at [391, 388] on div "Number of Chandeliers: 1" at bounding box center [535, 390] width 1005 height 33
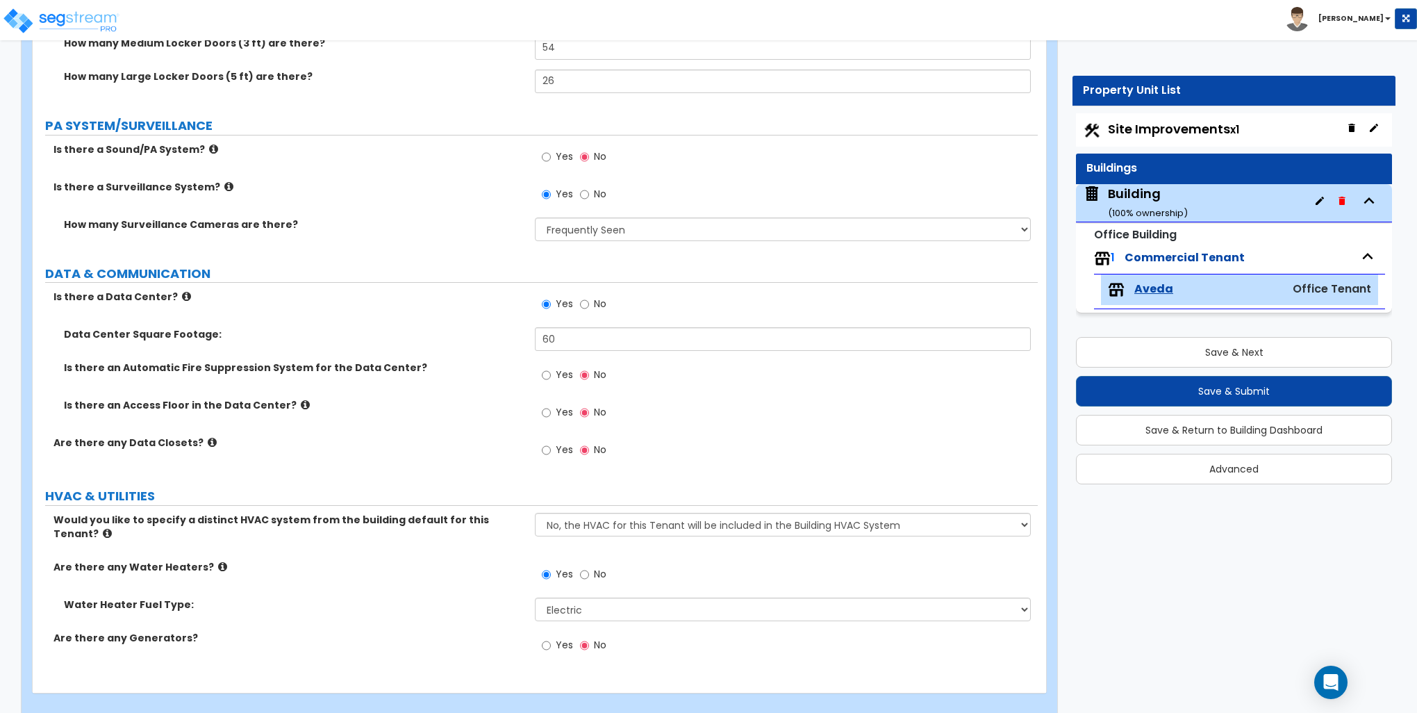
scroll to position [3823, 0]
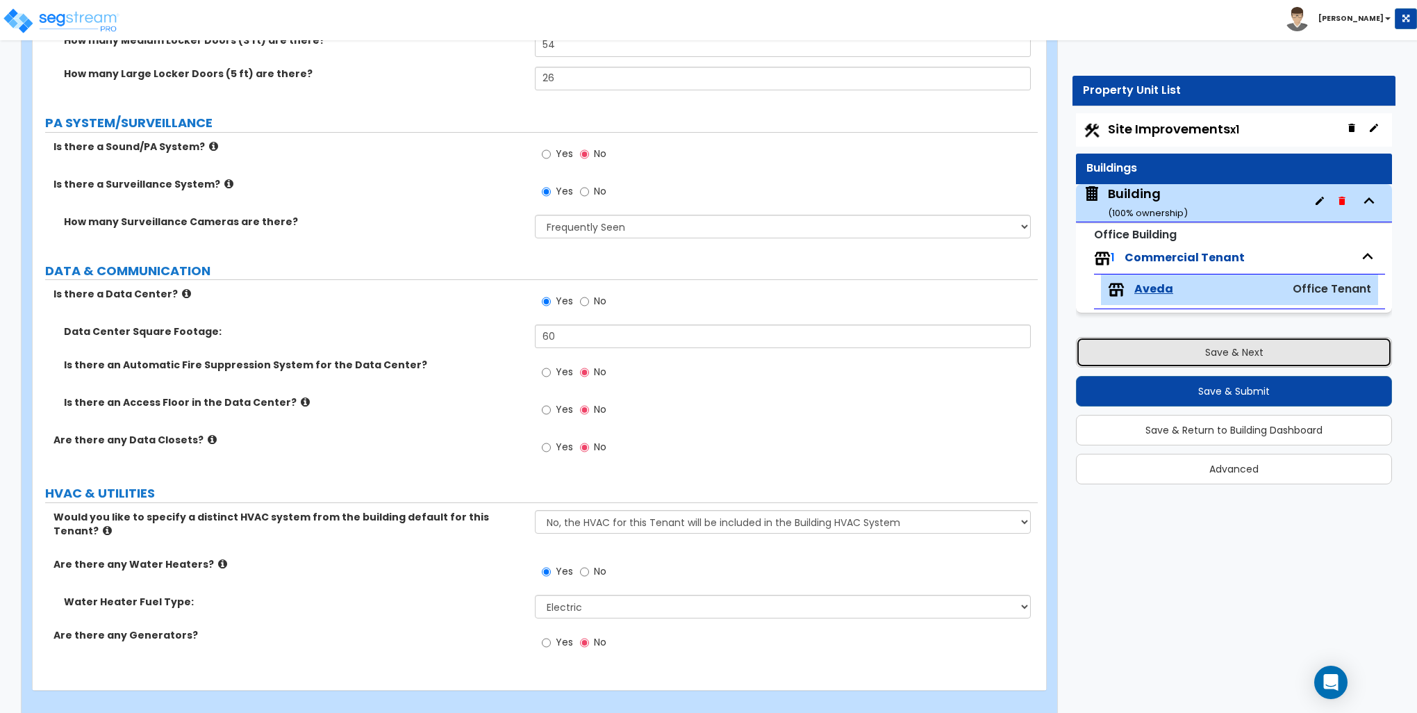
click at [1234, 351] on button "Save & Next" at bounding box center [1234, 352] width 316 height 31
select select "2"
select select "1"
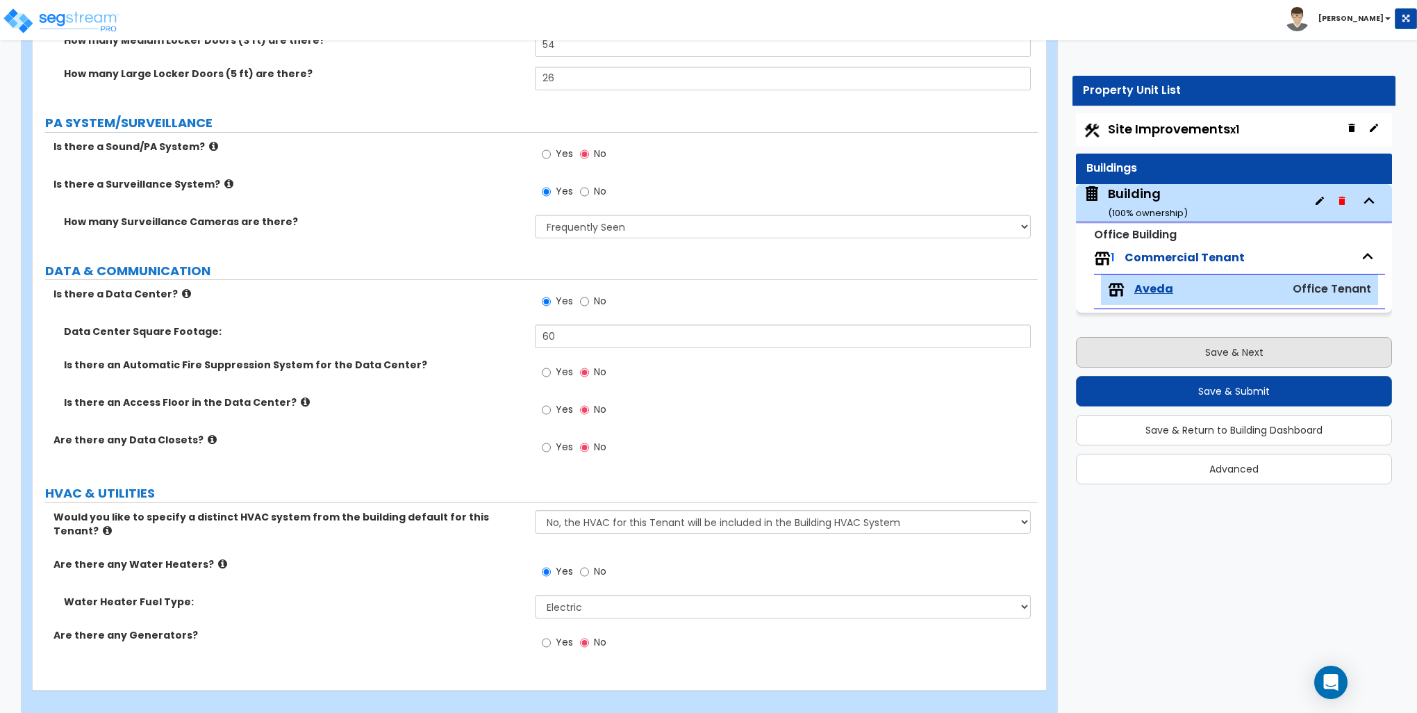
select select "2"
select select "1"
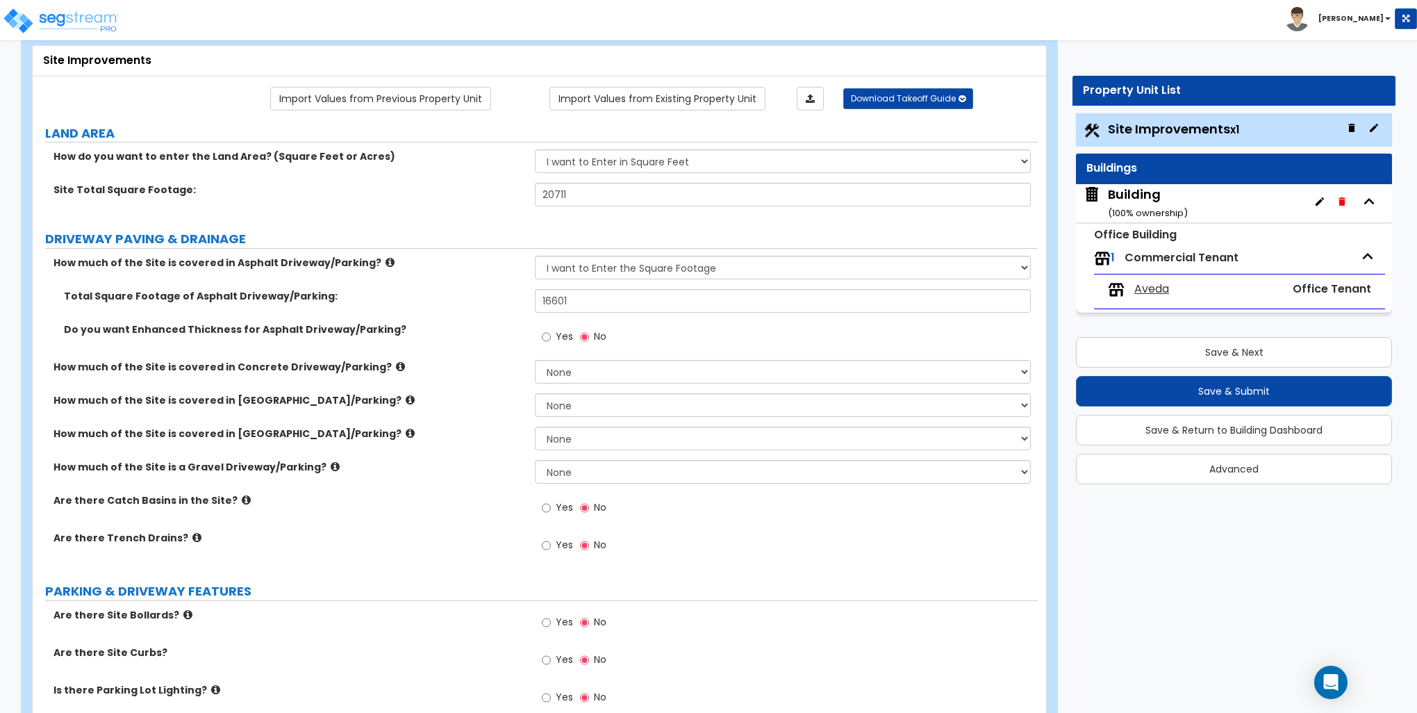
scroll to position [0, 0]
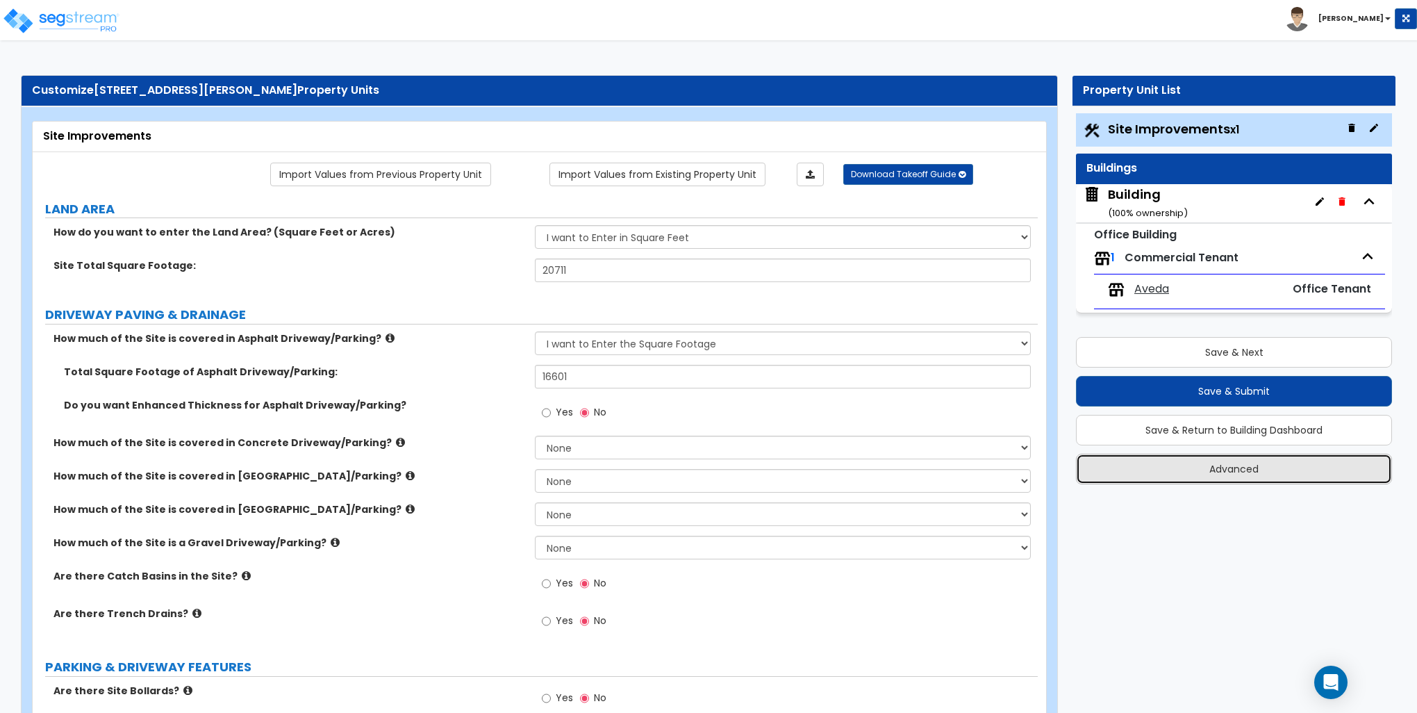
click at [1247, 470] on button "Advanced" at bounding box center [1234, 469] width 316 height 31
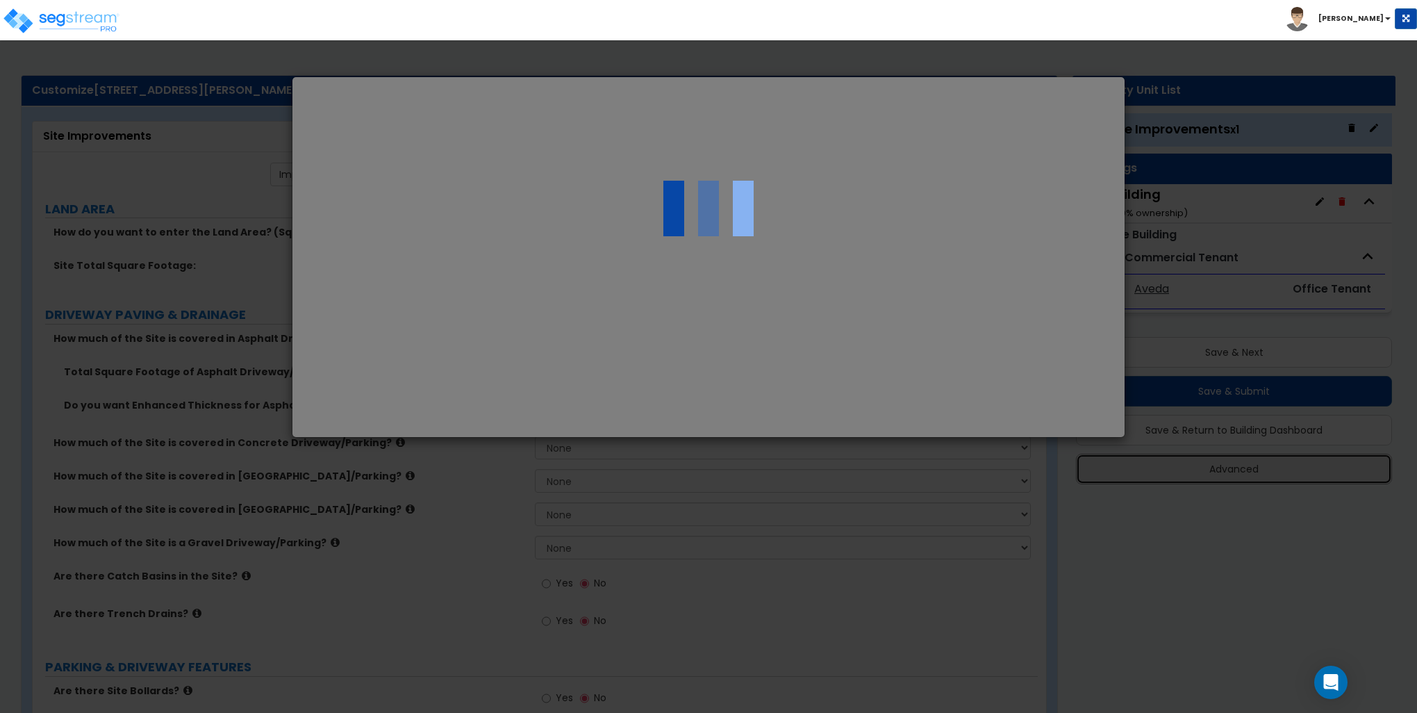
select select "MD"
type input "525,568.0"
type input "74,432.0"
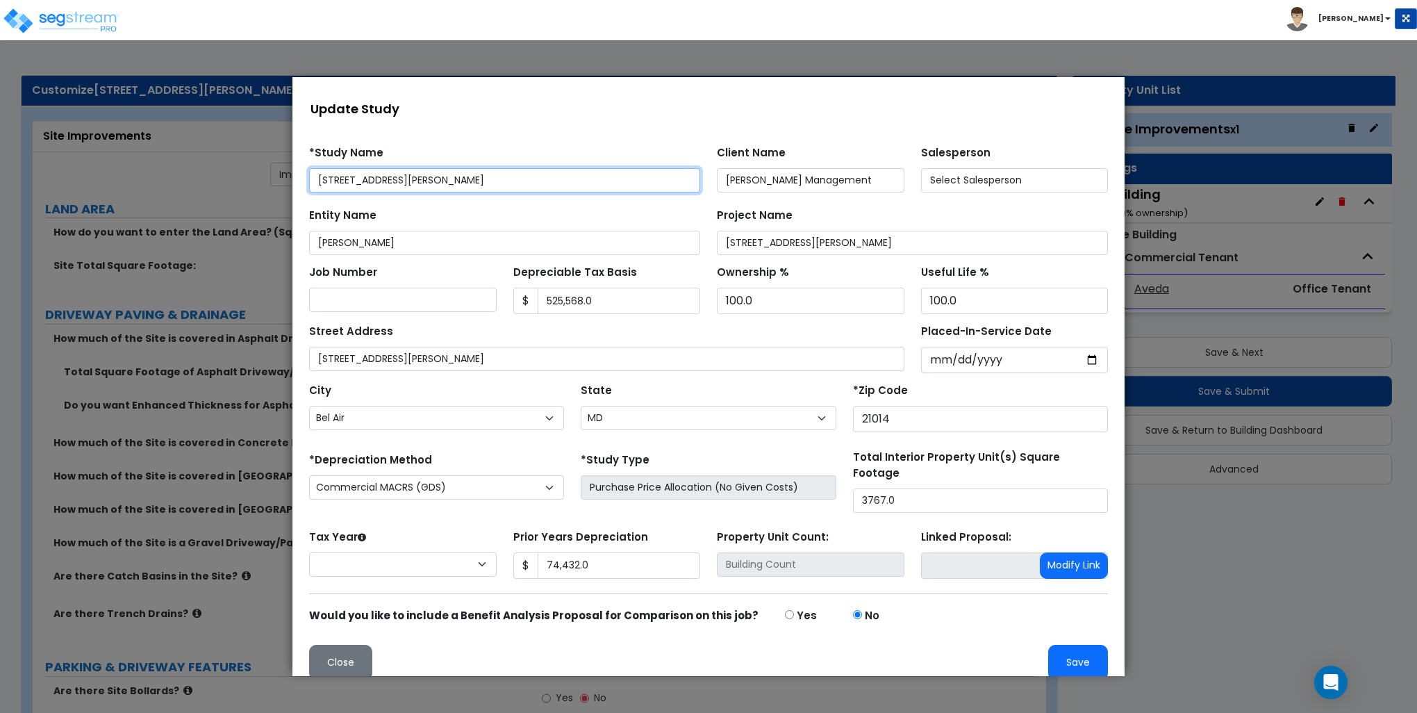
select select "2024"
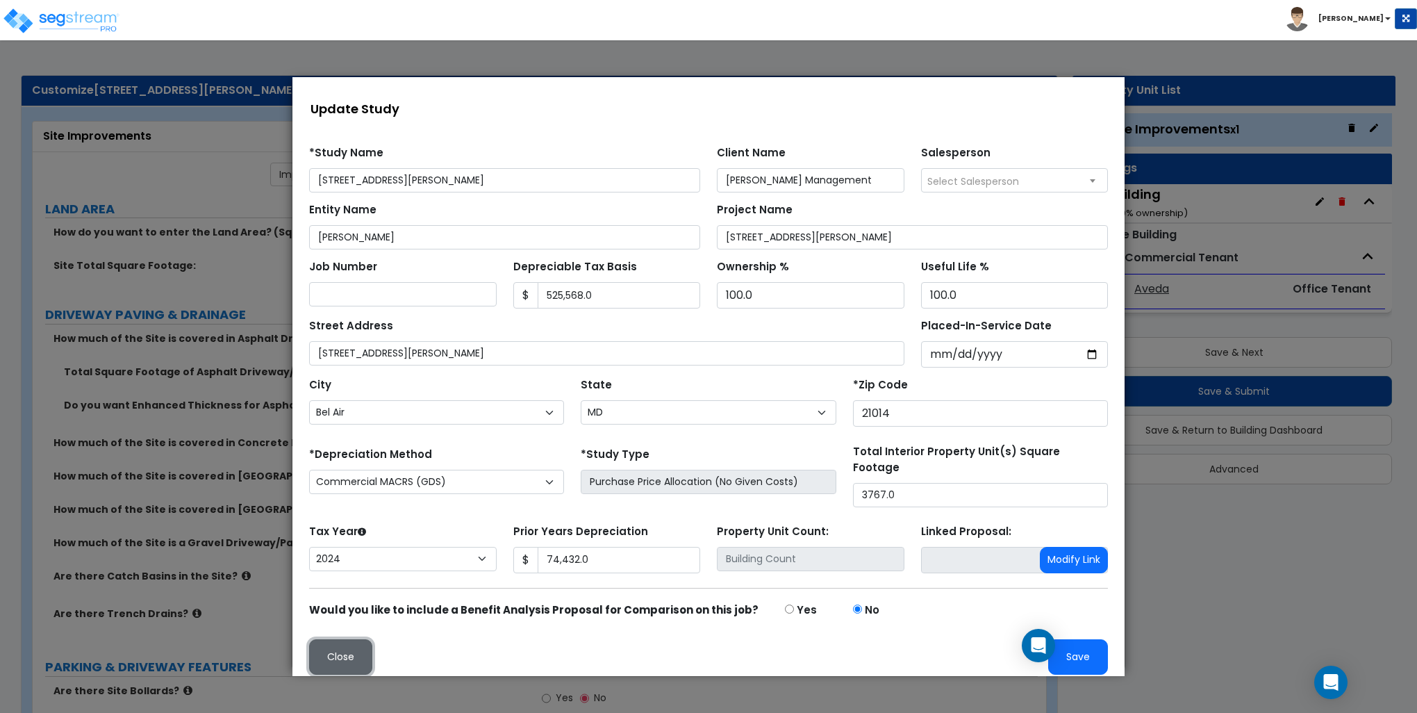
click at [336, 641] on button "Close" at bounding box center [340, 656] width 63 height 35
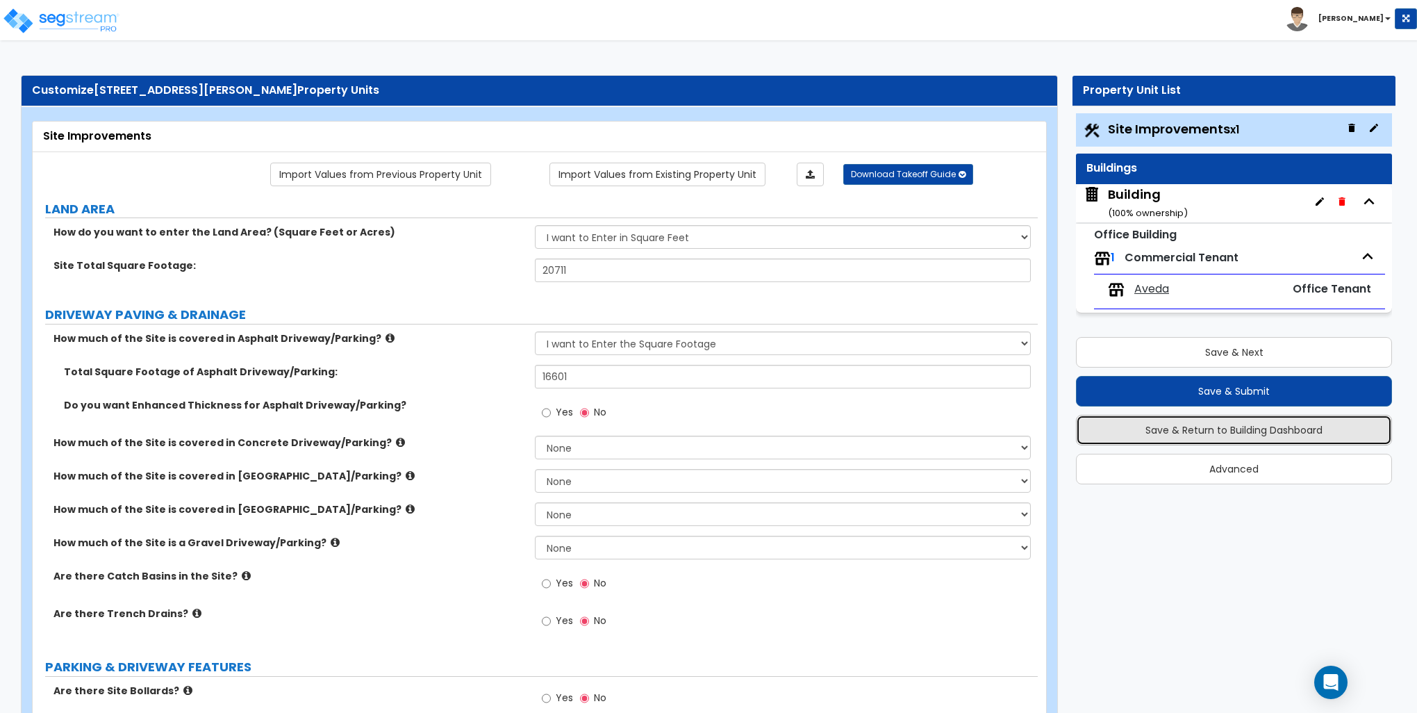
click at [1225, 431] on button "Save & Return to Building Dashboard" at bounding box center [1234, 430] width 316 height 31
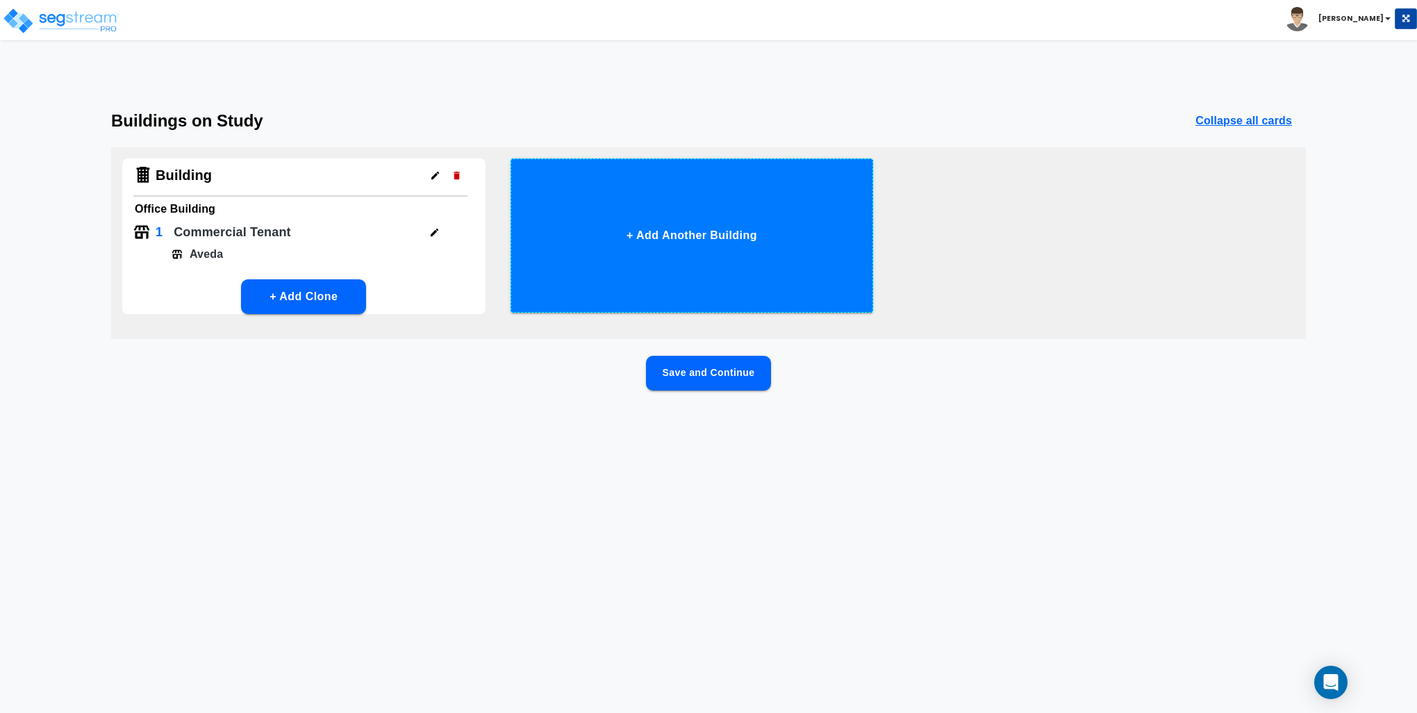
click at [704, 232] on button "+ Add Another Building" at bounding box center [691, 235] width 363 height 154
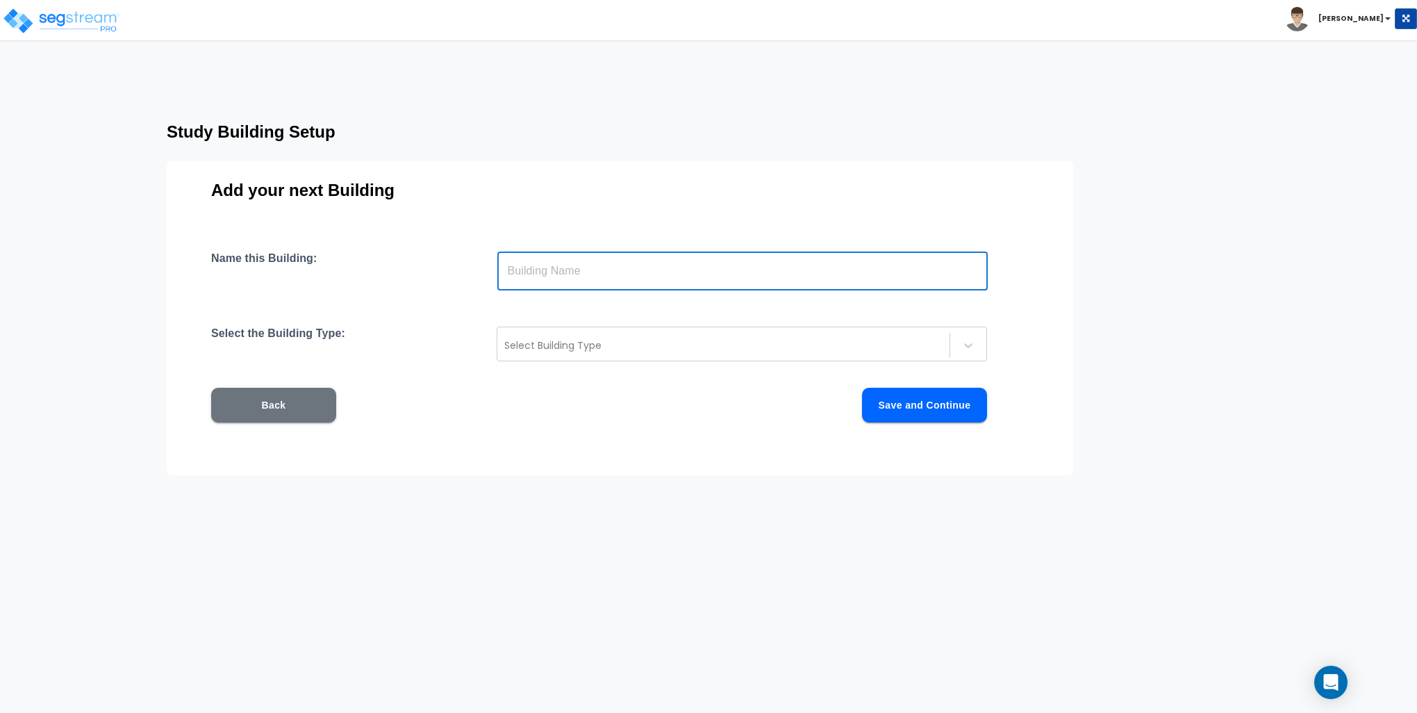
click at [588, 276] on input "text" at bounding box center [742, 270] width 490 height 39
type input "Shed"
click at [578, 340] on div at bounding box center [723, 345] width 438 height 17
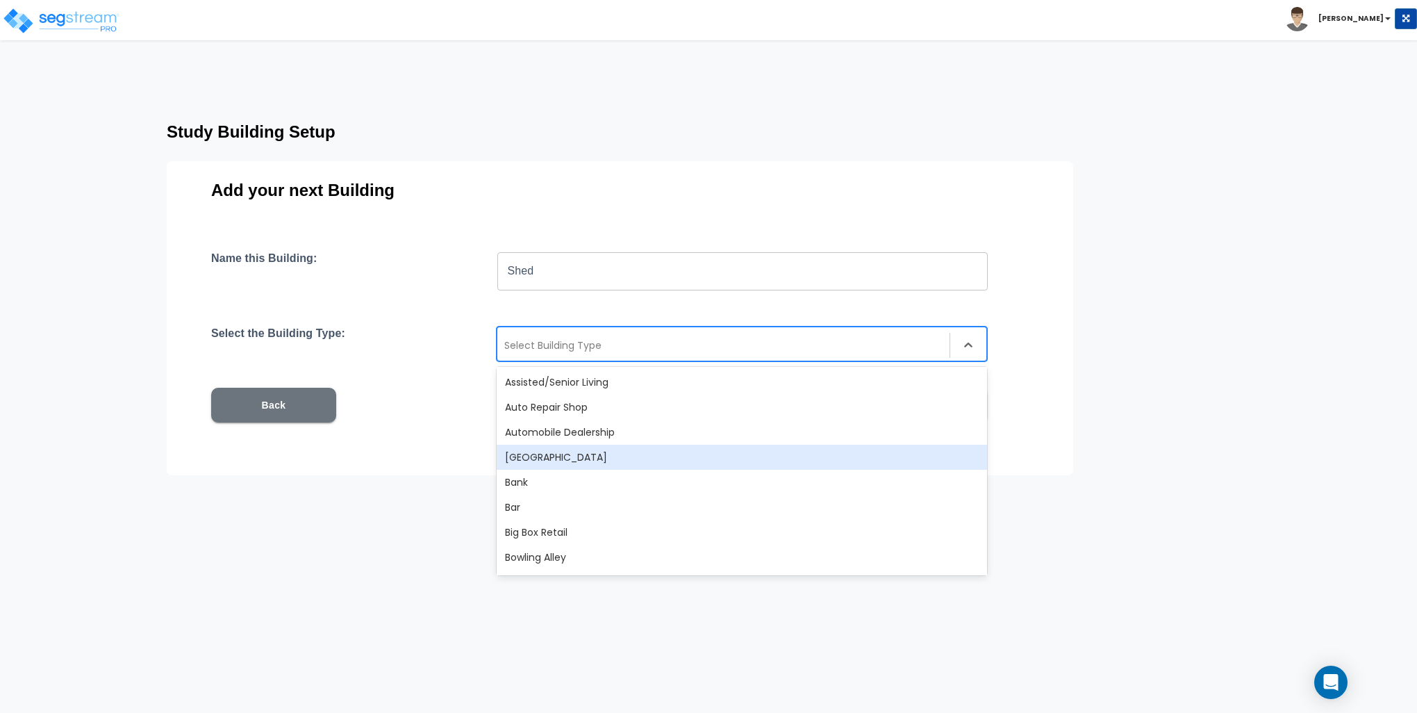
click at [574, 460] on div "Auxiliary Building" at bounding box center [742, 457] width 490 height 25
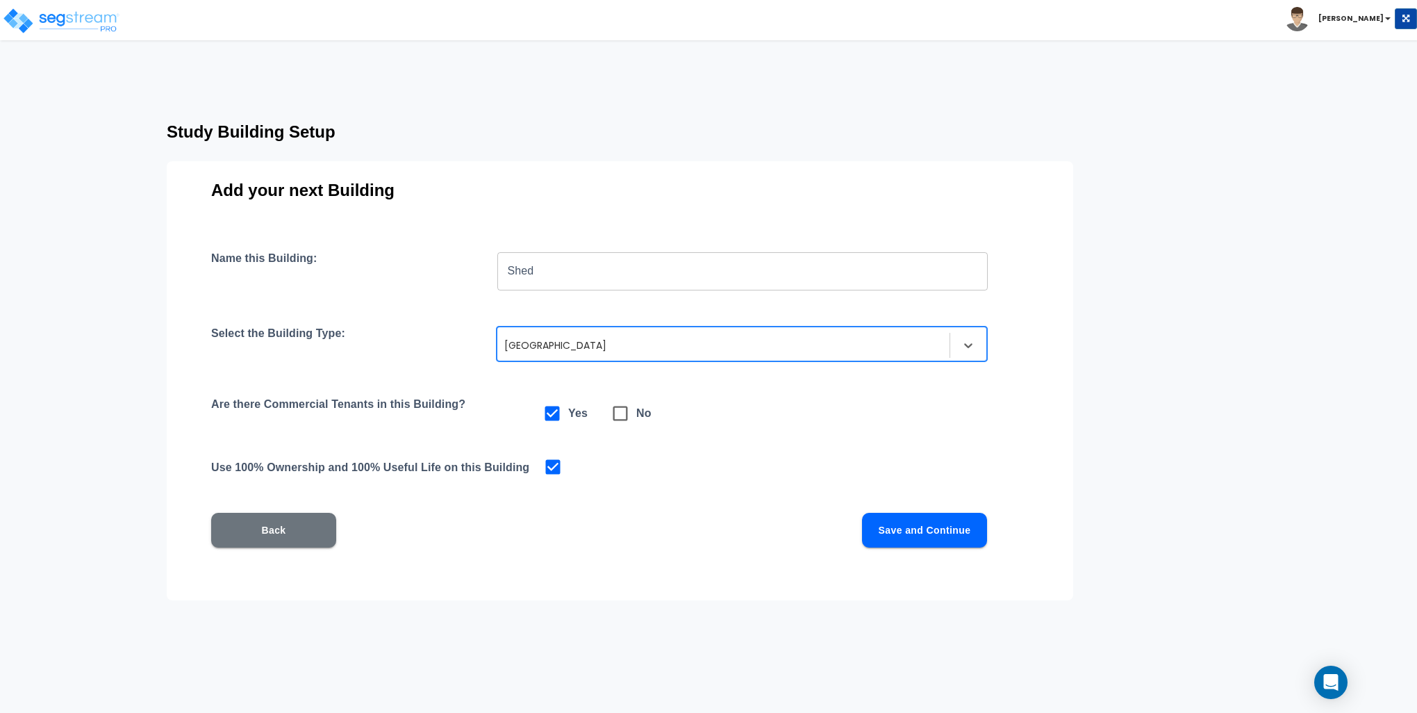
click at [917, 535] on button "Save and Continue" at bounding box center [924, 530] width 125 height 35
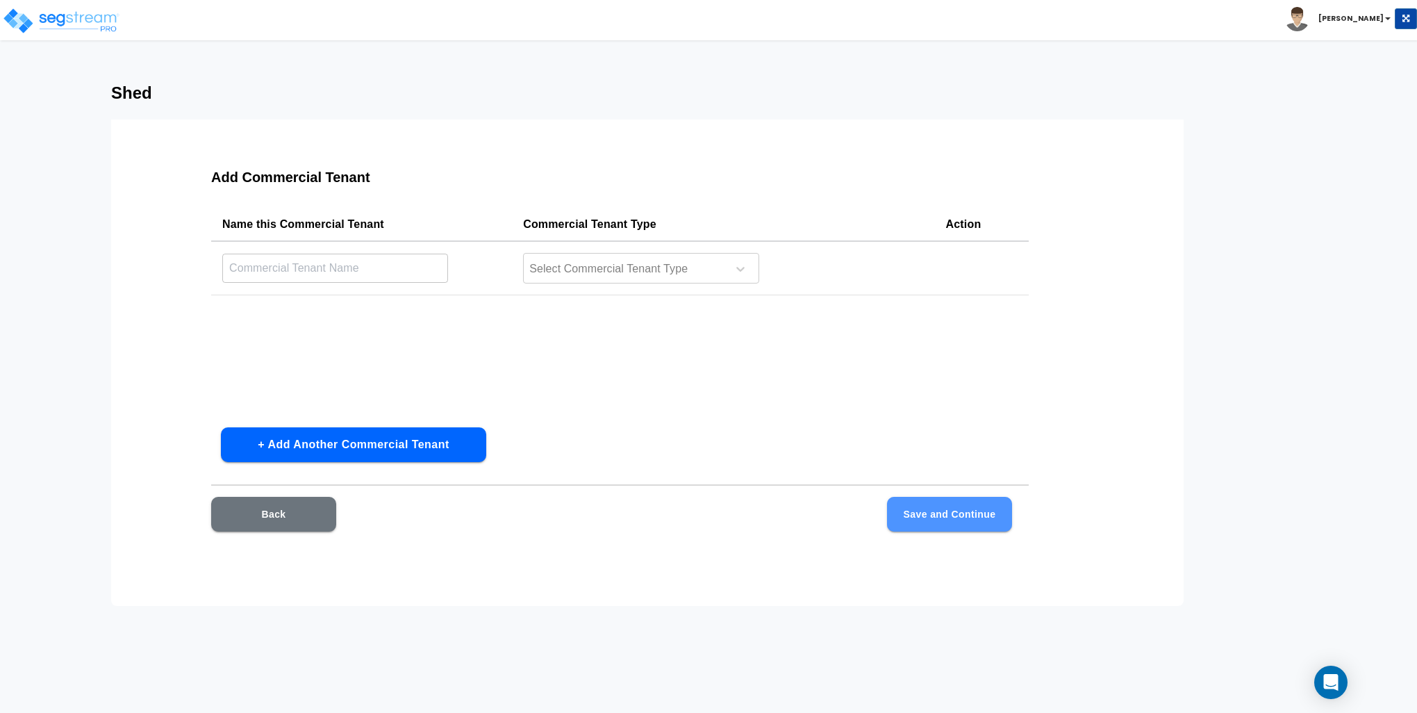
click at [954, 507] on button "Save and Continue" at bounding box center [949, 514] width 125 height 35
click at [325, 268] on input "text" at bounding box center [335, 268] width 226 height 30
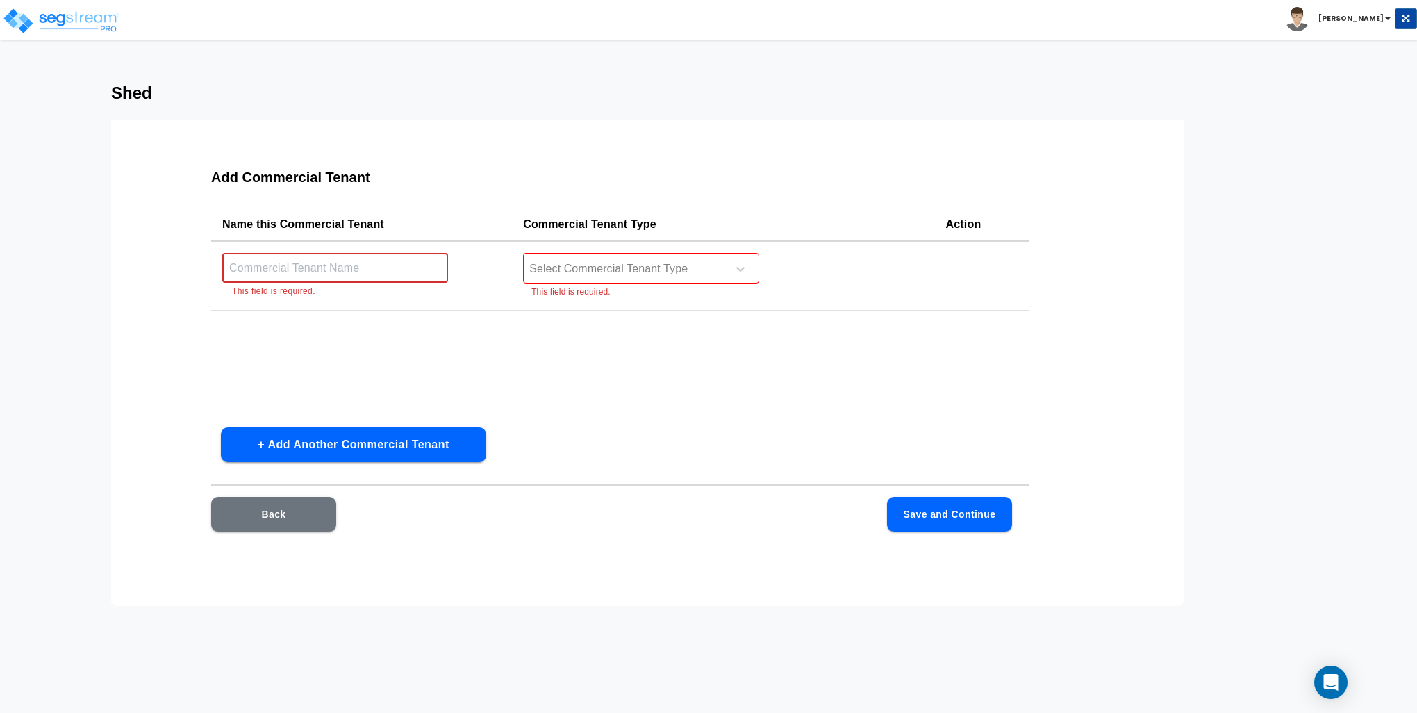
click at [333, 261] on input "text" at bounding box center [335, 268] width 226 height 30
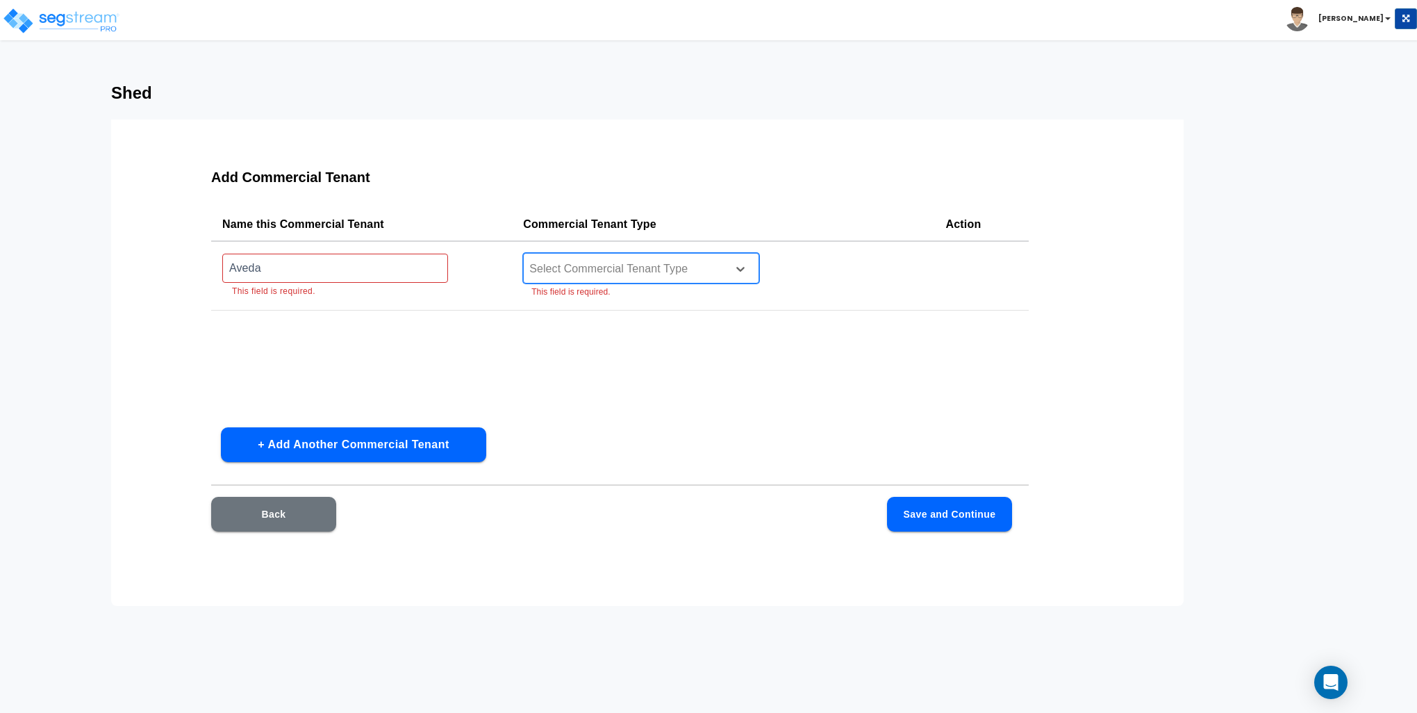
click at [554, 279] on div "Select Commercial Tenant Type" at bounding box center [623, 268] width 199 height 21
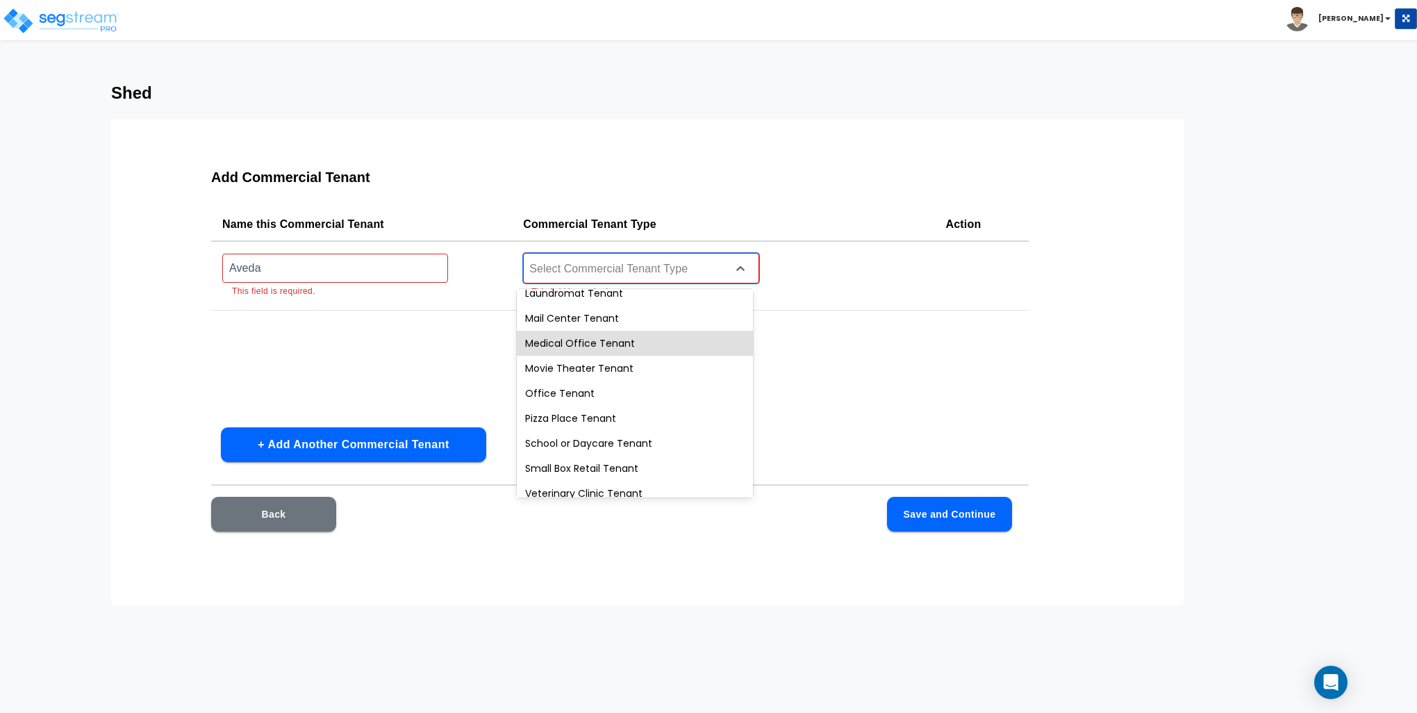
scroll to position [497, 0]
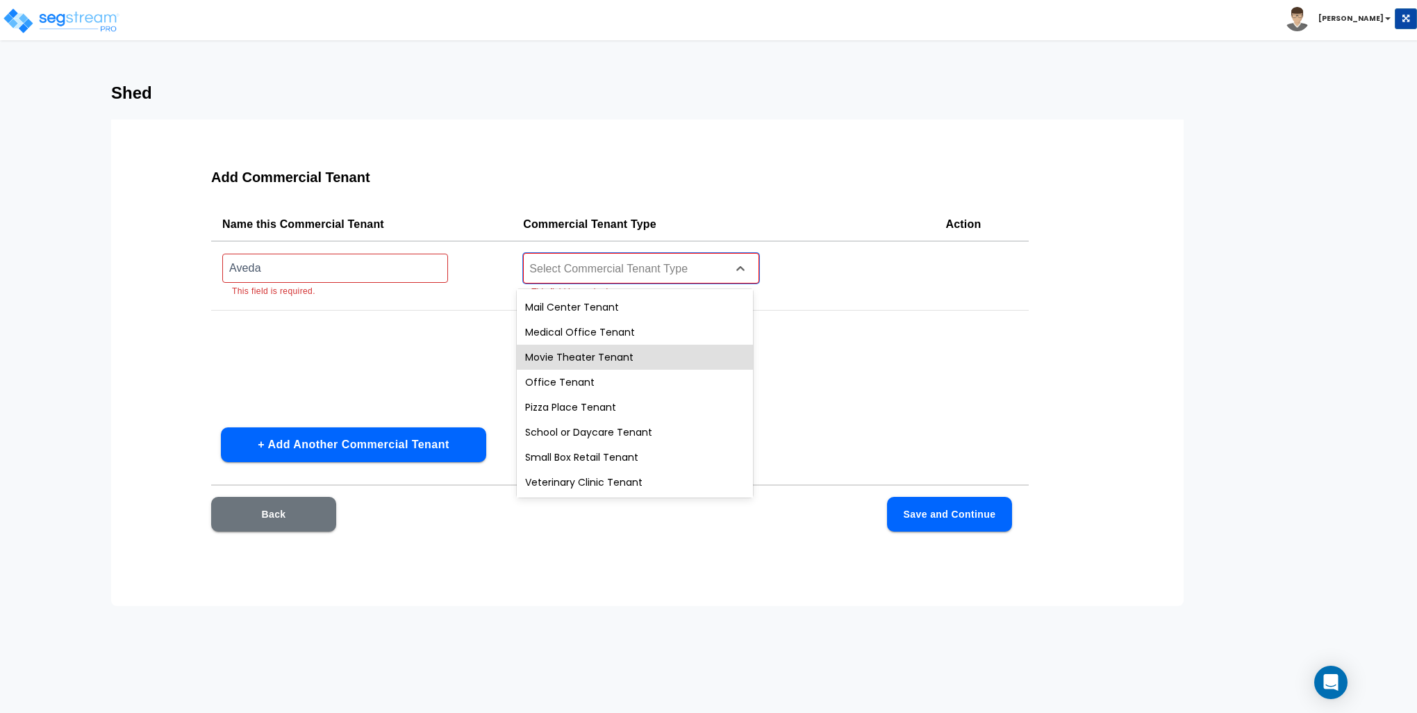
click at [314, 508] on button "Back" at bounding box center [273, 514] width 125 height 35
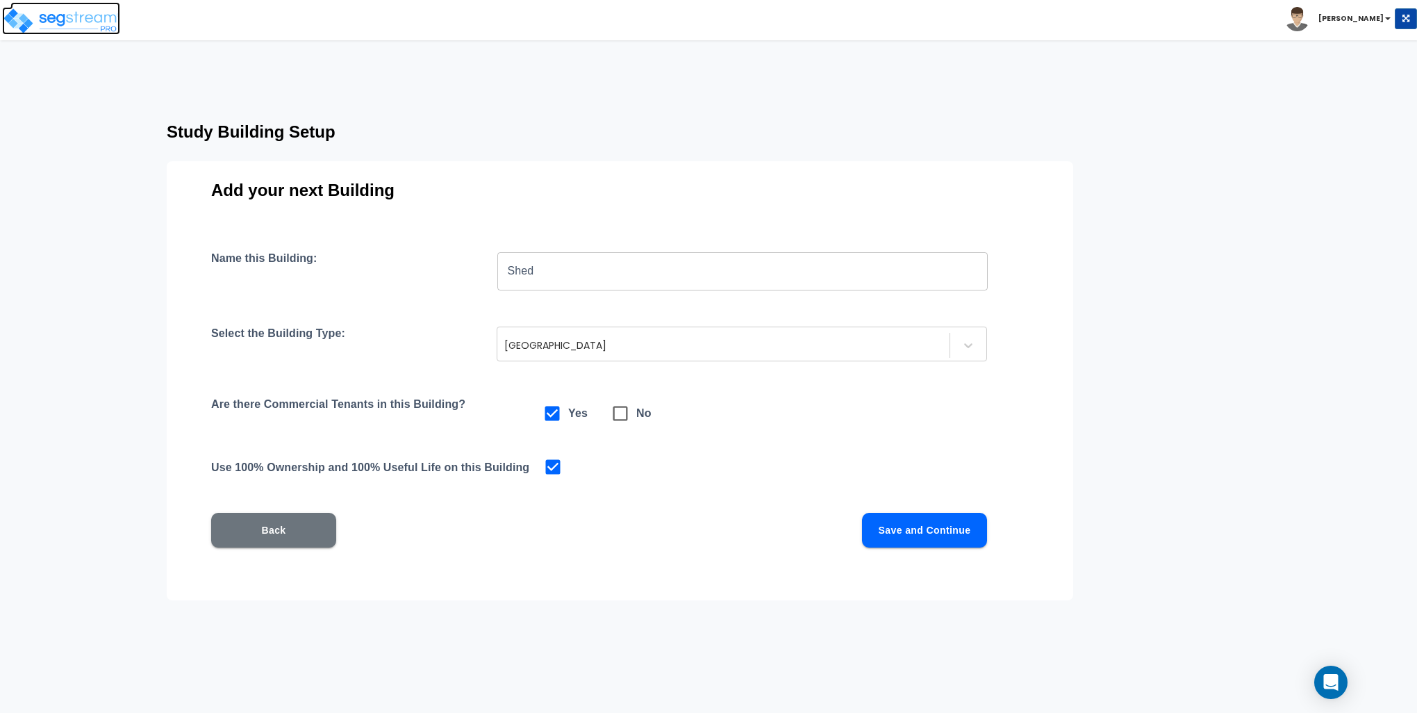
click at [77, 18] on img at bounding box center [61, 21] width 118 height 28
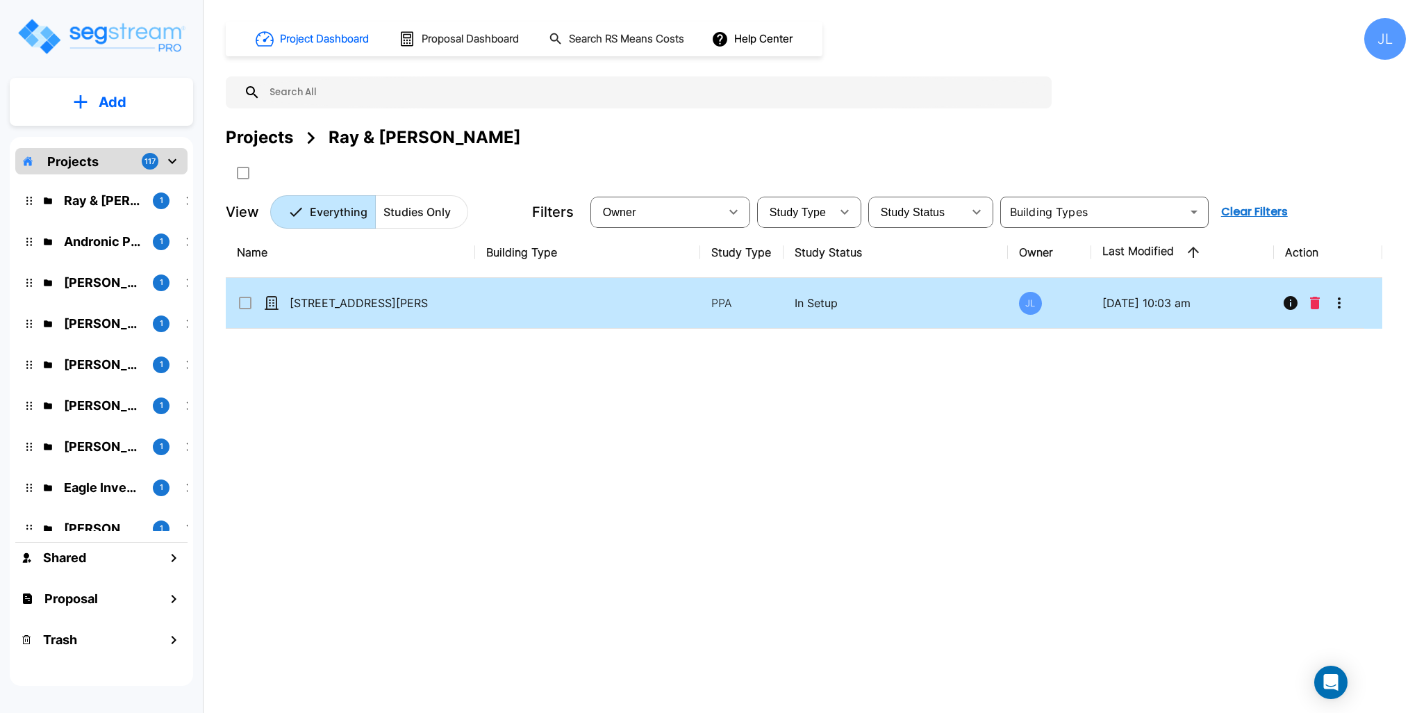
click at [1202, 307] on p "[DATE] 10:03 am" at bounding box center [1182, 302] width 161 height 17
checkbox input "true"
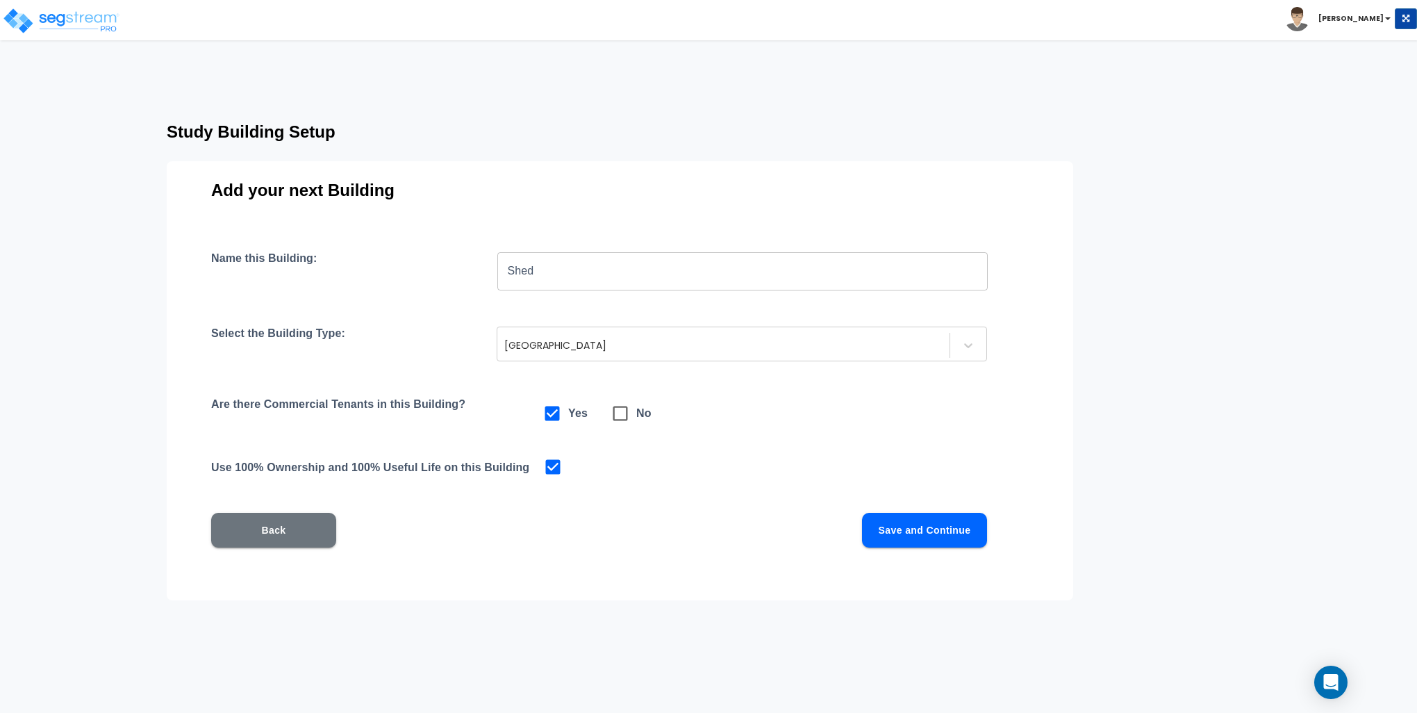
click at [617, 410] on span at bounding box center [620, 413] width 32 height 32
checkbox input "false"
checkbox input "true"
click at [944, 538] on button "Save and Continue" at bounding box center [924, 530] width 125 height 35
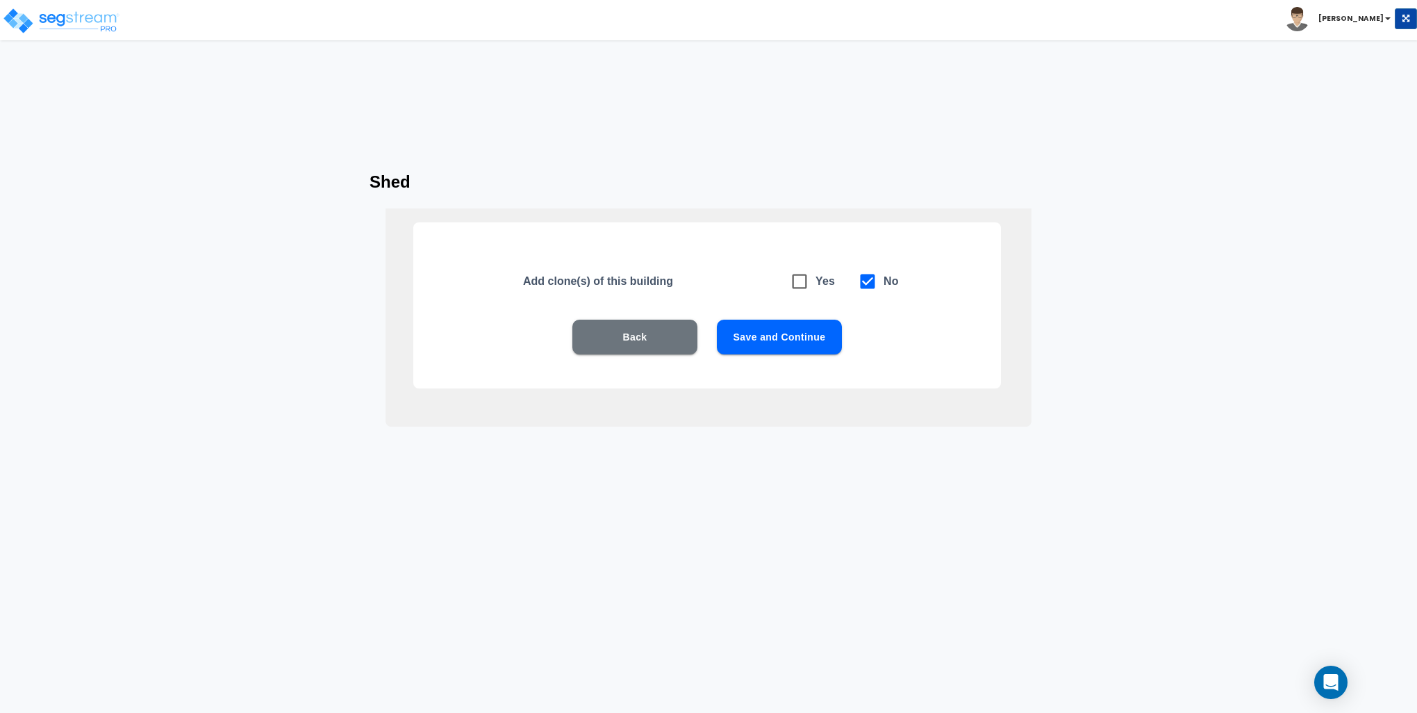
click at [817, 341] on button "Save and Continue" at bounding box center [779, 336] width 125 height 35
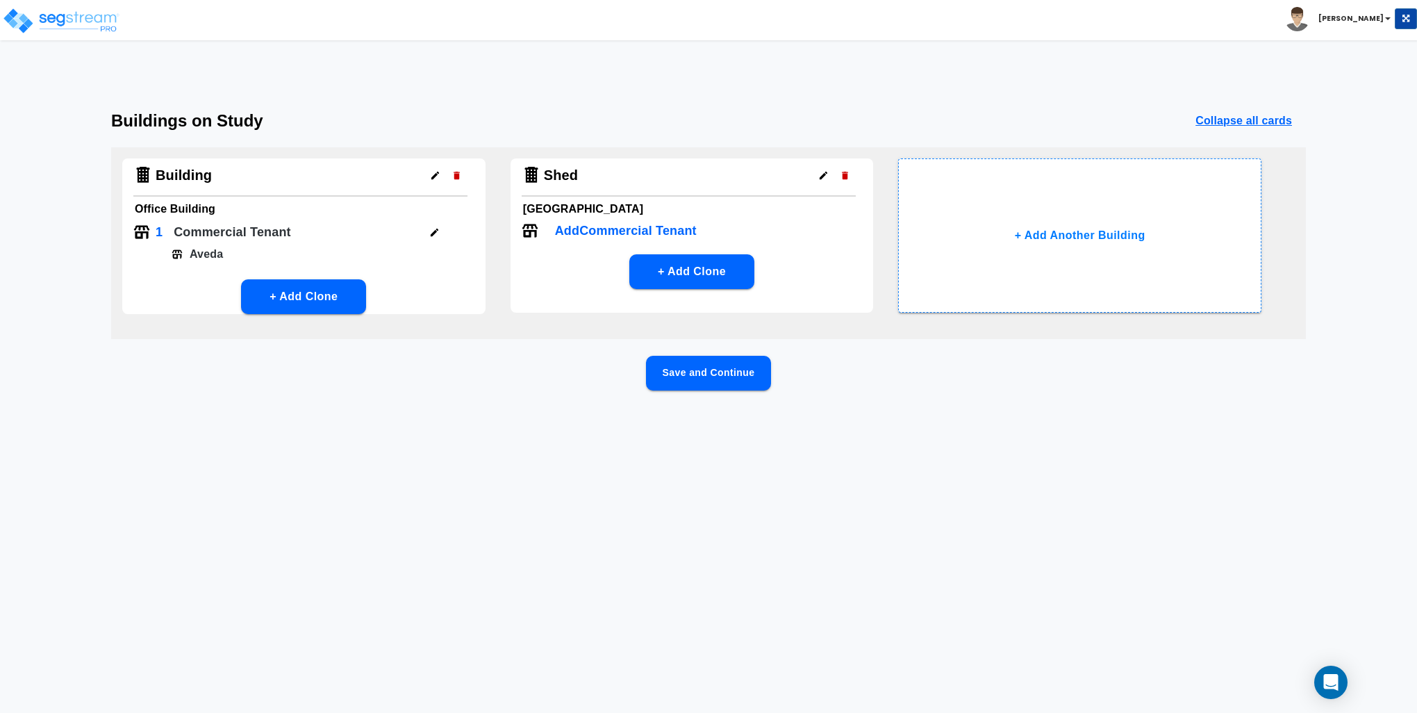
click at [744, 369] on button "Save and Continue" at bounding box center [708, 373] width 125 height 35
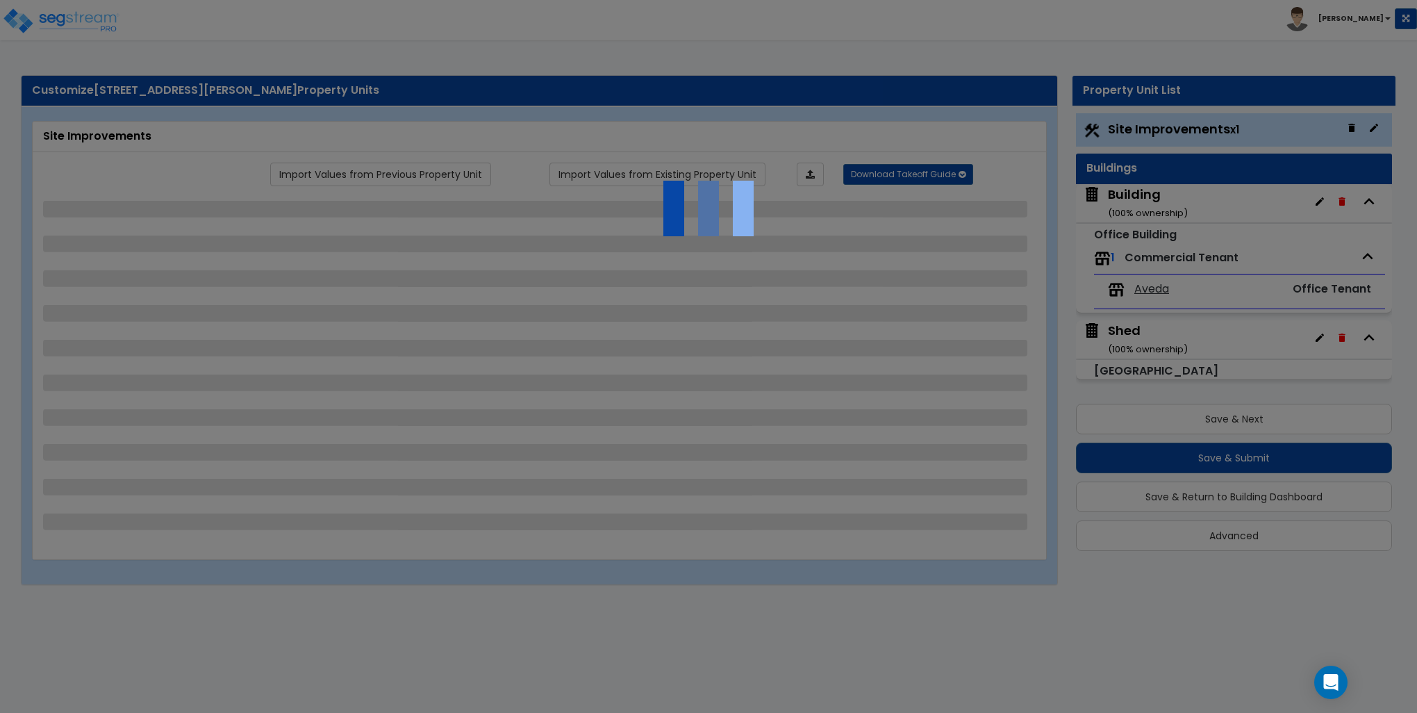
select select "2"
select select "1"
select select "2"
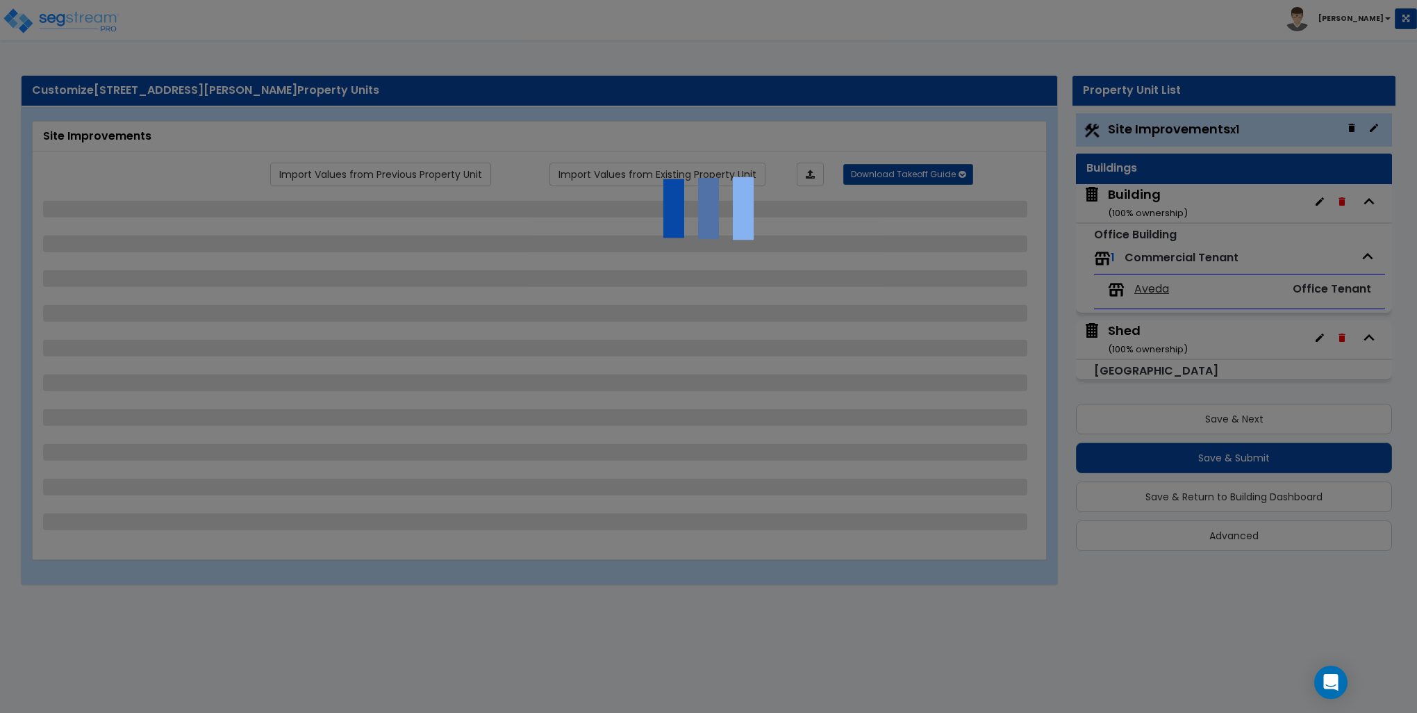
select select "1"
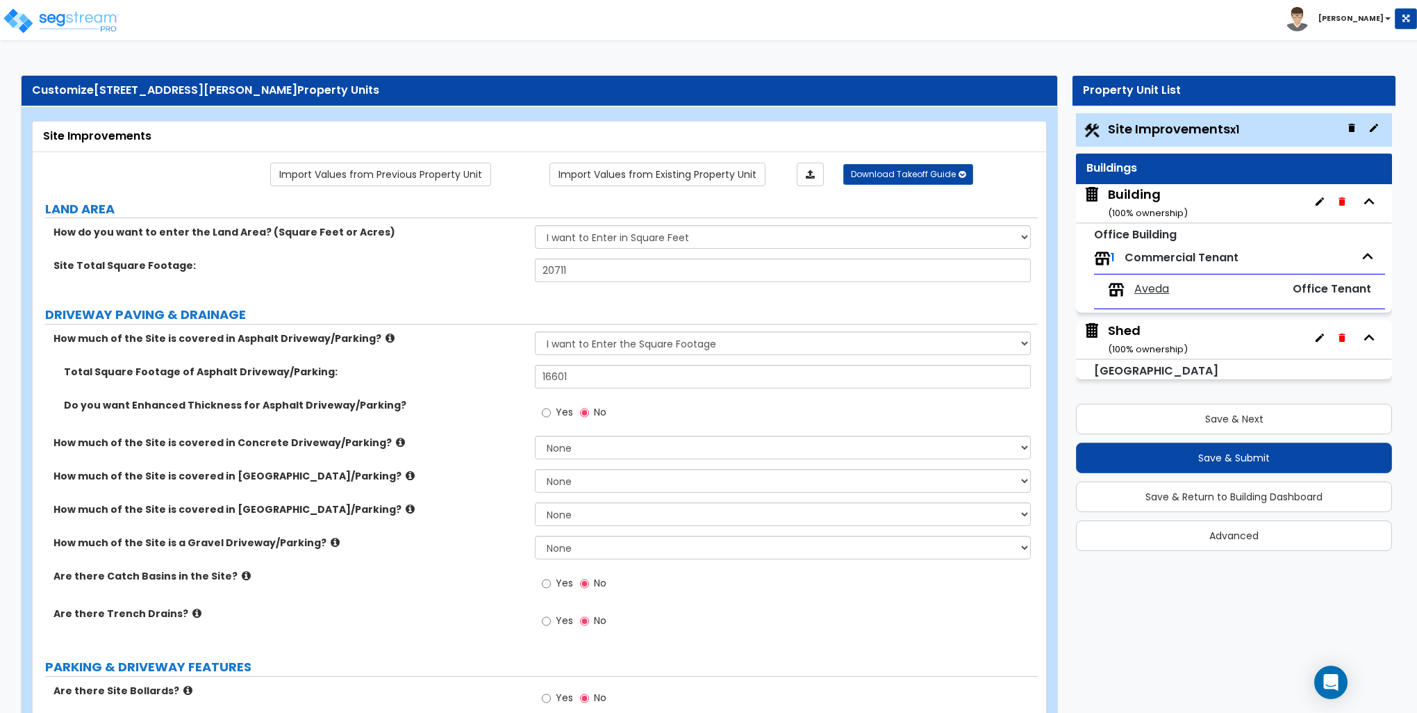
click at [1124, 328] on div "Shed ( 100 % ownership)" at bounding box center [1148, 339] width 80 height 35
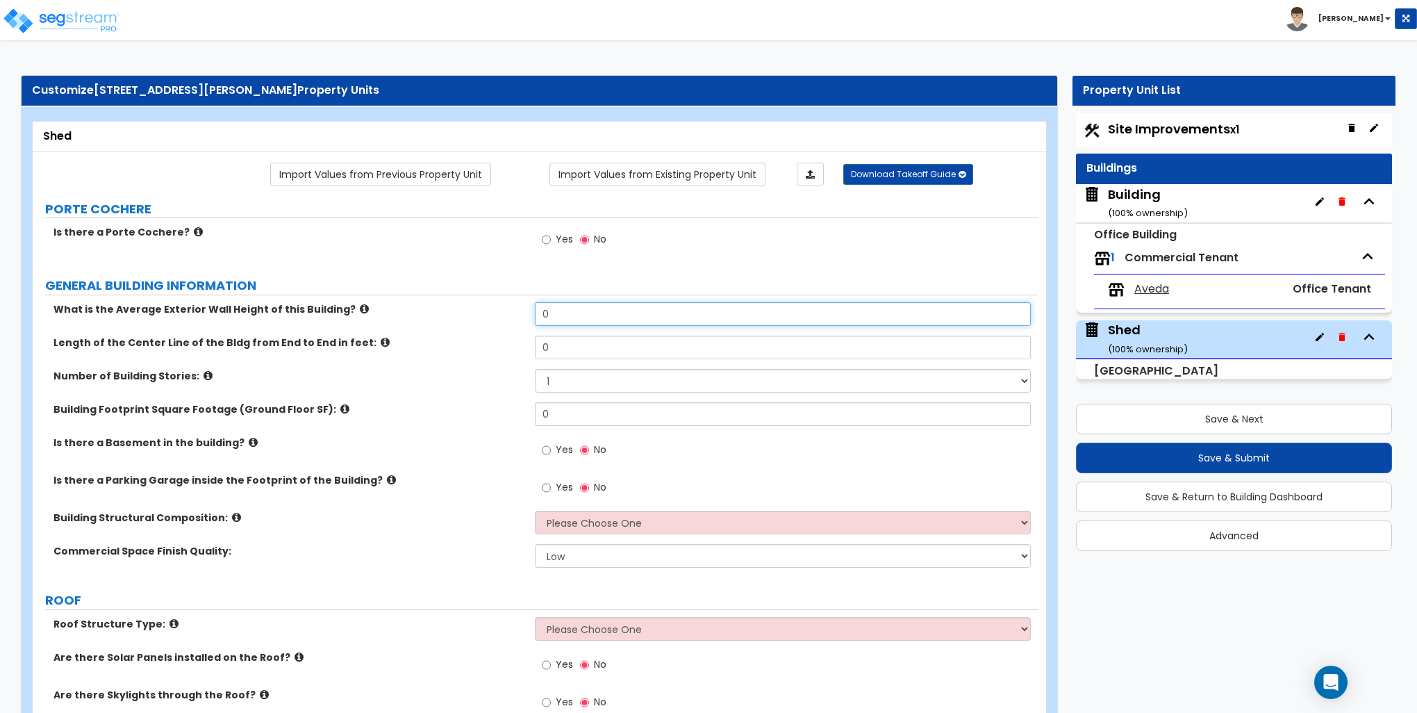
click at [567, 321] on input "0" at bounding box center [782, 314] width 495 height 24
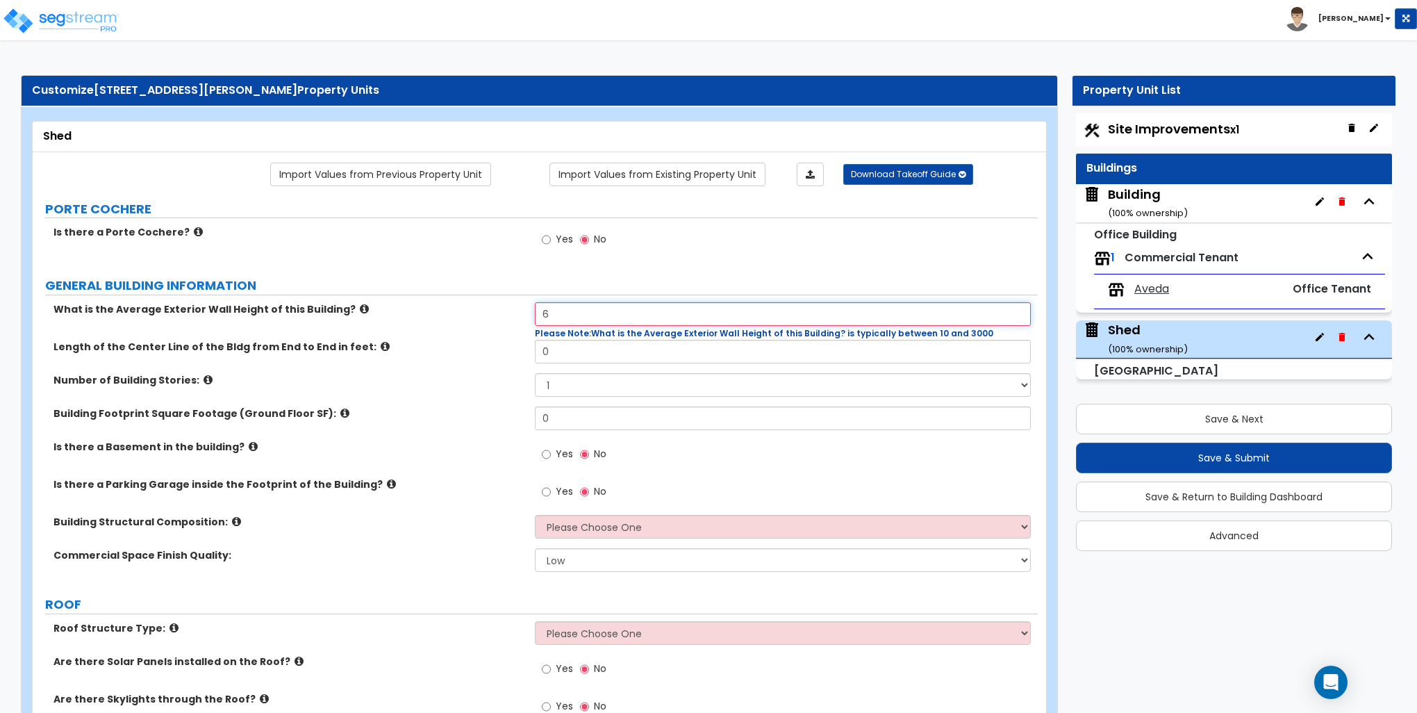
click at [579, 307] on input "6" at bounding box center [782, 314] width 495 height 24
type input "8"
click at [581, 353] on input "0" at bounding box center [782, 352] width 495 height 24
click at [581, 315] on input "8" at bounding box center [782, 314] width 495 height 24
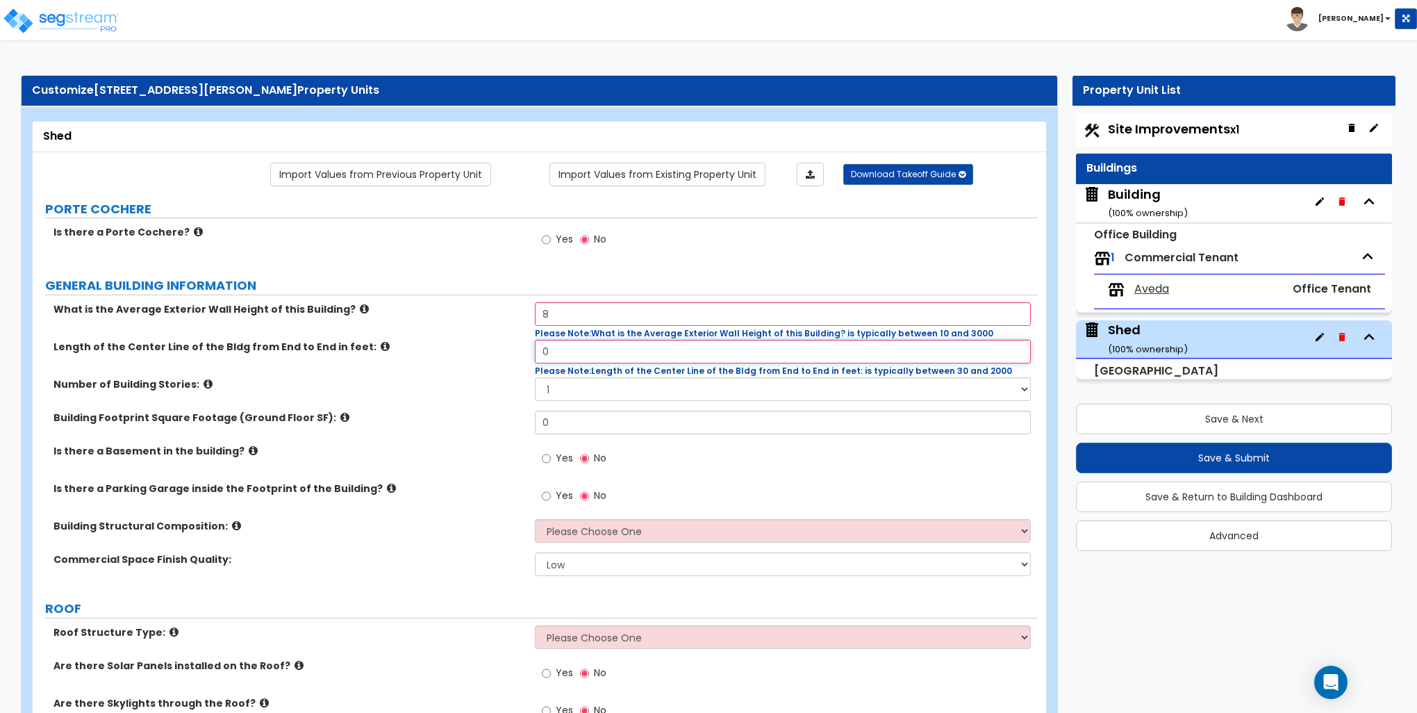
click at [590, 357] on input "0" at bounding box center [782, 352] width 495 height 24
type input "8"
click at [628, 413] on input "0" at bounding box center [782, 422] width 495 height 24
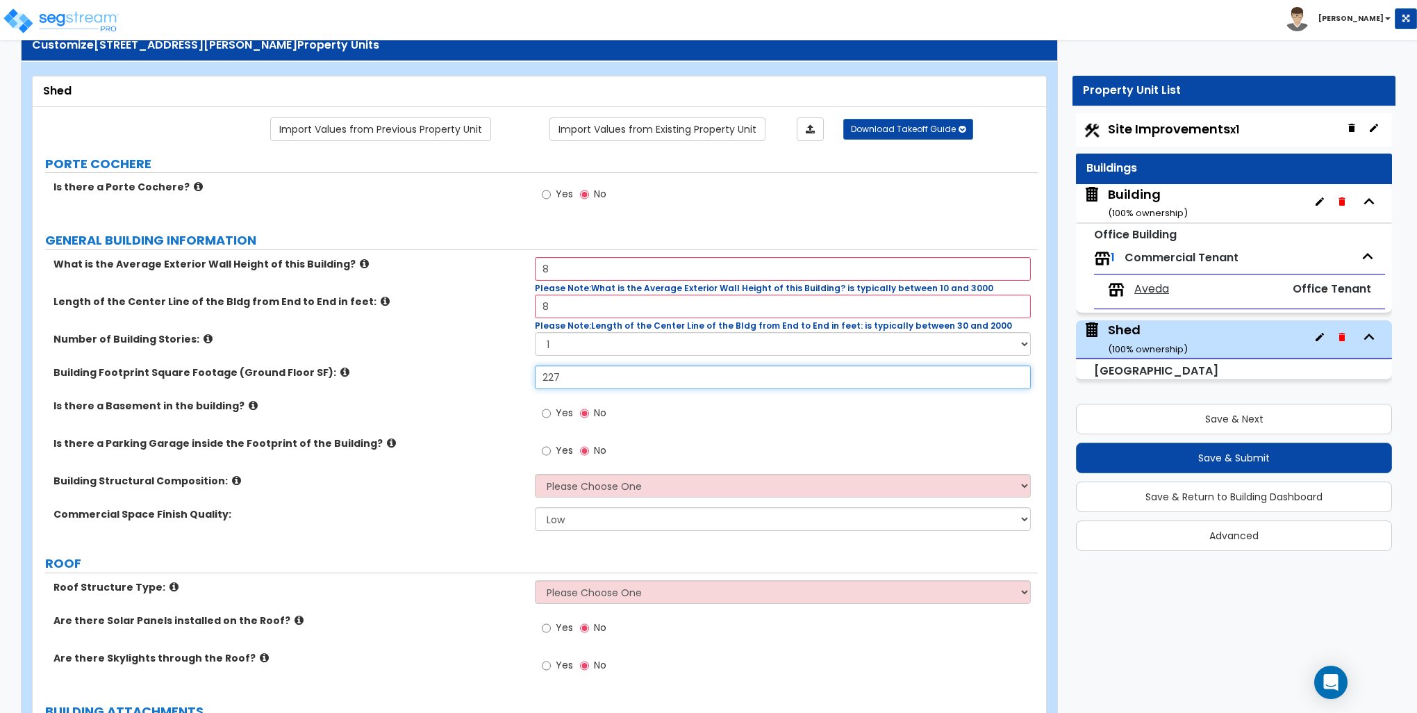
scroll to position [69, 0]
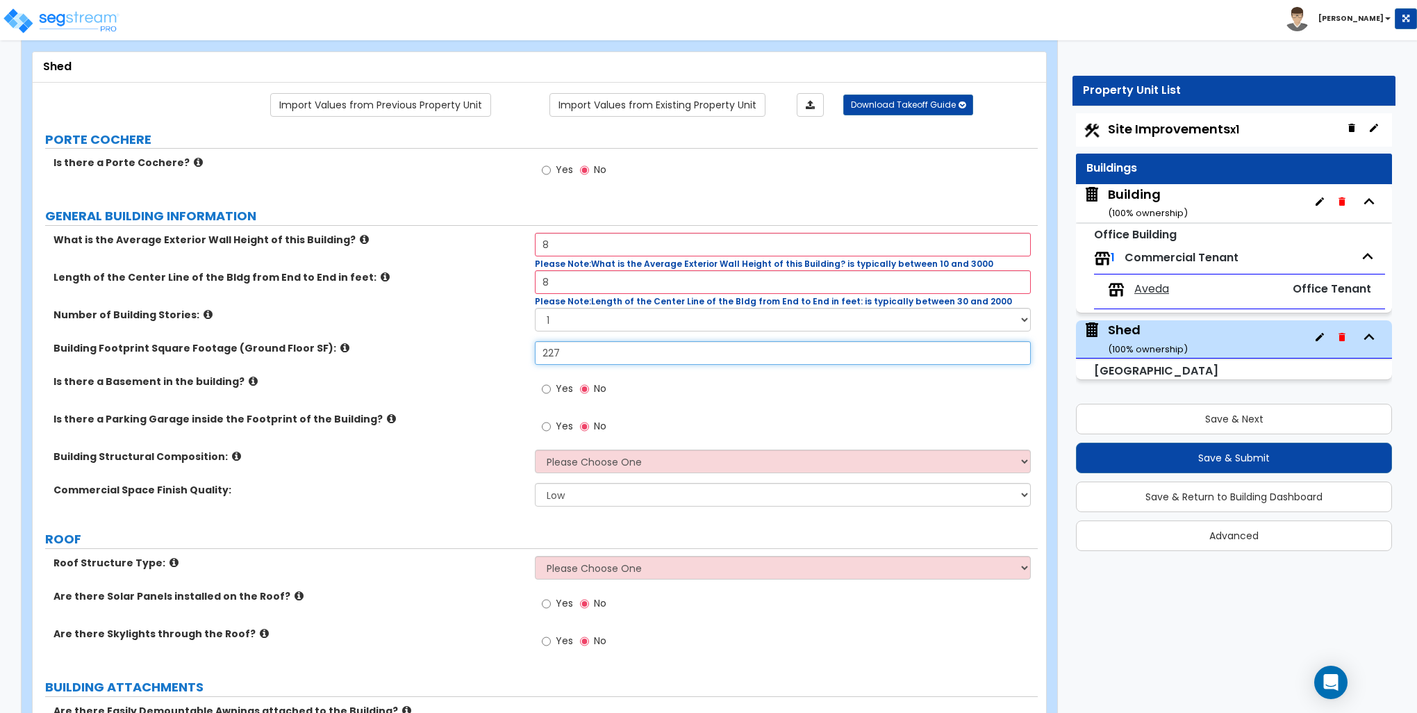
type input "227"
click at [617, 461] on select "Please Choose One Tilt-up Wall Construction Reinforced Concrete Structural Stee…" at bounding box center [782, 461] width 495 height 24
select select "7"
click at [535, 449] on select "Please Choose One Tilt-up Wall Construction Reinforced Concrete Structural Stee…" at bounding box center [782, 461] width 495 height 24
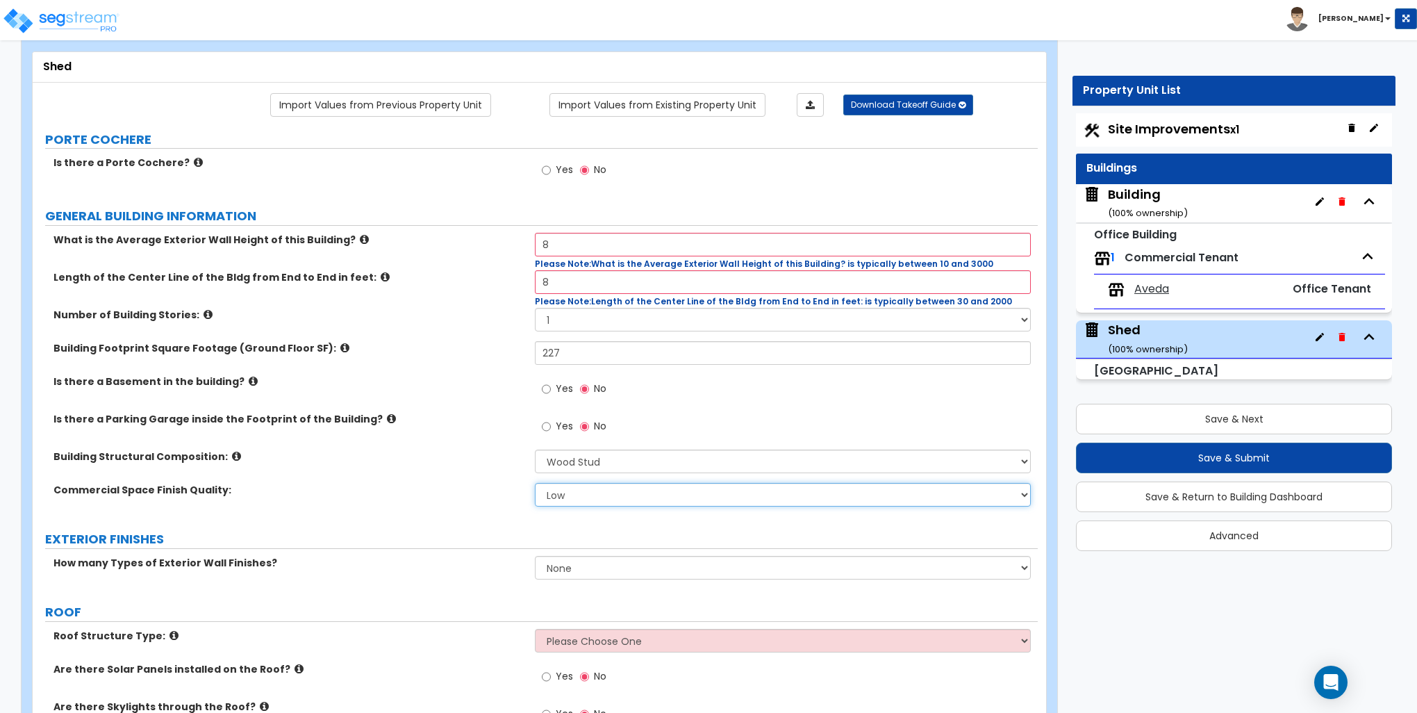
click at [563, 494] on select "Low Average High" at bounding box center [782, 495] width 495 height 24
select select "1"
click at [535, 483] on select "Low Average High" at bounding box center [782, 495] width 495 height 24
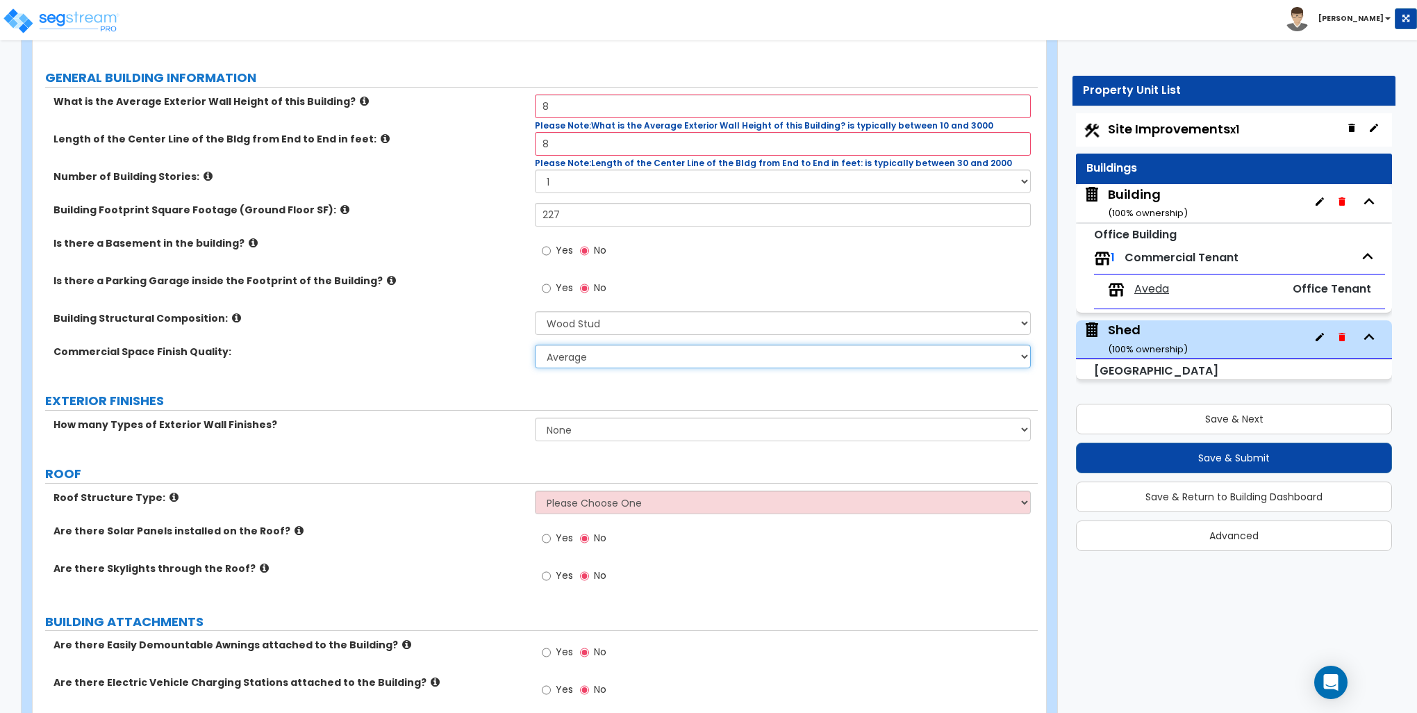
scroll to position [208, 0]
click at [611, 429] on select "None 1 2 3" at bounding box center [782, 429] width 495 height 24
select select "1"
click at [535, 417] on select "None 1 2 3" at bounding box center [782, 429] width 495 height 24
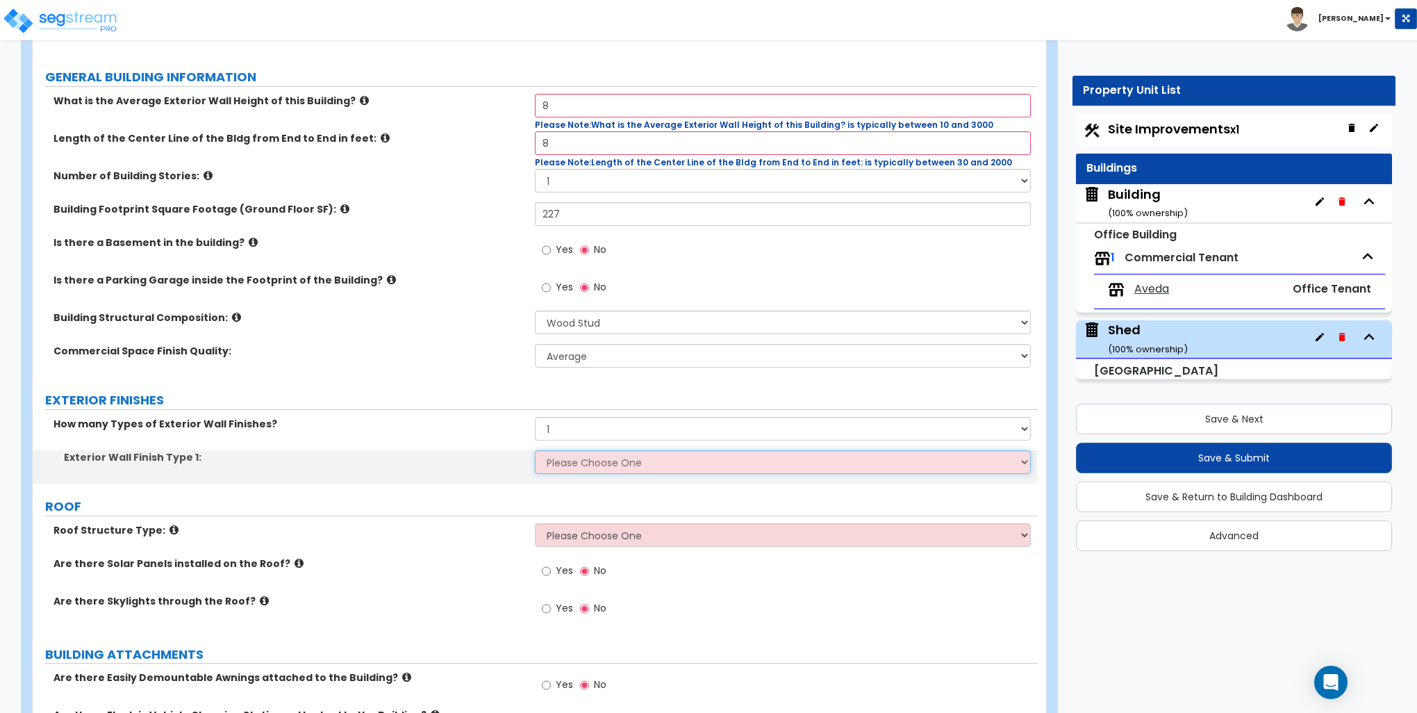
click at [578, 461] on select "Please Choose One No Finish/Shared Wall No Wall Brick Veneer Stone Veneer Wood …" at bounding box center [782, 462] width 495 height 24
select select "4"
click at [535, 450] on select "Please Choose One No Finish/Shared Wall No Wall Brick Veneer Stone Veneer Wood …" at bounding box center [782, 462] width 495 height 24
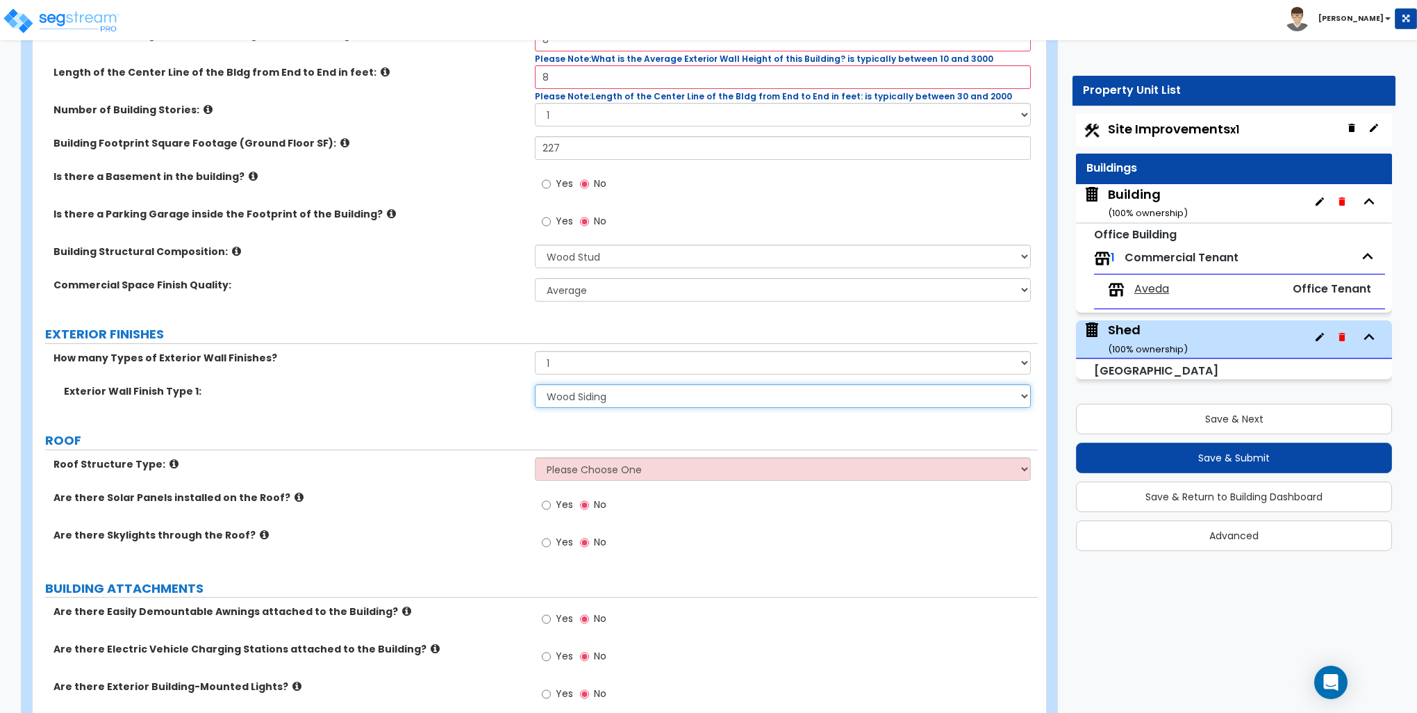
scroll to position [347, 0]
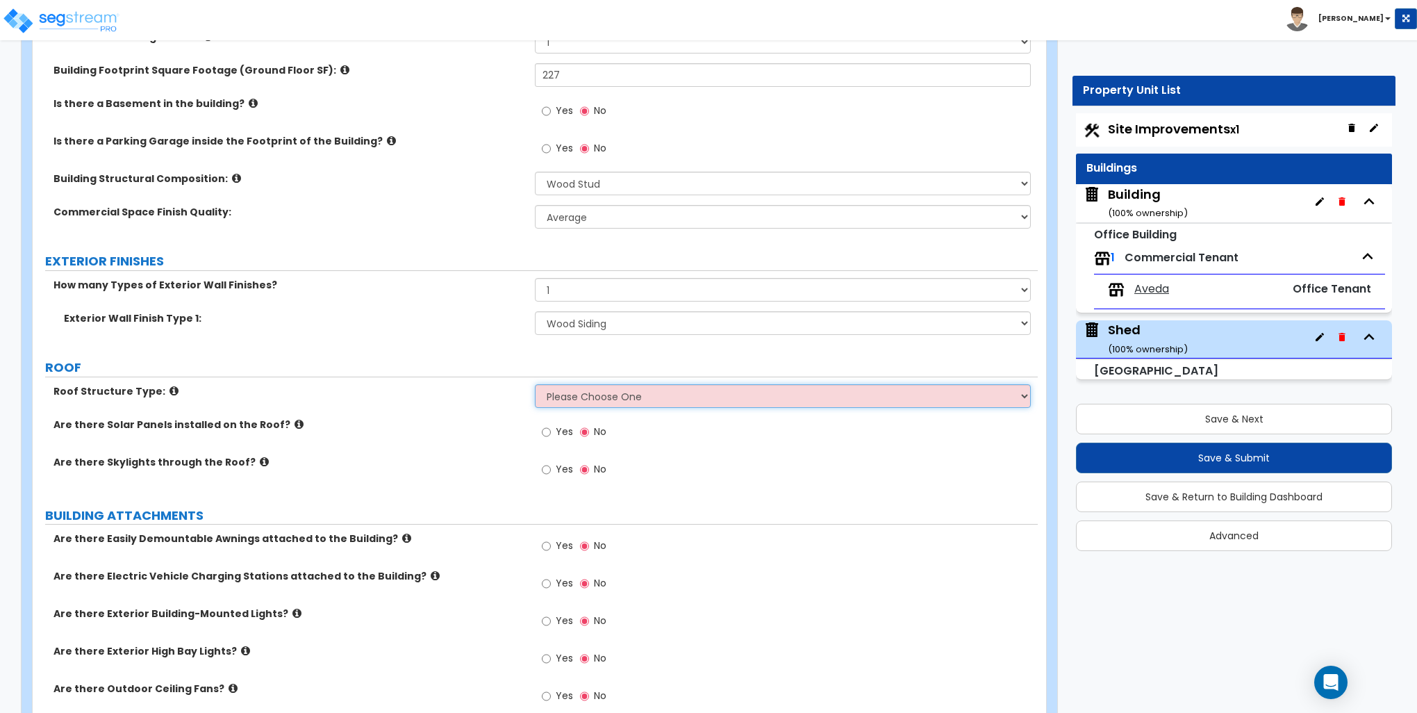
click at [617, 391] on select "Please Choose One Gable Roof Flat Roof Hybrid Gable & Flat Roof" at bounding box center [782, 396] width 495 height 24
select select "1"
click at [535, 384] on select "Please Choose One Gable Roof Flat Roof Hybrid Gable & Flat Roof" at bounding box center [782, 396] width 495 height 24
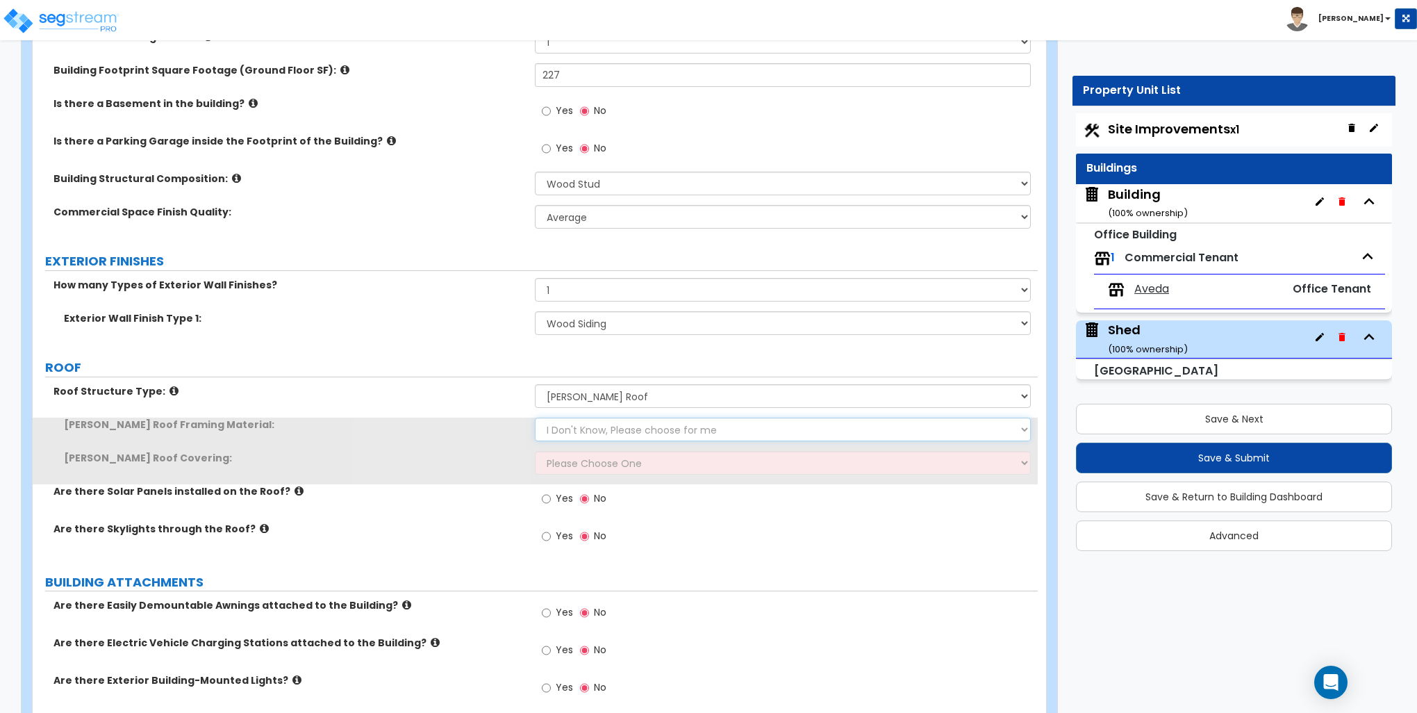
click at [603, 426] on select "I Don't Know, Please choose for me Metal Wood" at bounding box center [782, 429] width 495 height 24
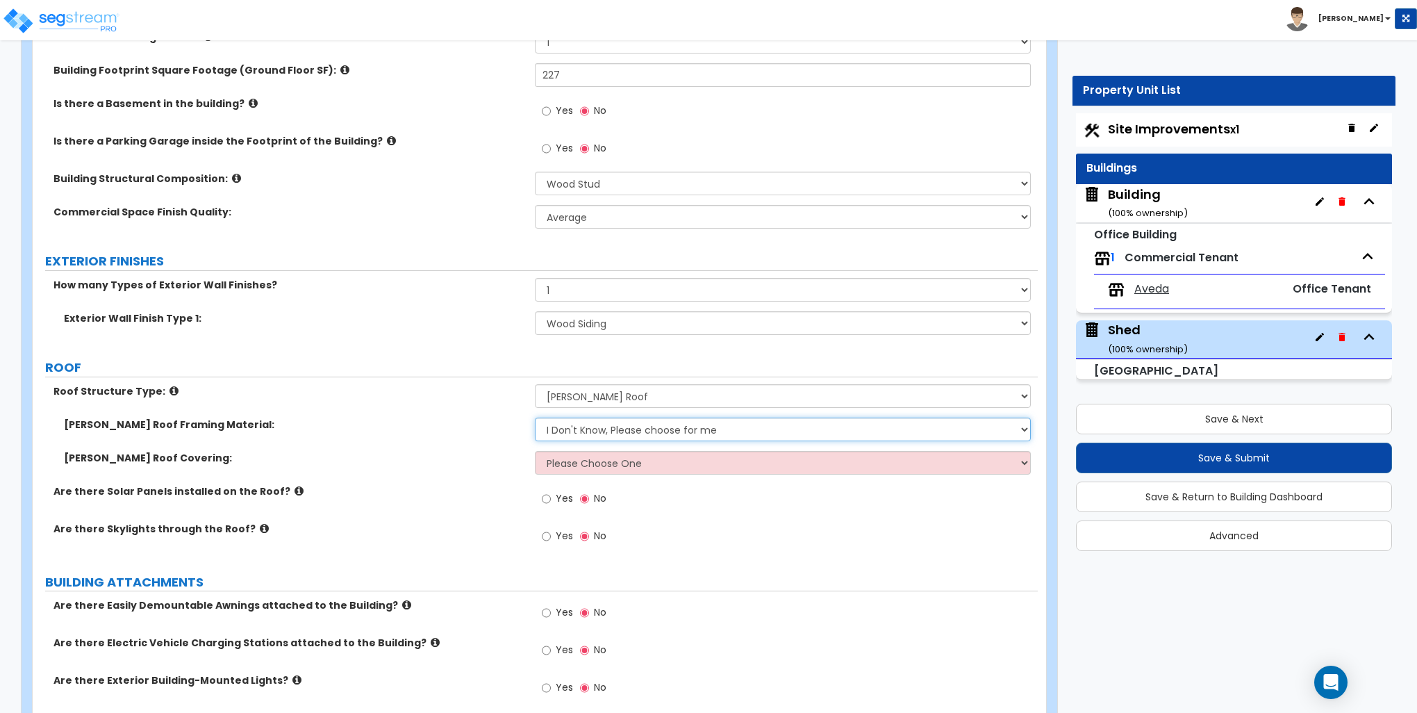
select select "2"
click at [535, 417] on select "I Don't Know, Please choose for me Metal Wood" at bounding box center [782, 429] width 495 height 24
click at [583, 463] on select "Please Choose One Asphalt Shingle Clay Tile Wood Shingle Metal Shingle Standing…" at bounding box center [782, 463] width 495 height 24
select select "1"
click at [535, 451] on select "Please Choose One Asphalt Shingle Clay Tile Wood Shingle Metal Shingle Standing…" at bounding box center [782, 463] width 495 height 24
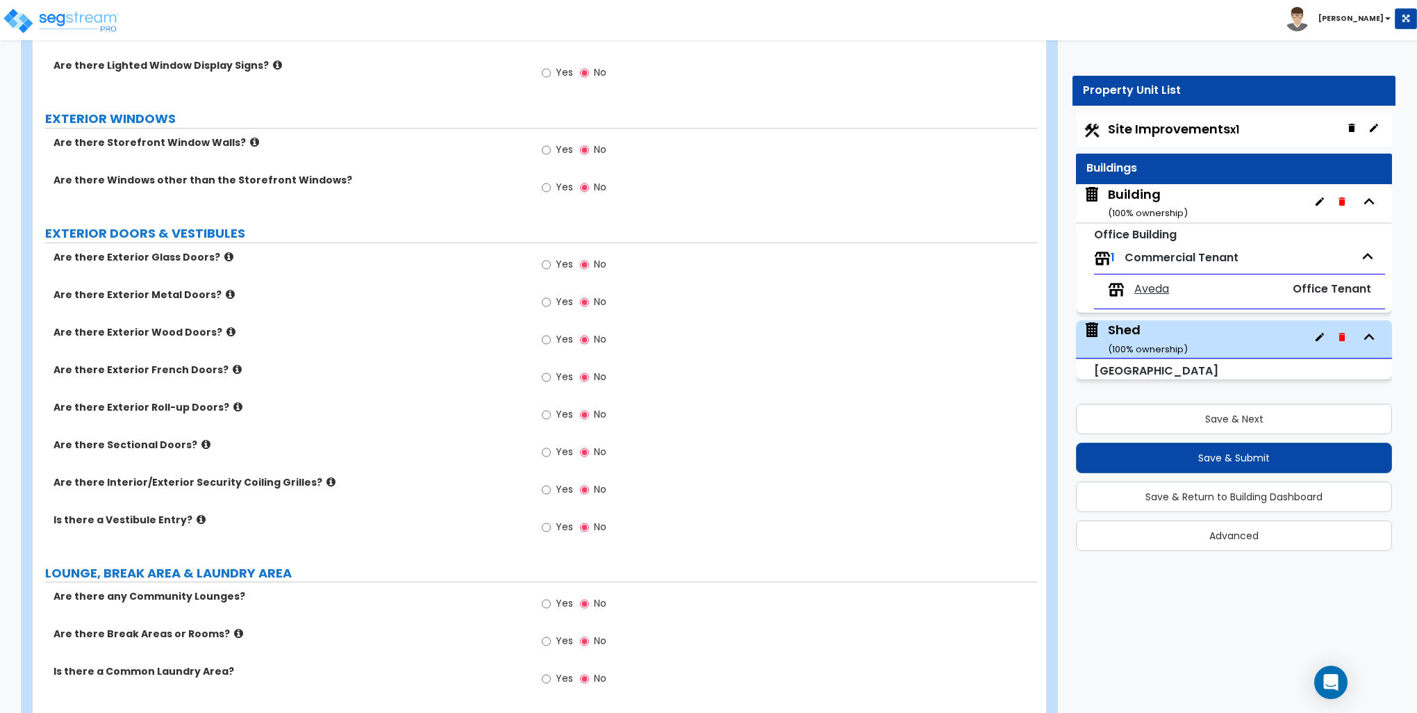
scroll to position [1111, 0]
click at [542, 338] on input "Yes" at bounding box center [546, 340] width 9 height 15
radio input "true"
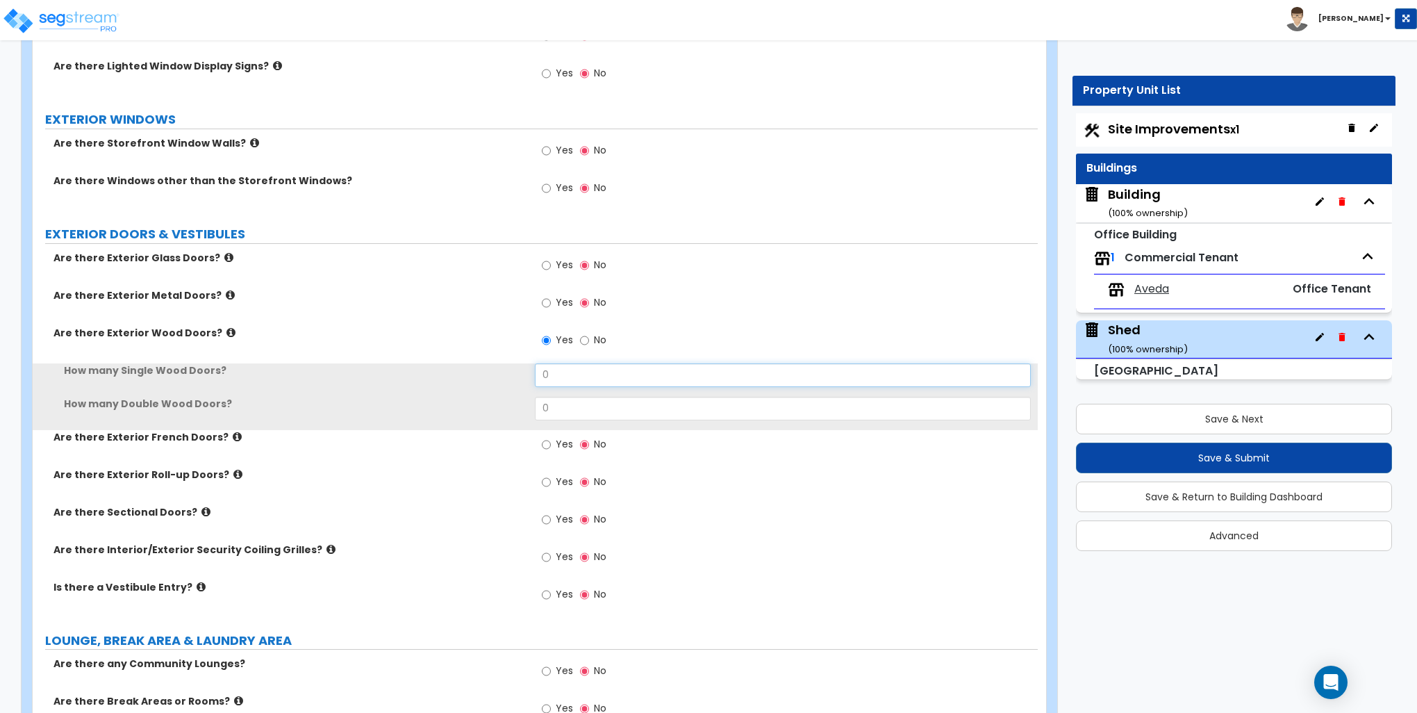
click at [580, 377] on input "0" at bounding box center [782, 375] width 495 height 24
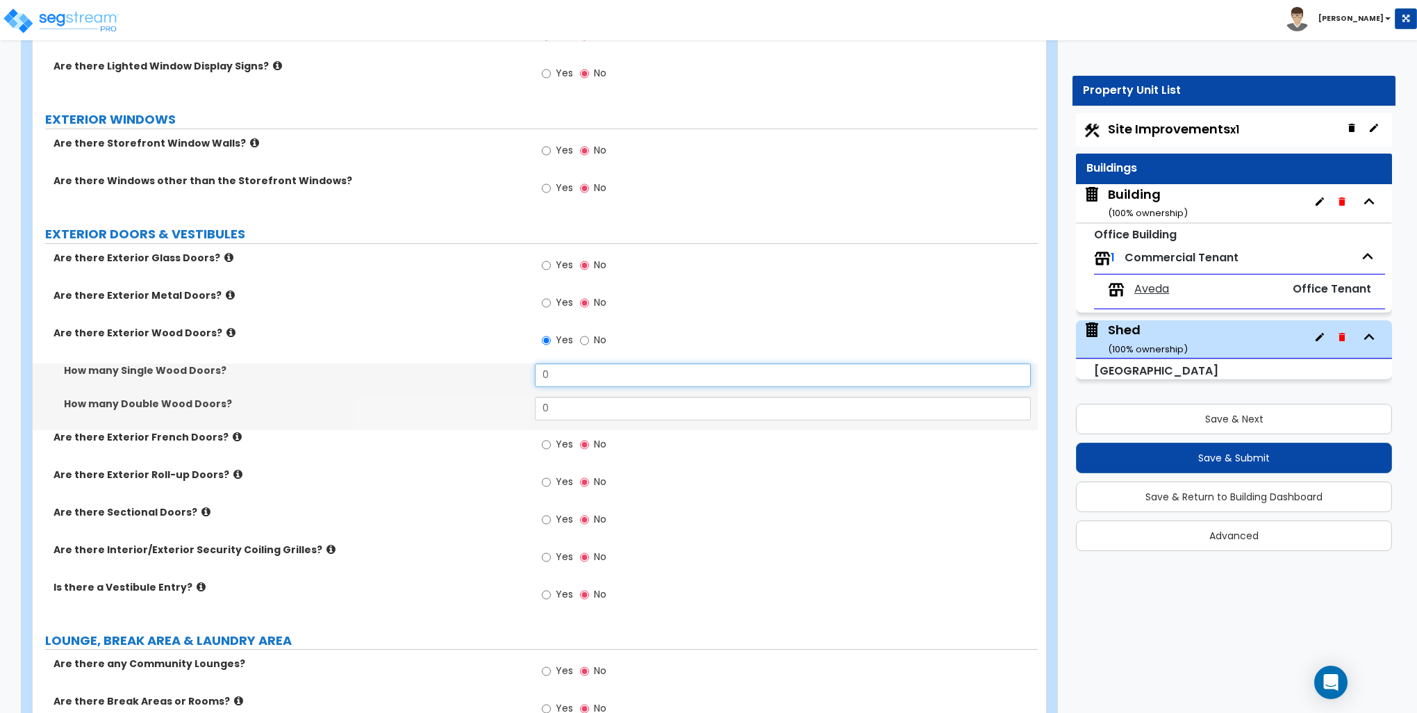
click at [580, 377] on input "0" at bounding box center [782, 375] width 495 height 24
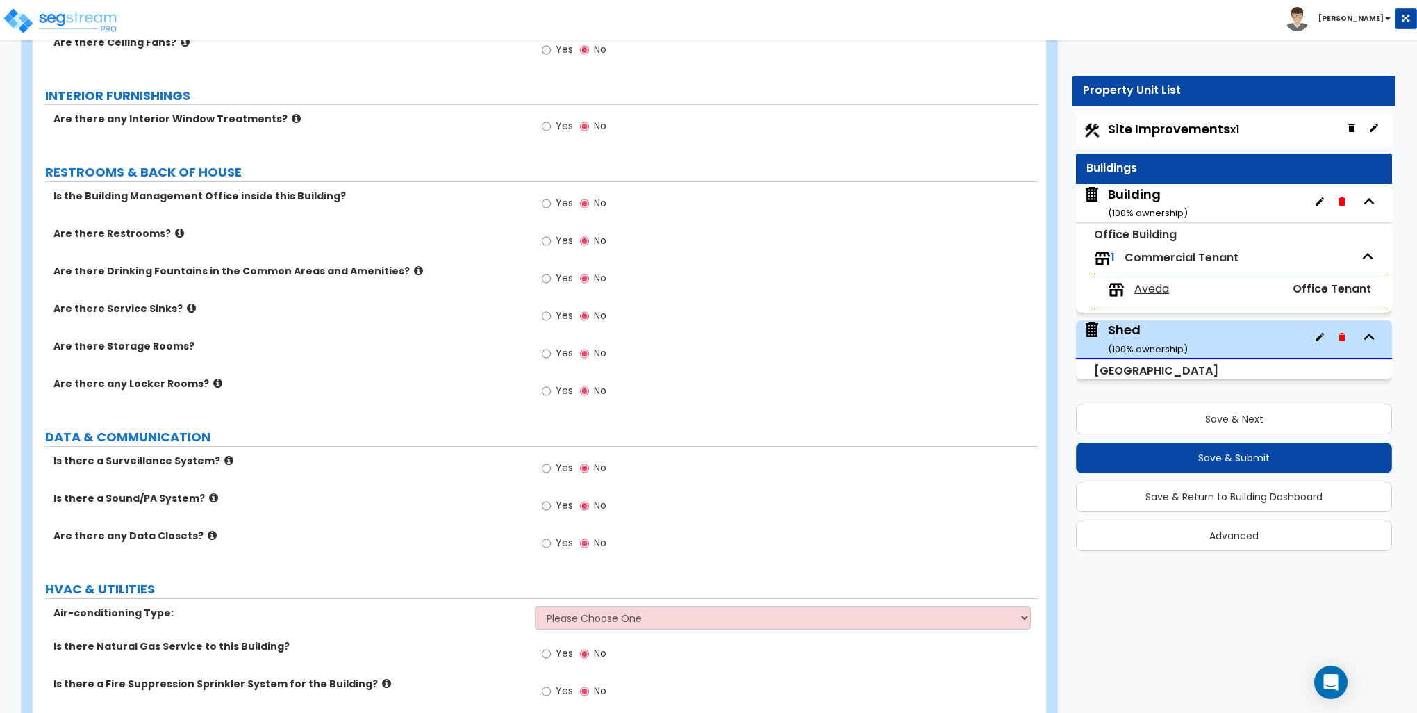
scroll to position [2498, 0]
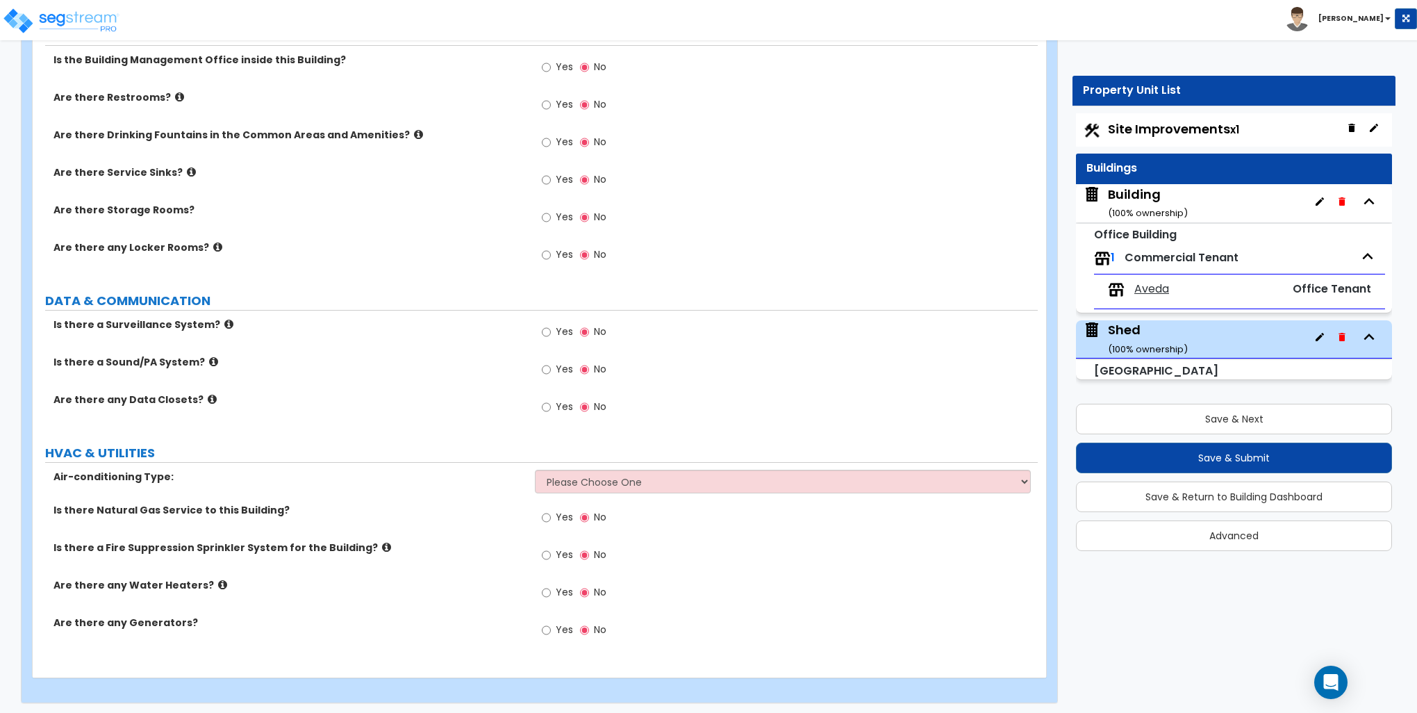
type input "1"
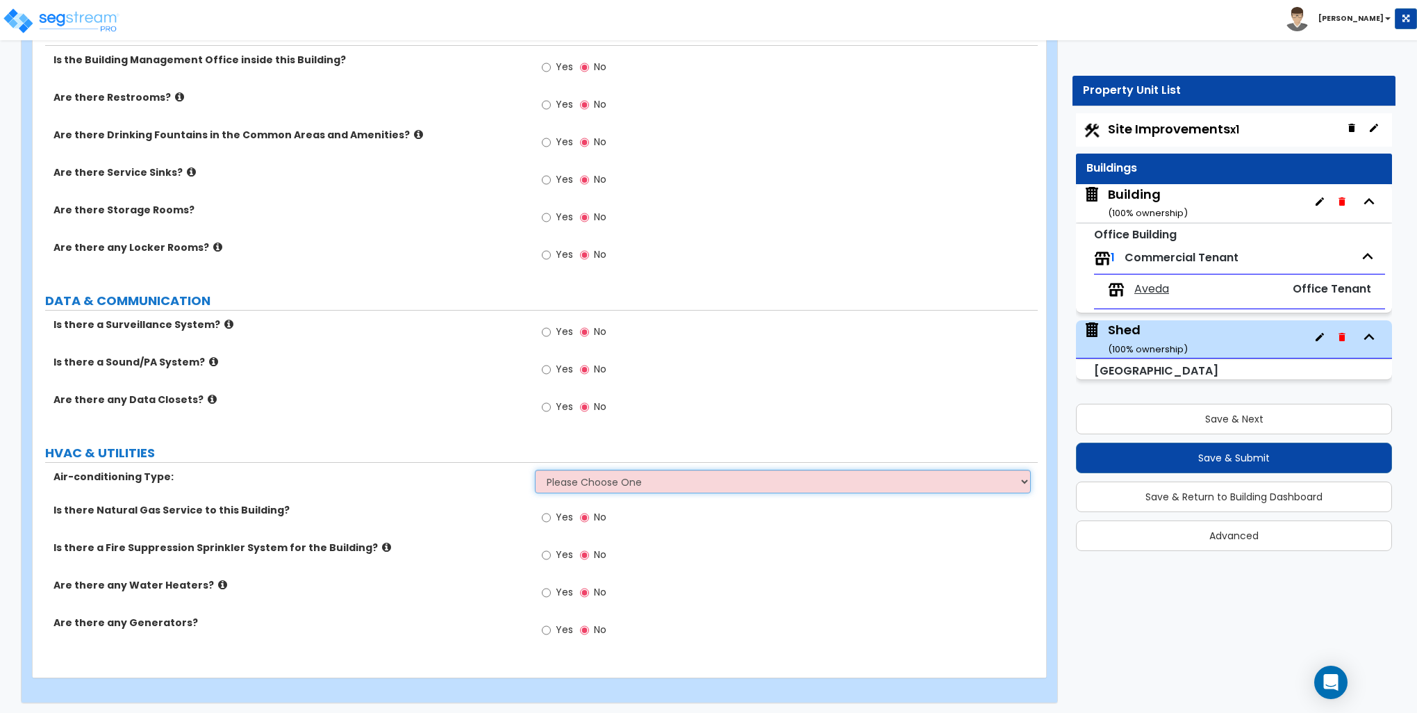
click at [637, 482] on select "Please Choose One Furnace-Condenser Forced Air Split Heating/Cooling Systems He…" at bounding box center [782, 482] width 495 height 24
drag, startPoint x: 637, startPoint y: 482, endPoint x: 615, endPoint y: 480, distance: 21.6
click at [637, 482] on select "Please Choose One Furnace-Condenser Forced Air Split Heating/Cooling Systems He…" at bounding box center [782, 482] width 495 height 24
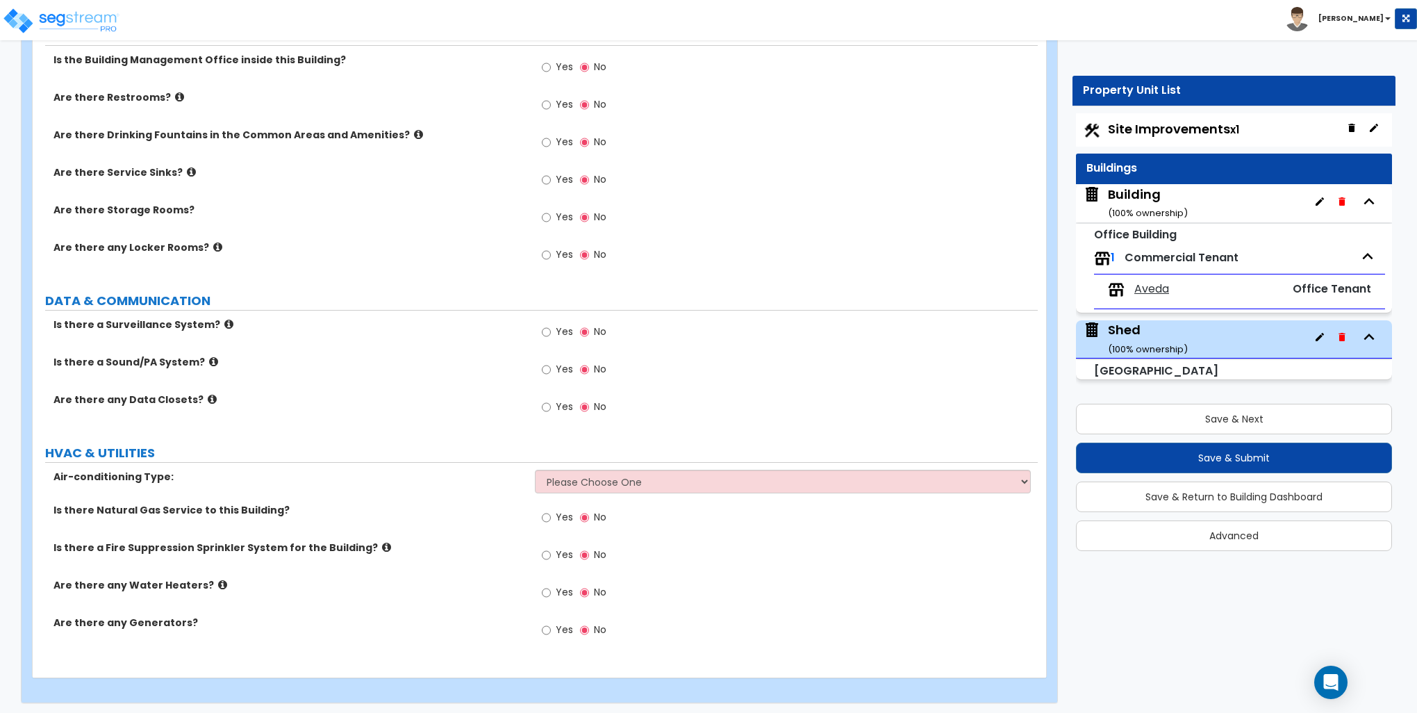
click at [478, 520] on div "Is there Natural Gas Service to this Building? Yes No" at bounding box center [535, 522] width 1005 height 38
click at [1240, 418] on button "Save & Next" at bounding box center [1234, 419] width 316 height 31
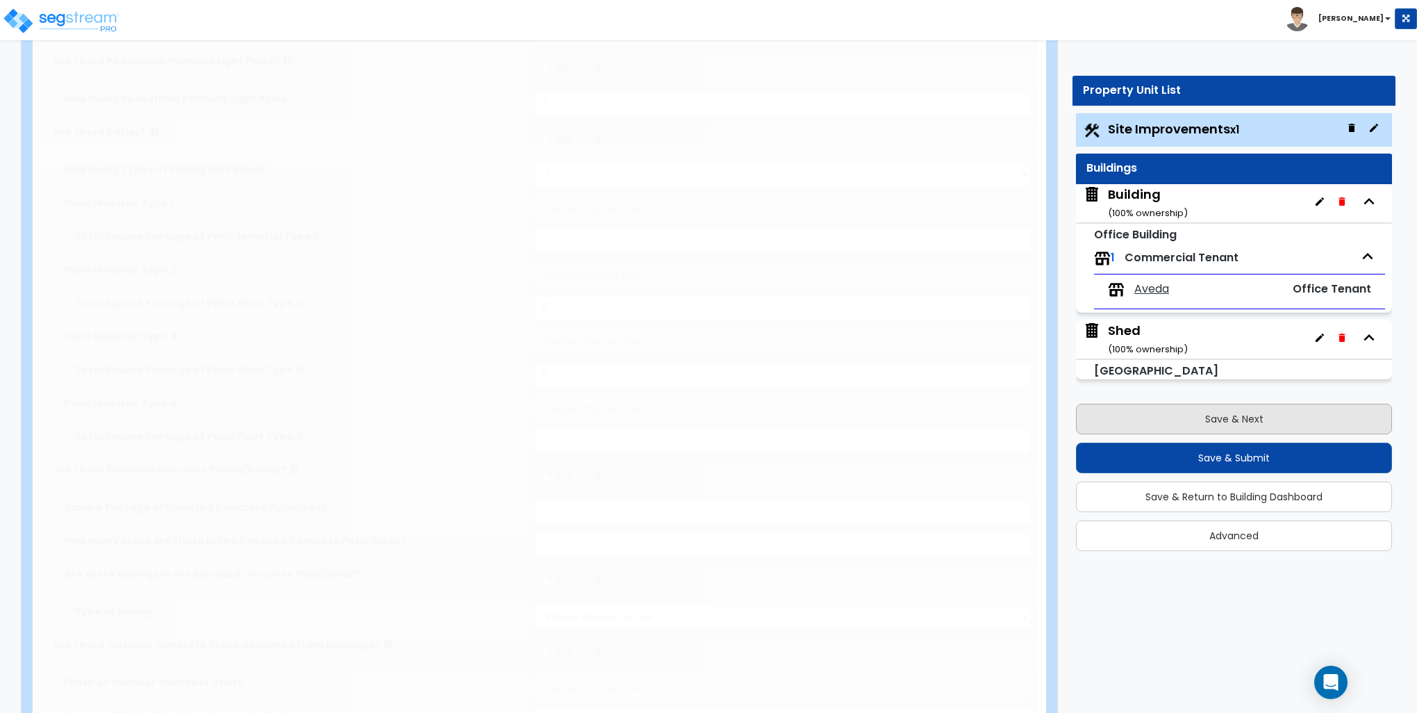
select select "2"
type input "20711"
select select "2"
type input "16601"
radio input "true"
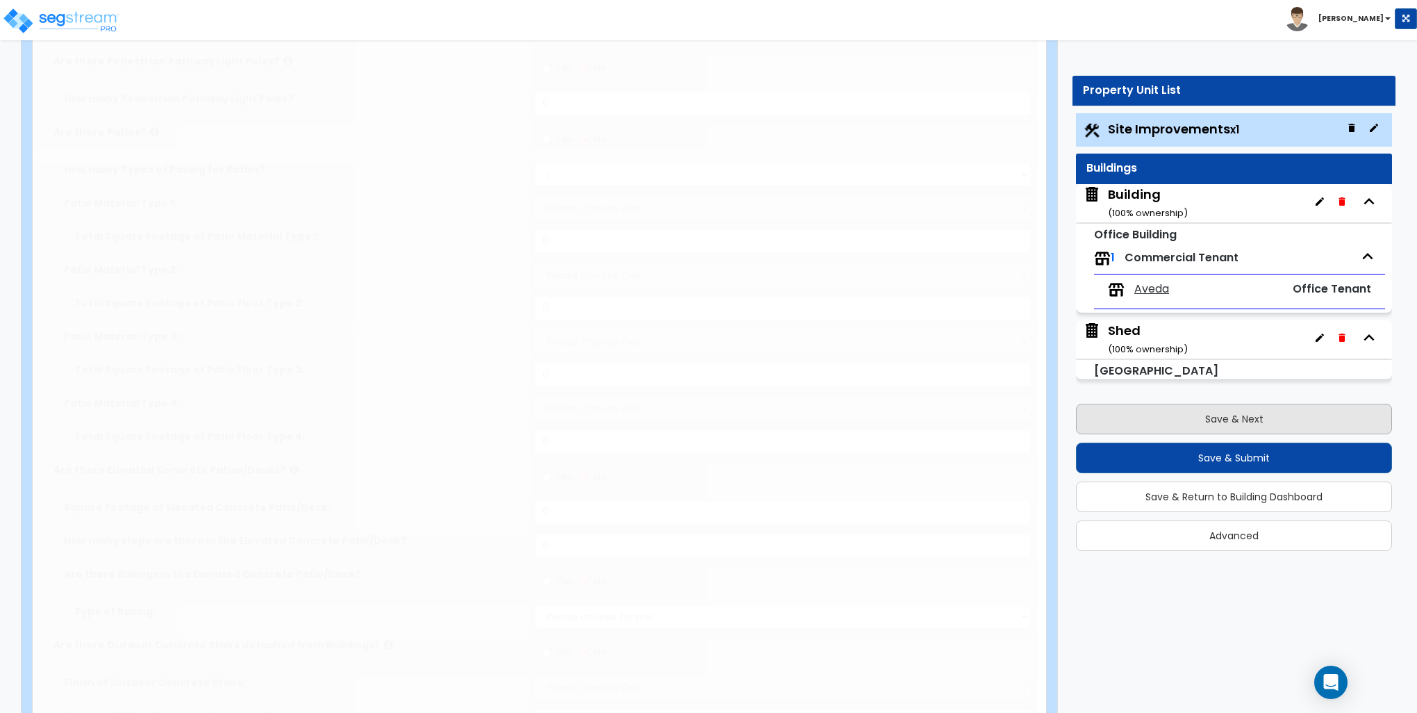
select select "1"
type input "28"
radio input "true"
select select "2"
type input "62"
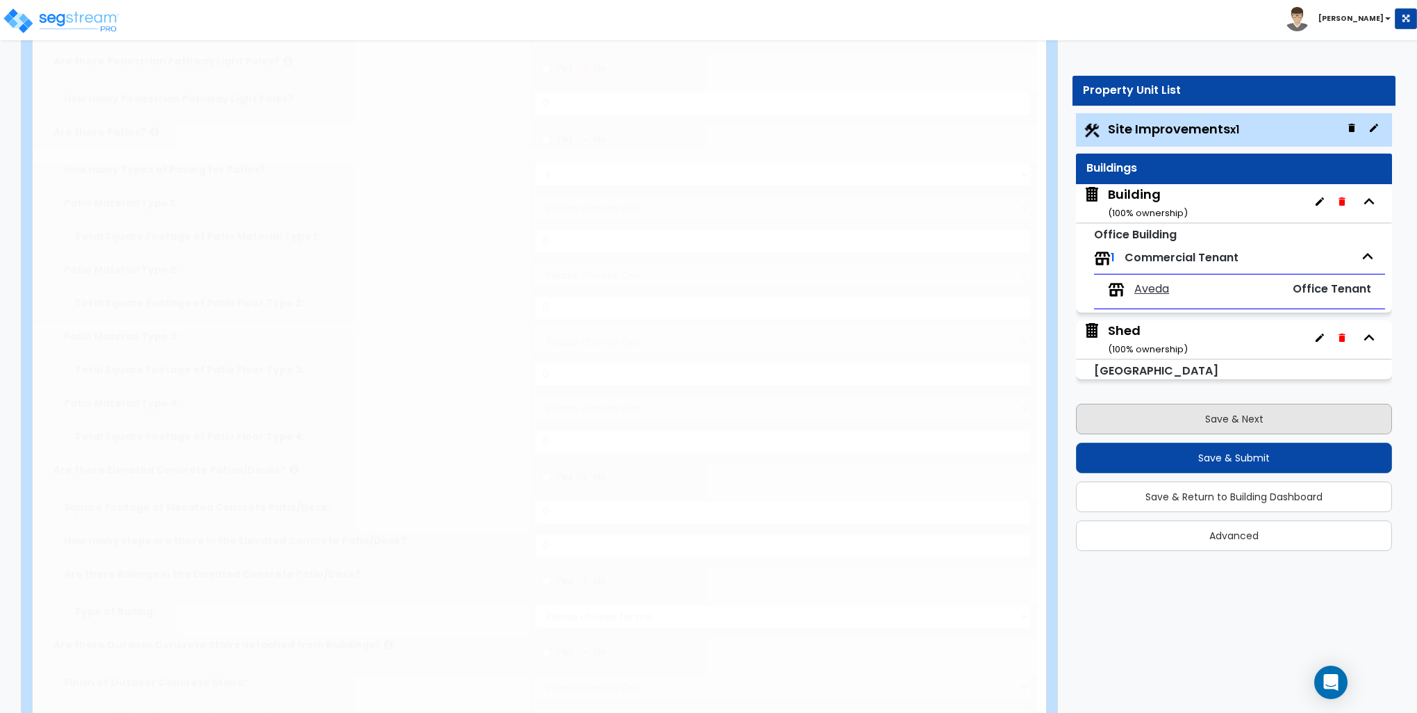
select select "1"
radio input "true"
select select "1"
type input "4"
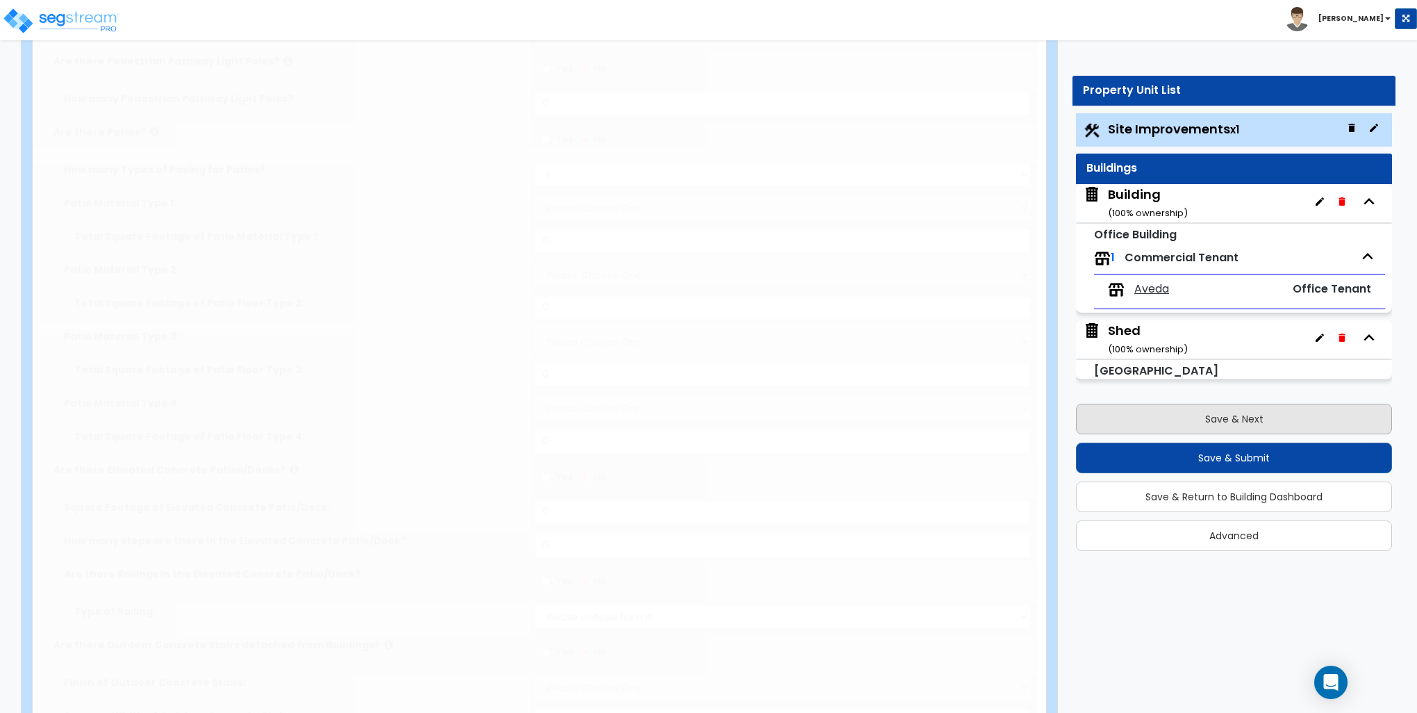
type input "1"
radio input "true"
type input "380"
select select "1"
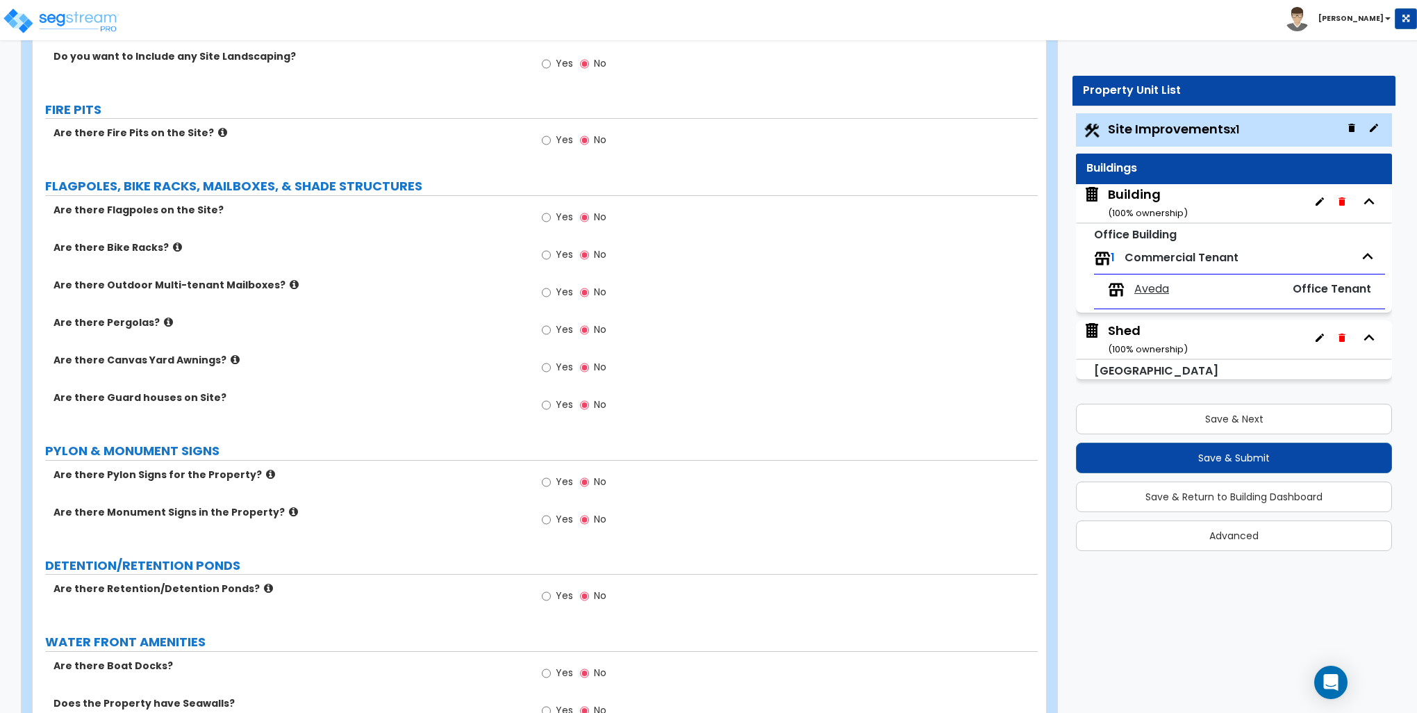
scroll to position [2500, 0]
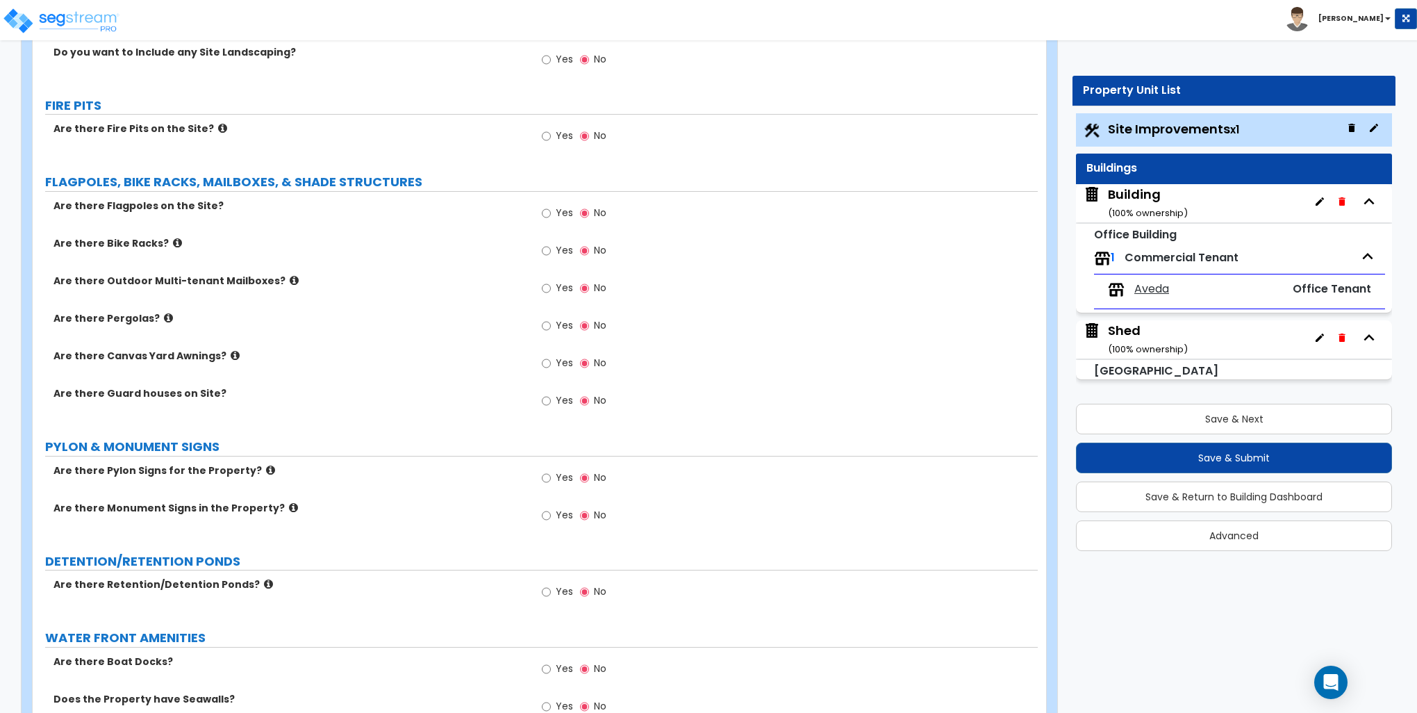
click at [1136, 126] on span "Site Improvements x1" at bounding box center [1173, 128] width 131 height 17
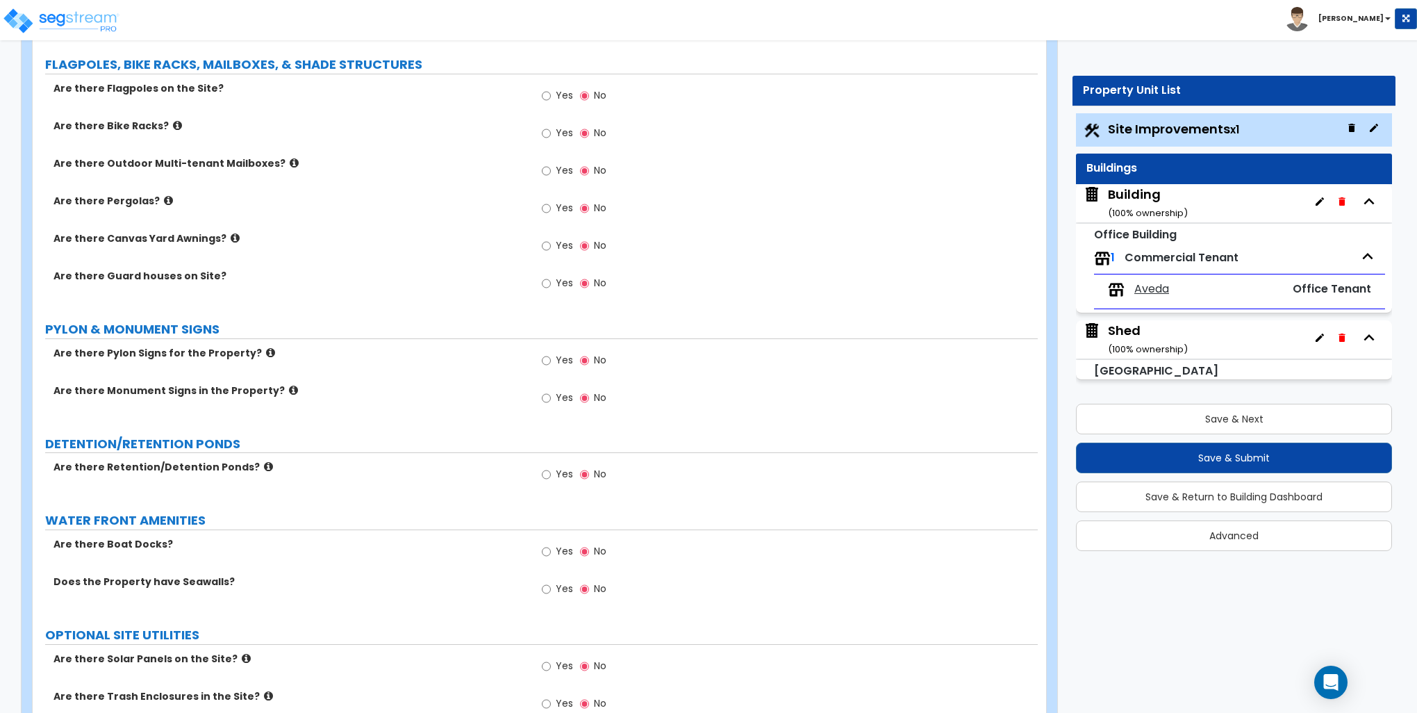
scroll to position [2767, 0]
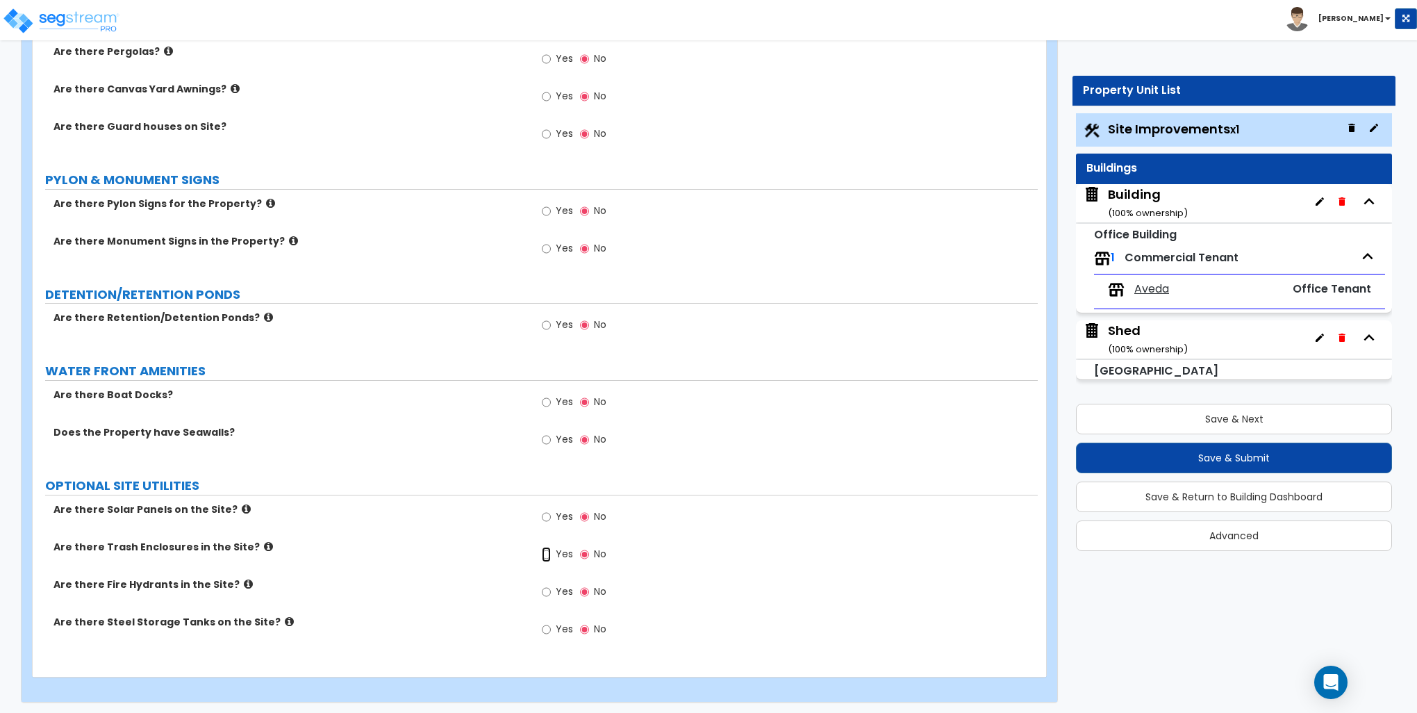
click at [547, 551] on input "Yes" at bounding box center [546, 554] width 9 height 15
radio input "true"
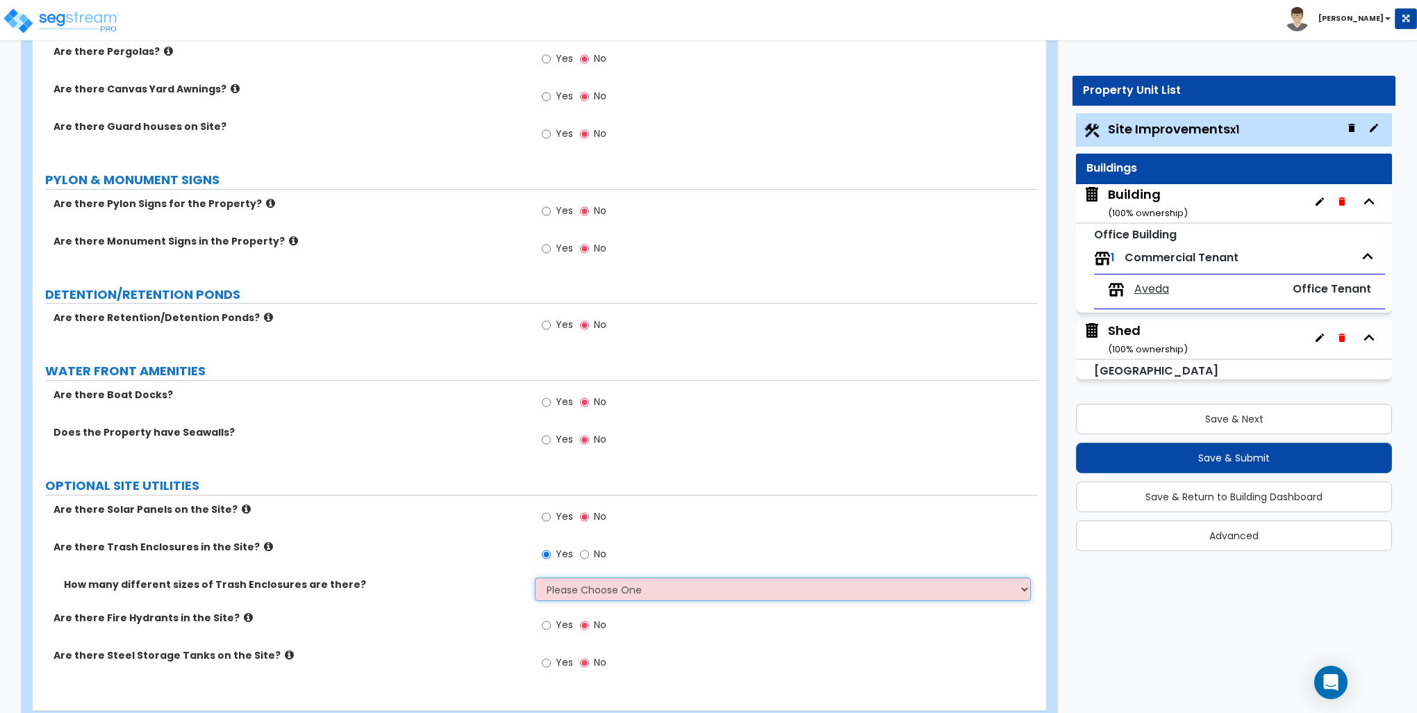
click at [567, 585] on select "Please Choose One 1 2 3" at bounding box center [782, 589] width 495 height 24
select select "1"
click at [535, 577] on select "Please Choose One 1 2 3" at bounding box center [782, 589] width 495 height 24
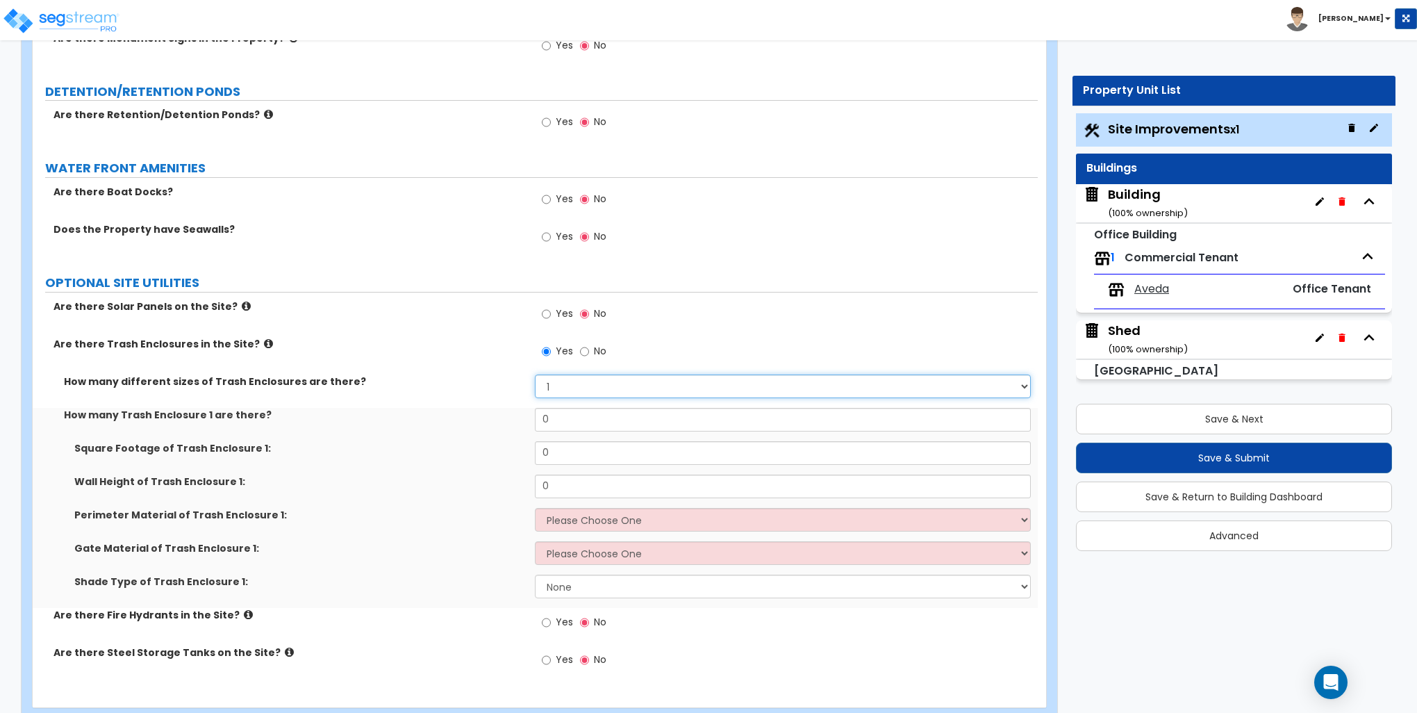
scroll to position [2975, 0]
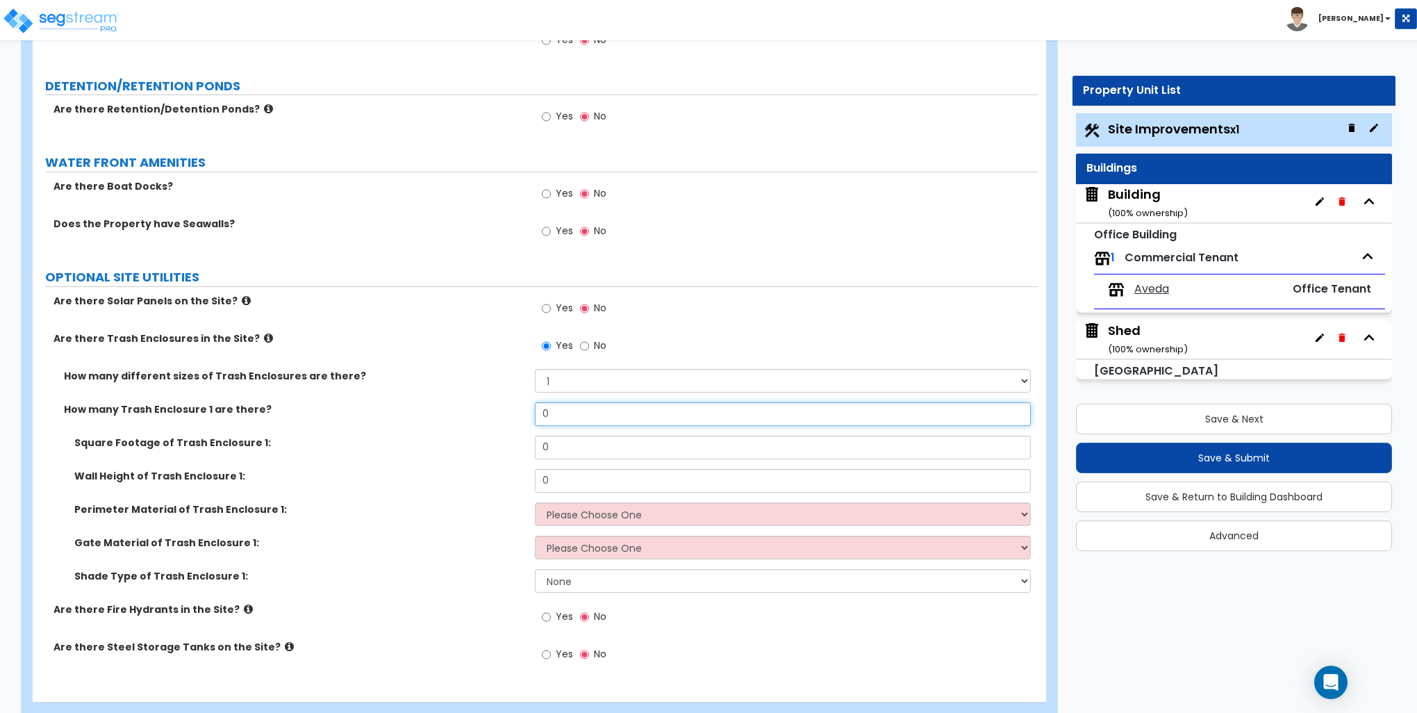
click at [564, 412] on input "0" at bounding box center [782, 414] width 495 height 24
type input "1"
click at [583, 443] on input "0" at bounding box center [782, 447] width 495 height 24
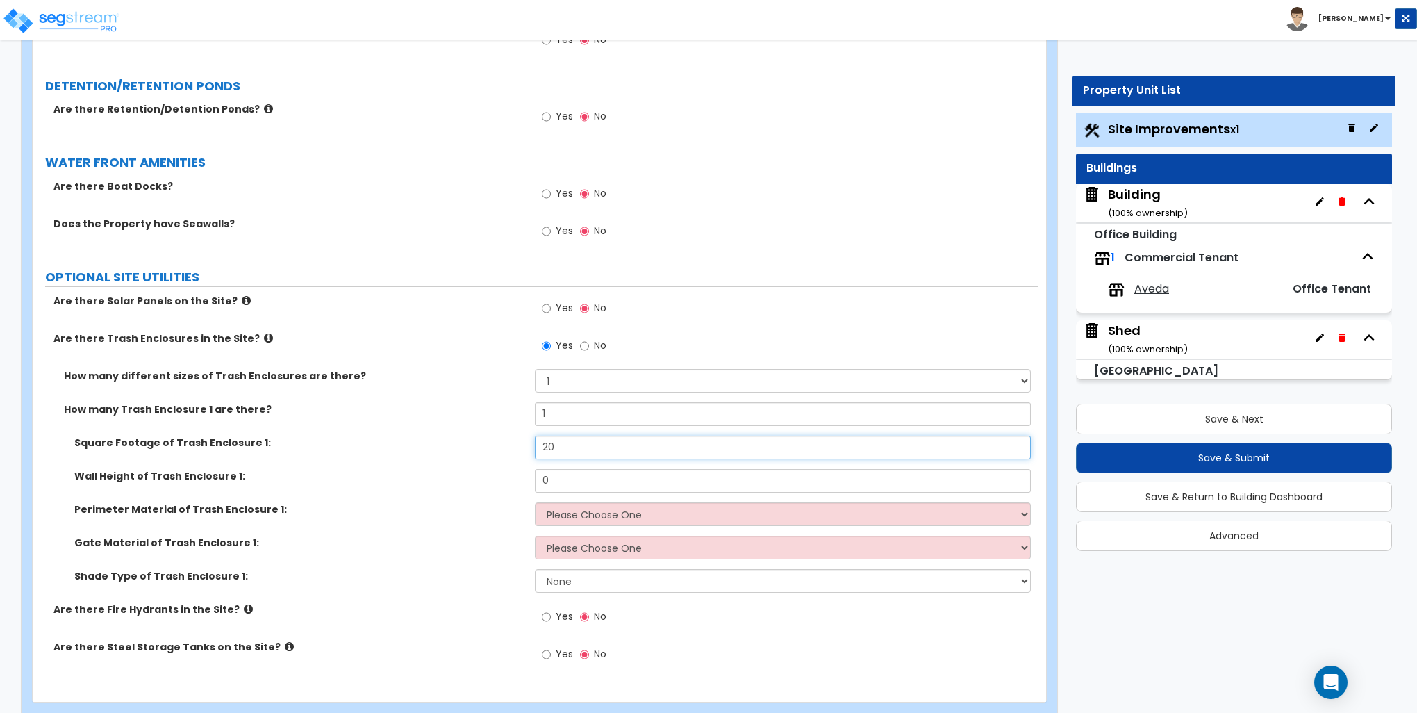
type input "20"
click at [574, 480] on input "0" at bounding box center [782, 481] width 495 height 24
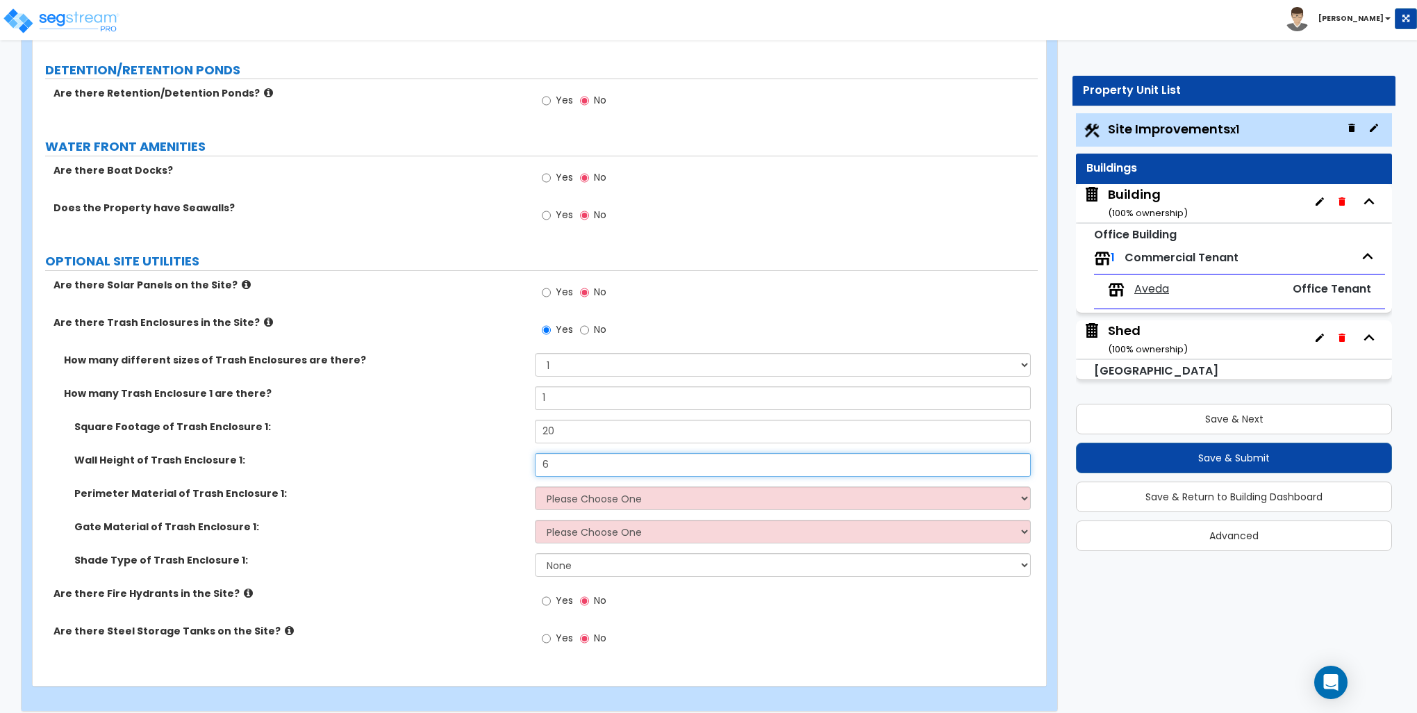
scroll to position [3000, 0]
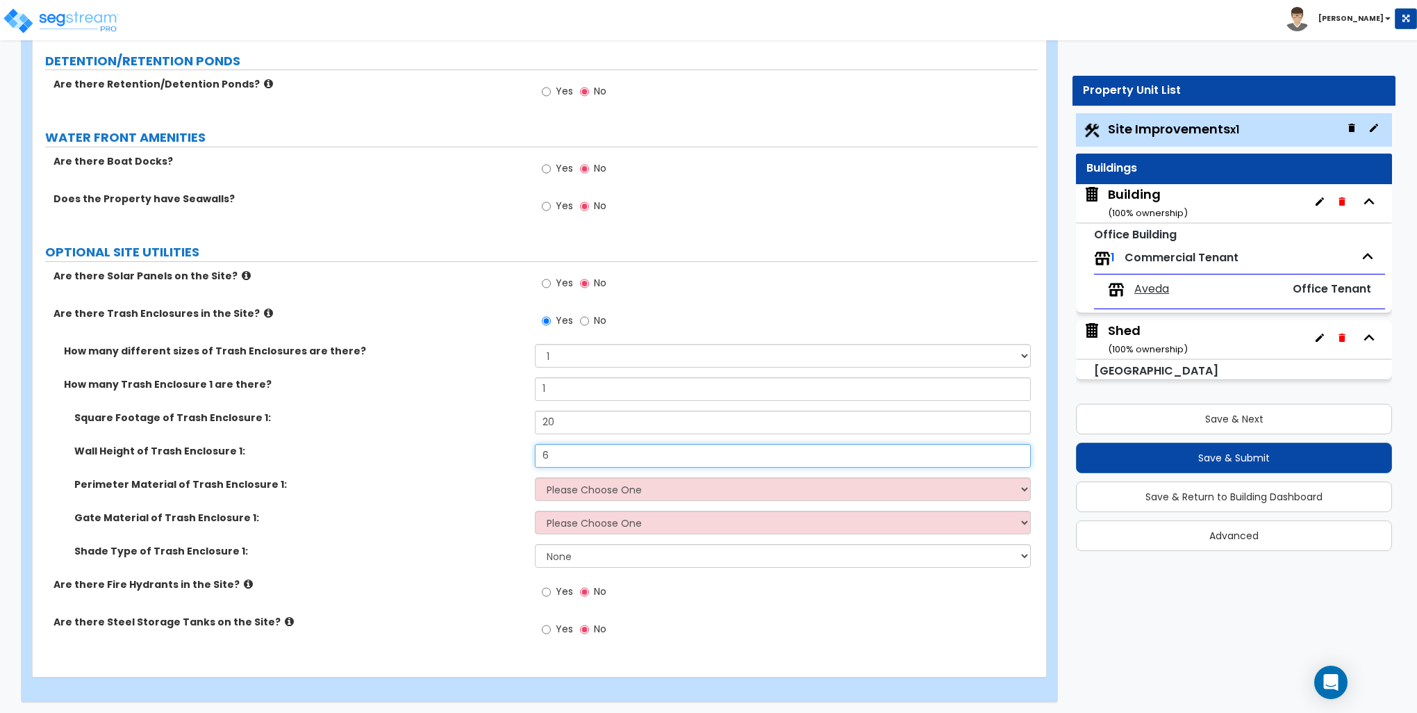
type input "6"
click at [601, 482] on select "Please Choose One Chain Link Wood Metal CMU" at bounding box center [782, 489] width 495 height 24
select select "2"
click at [535, 477] on select "Please Choose One Chain Link Wood Metal CMU" at bounding box center [782, 489] width 495 height 24
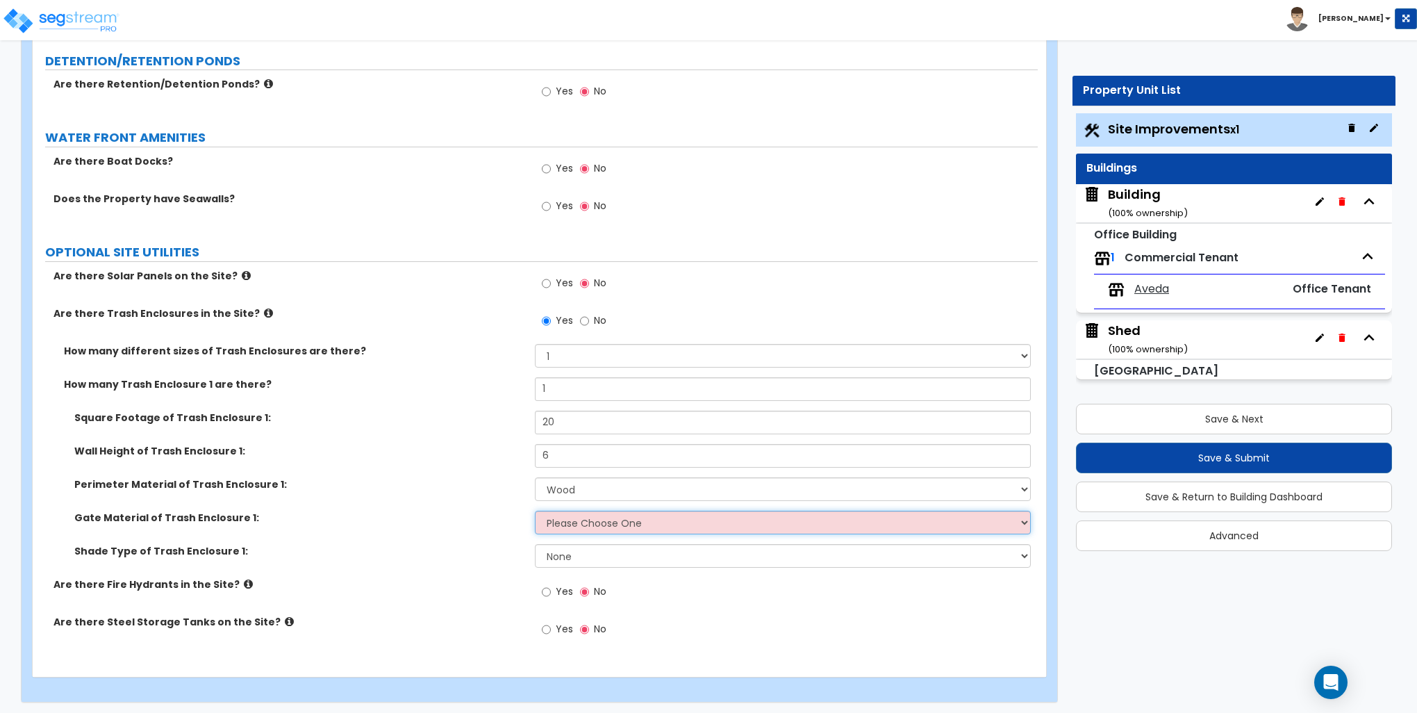
click at [604, 510] on select "Please Choose One Wood Metal" at bounding box center [782, 522] width 495 height 24
click at [535, 510] on select "Please Choose One Wood Metal" at bounding box center [782, 522] width 495 height 24
click at [575, 510] on select "Please Choose One Wood Metal" at bounding box center [782, 522] width 495 height 24
select select "0"
click at [535, 510] on select "Please Choose One Wood Metal" at bounding box center [782, 522] width 495 height 24
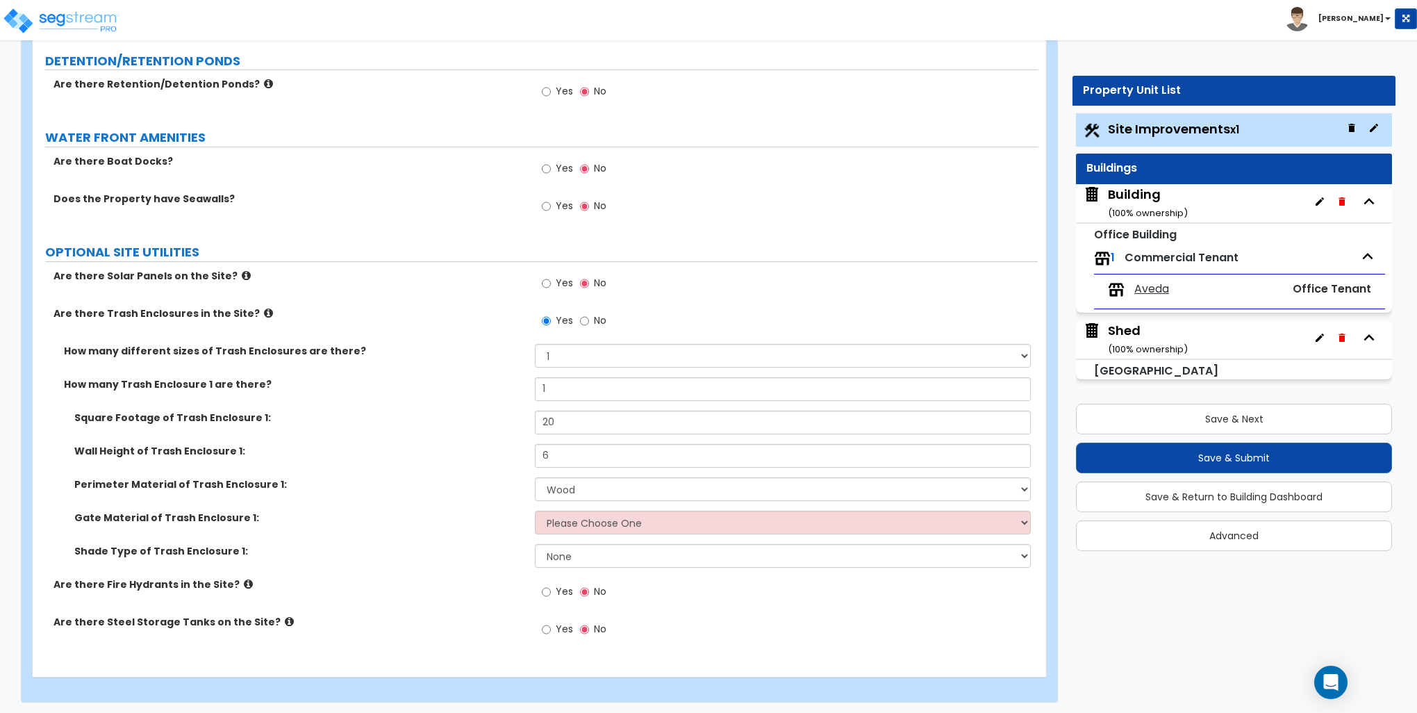
click at [570, 565] on div "Shade Type of Trash Enclosure 1: None Roof Pergola" at bounding box center [535, 560] width 1005 height 33
click at [1234, 423] on button "Save & Next" at bounding box center [1234, 419] width 316 height 31
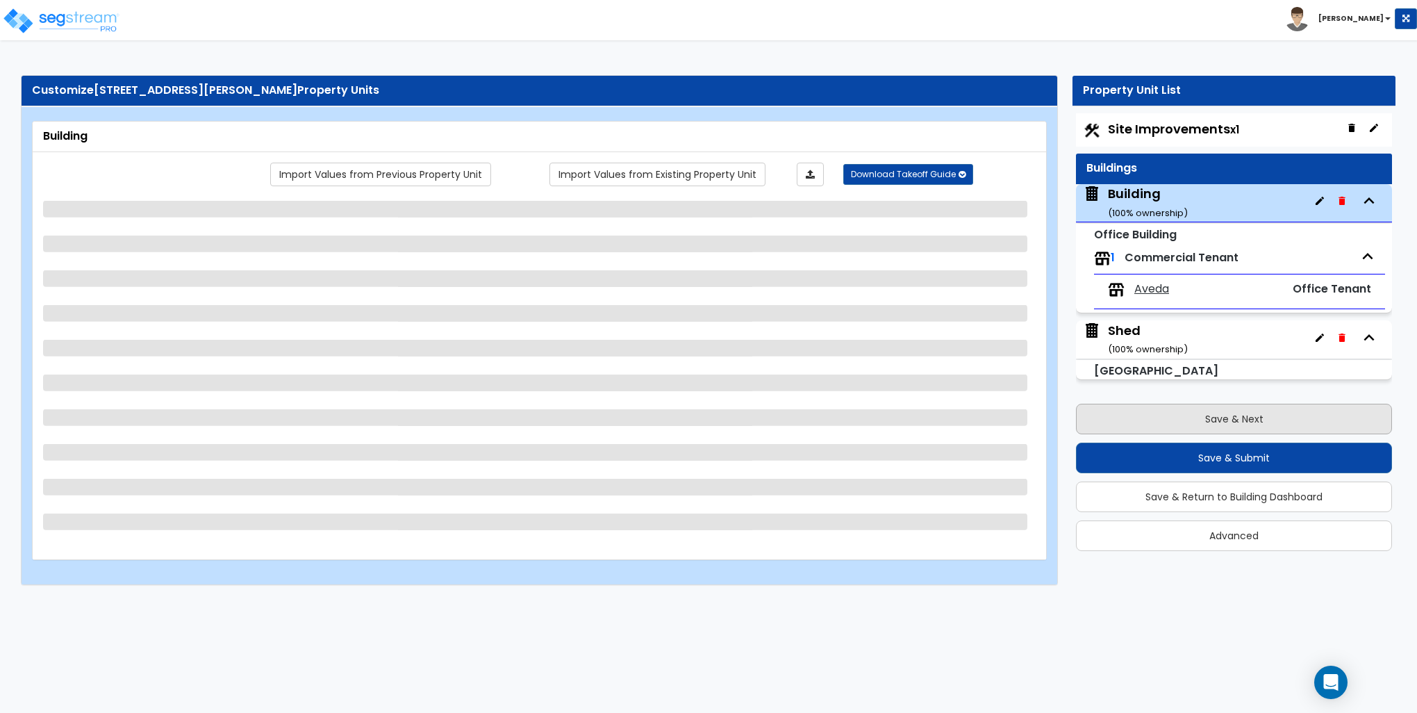
scroll to position [0, 0]
select select "7"
select select "1"
select select "7"
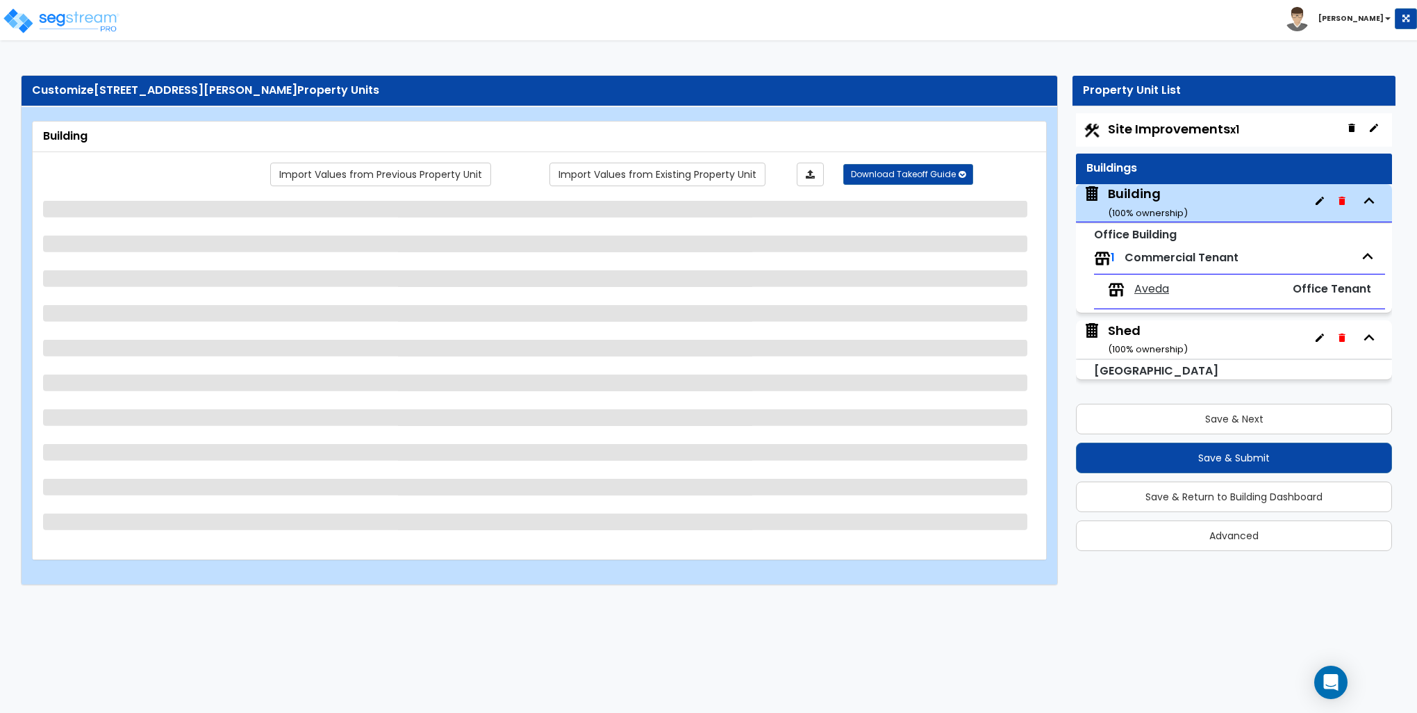
select select "1"
select select "2"
select select "1"
select select "2"
select select "1"
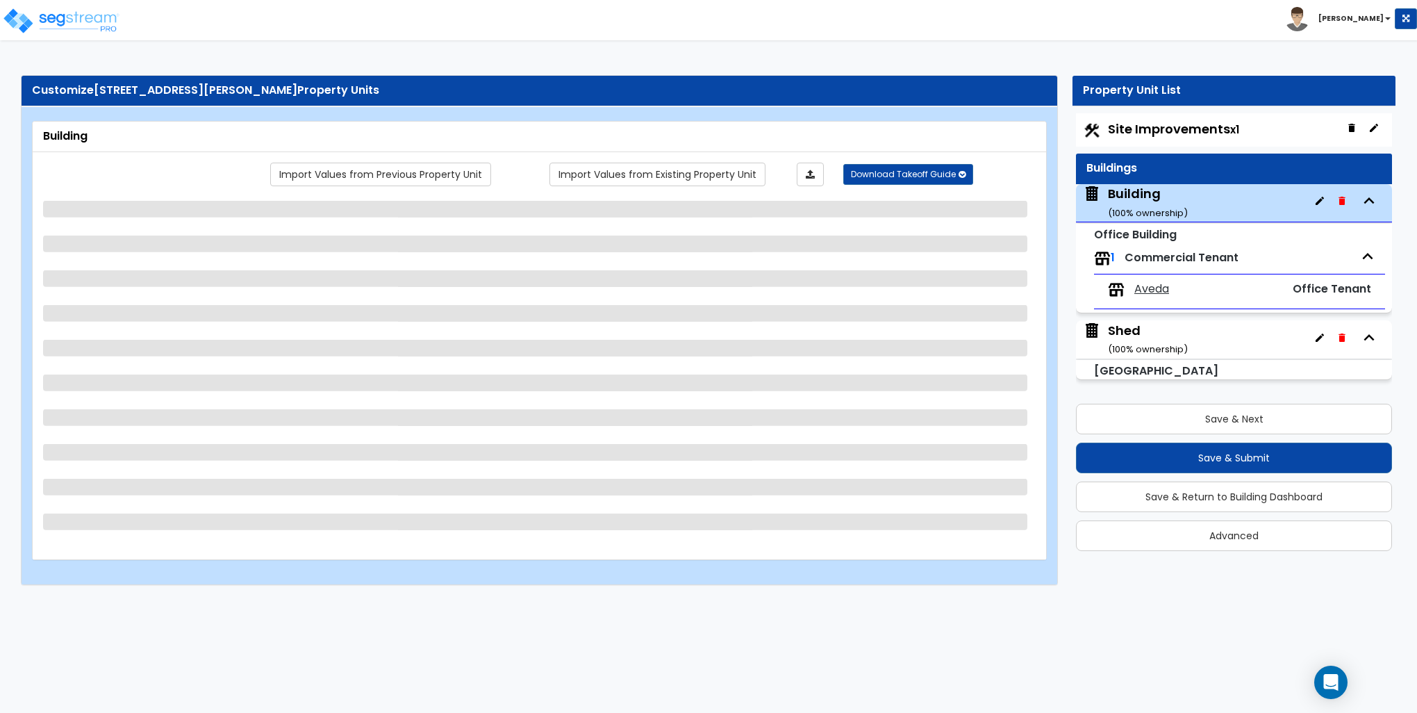
select select "2"
select select "3"
select select "2"
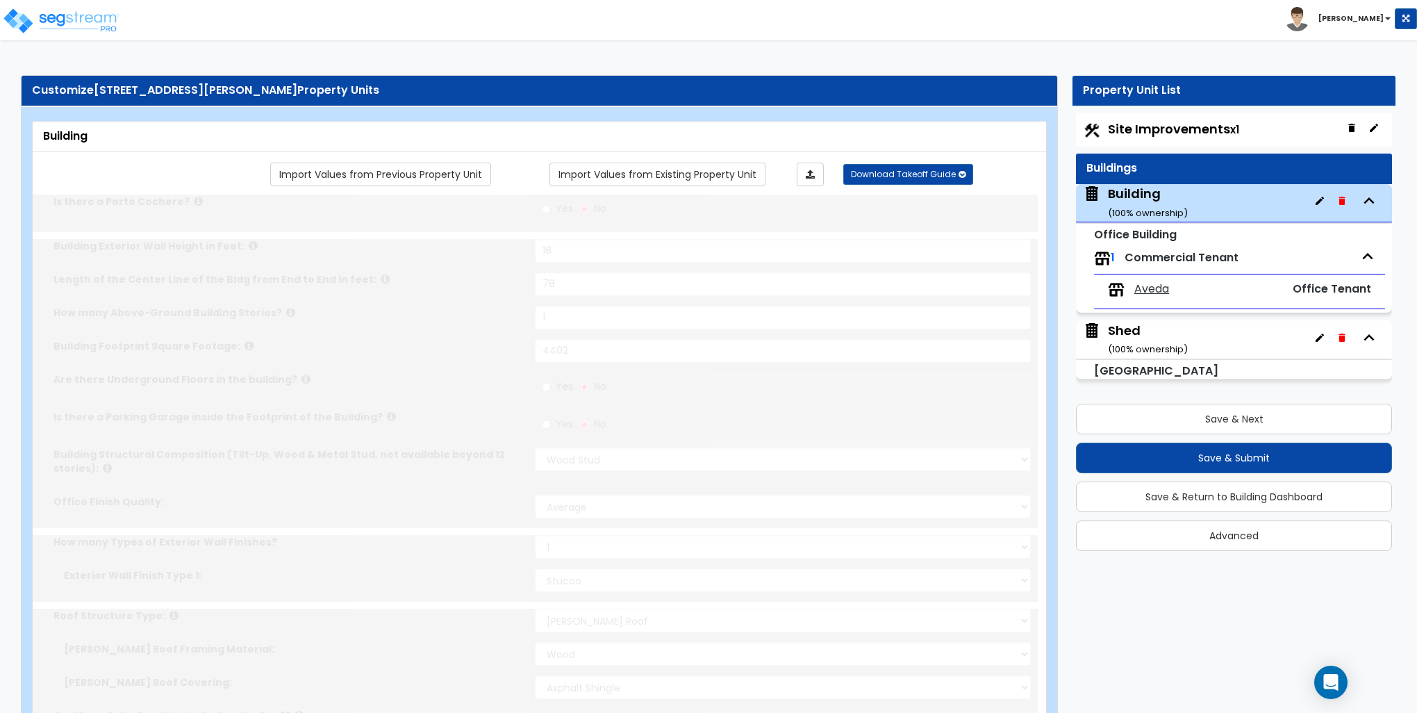
radio input "true"
select select "1"
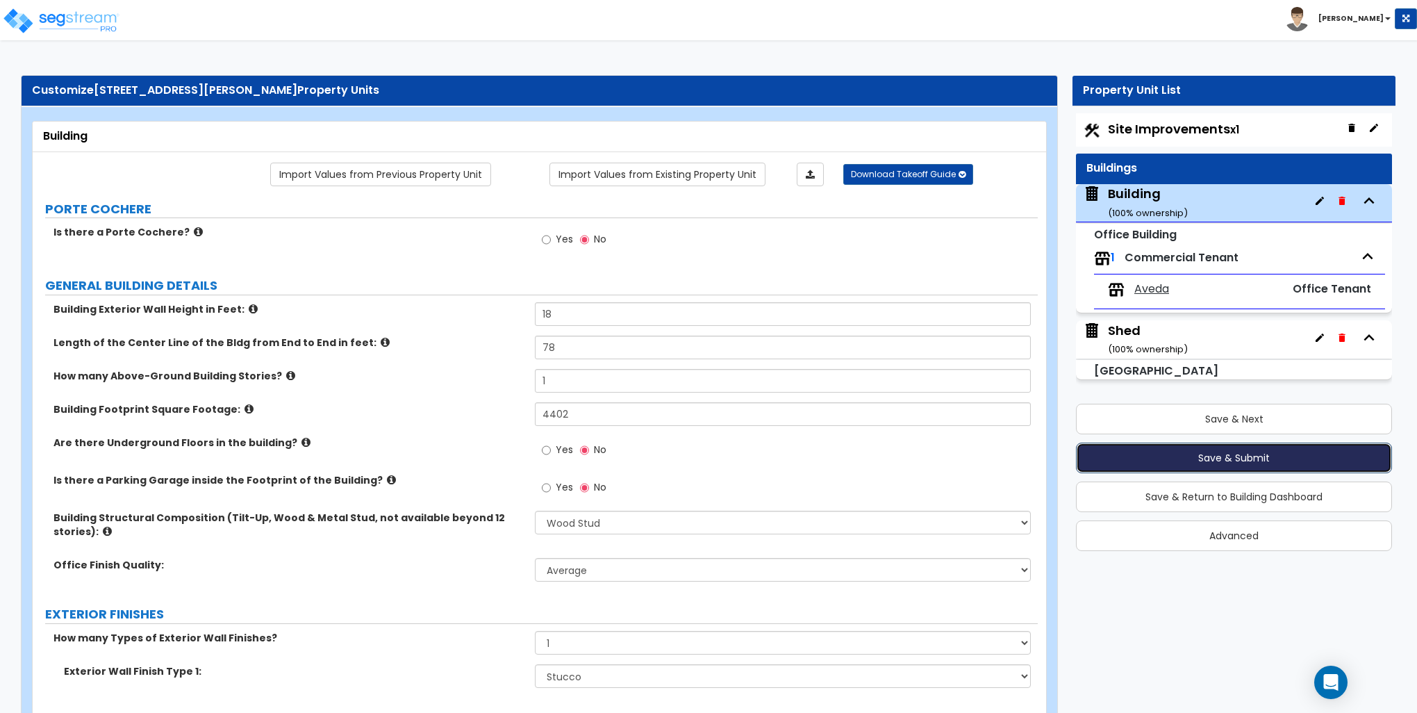
click at [1257, 457] on button "Save & Submit" at bounding box center [1234, 457] width 316 height 31
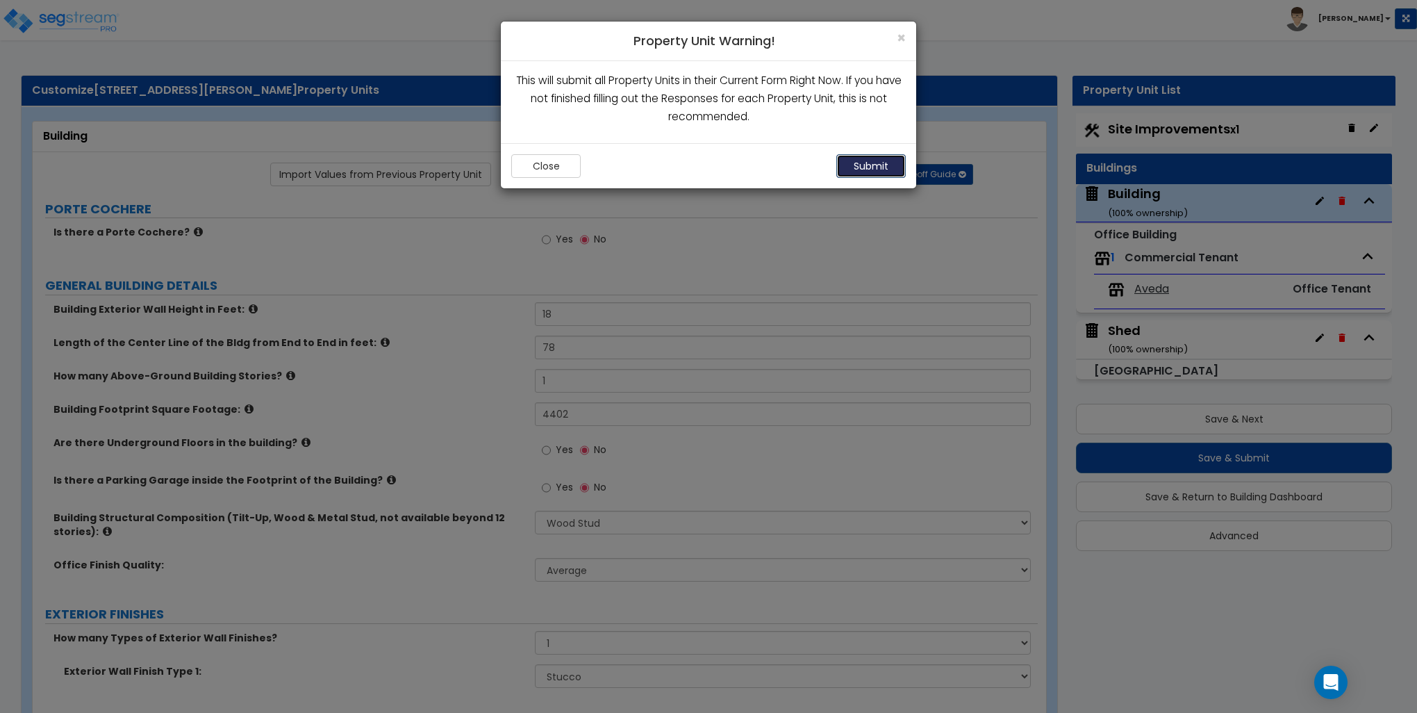
click at [875, 163] on button "Submit" at bounding box center [870, 166] width 69 height 24
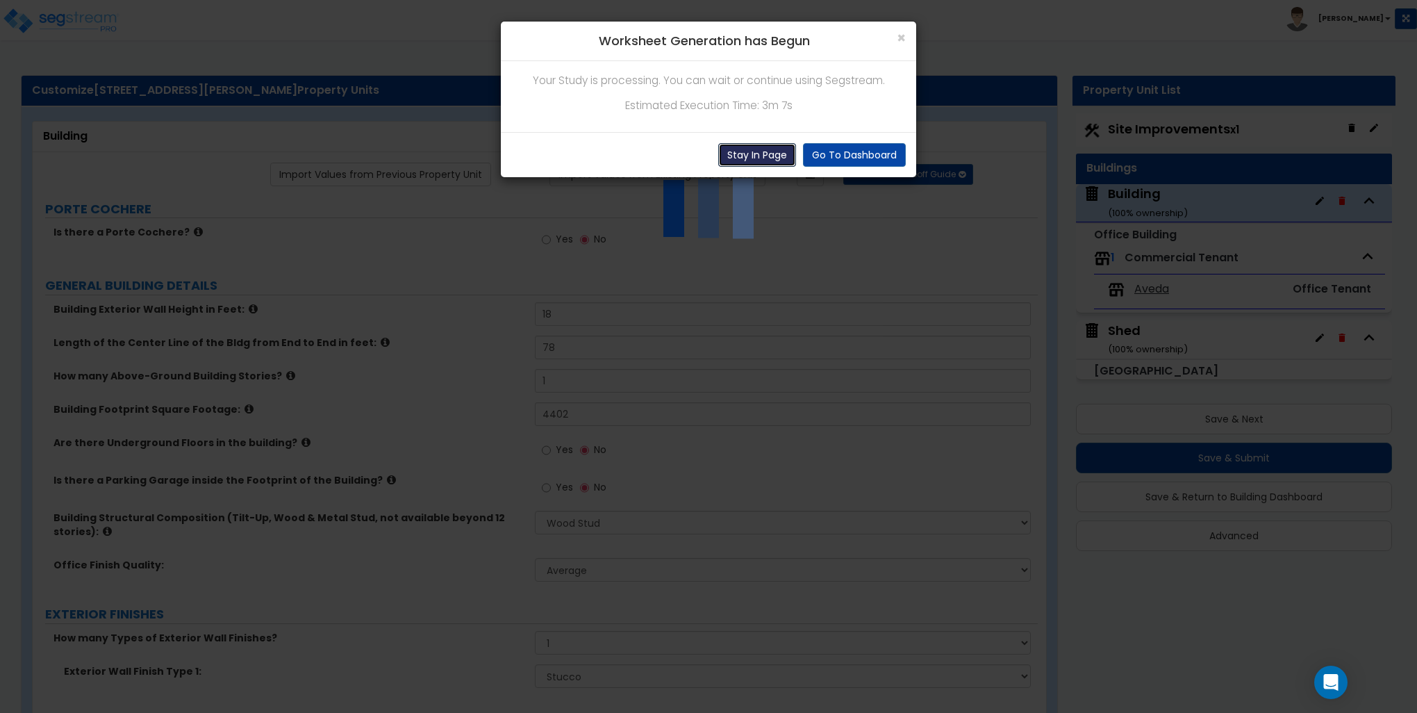
click at [750, 158] on button "Stay In Page" at bounding box center [757, 155] width 78 height 24
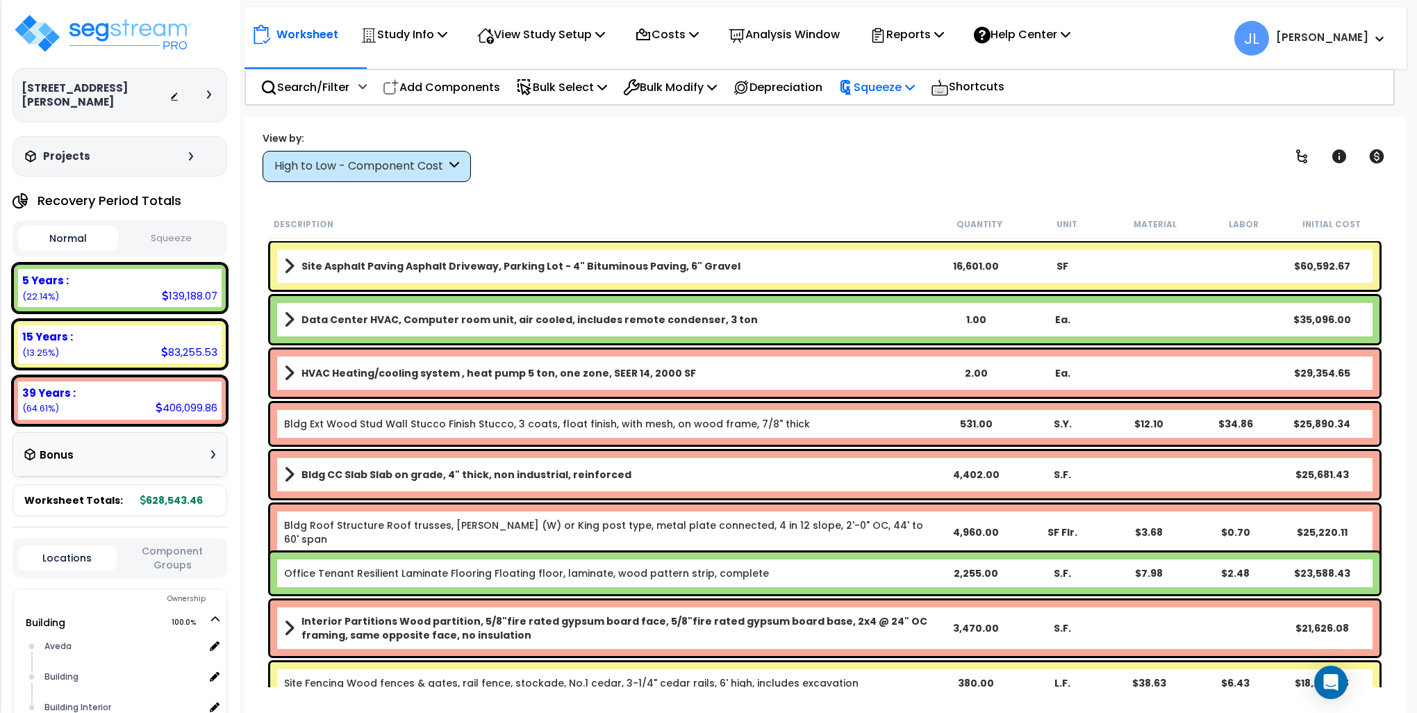
click at [881, 83] on p "Squeeze" at bounding box center [876, 87] width 76 height 19
click at [867, 115] on link "Squeeze" at bounding box center [900, 118] width 138 height 28
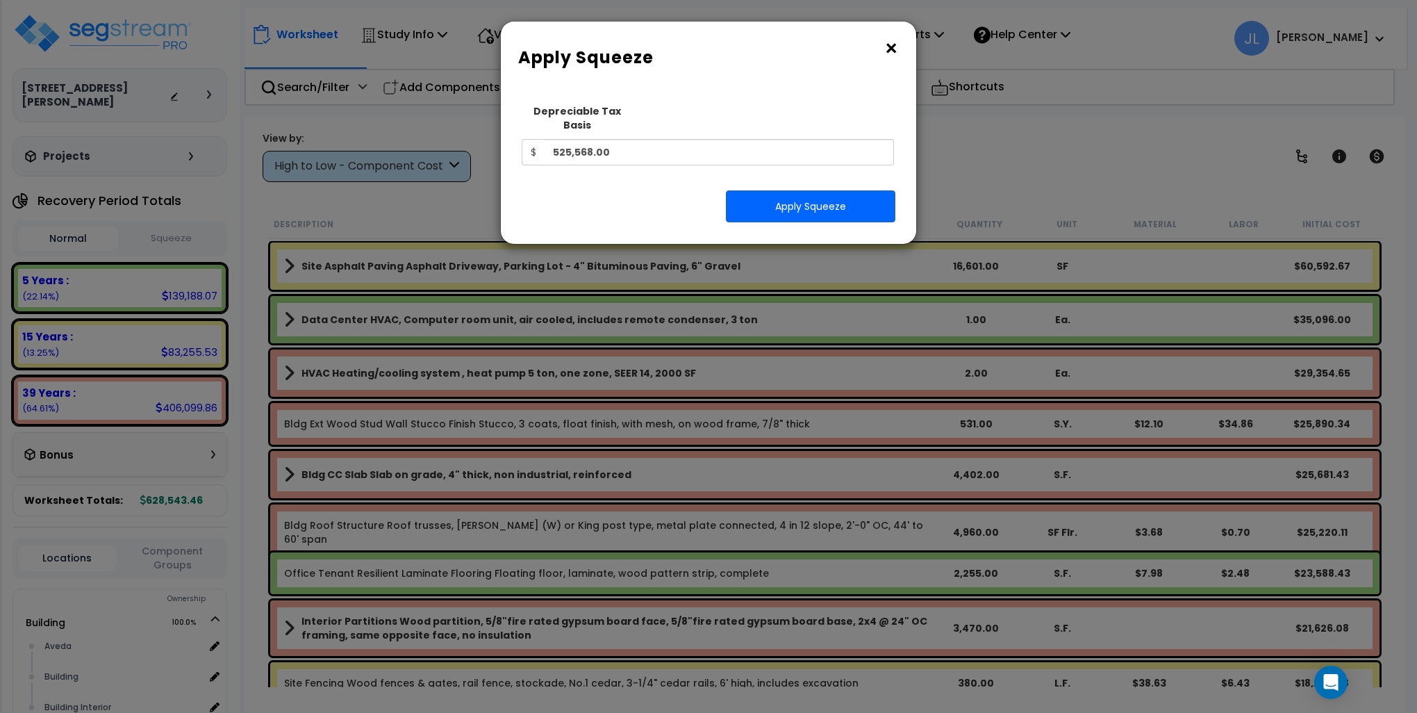
click at [893, 49] on button "×" at bounding box center [890, 49] width 15 height 22
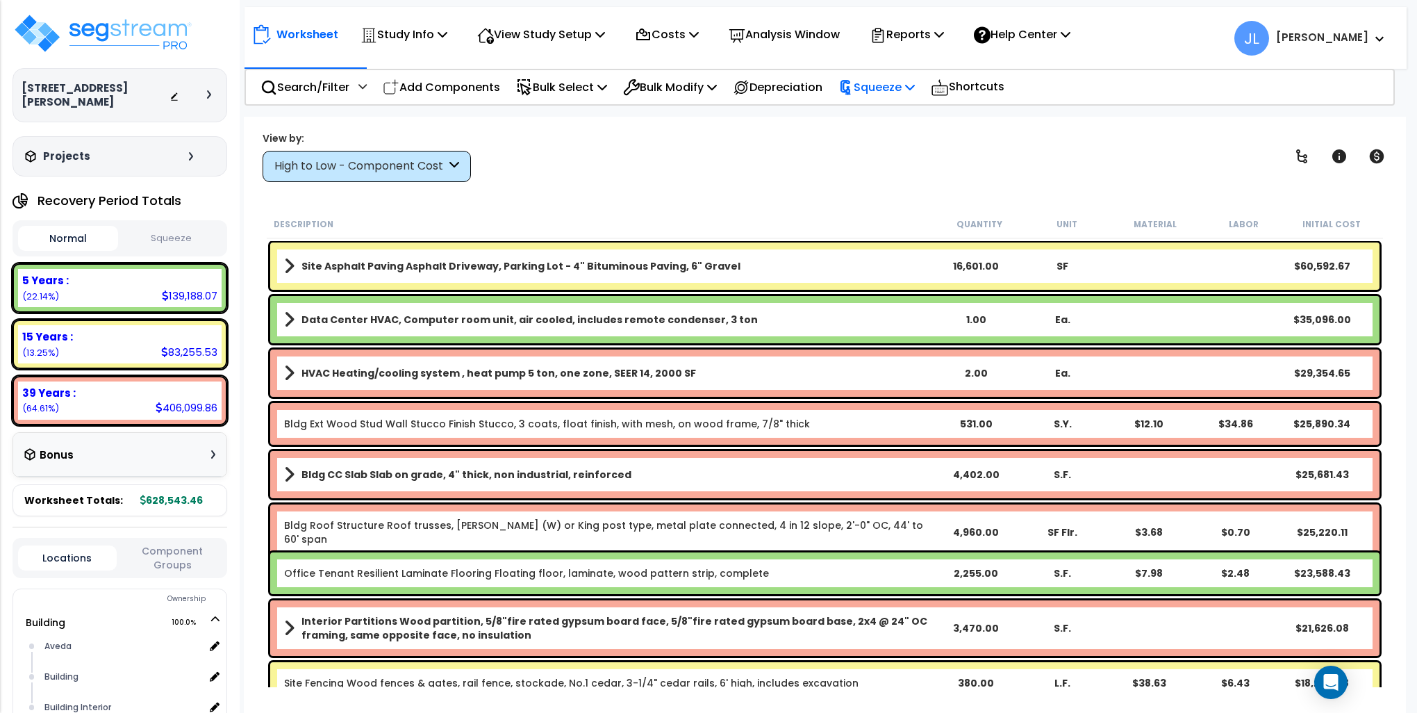
click at [897, 81] on p "Squeeze" at bounding box center [876, 87] width 76 height 19
click at [882, 114] on link "Squeeze" at bounding box center [900, 118] width 138 height 28
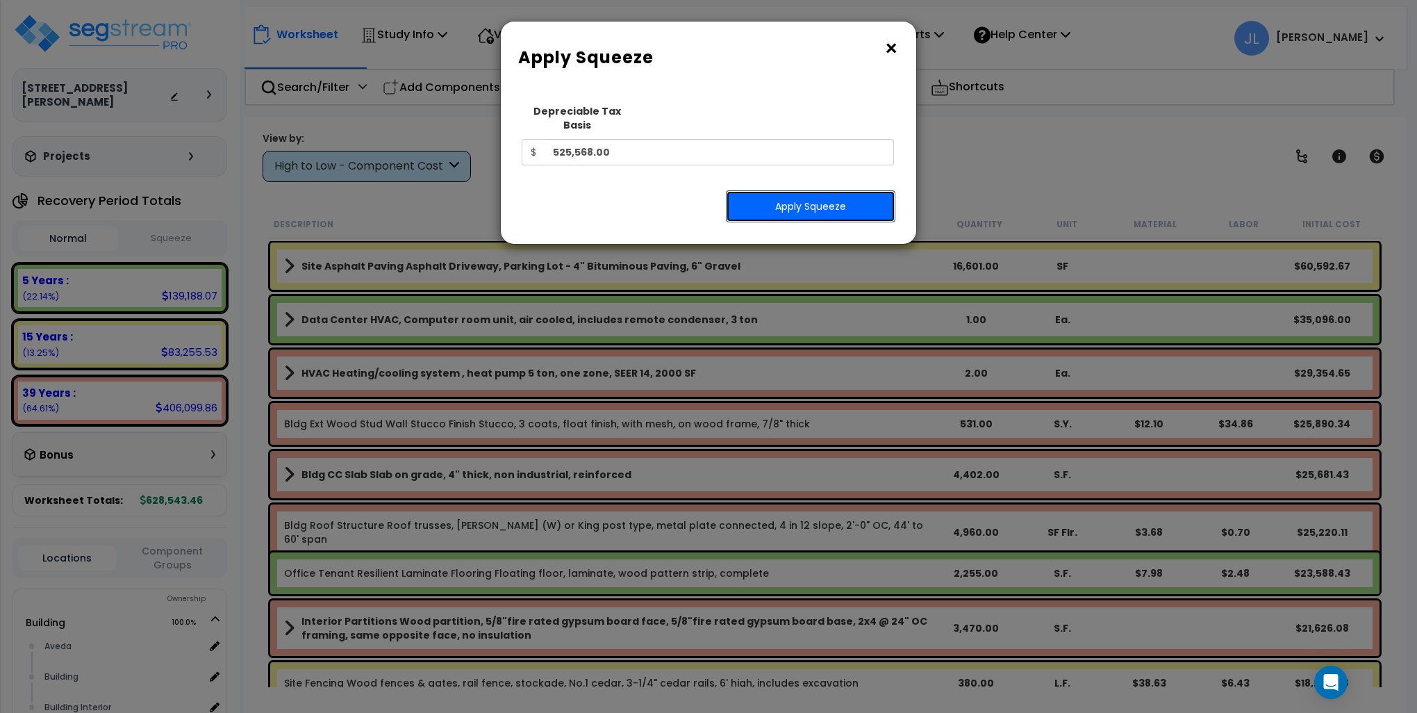
click at [825, 190] on button "Apply Squeeze" at bounding box center [810, 206] width 169 height 32
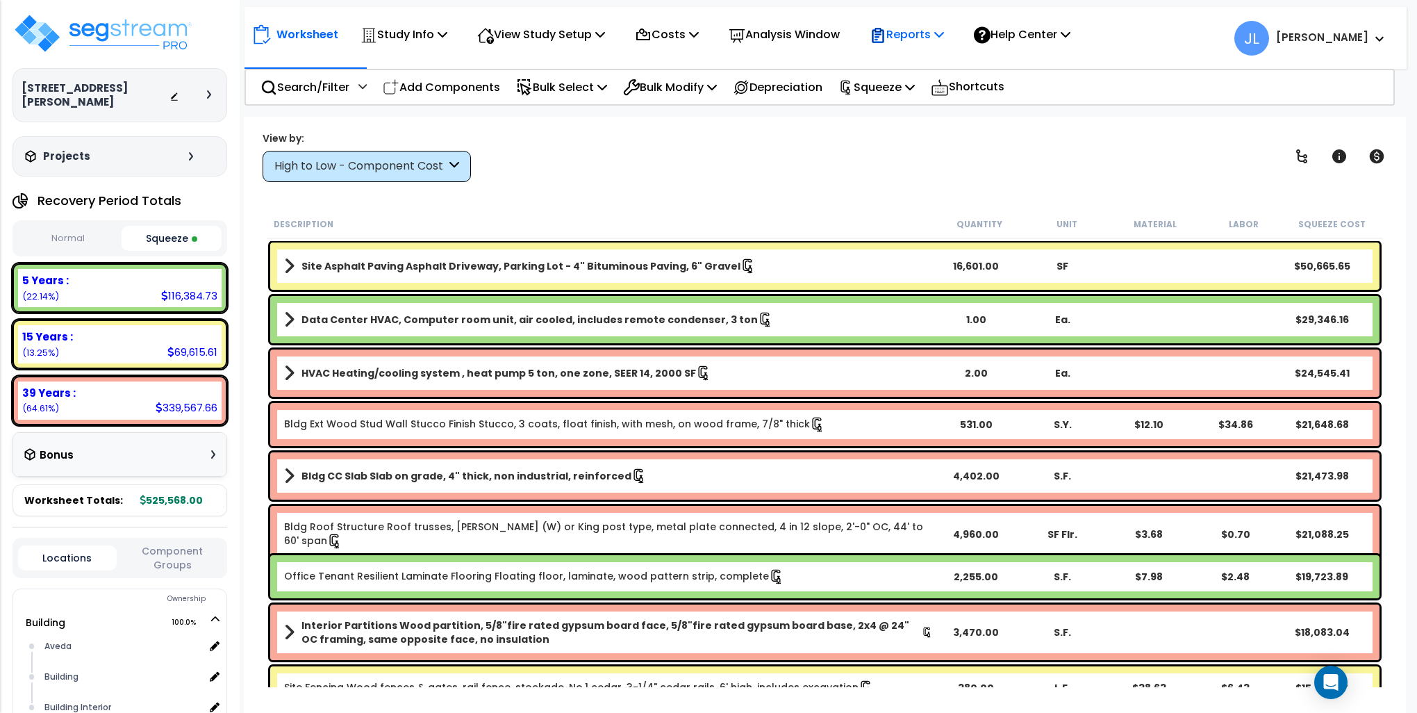
click at [944, 33] on p "Reports" at bounding box center [907, 34] width 74 height 19
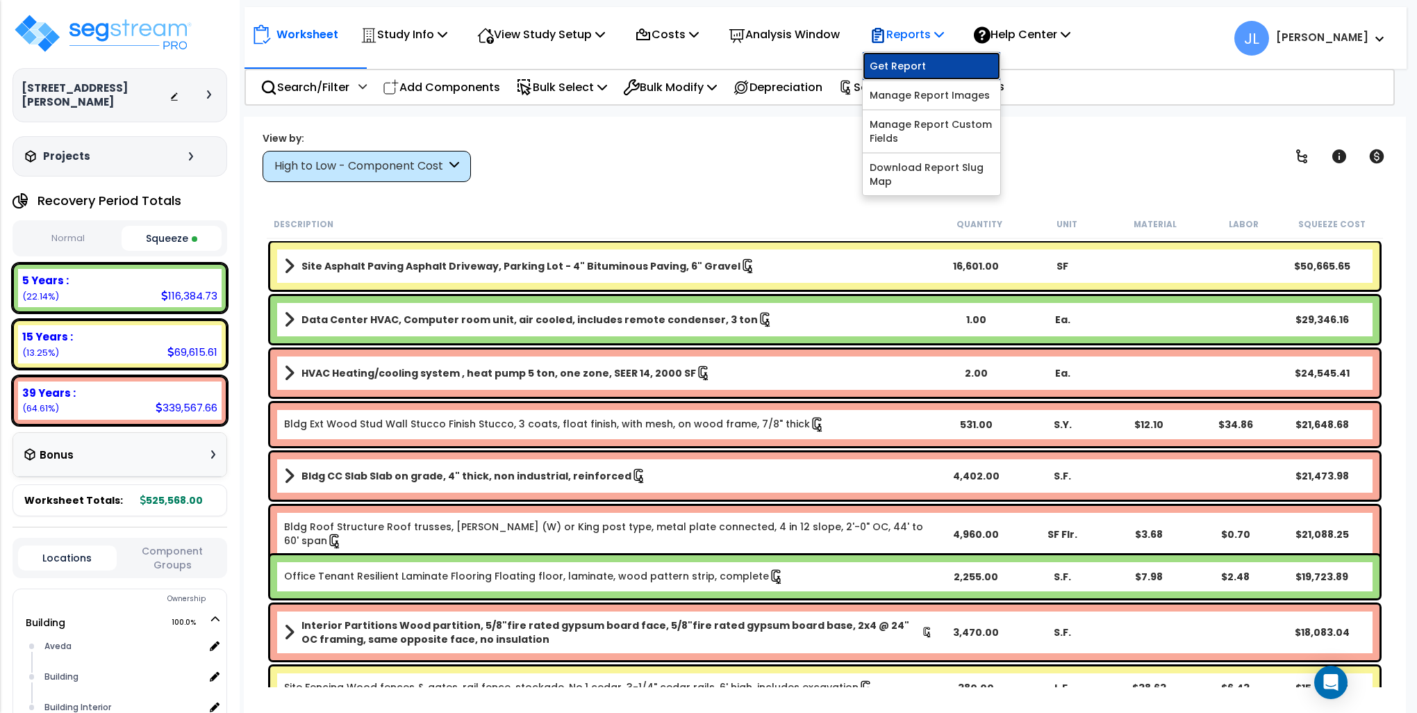
click at [939, 60] on link "Get Report" at bounding box center [932, 66] width 138 height 28
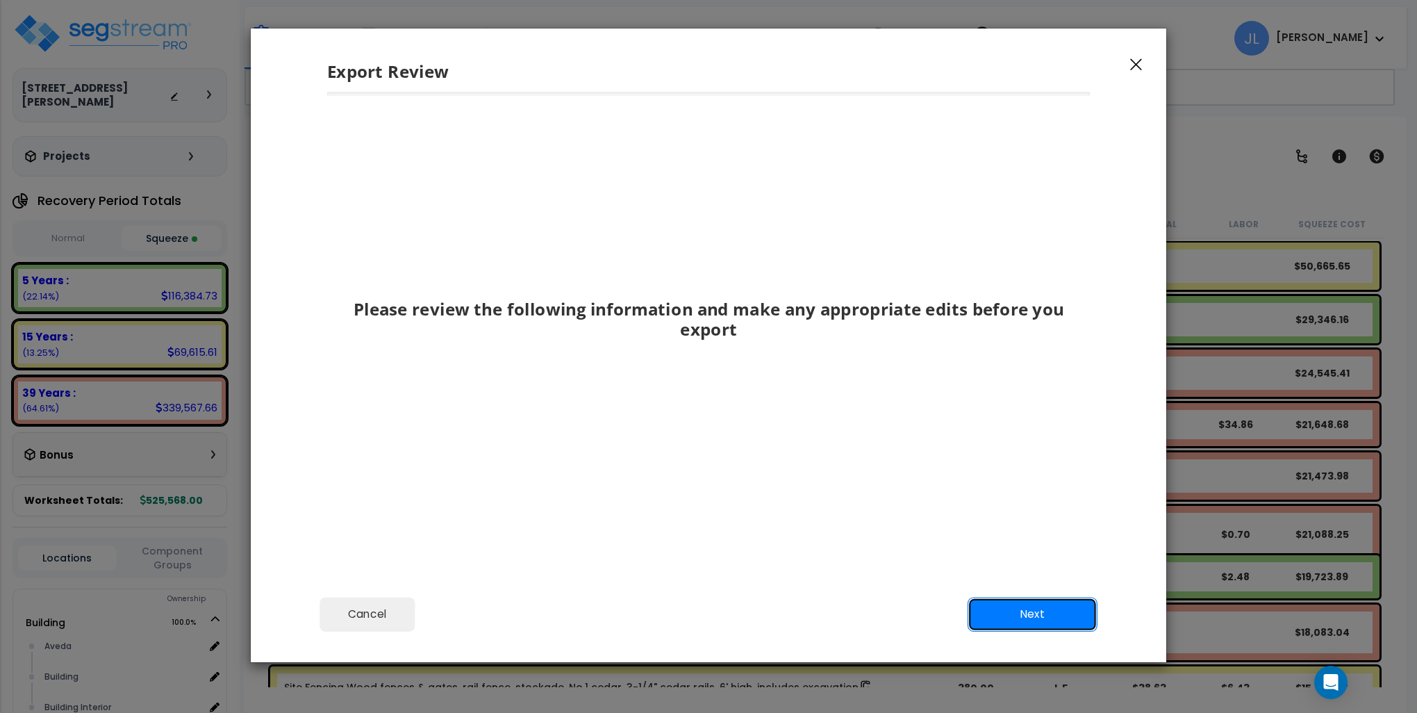
click at [1043, 627] on button "Next" at bounding box center [1033, 614] width 130 height 35
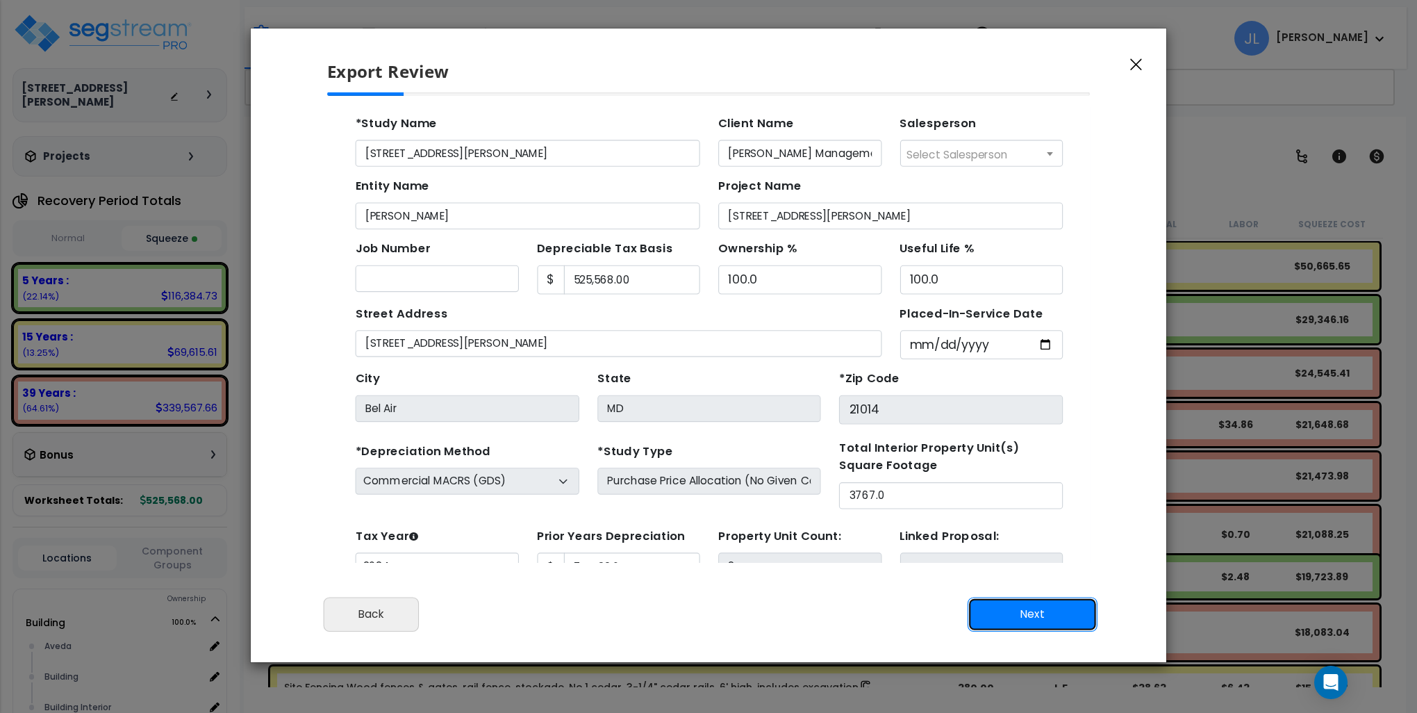
scroll to position [62, 0]
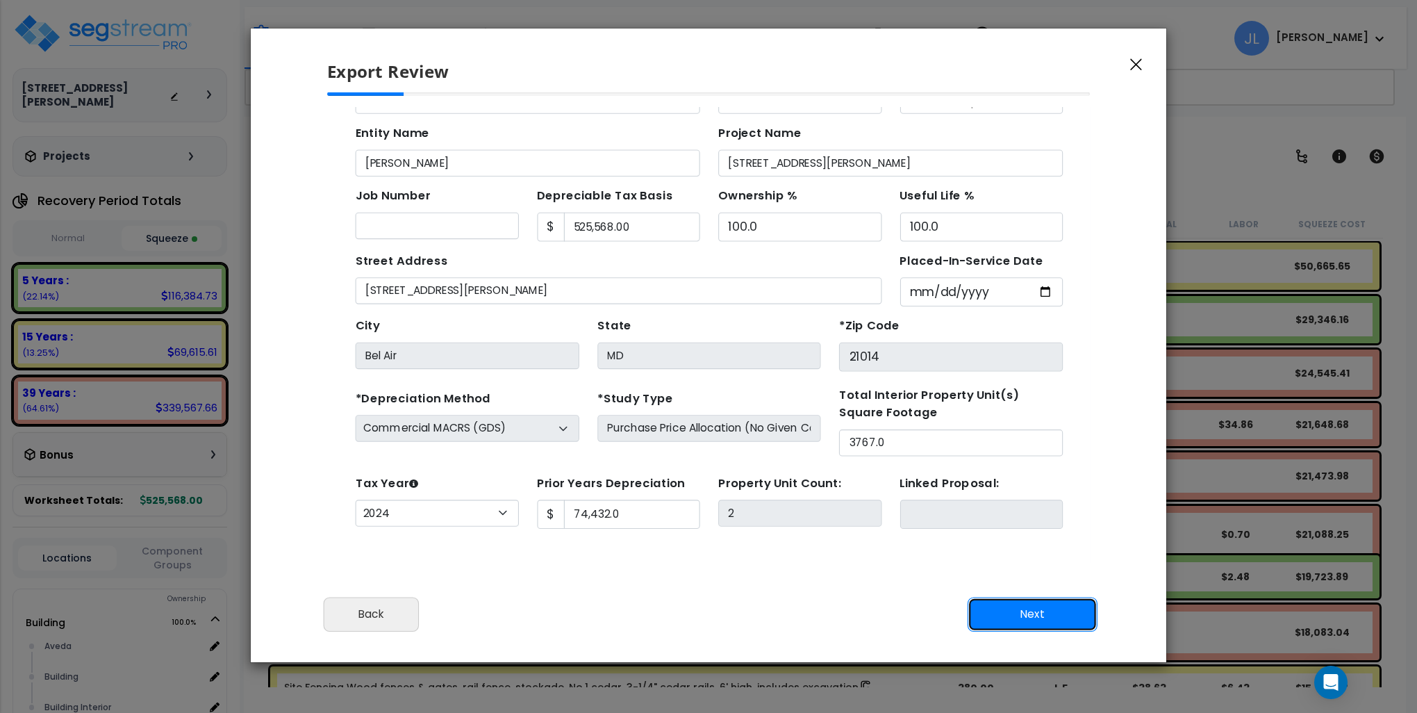
click at [1054, 610] on button "Next" at bounding box center [1033, 614] width 130 height 35
type input "74432"
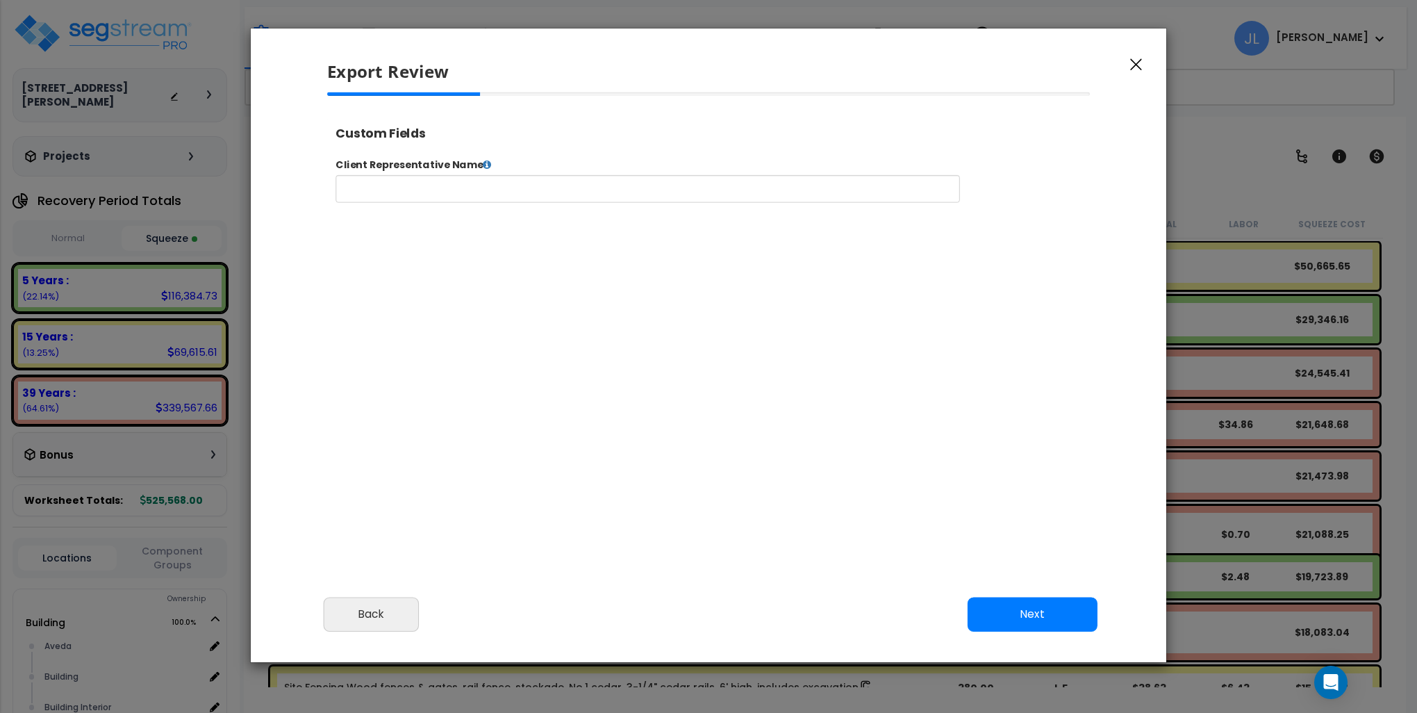
select select "2024"
click at [535, 202] on input "text" at bounding box center [691, 198] width 709 height 31
type input "R"
click at [413, 197] on input "Santiago management" at bounding box center [691, 198] width 709 height 31
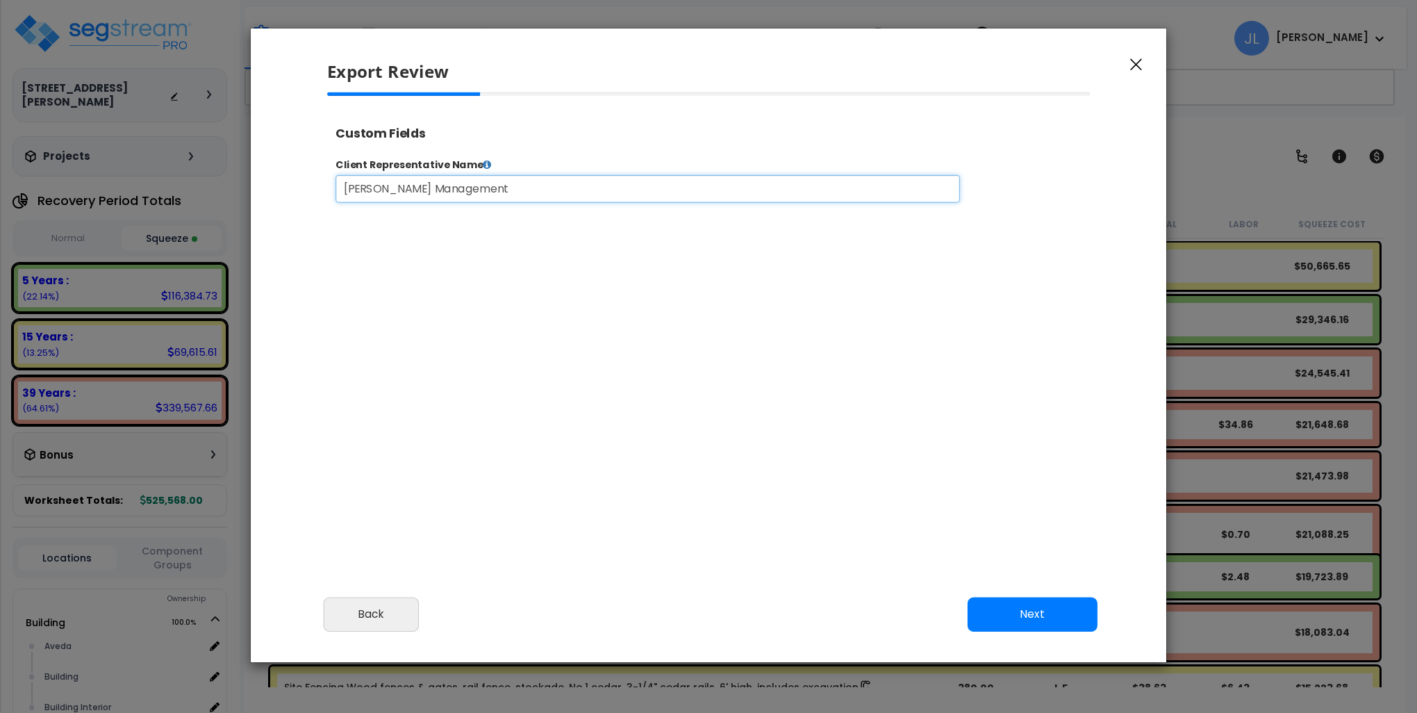
type input "Santiago Management"
click at [1022, 619] on button "Next" at bounding box center [1033, 614] width 130 height 35
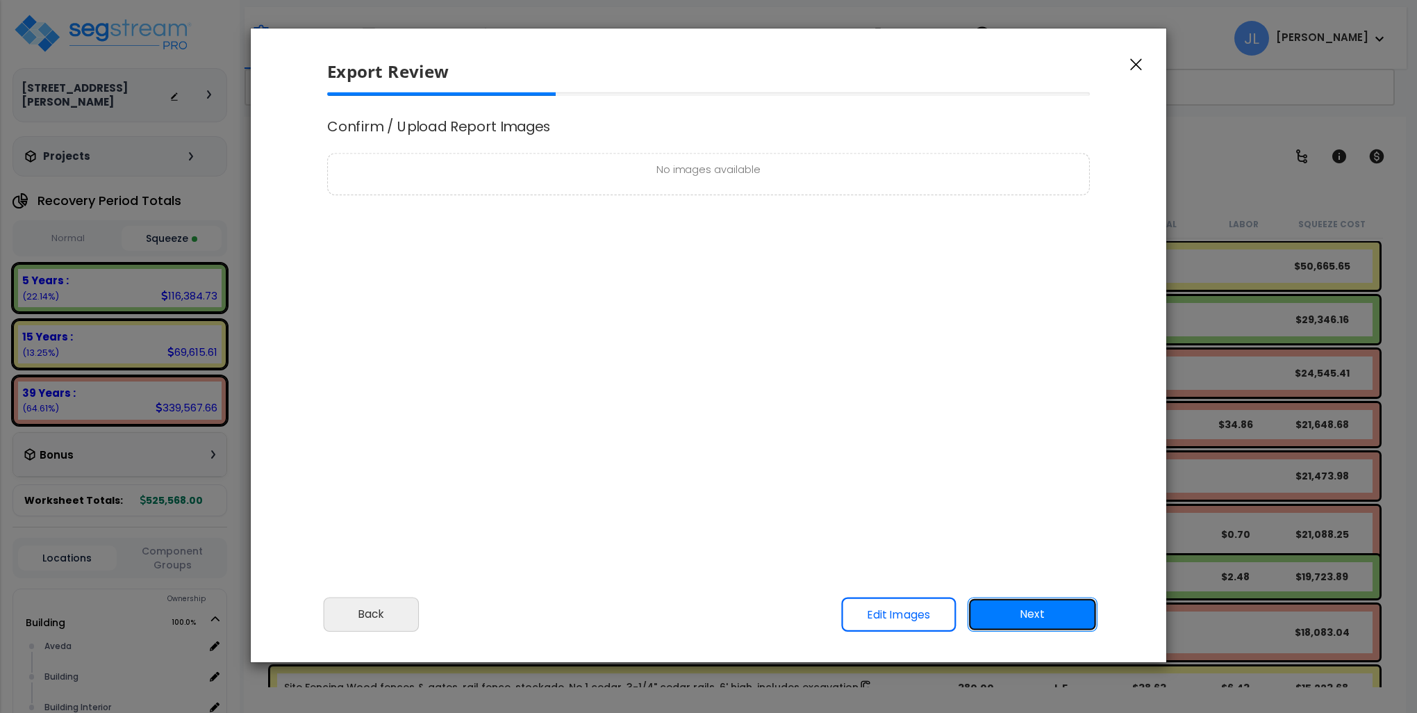
scroll to position [0, 0]
click at [575, 175] on p "No images available" at bounding box center [708, 170] width 746 height 17
click at [516, 122] on h4 "Confirm / Upload Report Images" at bounding box center [708, 126] width 763 height 15
click at [879, 609] on link "Edit Images" at bounding box center [898, 614] width 115 height 35
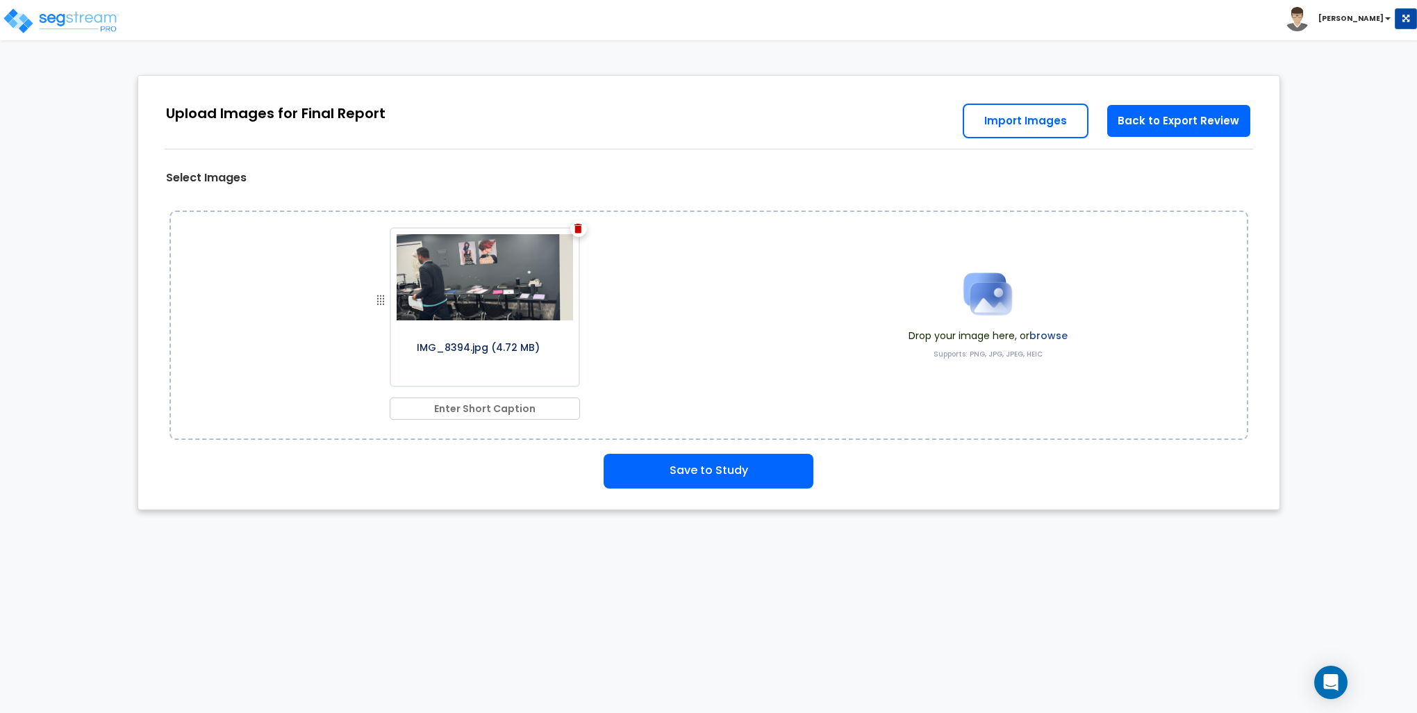
click at [579, 224] on img at bounding box center [578, 229] width 8 height 10
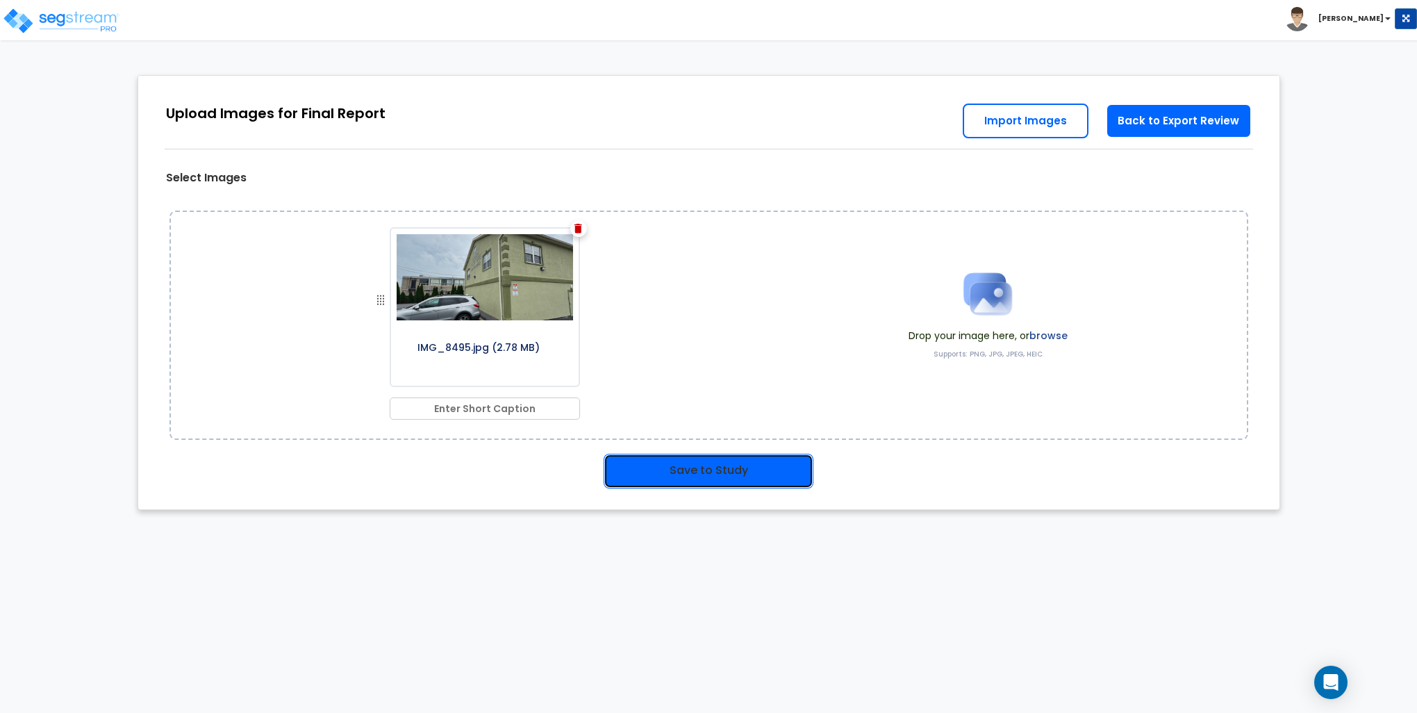
click at [698, 470] on button "Save to Study" at bounding box center [709, 471] width 210 height 35
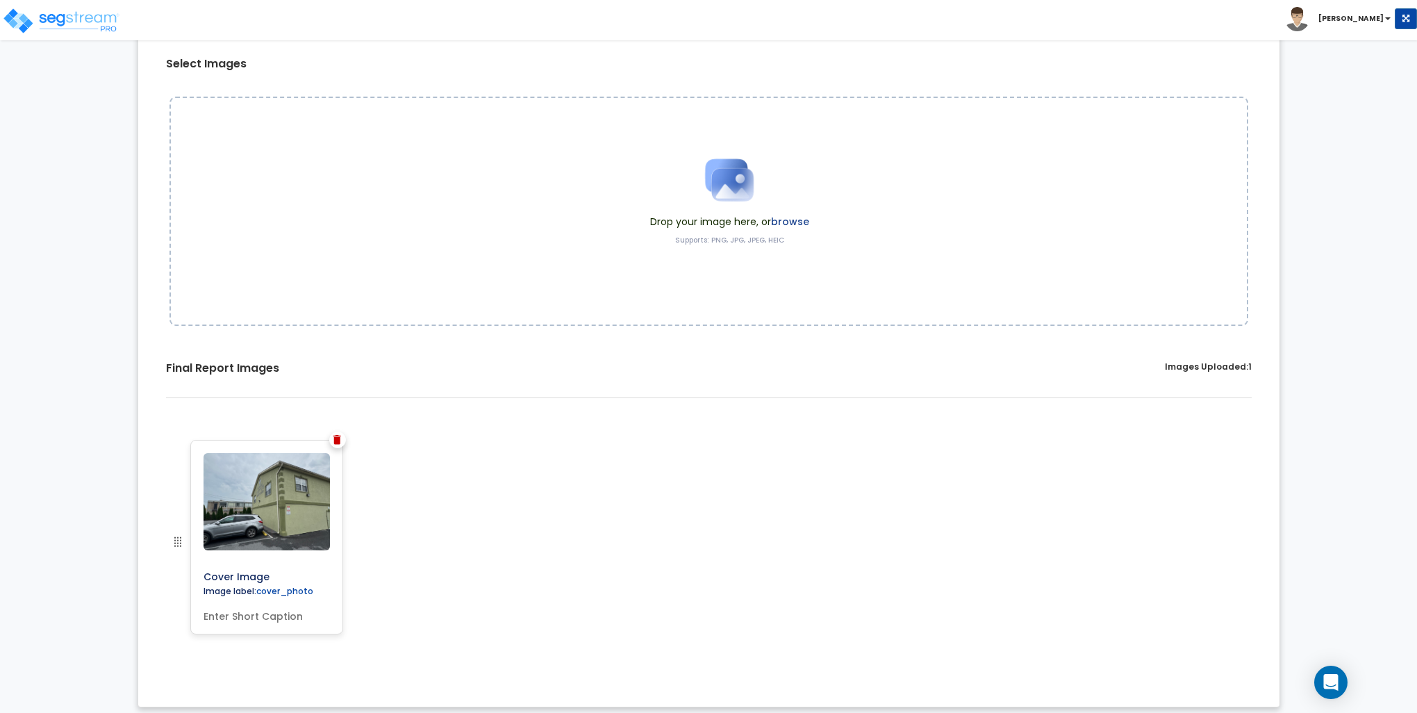
scroll to position [121, 0]
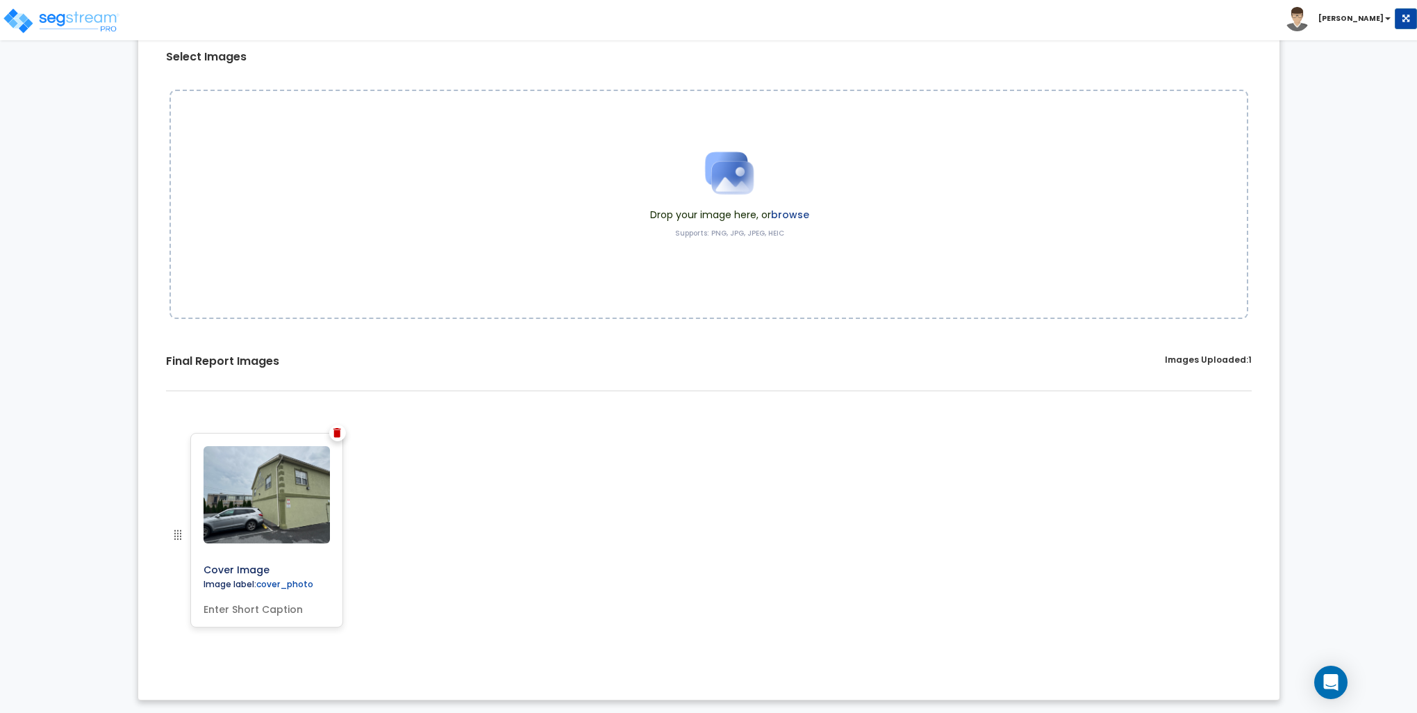
drag, startPoint x: 263, startPoint y: 560, endPoint x: 543, endPoint y: 206, distance: 450.9
click at [543, 206] on div "Select Images Drop your image here, or browse Supports: PNG, JPG, JPEG, HEIC Sa…" at bounding box center [709, 322] width 1120 height 713
click at [269, 493] on img at bounding box center [267, 494] width 126 height 97
click at [178, 536] on img at bounding box center [177, 534] width 17 height 17
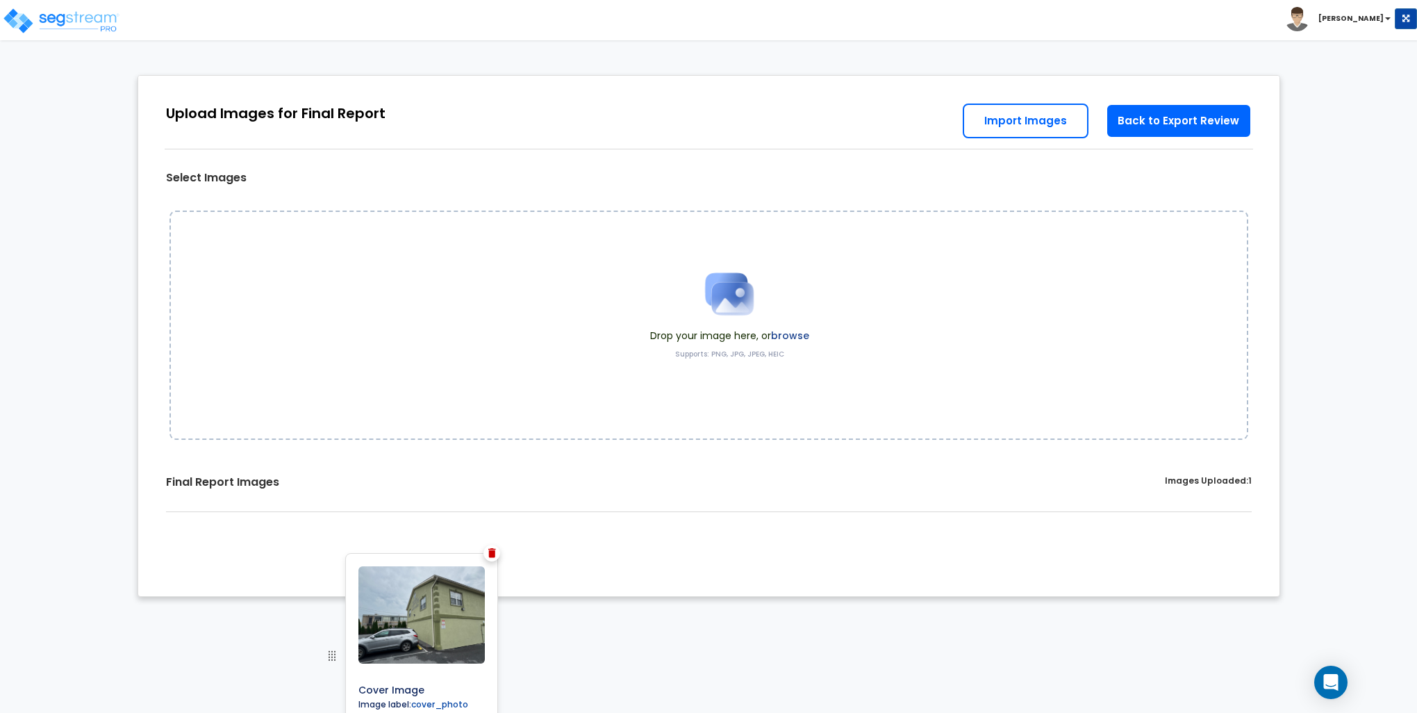
drag, startPoint x: 178, startPoint y: 536, endPoint x: 333, endPoint y: 279, distance: 300.0
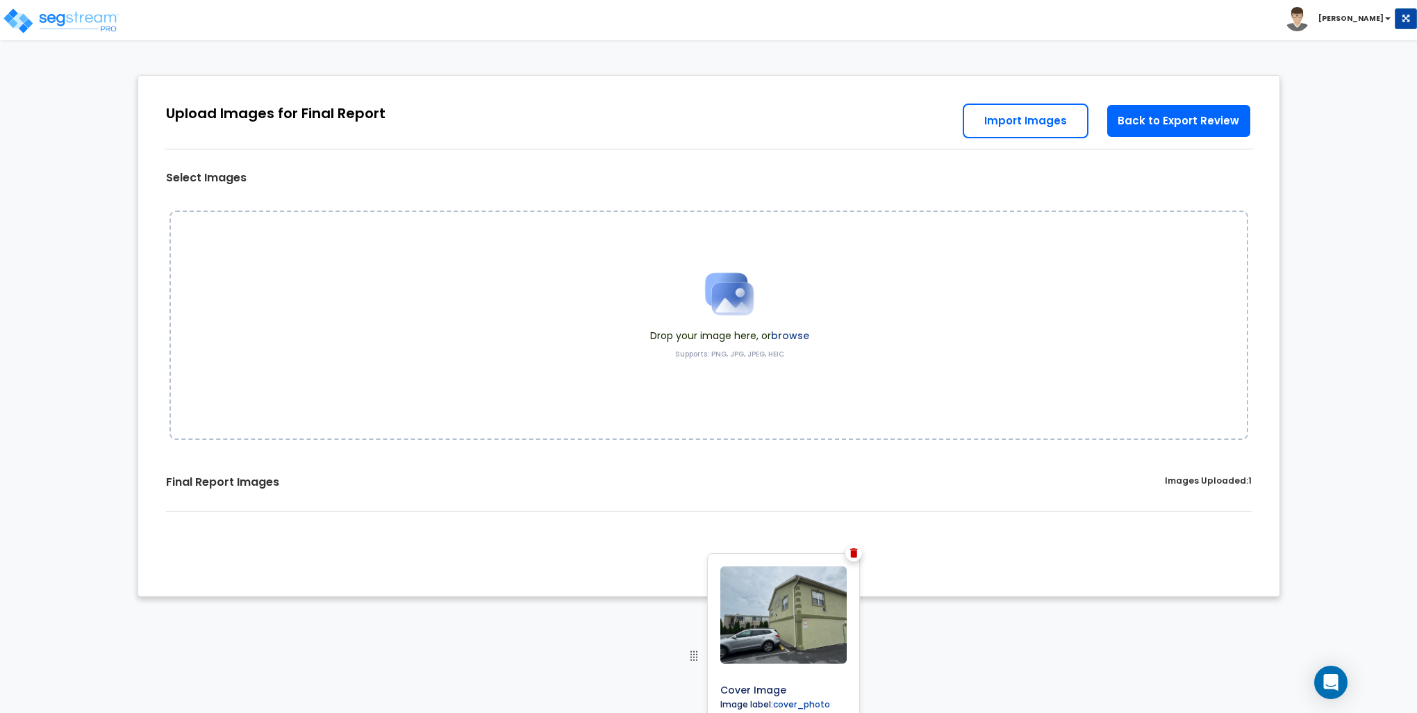
drag, startPoint x: 181, startPoint y: 535, endPoint x: 697, endPoint y: 241, distance: 594.8
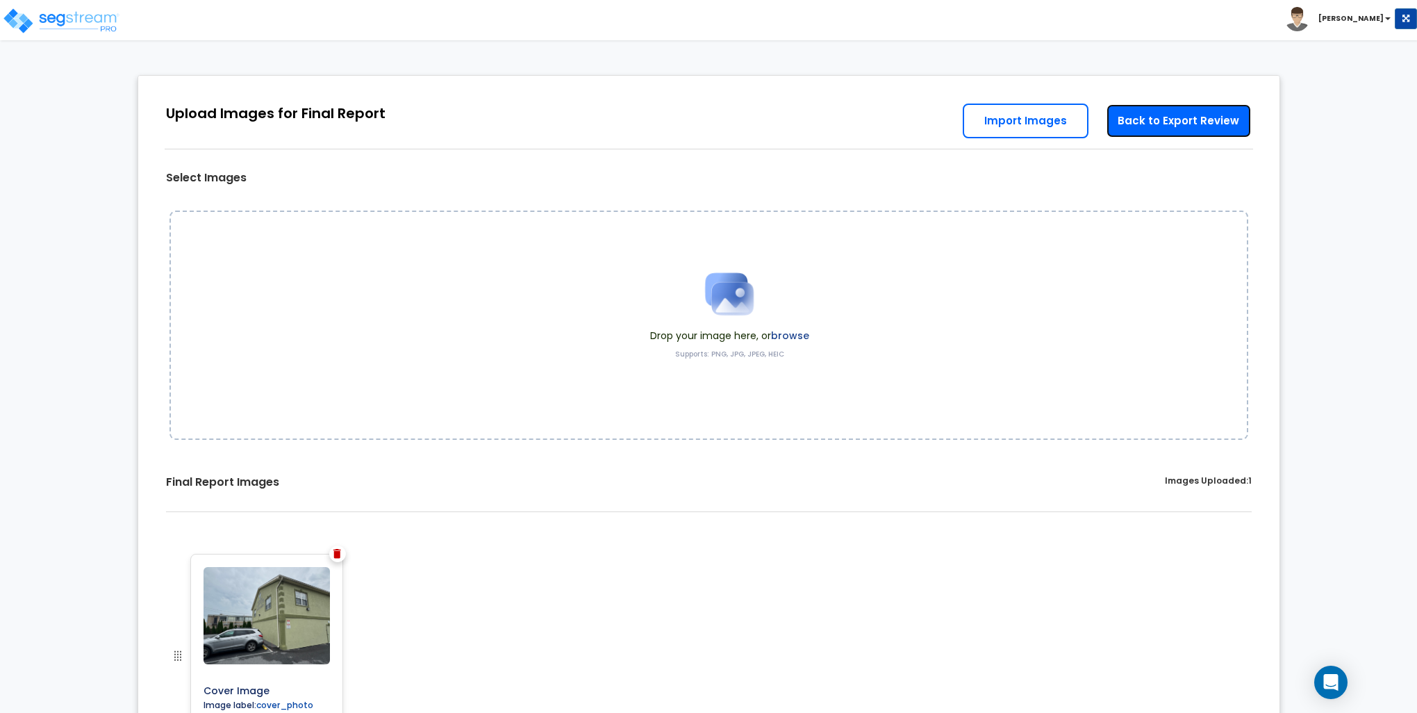
click at [1189, 125] on link "Back to Export Review" at bounding box center [1179, 120] width 146 height 35
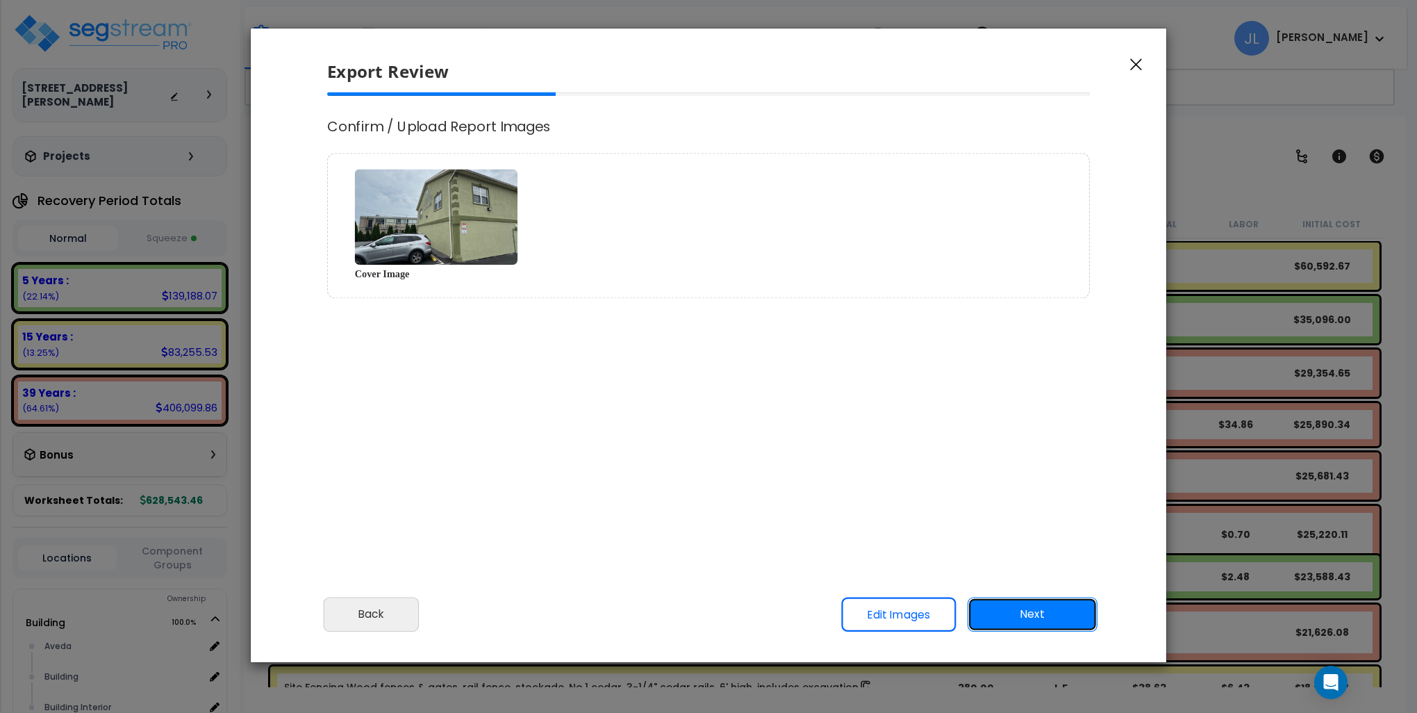
click at [1056, 616] on button "Next" at bounding box center [1033, 614] width 130 height 35
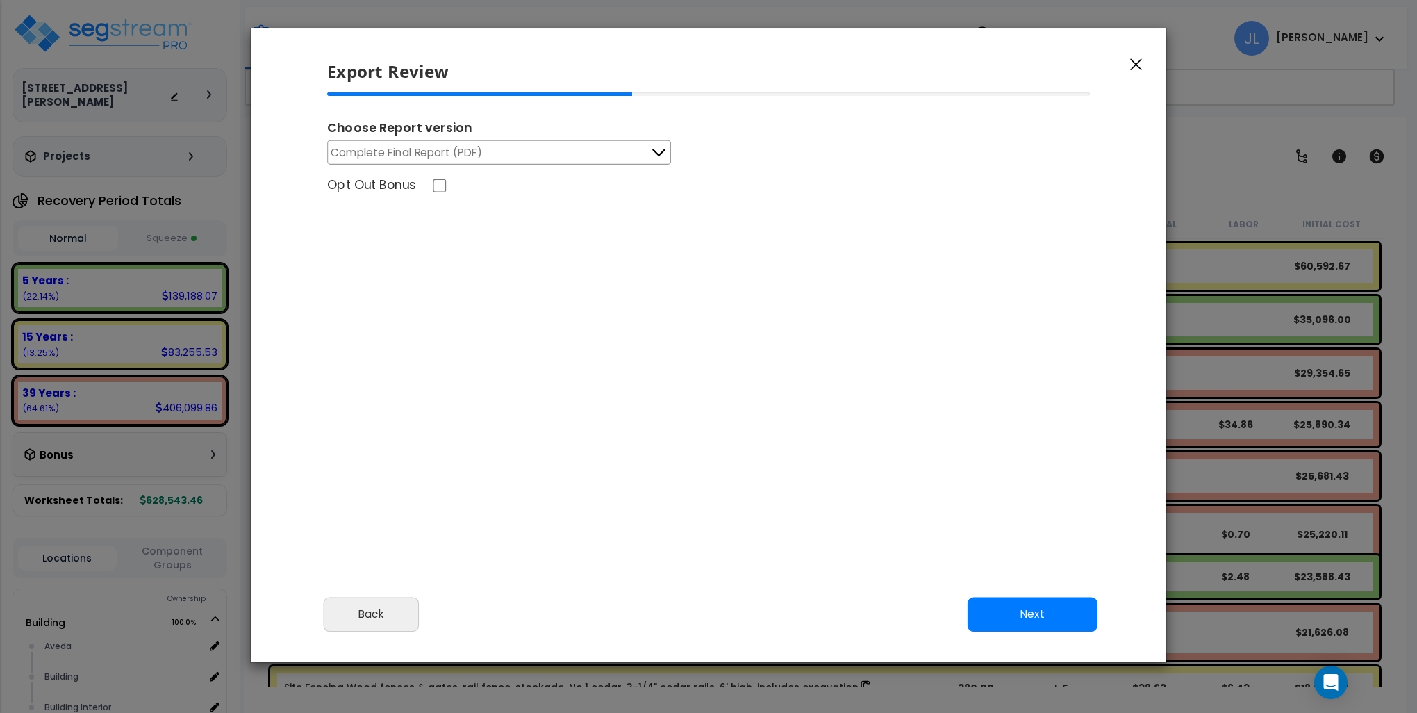
click at [574, 154] on button "Complete Final Report (PDF)" at bounding box center [499, 152] width 344 height 24
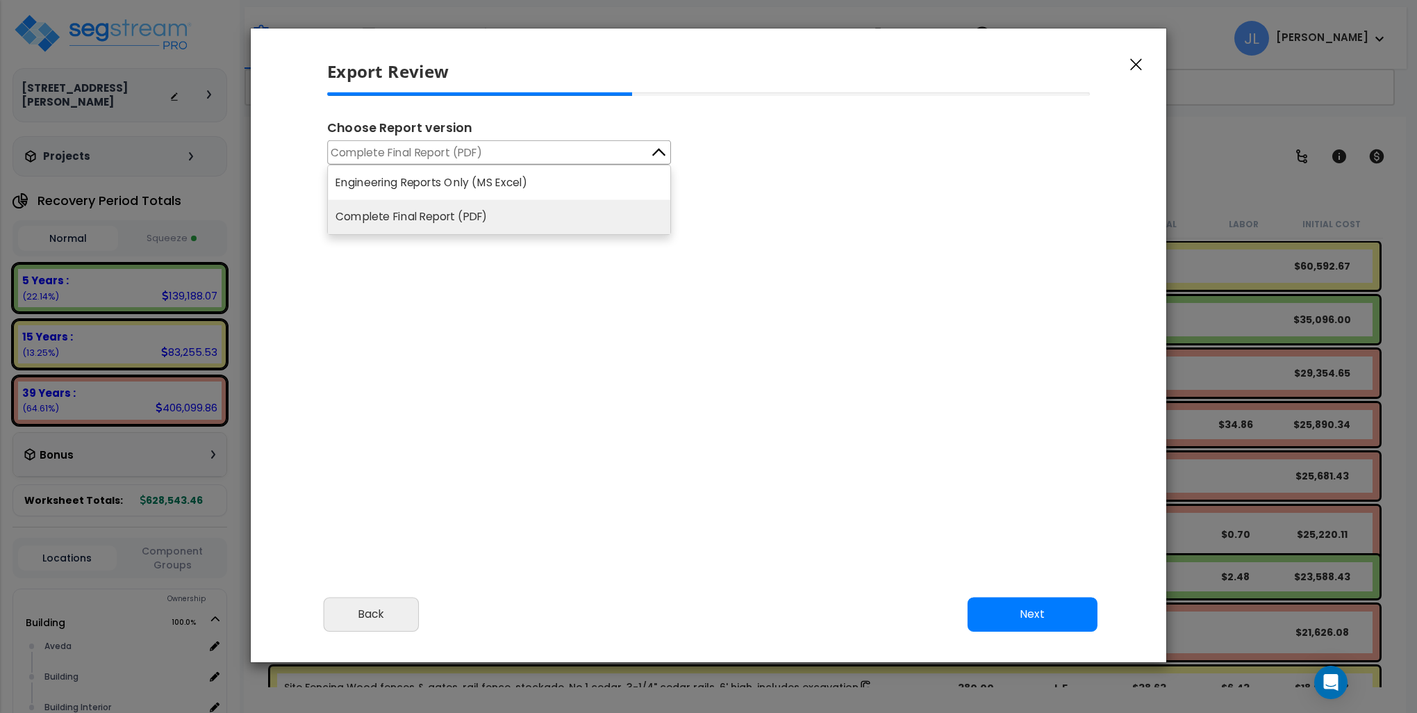
click at [574, 154] on button "Complete Final Report (PDF)" at bounding box center [499, 152] width 344 height 24
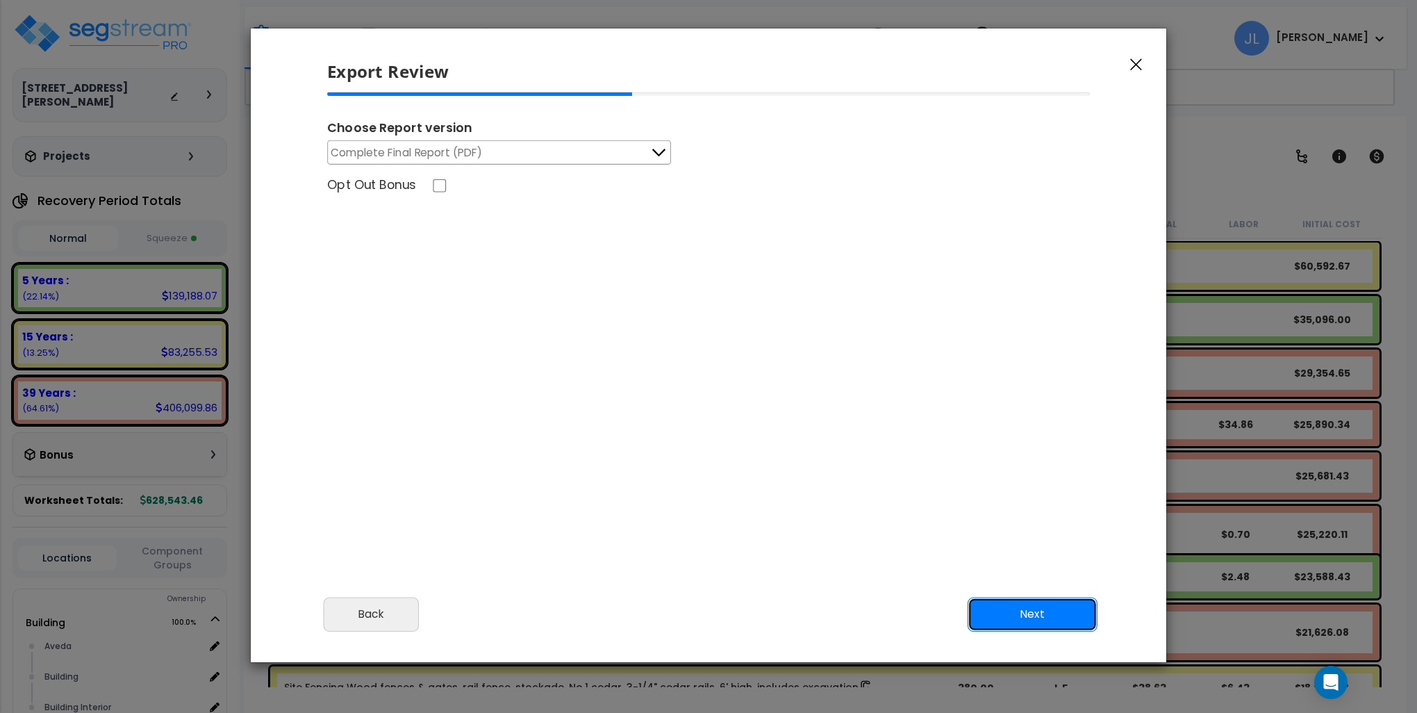
click at [1028, 612] on button "Next" at bounding box center [1033, 614] width 130 height 35
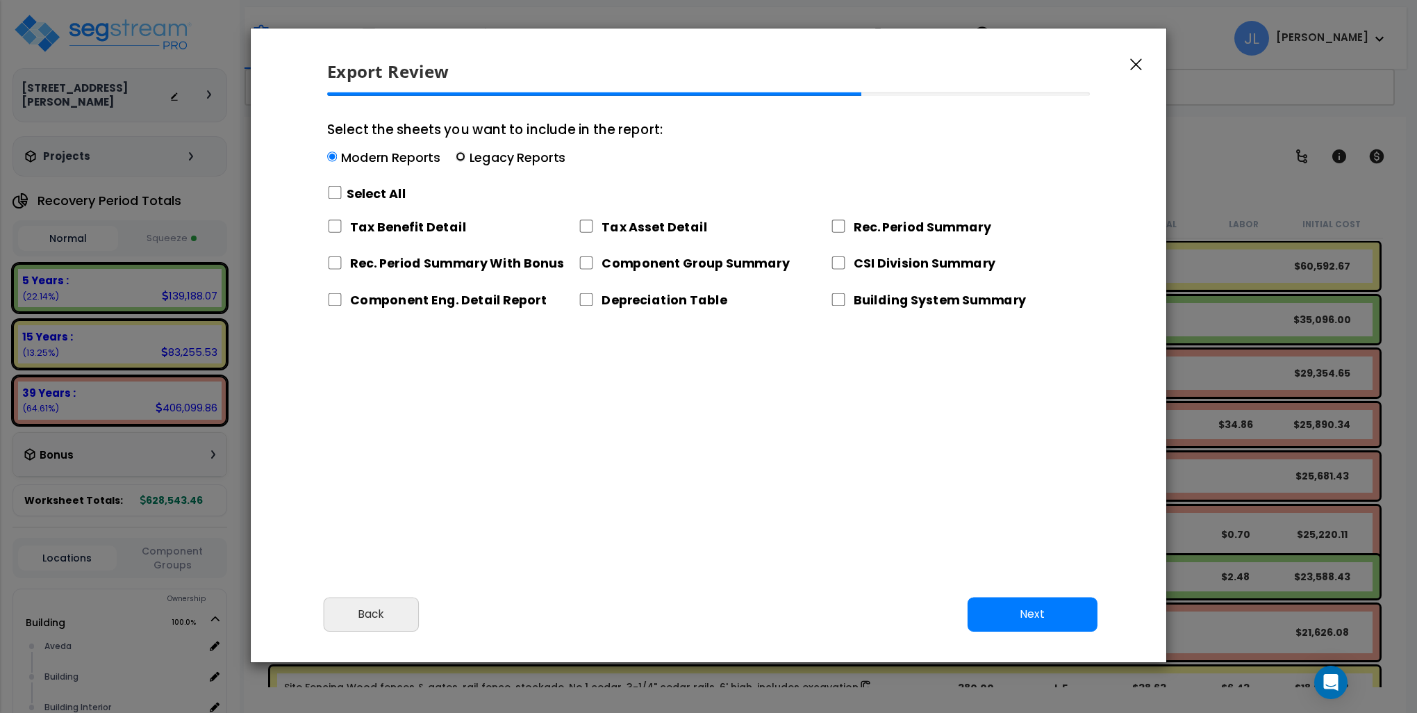
click at [457, 153] on input "Select the sheets you want to include in the report: Modern Reports Legacy Repo…" at bounding box center [461, 157] width 10 height 10
radio input "true"
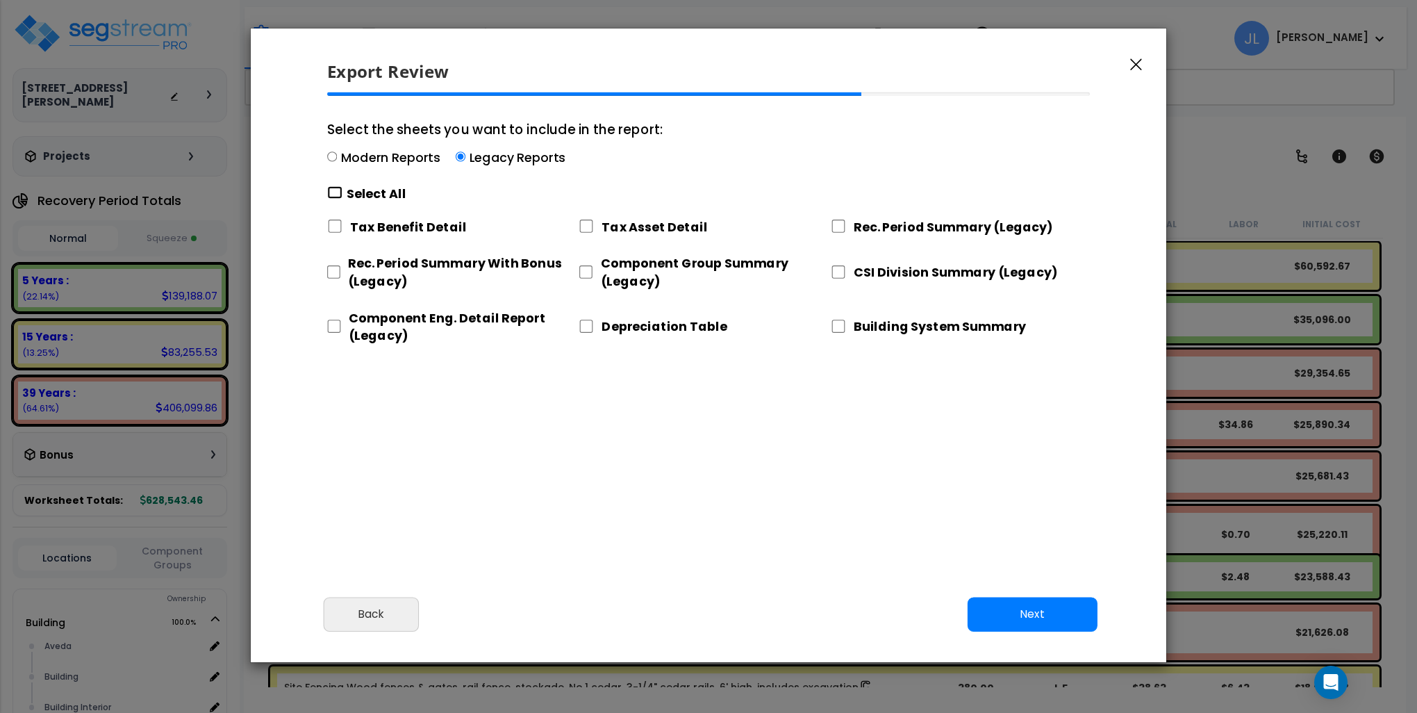
click at [333, 190] on input "Select the sheets you want to include in the report: Modern Reports Legacy Repo…" at bounding box center [334, 192] width 15 height 13
checkbox input "true"
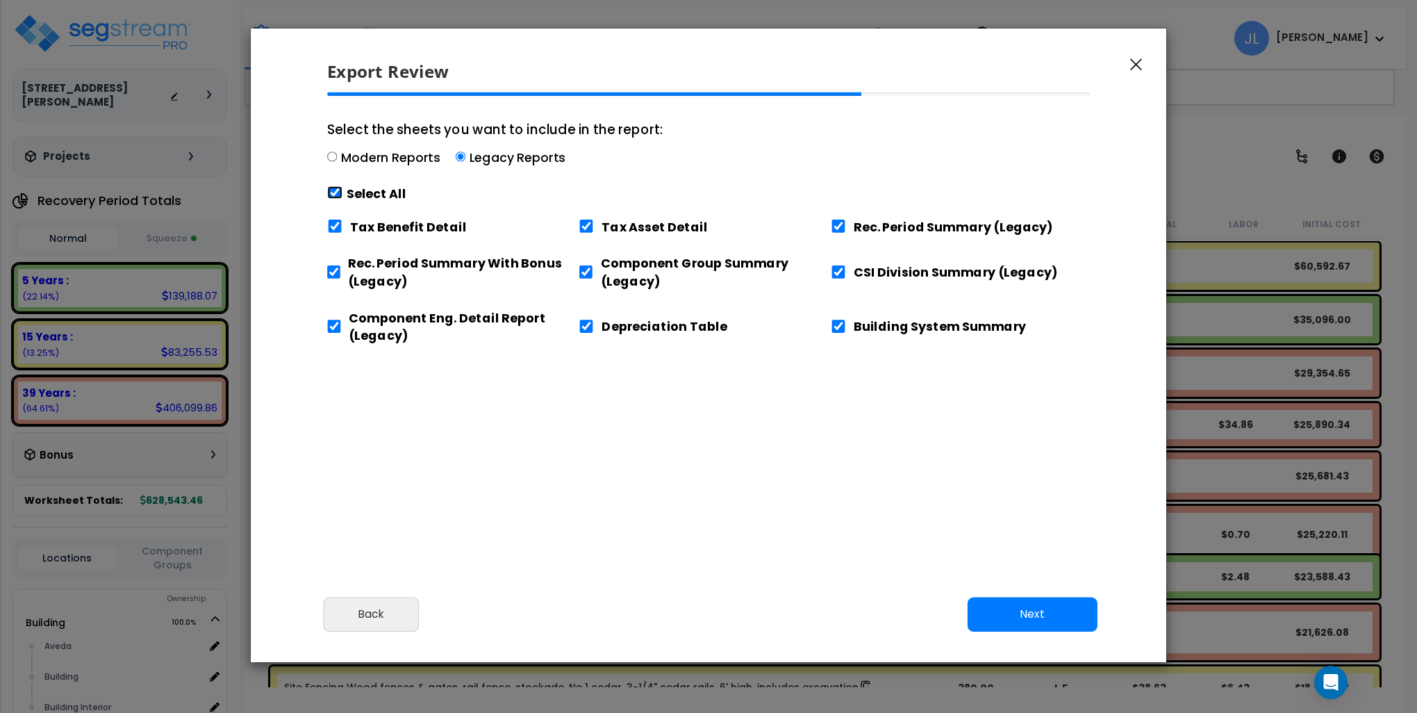
checkbox input "true"
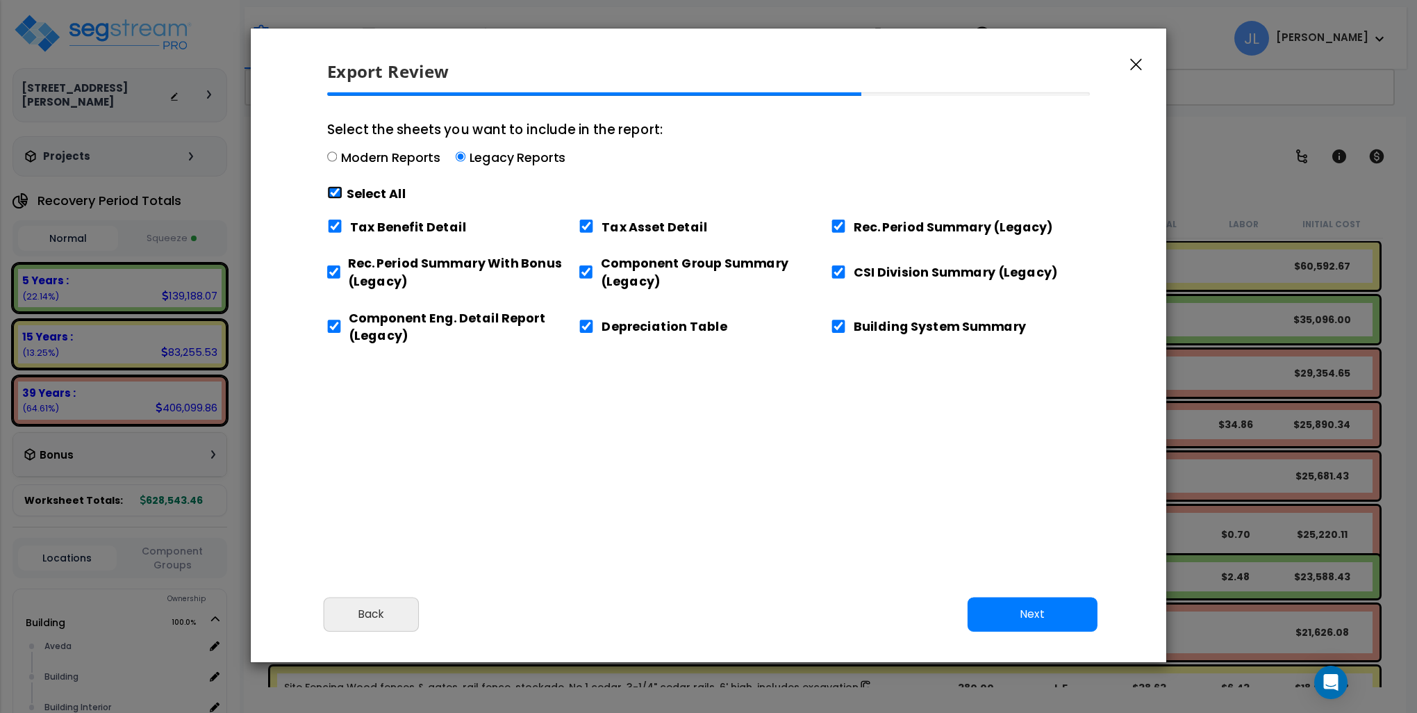
checkbox input "true"
click at [1052, 617] on button "Next" at bounding box center [1033, 614] width 130 height 35
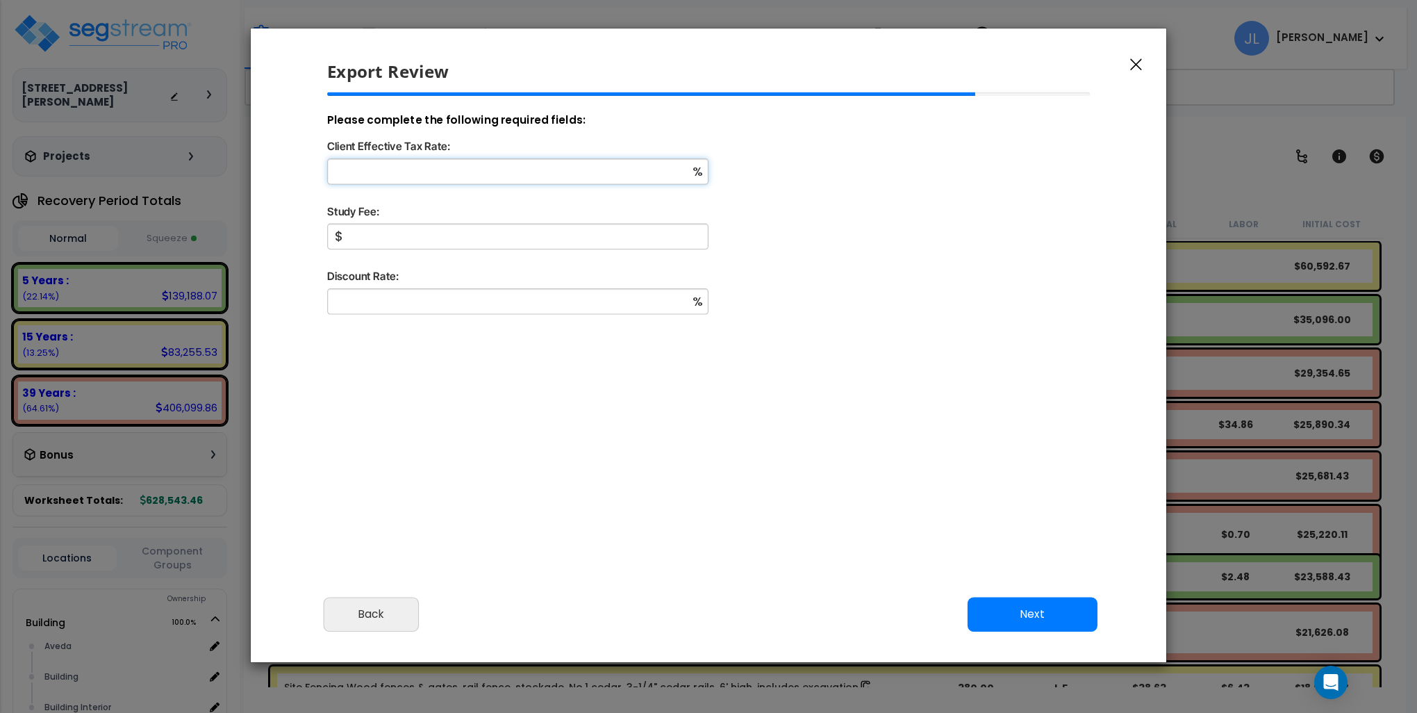
click at [467, 169] on input "Client Effective Tax Rate:" at bounding box center [517, 171] width 381 height 26
type input "23"
click at [520, 245] on input "Study Fee:" at bounding box center [517, 237] width 381 height 26
click at [390, 235] on input "Study Fee:" at bounding box center [517, 237] width 381 height 26
type input "5,000"
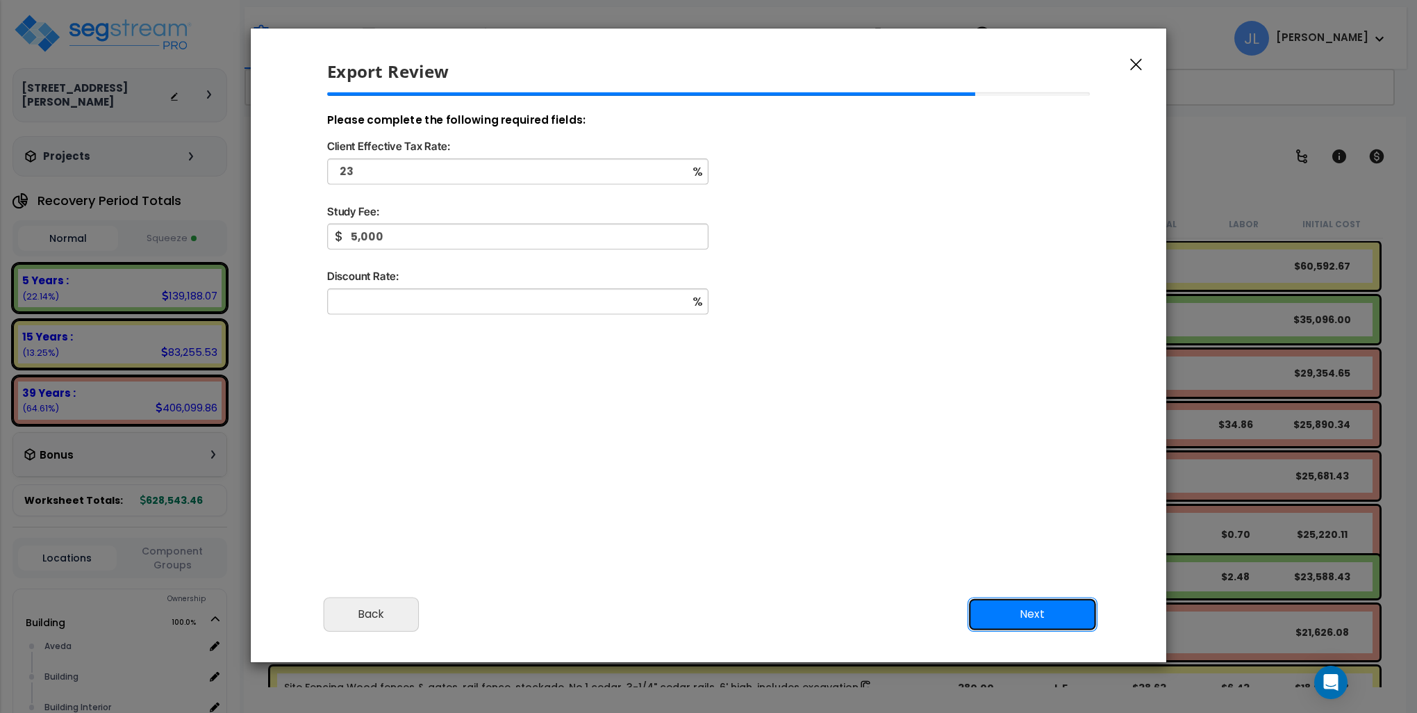
click at [1053, 614] on button "Next" at bounding box center [1033, 614] width 130 height 35
click at [459, 321] on div "% This is a required field" at bounding box center [709, 311] width 786 height 47
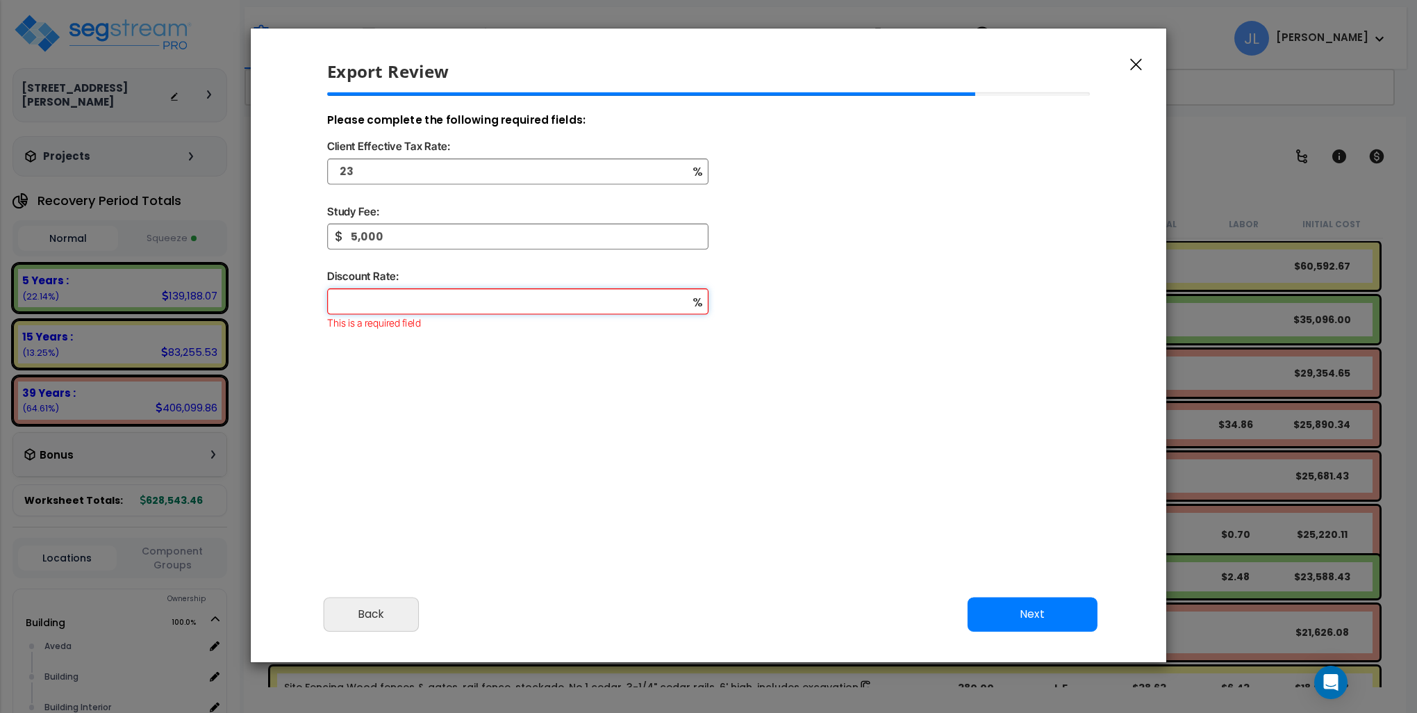
click at [471, 301] on input "Discount Rate:" at bounding box center [517, 301] width 381 height 26
type input "4"
click at [1048, 613] on button "Next" at bounding box center [1033, 614] width 130 height 35
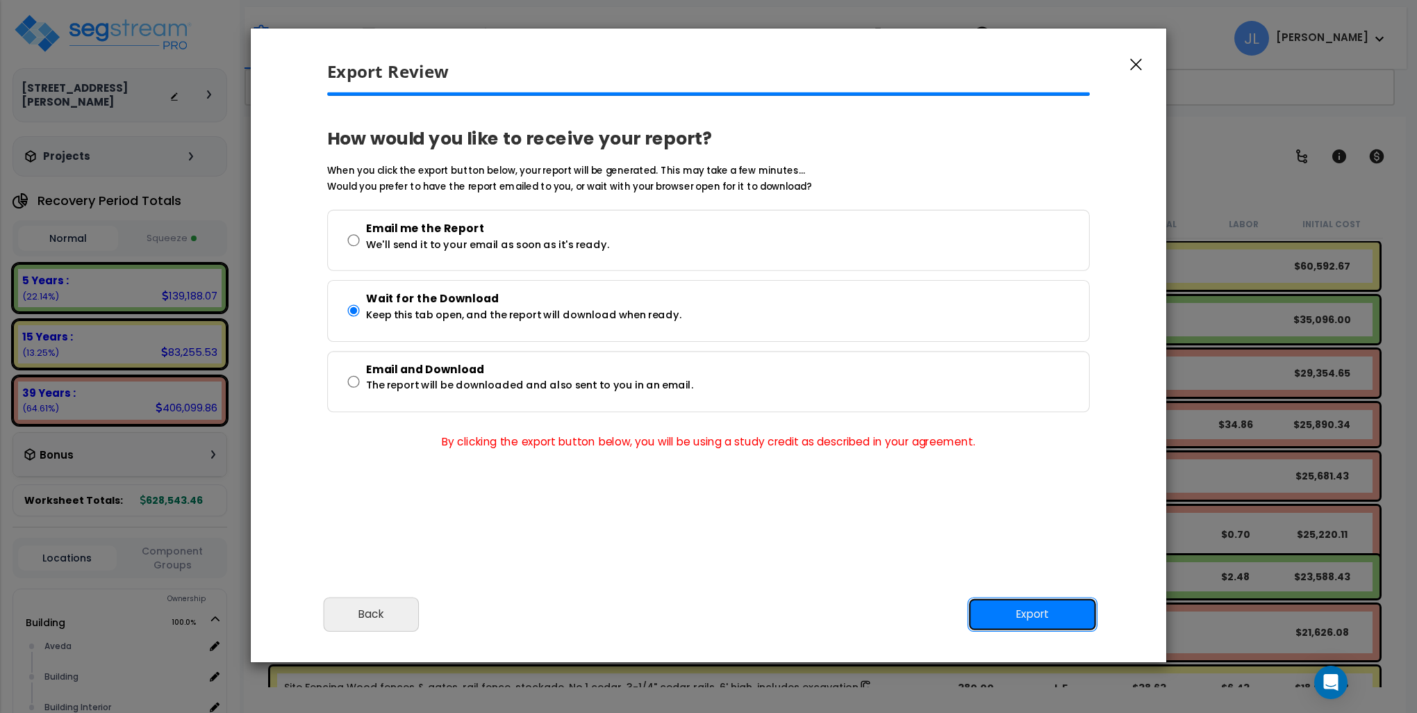
click at [1061, 609] on button "Export" at bounding box center [1033, 614] width 130 height 35
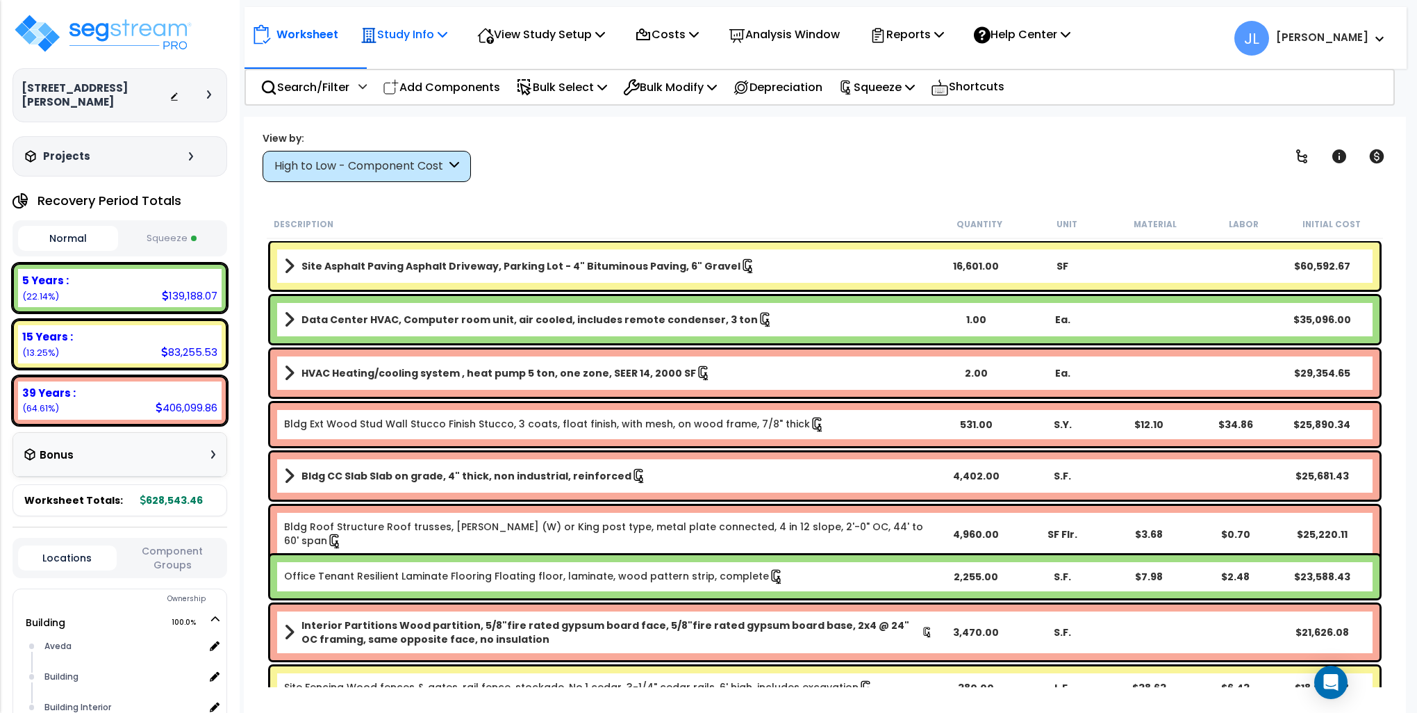
click at [439, 32] on p "Study Info" at bounding box center [403, 34] width 87 height 19
click at [398, 63] on link "Study Setup" at bounding box center [423, 66] width 138 height 28
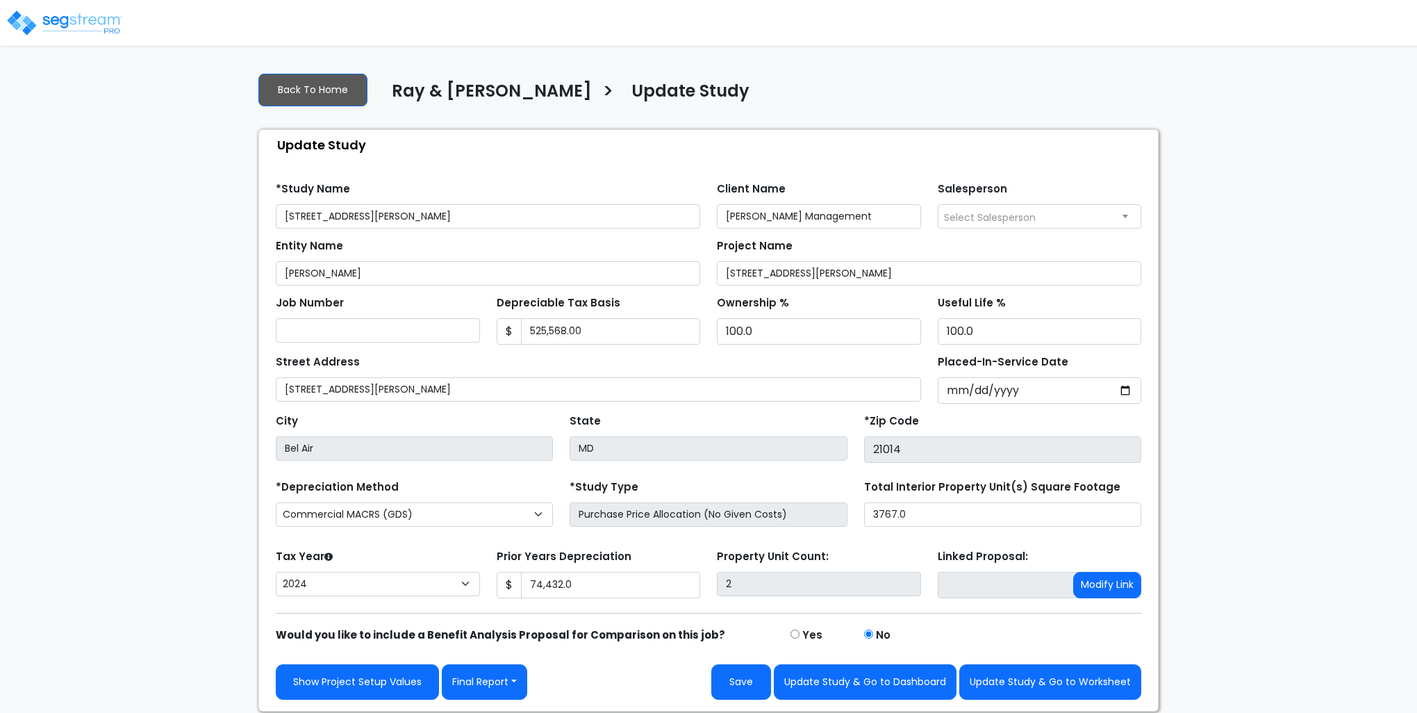
select select "2024"
click at [317, 92] on link "Back To Home" at bounding box center [312, 90] width 109 height 33
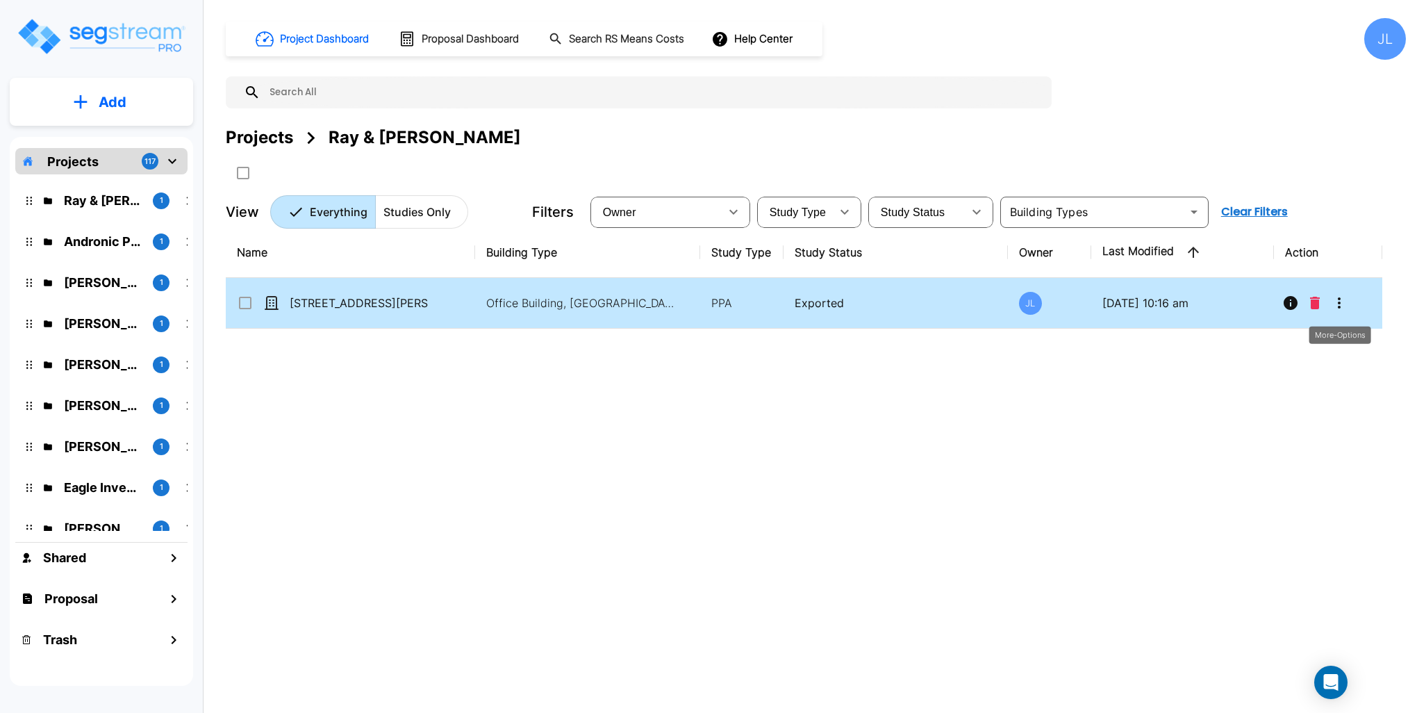
click at [1339, 297] on icon "More-Options" at bounding box center [1339, 302] width 3 height 11
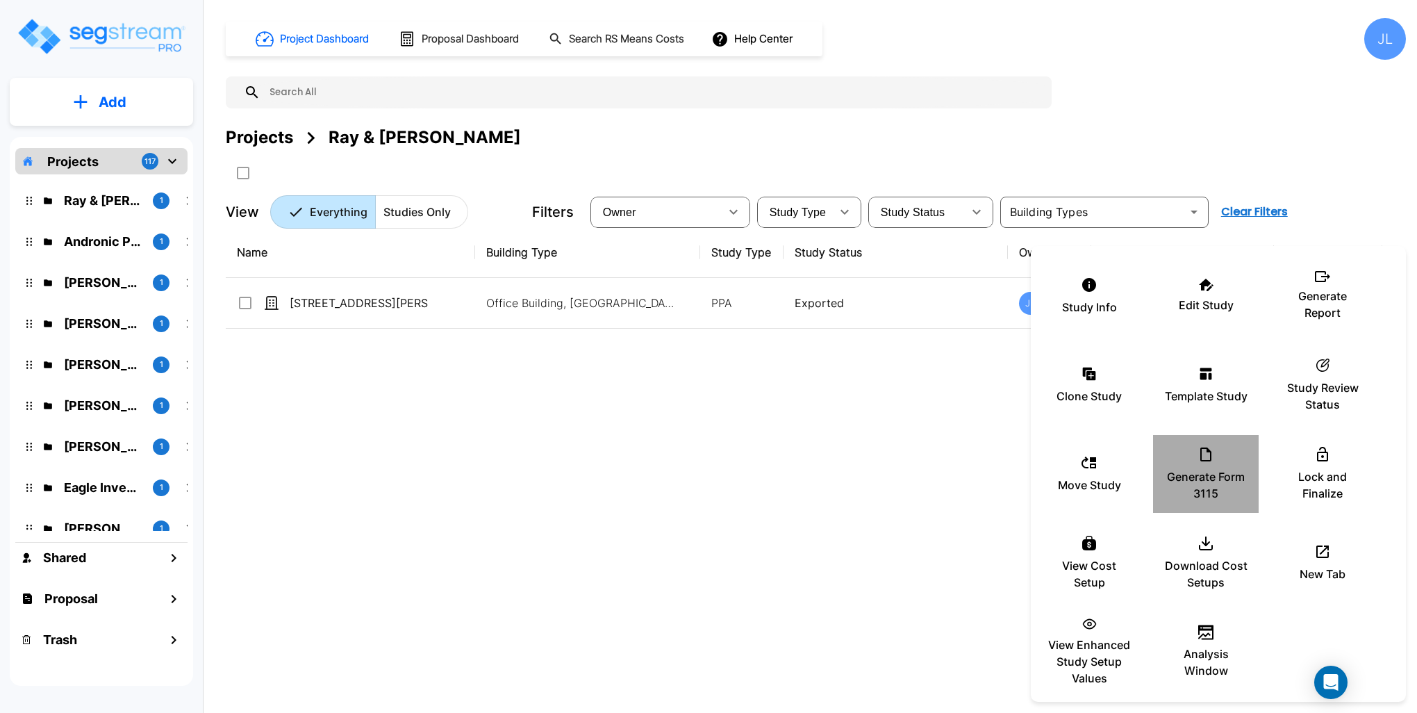
click at [1205, 462] on icon at bounding box center [1205, 454] width 17 height 17
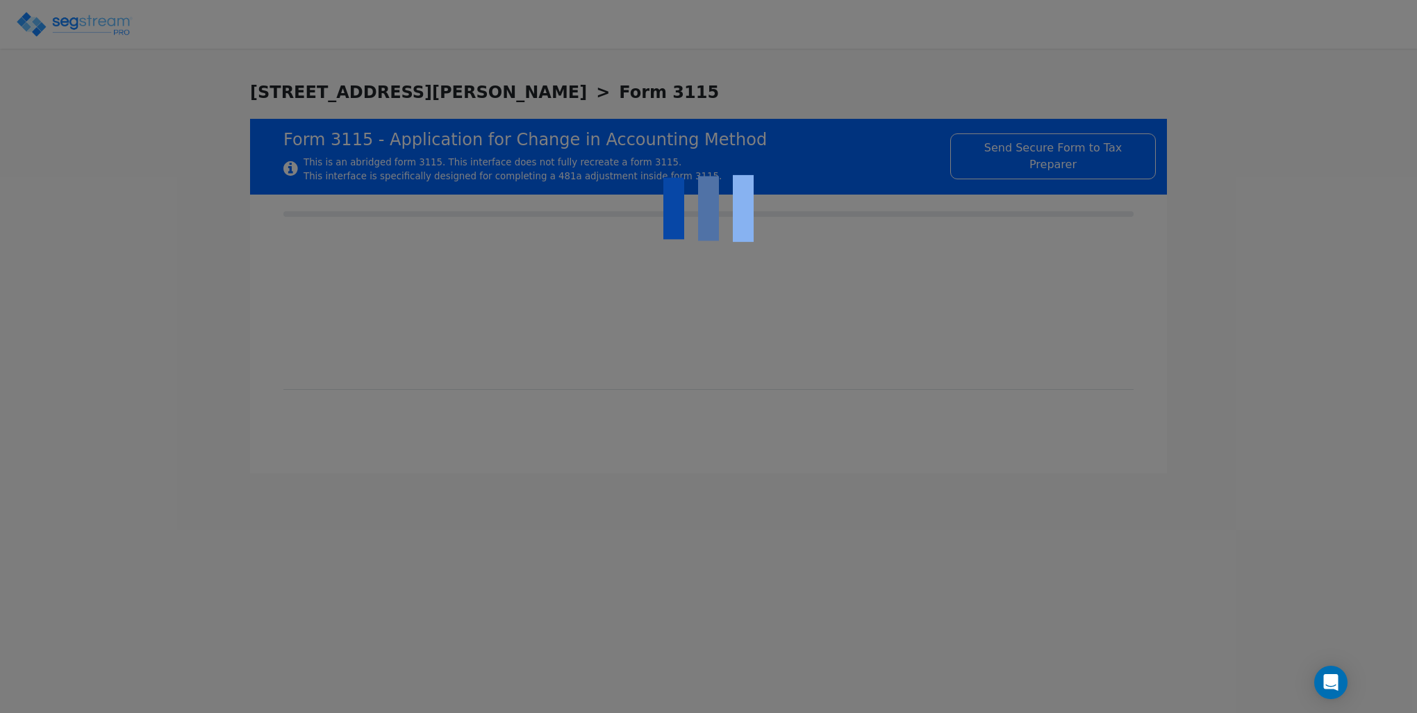
type input "[DATE]"
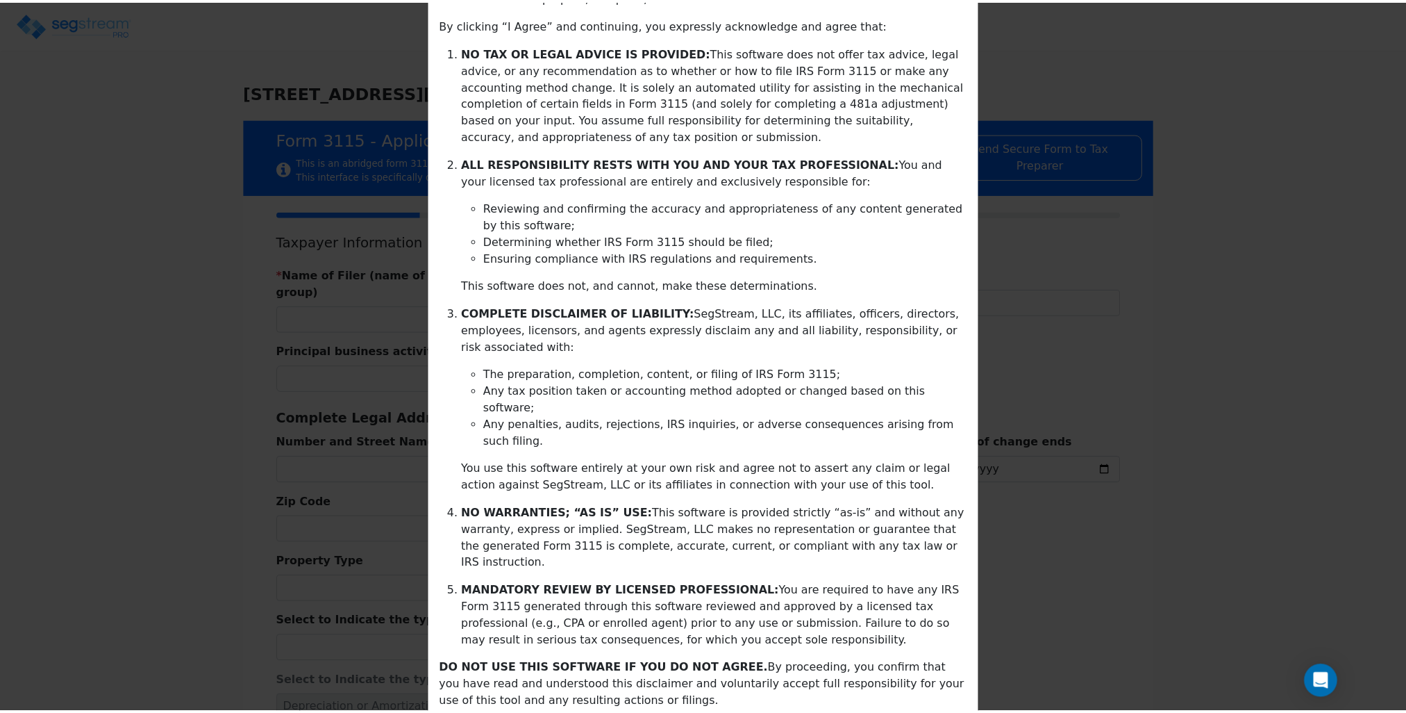
scroll to position [144, 0]
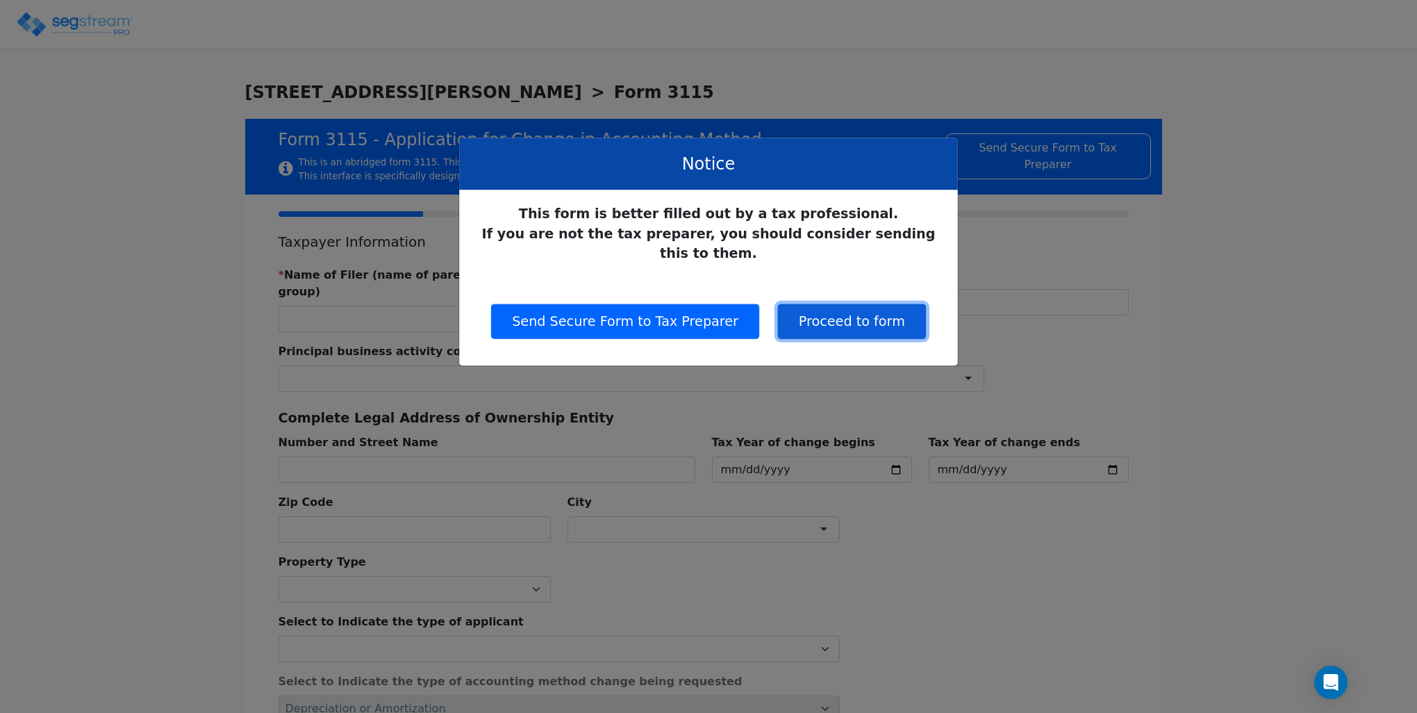
click at [852, 304] on button "Proceed to form" at bounding box center [852, 321] width 148 height 35
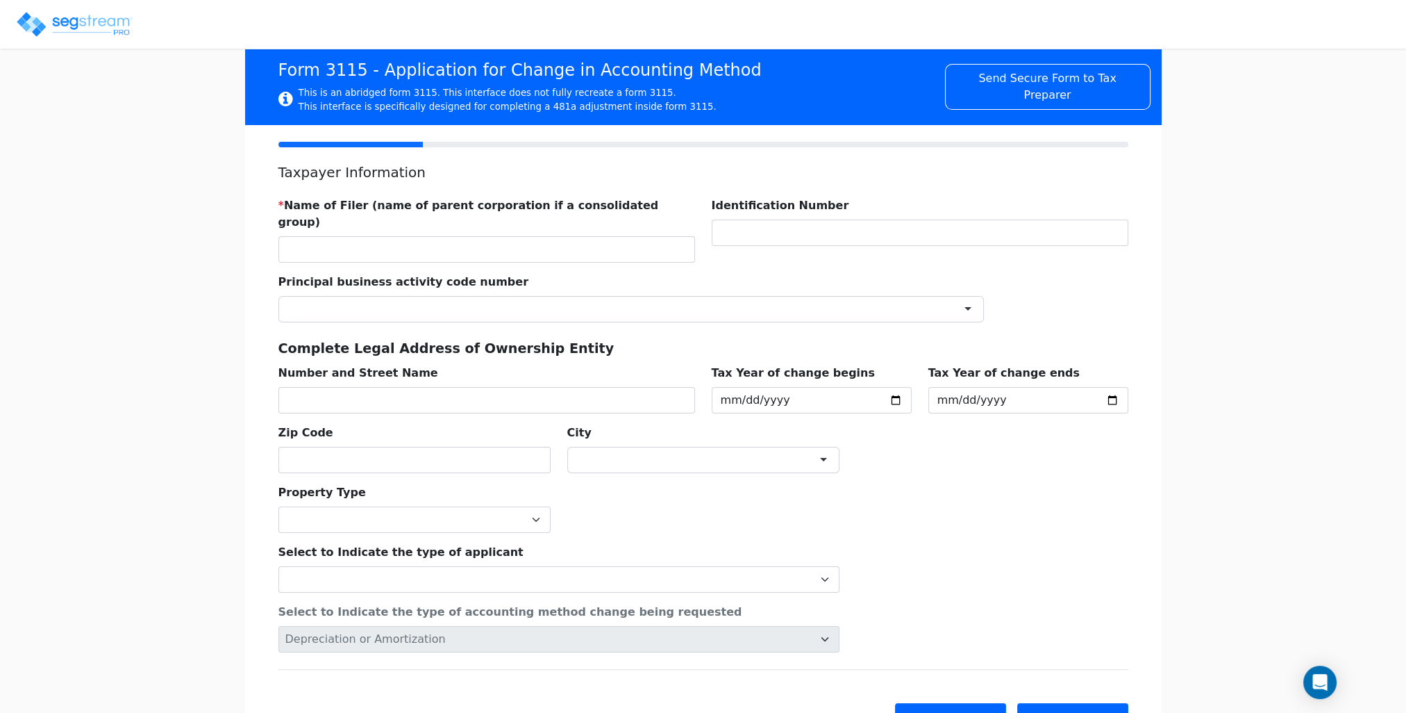
scroll to position [119, 0]
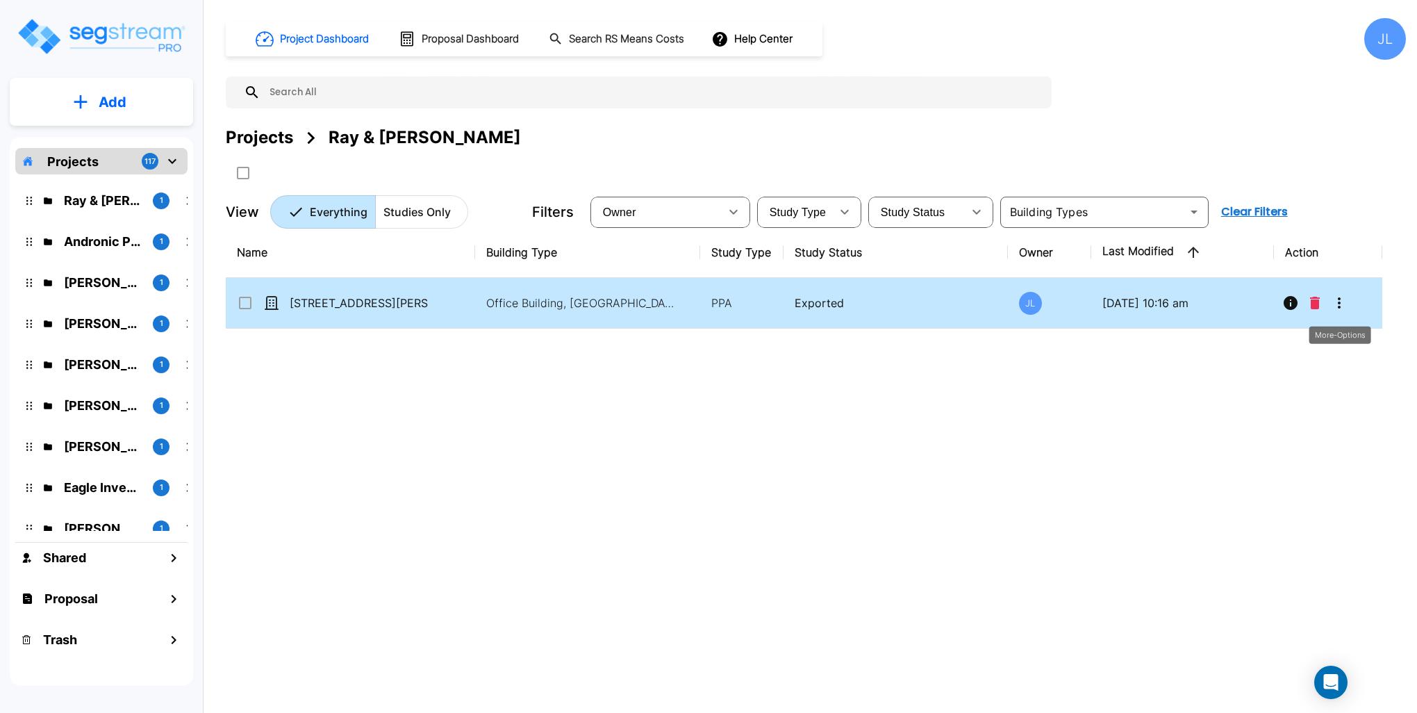
click at [1345, 297] on icon "More-Options" at bounding box center [1339, 302] width 17 height 17
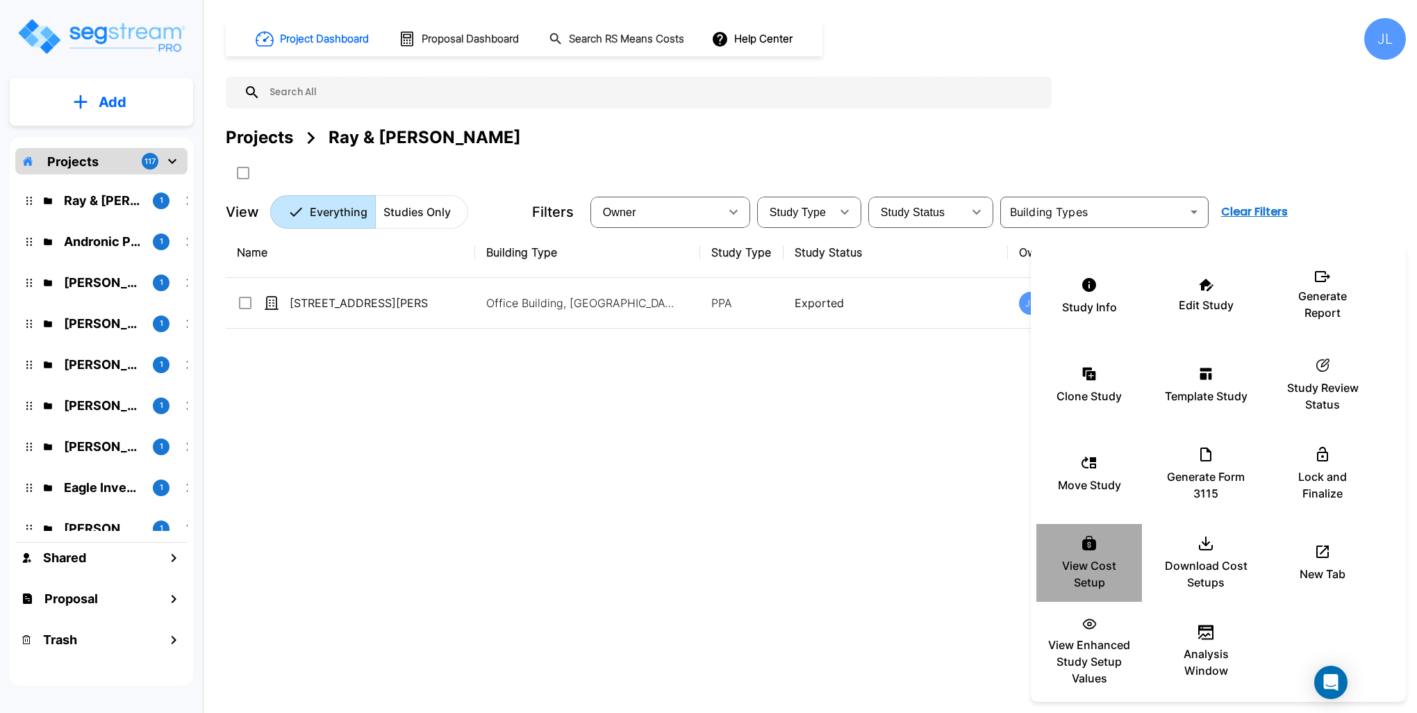
click at [1104, 576] on p "View Cost Setup" at bounding box center [1088, 573] width 83 height 33
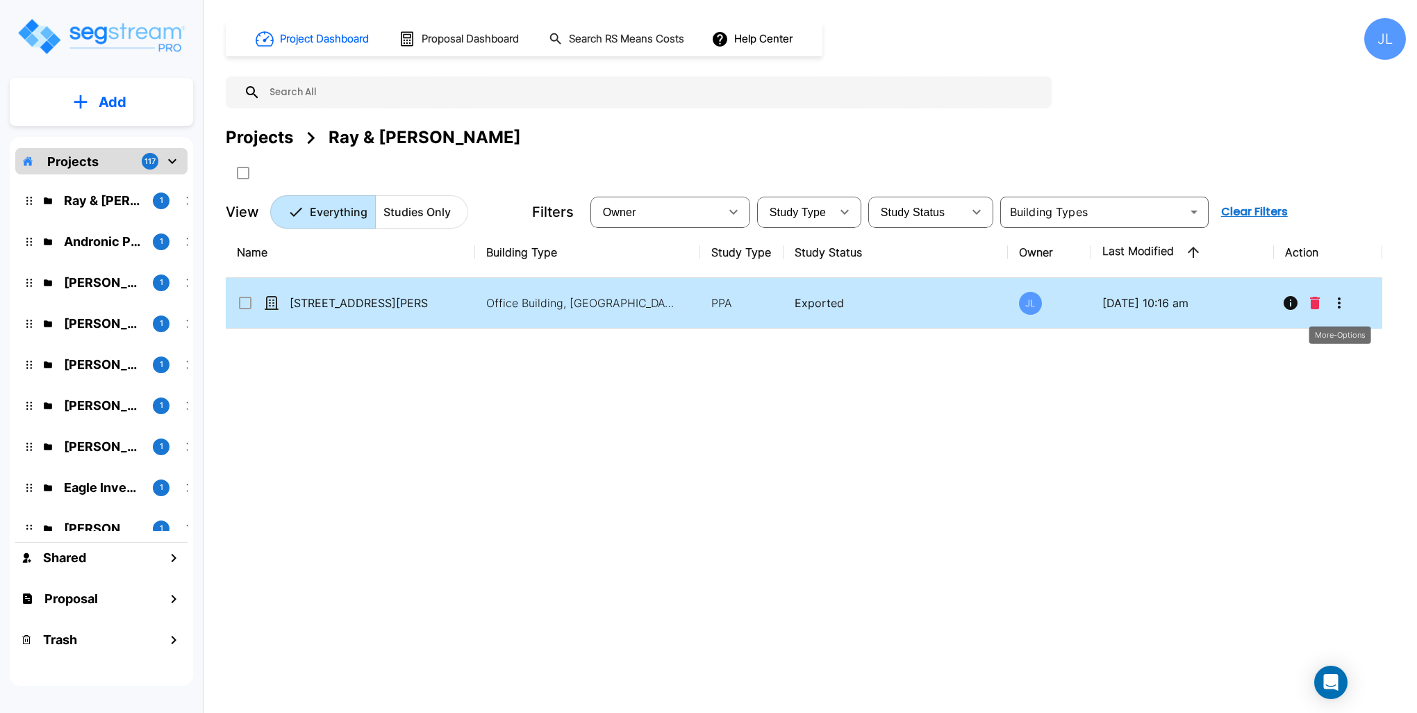
click at [1341, 303] on icon "More-Options" at bounding box center [1339, 302] width 17 height 17
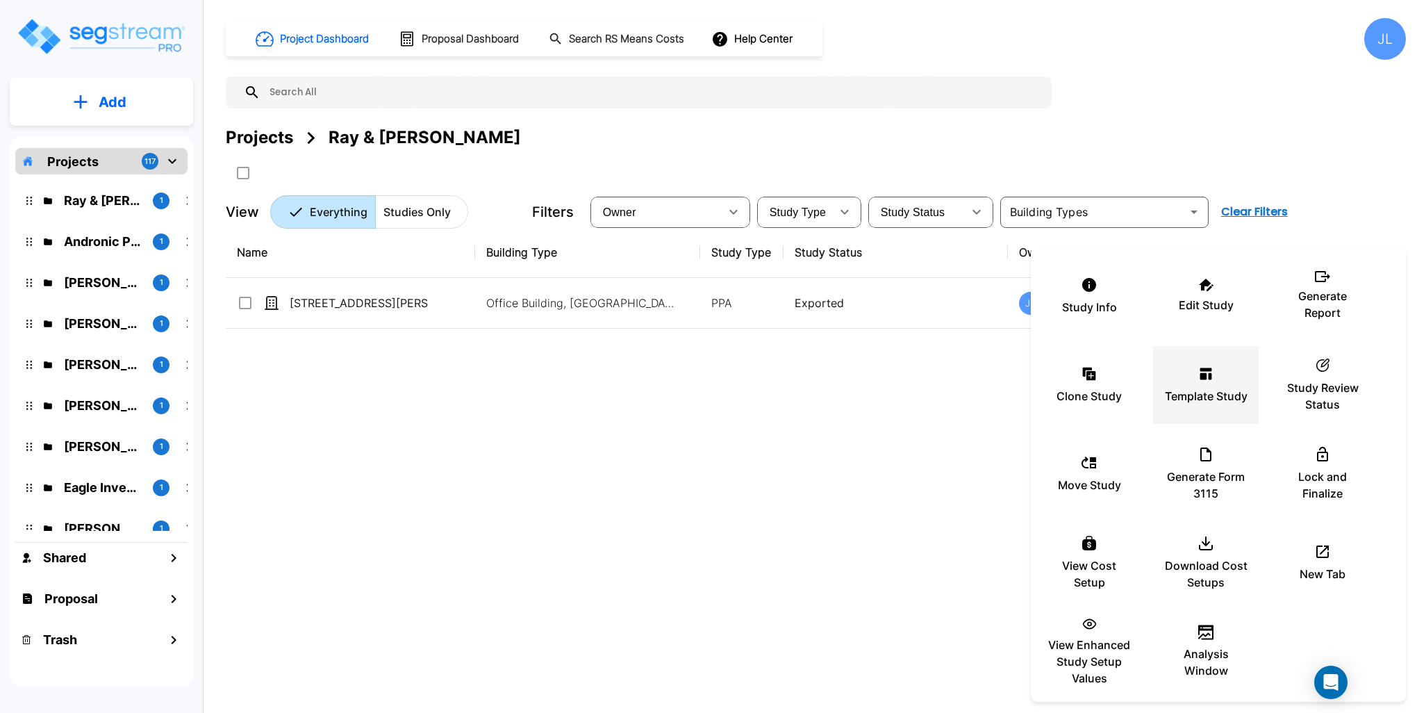
click at [1221, 372] on div "Template Study" at bounding box center [1205, 384] width 83 height 69
click at [1218, 551] on div "Download Cost Setups" at bounding box center [1205, 562] width 83 height 69
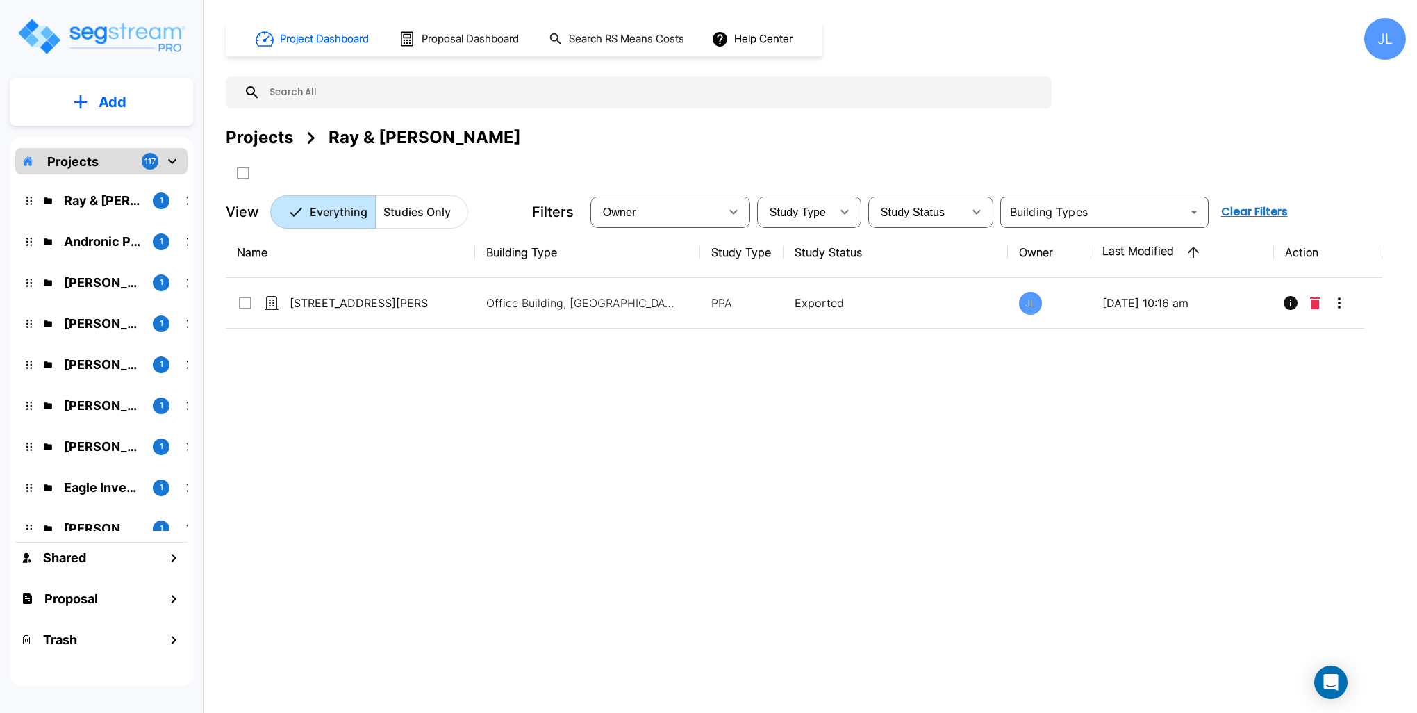
click at [1129, 425] on div "Name Building Type Study Type Study Status Owner Last Modified Action 227 Arche…" at bounding box center [804, 448] width 1156 height 442
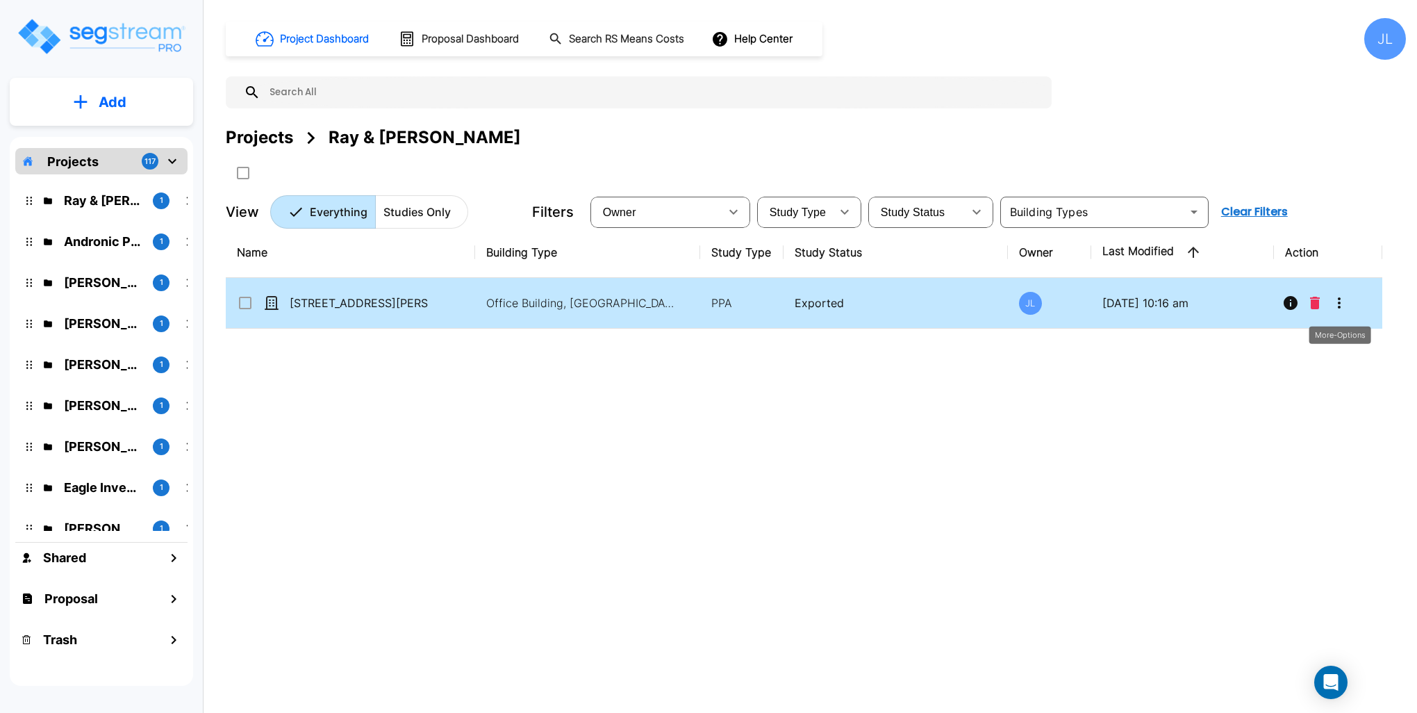
click at [1342, 306] on icon "More-Options" at bounding box center [1339, 302] width 17 height 17
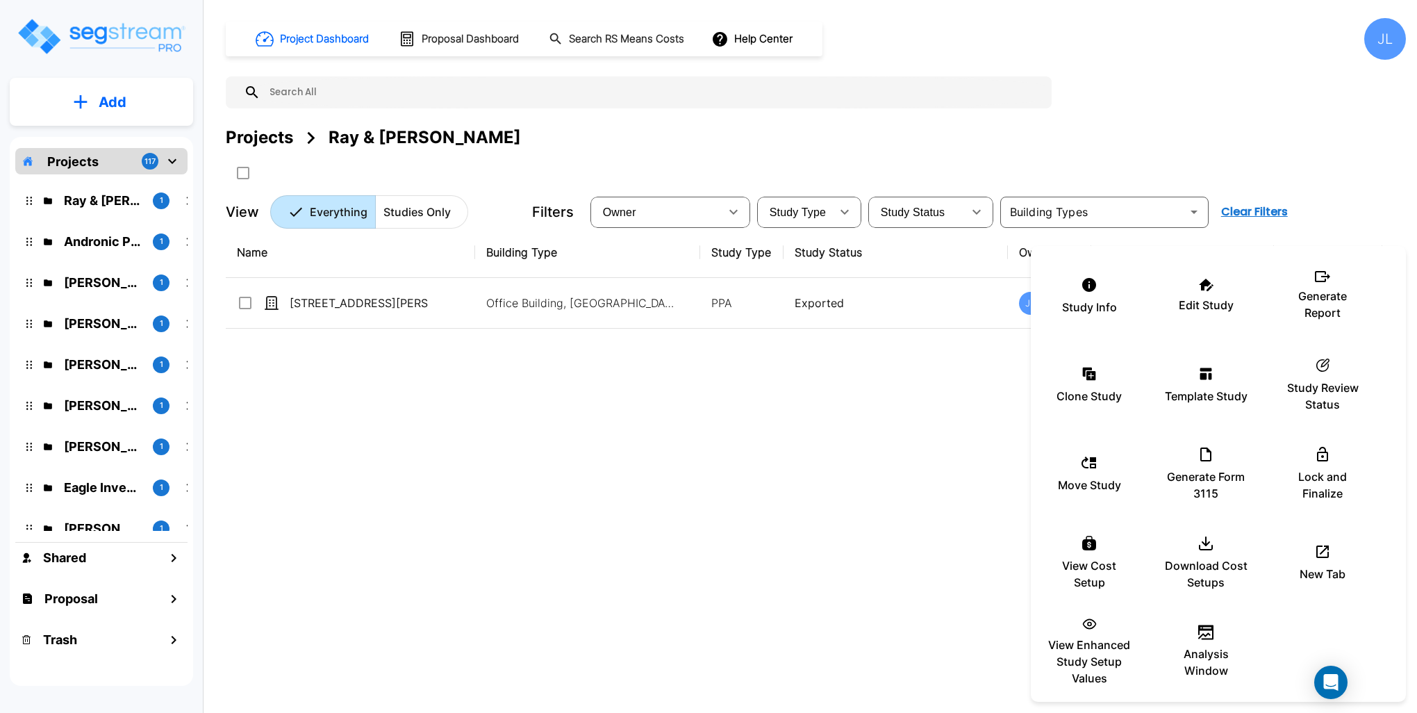
click at [924, 499] on div at bounding box center [708, 356] width 1417 height 713
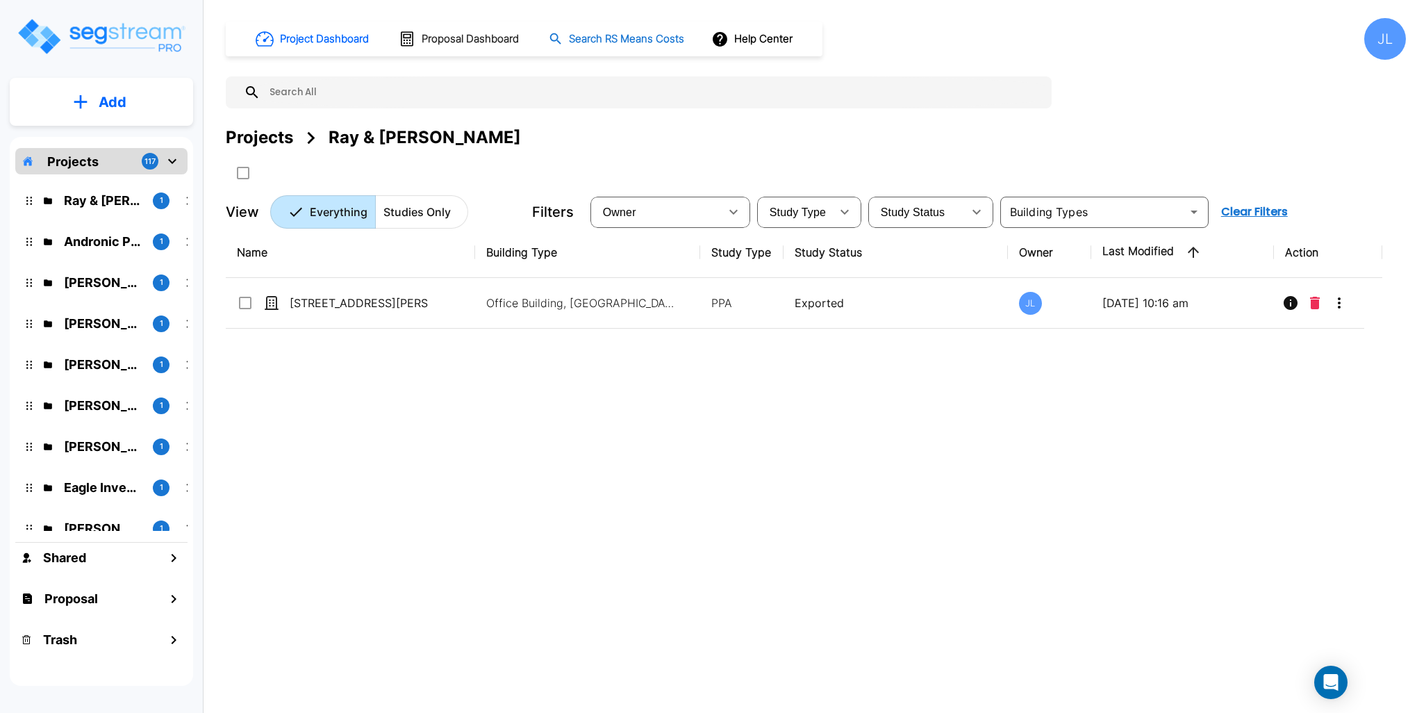
click at [617, 35] on h1 "Search RS Means Costs" at bounding box center [626, 39] width 115 height 16
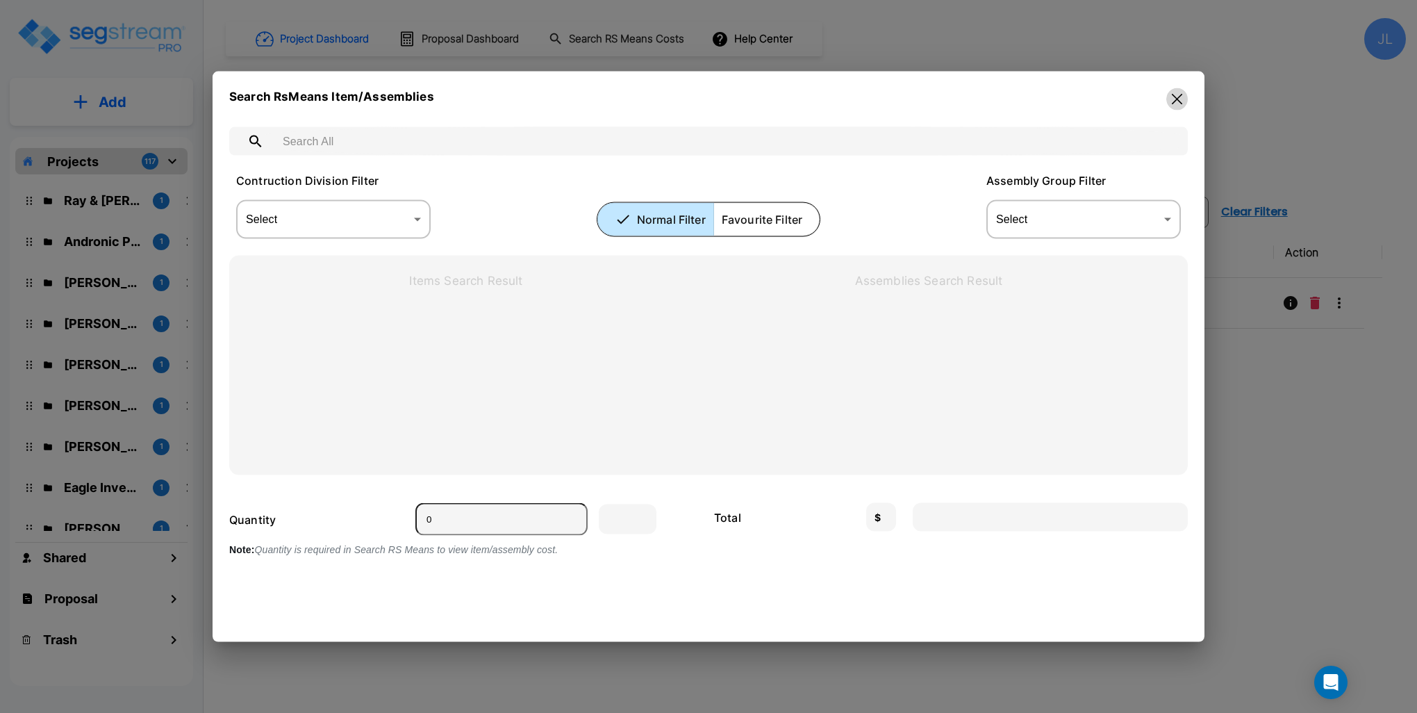
click at [1176, 97] on icon "button" at bounding box center [1177, 99] width 10 height 11
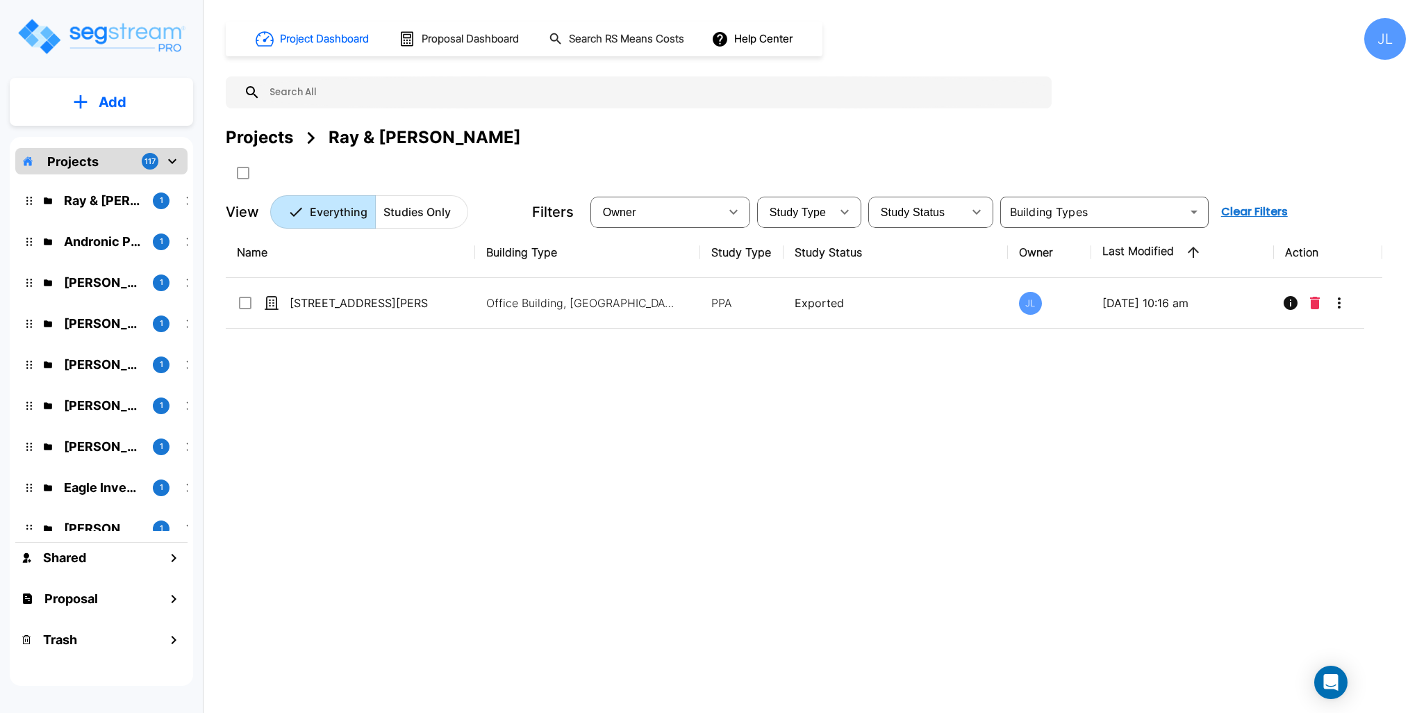
click at [117, 108] on p "Add" at bounding box center [113, 102] width 28 height 21
click at [99, 180] on p "Add Study" at bounding box center [110, 180] width 56 height 17
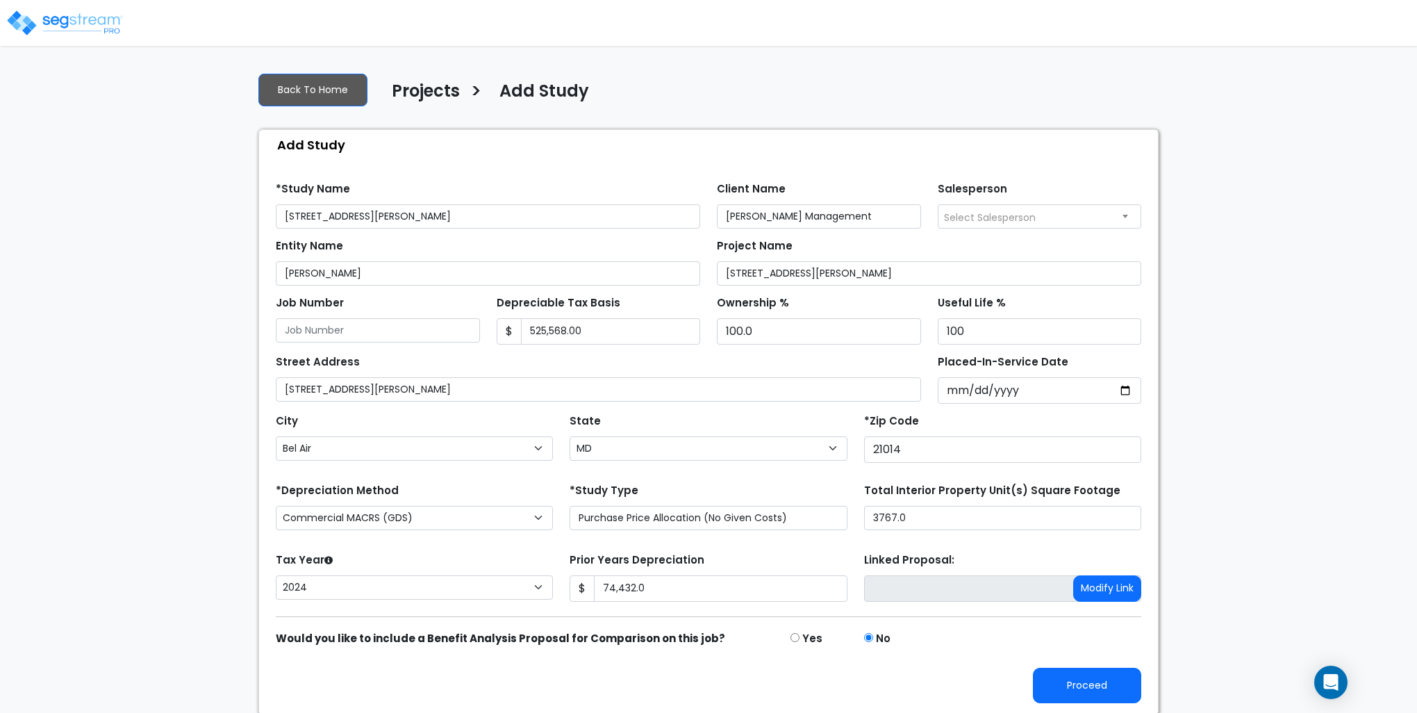
select select "Bel Air"
select select "MD"
select select "2024"
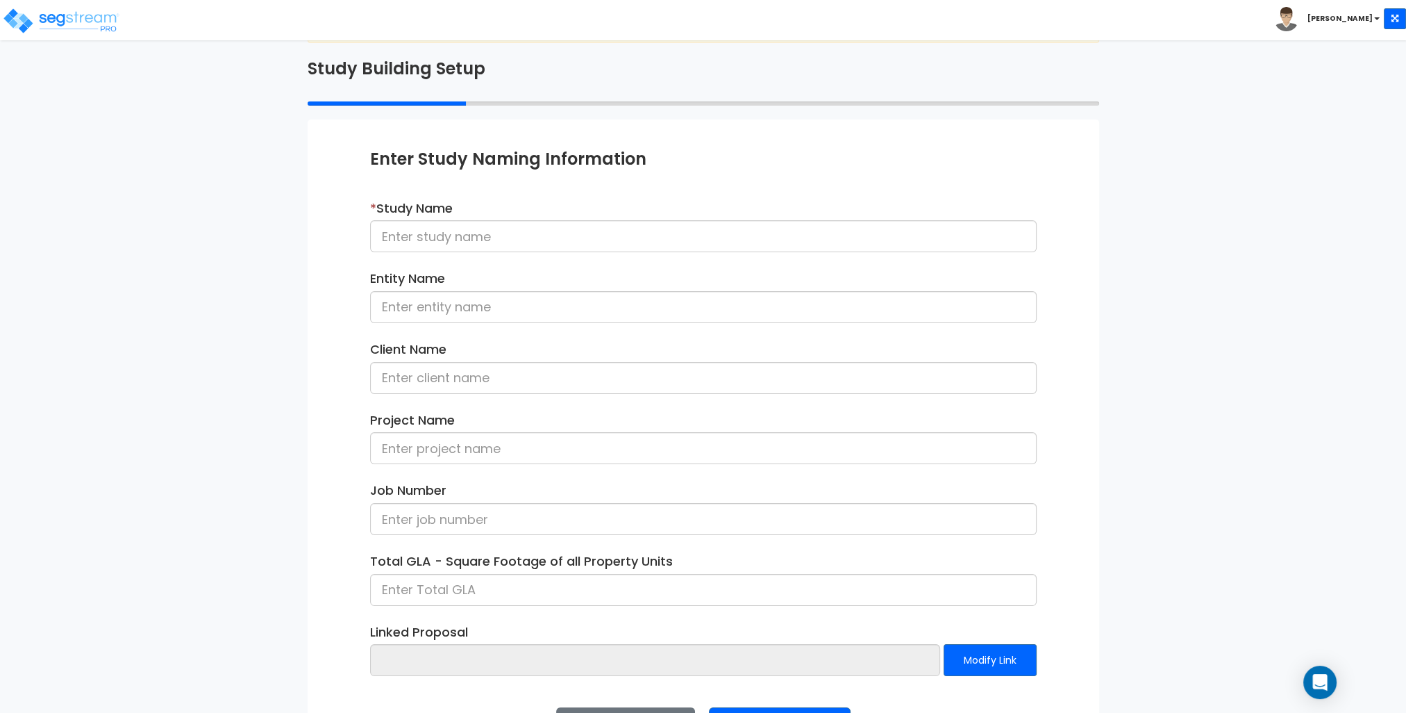
scroll to position [117, 0]
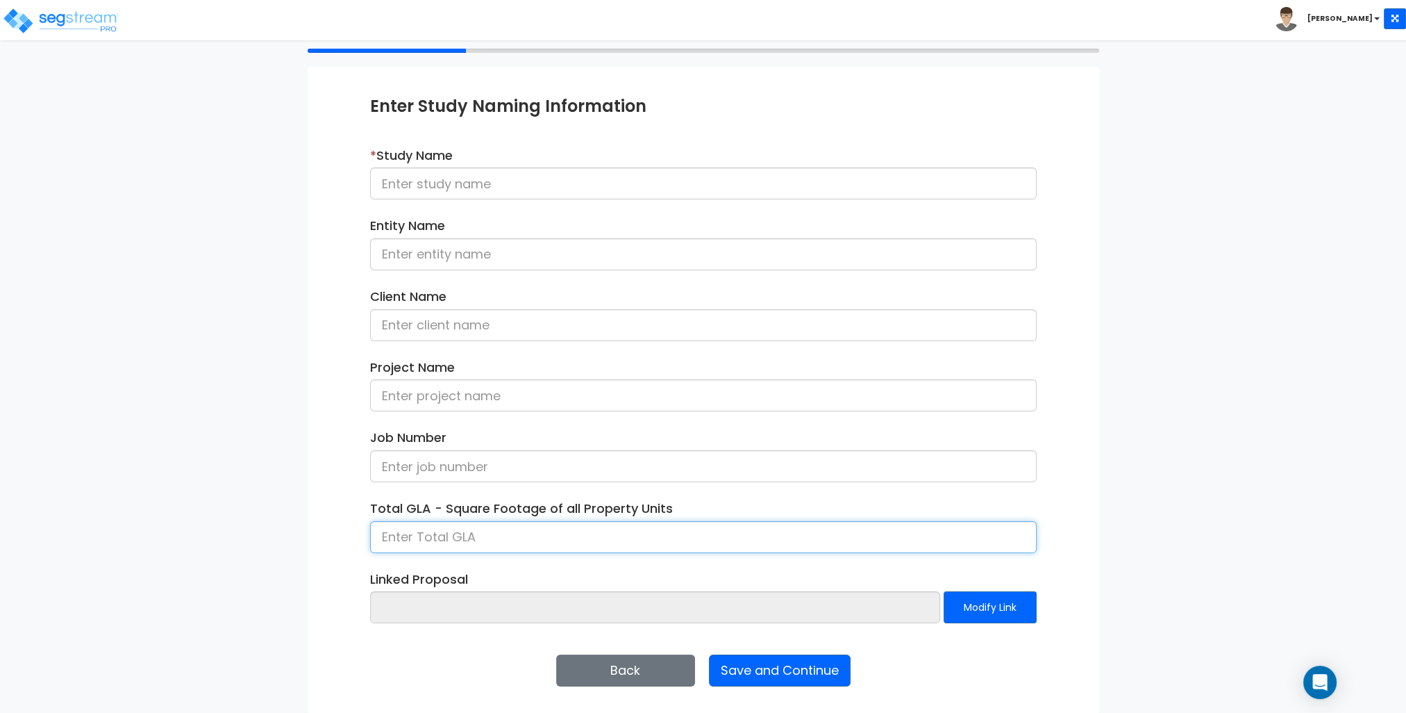
click at [412, 538] on input at bounding box center [703, 537] width 667 height 32
type input "3,763"
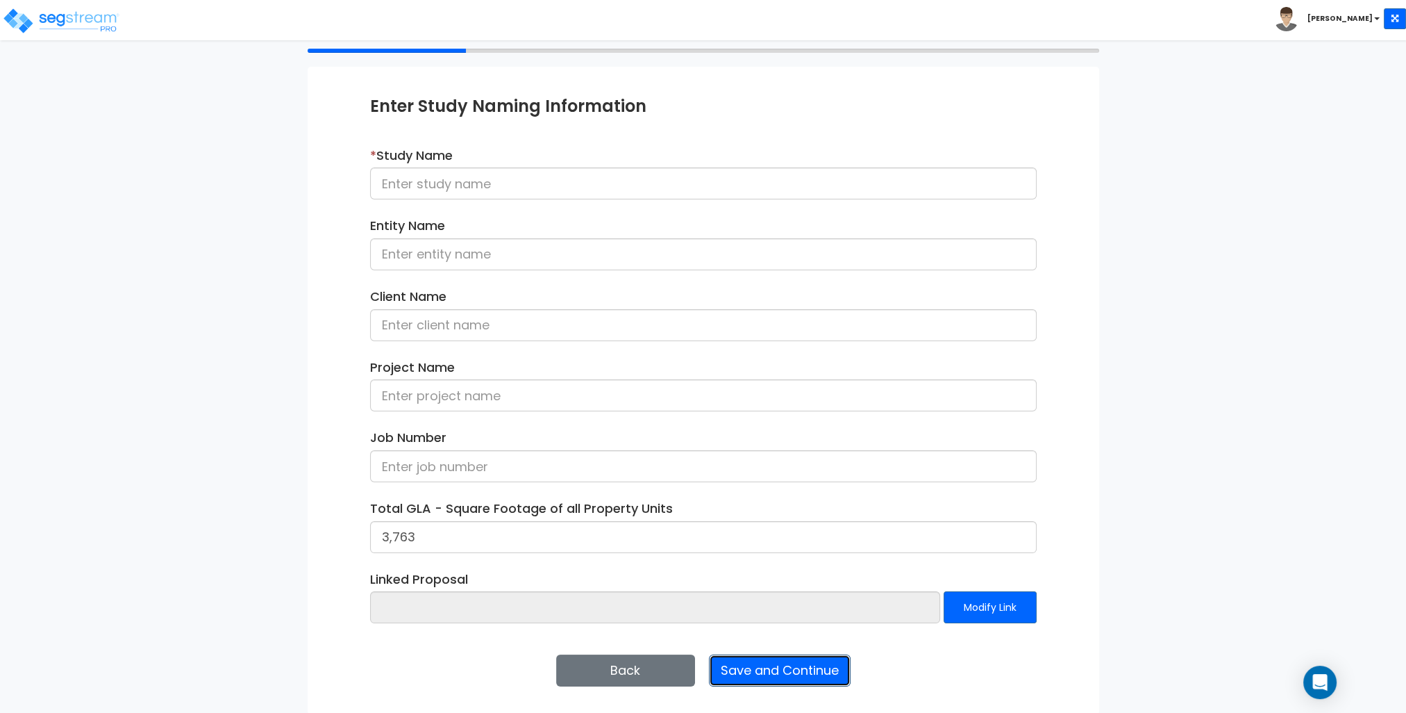
click at [747, 662] on button "Save and Continue" at bounding box center [780, 670] width 142 height 32
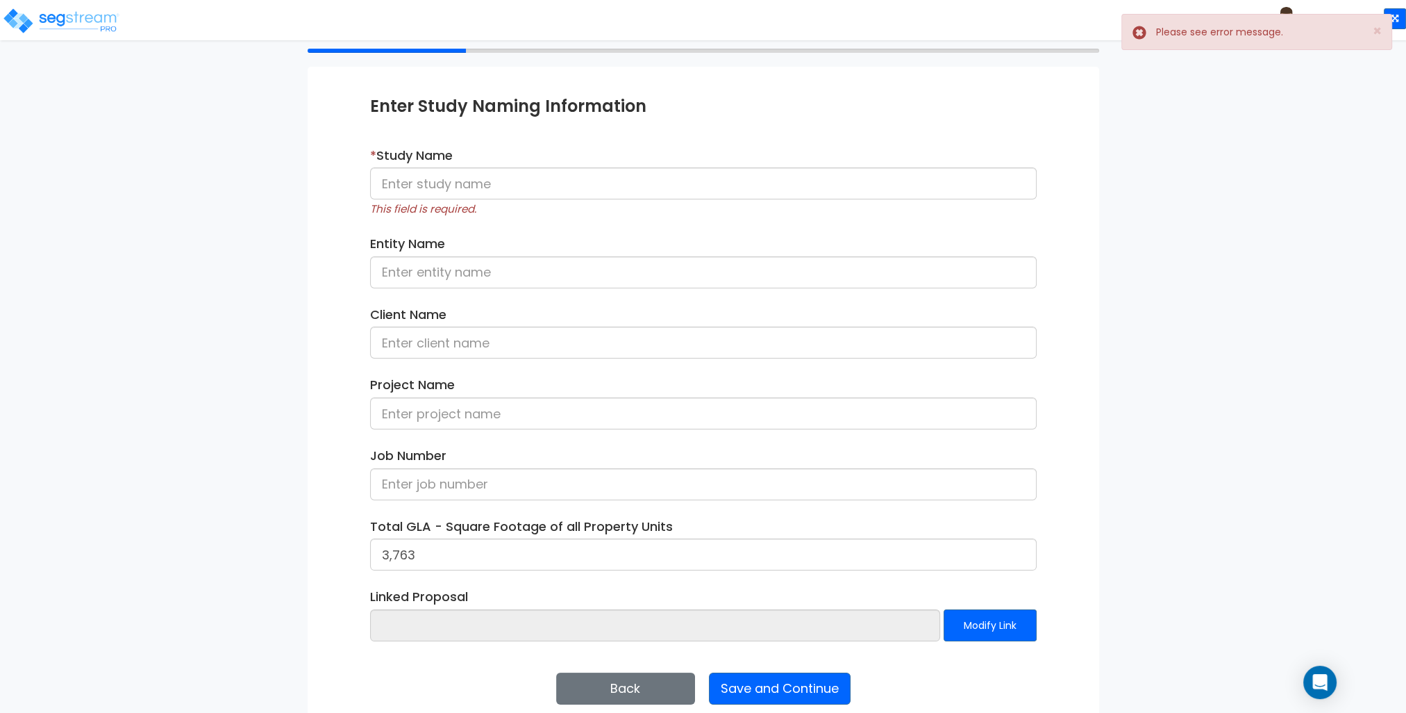
click at [442, 199] on div "* Study Name This field is required." at bounding box center [703, 182] width 667 height 71
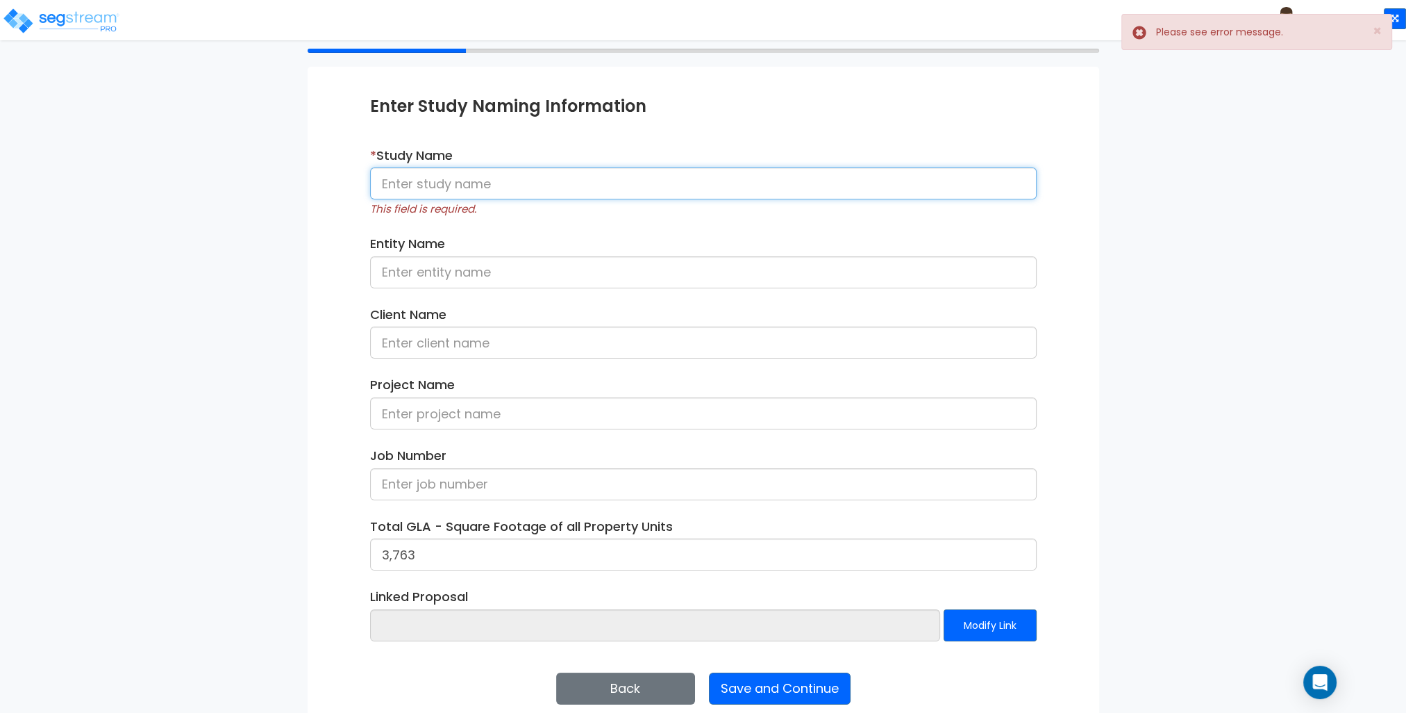
click at [444, 187] on input at bounding box center [703, 183] width 667 height 32
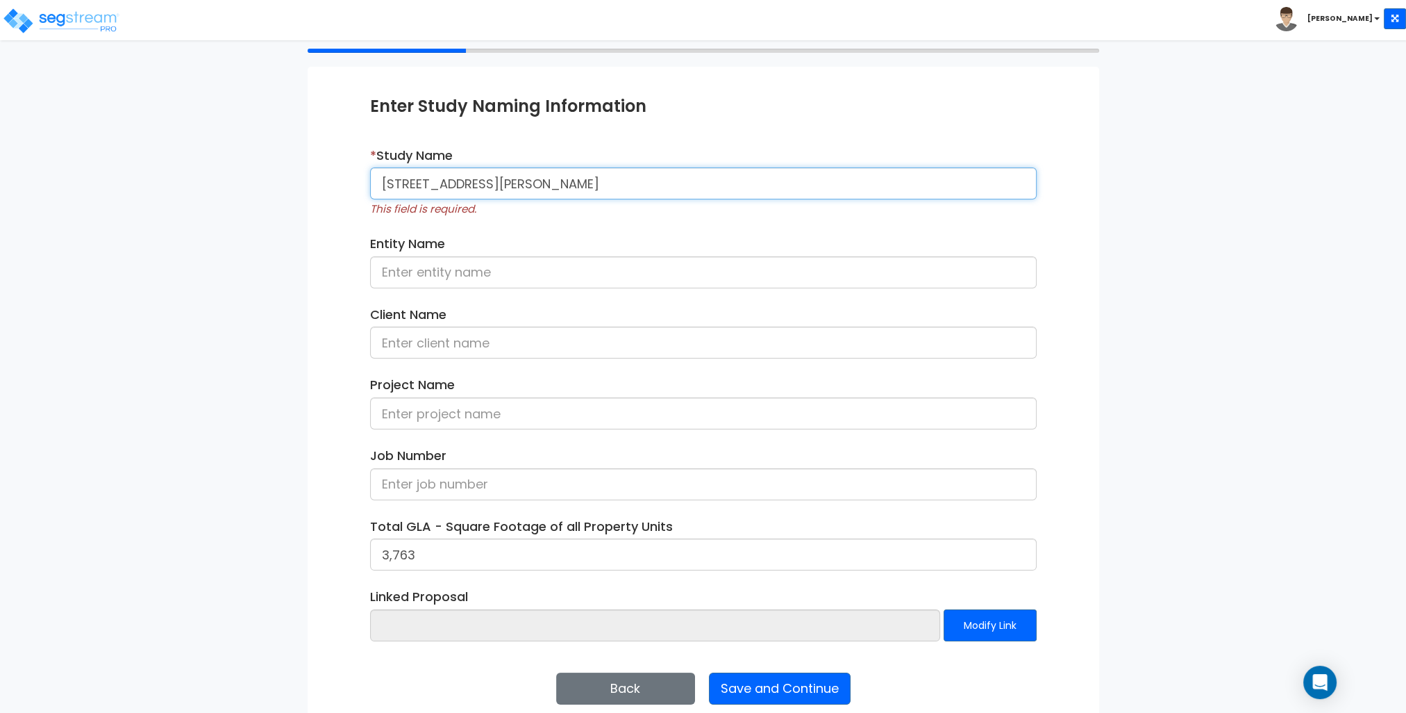
click at [617, 178] on input "227 Archer St Bel Air MD 21014" at bounding box center [703, 183] width 667 height 32
drag, startPoint x: 617, startPoint y: 178, endPoint x: 367, endPoint y: 171, distance: 249.4
click at [367, 171] on div "* Study Name 227 Archer St Bel Air MD 21014 delete This field is required." at bounding box center [704, 187] width 688 height 81
type input "[STREET_ADDRESS][PERSON_NAME] delete"
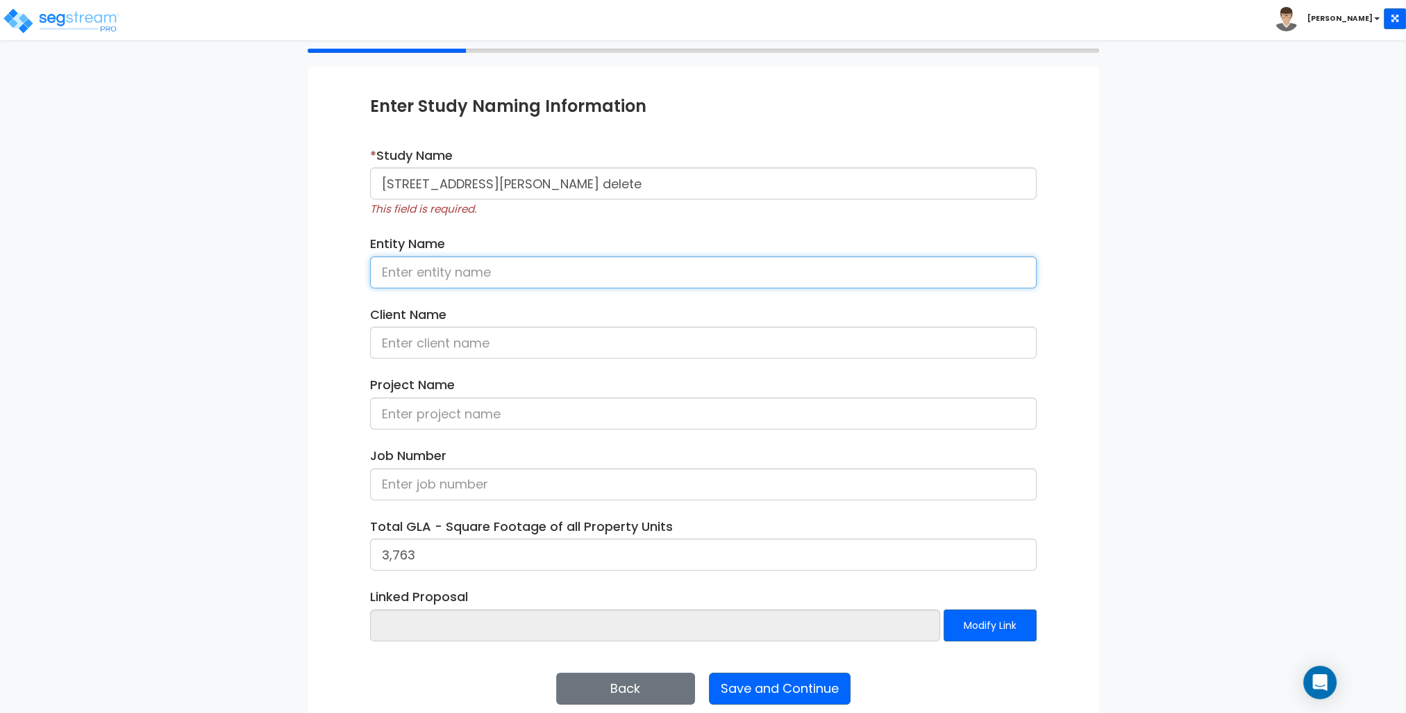
click at [411, 272] on input at bounding box center [703, 272] width 667 height 32
paste input "[STREET_ADDRESS][PERSON_NAME] delete"
type input "[STREET_ADDRESS][PERSON_NAME] delete"
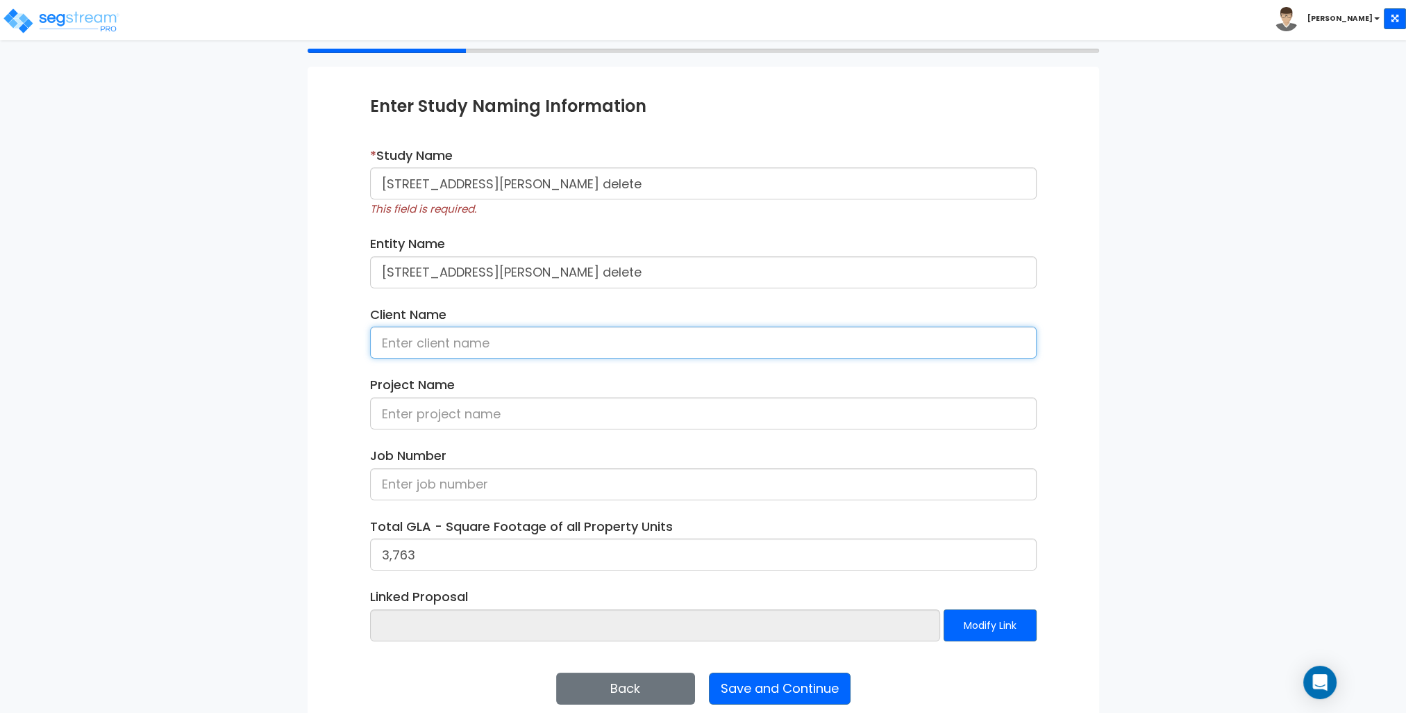
click at [452, 340] on input at bounding box center [703, 342] width 667 height 32
paste input "[STREET_ADDRESS][PERSON_NAME] delete"
type input "[STREET_ADDRESS][PERSON_NAME] delete"
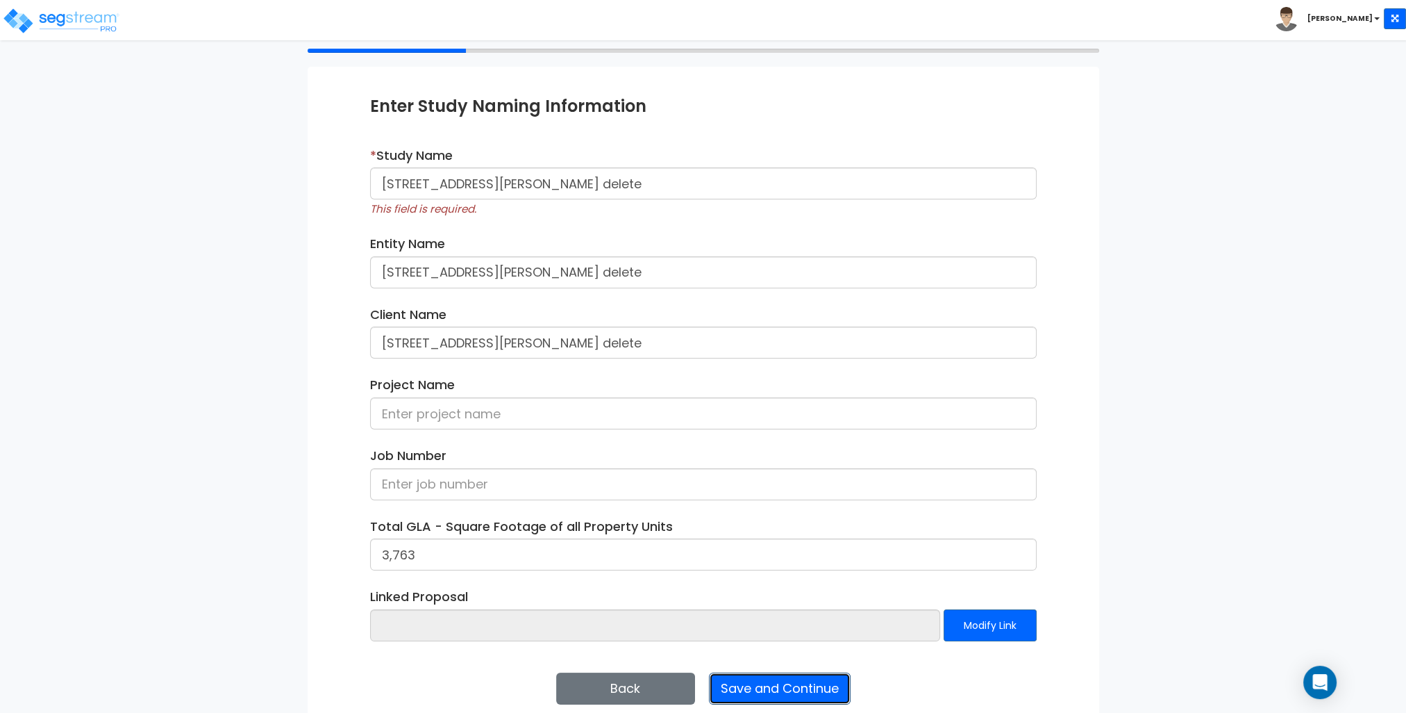
click at [789, 683] on button "Save and Continue" at bounding box center [780, 688] width 142 height 32
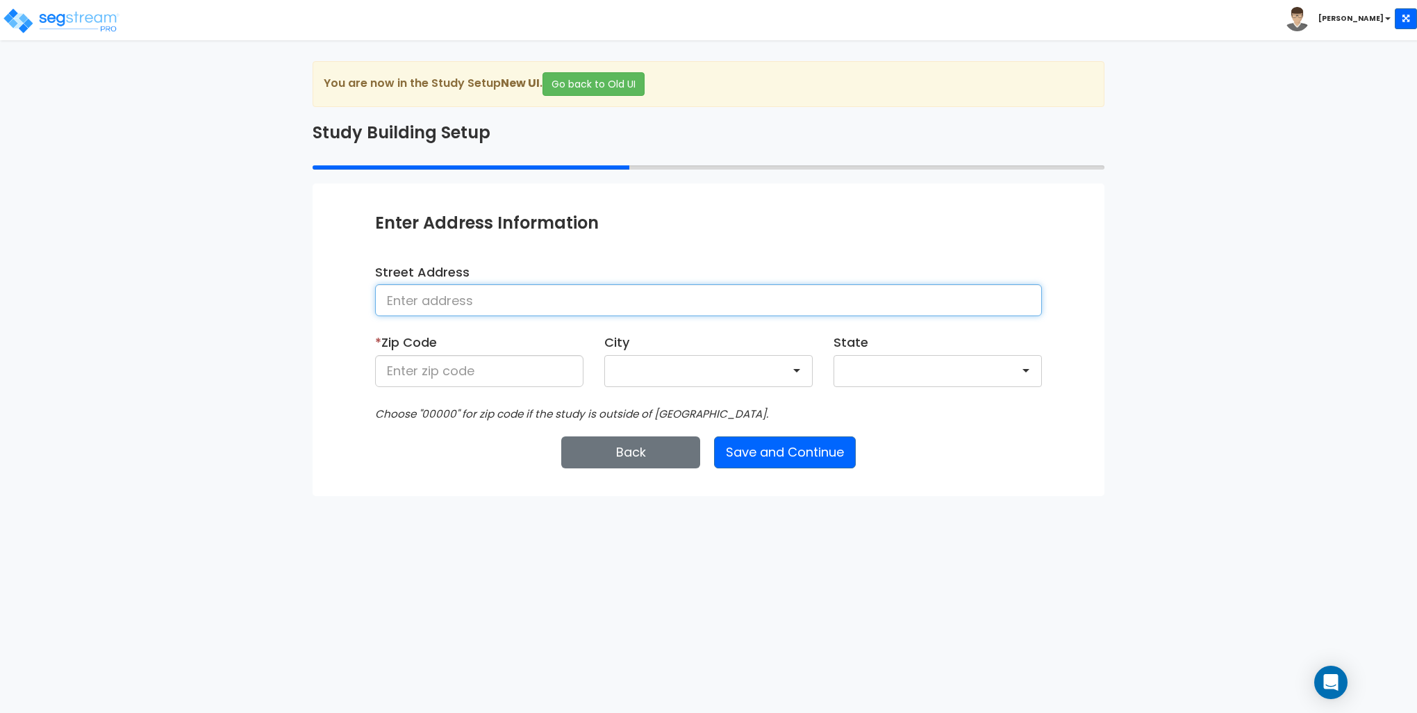
click at [517, 302] on input at bounding box center [708, 300] width 667 height 32
paste input "[STREET_ADDRESS][PERSON_NAME] delete"
type input "[STREET_ADDRESS][PERSON_NAME] delete"
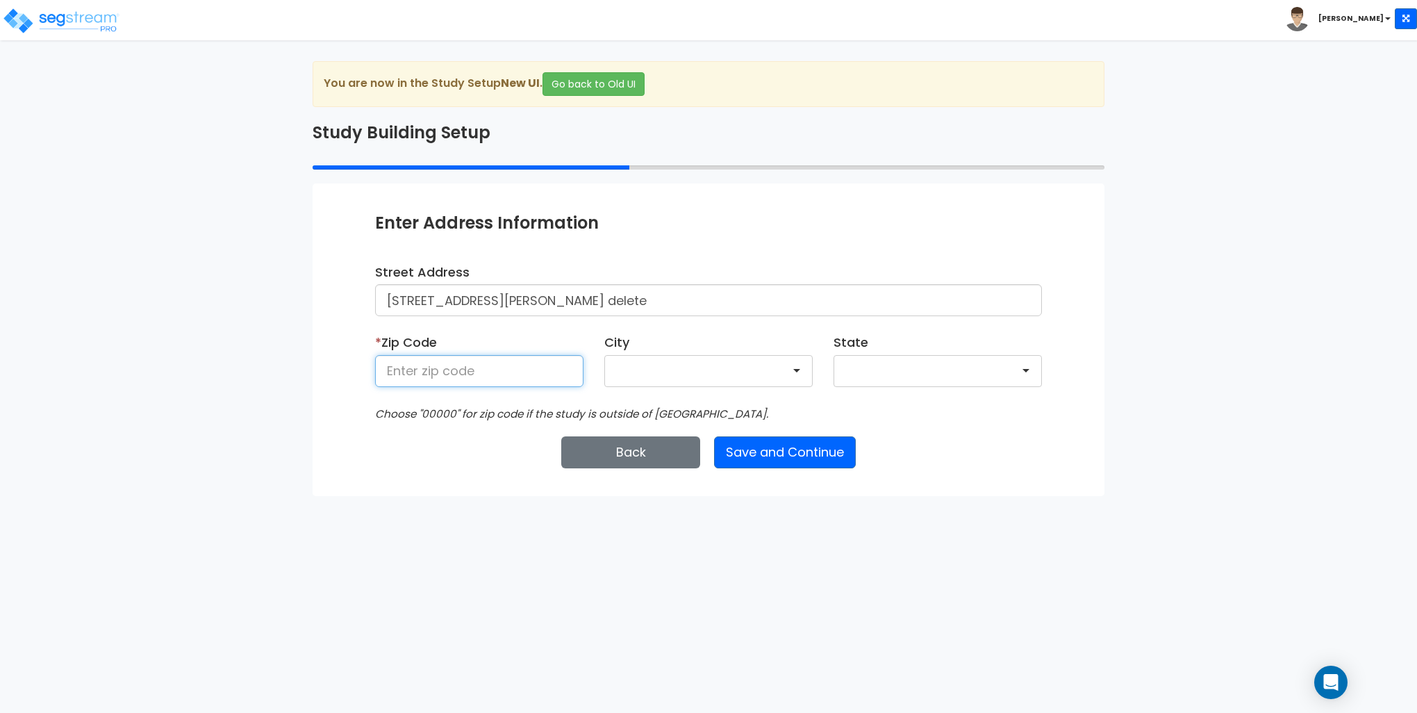
click at [508, 367] on input at bounding box center [479, 371] width 208 height 32
type input "21014"
click at [789, 451] on button "Save and Continue" at bounding box center [785, 452] width 142 height 32
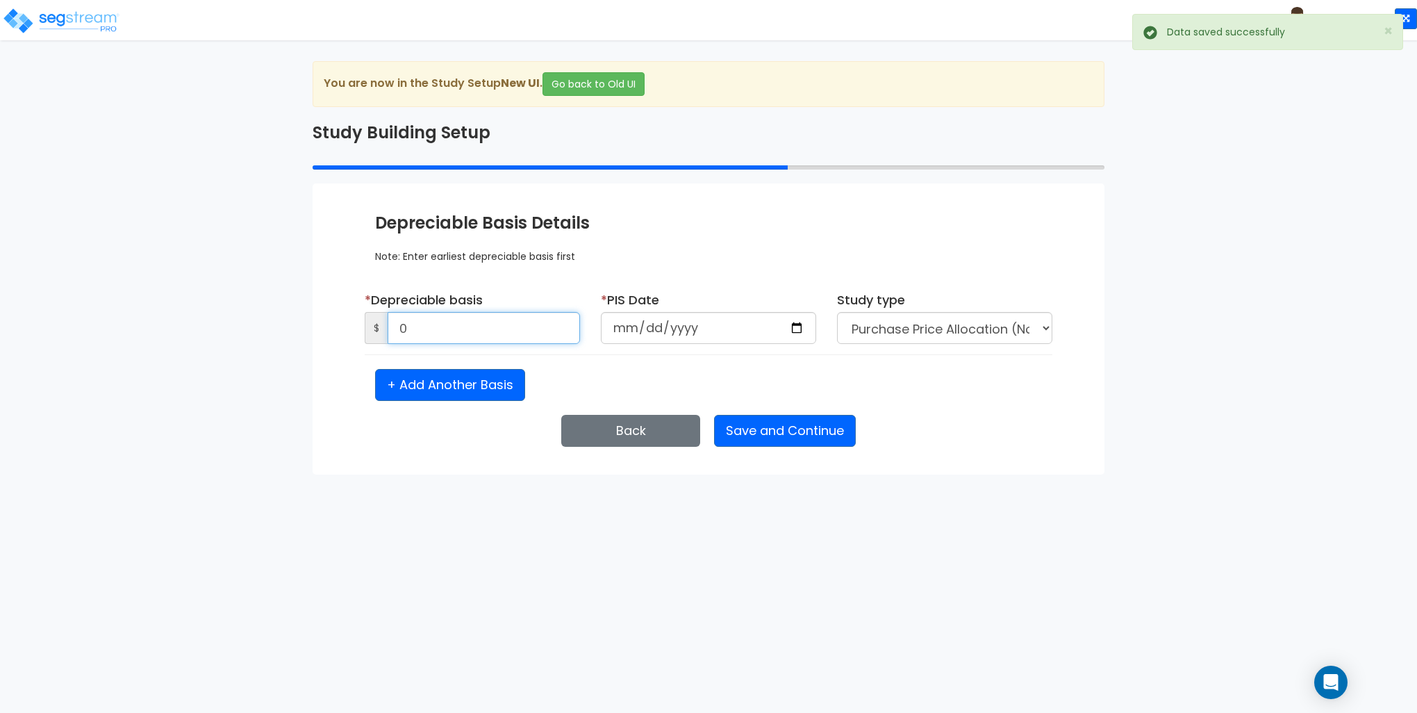
click at [439, 326] on input "0" at bounding box center [484, 328] width 192 height 32
click at [488, 326] on input "0" at bounding box center [484, 328] width 192 height 32
type input "525,568"
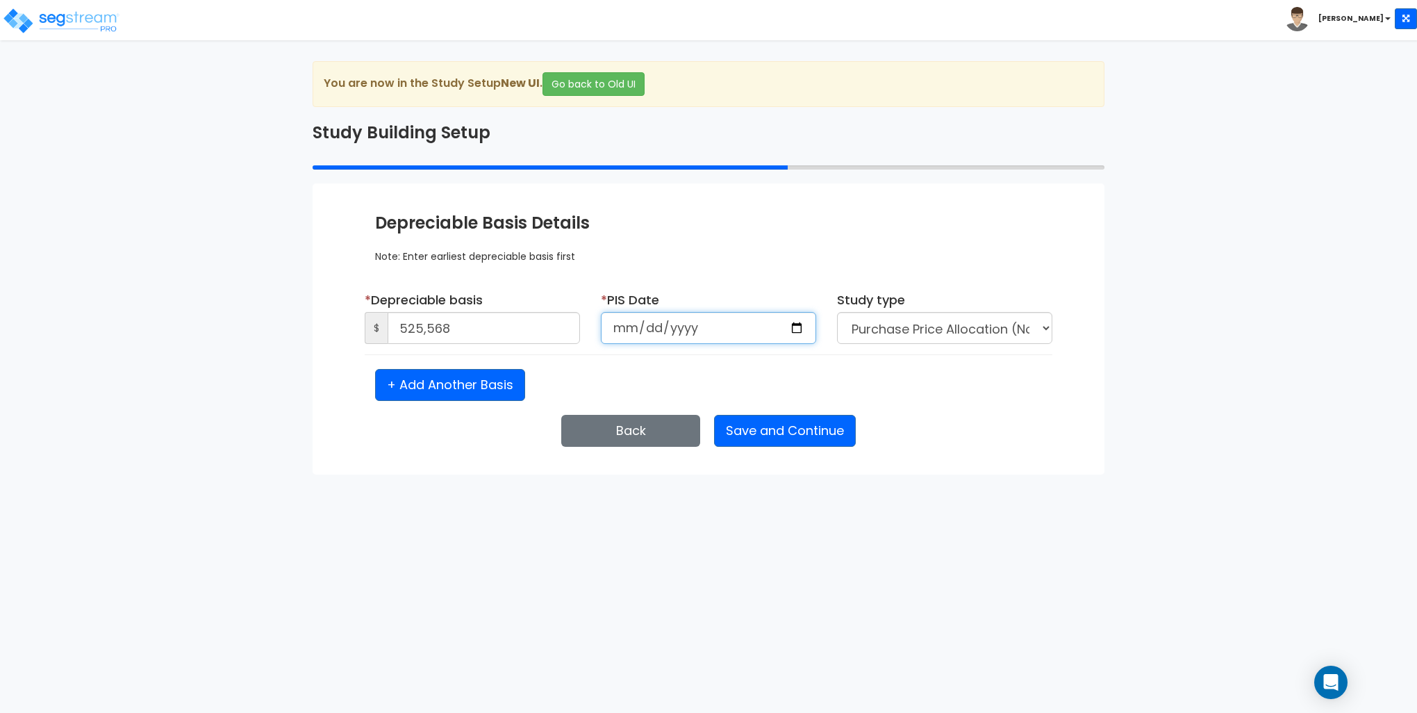
click at [743, 331] on input "date" at bounding box center [708, 328] width 215 height 32
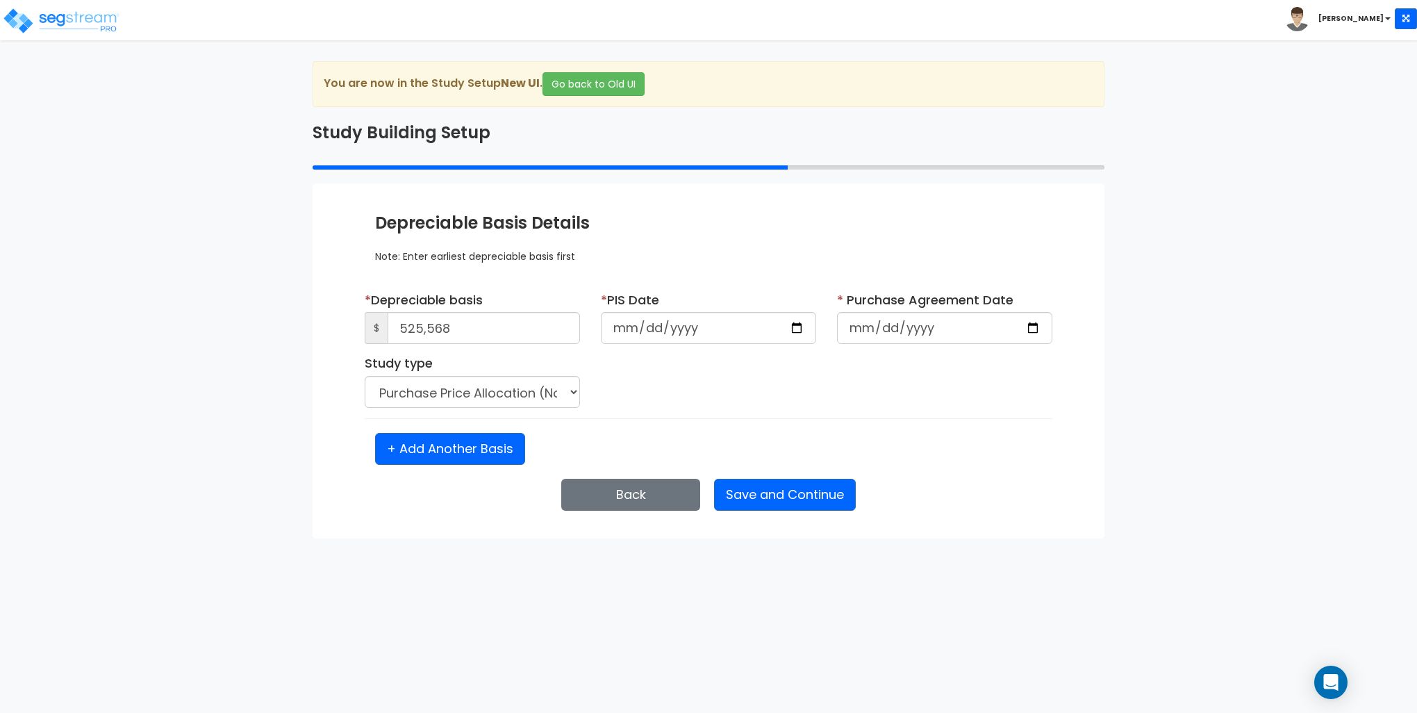
type input "[DATE]"
click at [708, 329] on input "[DATE]" at bounding box center [708, 328] width 215 height 32
type input "[DATE]"
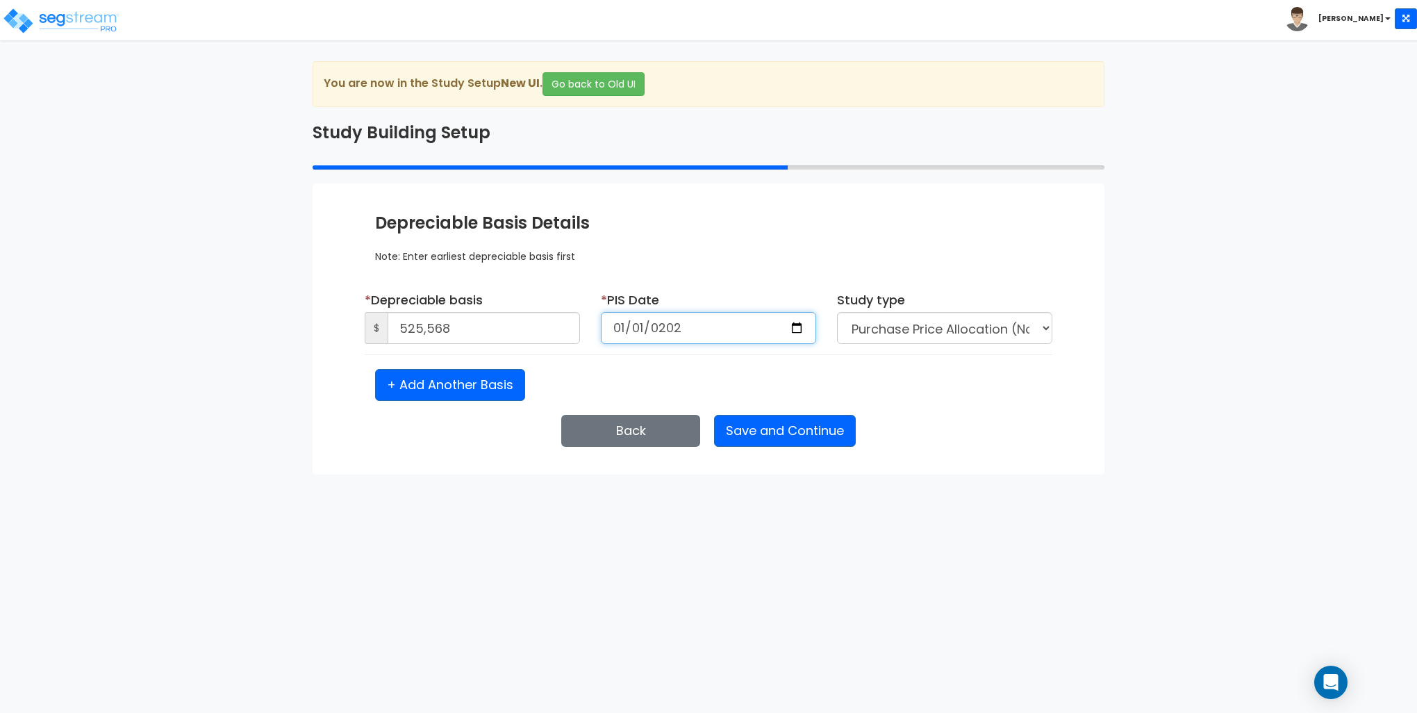
type input "[DATE]"
click at [767, 432] on button "Save and Continue" at bounding box center [785, 431] width 142 height 32
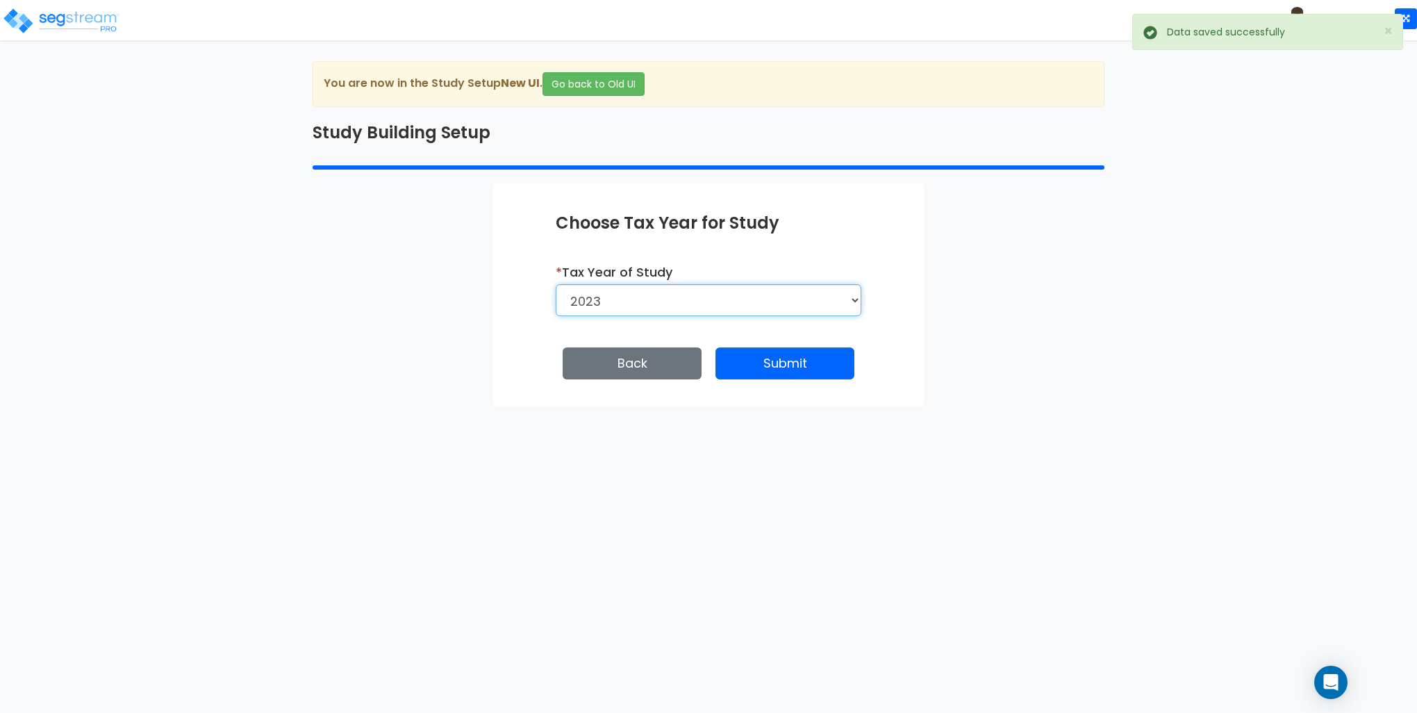
click at [766, 304] on select "2026 2025 2024 2023" at bounding box center [709, 300] width 306 height 32
select select "2024"
click at [556, 284] on select "2026 2025 2024 2023" at bounding box center [709, 300] width 306 height 32
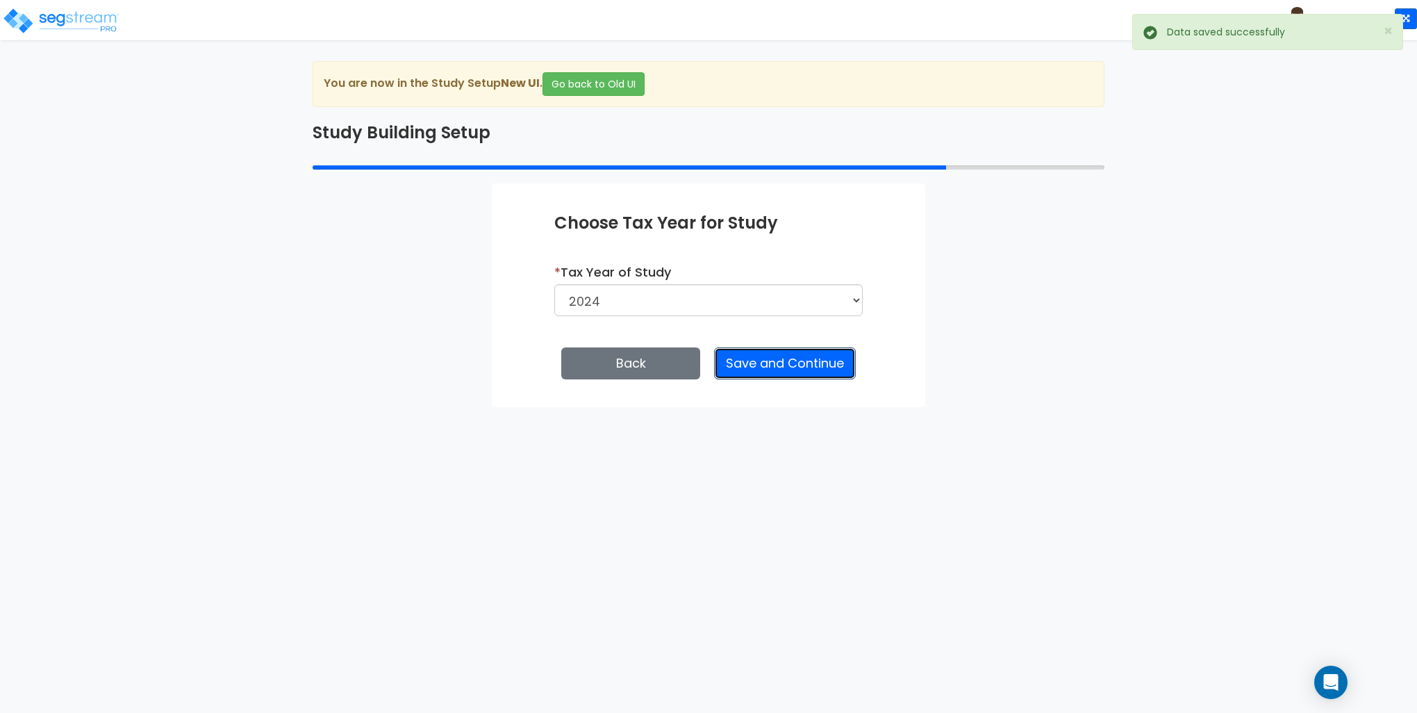
click at [782, 349] on button "Save and Continue" at bounding box center [785, 363] width 142 height 32
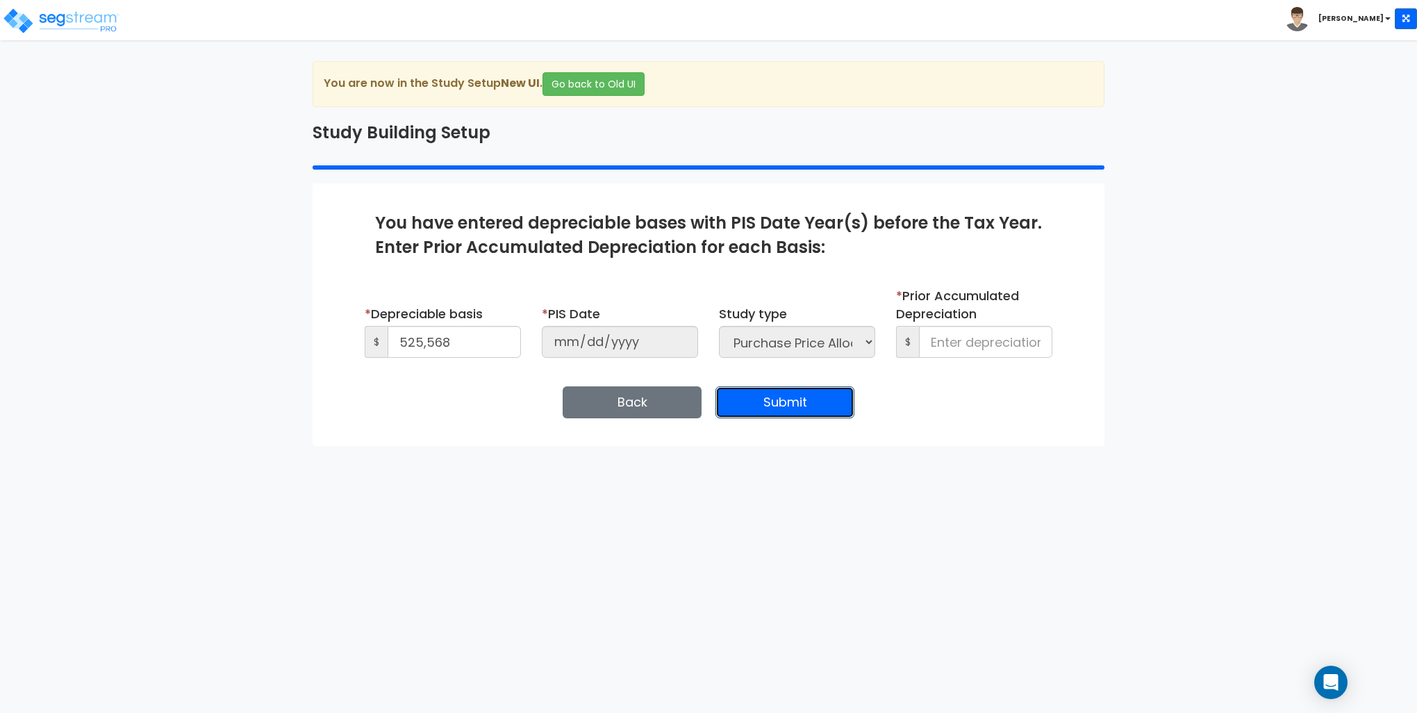
click at [788, 400] on button "Submit" at bounding box center [784, 402] width 139 height 32
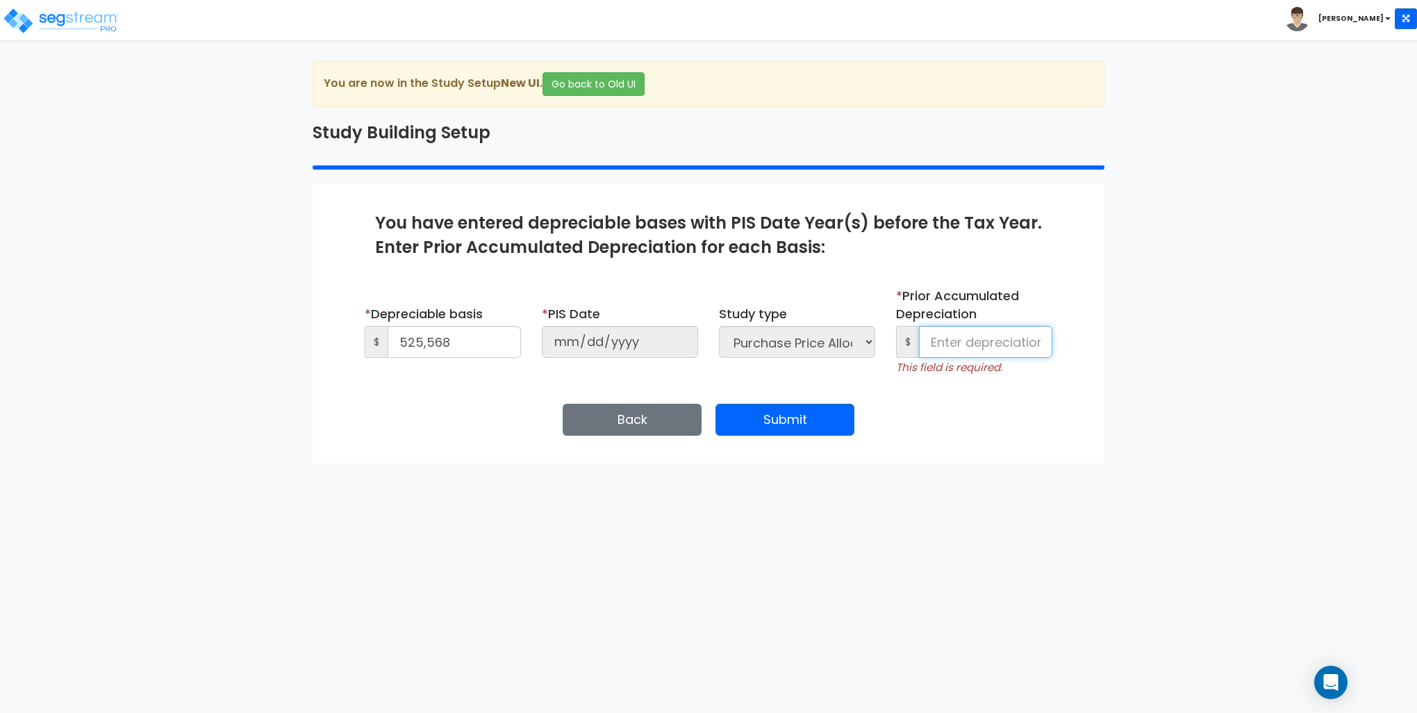
click at [978, 328] on input at bounding box center [985, 342] width 133 height 32
type input "0"
click at [797, 419] on button "Submit" at bounding box center [784, 420] width 139 height 32
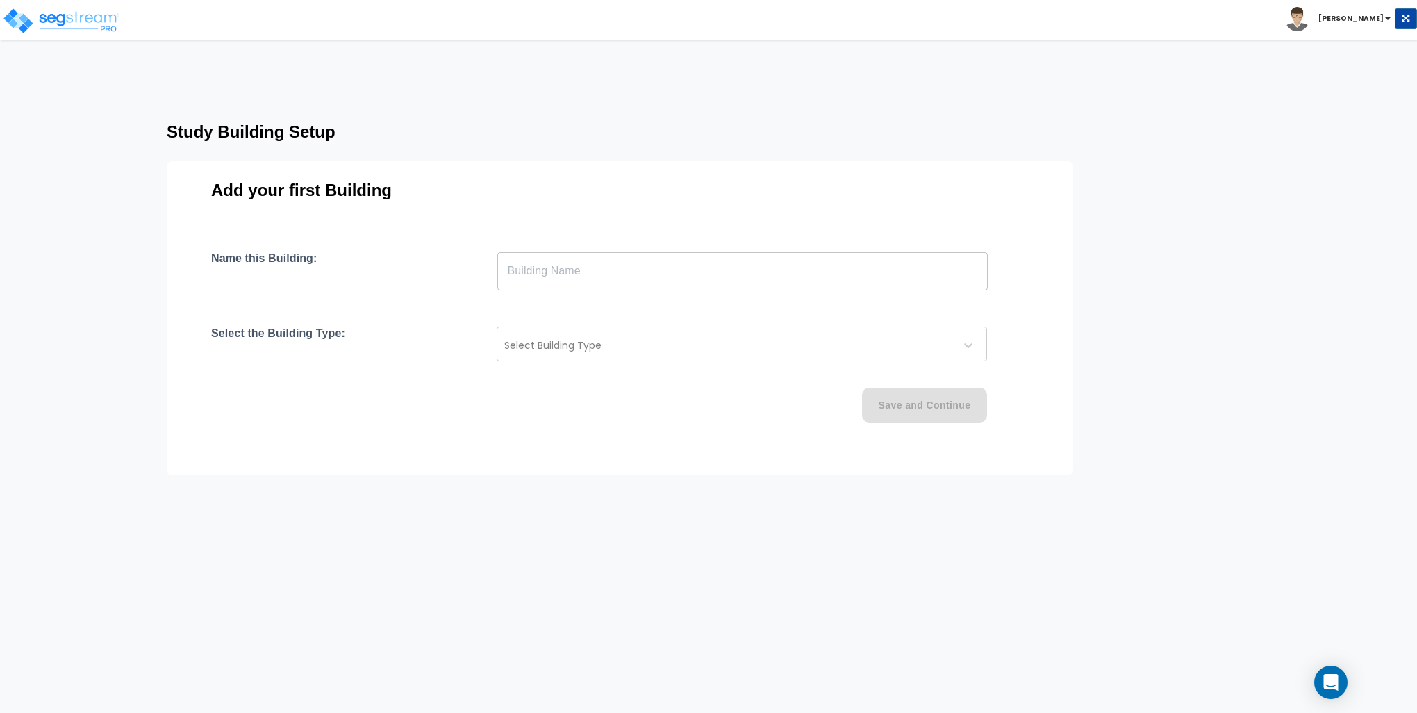
click at [570, 276] on input "text" at bounding box center [742, 270] width 490 height 39
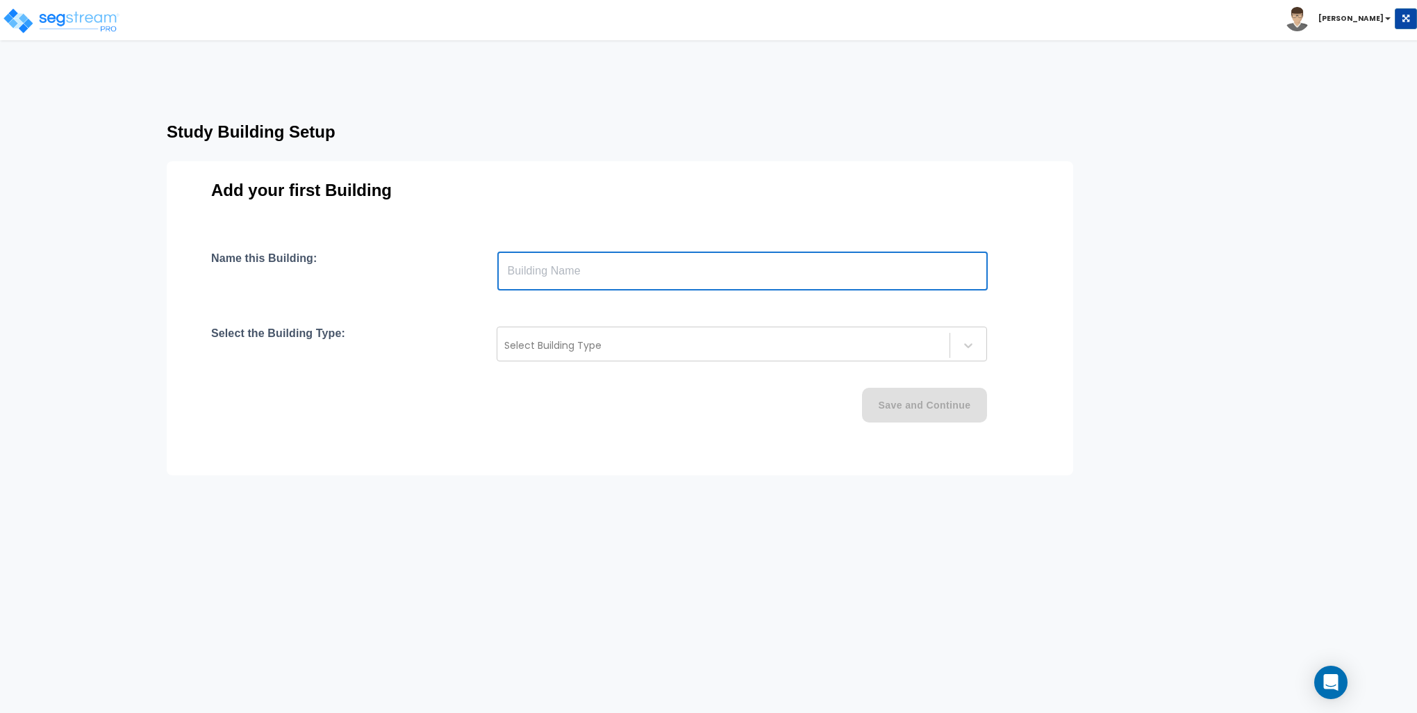
type input "Building"
click at [558, 335] on div "Select Building Type" at bounding box center [723, 345] width 452 height 22
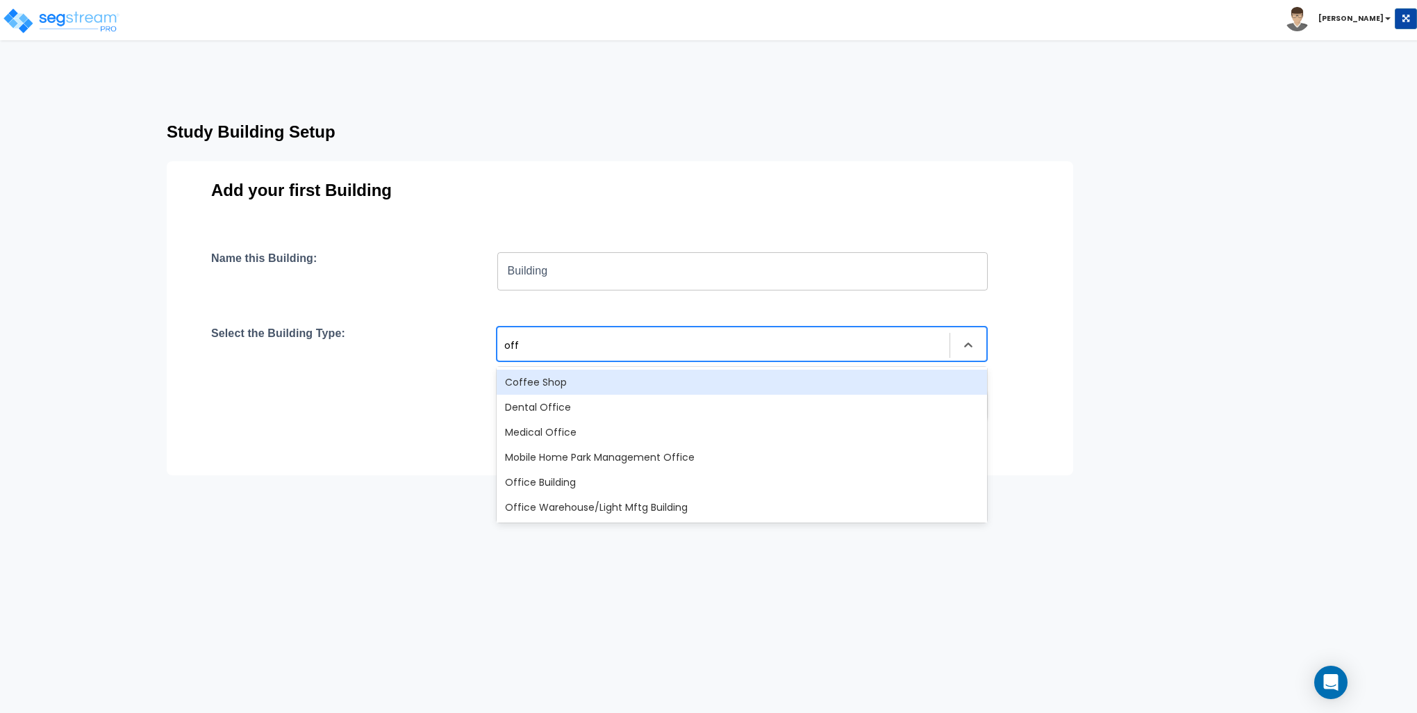
type input "offi"
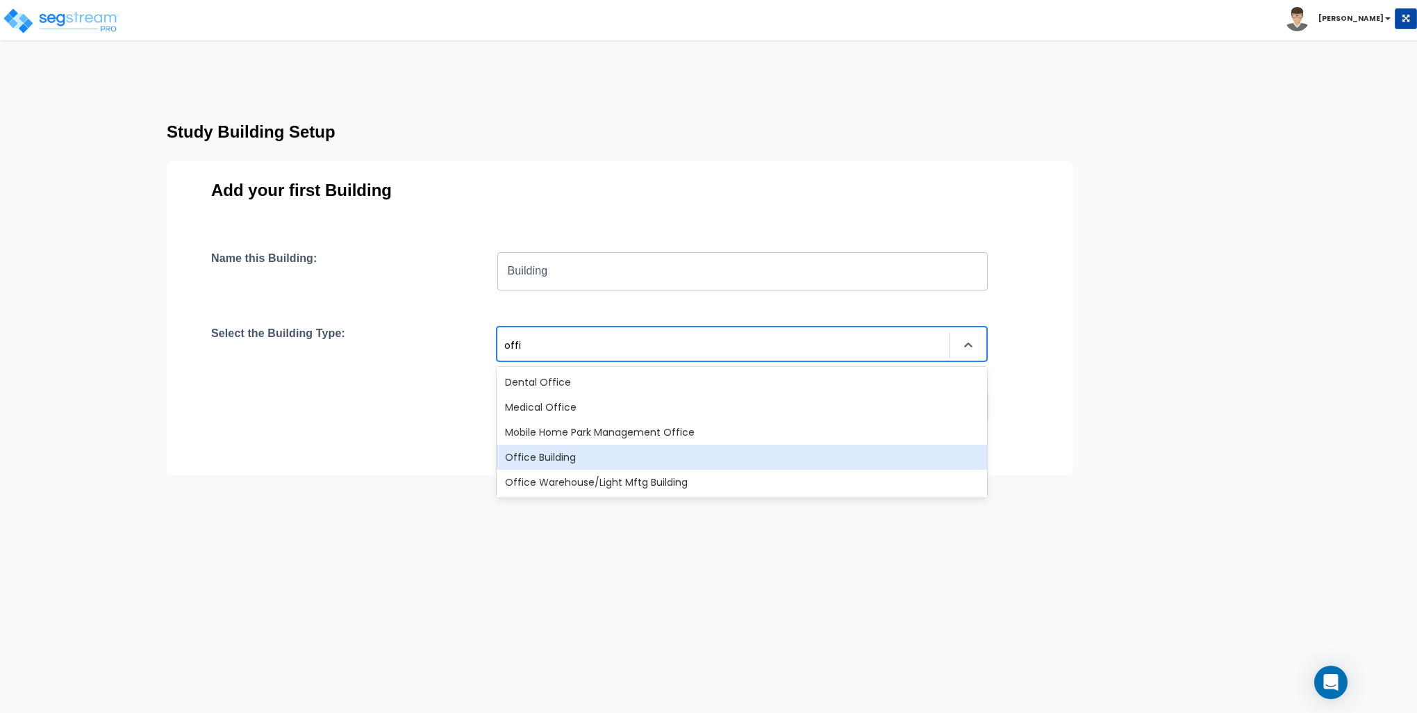
click at [526, 449] on div "Office Building" at bounding box center [742, 457] width 490 height 25
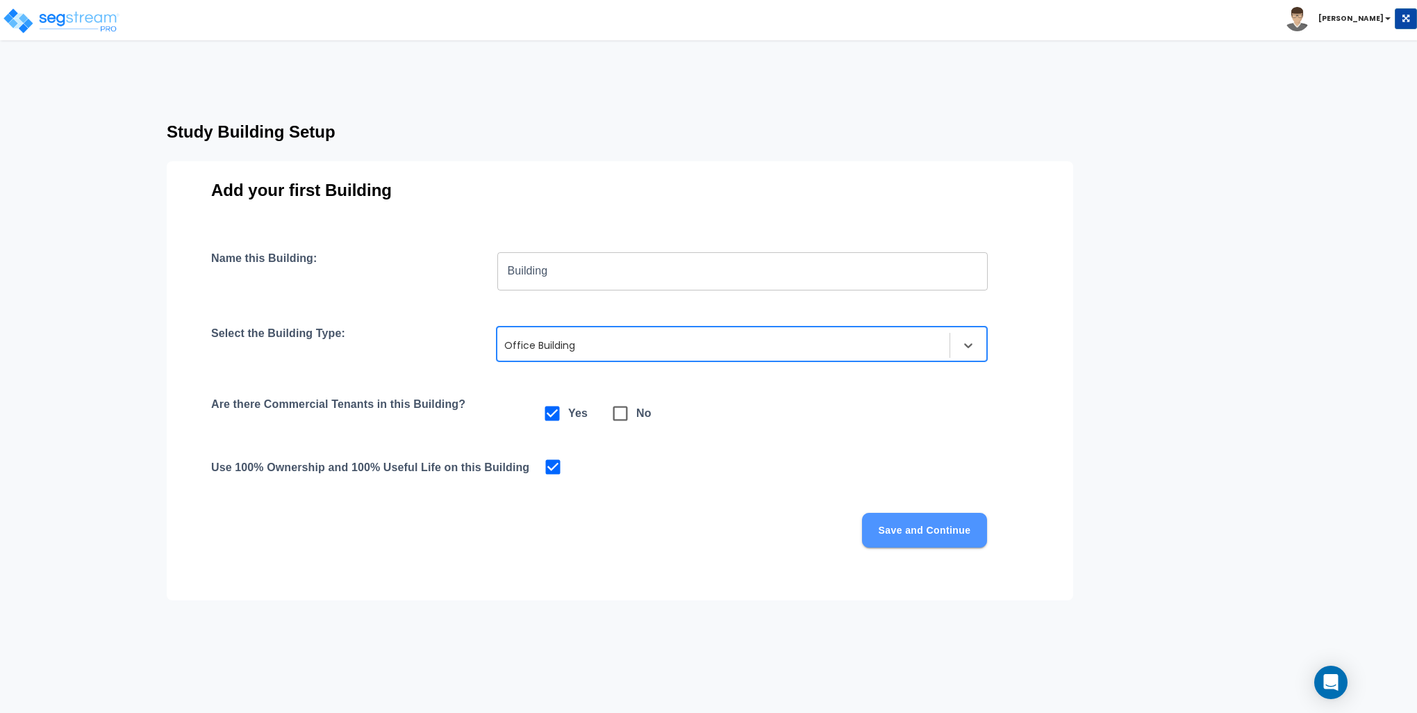
click at [917, 516] on button "Save and Continue" at bounding box center [924, 530] width 125 height 35
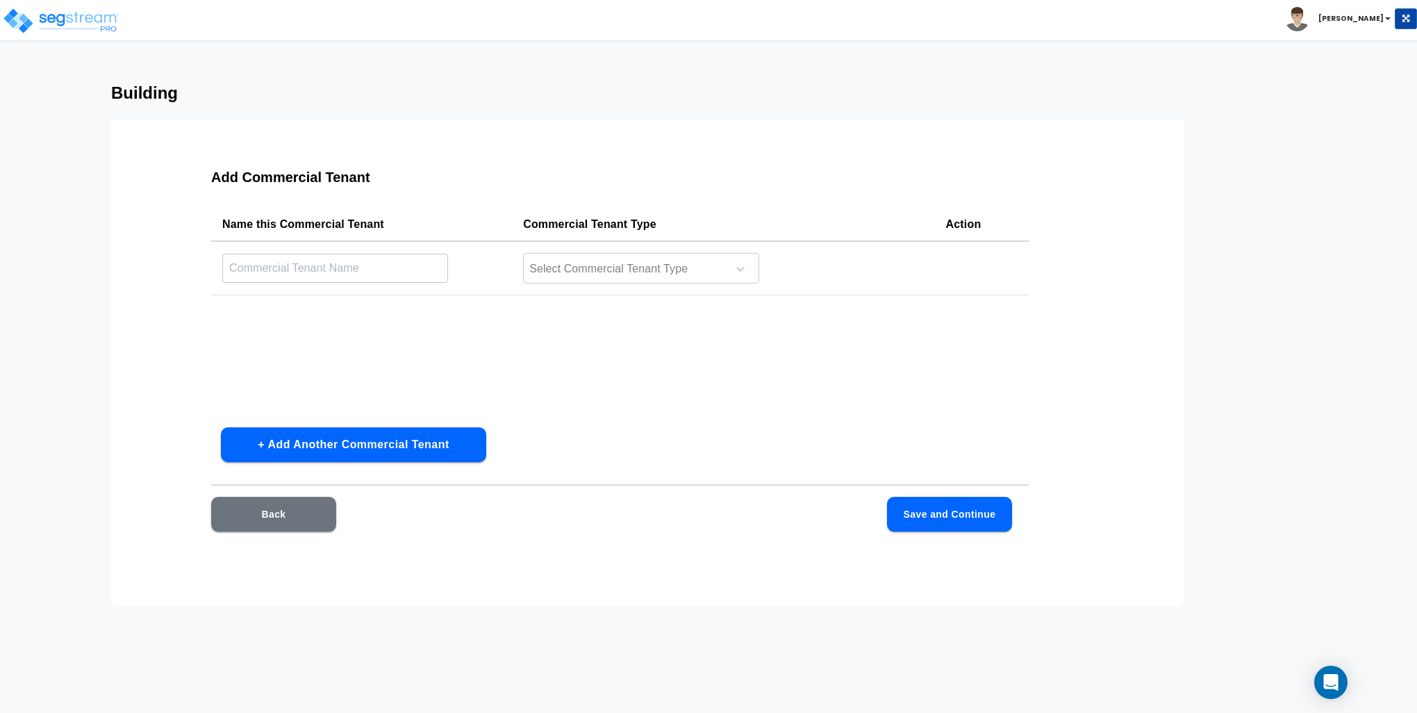
click at [368, 266] on input "text" at bounding box center [335, 268] width 226 height 30
type input "avedfa"
click at [681, 276] on div at bounding box center [623, 269] width 190 height 19
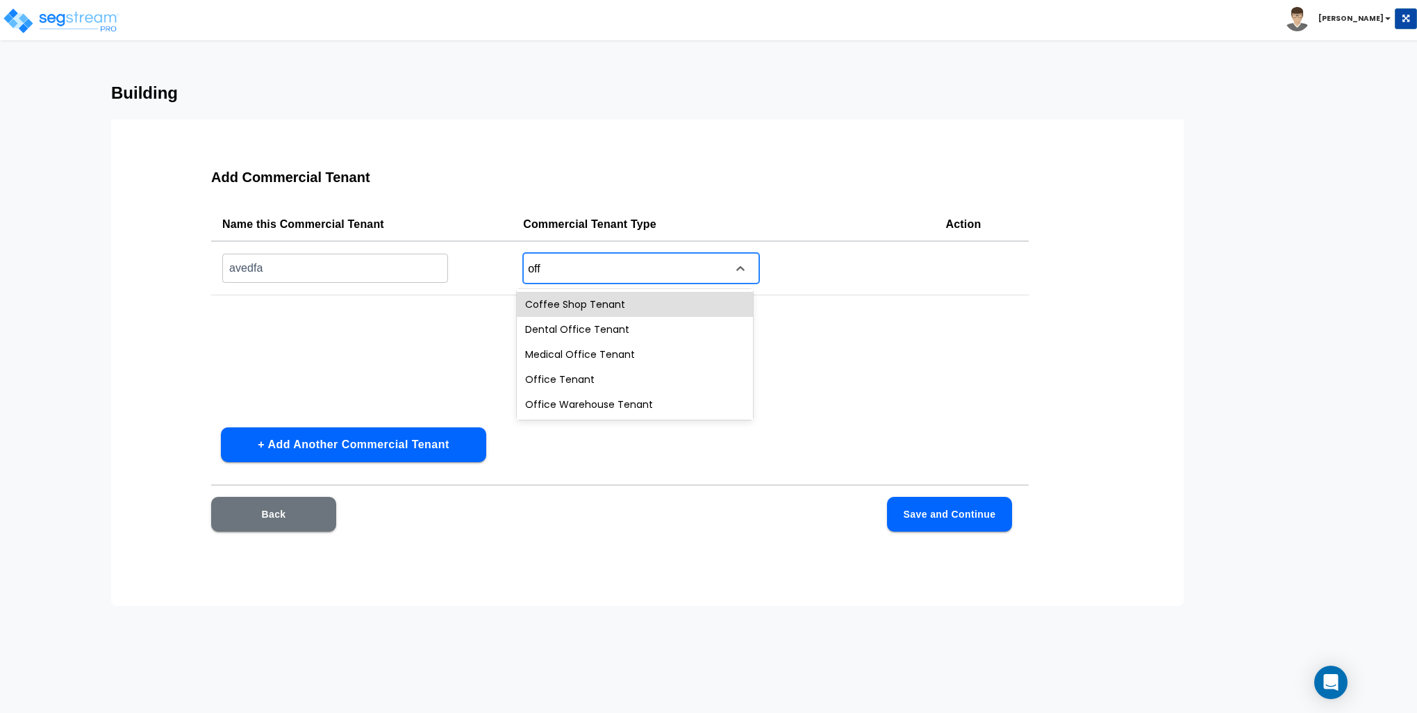
type input "offi"
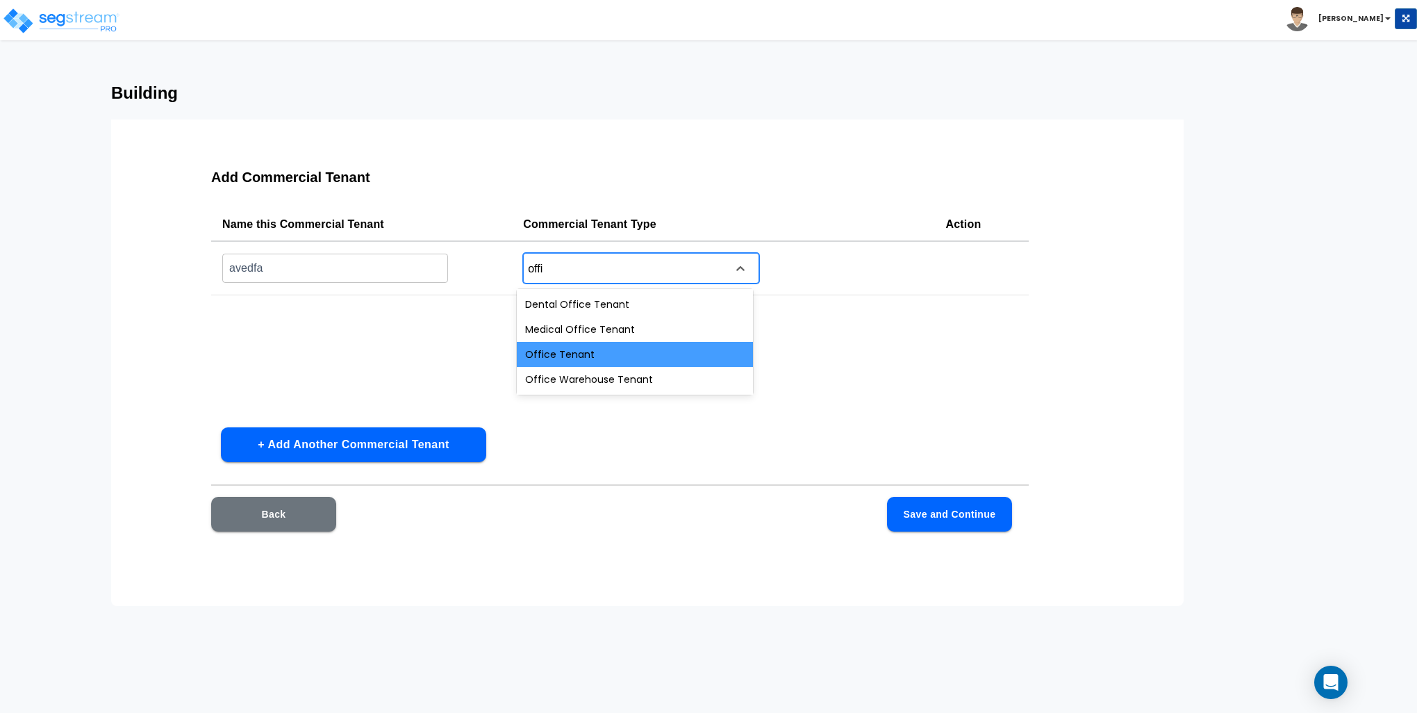
click at [581, 348] on div "Office Tenant" at bounding box center [635, 354] width 236 height 25
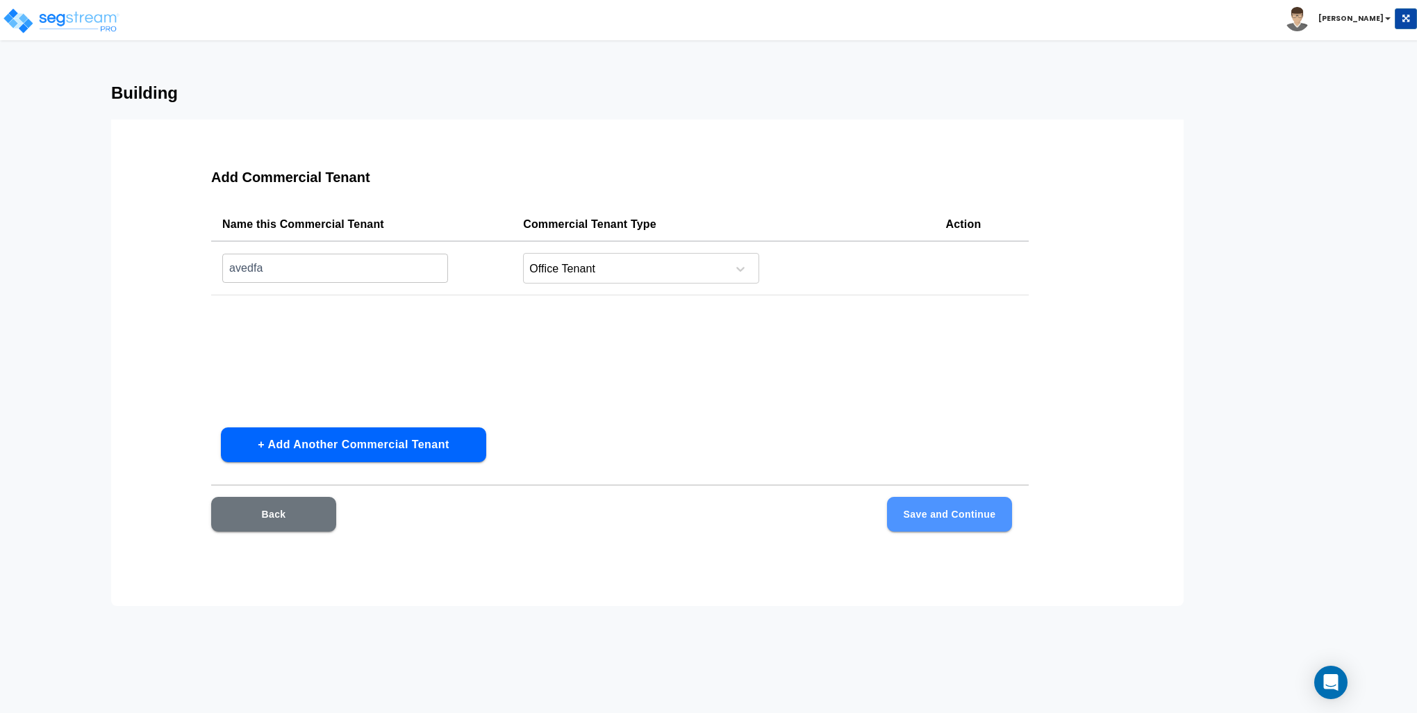
click at [961, 501] on button "Save and Continue" at bounding box center [949, 514] width 125 height 35
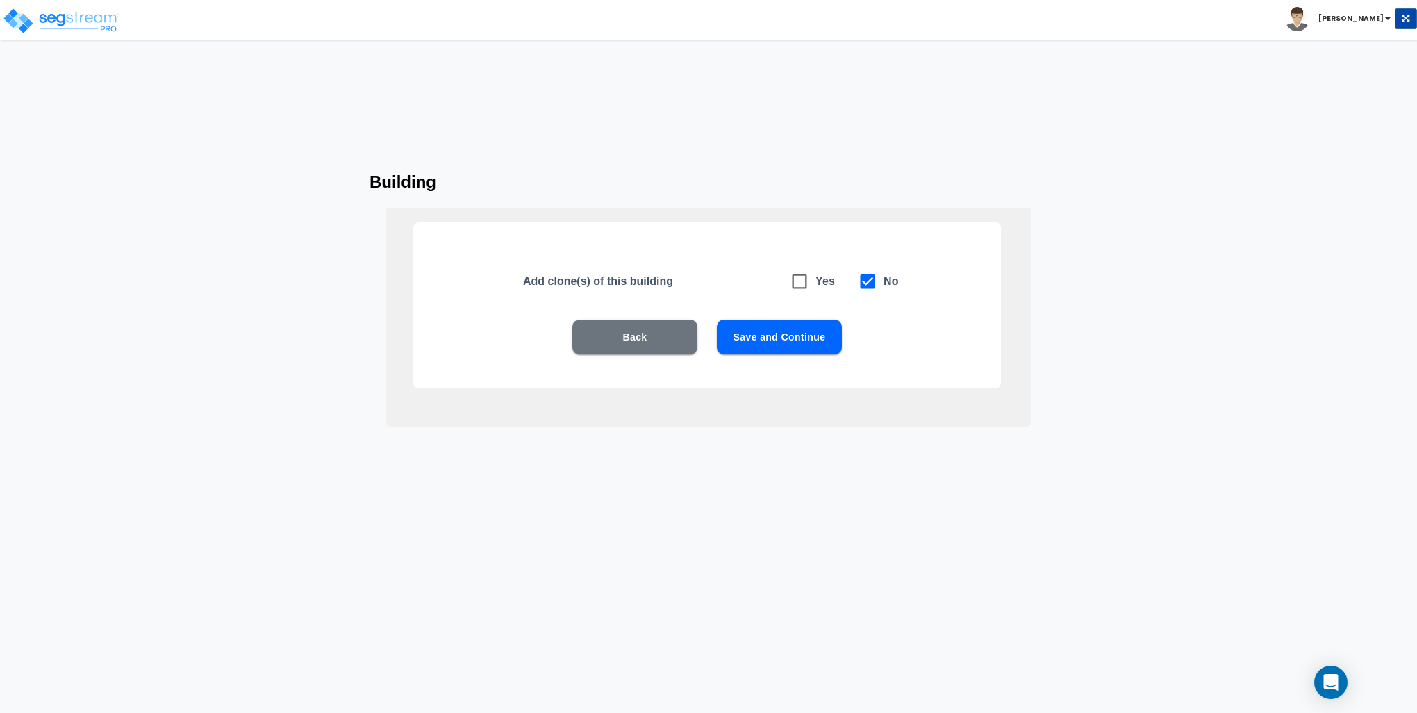
click at [769, 338] on button "Save and Continue" at bounding box center [779, 336] width 125 height 35
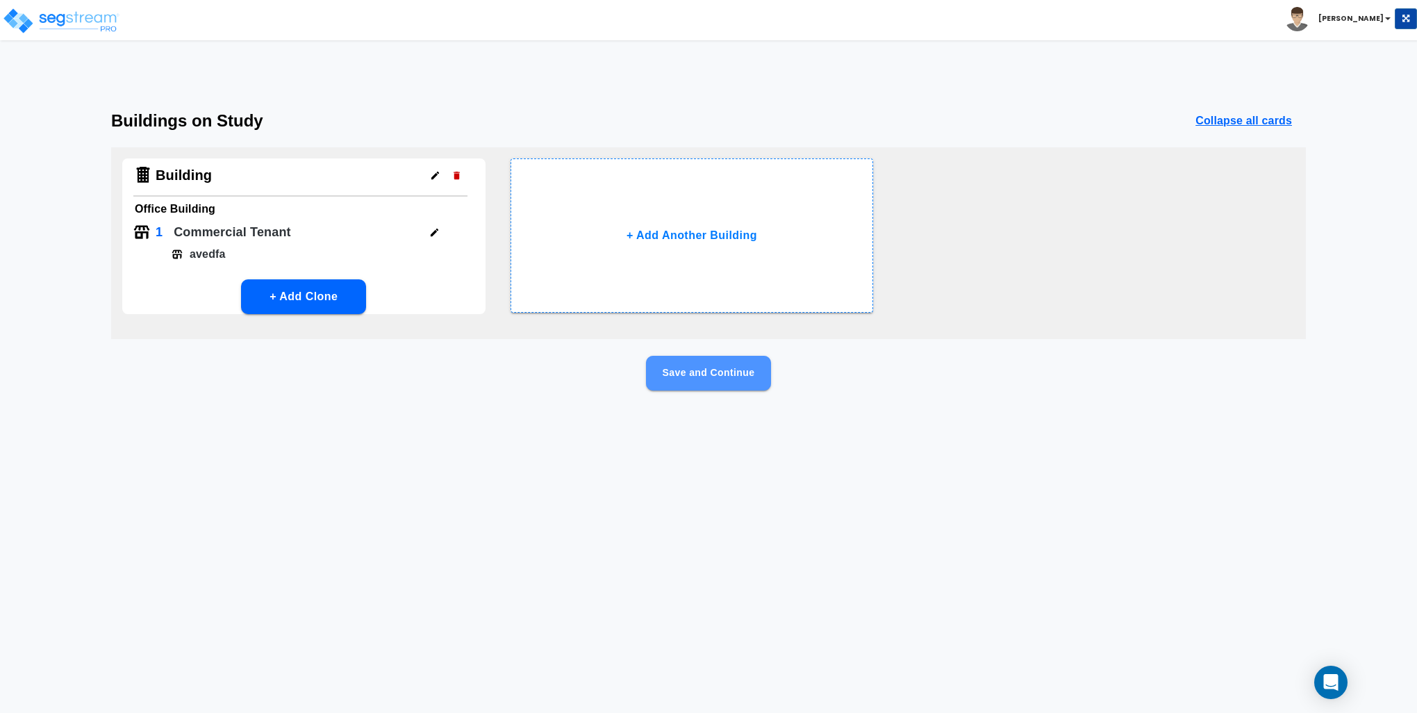
click at [717, 379] on button "Save and Continue" at bounding box center [708, 373] width 125 height 35
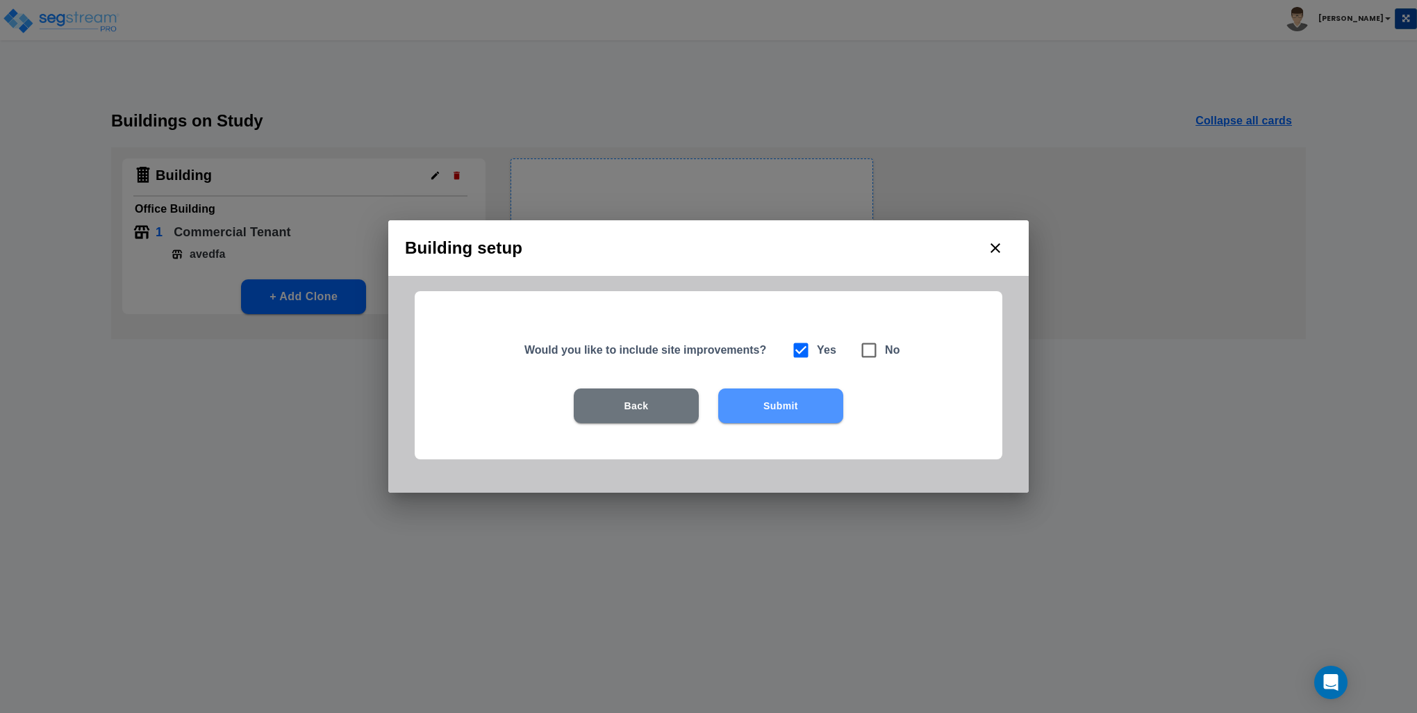
click at [789, 410] on button "Submit" at bounding box center [780, 405] width 125 height 35
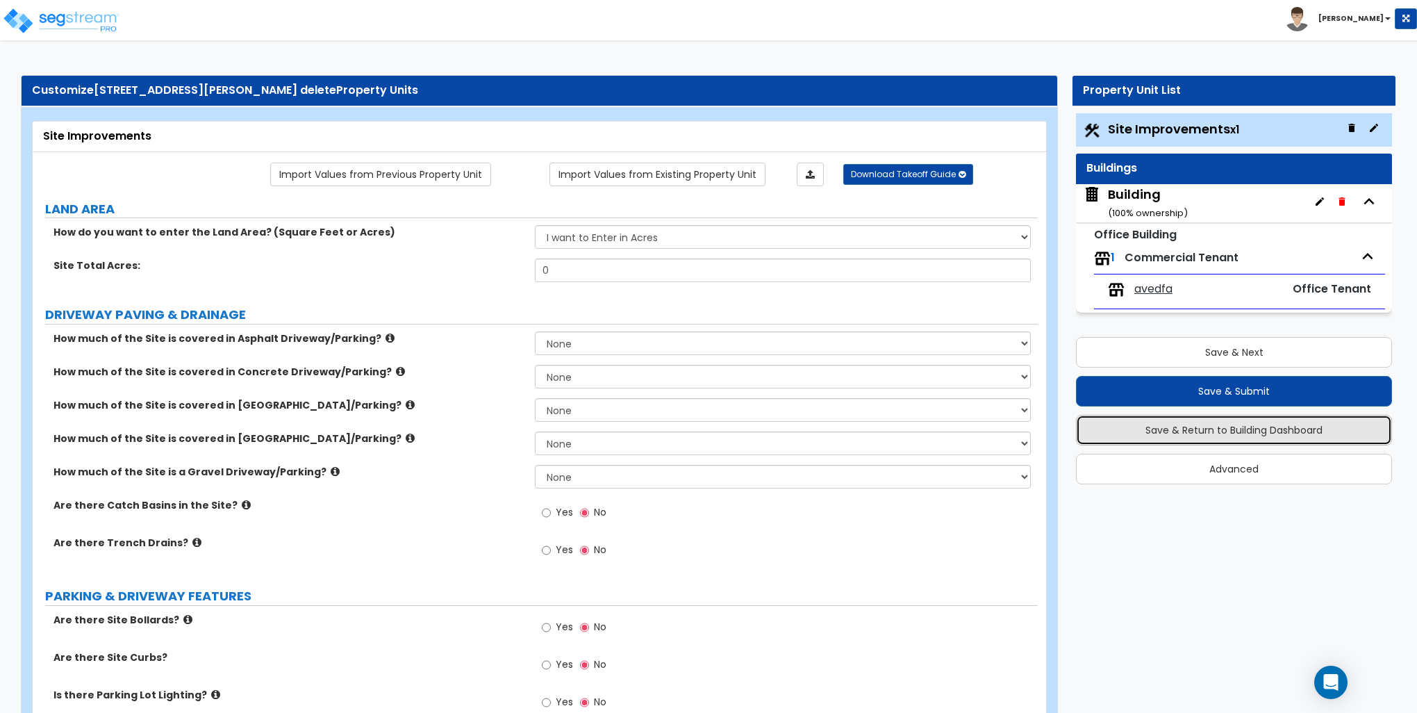
click at [1204, 431] on button "Save & Return to Building Dashboard" at bounding box center [1234, 430] width 316 height 31
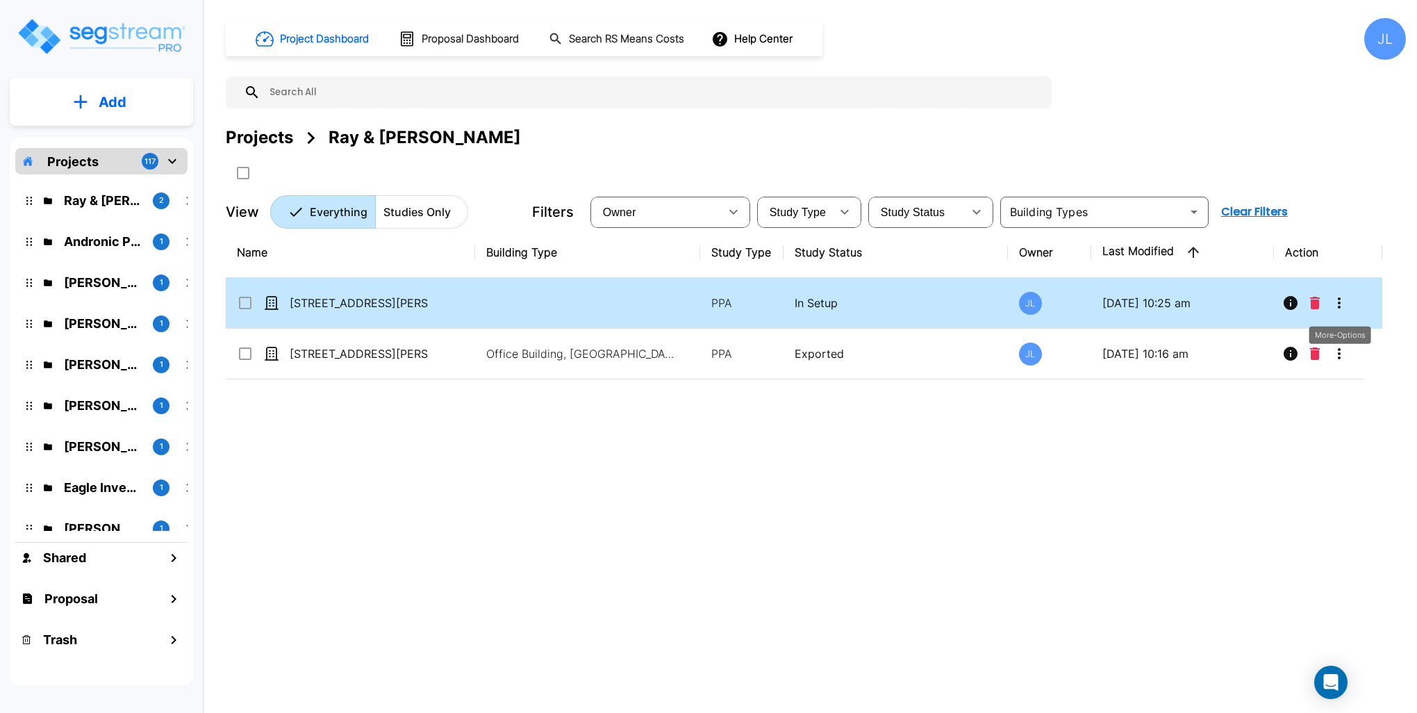
click at [1342, 301] on icon "More-Options" at bounding box center [1339, 302] width 17 height 17
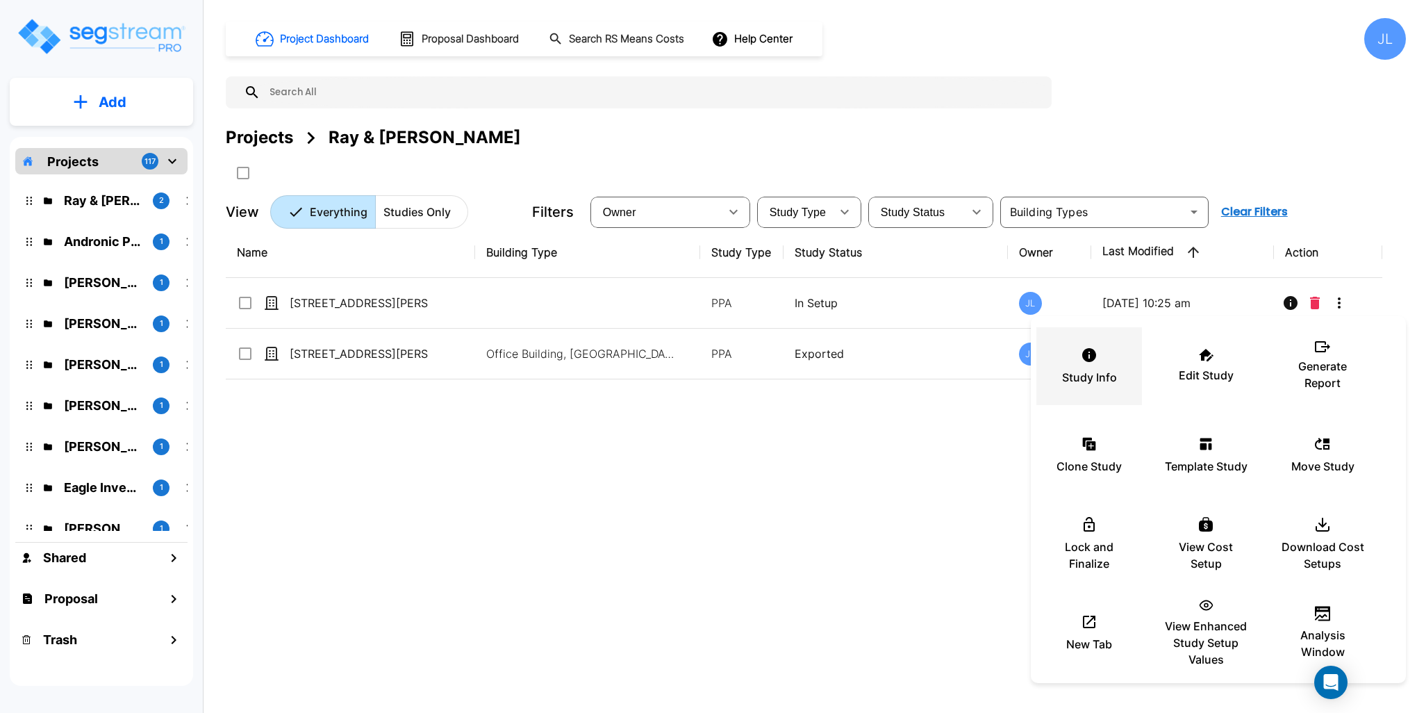
click at [1093, 367] on div "Study Info" at bounding box center [1088, 365] width 83 height 69
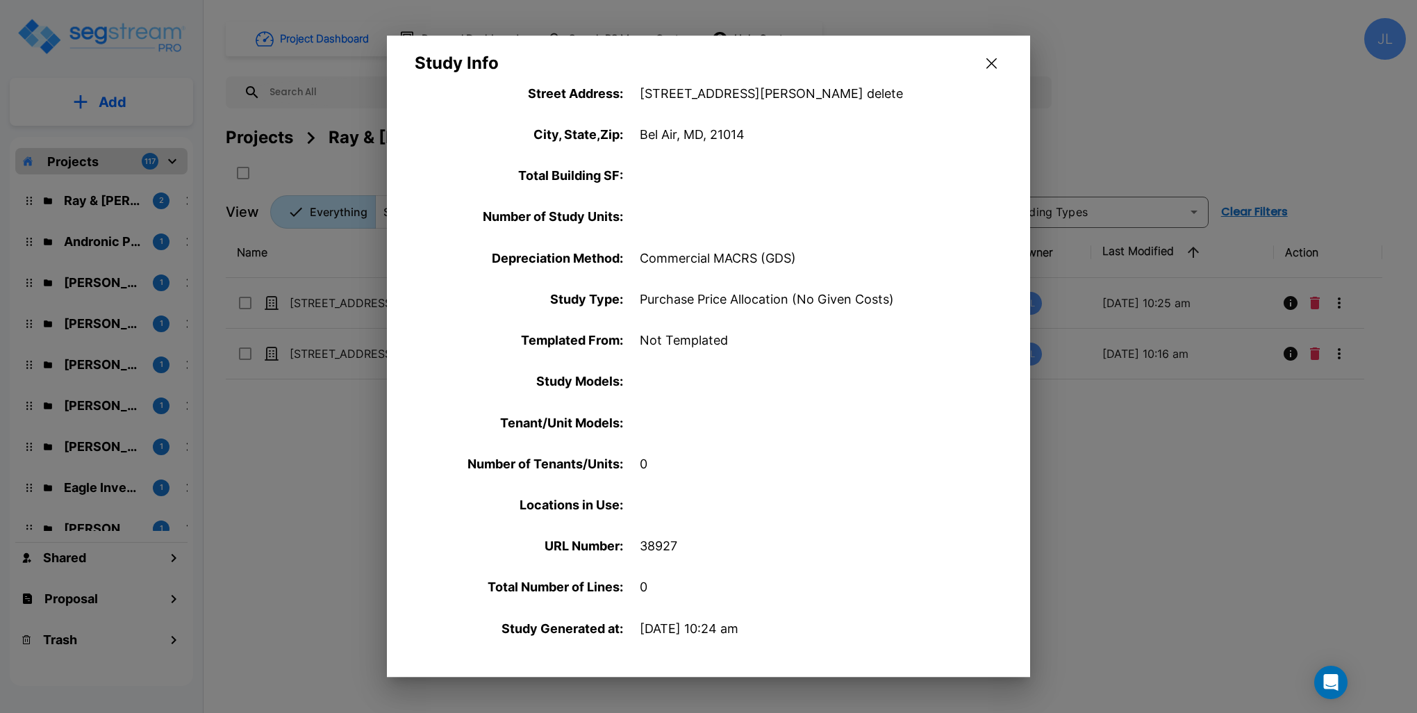
scroll to position [397, 0]
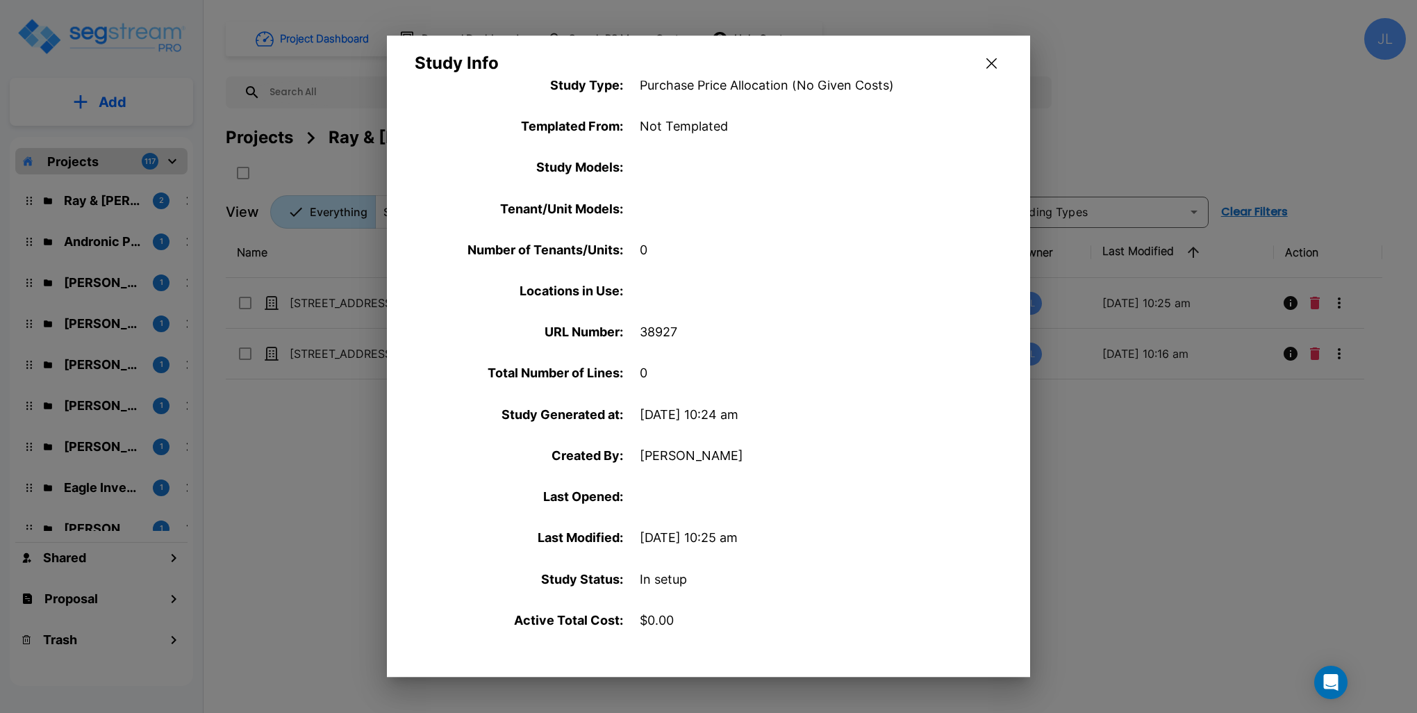
click at [996, 63] on icon "button" at bounding box center [991, 63] width 10 height 11
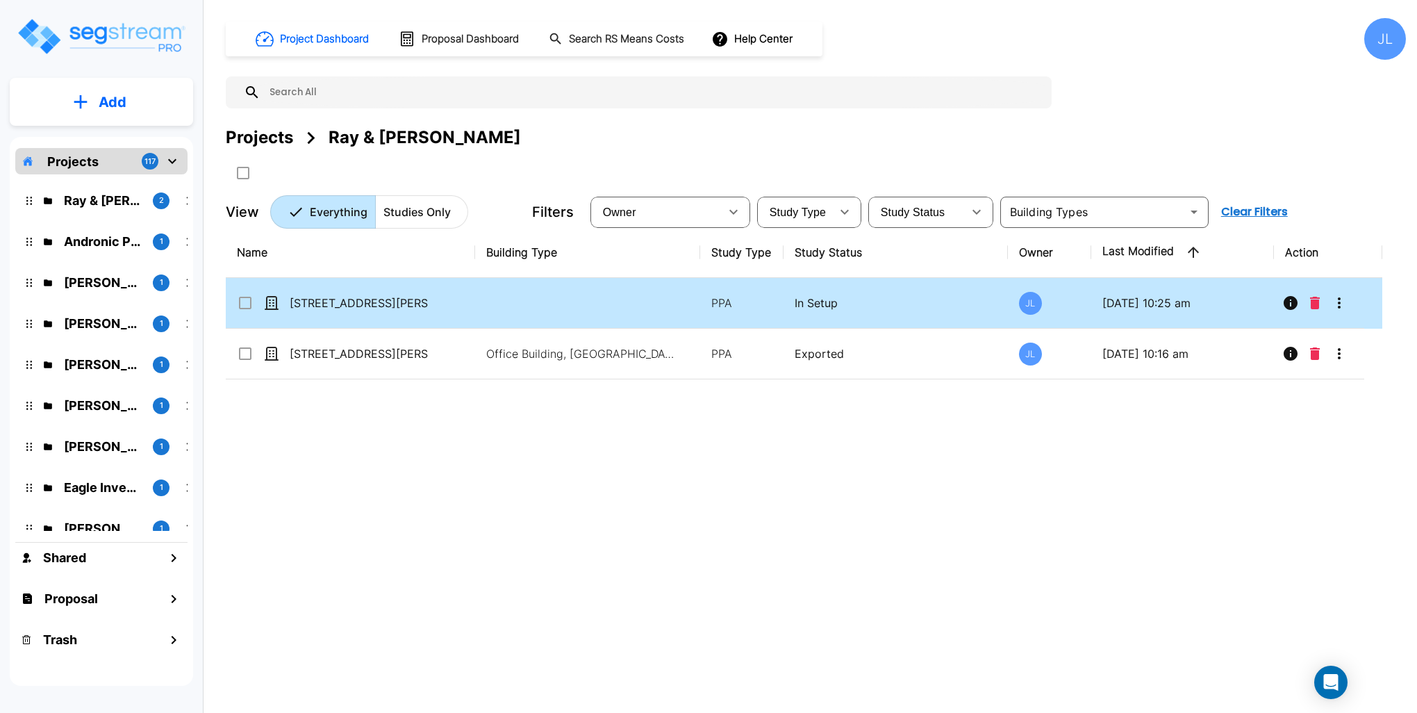
click at [362, 303] on p "[STREET_ADDRESS][PERSON_NAME] delete" at bounding box center [359, 302] width 139 height 17
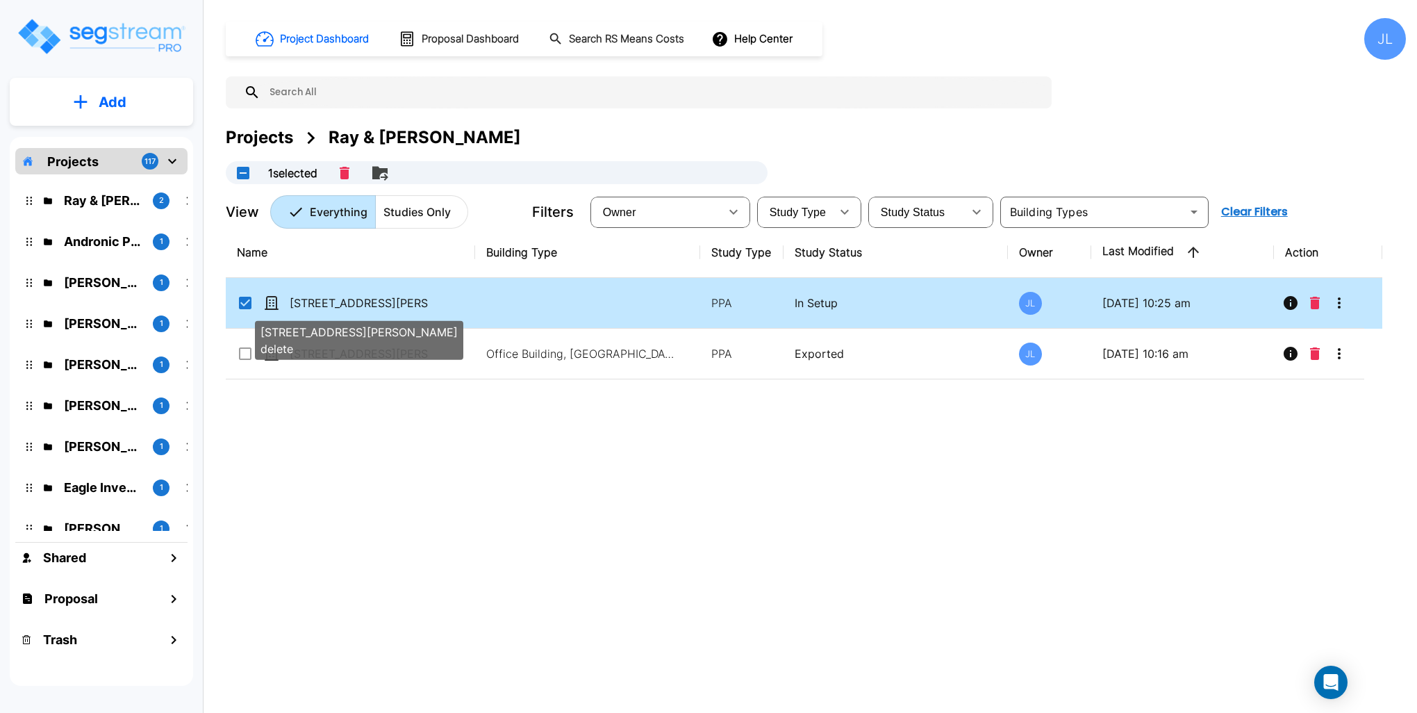
click at [362, 303] on p "[STREET_ADDRESS][PERSON_NAME] delete" at bounding box center [359, 302] width 139 height 17
checkbox input "false"
click at [362, 303] on p "[STREET_ADDRESS][PERSON_NAME] delete" at bounding box center [359, 302] width 139 height 17
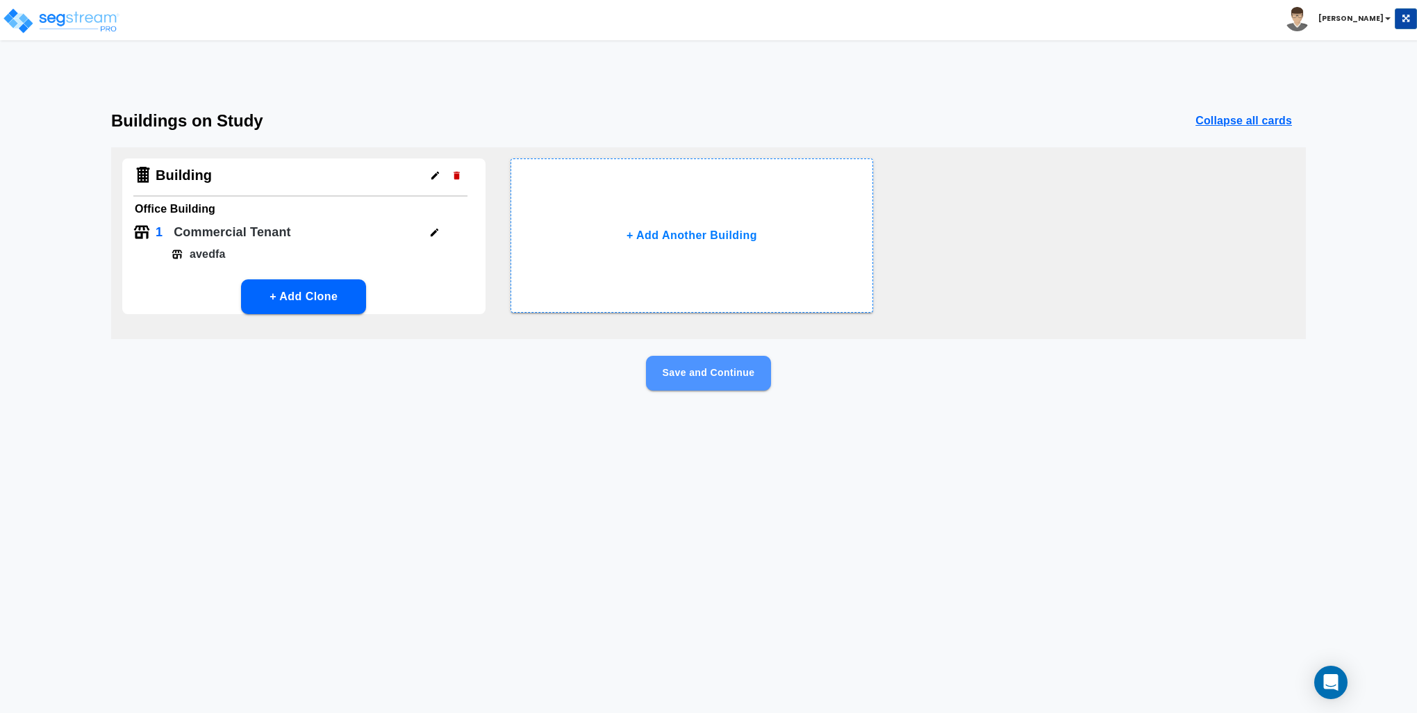
click at [720, 378] on button "Save and Continue" at bounding box center [708, 373] width 125 height 35
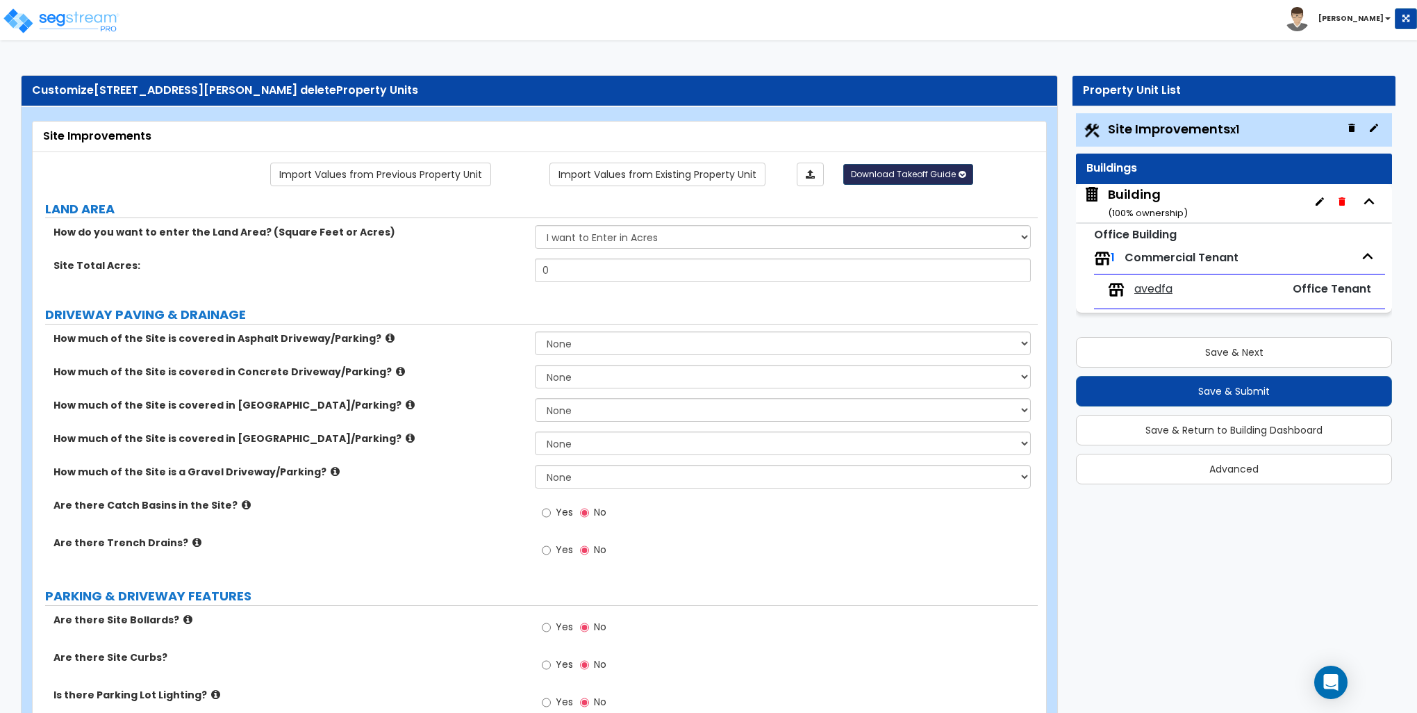
click at [920, 165] on button "Download Takeoff Guide" at bounding box center [908, 174] width 130 height 21
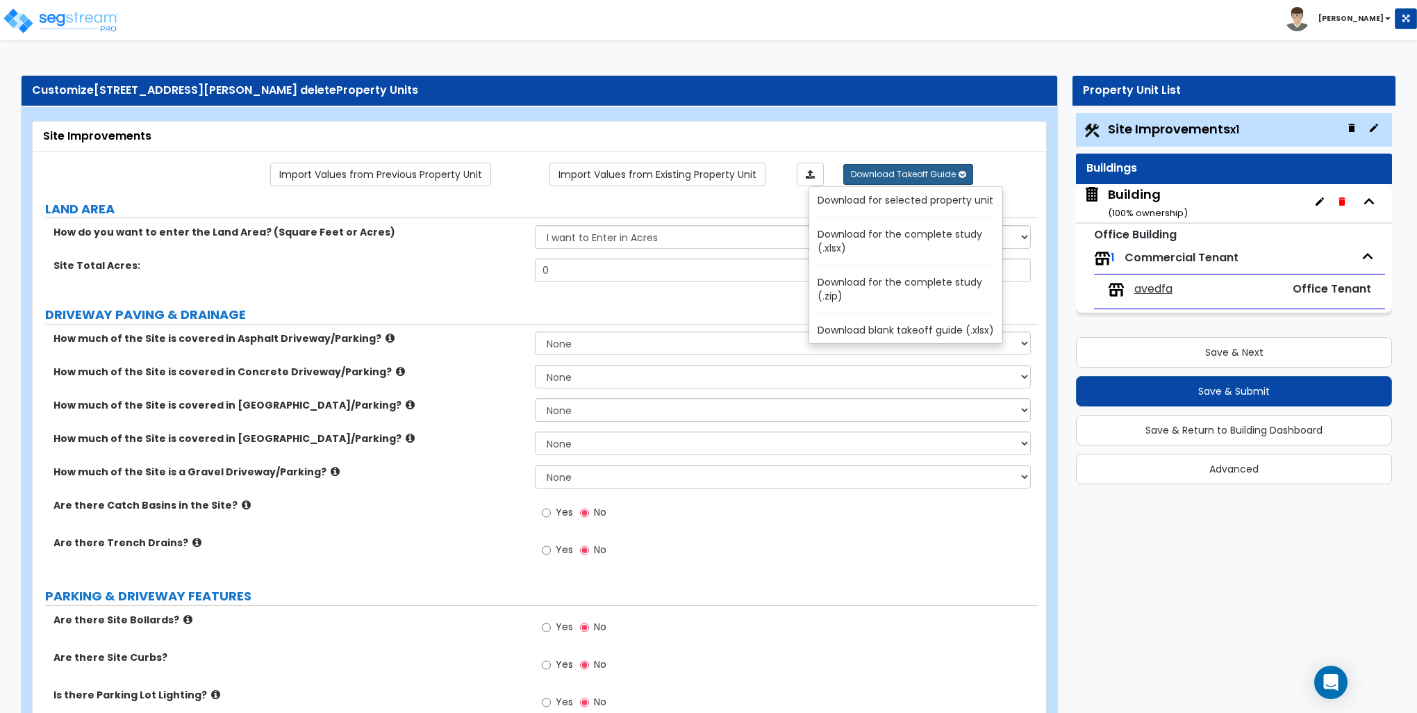
click at [913, 233] on link "Download for the complete study (.xlsx)" at bounding box center [909, 240] width 188 height 33
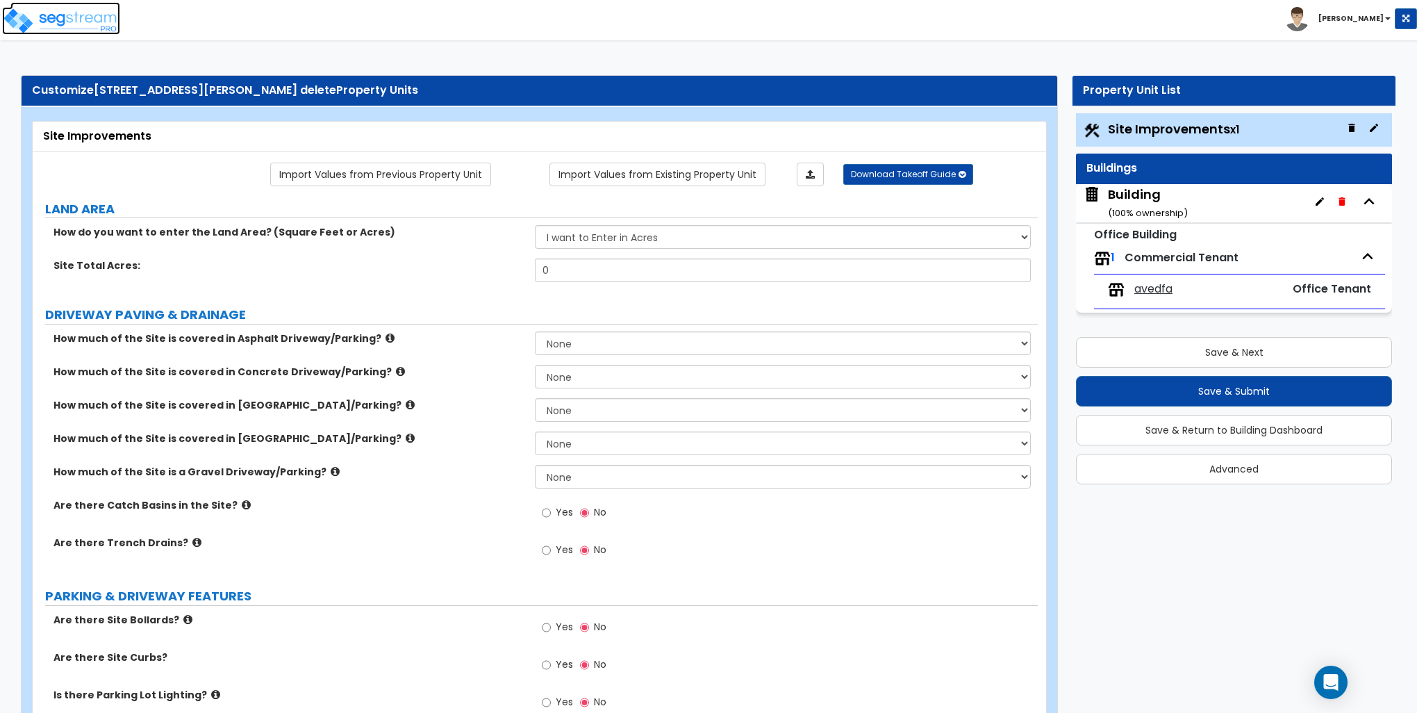
click at [84, 19] on img at bounding box center [61, 21] width 118 height 28
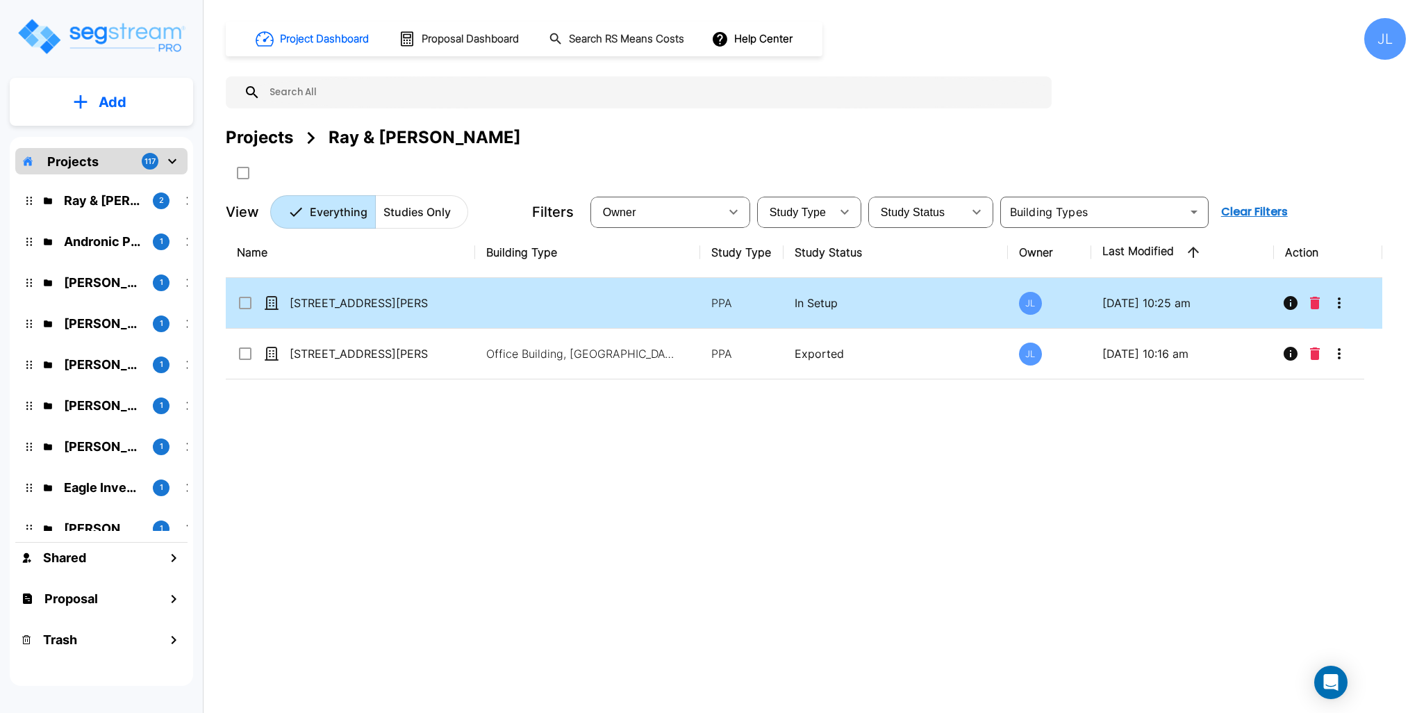
click at [1315, 299] on icon "Delete" at bounding box center [1315, 303] width 10 height 13
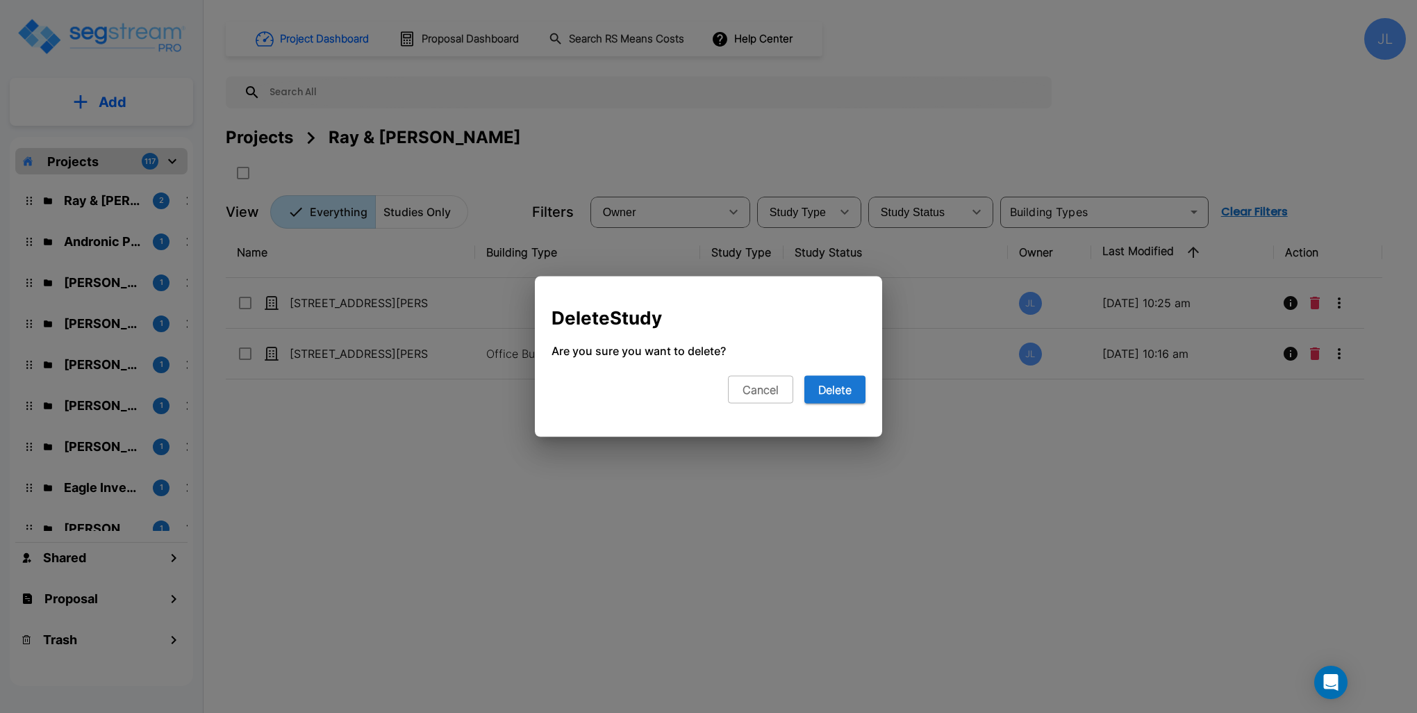
click at [870, 385] on div "Delete Study Are you sure you want to delete? Cancel Delete" at bounding box center [708, 362] width 347 height 149
click at [847, 389] on button "Delete" at bounding box center [834, 390] width 61 height 28
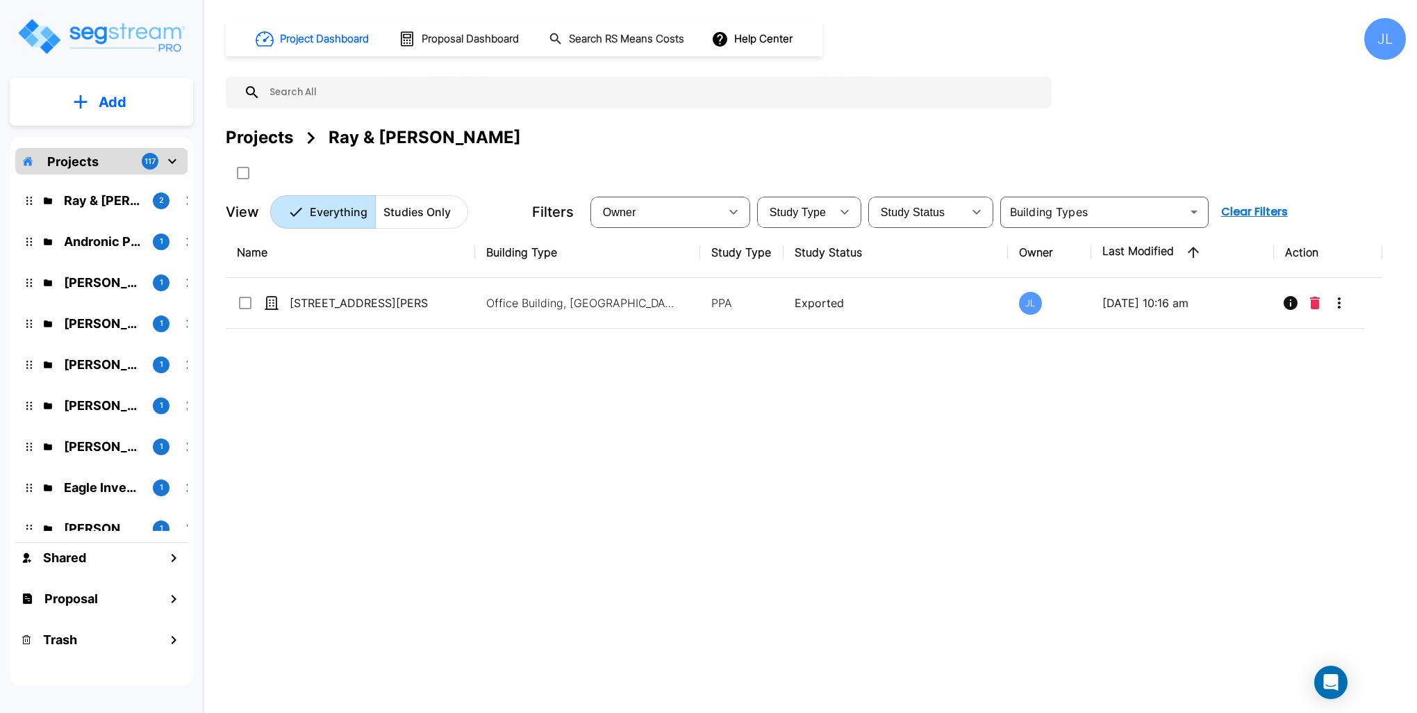
click at [108, 42] on img "mailbox folders" at bounding box center [101, 37] width 170 height 40
